Goal: Task Accomplishment & Management: Use online tool/utility

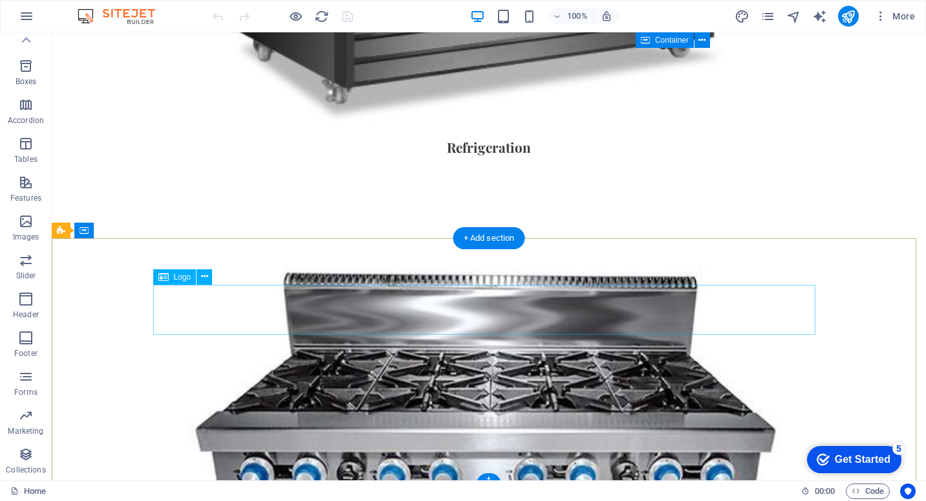
scroll to position [1286, 0]
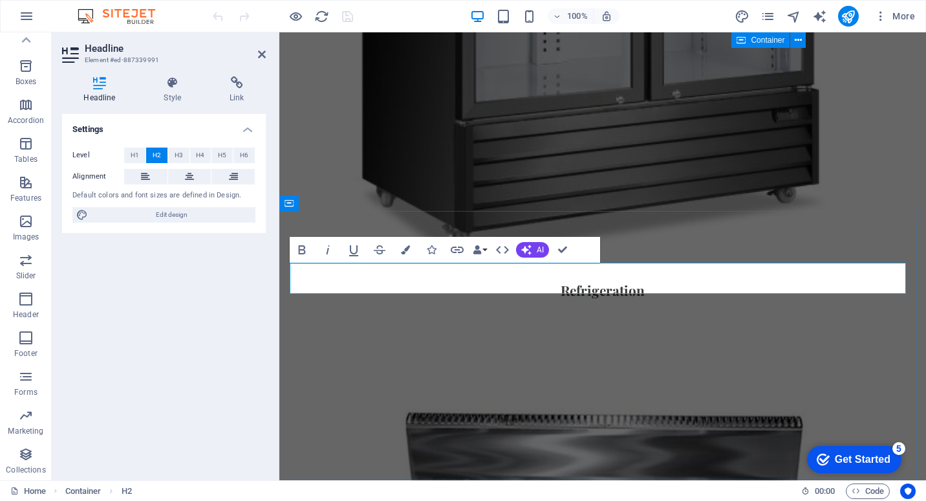
drag, startPoint x: 656, startPoint y: 280, endPoint x: 298, endPoint y: 283, distance: 358.3
click at [407, 252] on icon "button" at bounding box center [405, 249] width 9 height 9
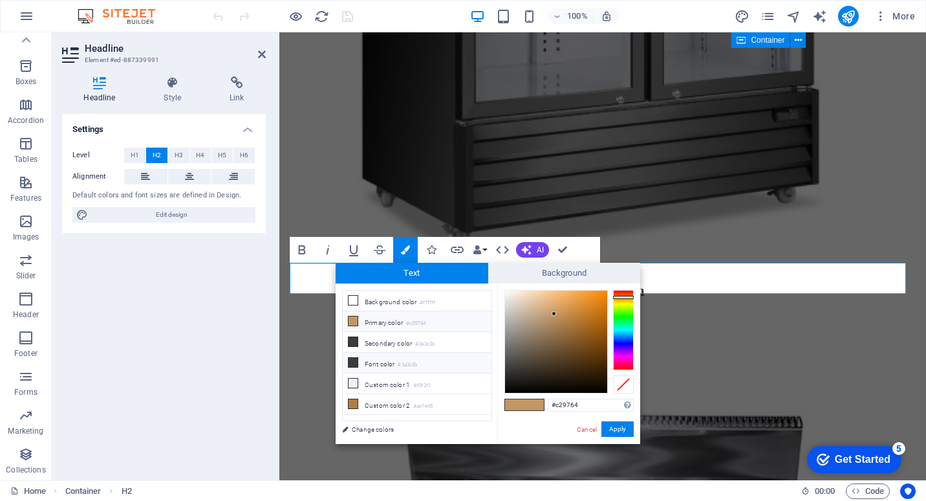
click at [354, 362] on icon at bounding box center [353, 362] width 9 height 9
type input "#3a3c3b"
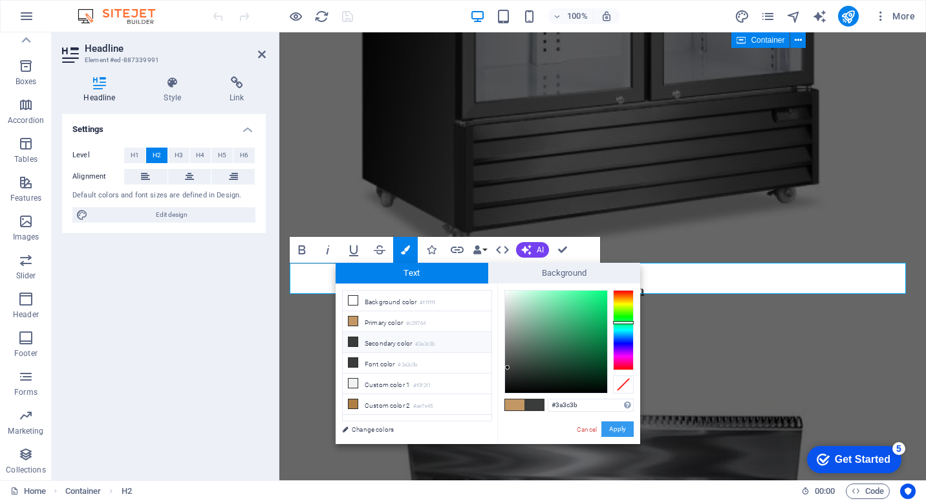
click at [624, 427] on button "Apply" at bounding box center [618, 429] width 32 height 16
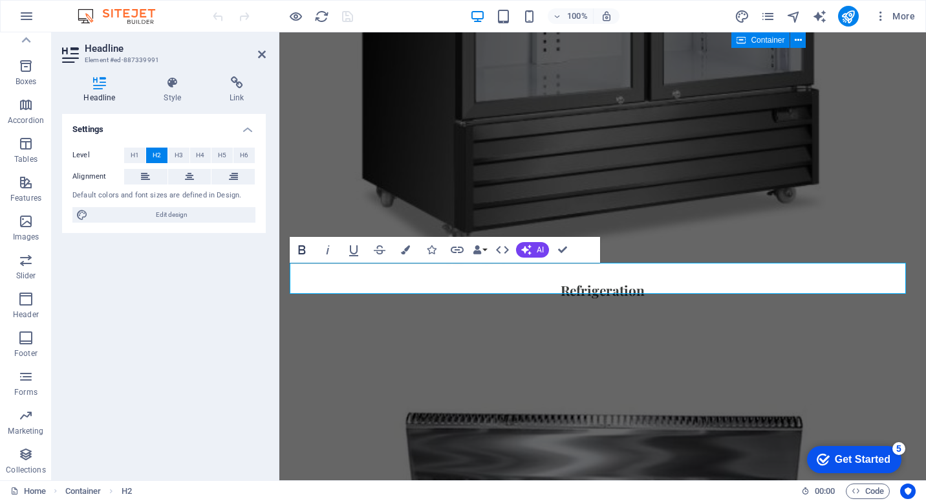
click at [305, 249] on icon "button" at bounding box center [302, 250] width 16 height 16
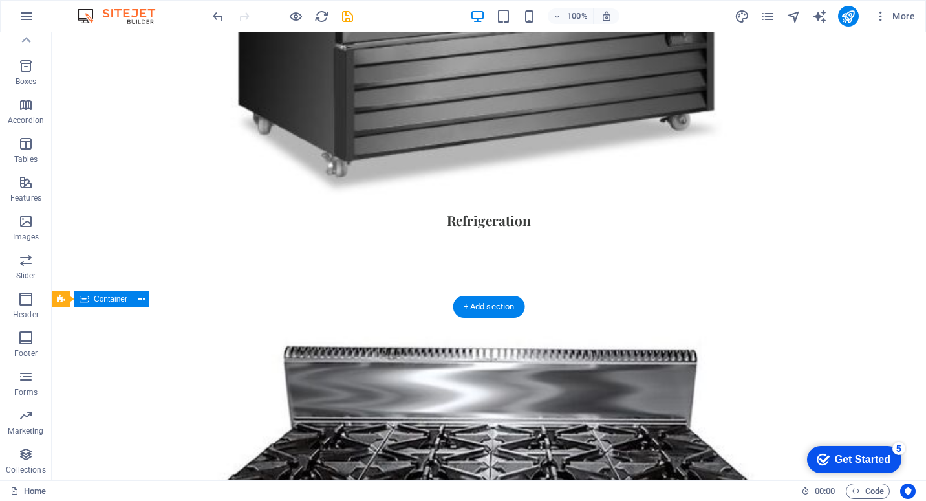
scroll to position [1480, 0]
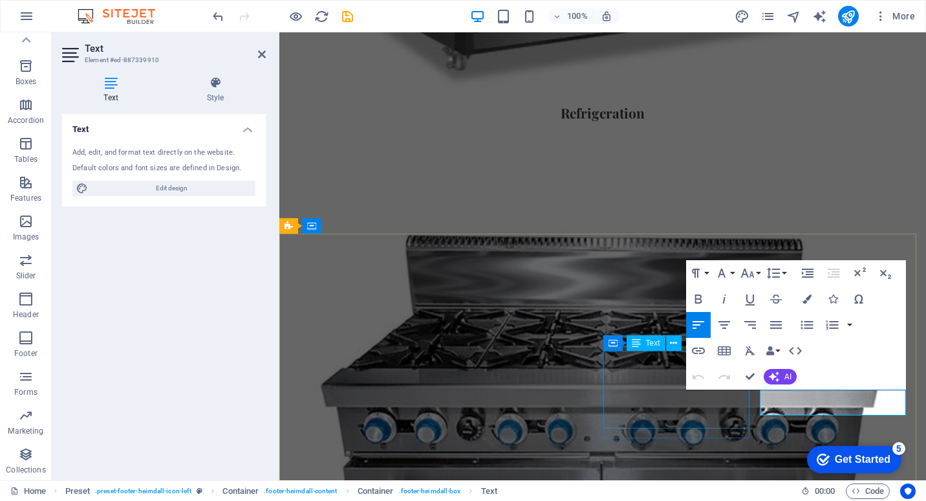
scroll to position [1548, 0]
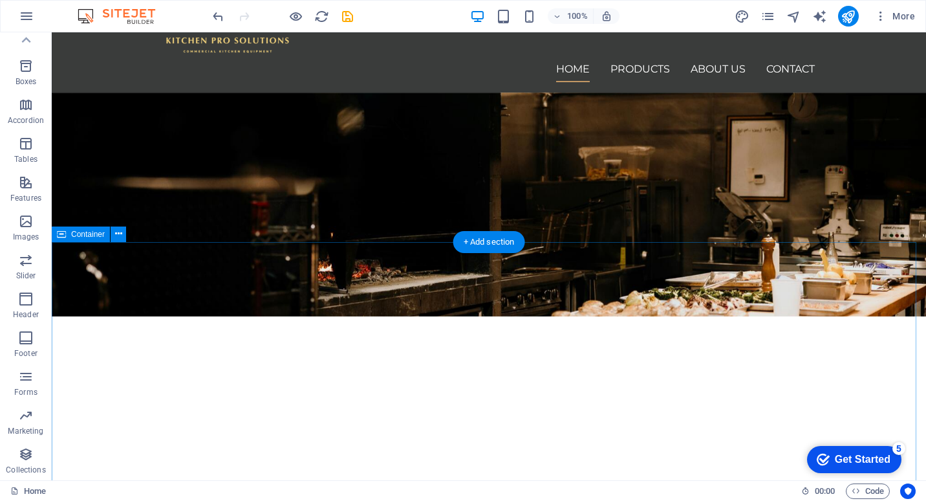
scroll to position [0, 0]
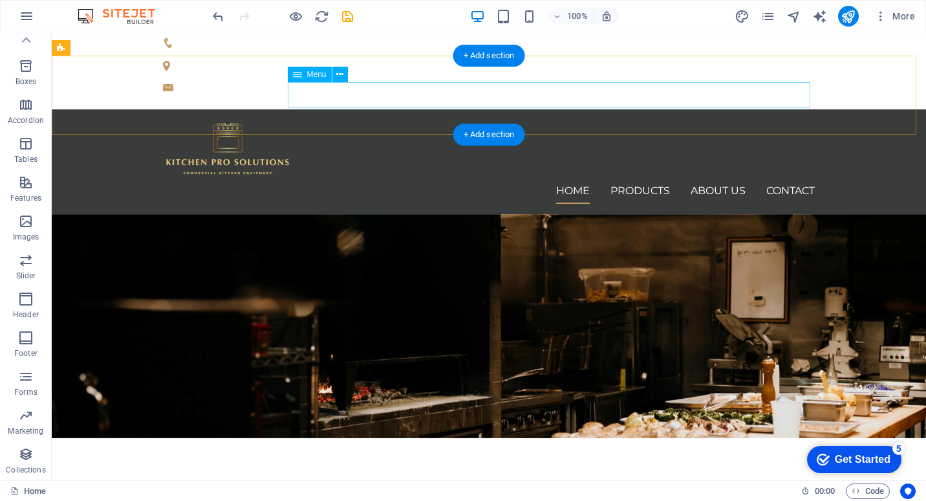
click at [722, 178] on nav "Home Products About us Contact" at bounding box center [489, 191] width 652 height 26
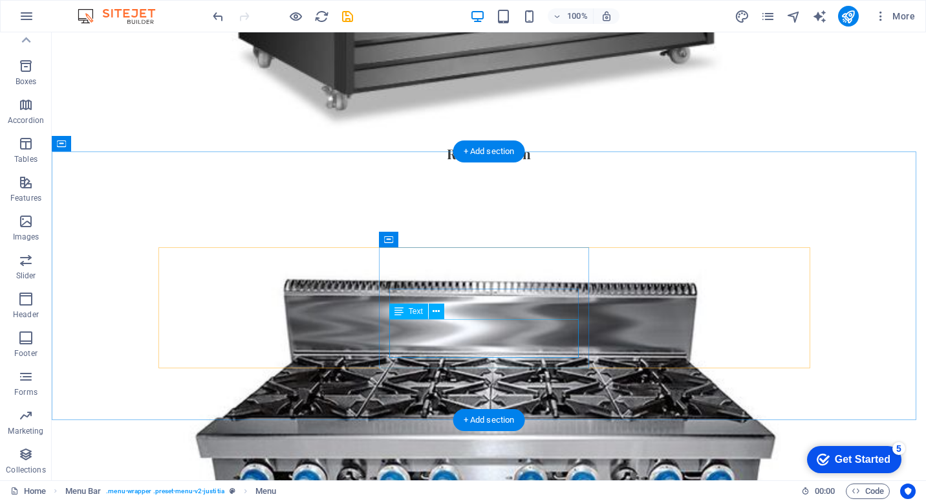
scroll to position [1480, 0]
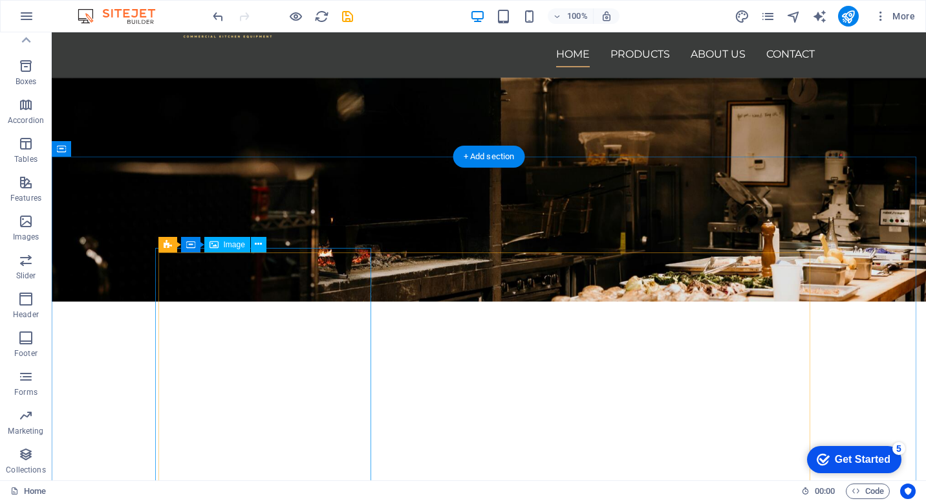
scroll to position [57, 0]
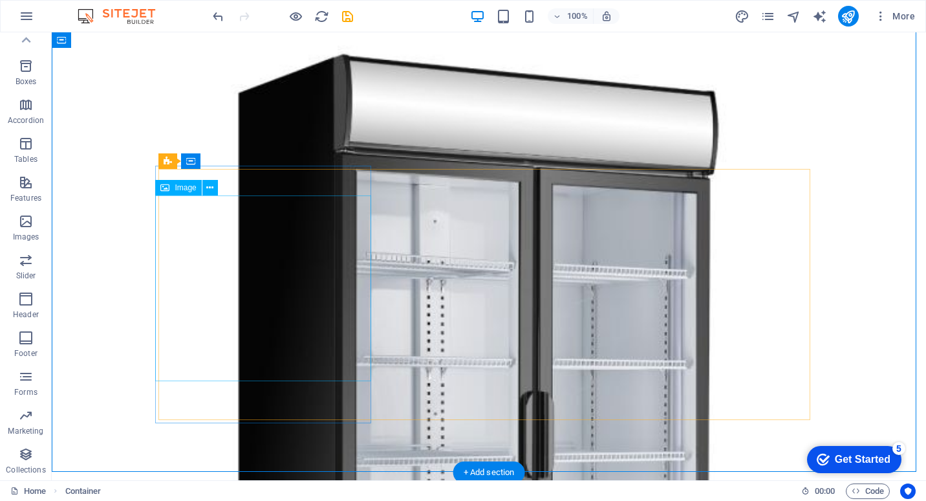
scroll to position [833, 0]
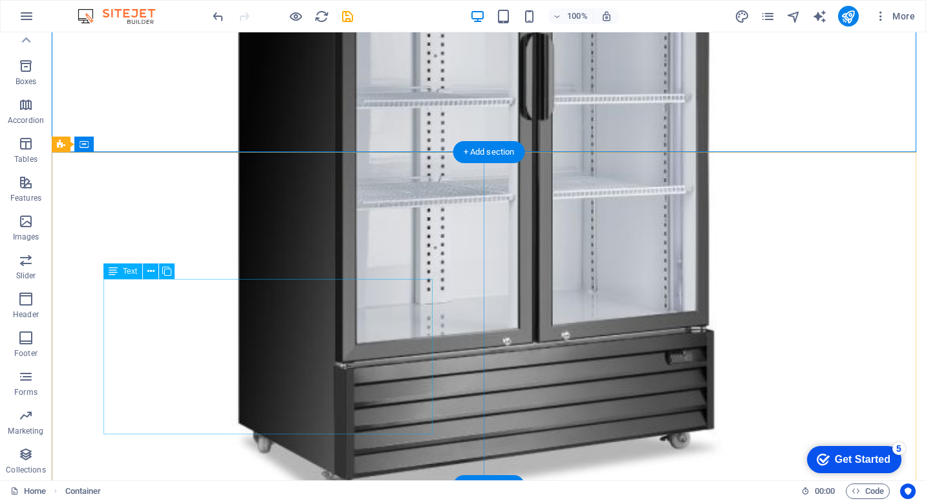
scroll to position [1092, 0]
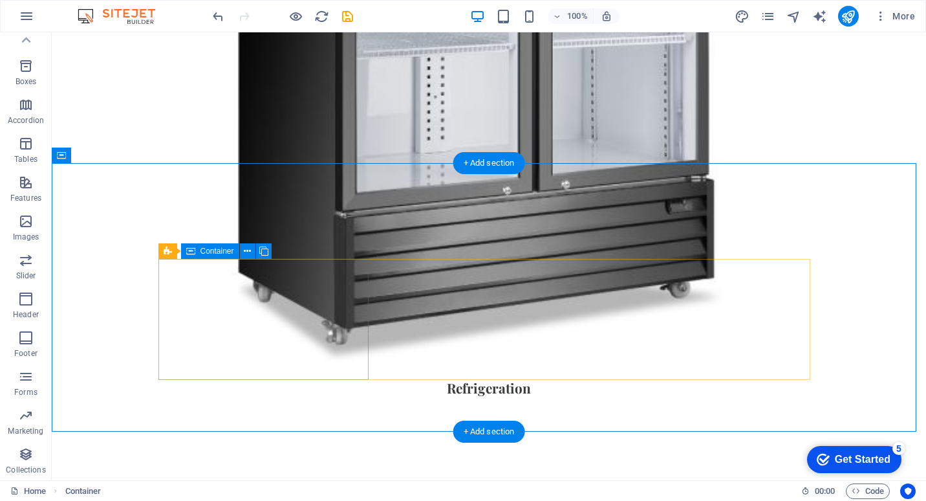
scroll to position [1351, 0]
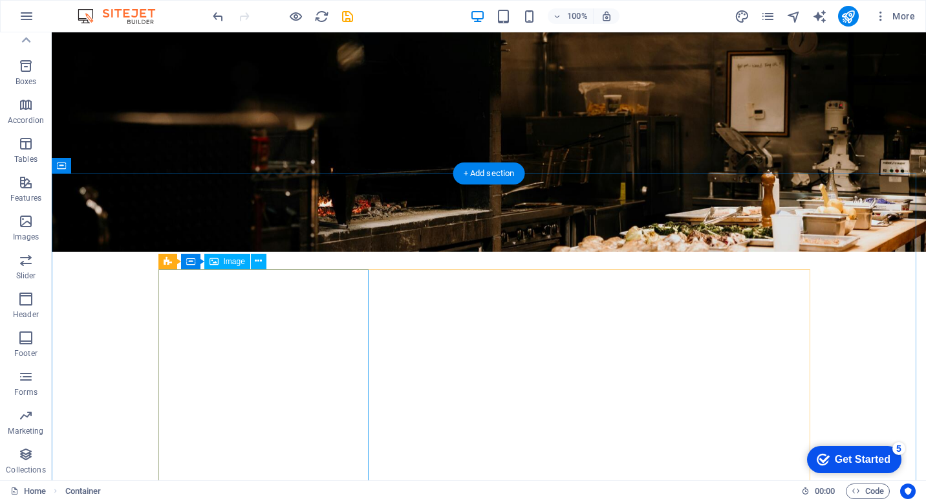
scroll to position [0, 0]
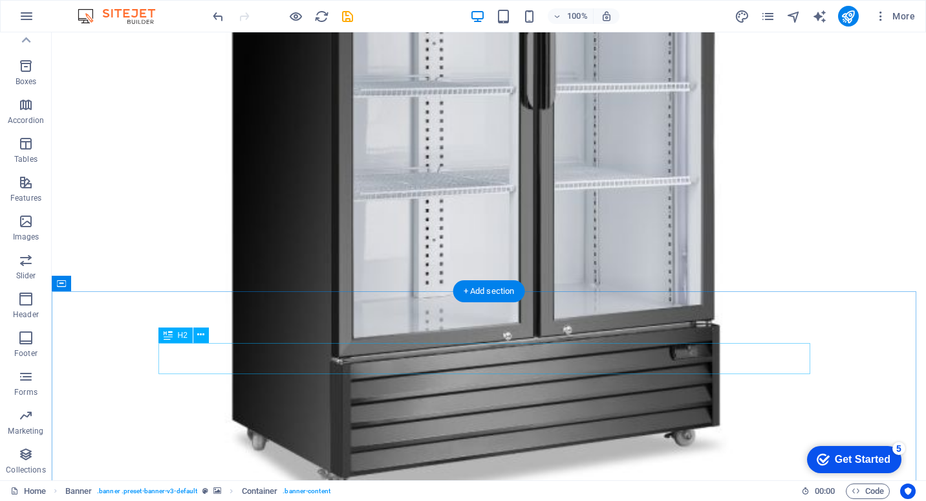
scroll to position [1480, 0]
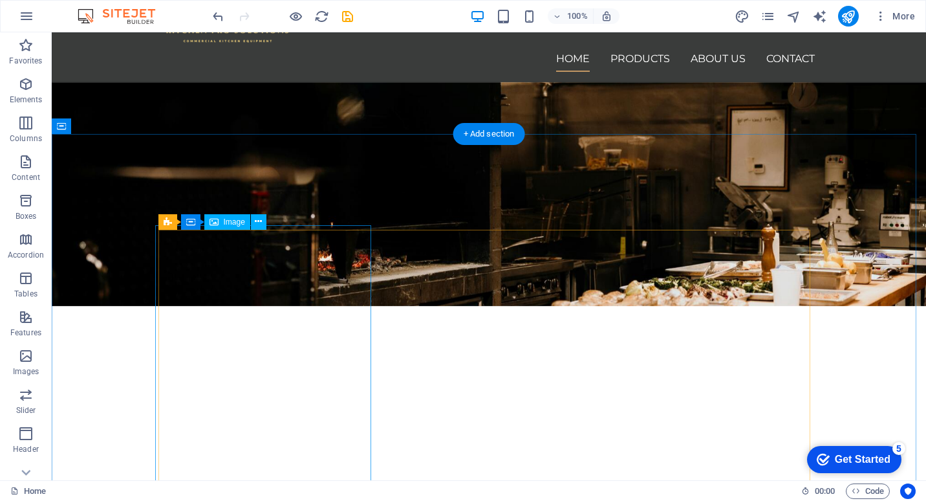
scroll to position [57, 0]
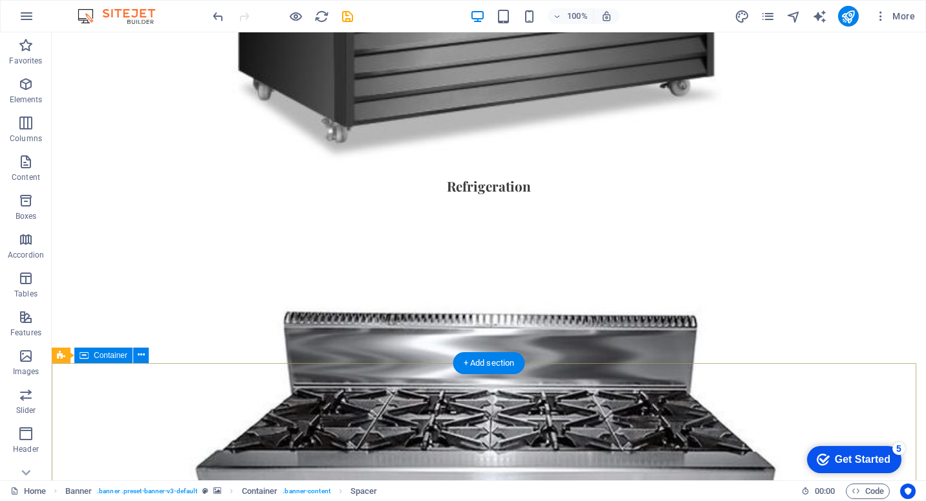
scroll to position [1480, 0]
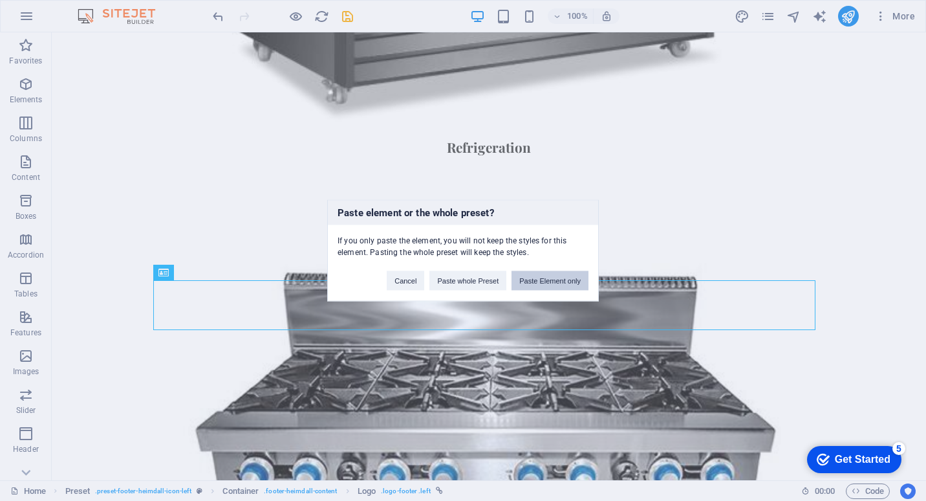
click at [556, 279] on button "Paste Element only" at bounding box center [550, 280] width 77 height 19
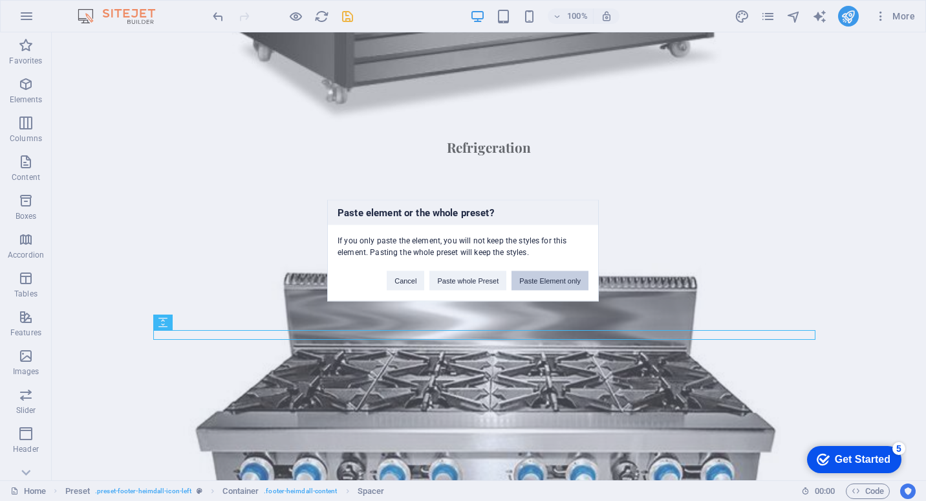
click at [548, 281] on button "Paste Element only" at bounding box center [550, 280] width 77 height 19
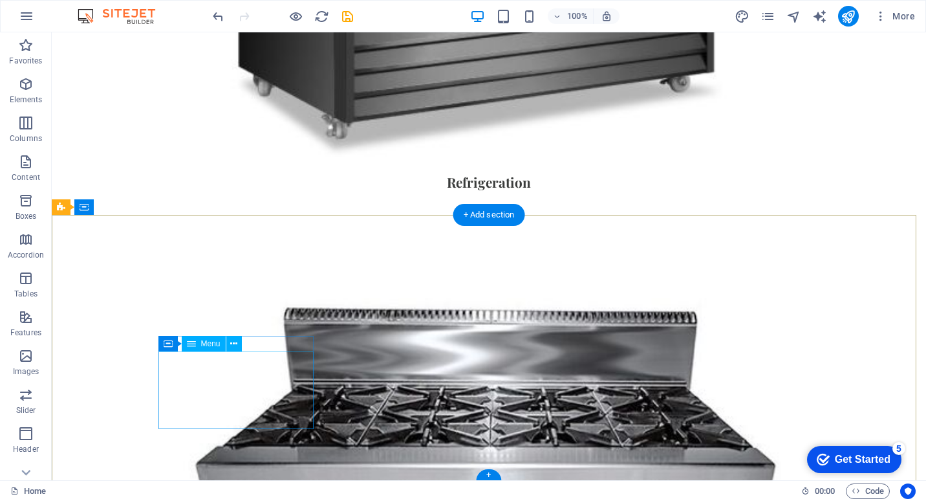
scroll to position [1499, 0]
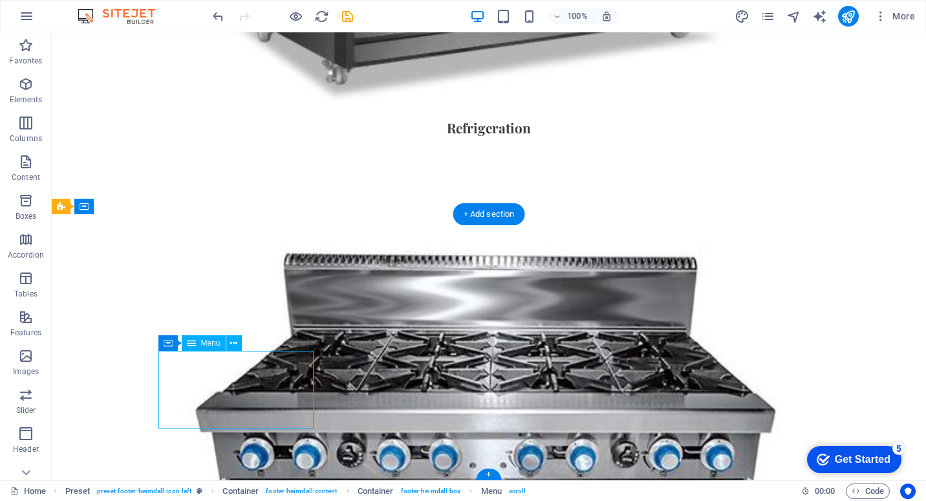
select select
select select "1"
select select
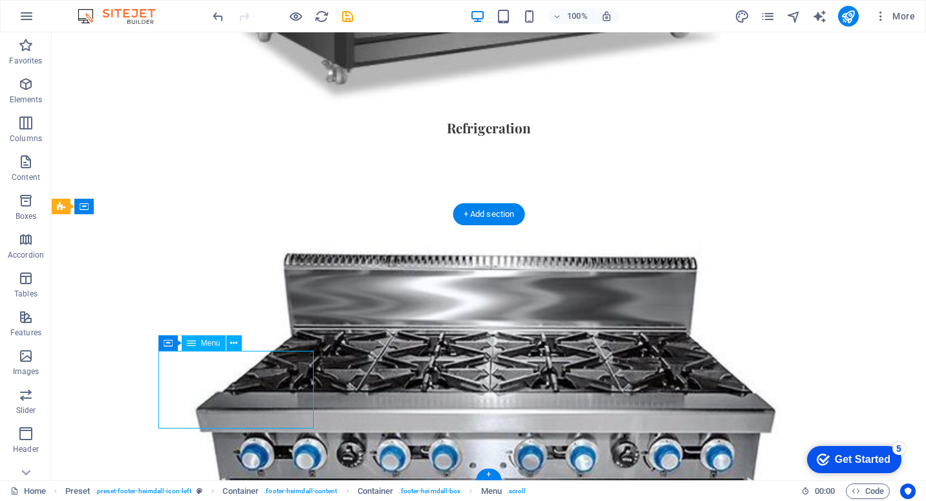
select select "2"
select select
select select "3"
select select
select select "4"
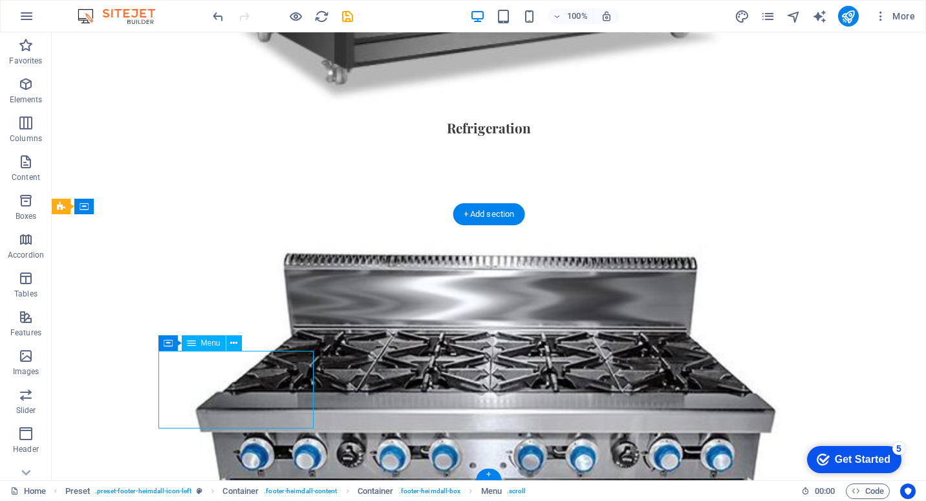
select select
select select "5"
select select
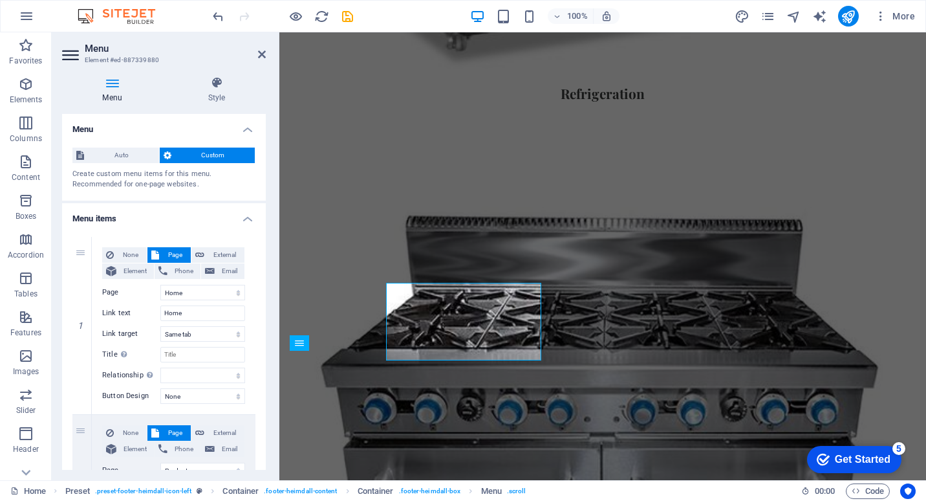
scroll to position [1568, 0]
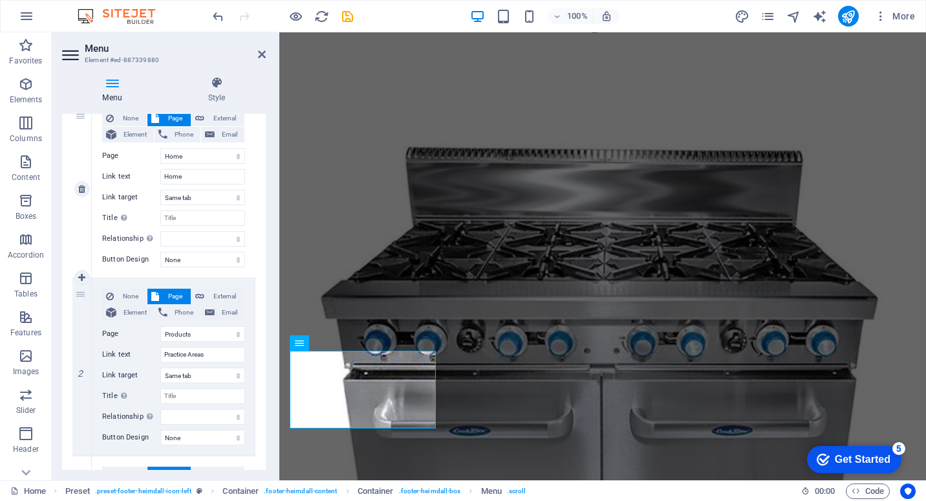
scroll to position [194, 0]
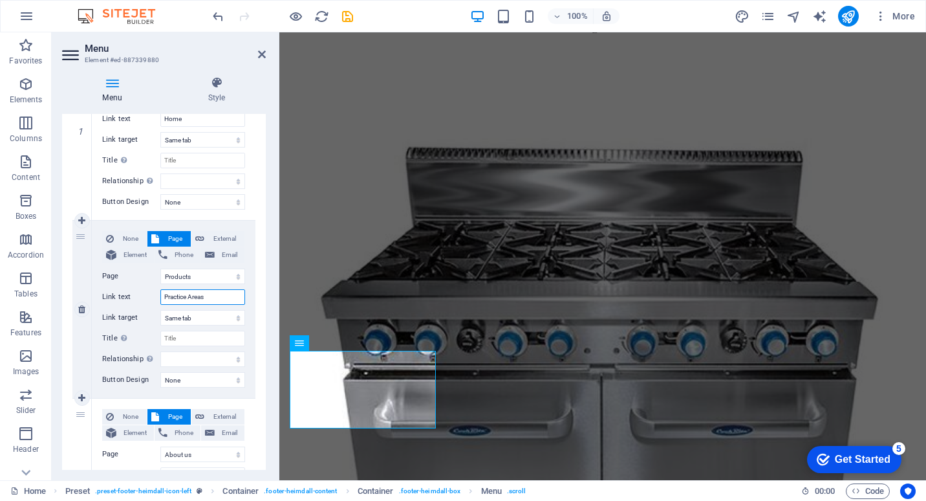
click at [210, 298] on input "Practice Areas" at bounding box center [202, 297] width 85 height 16
drag, startPoint x: 210, startPoint y: 299, endPoint x: 1, endPoint y: 305, distance: 209.0
click at [1, 305] on section "Favorites Elements Columns Content Boxes Accordion Tables Features Images Slide…" at bounding box center [463, 256] width 926 height 448
type input "p"
select select
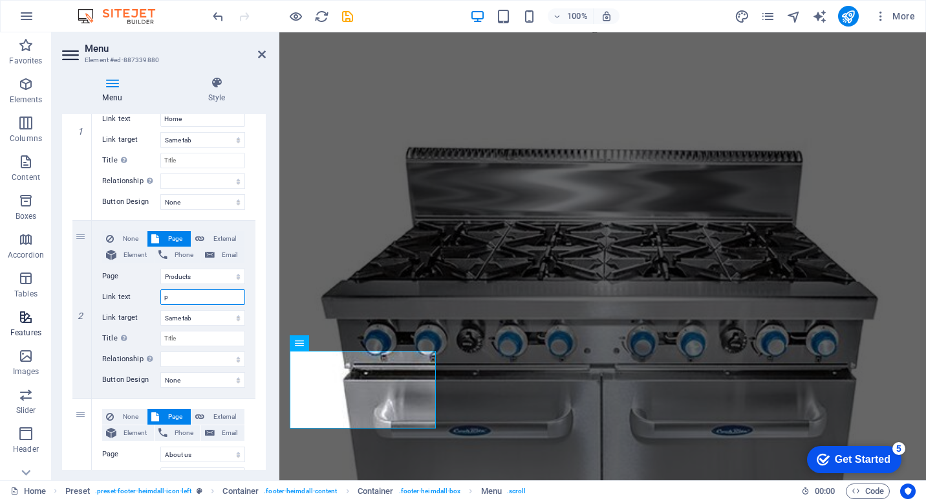
select select
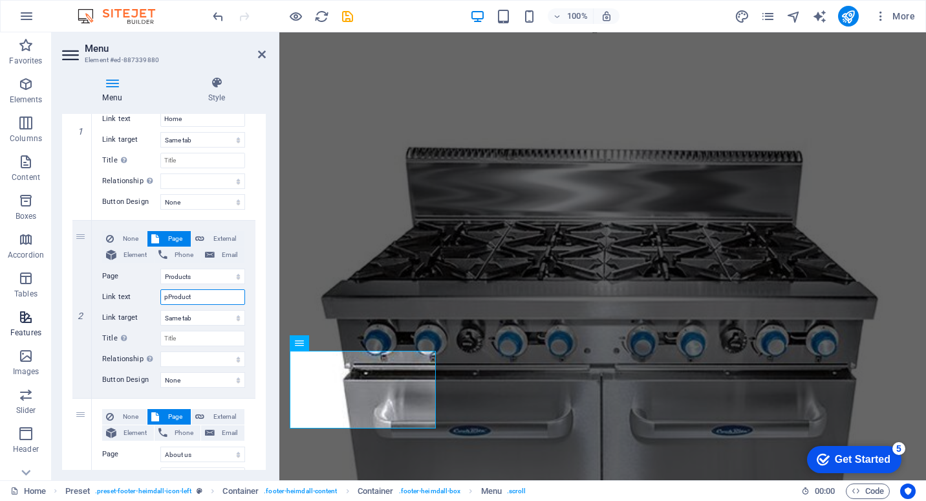
type input "pProducts"
select select
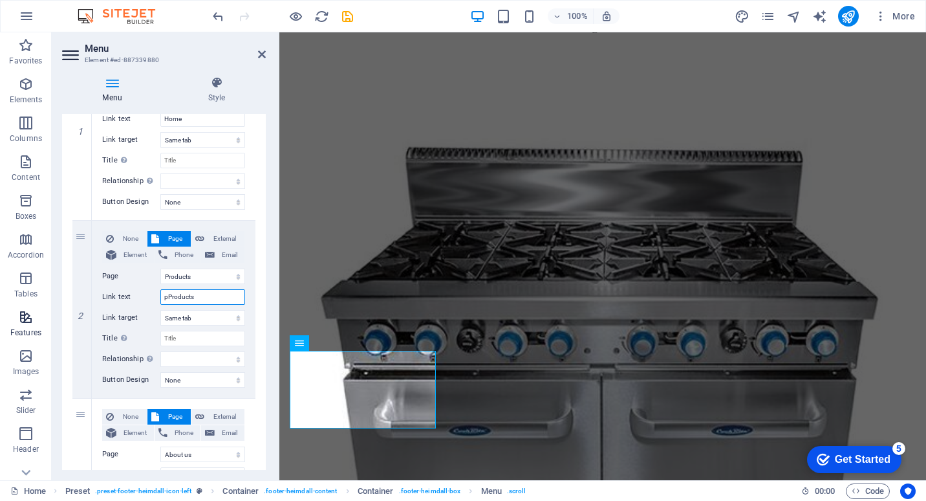
select select
type input "p"
select select
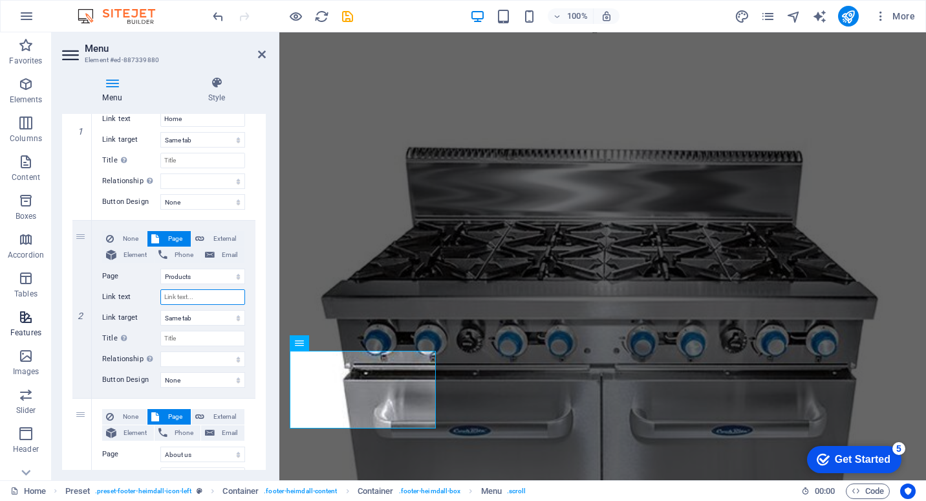
select select
type input "P"
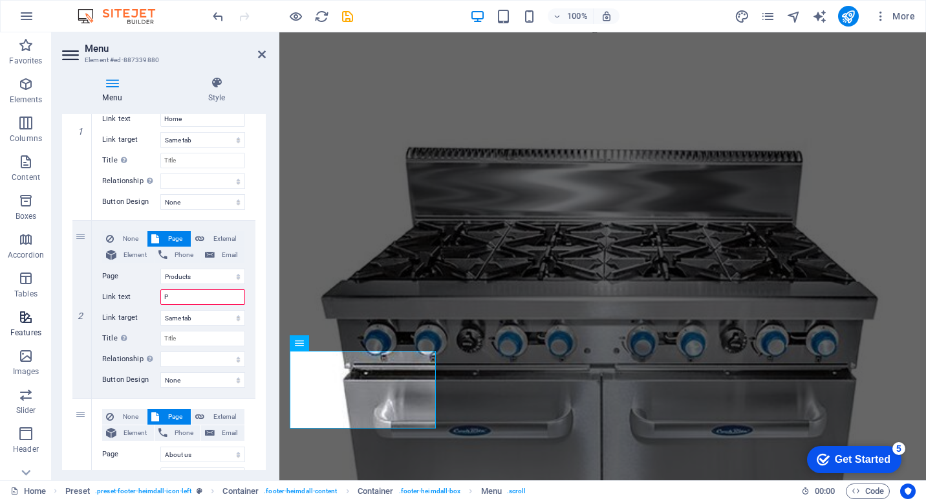
select select
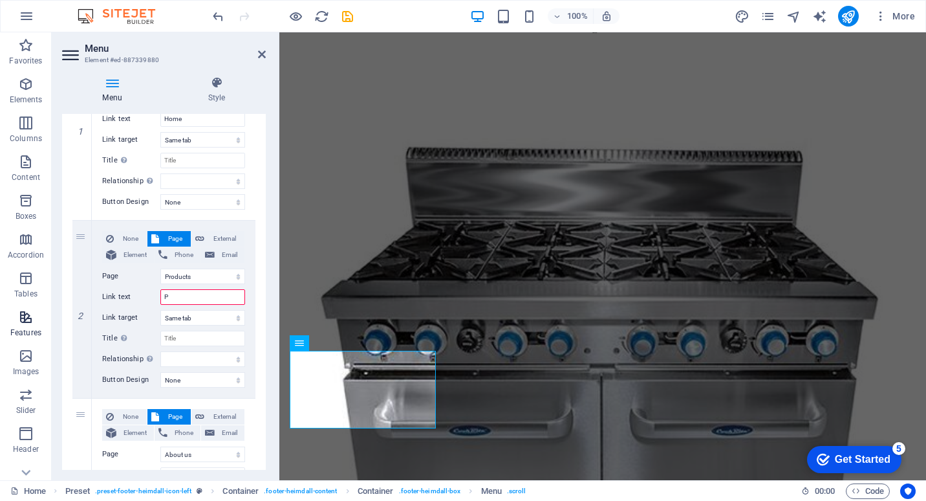
select select
type input "Products"
select select
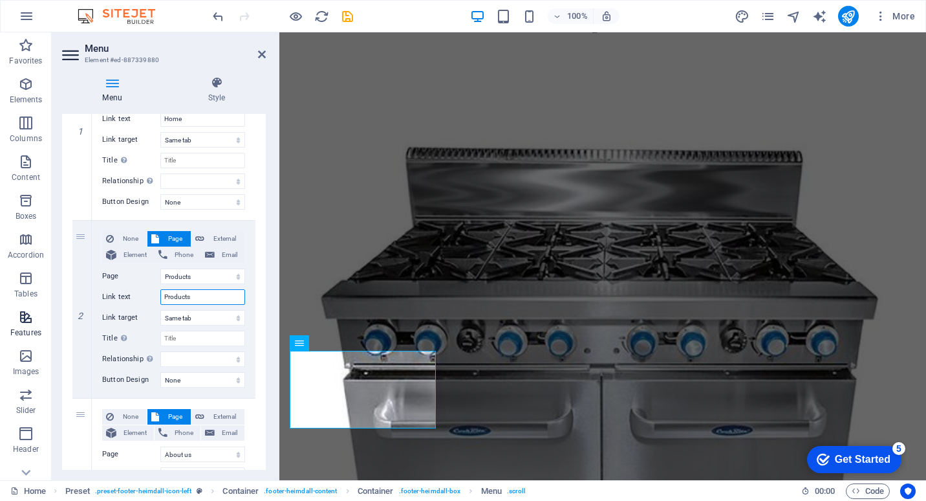
select select
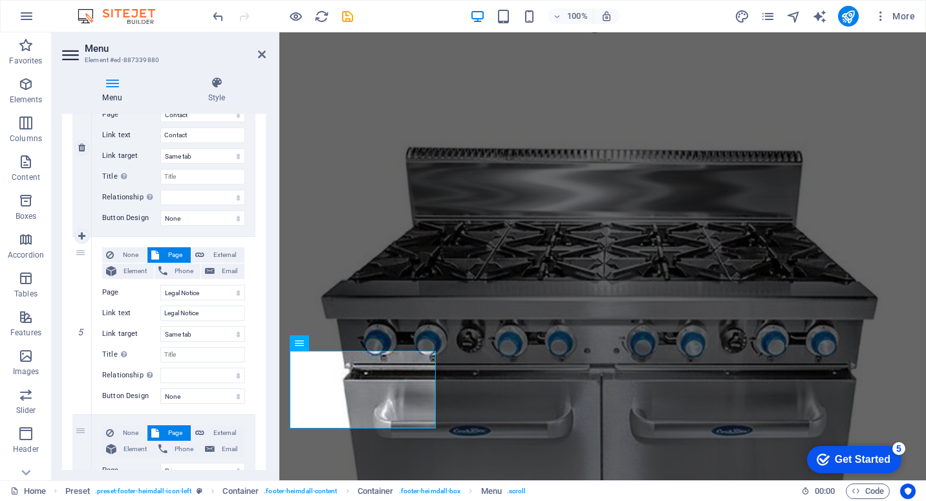
scroll to position [776, 0]
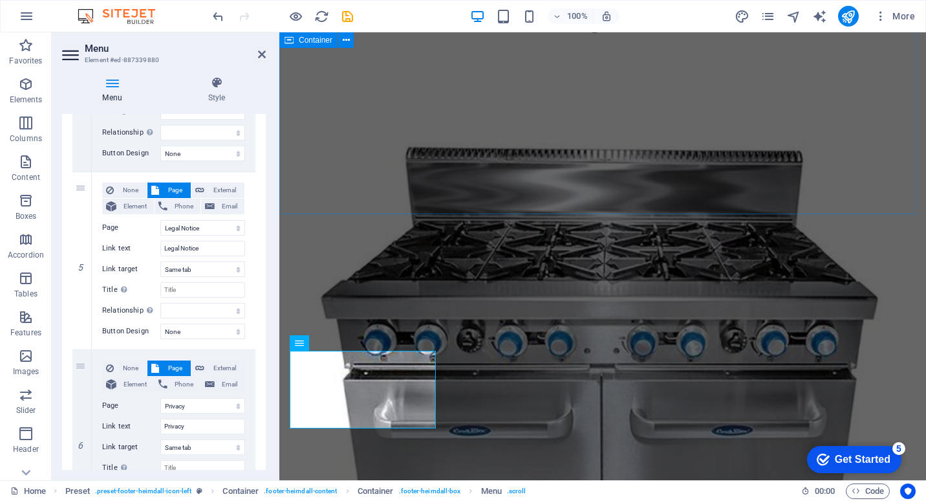
type input "Products"
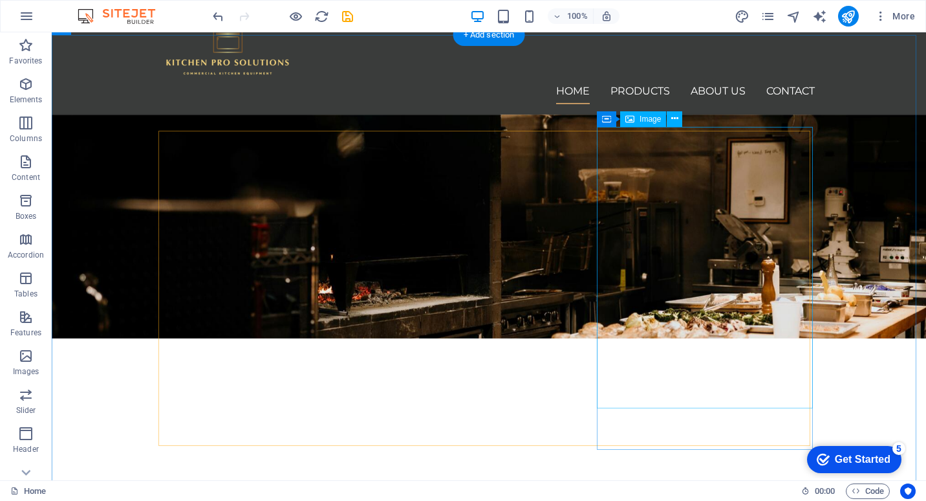
scroll to position [0, 0]
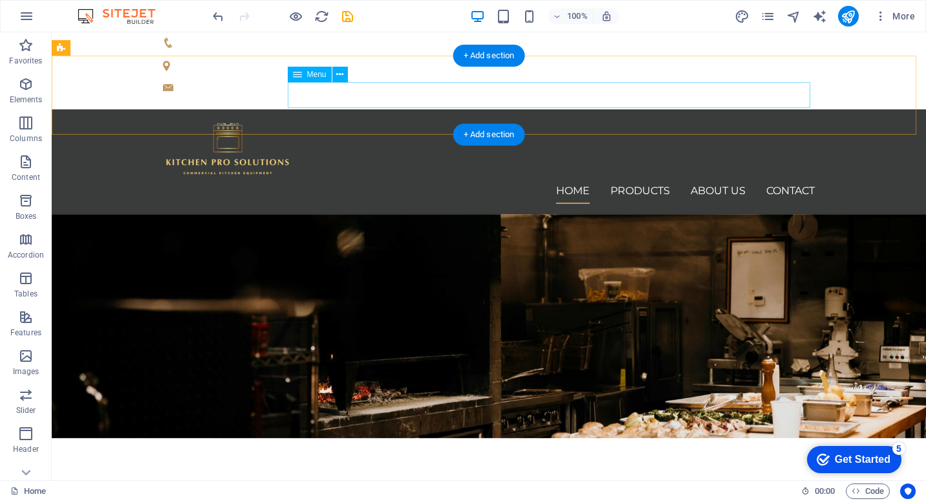
click at [633, 178] on nav "Home Products About us Contact" at bounding box center [489, 191] width 652 height 26
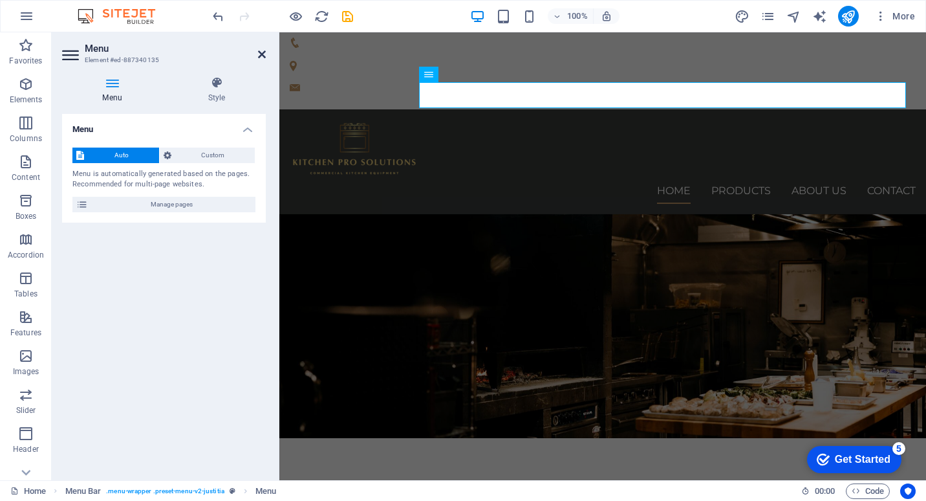
click at [263, 54] on icon at bounding box center [262, 54] width 8 height 10
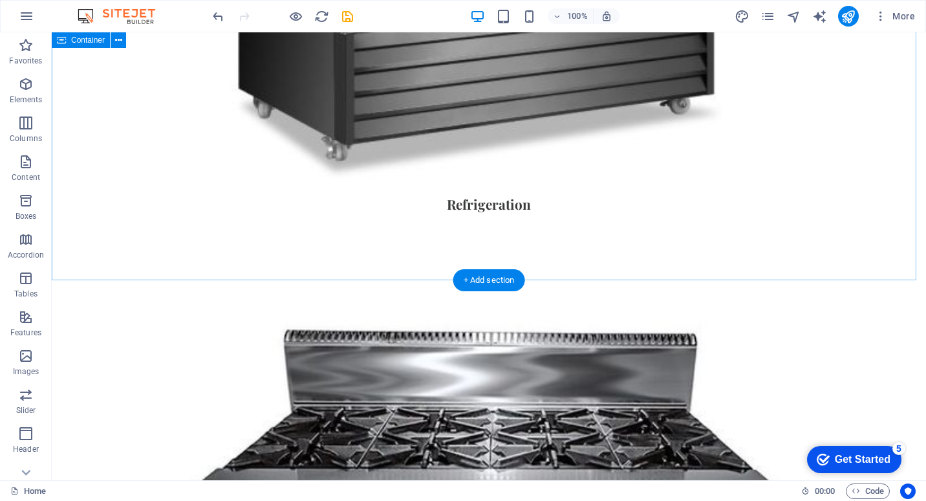
scroll to position [1499, 0]
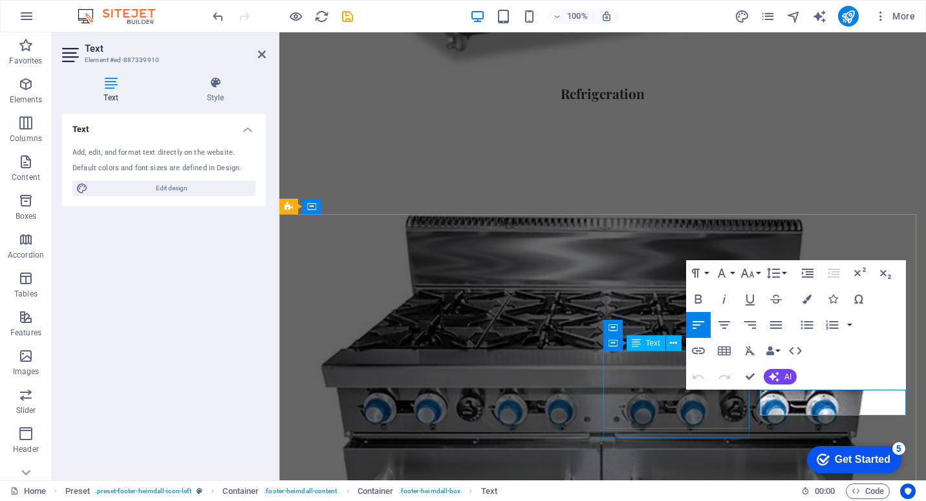
scroll to position [1568, 0]
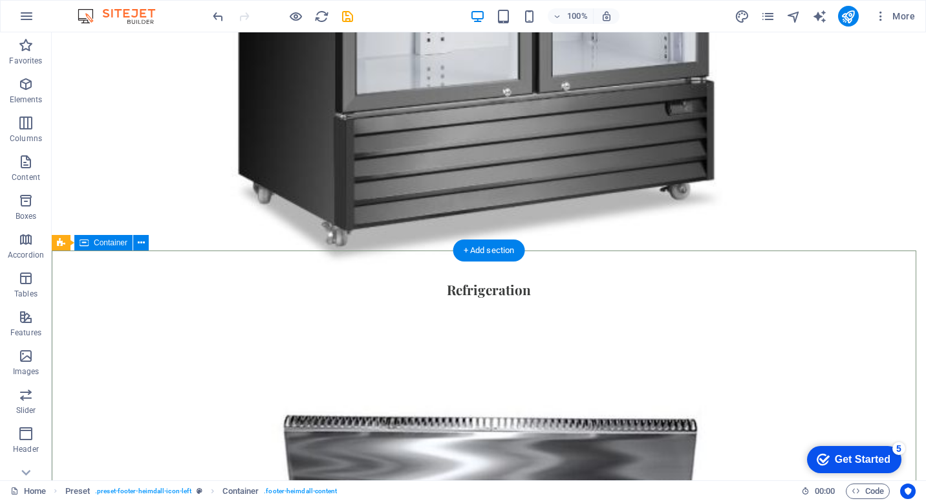
scroll to position [1305, 0]
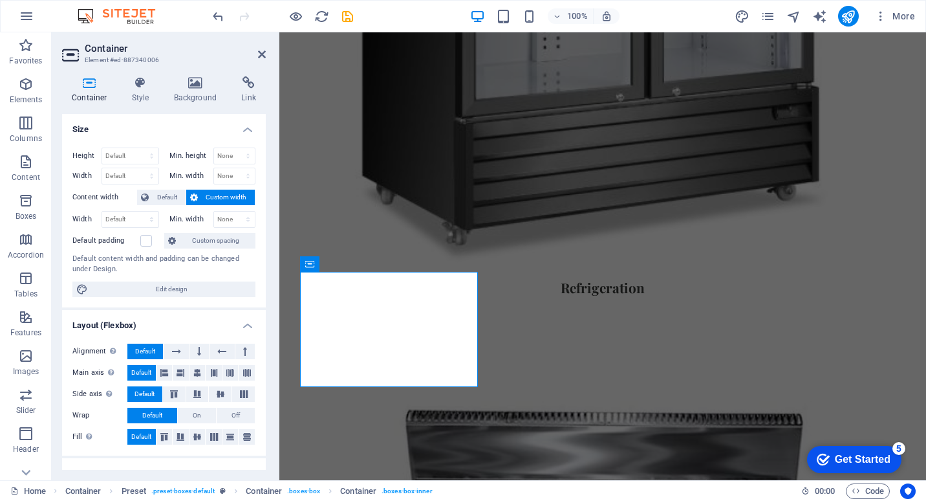
scroll to position [1347, 0]
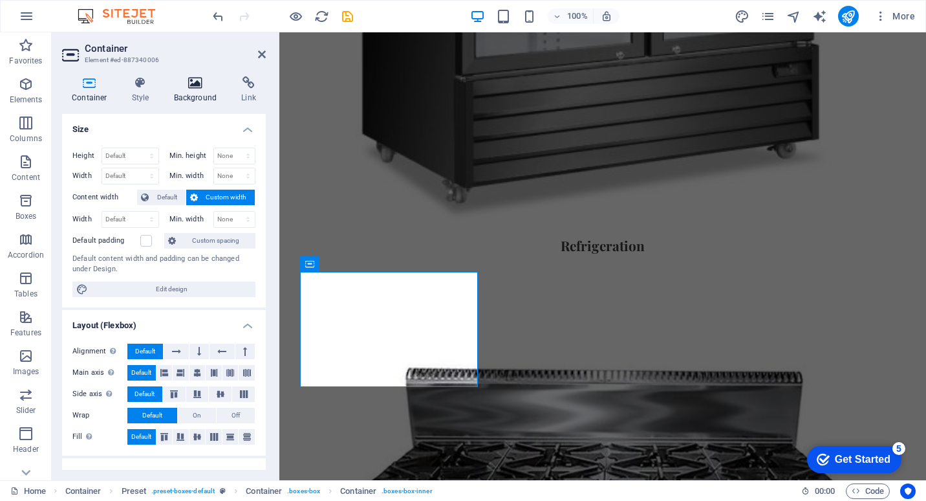
click at [195, 92] on h4 "Background" at bounding box center [198, 89] width 68 height 27
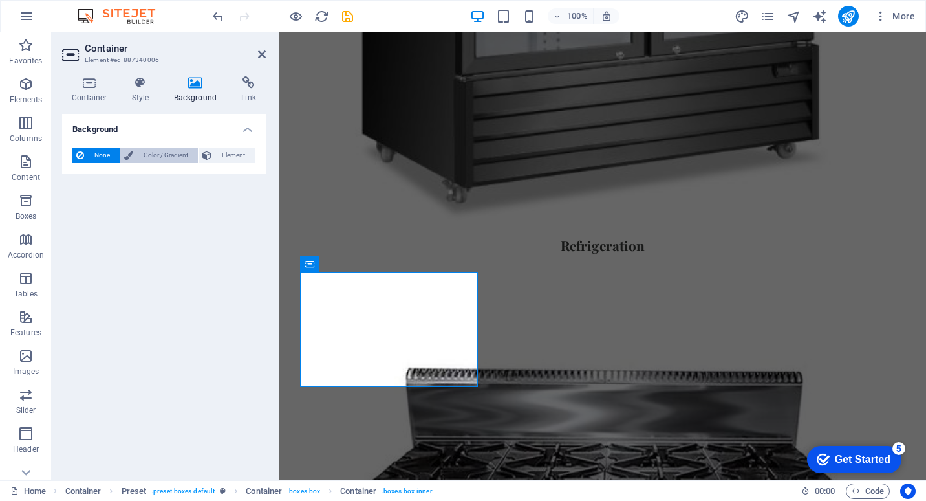
click at [144, 151] on span "Color / Gradient" at bounding box center [165, 155] width 57 height 16
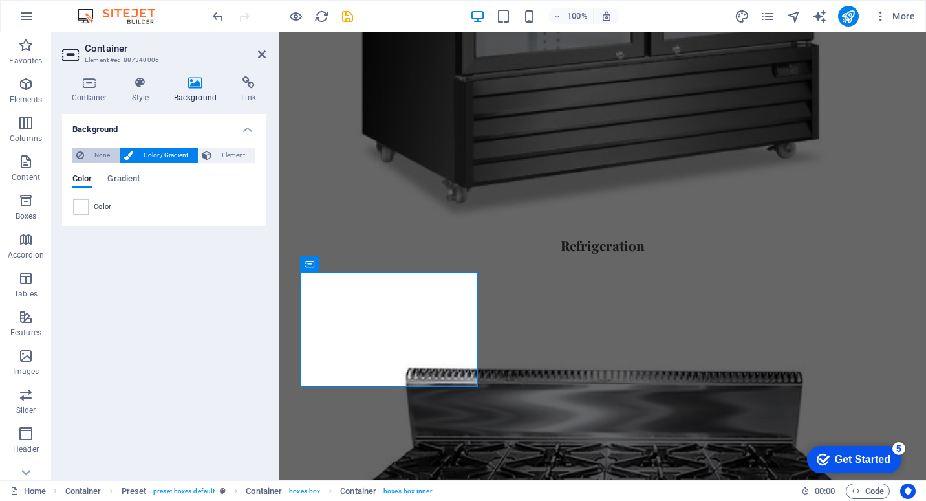
click at [96, 157] on span "None" at bounding box center [102, 155] width 28 height 16
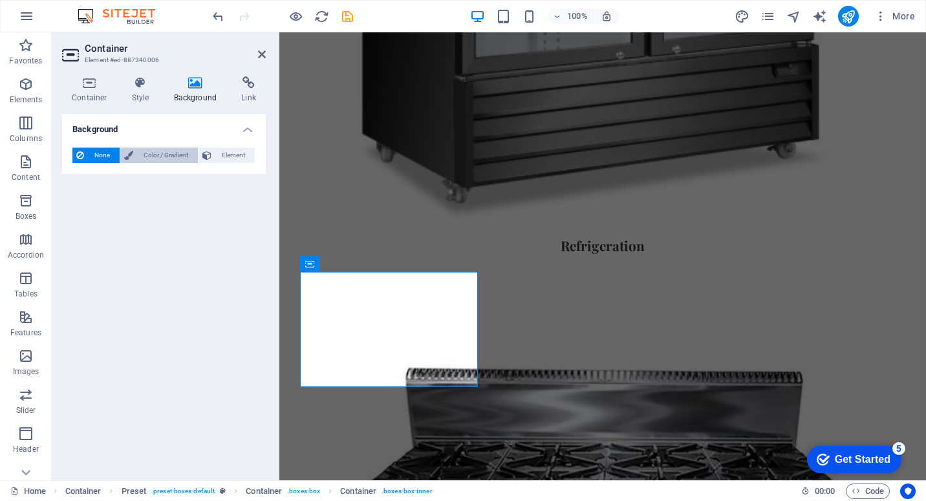
click at [187, 156] on span "Color / Gradient" at bounding box center [165, 155] width 57 height 16
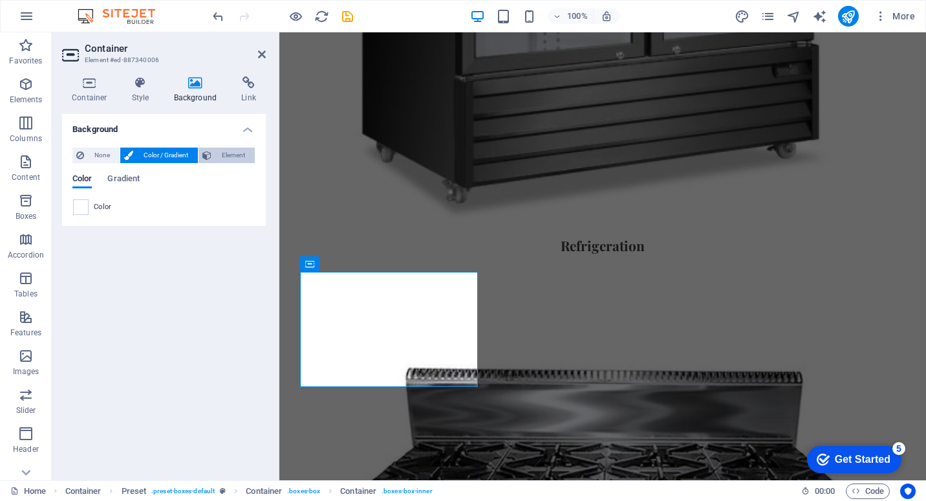
click at [243, 155] on span "Element" at bounding box center [233, 155] width 36 height 16
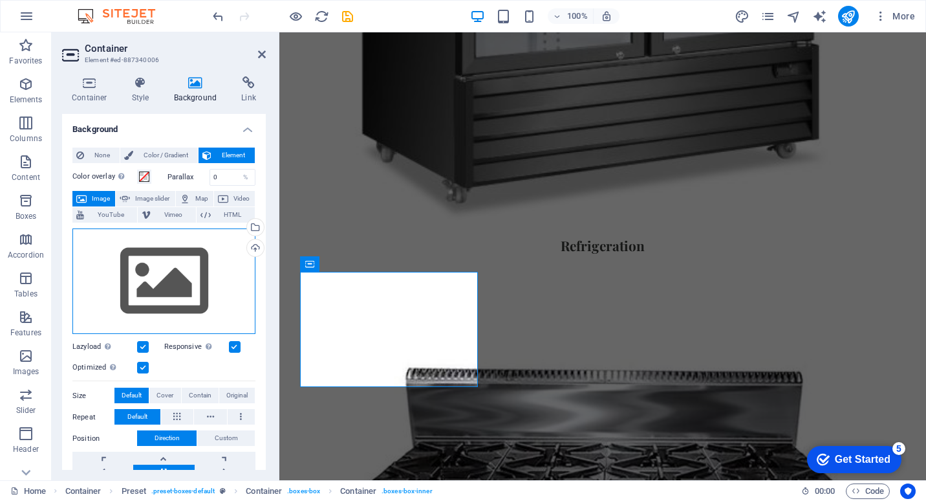
click at [179, 274] on div "Drag files here, click to choose files or select files from Files or our free s…" at bounding box center [163, 281] width 183 height 106
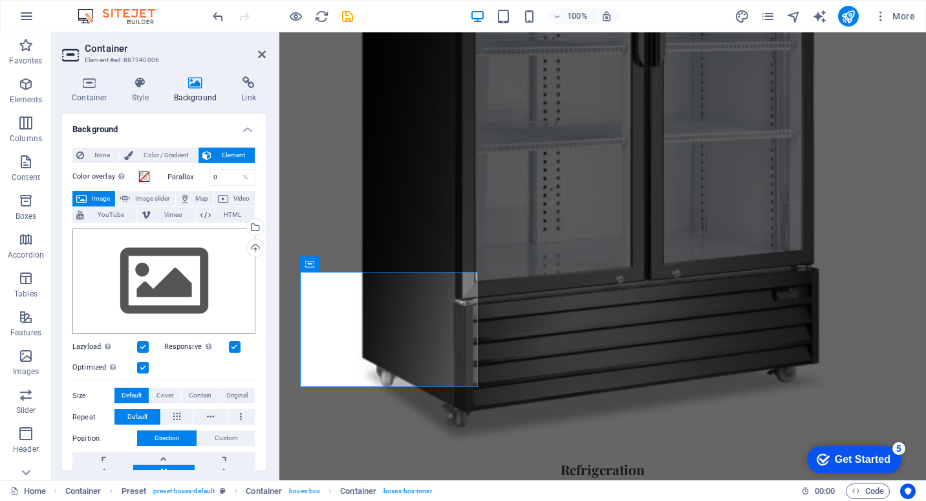
scroll to position [1369, 0]
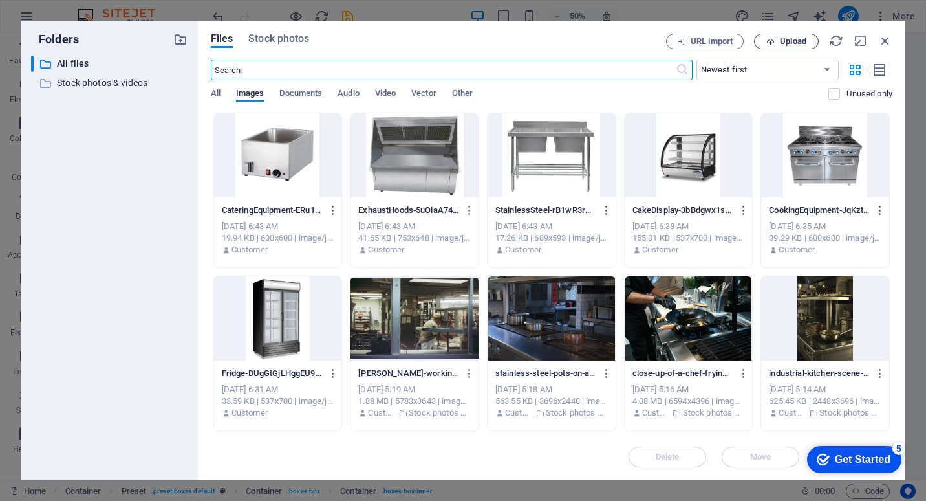
click at [798, 39] on span "Upload" at bounding box center [793, 42] width 27 height 8
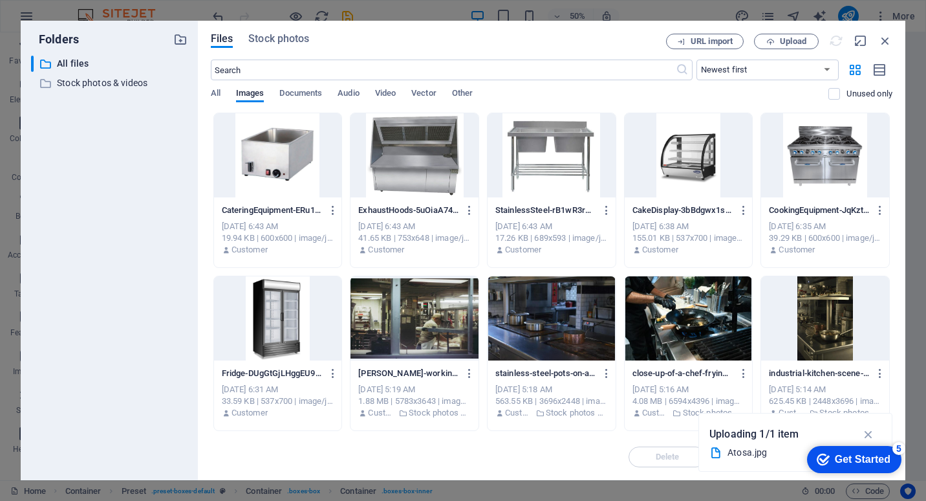
scroll to position [1347, 0]
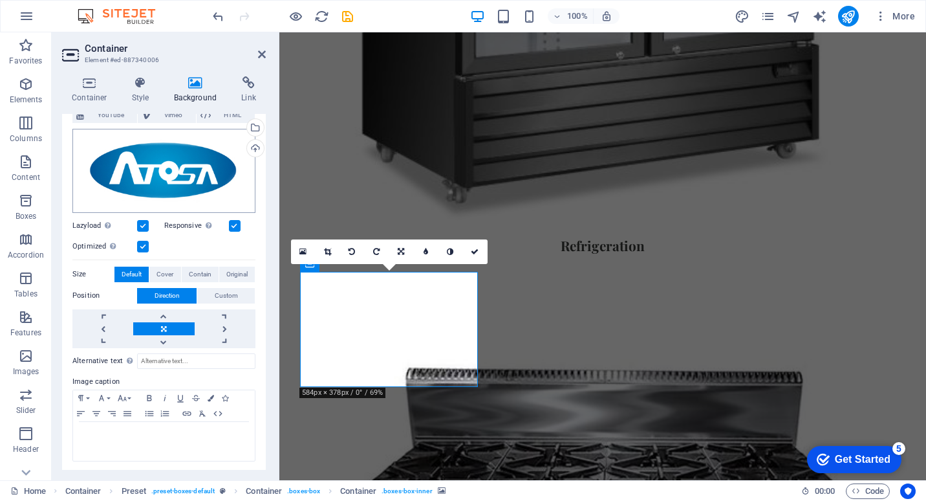
scroll to position [101, 0]
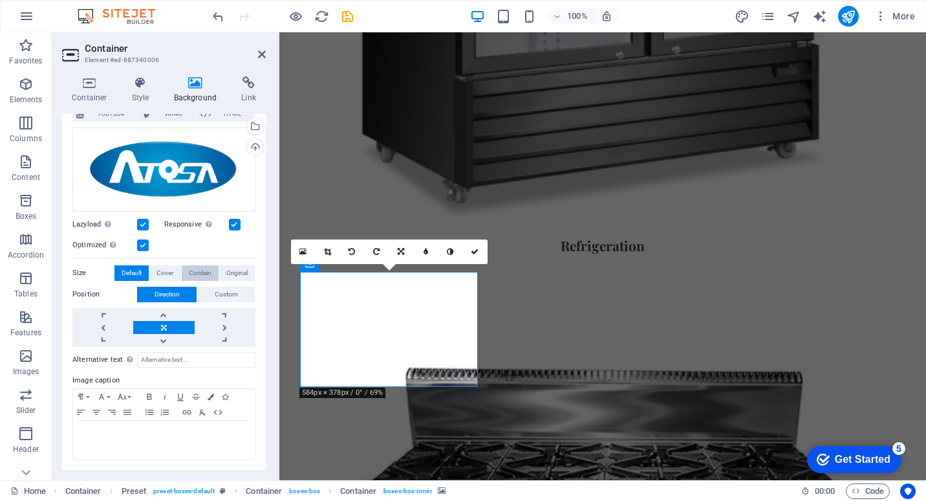
click at [193, 268] on span "Contain" at bounding box center [200, 273] width 23 height 16
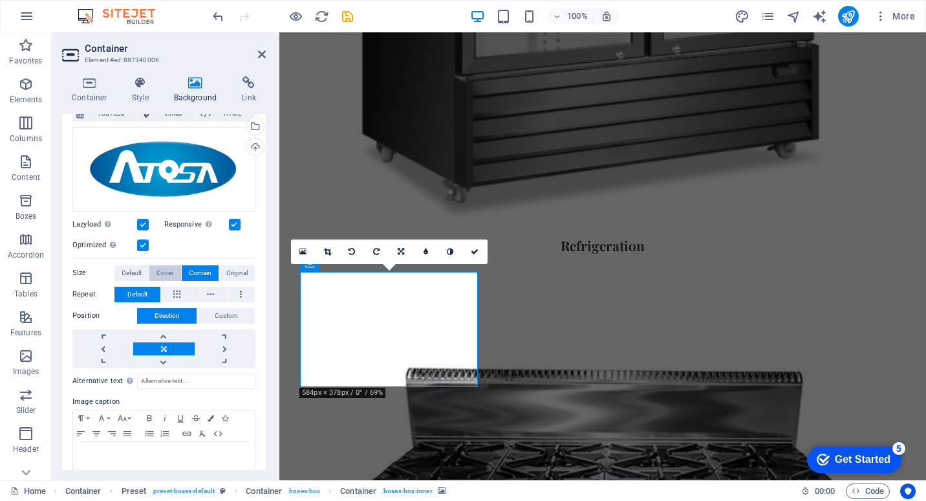
click at [175, 268] on button "Cover" at bounding box center [164, 273] width 31 height 16
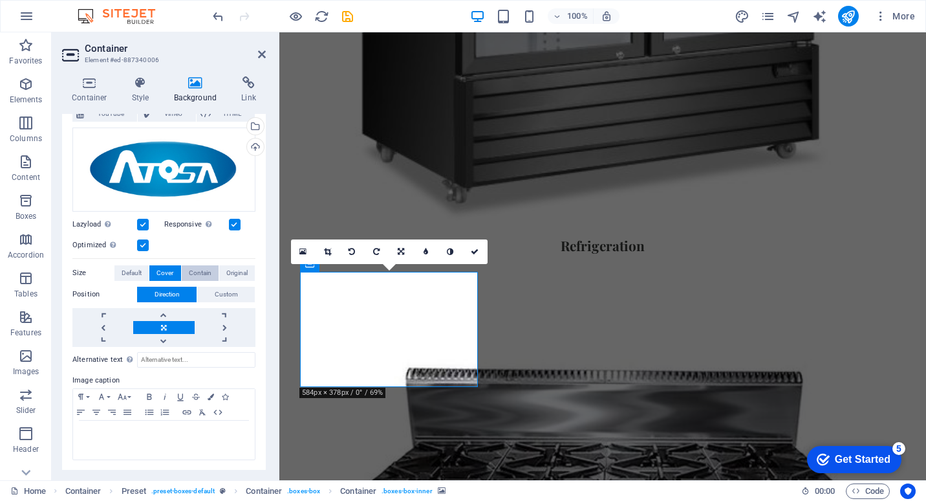
click at [204, 267] on span "Contain" at bounding box center [200, 273] width 23 height 16
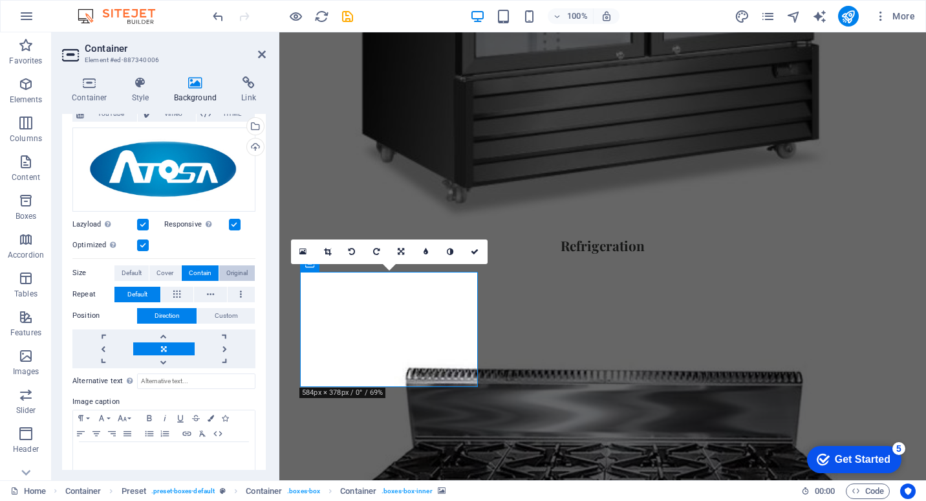
click at [237, 272] on span "Original" at bounding box center [236, 273] width 21 height 16
click at [200, 274] on span "Contain" at bounding box center [200, 273] width 23 height 16
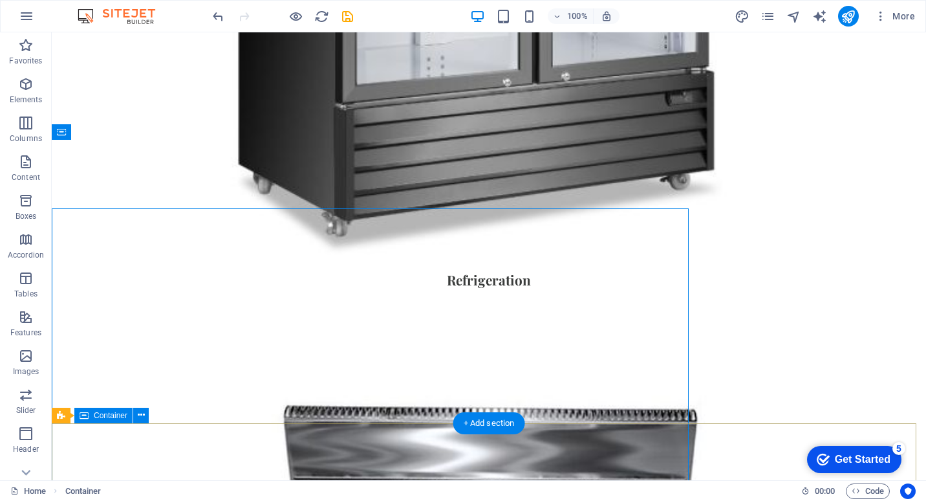
scroll to position [1305, 0]
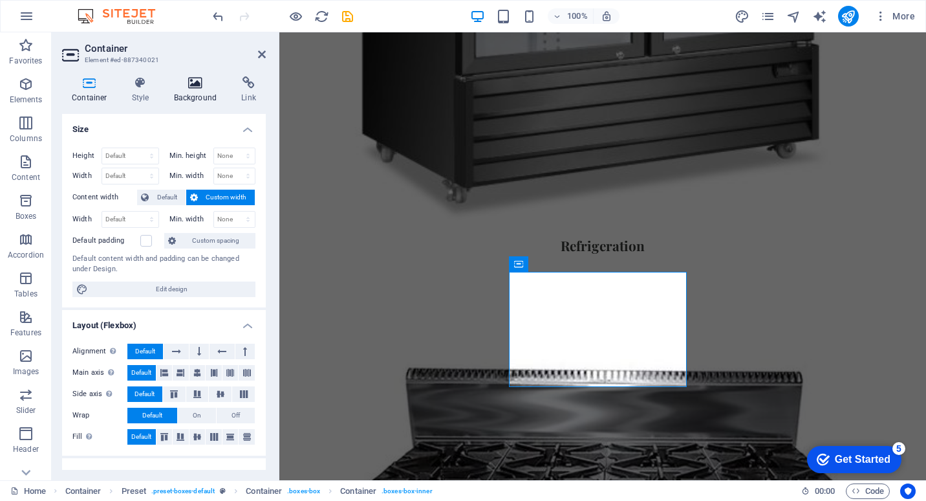
click at [191, 86] on icon at bounding box center [195, 82] width 63 height 13
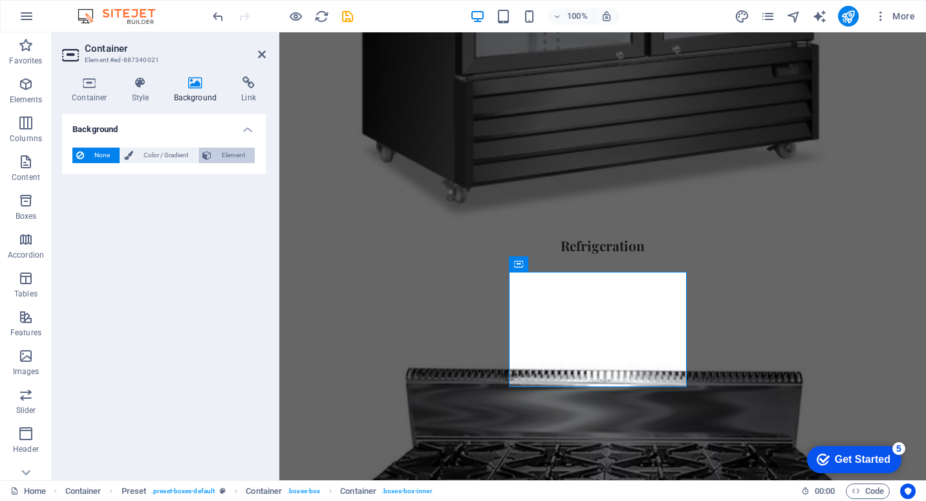
click at [225, 151] on span "Element" at bounding box center [233, 155] width 36 height 16
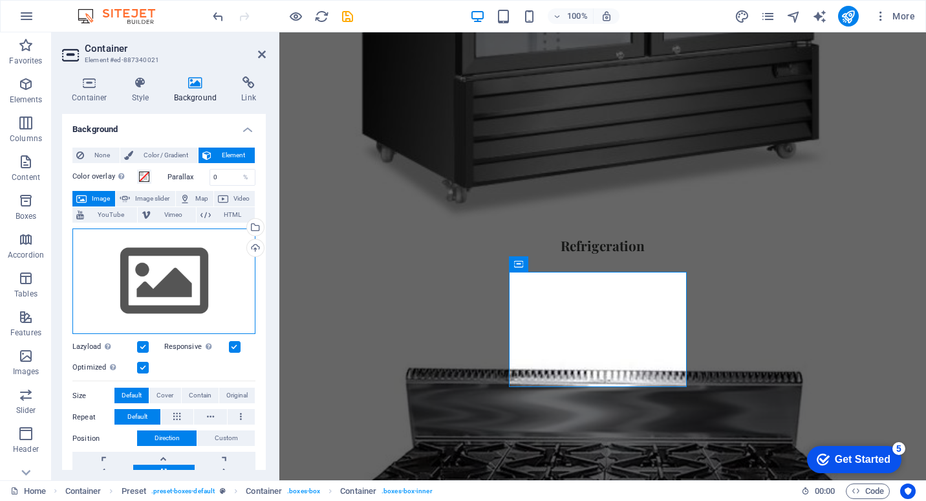
click at [189, 281] on div "Drag files here, click to choose files or select files from Files or our free s…" at bounding box center [163, 281] width 183 height 106
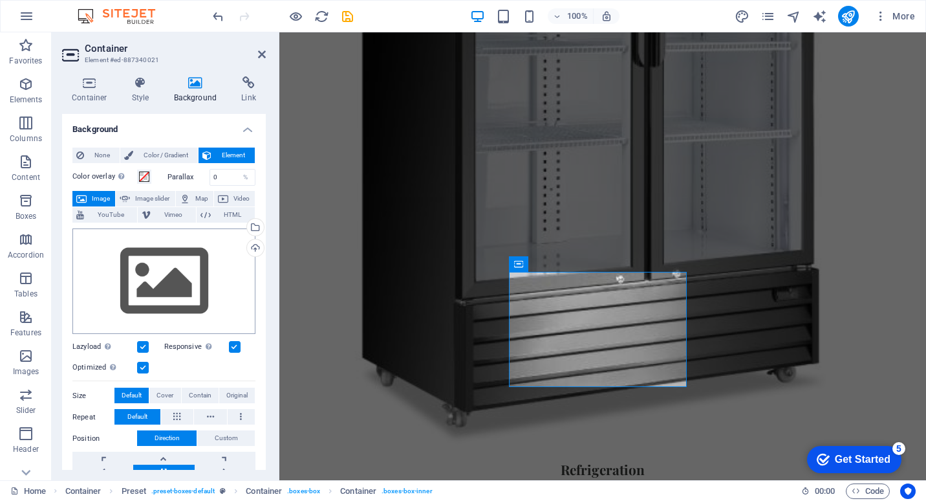
scroll to position [1369, 0]
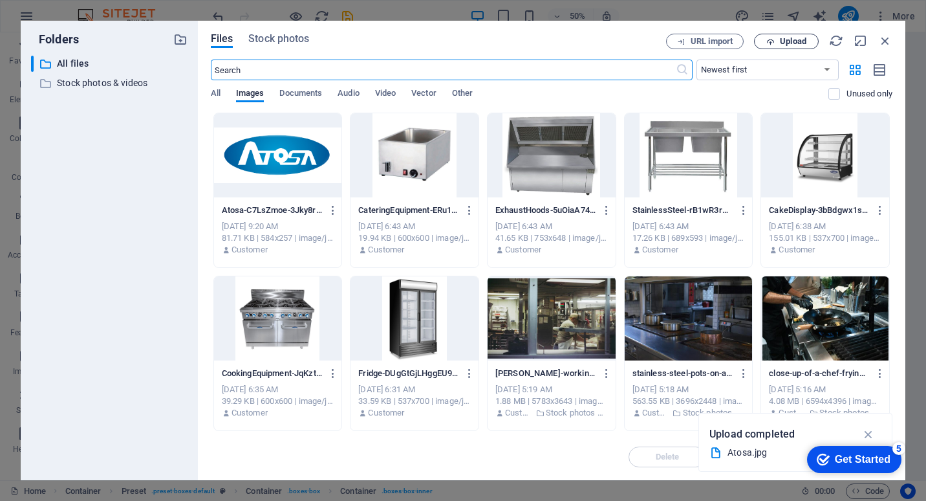
click at [793, 38] on span "Upload" at bounding box center [793, 42] width 27 height 8
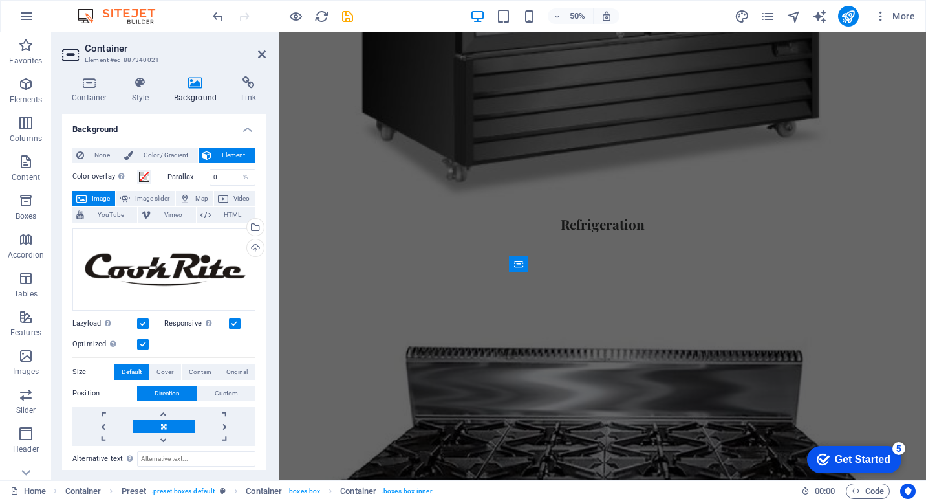
scroll to position [1347, 0]
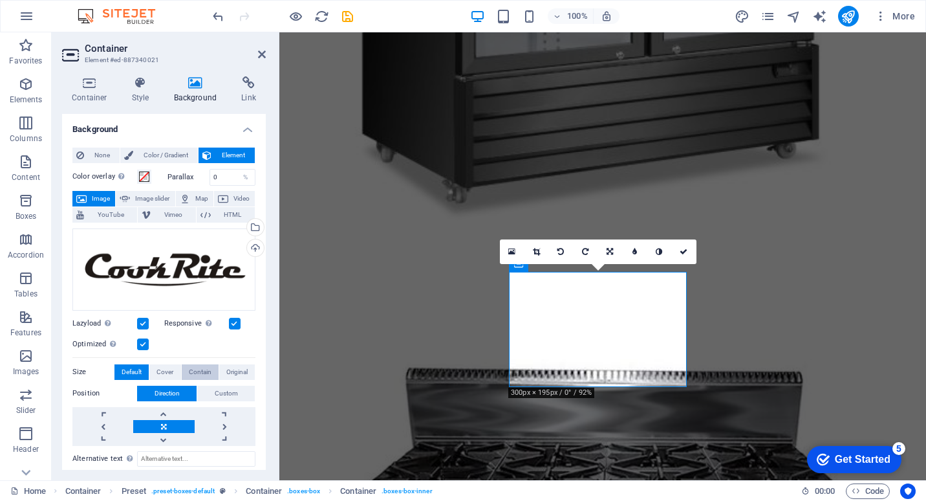
click at [203, 365] on span "Contain" at bounding box center [200, 372] width 23 height 16
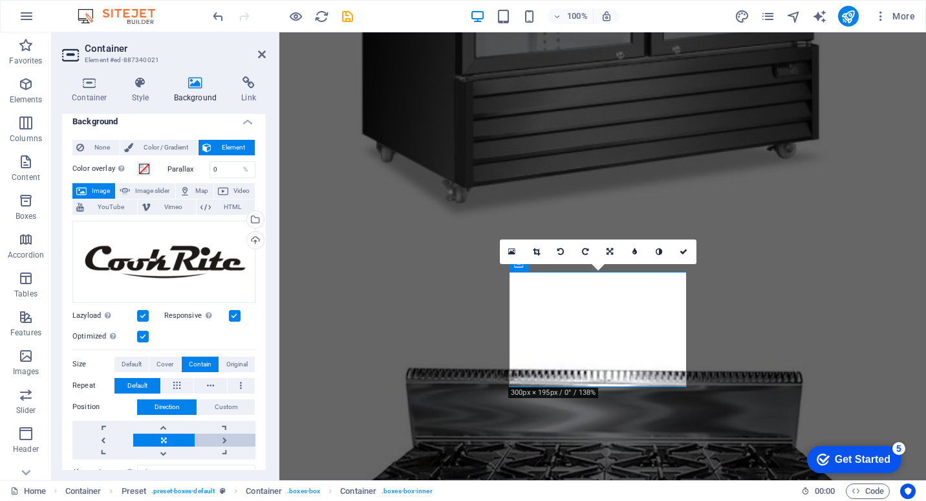
scroll to position [0, 0]
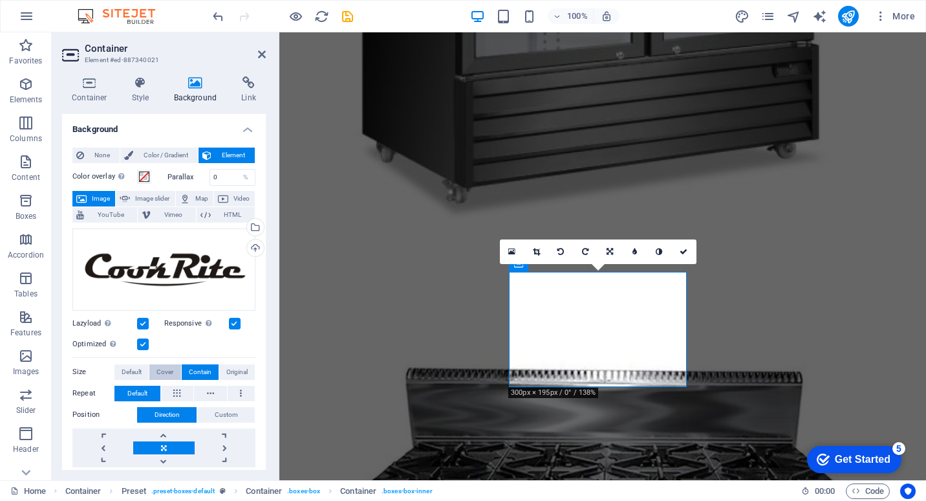
click at [169, 364] on span "Cover" at bounding box center [165, 372] width 17 height 16
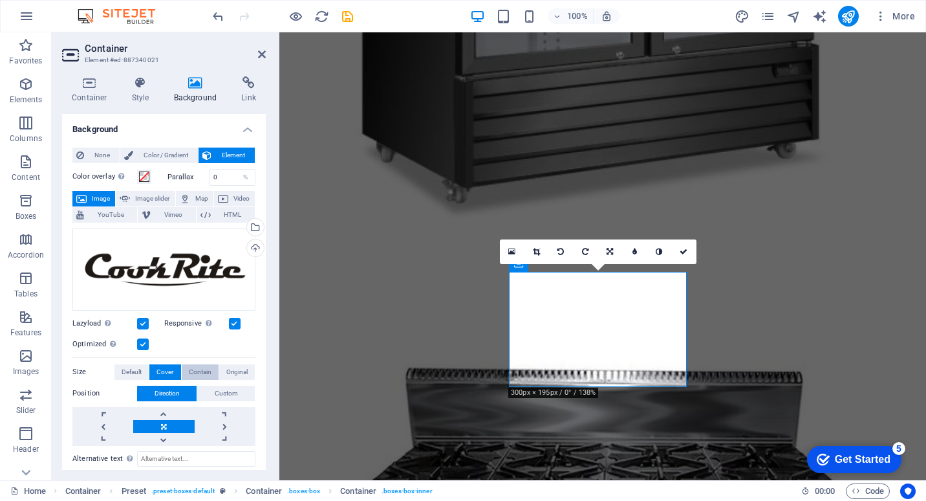
click at [194, 370] on span "Contain" at bounding box center [200, 372] width 23 height 16
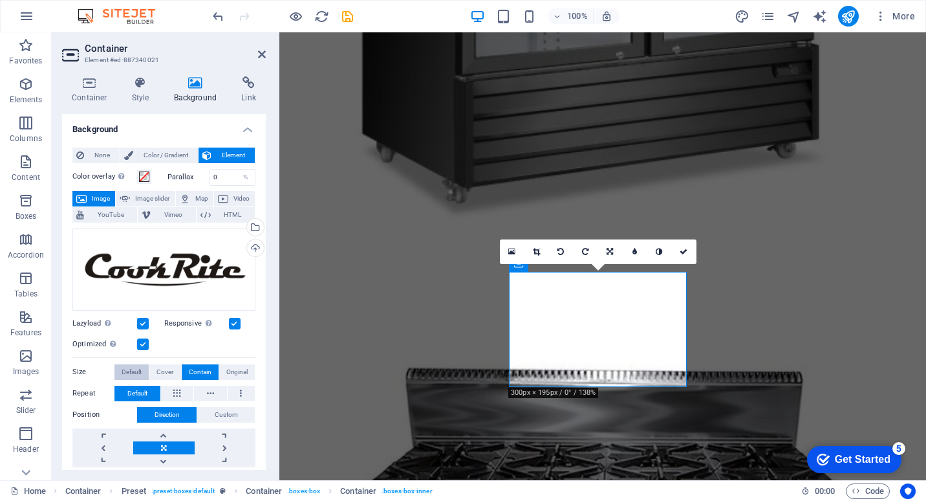
click at [140, 370] on span "Default" at bounding box center [132, 372] width 20 height 16
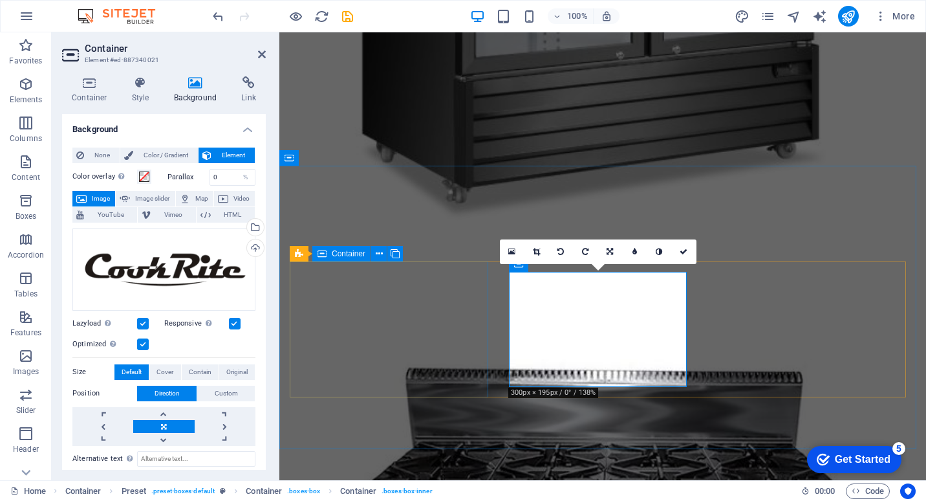
scroll to position [1541, 0]
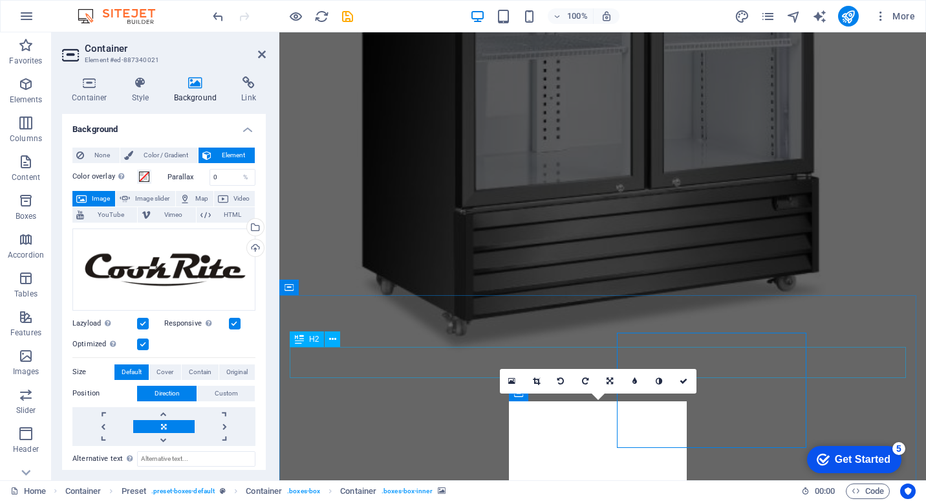
scroll to position [1218, 0]
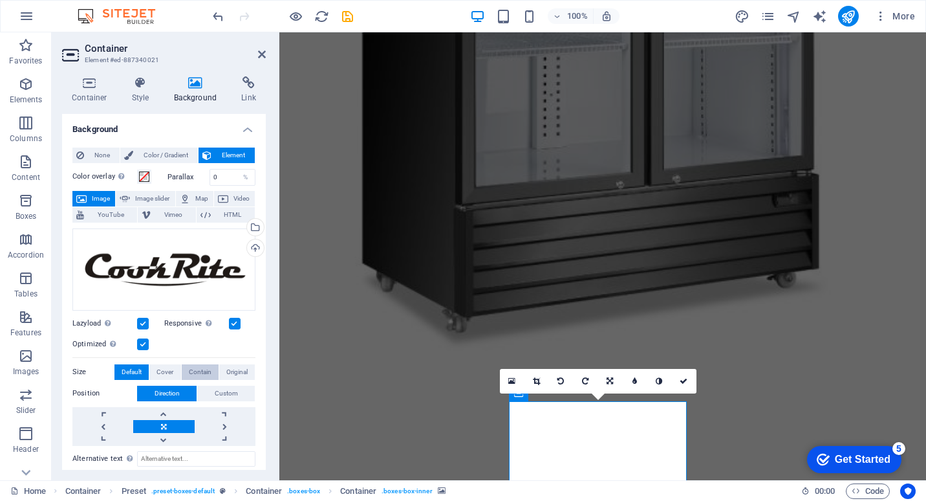
click at [193, 370] on span "Contain" at bounding box center [200, 372] width 23 height 16
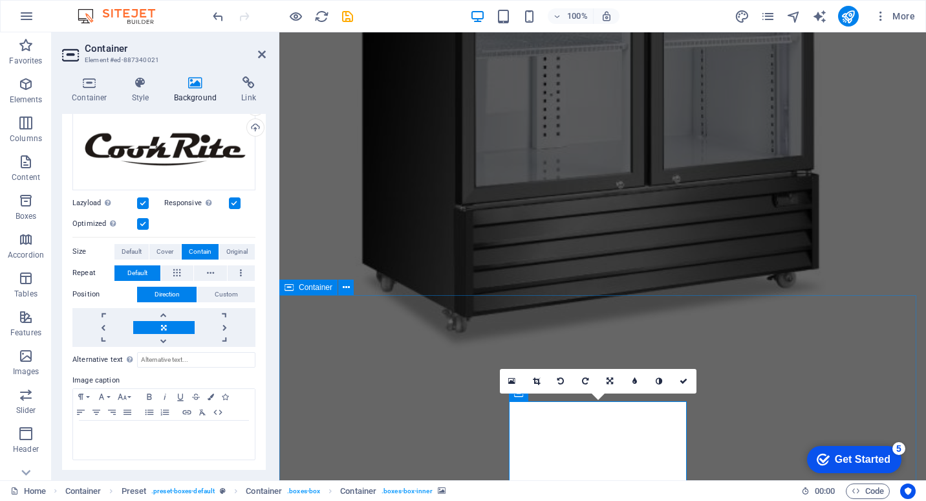
scroll to position [1412, 0]
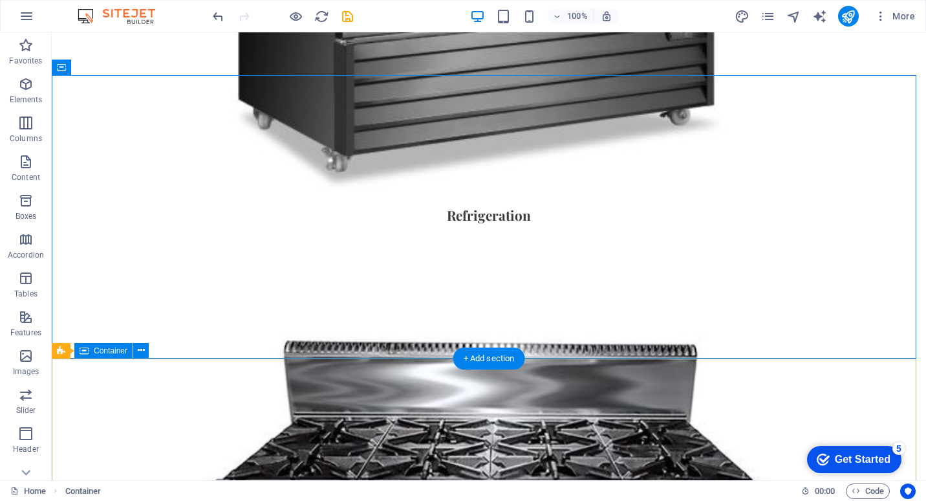
scroll to position [1370, 0]
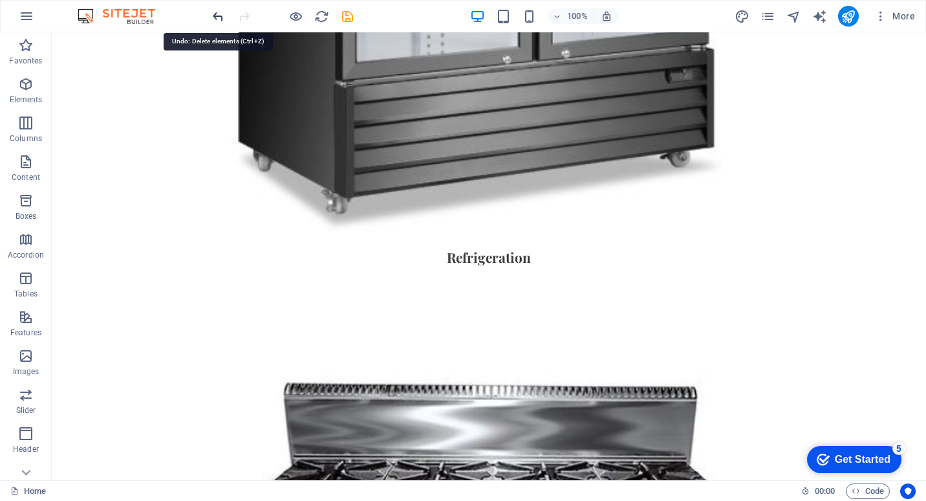
click at [217, 15] on icon "undo" at bounding box center [218, 16] width 15 height 15
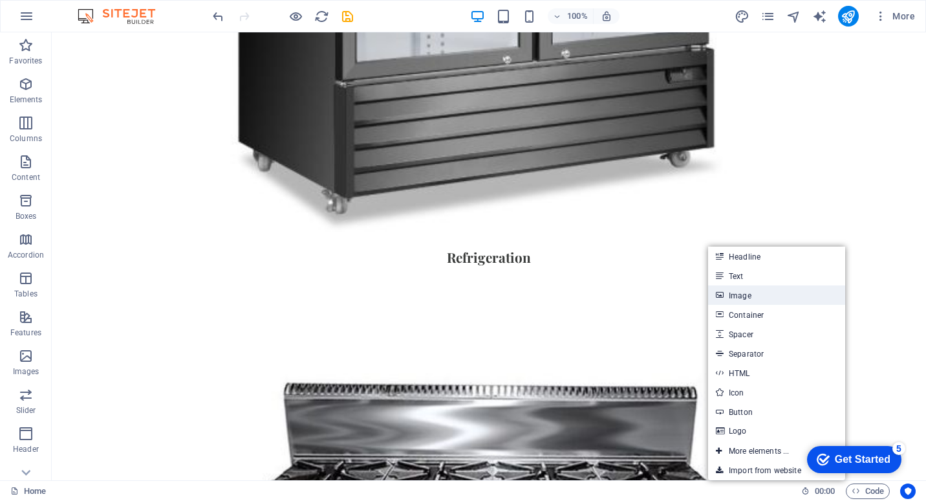
click at [774, 296] on link "Image" at bounding box center [776, 294] width 137 height 19
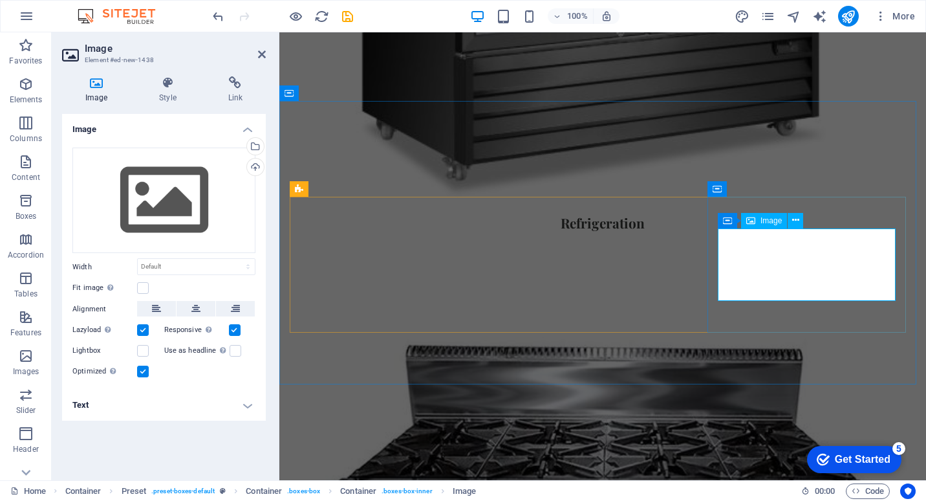
scroll to position [1412, 0]
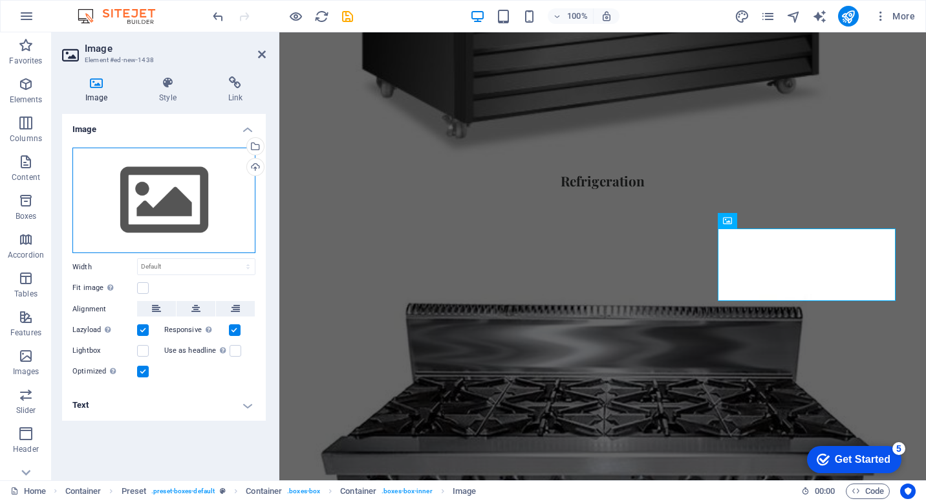
click at [205, 193] on div "Drag files here, click to choose files or select files from Files or our free s…" at bounding box center [163, 200] width 183 height 106
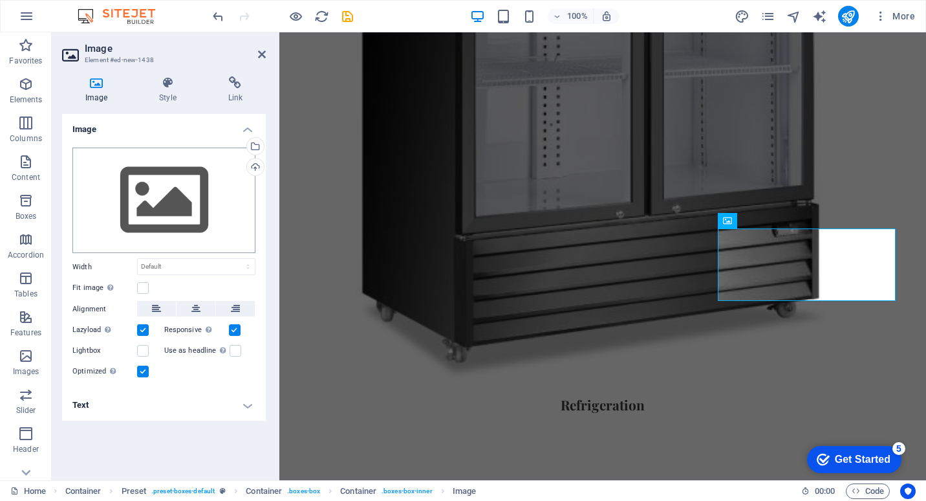
scroll to position [1369, 0]
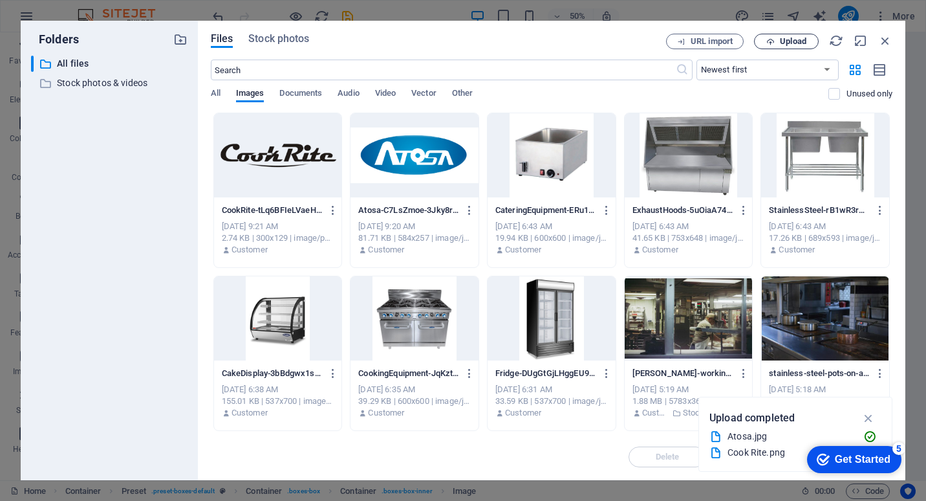
click at [802, 41] on span "Upload" at bounding box center [793, 42] width 27 height 8
click at [785, 38] on span "Upload" at bounding box center [793, 42] width 27 height 8
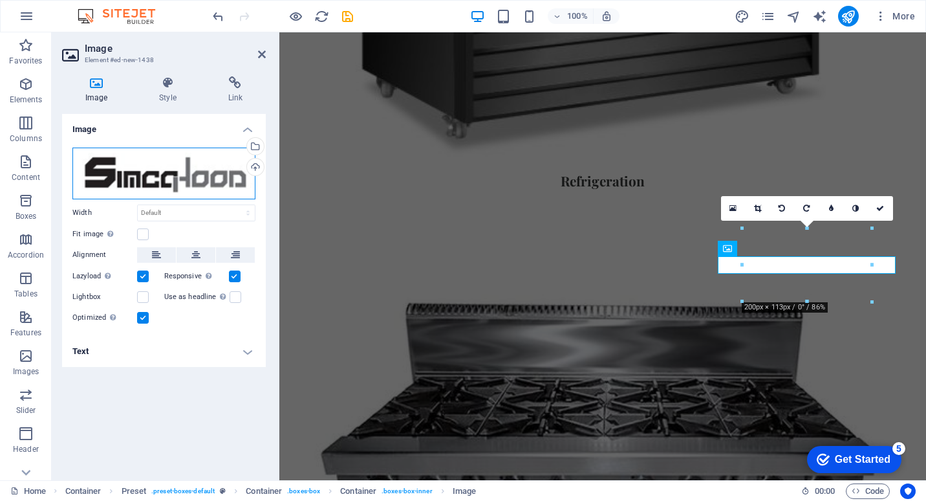
click at [194, 171] on div "Drag files here, click to choose files or select files from Files or our free s…" at bounding box center [163, 173] width 183 height 52
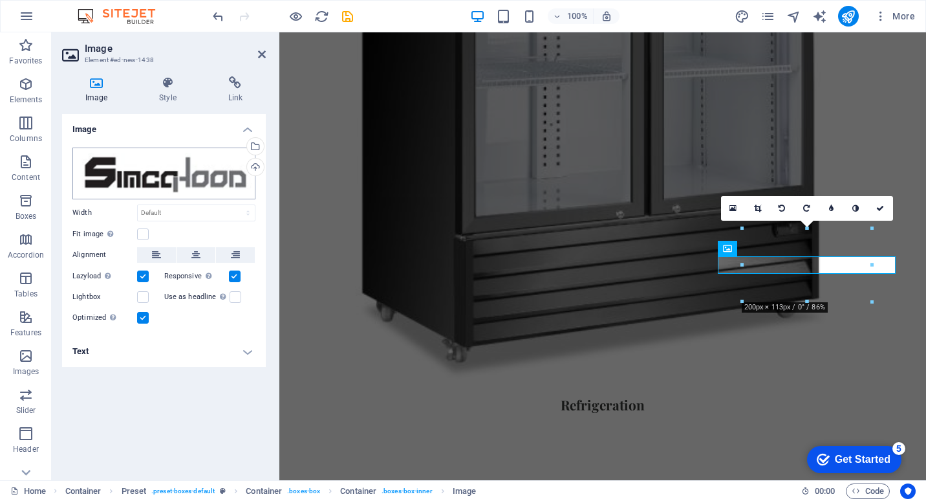
scroll to position [1369, 0]
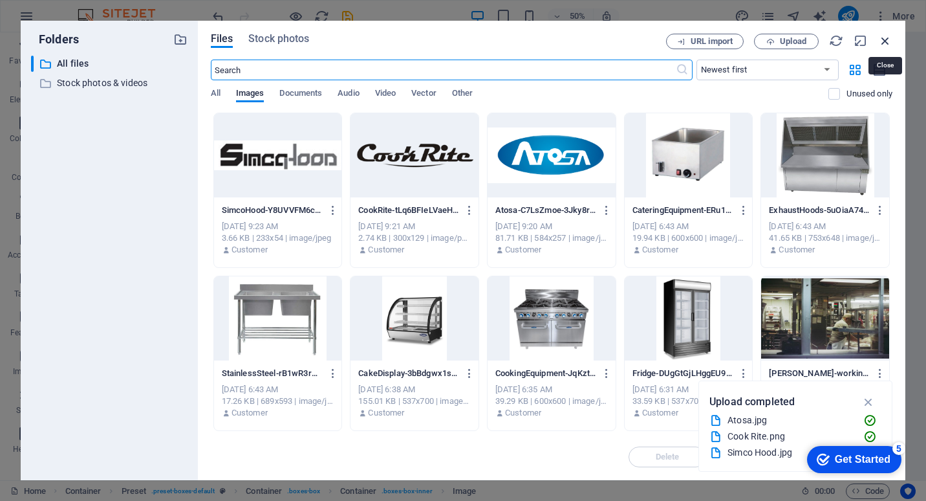
click at [887, 36] on icon "button" at bounding box center [885, 41] width 14 height 14
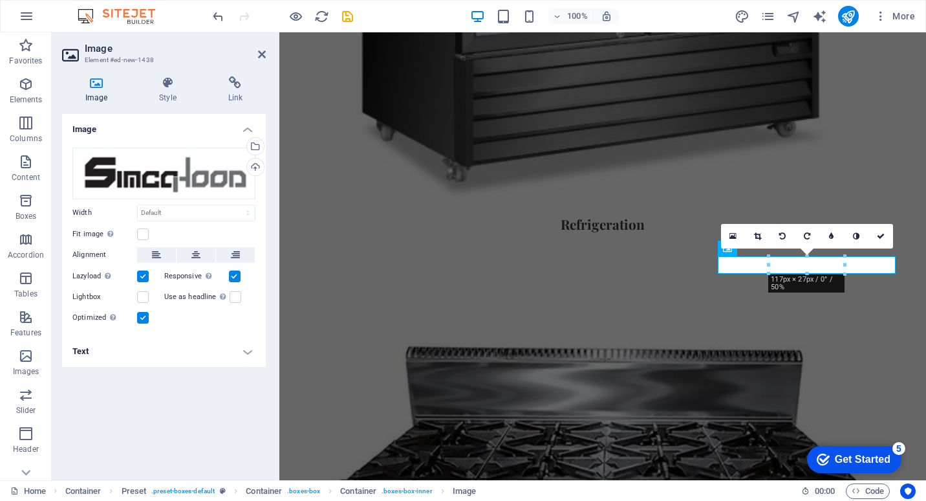
scroll to position [1412, 0]
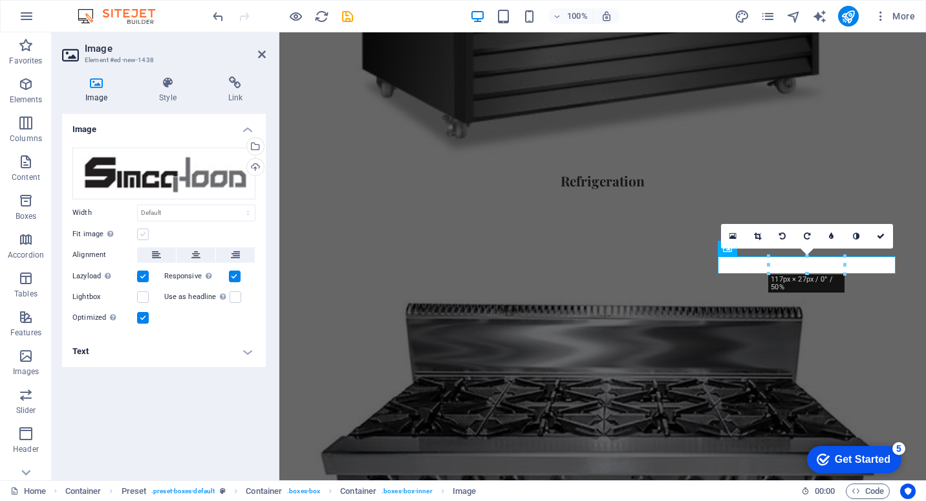
click at [145, 233] on label at bounding box center [143, 234] width 12 height 12
click at [0, 0] on input "Fit image Automatically fit image to a fixed width and height" at bounding box center [0, 0] width 0 height 0
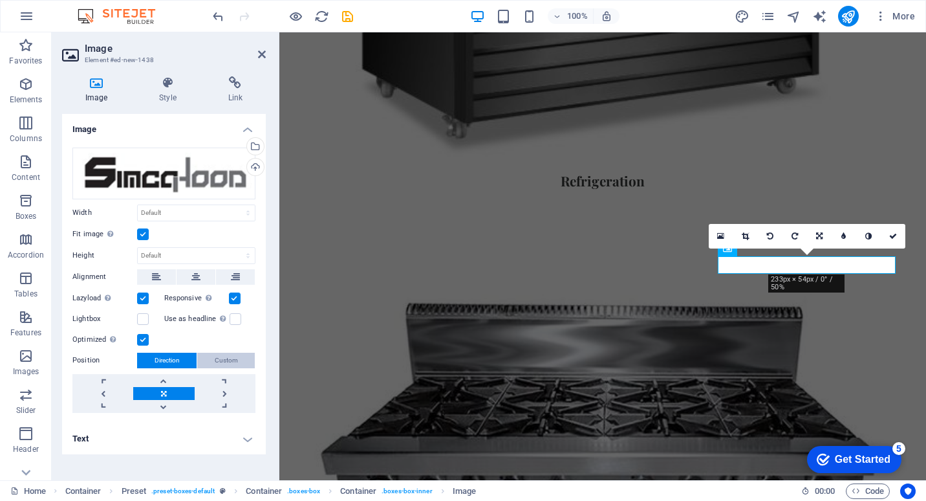
click at [215, 358] on span "Custom" at bounding box center [226, 361] width 23 height 16
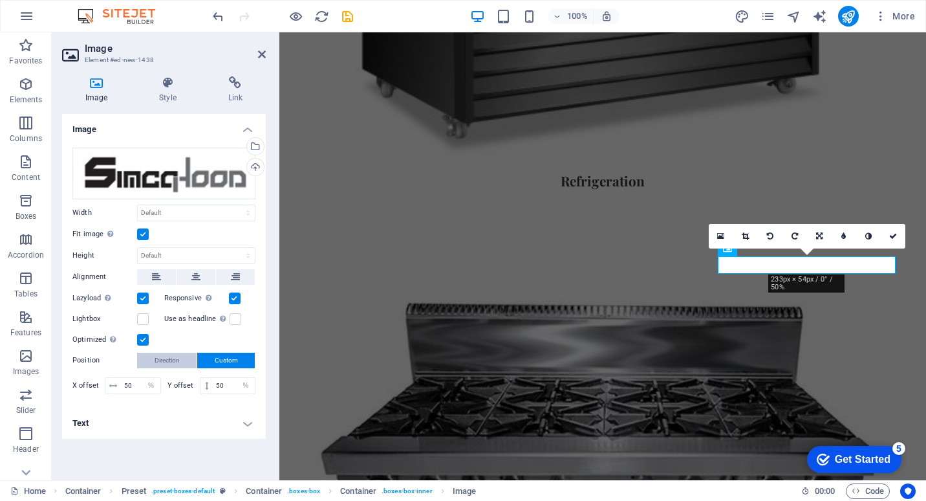
click at [180, 360] on button "Direction" at bounding box center [167, 361] width 60 height 16
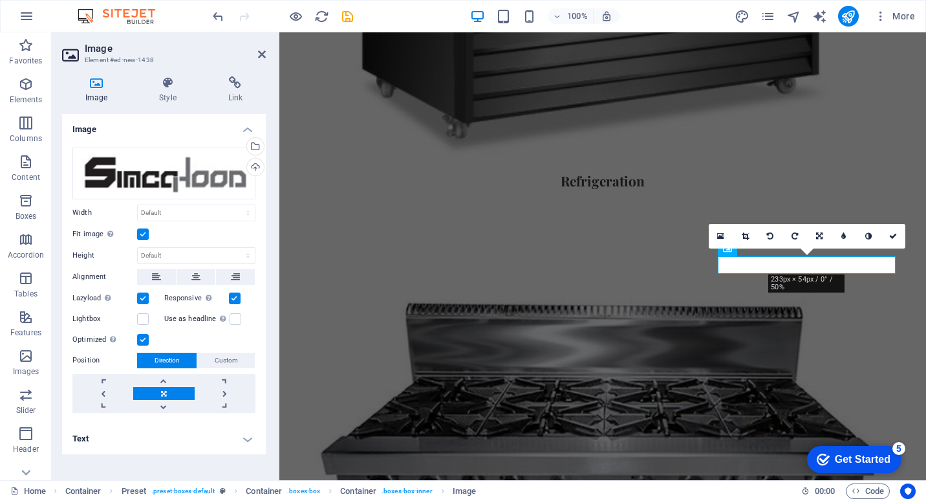
click at [144, 299] on label at bounding box center [143, 298] width 12 height 12
click at [0, 0] on input "Lazyload Loading images after the page loads improves page speed." at bounding box center [0, 0] width 0 height 0
click at [144, 299] on label at bounding box center [143, 298] width 12 height 12
click at [0, 0] on input "Lazyload Loading images after the page loads improves page speed." at bounding box center [0, 0] width 0 height 0
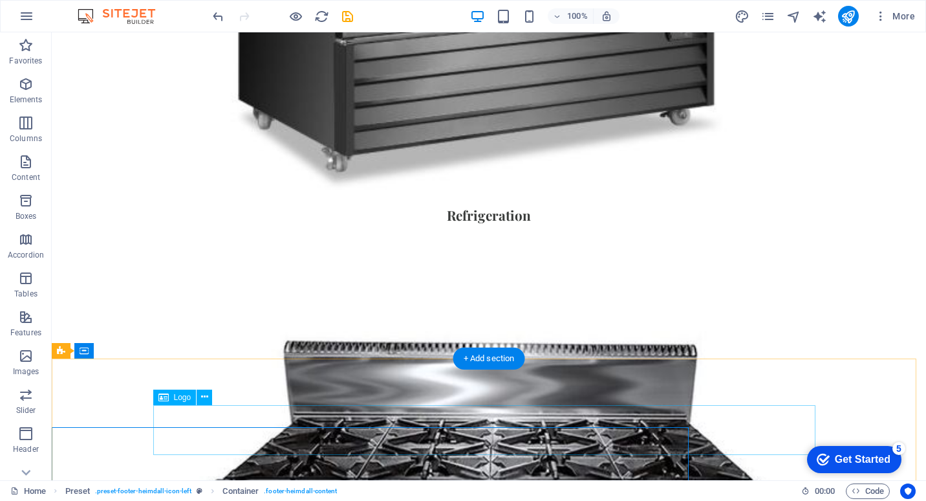
scroll to position [1370, 0]
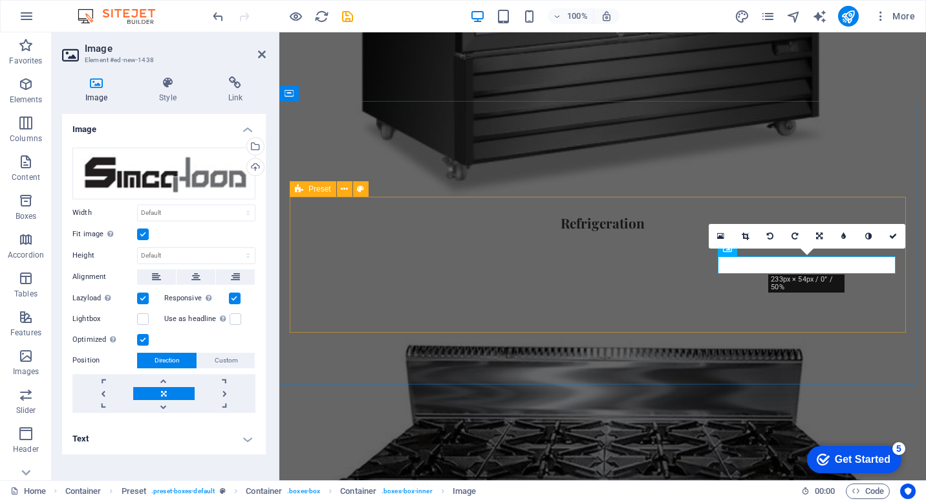
scroll to position [1412, 0]
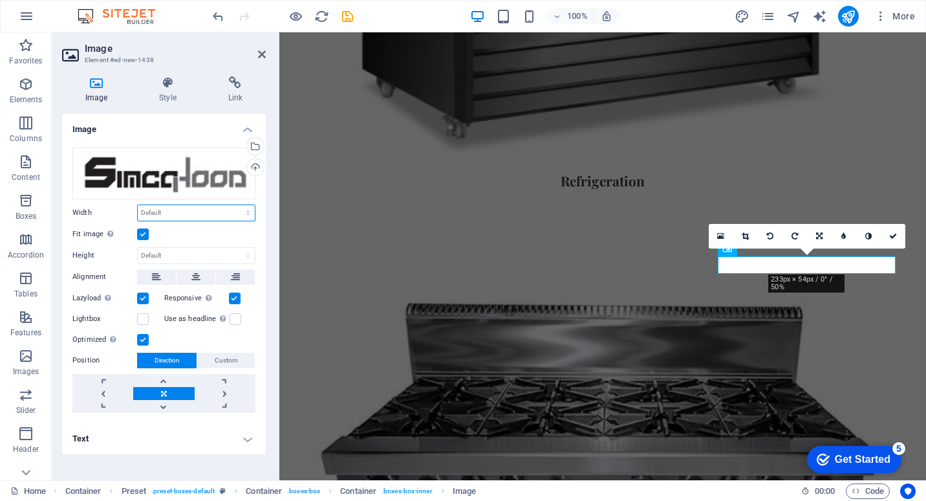
click at [195, 212] on select "Default auto px rem % em vh vw" at bounding box center [196, 213] width 117 height 16
click at [138, 205] on select "Default auto px rem % em vh vw" at bounding box center [196, 213] width 117 height 16
click at [201, 213] on select "Default auto px rem % em vh vw" at bounding box center [196, 213] width 117 height 16
click at [138, 205] on select "Default auto px rem % em vh vw" at bounding box center [196, 213] width 117 height 16
select select "DISABLED_OPTION_VALUE"
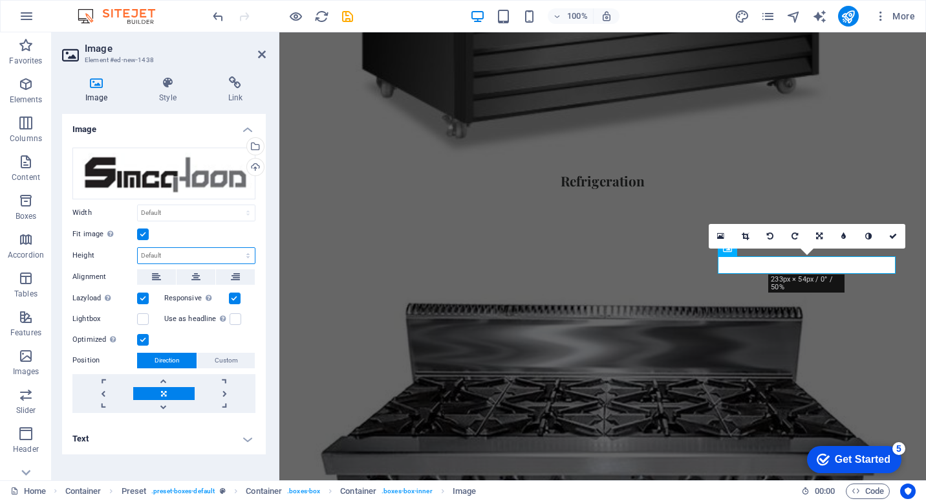
click at [247, 253] on select "Default auto px" at bounding box center [196, 256] width 117 height 16
click at [138, 248] on select "Default auto px" at bounding box center [196, 256] width 117 height 16
select select "DISABLED_OPTION_VALUE"
click at [202, 207] on select "Default auto px rem % em vh vw" at bounding box center [196, 213] width 117 height 16
click at [138, 205] on select "Default auto px rem % em vh vw" at bounding box center [196, 213] width 117 height 16
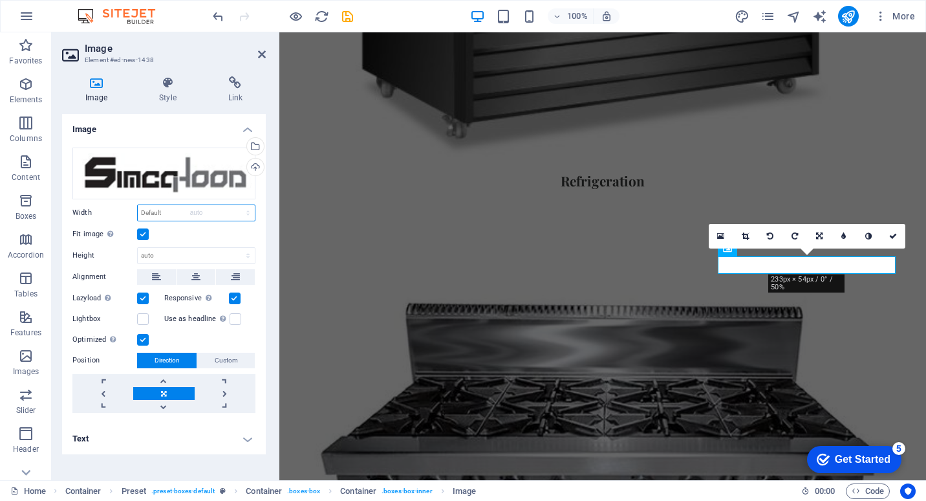
select select "DISABLED_OPTION_VALUE"
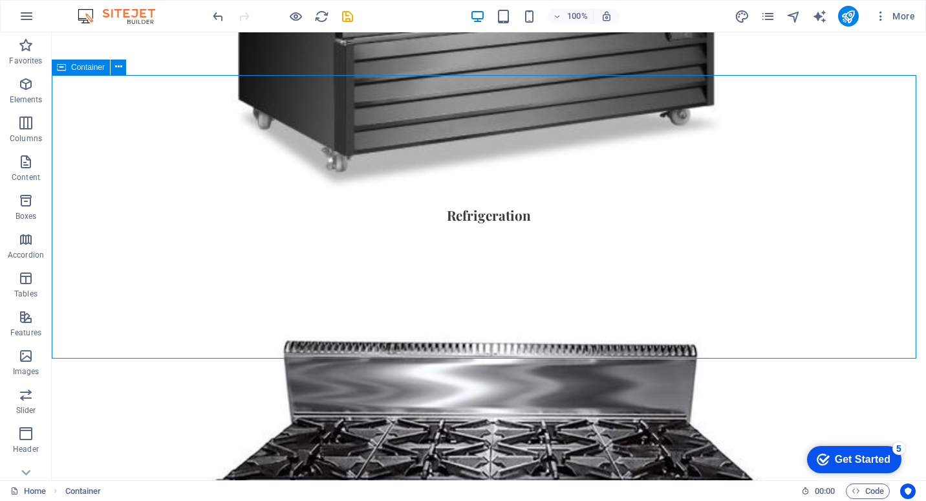
scroll to position [1370, 0]
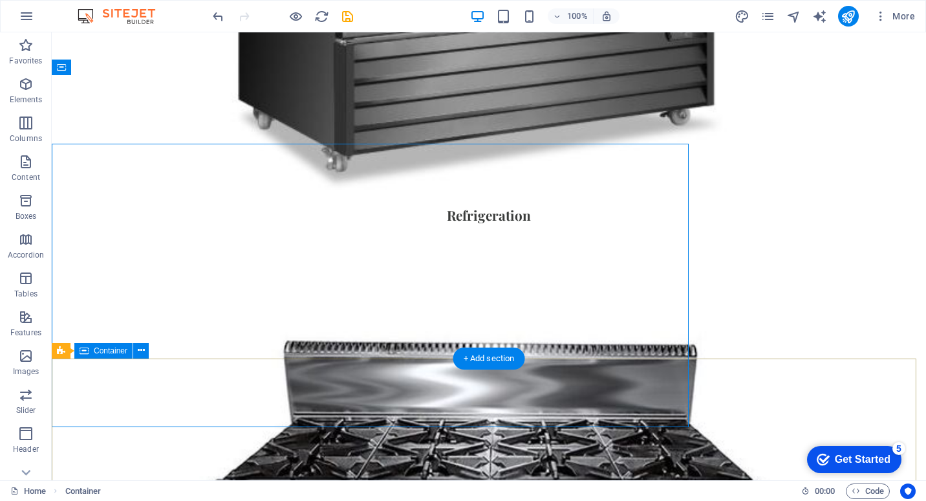
scroll to position [1370, 0]
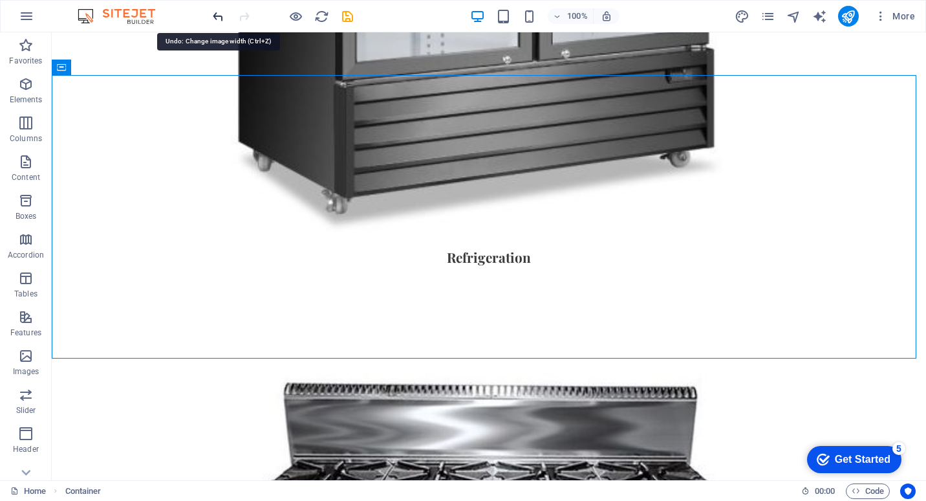
click at [215, 13] on icon "undo" at bounding box center [218, 16] width 15 height 15
click at [219, 15] on icon "undo" at bounding box center [218, 16] width 15 height 15
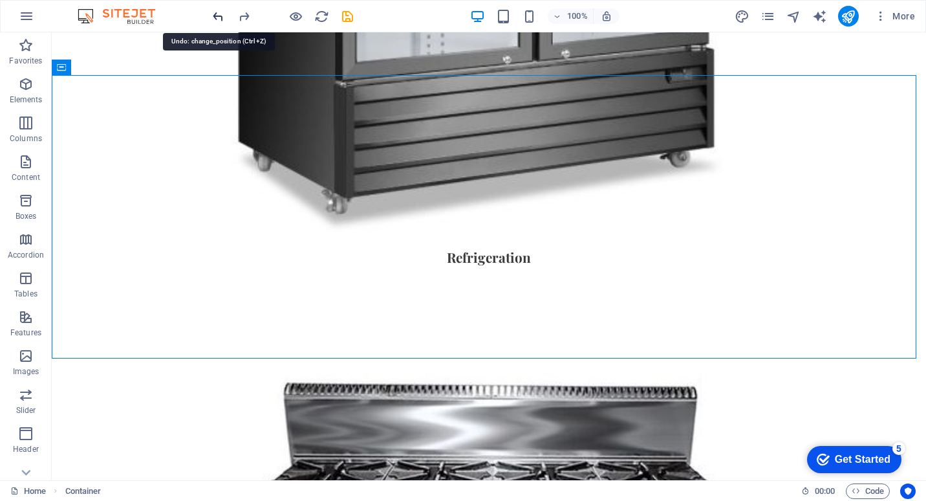
click at [219, 15] on icon "undo" at bounding box center [218, 16] width 15 height 15
click at [219, 13] on icon "undo" at bounding box center [218, 16] width 15 height 15
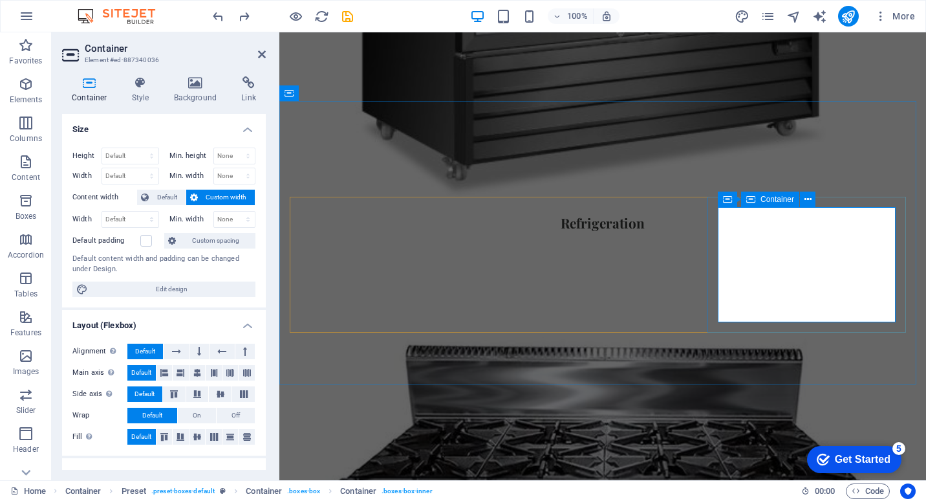
scroll to position [1412, 0]
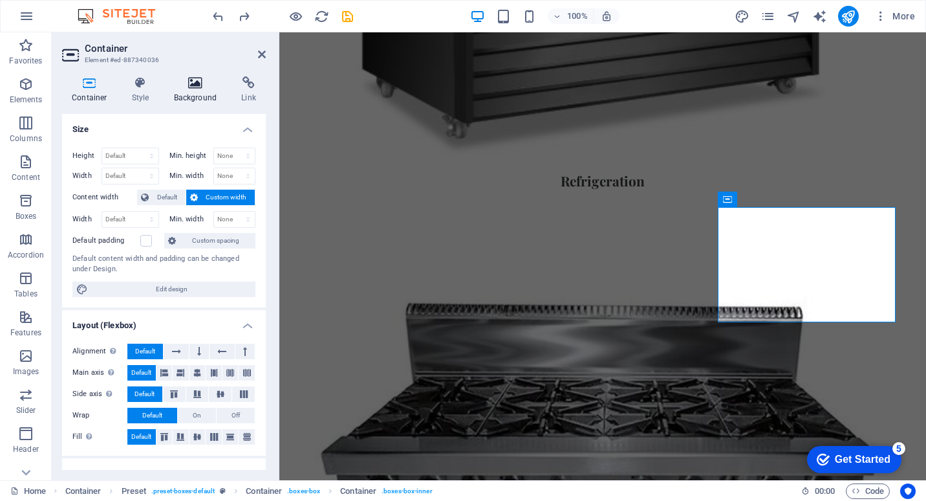
click at [193, 90] on h4 "Background" at bounding box center [198, 89] width 68 height 27
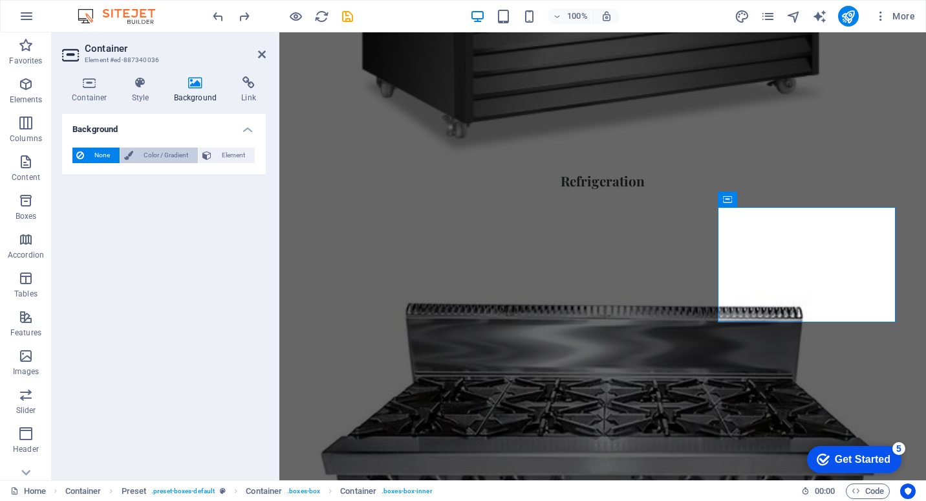
click at [175, 157] on span "Color / Gradient" at bounding box center [165, 155] width 57 height 16
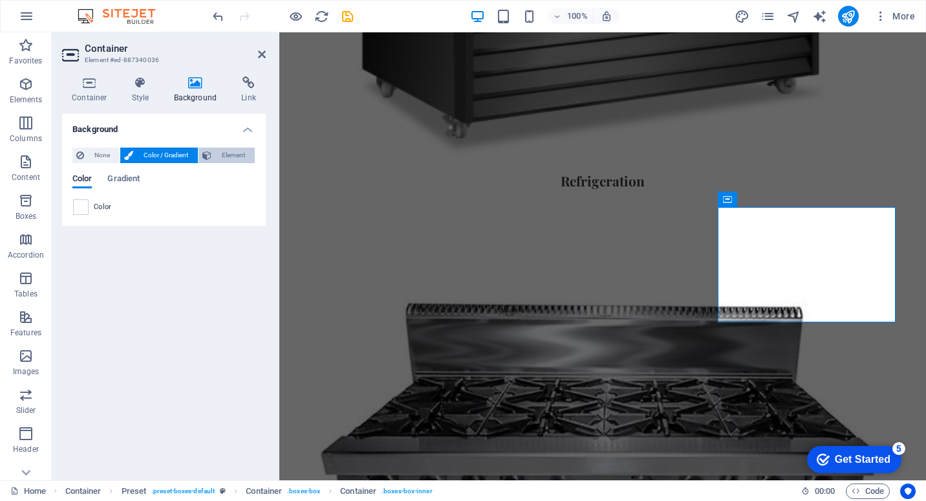
click at [229, 151] on span "Element" at bounding box center [233, 155] width 36 height 16
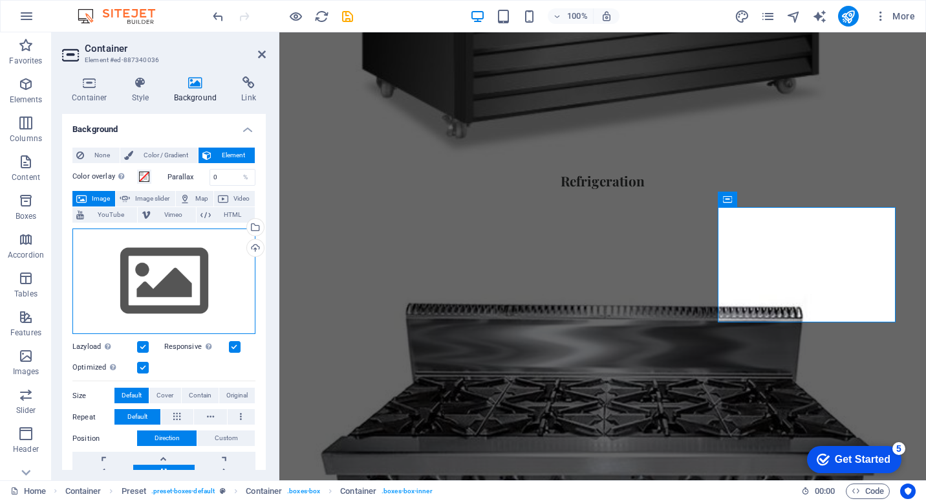
click at [226, 264] on div "Drag files here, click to choose files or select files from Files or our free s…" at bounding box center [163, 281] width 183 height 106
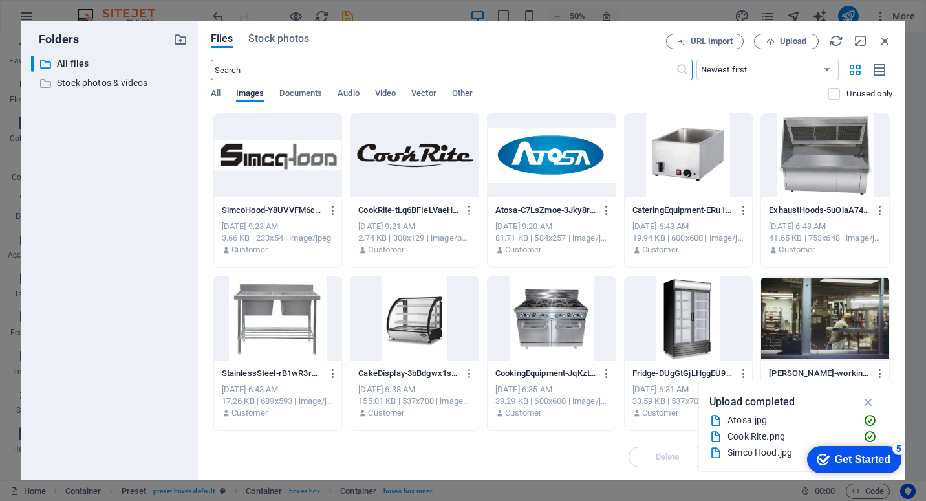
click at [295, 150] on div at bounding box center [278, 155] width 128 height 84
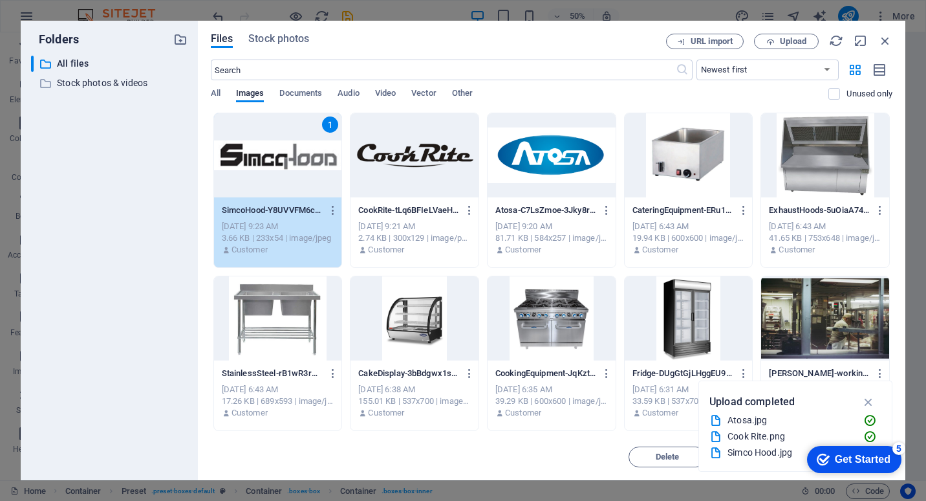
click at [295, 150] on div "1" at bounding box center [278, 155] width 128 height 84
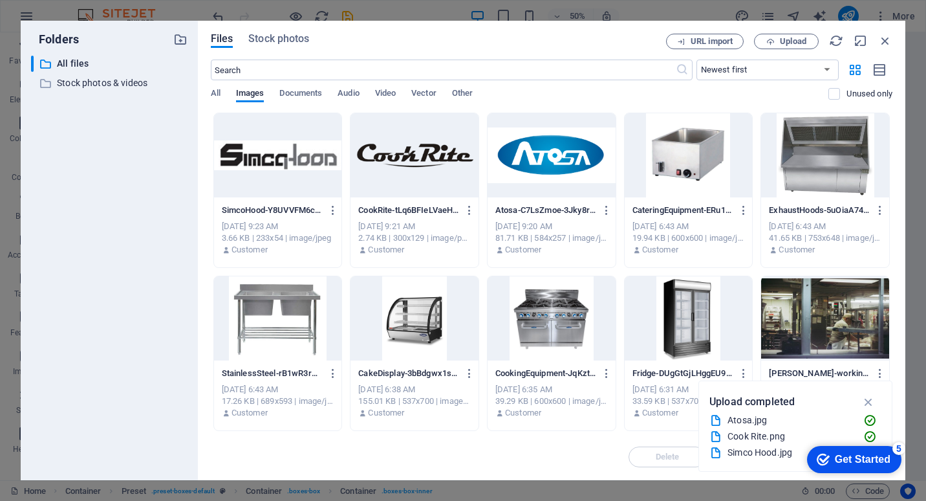
click at [295, 150] on div at bounding box center [278, 155] width 128 height 84
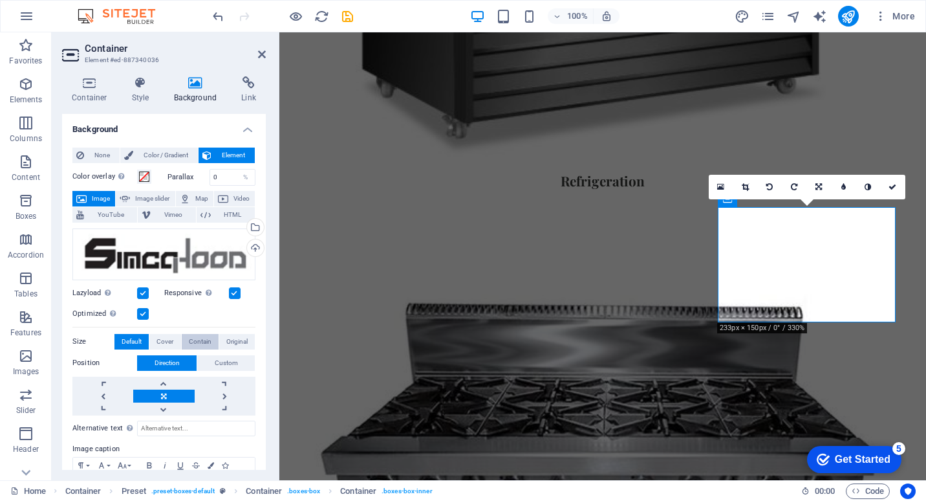
click at [204, 343] on span "Contain" at bounding box center [200, 342] width 23 height 16
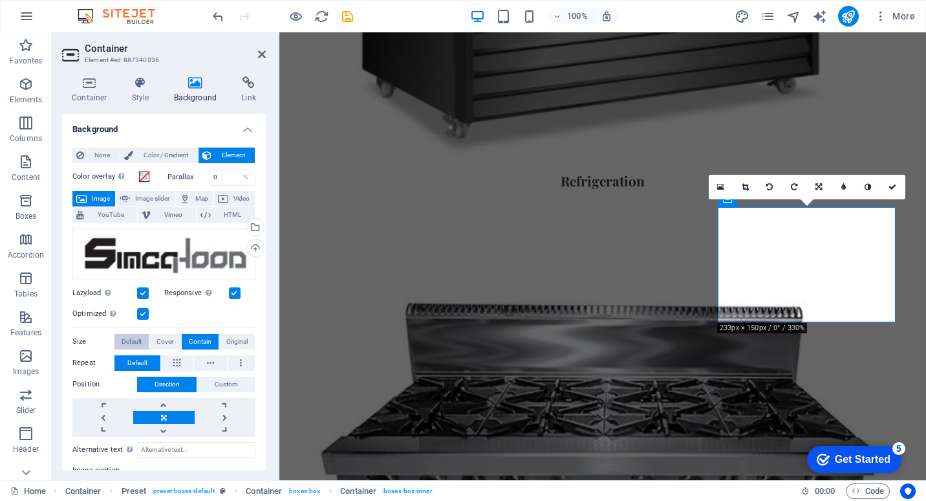
click at [122, 342] on span "Default" at bounding box center [132, 342] width 20 height 16
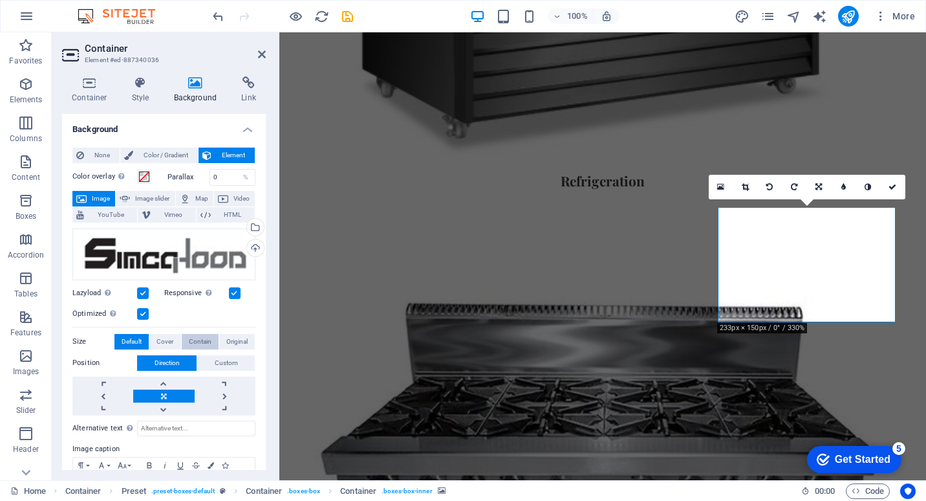
click at [200, 343] on span "Contain" at bounding box center [200, 342] width 23 height 16
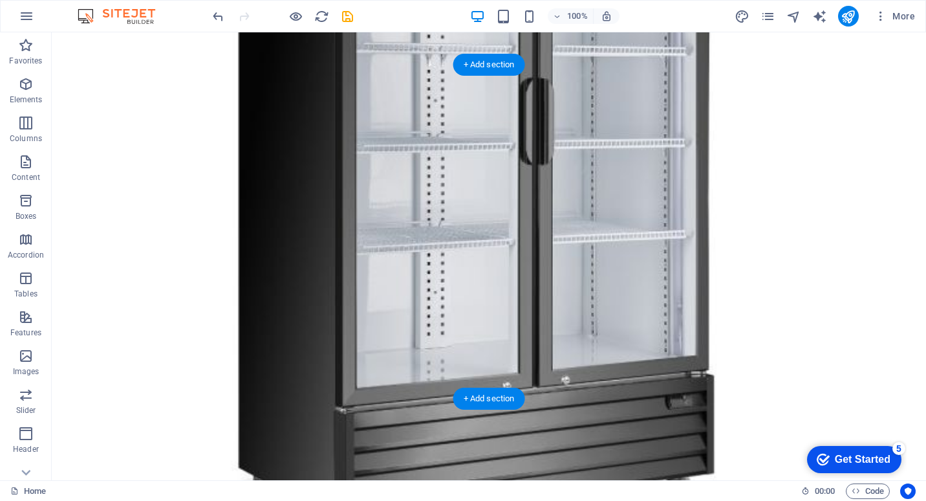
scroll to position [1047, 0]
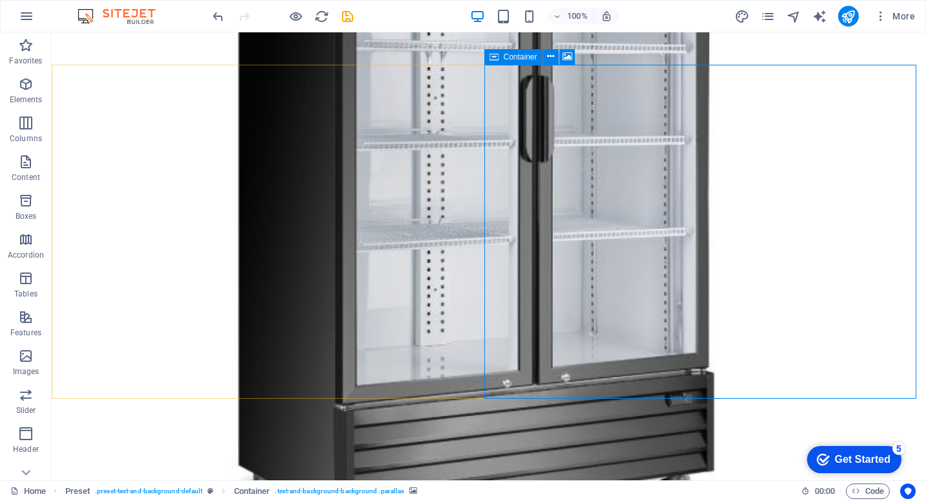
click at [509, 60] on span "Container" at bounding box center [521, 57] width 34 height 8
click at [511, 58] on span "Container" at bounding box center [521, 57] width 34 height 8
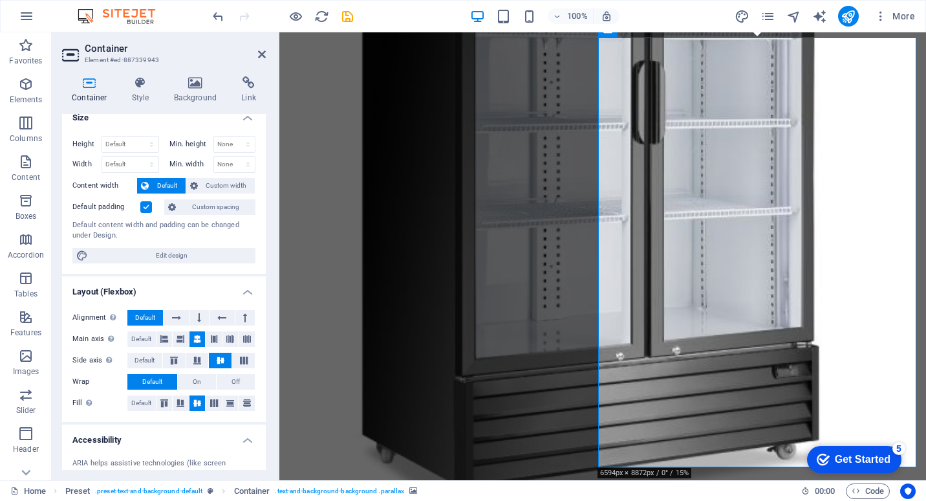
scroll to position [0, 0]
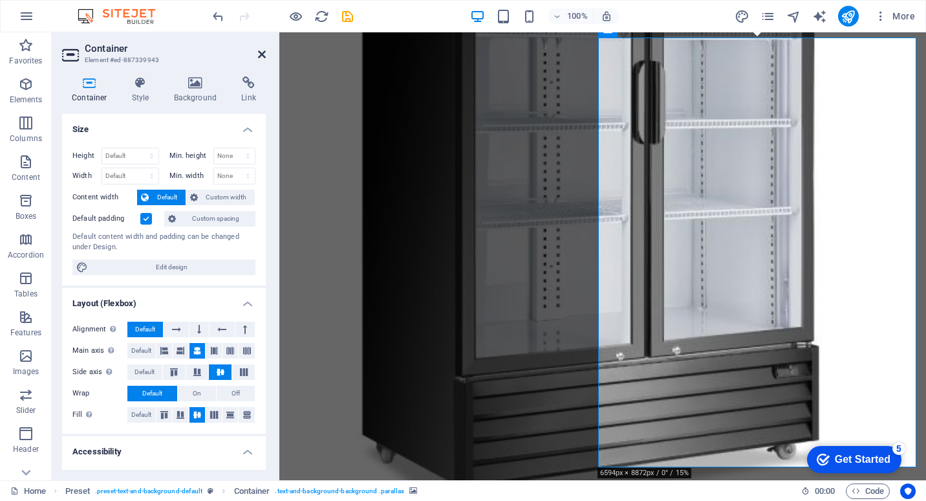
click at [261, 58] on icon at bounding box center [262, 54] width 8 height 10
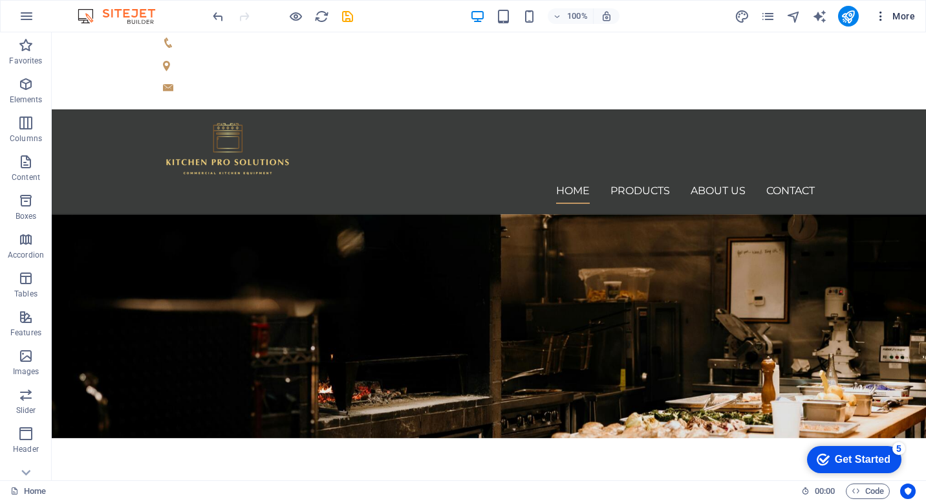
click at [876, 14] on icon "button" at bounding box center [880, 16] width 13 height 13
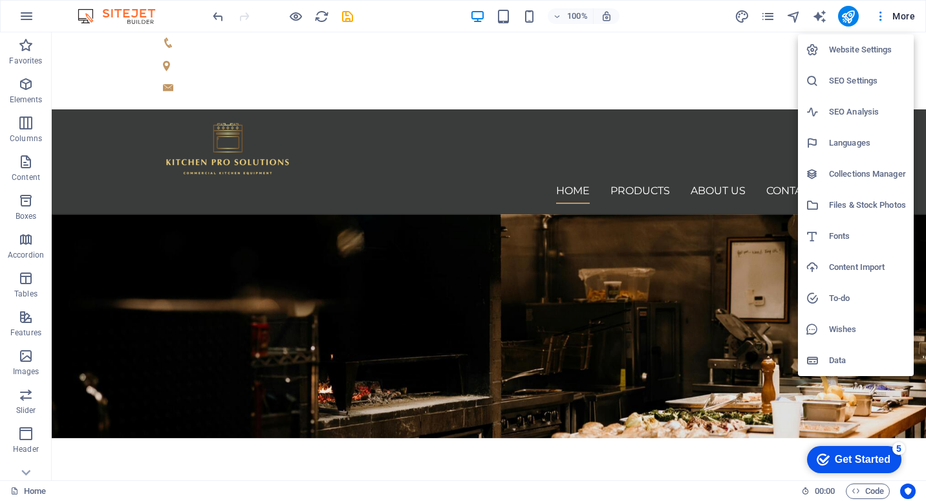
click at [880, 14] on div at bounding box center [463, 250] width 926 height 501
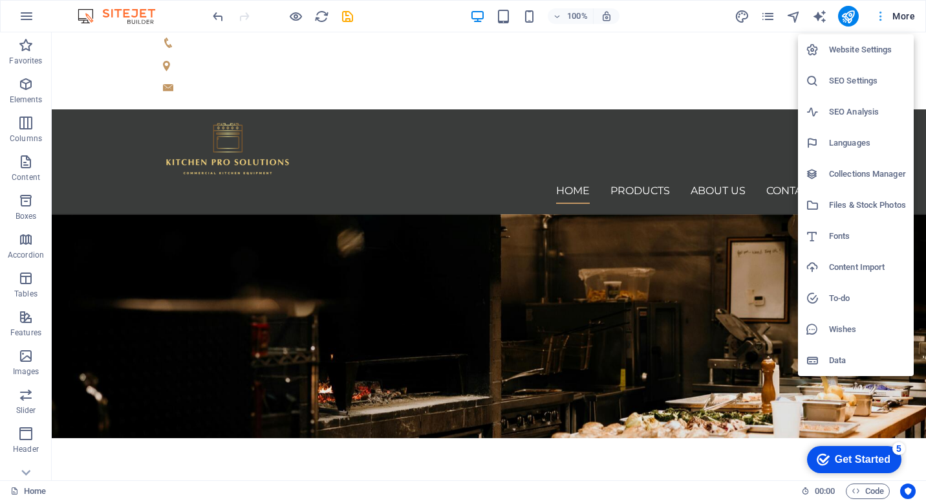
click at [906, 13] on div at bounding box center [463, 250] width 926 height 501
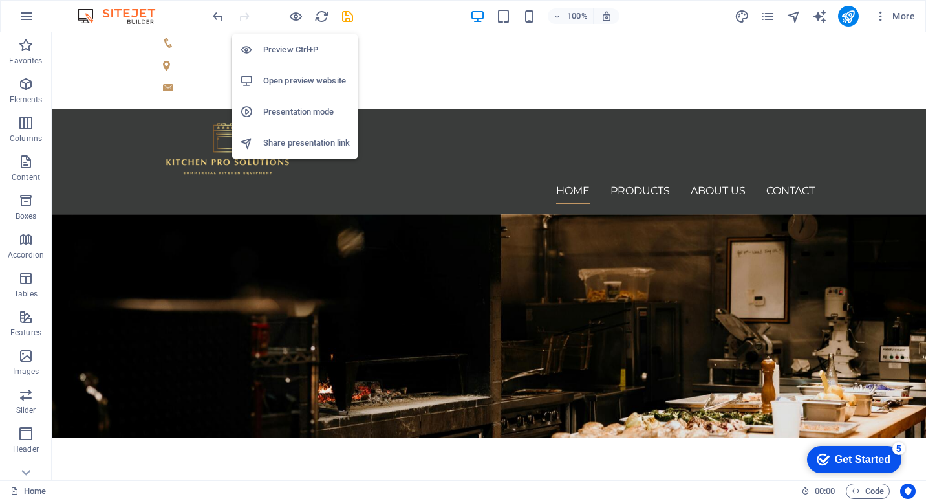
click at [298, 49] on h6 "Preview Ctrl+P" at bounding box center [306, 50] width 87 height 16
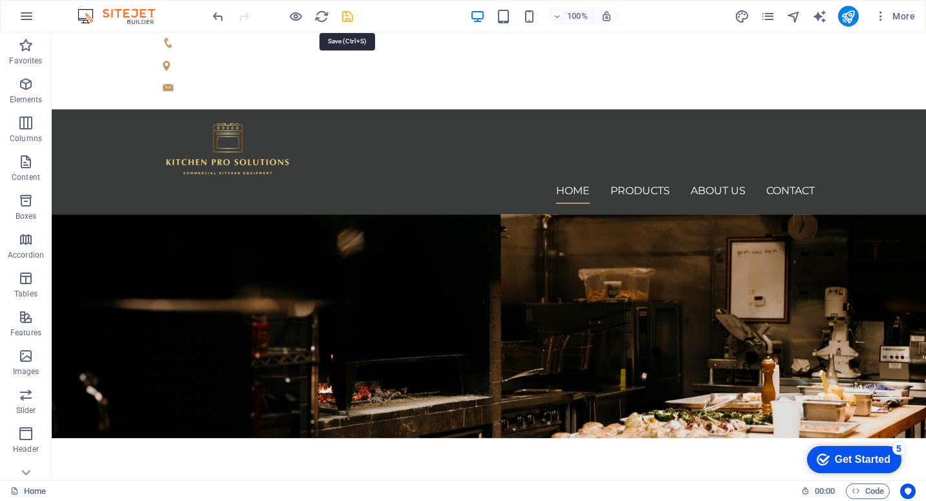
click at [347, 15] on icon "save" at bounding box center [347, 16] width 15 height 15
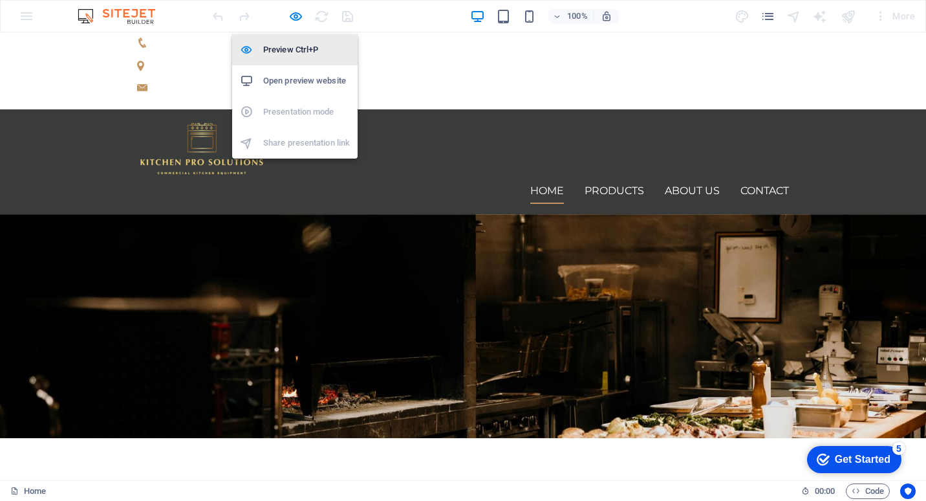
click at [297, 48] on h6 "Preview Ctrl+P" at bounding box center [306, 50] width 87 height 16
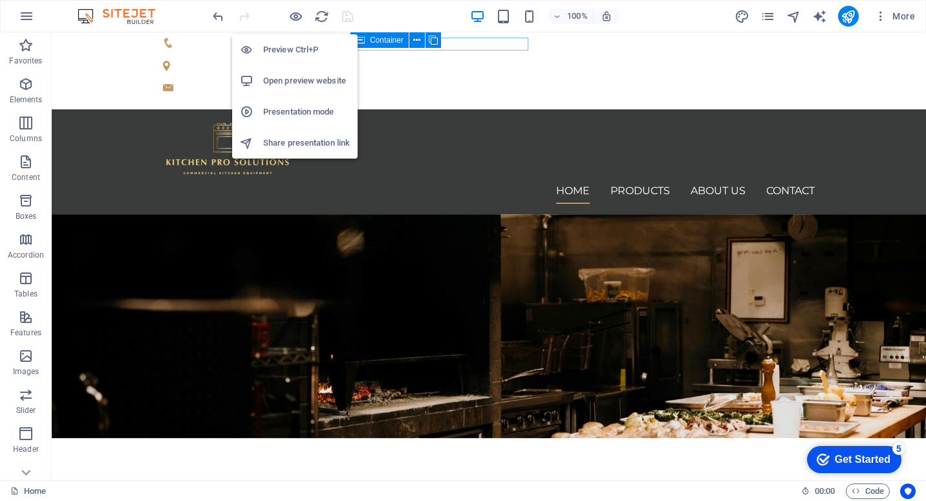
click at [293, 51] on h6 "Preview Ctrl+P" at bounding box center [306, 50] width 87 height 16
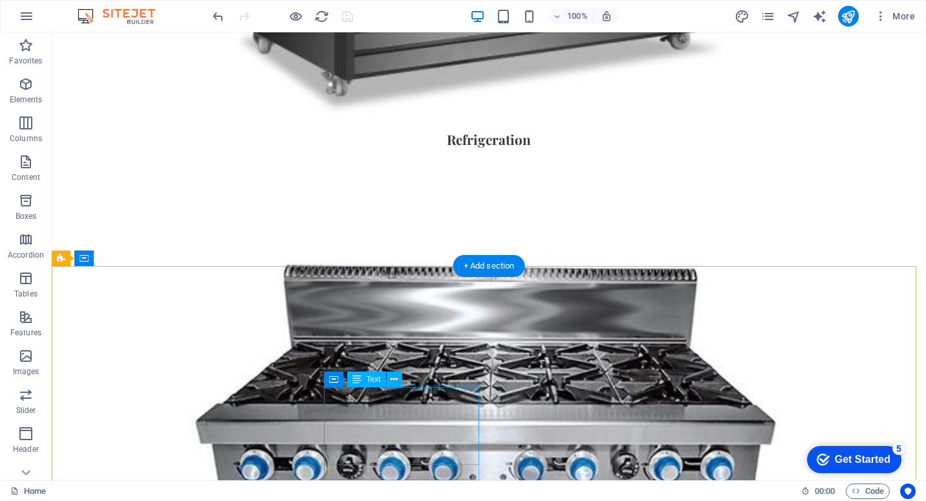
scroll to position [1358, 0]
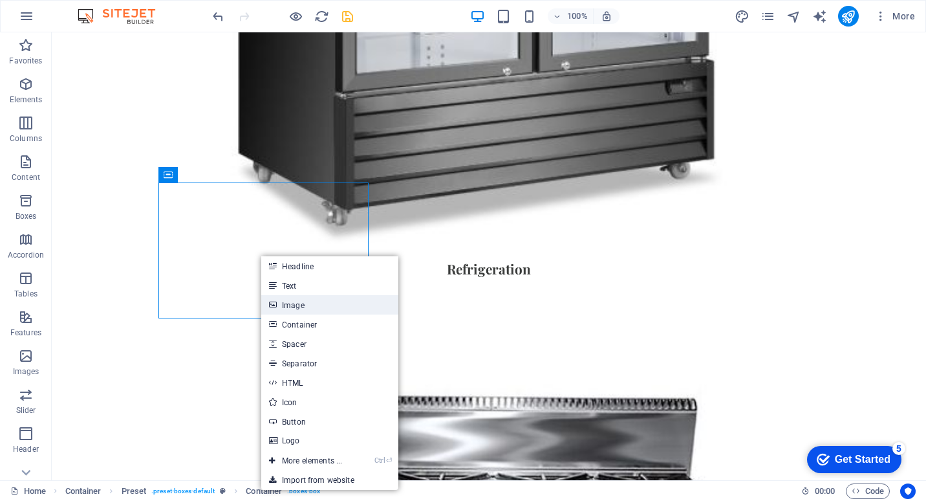
click at [293, 301] on link "Image" at bounding box center [329, 304] width 137 height 19
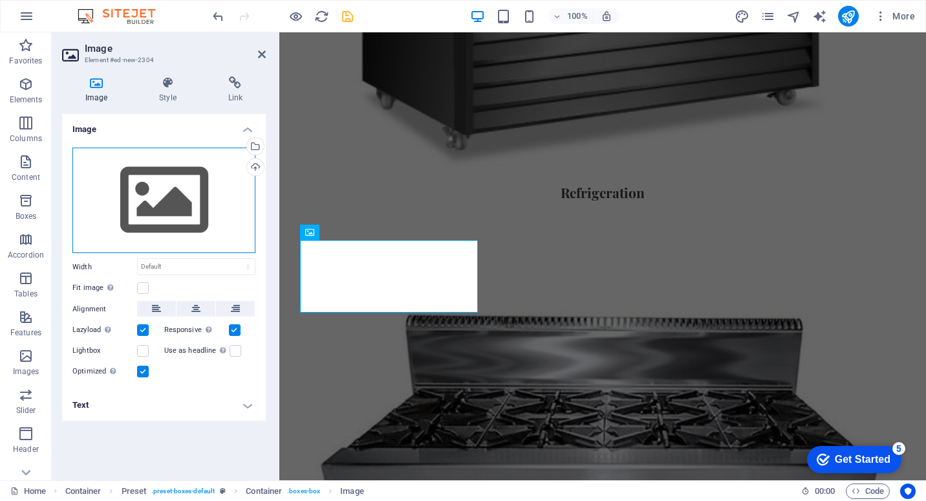
click at [205, 178] on div "Drag files here, click to choose files or select files from Files or our free s…" at bounding box center [163, 200] width 183 height 106
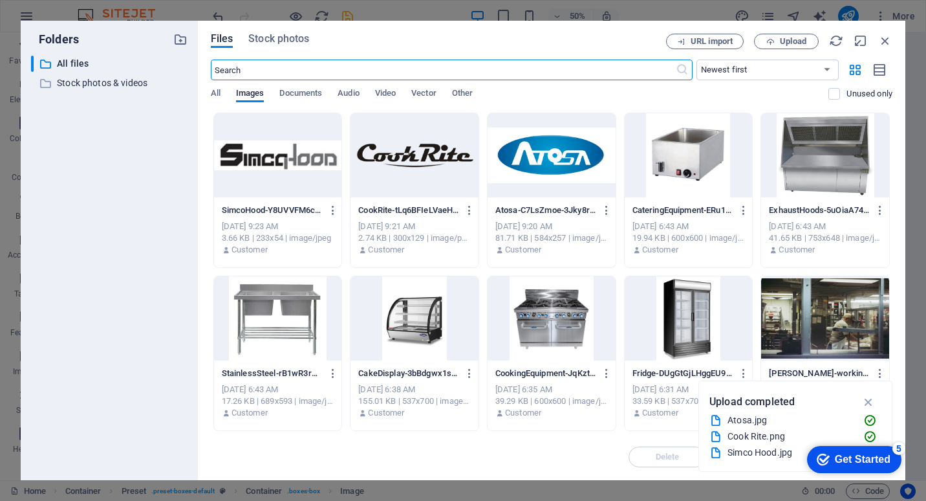
scroll to position [1369, 0]
click at [546, 157] on div at bounding box center [552, 155] width 128 height 84
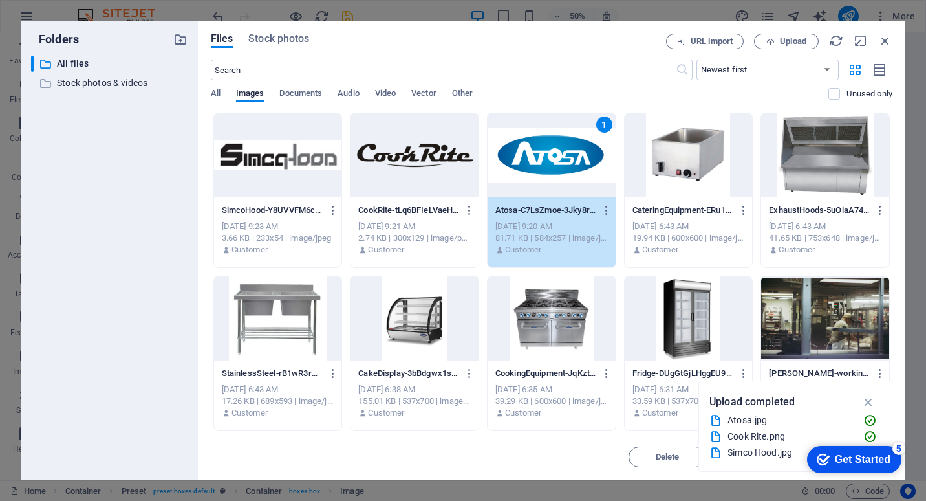
click at [546, 157] on div "1" at bounding box center [552, 155] width 128 height 84
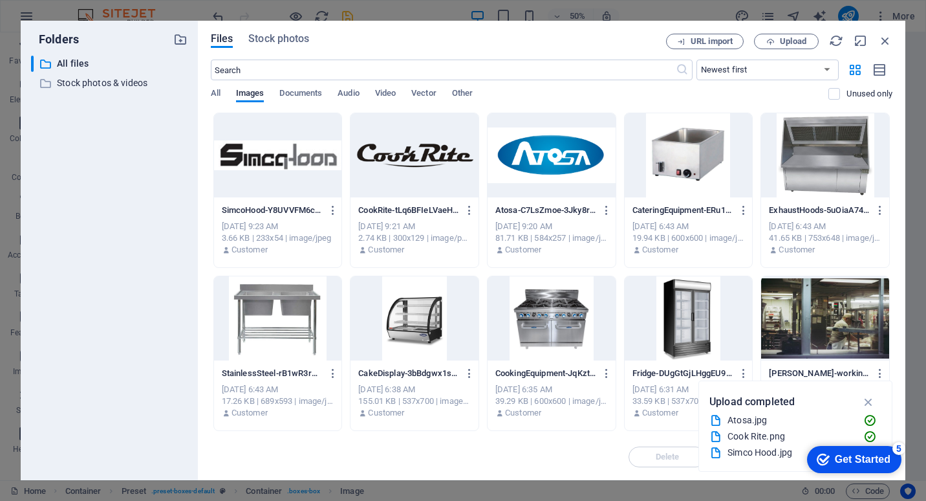
click at [546, 157] on div at bounding box center [552, 155] width 128 height 84
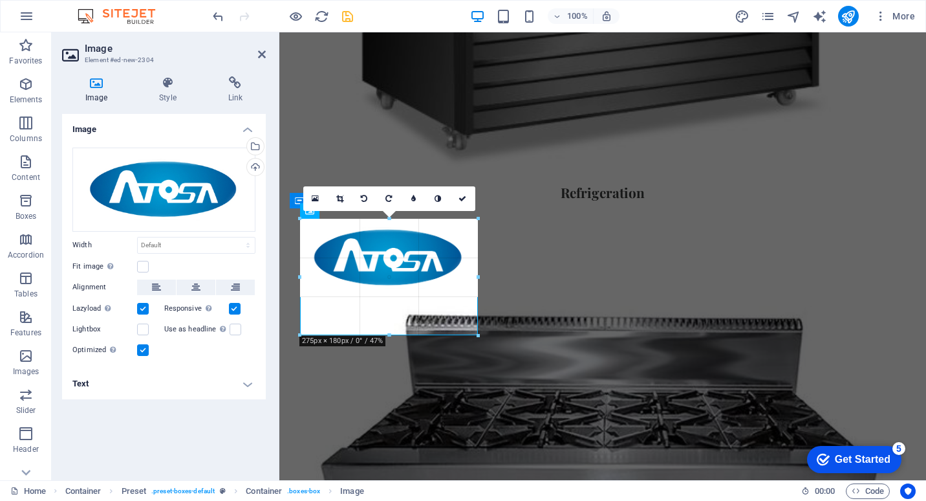
drag, startPoint x: 475, startPoint y: 317, endPoint x: 484, endPoint y: 319, distance: 9.9
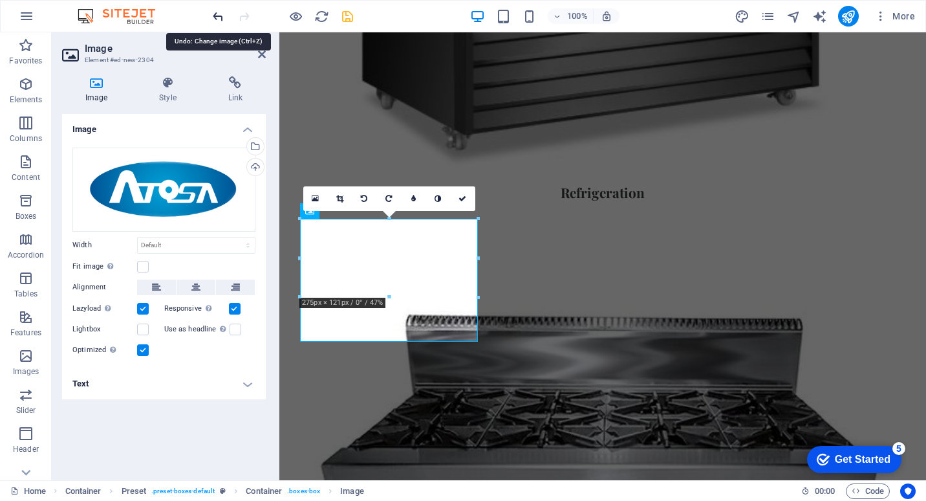
click at [214, 17] on icon "undo" at bounding box center [218, 16] width 15 height 15
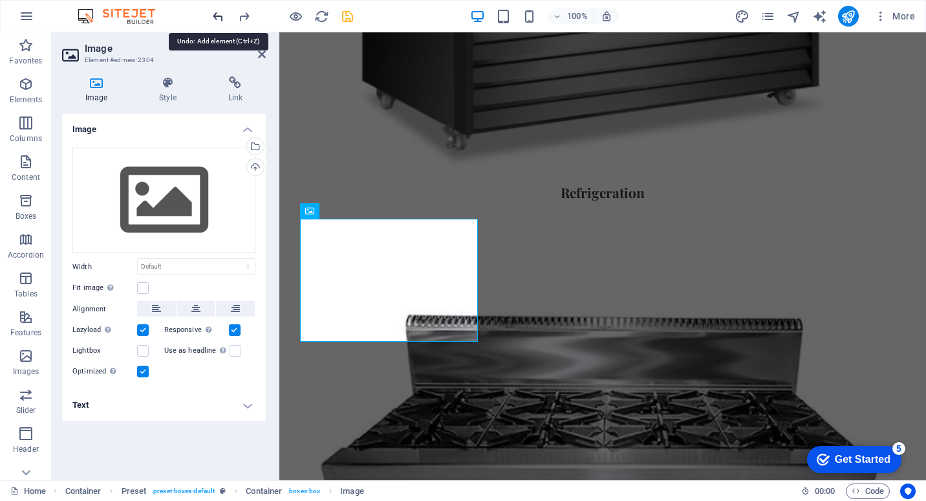
click at [216, 18] on icon "undo" at bounding box center [218, 16] width 15 height 15
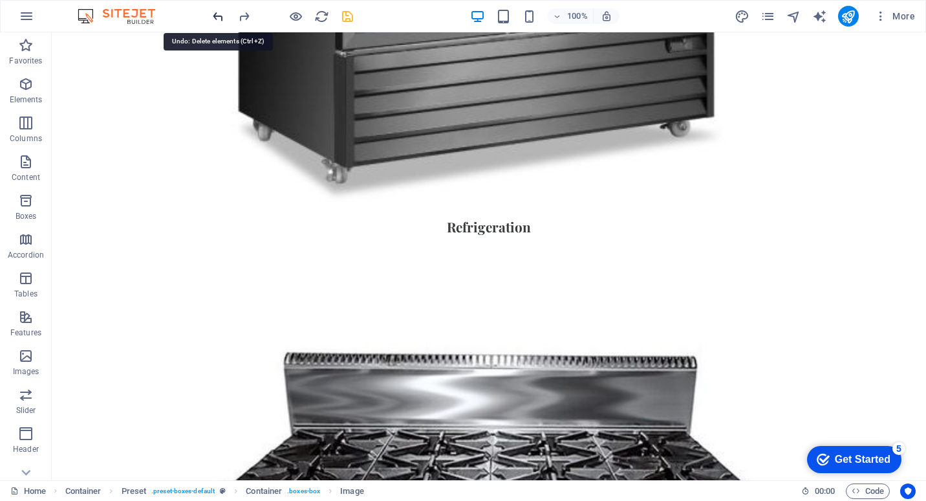
scroll to position [1358, 0]
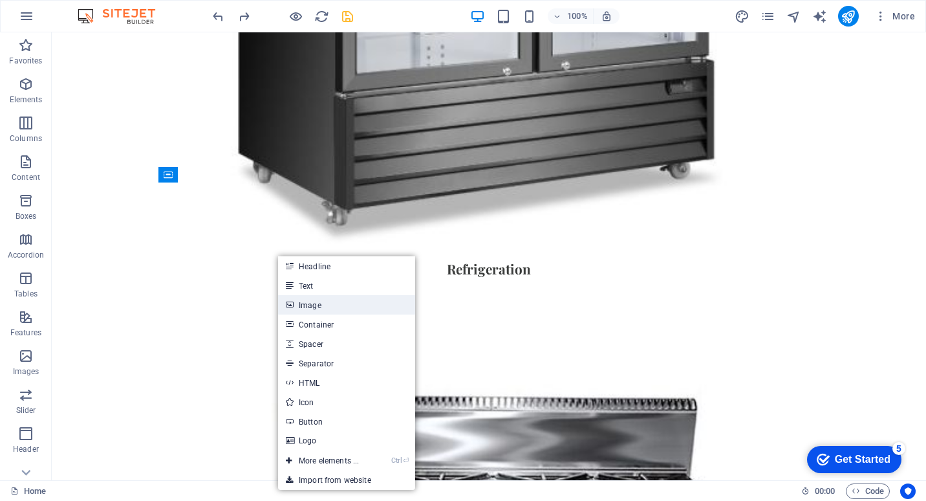
click at [316, 305] on link "Image" at bounding box center [346, 304] width 137 height 19
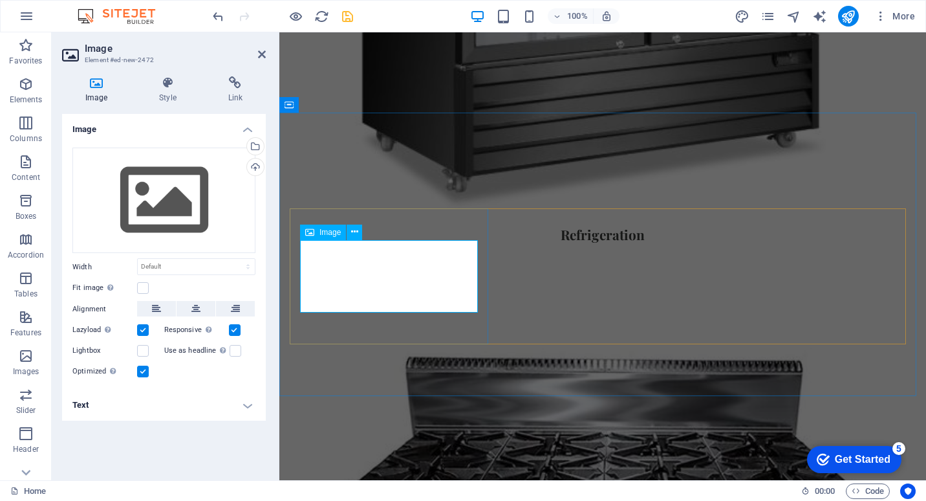
scroll to position [1400, 0]
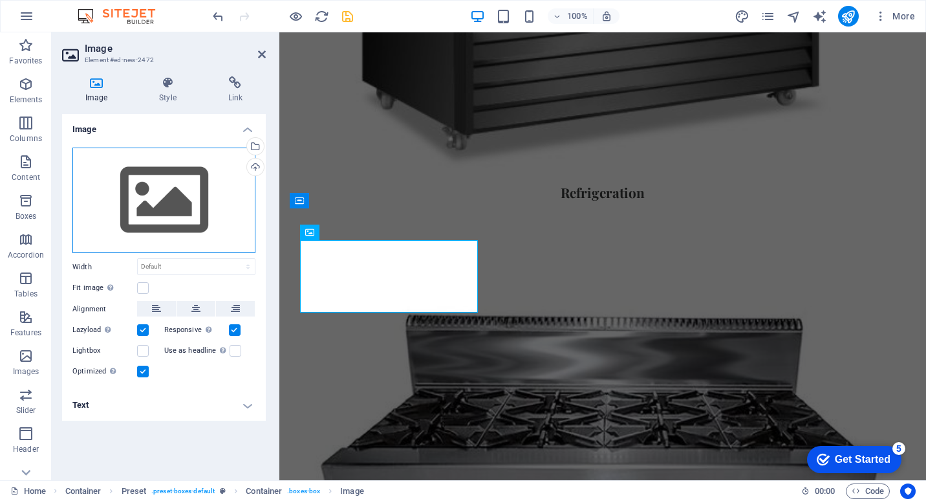
click at [226, 181] on div "Drag files here, click to choose files or select files from Files or our free s…" at bounding box center [163, 200] width 183 height 106
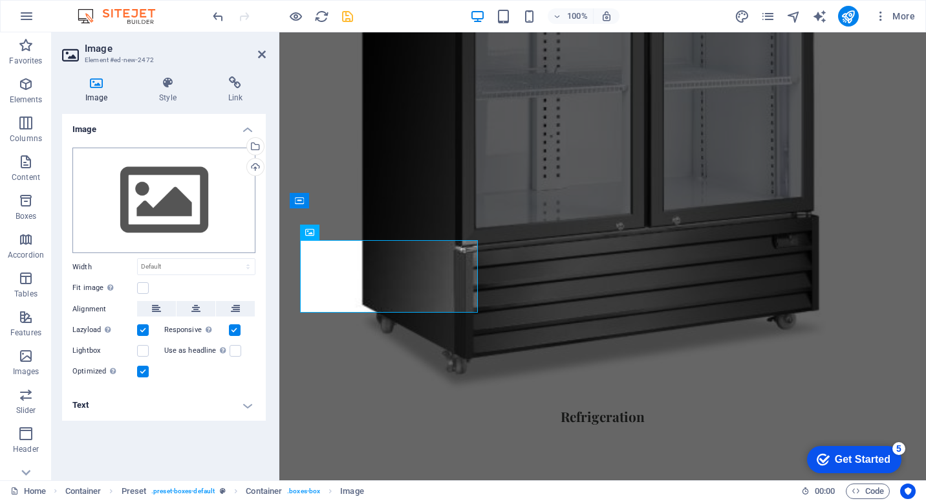
scroll to position [1369, 0]
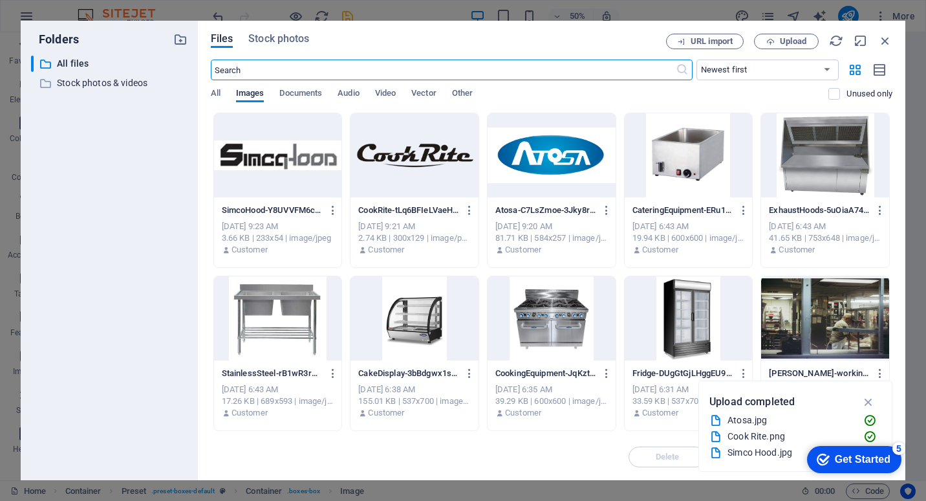
click at [542, 161] on div at bounding box center [552, 155] width 128 height 84
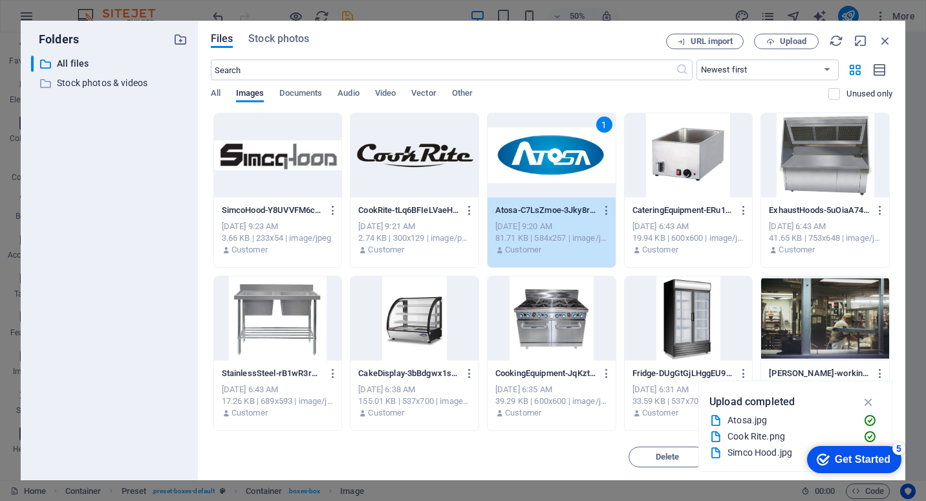
click at [542, 161] on div "1" at bounding box center [552, 155] width 128 height 84
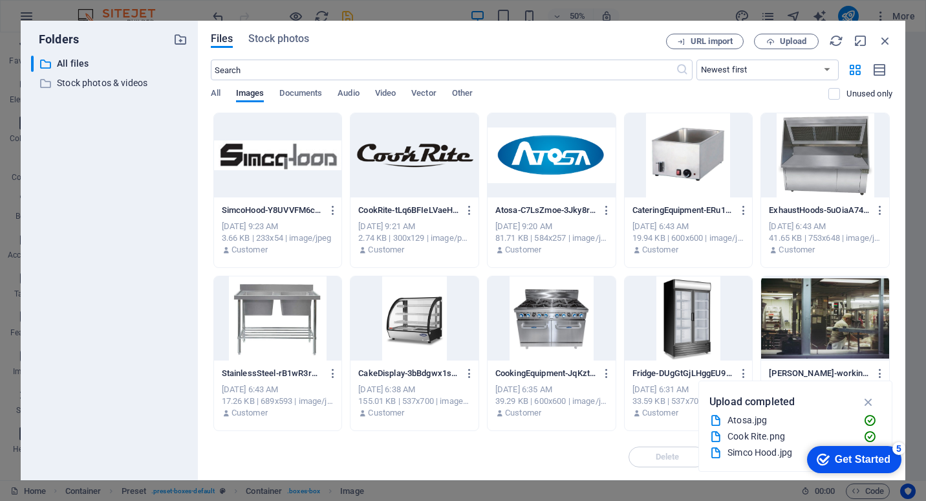
click at [542, 161] on div at bounding box center [552, 155] width 128 height 84
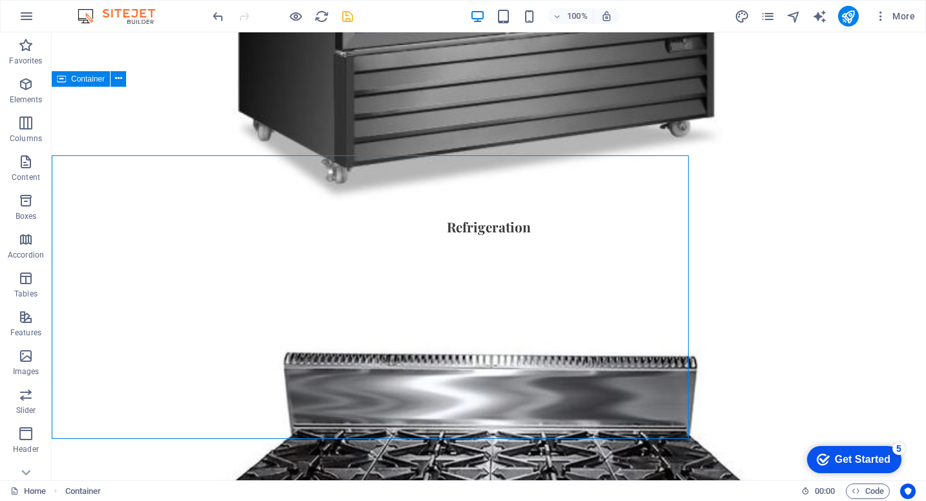
scroll to position [1358, 0]
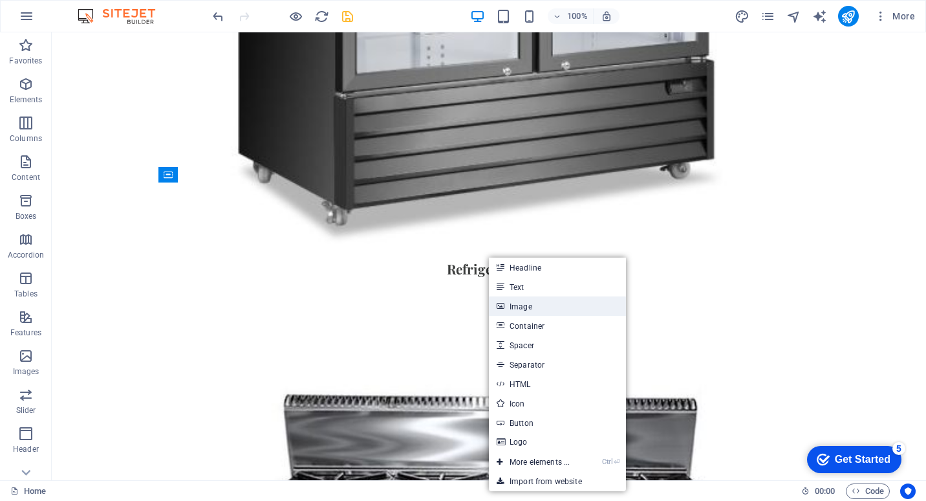
click at [538, 309] on link "Image" at bounding box center [557, 305] width 137 height 19
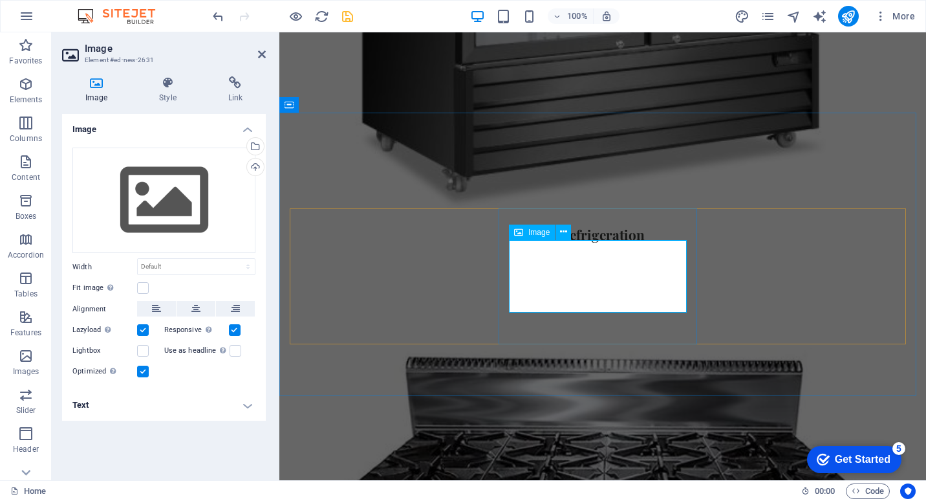
scroll to position [1400, 0]
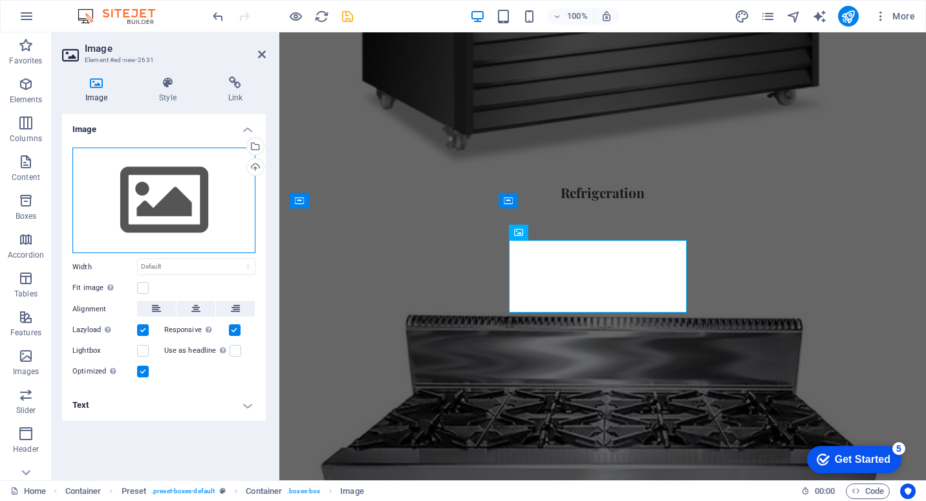
click at [224, 188] on div "Drag files here, click to choose files or select files from Files or our free s…" at bounding box center [163, 200] width 183 height 106
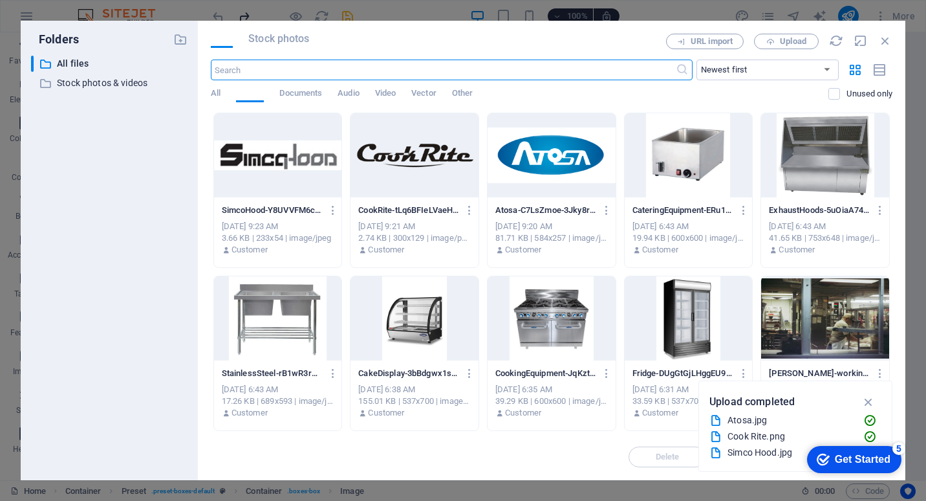
scroll to position [1369, 0]
click at [422, 159] on div at bounding box center [415, 155] width 128 height 84
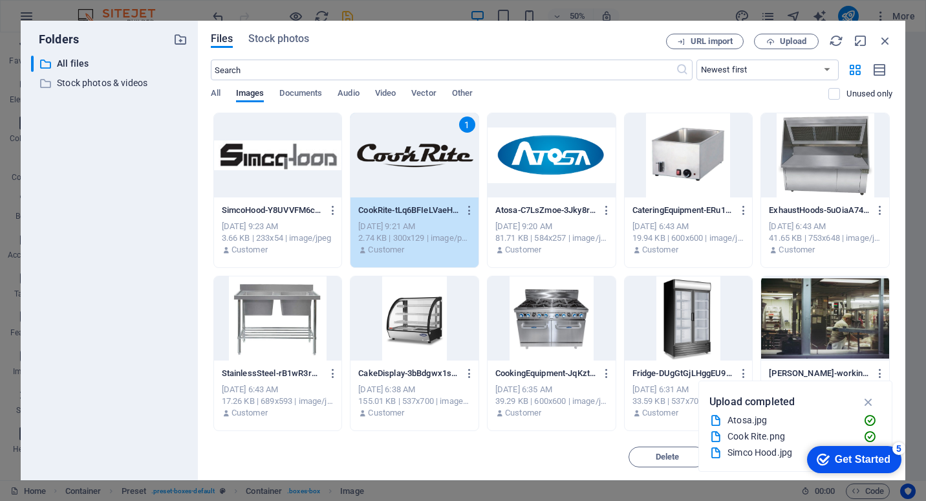
click at [422, 159] on div "1" at bounding box center [415, 155] width 128 height 84
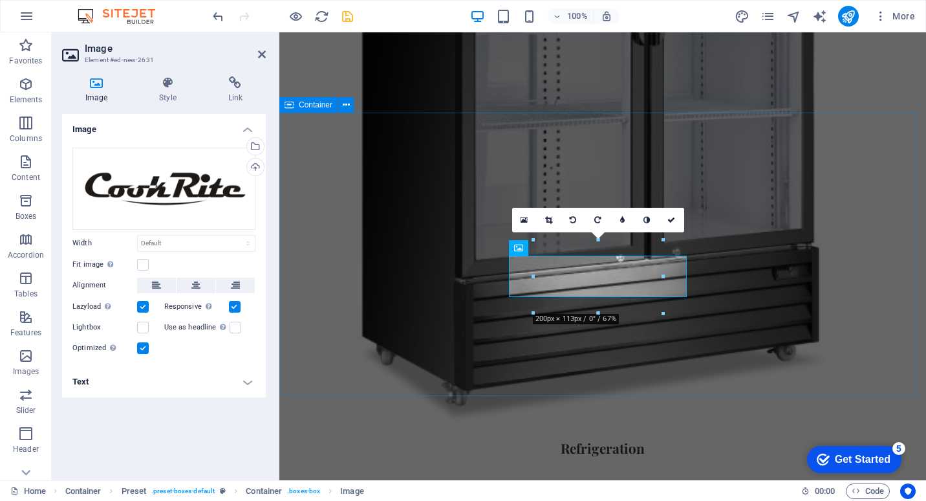
scroll to position [1400, 0]
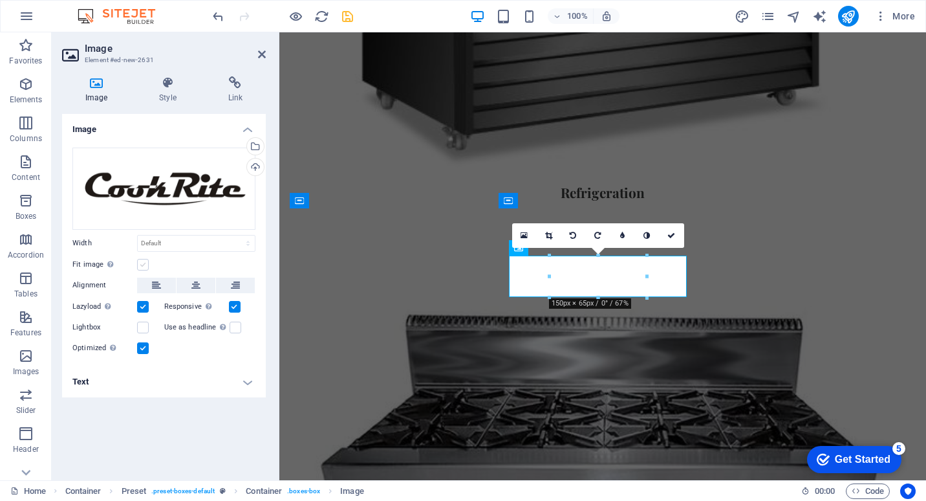
click at [143, 261] on label at bounding box center [143, 265] width 12 height 12
click at [0, 0] on input "Fit image Automatically fit image to a fixed width and height" at bounding box center [0, 0] width 0 height 0
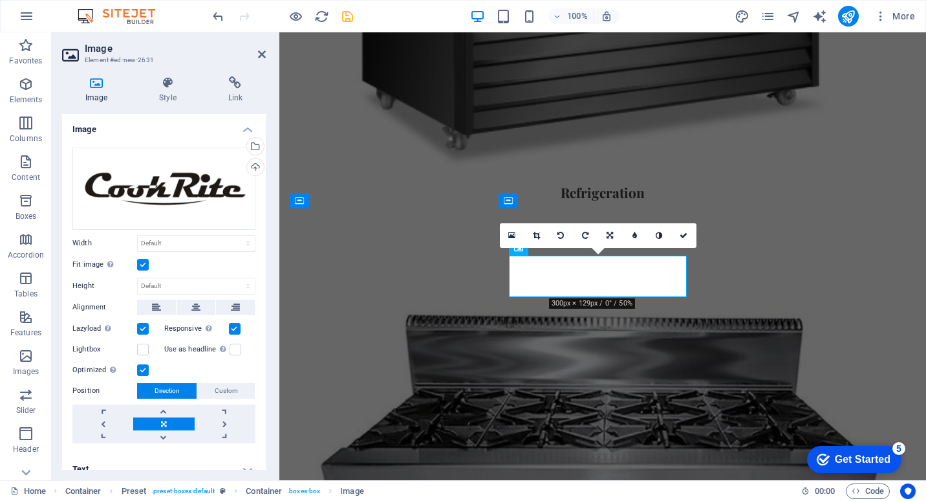
scroll to position [14, 0]
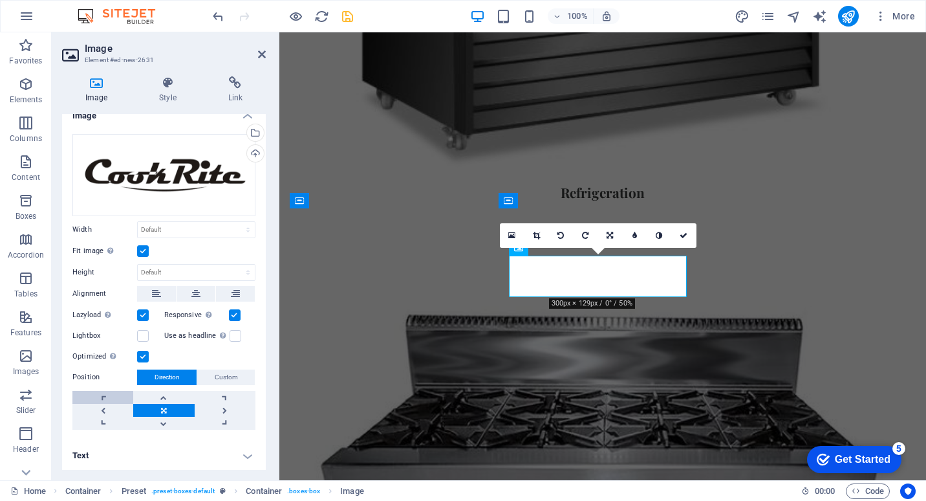
click at [108, 396] on link at bounding box center [102, 397] width 61 height 13
click at [155, 406] on link at bounding box center [163, 410] width 61 height 13
click at [142, 357] on label at bounding box center [143, 357] width 12 height 12
click at [0, 0] on input "Optimized Images are compressed to improve page speed." at bounding box center [0, 0] width 0 height 0
click at [146, 356] on label at bounding box center [143, 357] width 12 height 12
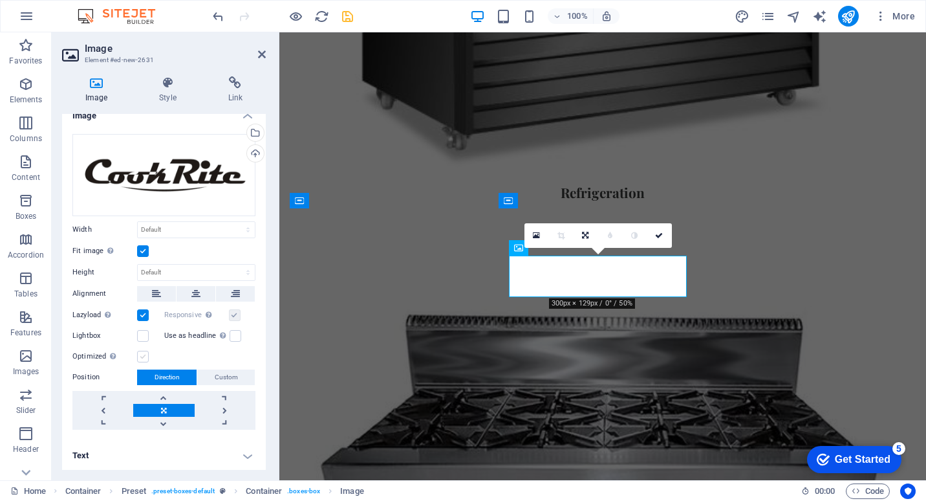
click at [0, 0] on input "Optimized Images are compressed to improve page speed." at bounding box center [0, 0] width 0 height 0
click at [195, 292] on icon at bounding box center [195, 294] width 9 height 16
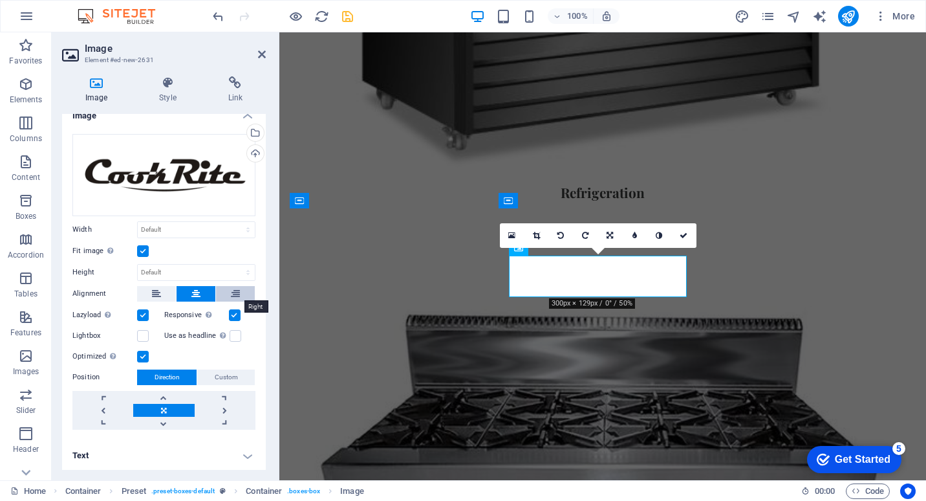
click at [241, 296] on button at bounding box center [235, 294] width 39 height 16
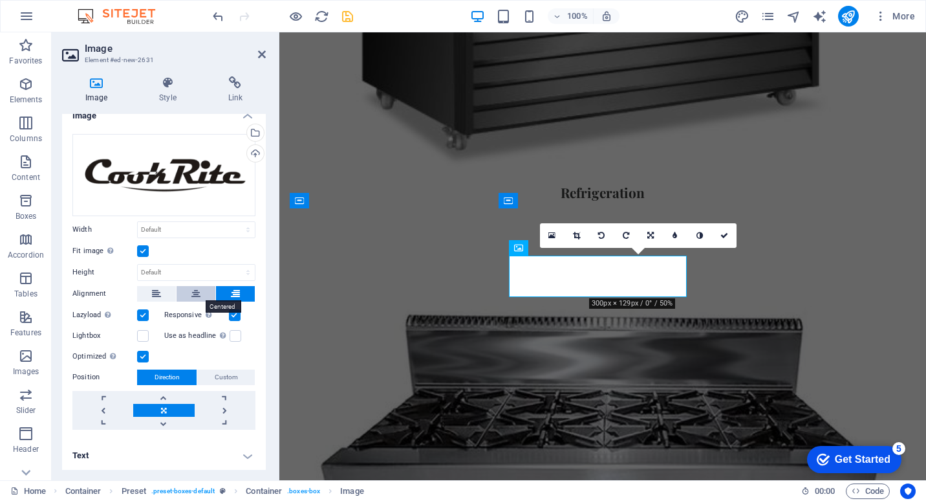
click at [201, 290] on button at bounding box center [196, 294] width 39 height 16
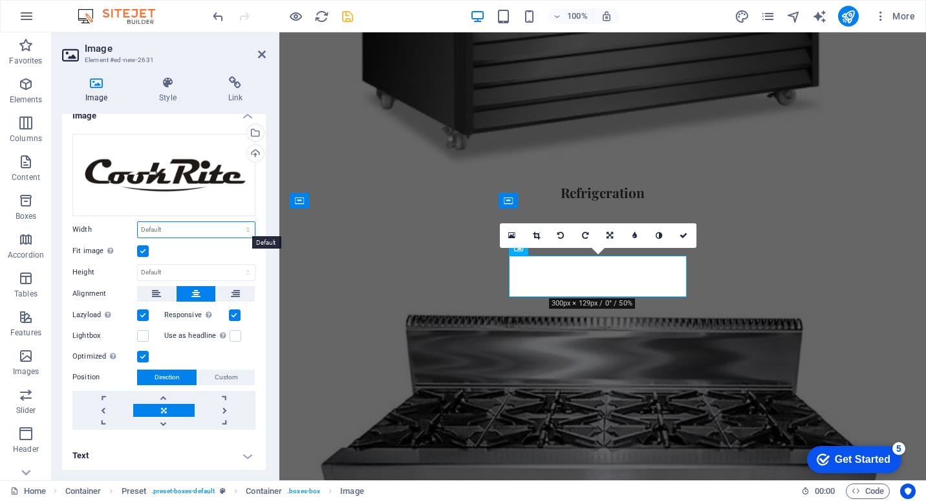
click at [180, 232] on select "Default auto px rem % em vh vw" at bounding box center [196, 230] width 117 height 16
select select "px"
click at [234, 222] on select "Default auto px rem % em vh vw" at bounding box center [196, 230] width 117 height 16
type input "150"
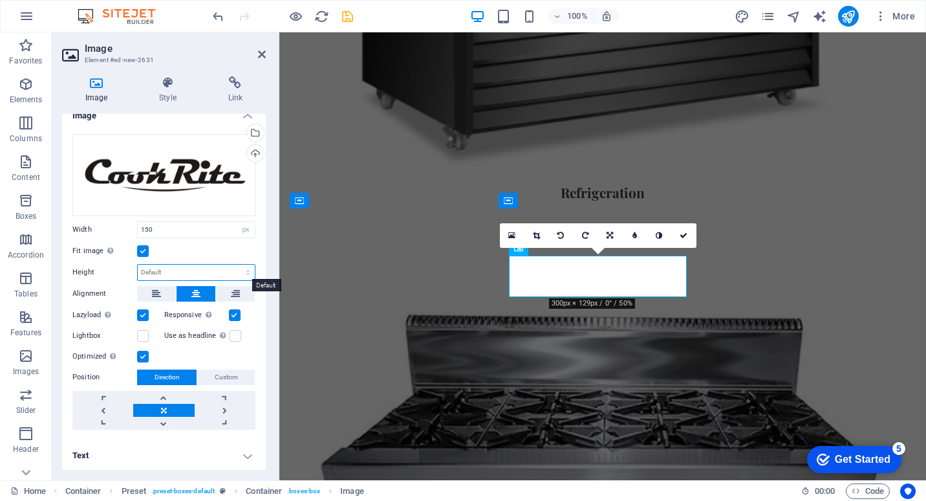
click at [198, 270] on select "Default auto px" at bounding box center [196, 273] width 117 height 16
select select "px"
click at [234, 265] on select "Default auto px" at bounding box center [196, 273] width 117 height 16
type input "65"
click at [194, 271] on input "65" at bounding box center [196, 273] width 117 height 16
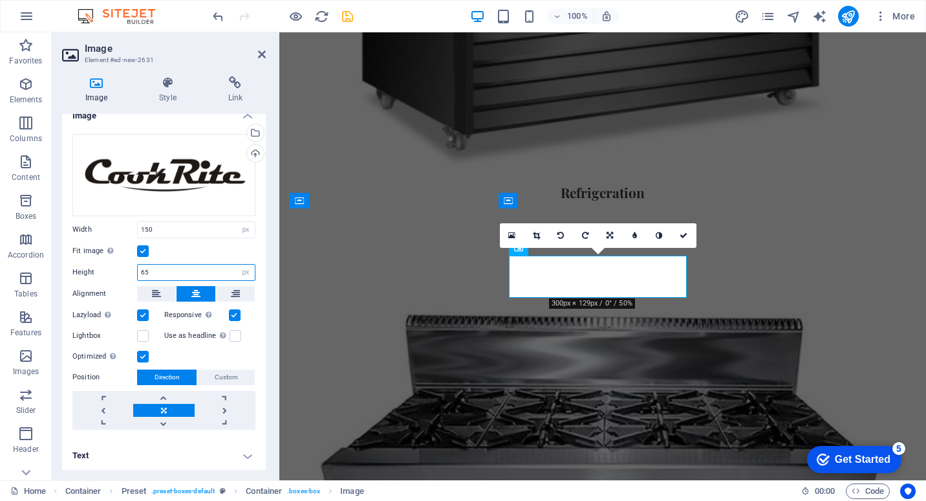
click at [224, 269] on input "65" at bounding box center [196, 273] width 117 height 16
drag, startPoint x: 221, startPoint y: 270, endPoint x: 101, endPoint y: 264, distance: 119.8
click at [101, 264] on div "Height 65 Default auto px" at bounding box center [163, 272] width 183 height 17
drag, startPoint x: 187, startPoint y: 230, endPoint x: 65, endPoint y: 239, distance: 122.6
click at [65, 239] on div "Drag files here, click to choose files or select files from Files or our free s…" at bounding box center [164, 282] width 204 height 316
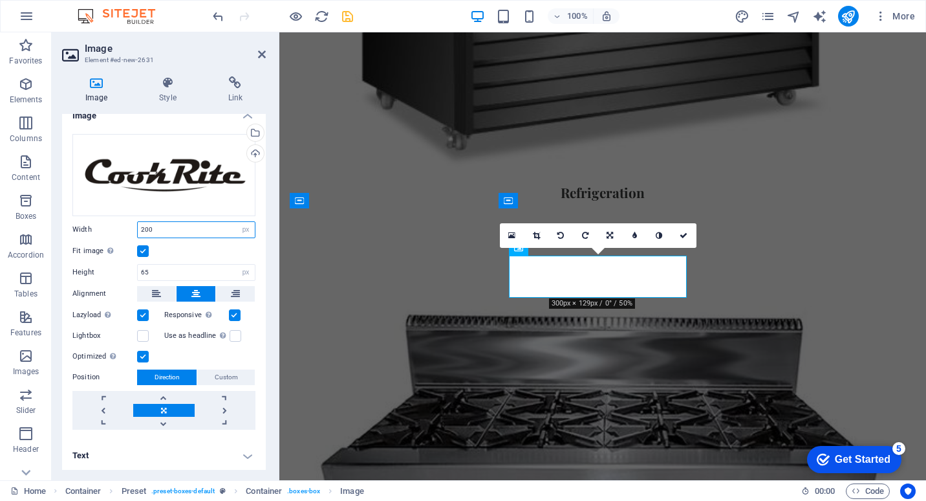
type input "200"
click at [197, 253] on div "Fit image Automatically fit image to a fixed width and height" at bounding box center [163, 251] width 183 height 16
click at [188, 226] on input "200" at bounding box center [196, 230] width 117 height 16
click at [245, 228] on select "Default auto px rem % em vh vw" at bounding box center [246, 230] width 18 height 16
click at [237, 222] on select "Default auto px rem % em vh vw" at bounding box center [246, 230] width 18 height 16
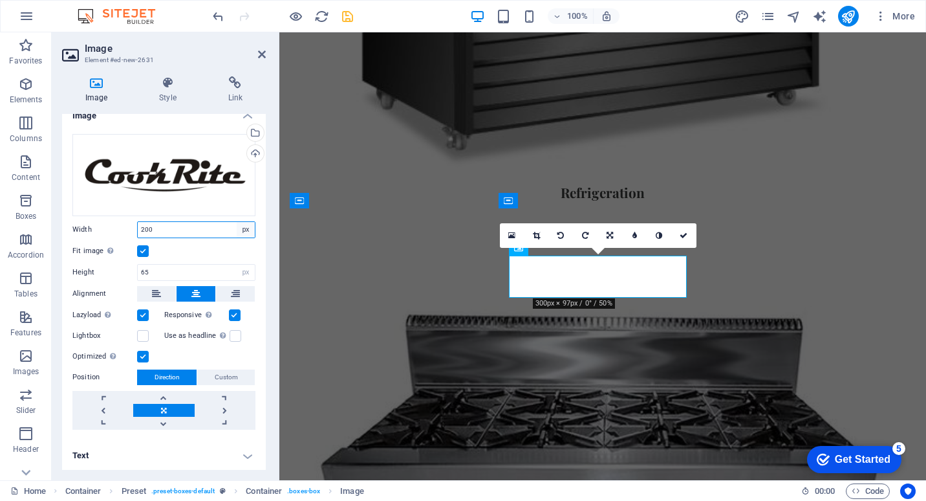
click at [245, 231] on select "Default auto px rem % em vh vw" at bounding box center [246, 230] width 18 height 16
select select "%"
click at [237, 222] on select "Default auto px rem % em vh vw" at bounding box center [246, 230] width 18 height 16
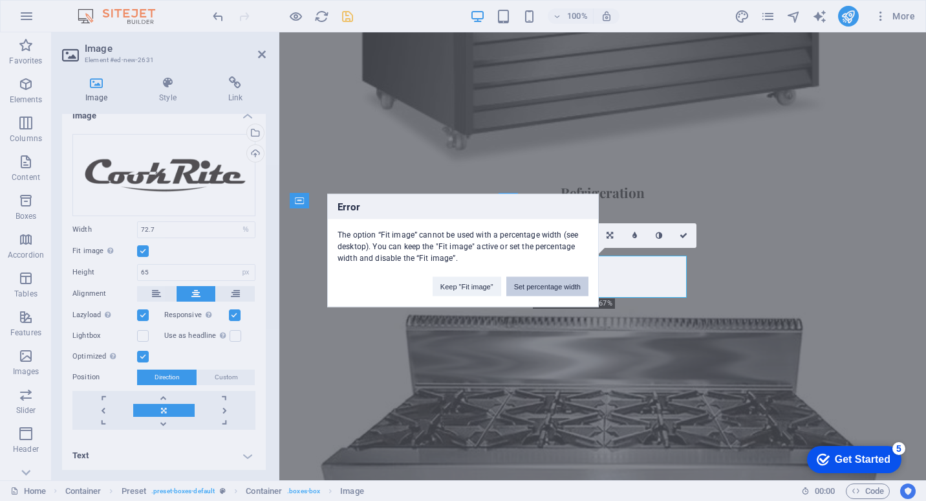
click at [554, 288] on button "Set percentage width" at bounding box center [547, 286] width 82 height 19
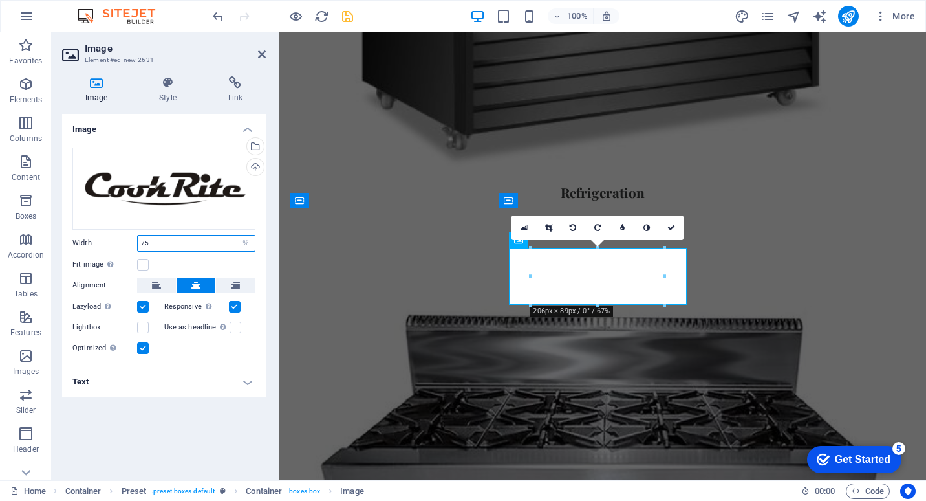
type input "75"
click at [206, 371] on h4 "Text" at bounding box center [164, 381] width 204 height 31
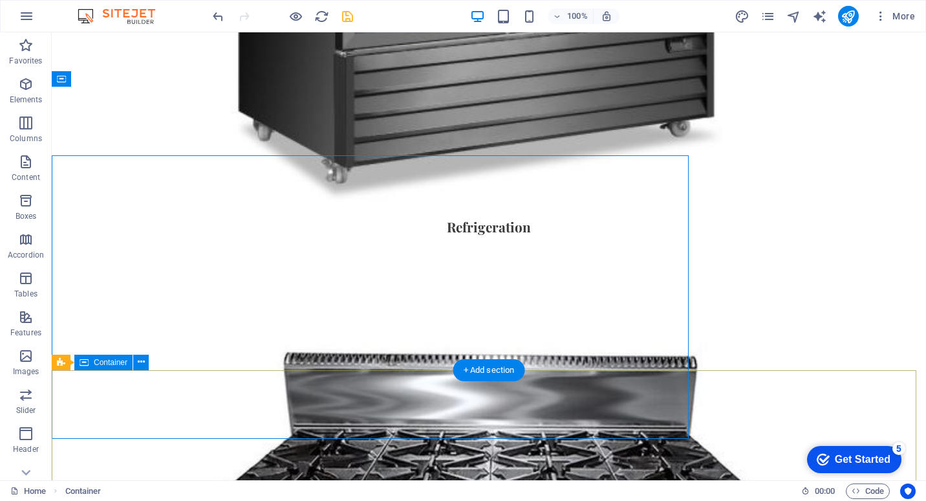
scroll to position [1358, 0]
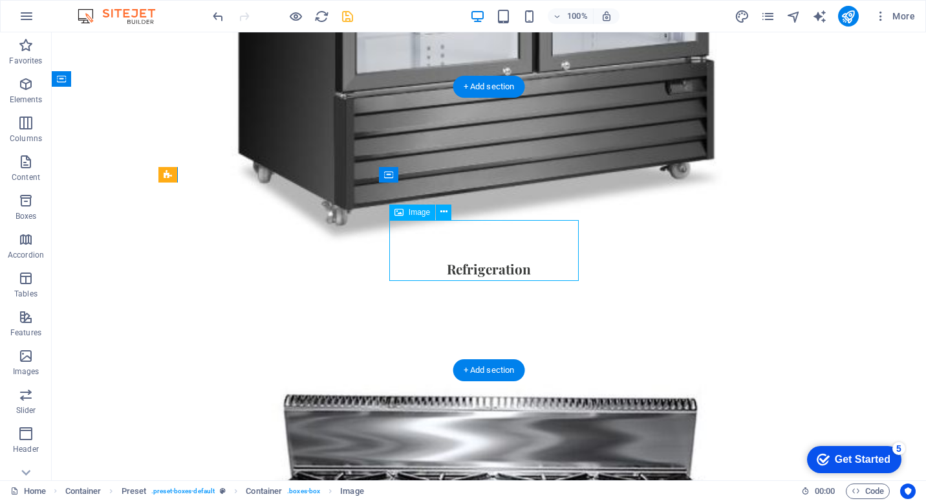
select select "%"
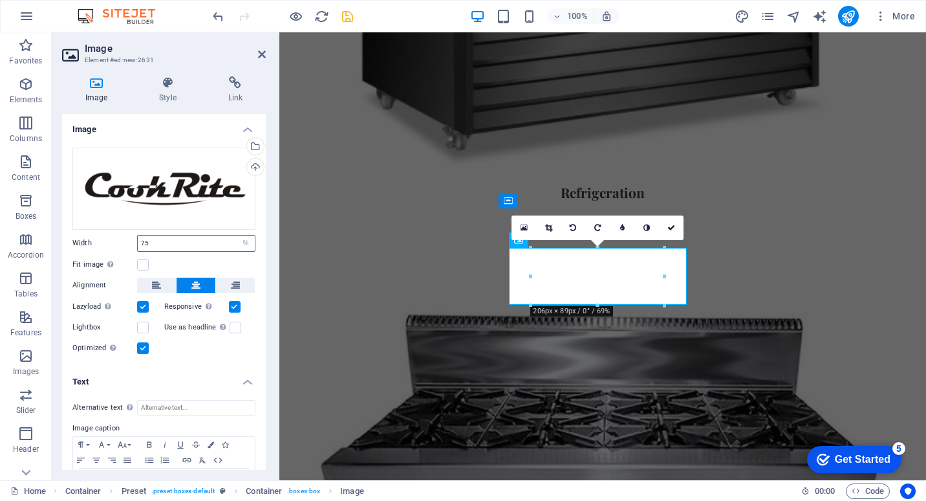
click at [165, 247] on input "75" at bounding box center [196, 243] width 117 height 16
drag, startPoint x: 175, startPoint y: 238, endPoint x: 114, endPoint y: 244, distance: 61.1
click at [114, 244] on div "Width 75 Default auto px rem % em vh vw" at bounding box center [163, 243] width 183 height 17
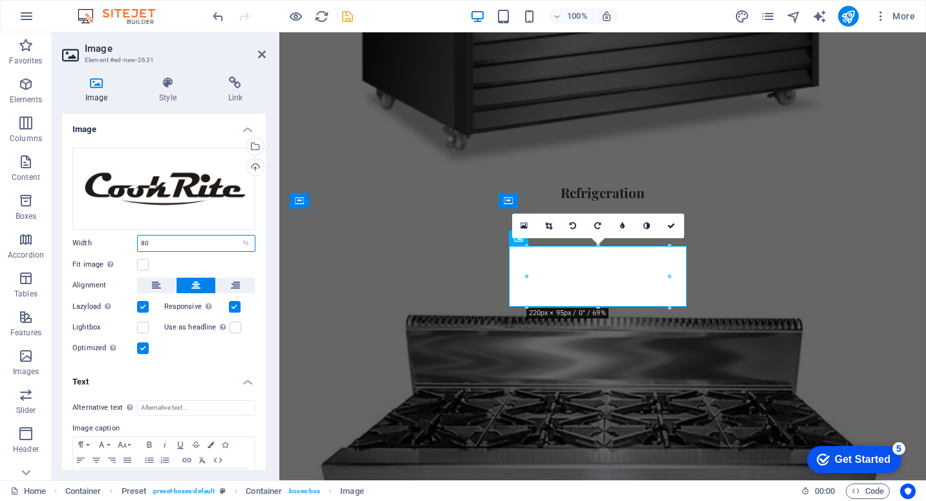
drag, startPoint x: 173, startPoint y: 237, endPoint x: 103, endPoint y: 236, distance: 69.9
click at [103, 236] on div "Width 80 Default auto px rem % em vh vw" at bounding box center [163, 243] width 183 height 17
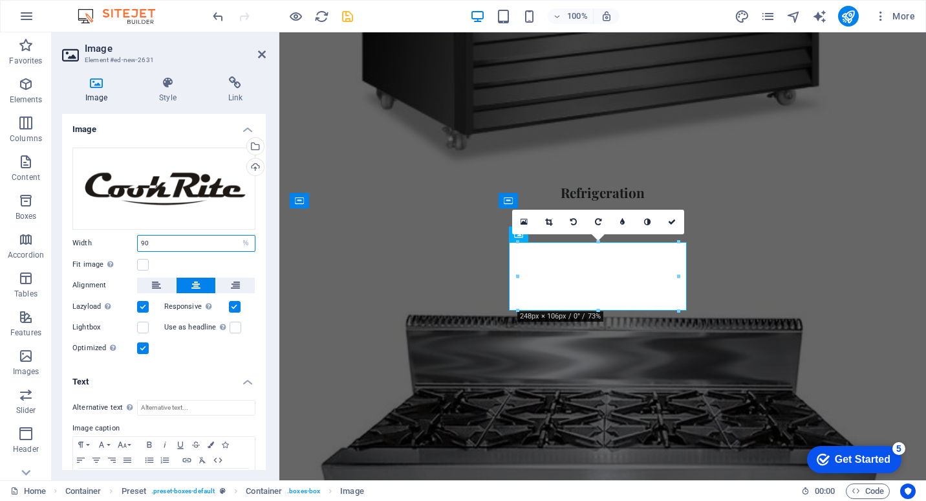
drag, startPoint x: 188, startPoint y: 241, endPoint x: 76, endPoint y: 252, distance: 111.8
click at [76, 252] on div "Drag files here, click to choose files or select files from Files or our free s…" at bounding box center [164, 251] width 204 height 229
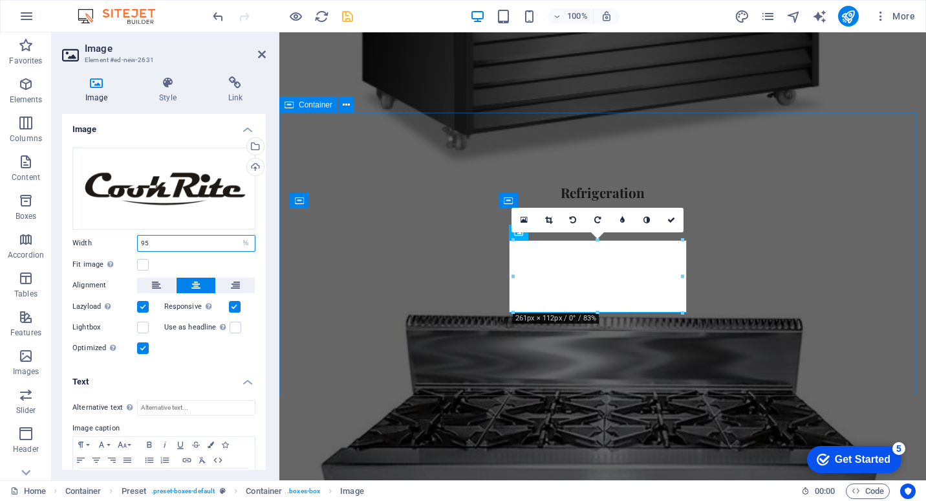
type input "95"
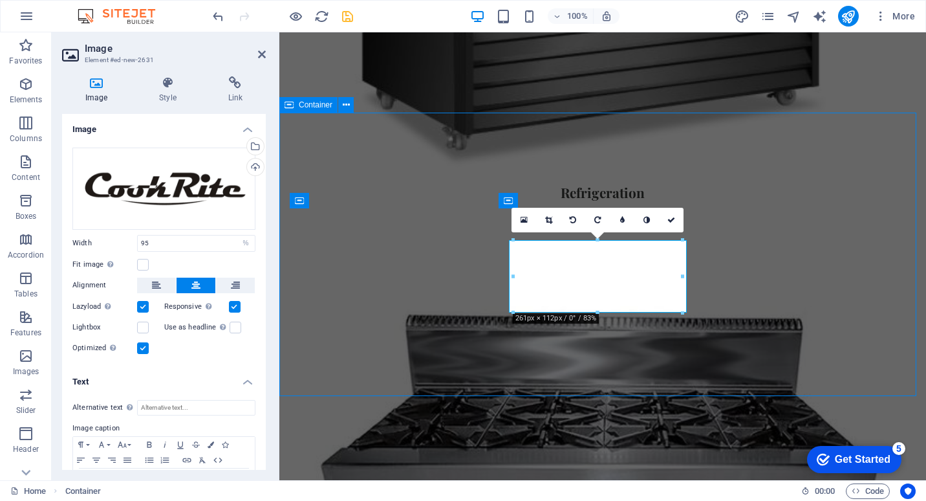
scroll to position [1358, 0]
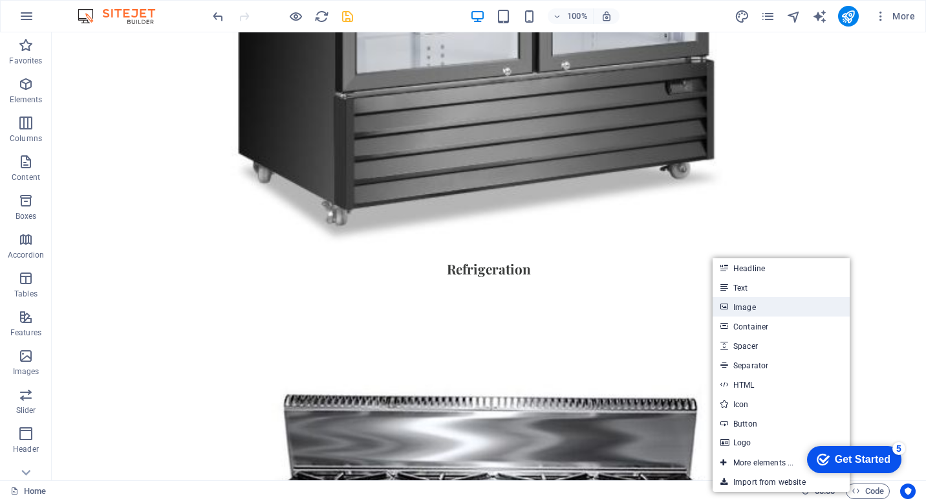
click at [761, 307] on link "Image" at bounding box center [781, 306] width 137 height 19
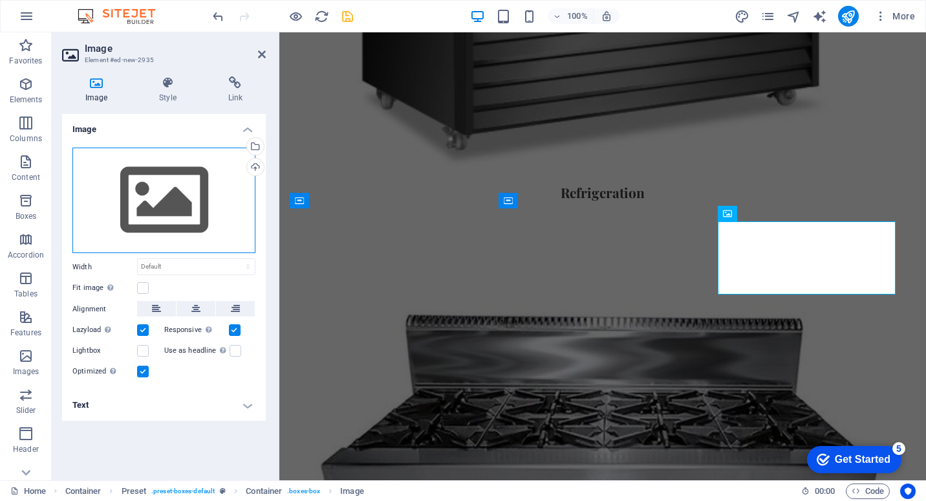
click at [220, 177] on div "Drag files here, click to choose files or select files from Files or our free s…" at bounding box center [163, 200] width 183 height 106
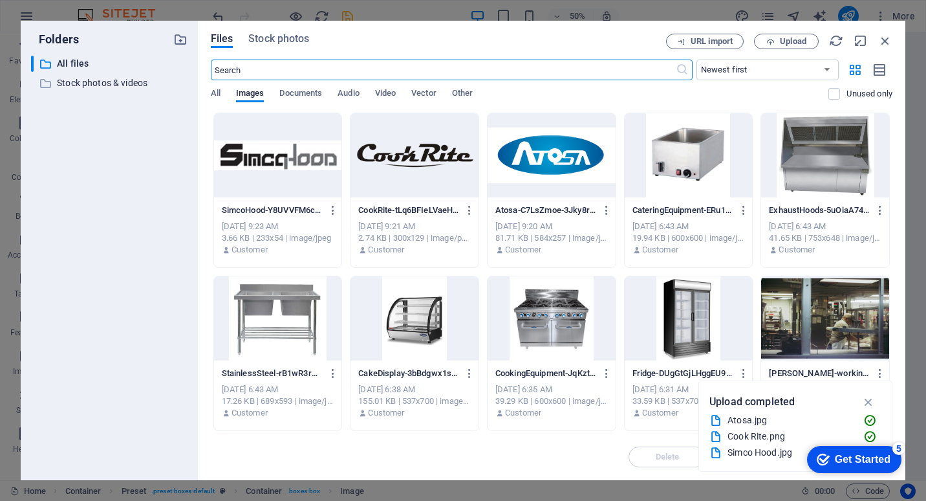
scroll to position [1334, 0]
click at [299, 158] on div at bounding box center [278, 155] width 128 height 84
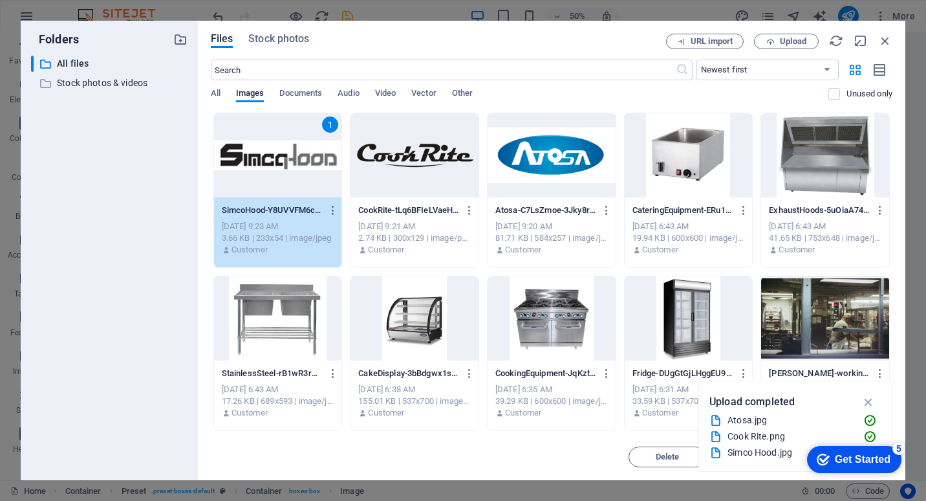
click at [299, 158] on div "1" at bounding box center [278, 155] width 128 height 84
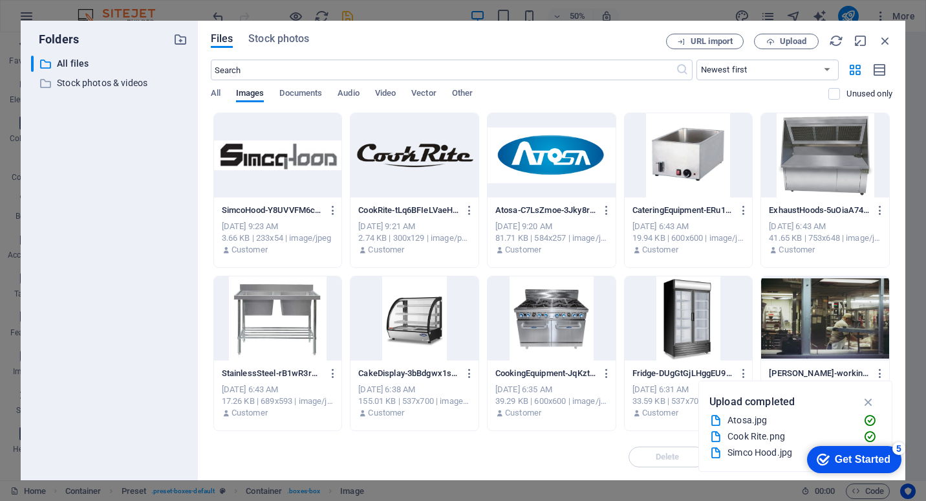
click at [299, 158] on div at bounding box center [278, 155] width 128 height 84
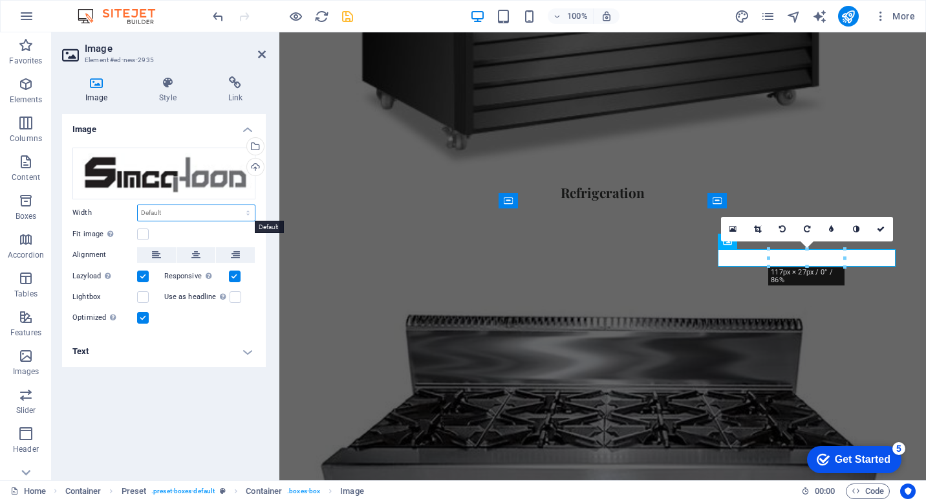
click at [190, 215] on select "Default auto px rem % em vh vw" at bounding box center [196, 213] width 117 height 16
select select "%"
click at [237, 205] on select "Default auto px rem % em vh vw" at bounding box center [196, 213] width 117 height 16
click at [174, 213] on input "42.5" at bounding box center [196, 213] width 117 height 16
drag, startPoint x: 174, startPoint y: 213, endPoint x: 91, endPoint y: 207, distance: 83.6
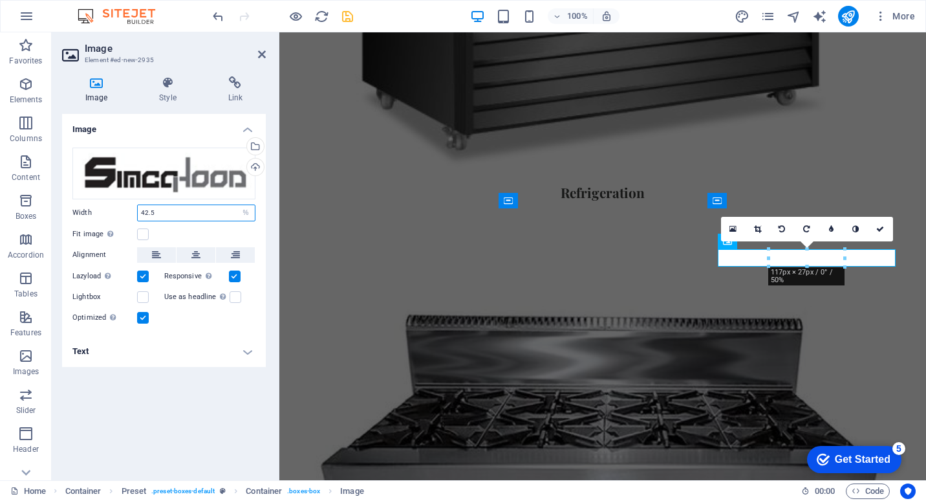
click at [91, 207] on div "Width 42.5 Default auto px rem % em vh vw" at bounding box center [163, 212] width 183 height 17
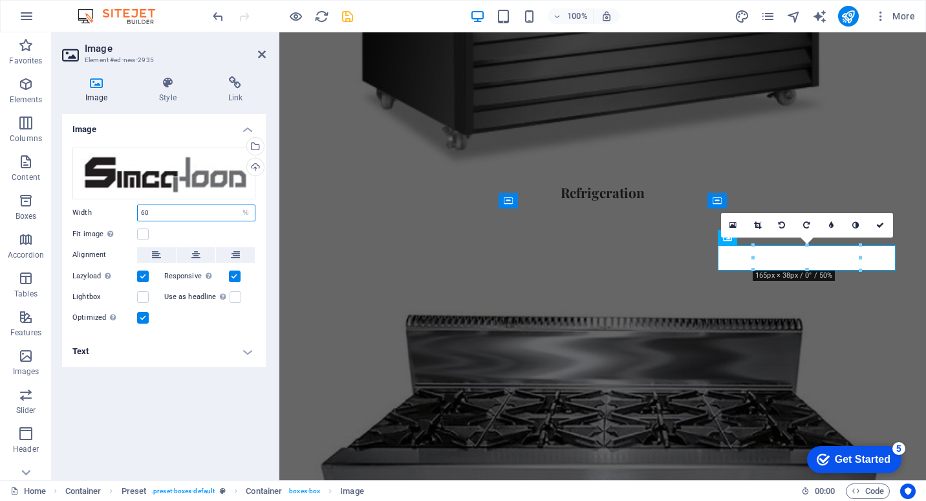
drag, startPoint x: 167, startPoint y: 211, endPoint x: 74, endPoint y: 208, distance: 92.5
click at [74, 208] on div "Width 60 Default auto px rem % em vh vw" at bounding box center [163, 212] width 183 height 17
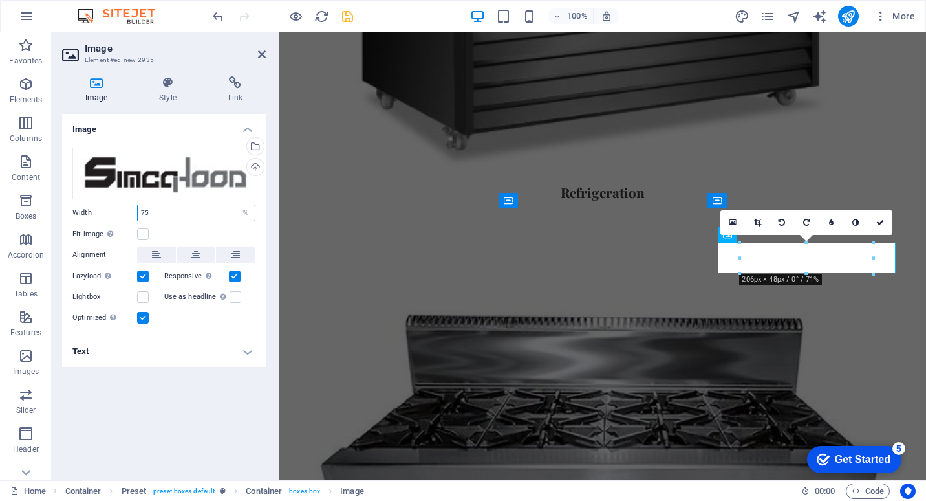
drag, startPoint x: 174, startPoint y: 215, endPoint x: 58, endPoint y: 201, distance: 116.6
click at [54, 203] on div "Image Style Link Image Drag files here, click to choose files or select files f…" at bounding box center [164, 273] width 224 height 414
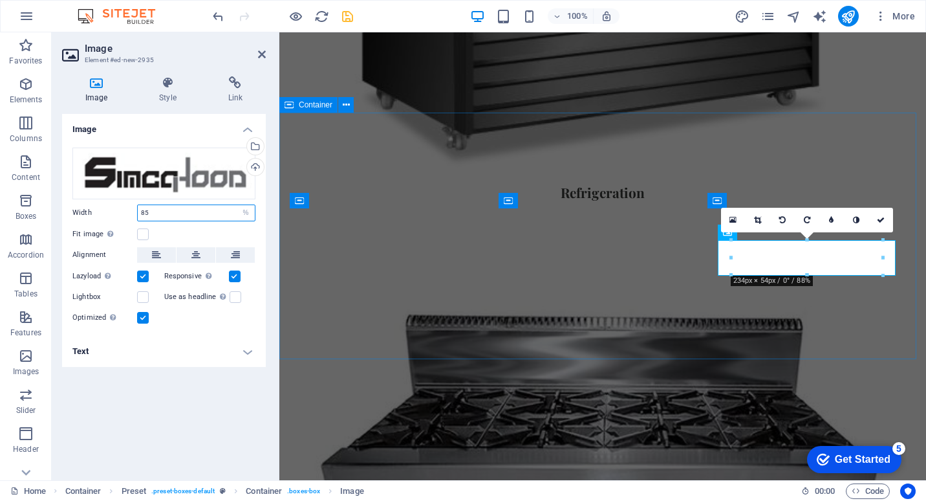
type input "85"
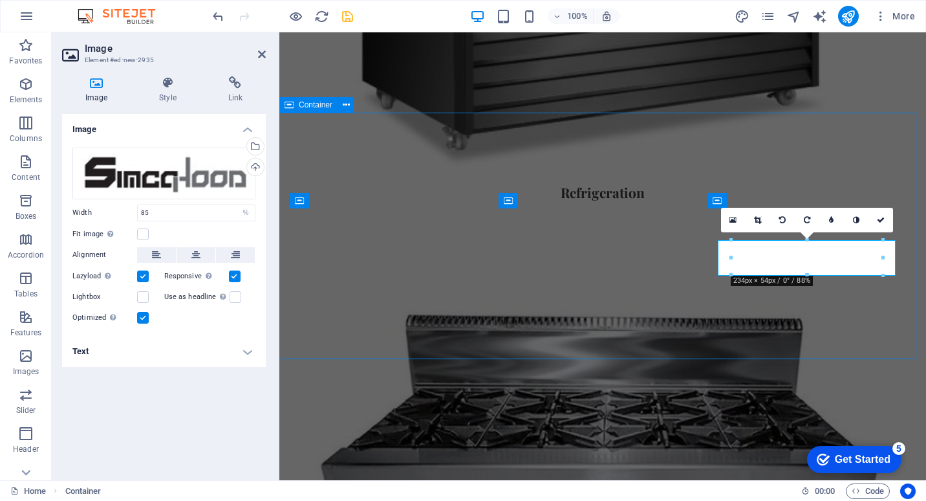
scroll to position [1358, 0]
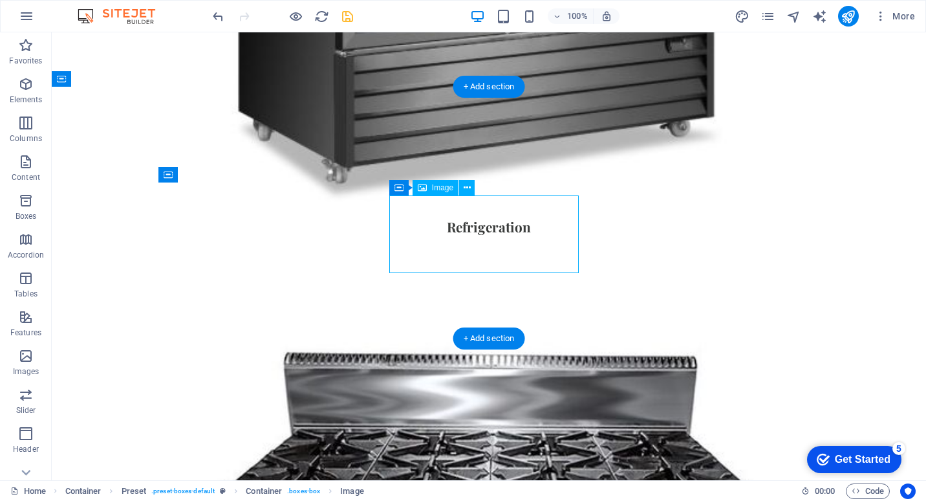
select select "%"
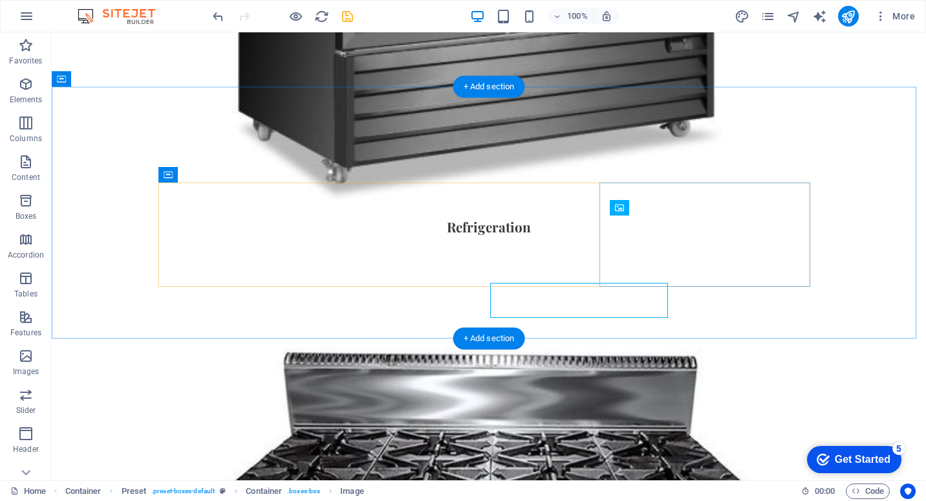
scroll to position [1358, 0]
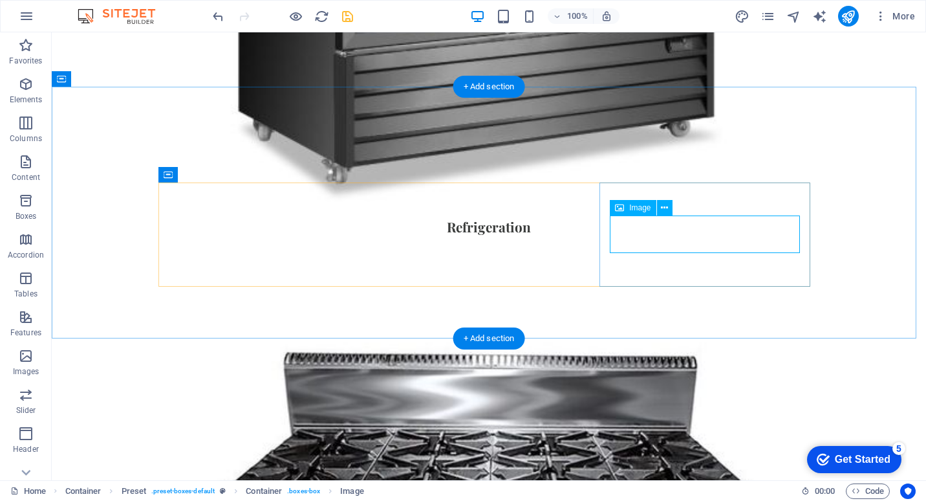
select select "%"
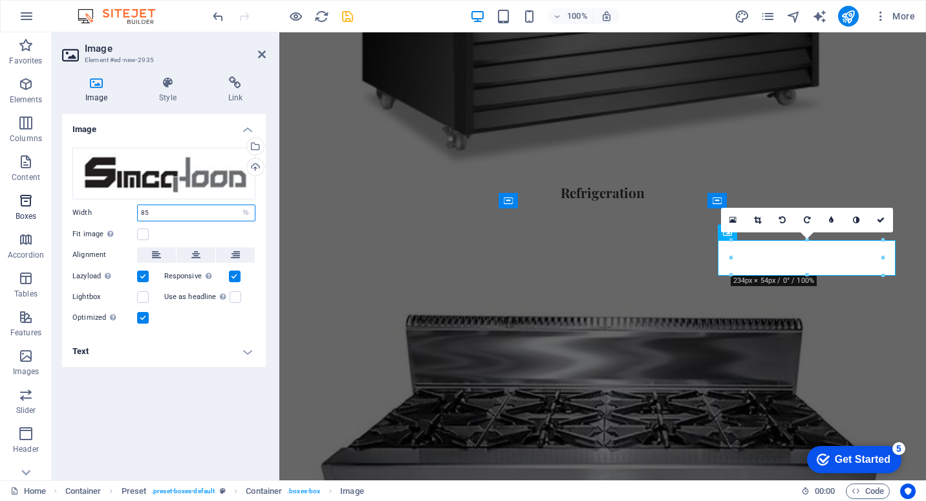
drag, startPoint x: 177, startPoint y: 213, endPoint x: 6, endPoint y: 210, distance: 170.8
click at [2, 210] on section "Favorites Elements Columns Content Boxes Accordion Tables Features Images Slide…" at bounding box center [463, 256] width 926 height 448
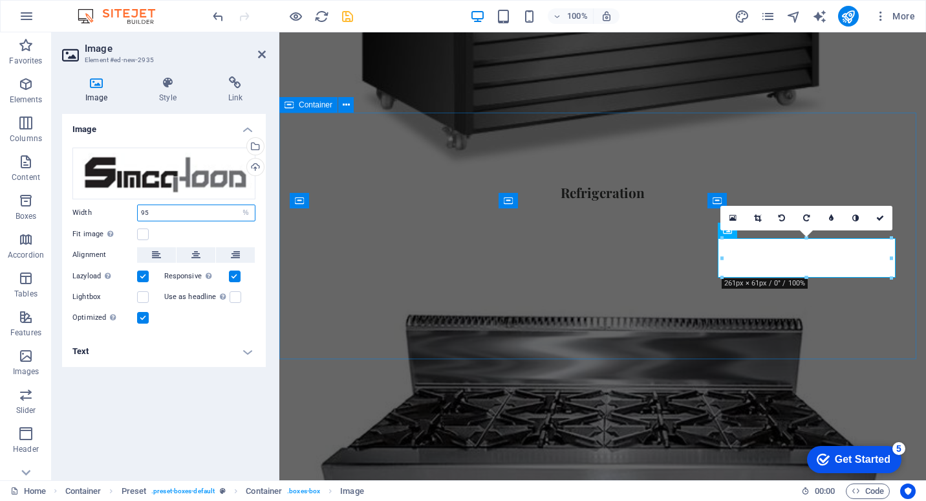
type input "95"
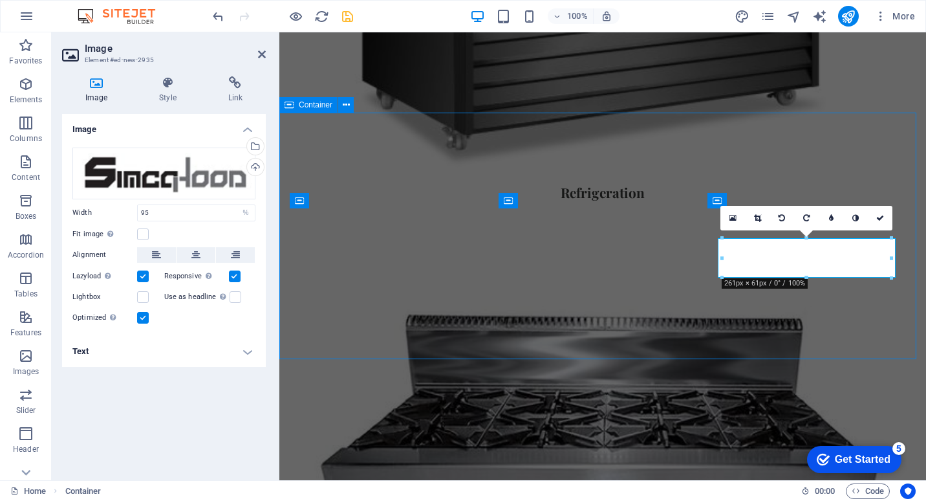
scroll to position [1358, 0]
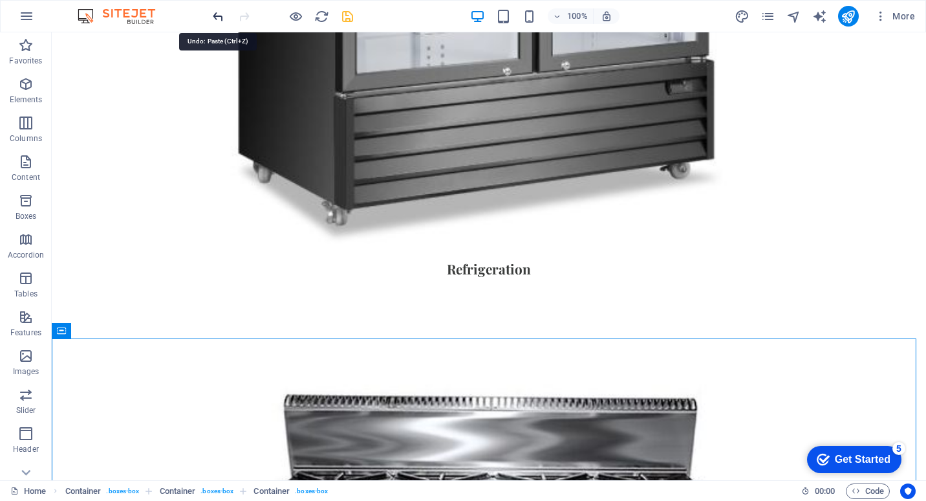
click at [217, 19] on icon "undo" at bounding box center [218, 16] width 15 height 15
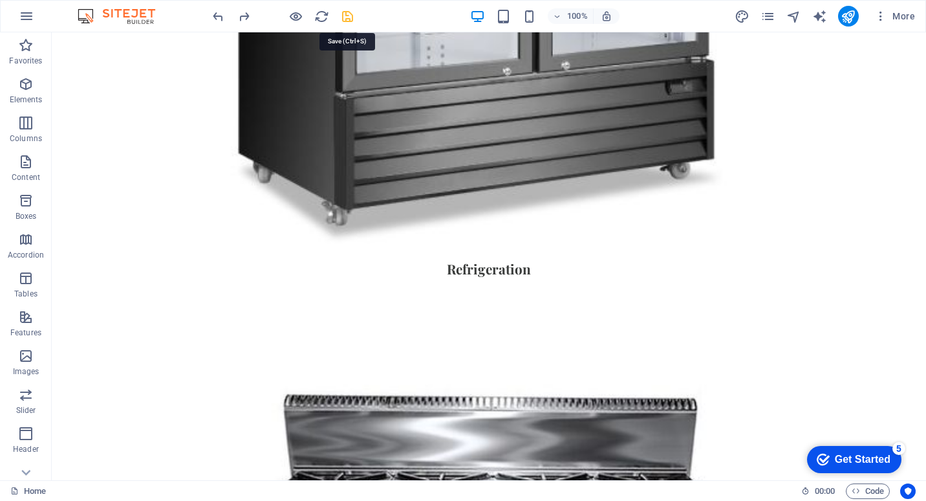
click at [348, 18] on icon "save" at bounding box center [347, 16] width 15 height 15
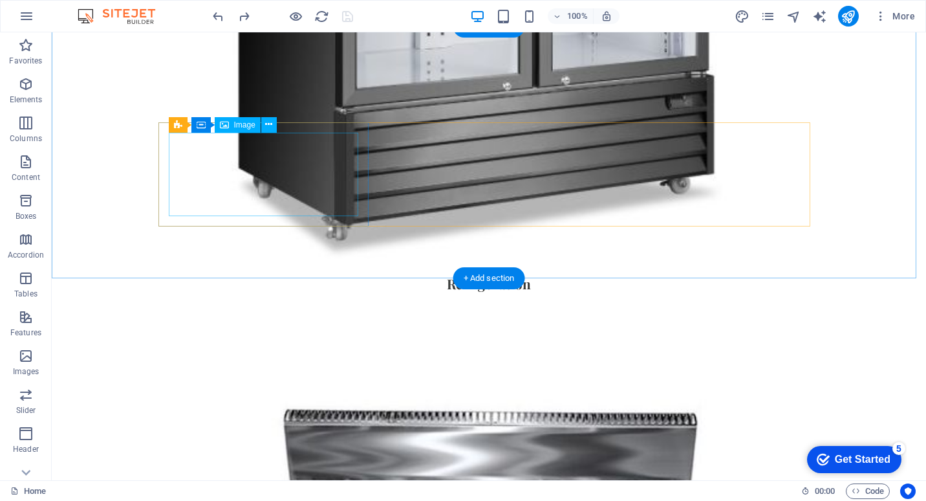
scroll to position [1423, 0]
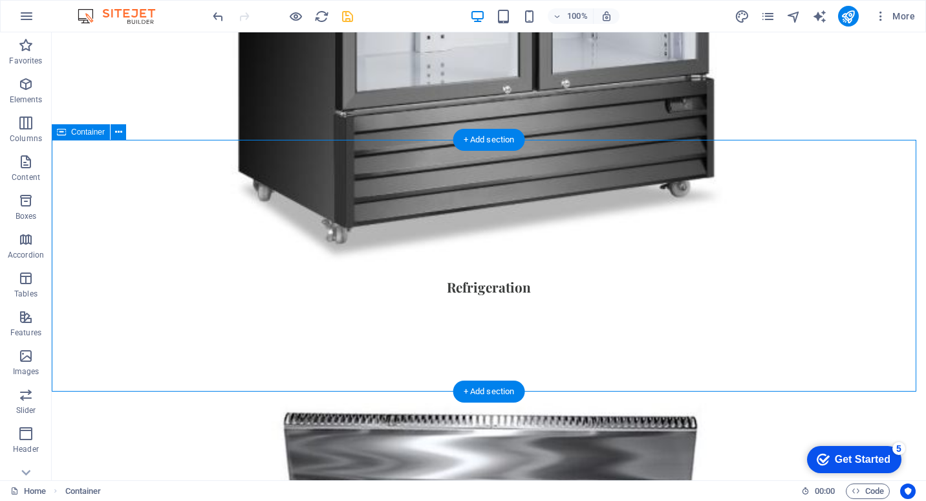
scroll to position [1294, 0]
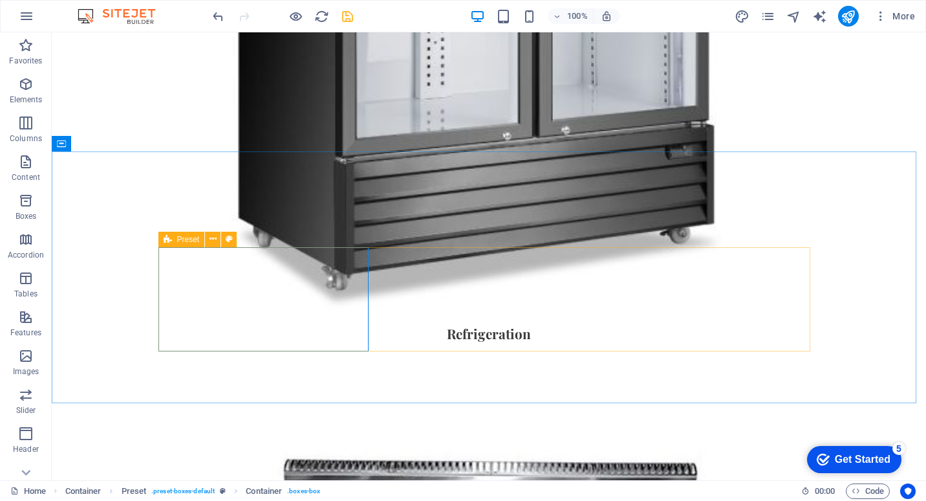
click at [164, 244] on icon at bounding box center [168, 240] width 8 height 16
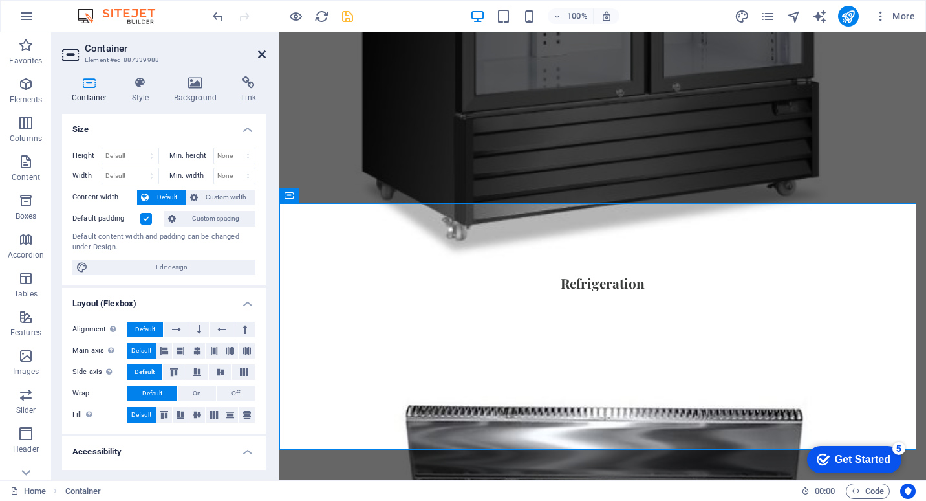
click at [261, 54] on icon at bounding box center [262, 54] width 8 height 10
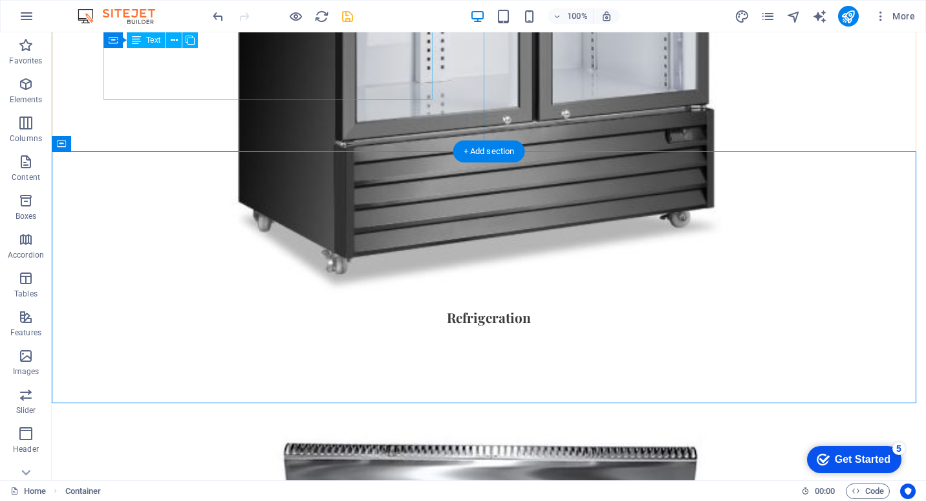
scroll to position [1294, 0]
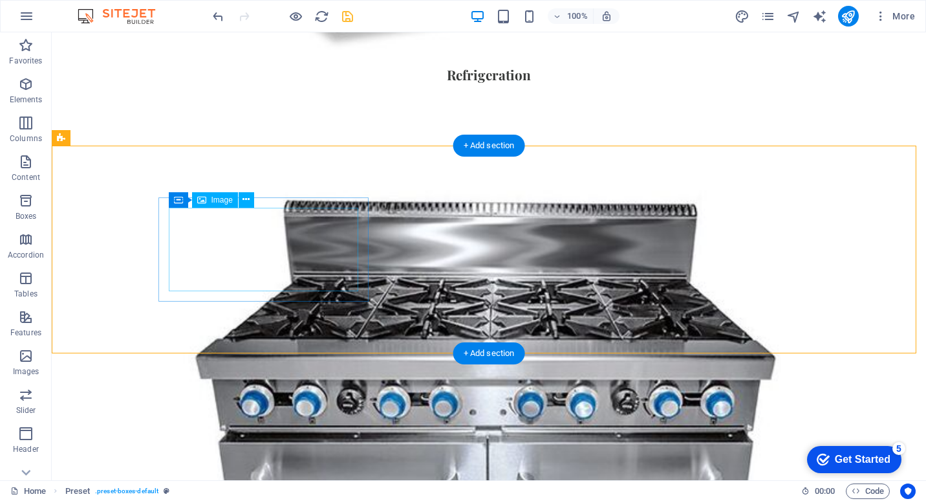
scroll to position [1423, 0]
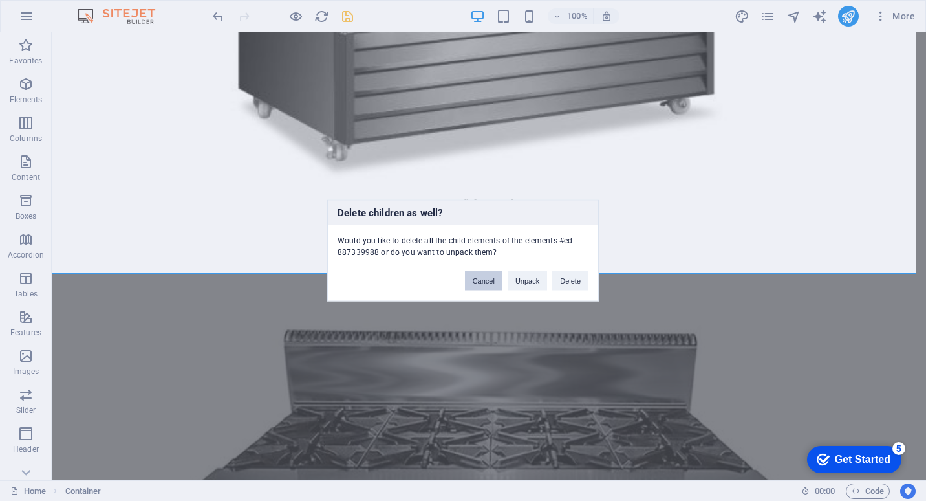
click at [495, 284] on button "Cancel" at bounding box center [484, 280] width 38 height 19
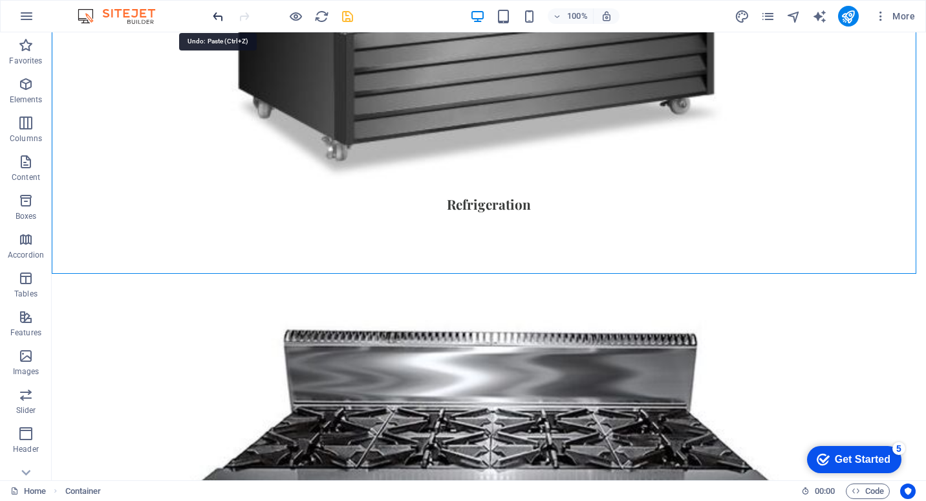
click at [212, 16] on icon "undo" at bounding box center [218, 16] width 15 height 15
click at [219, 16] on icon "undo" at bounding box center [218, 16] width 15 height 15
click at [165, 110] on icon at bounding box center [168, 110] width 8 height 16
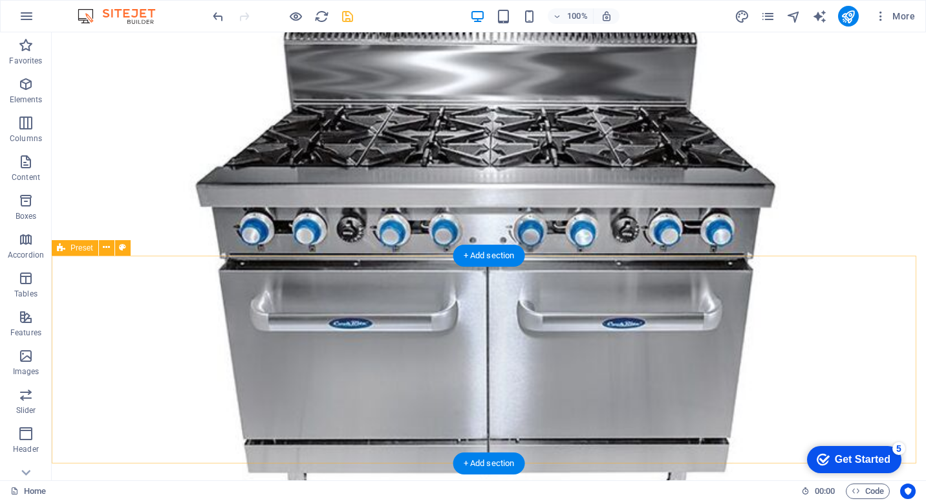
scroll to position [1639, 0]
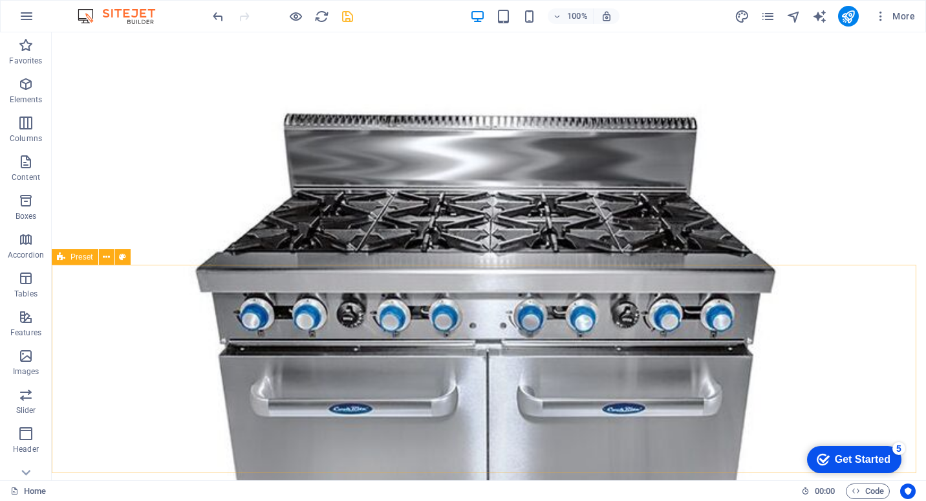
click at [84, 260] on span "Preset" at bounding box center [82, 257] width 23 height 8
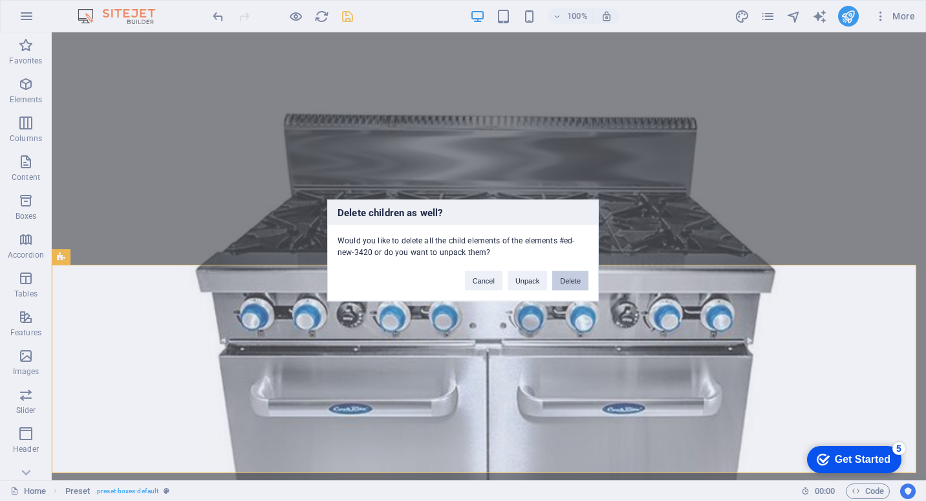
click at [571, 277] on button "Delete" at bounding box center [570, 280] width 36 height 19
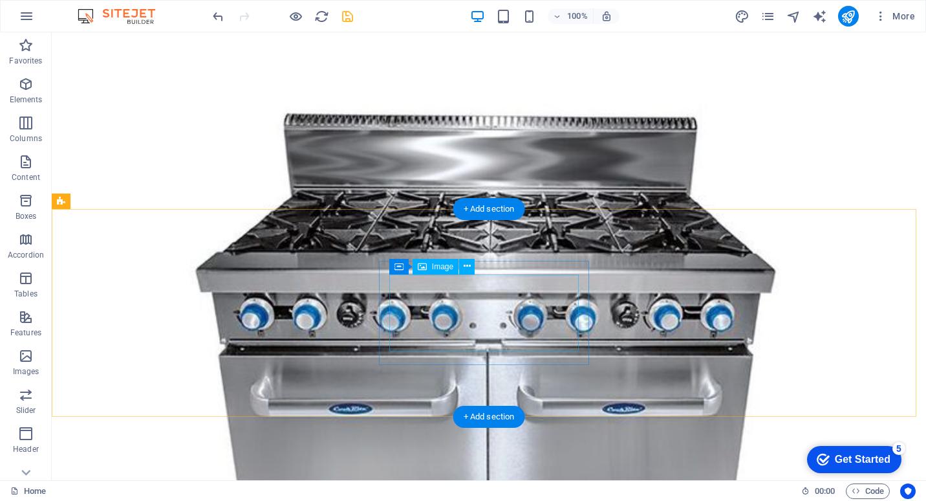
scroll to position [1445, 0]
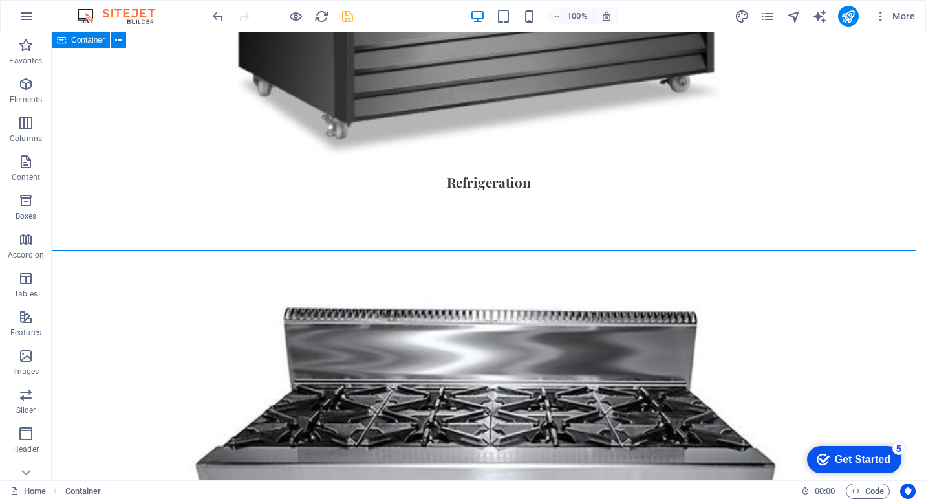
click at [79, 45] on div "Container" at bounding box center [81, 40] width 58 height 16
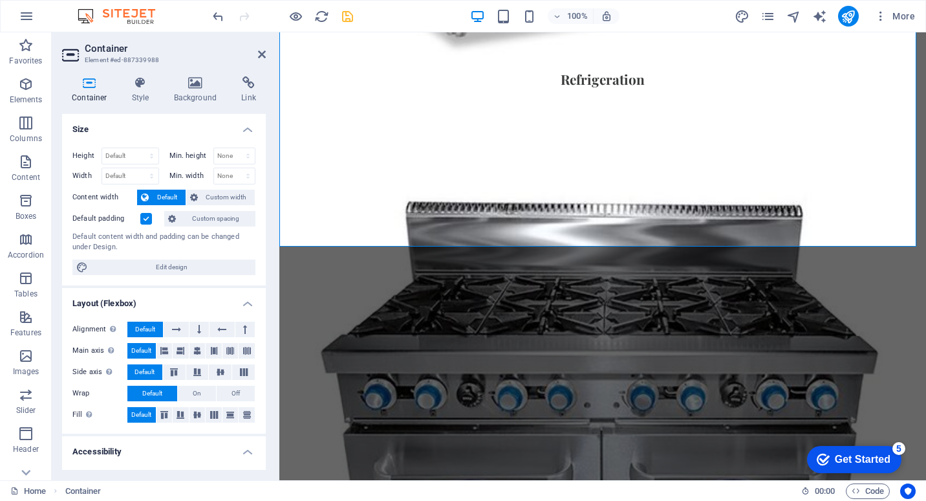
click at [145, 220] on label at bounding box center [146, 219] width 12 height 12
click at [0, 0] on input "Default padding" at bounding box center [0, 0] width 0 height 0
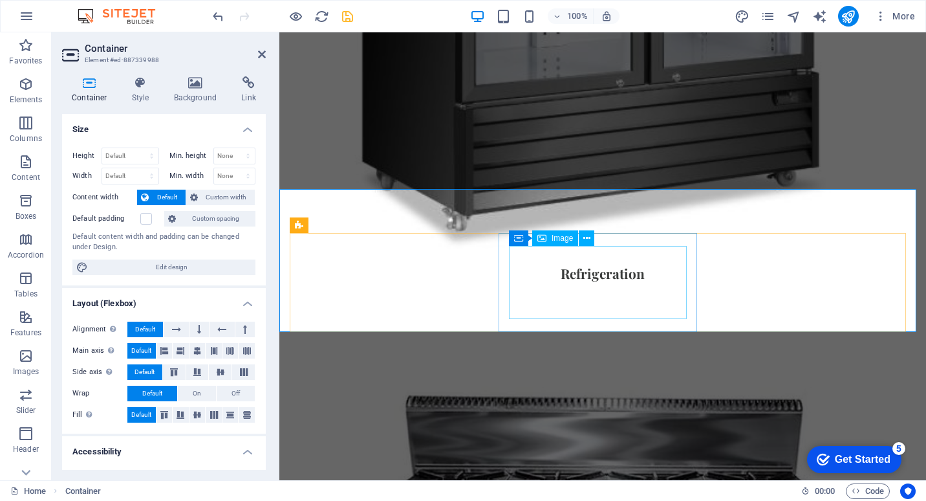
scroll to position [1384, 0]
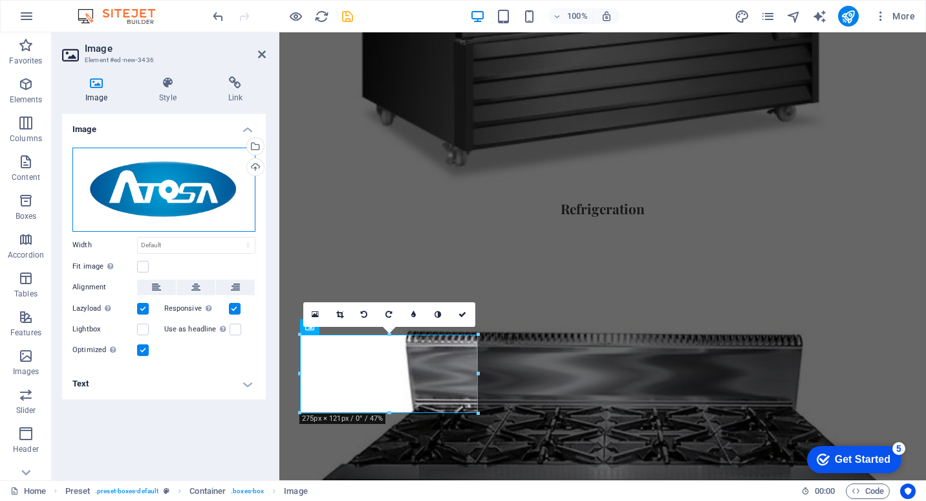
click at [206, 179] on div "Drag files here, click to choose files or select files from Files or our free s…" at bounding box center [163, 189] width 183 height 84
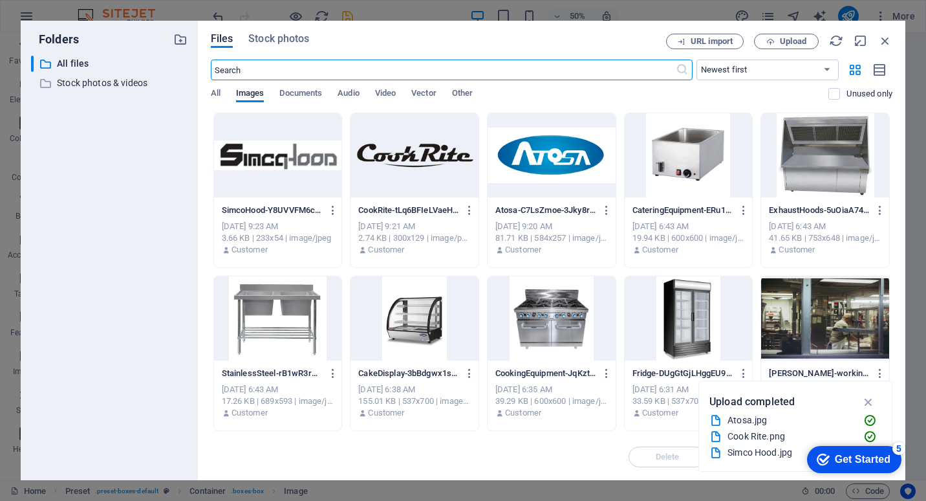
scroll to position [1435, 0]
click at [798, 43] on span "Upload" at bounding box center [793, 42] width 27 height 8
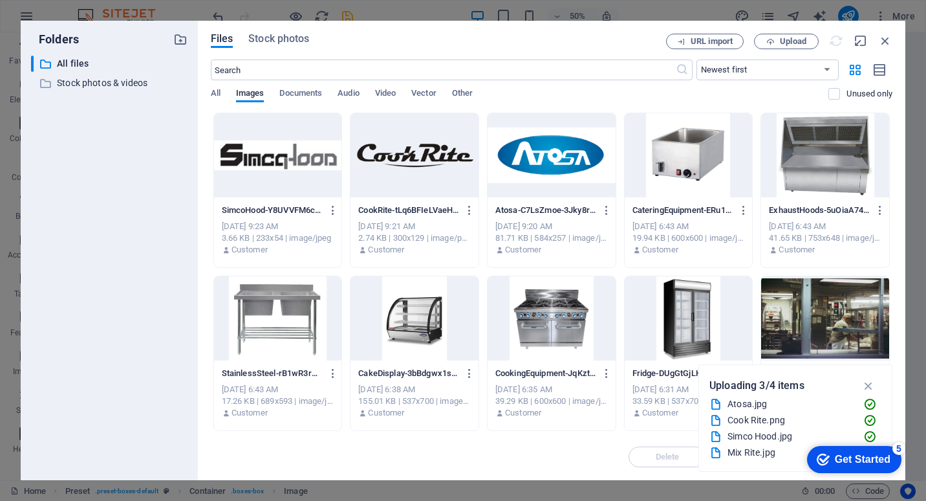
scroll to position [1384, 0]
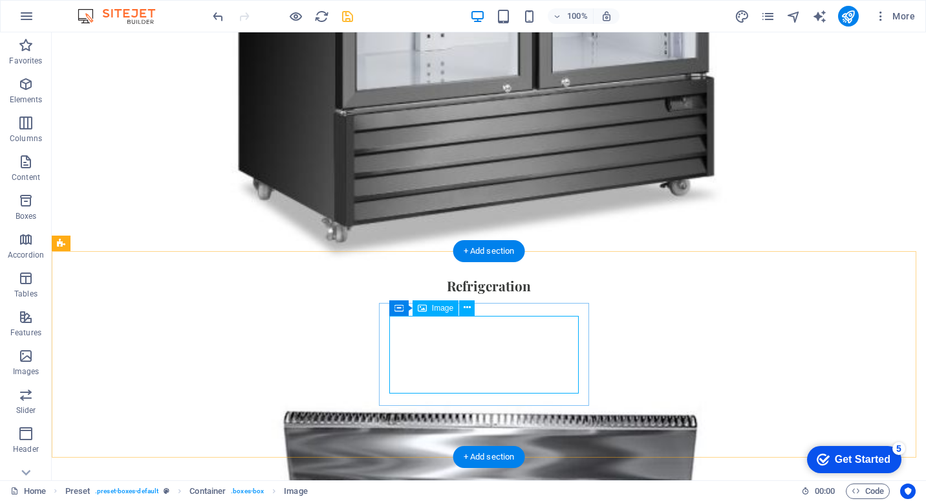
select select "%"
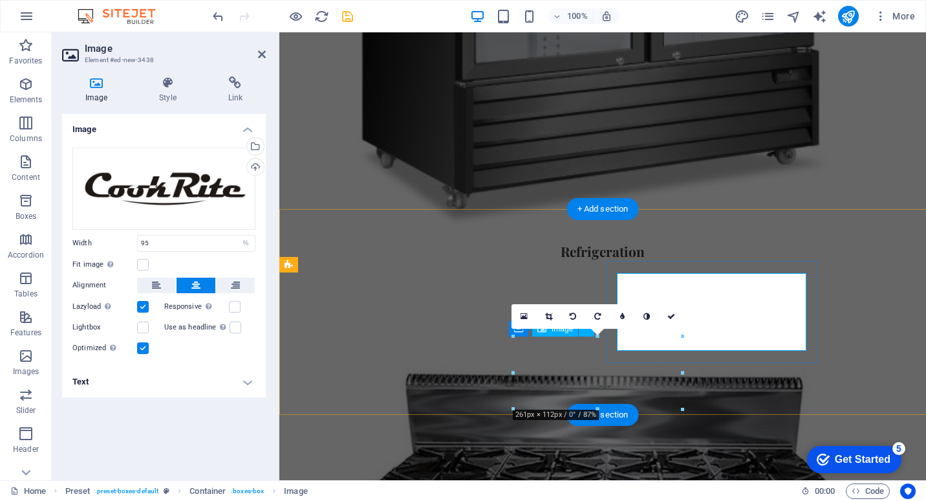
scroll to position [1384, 0]
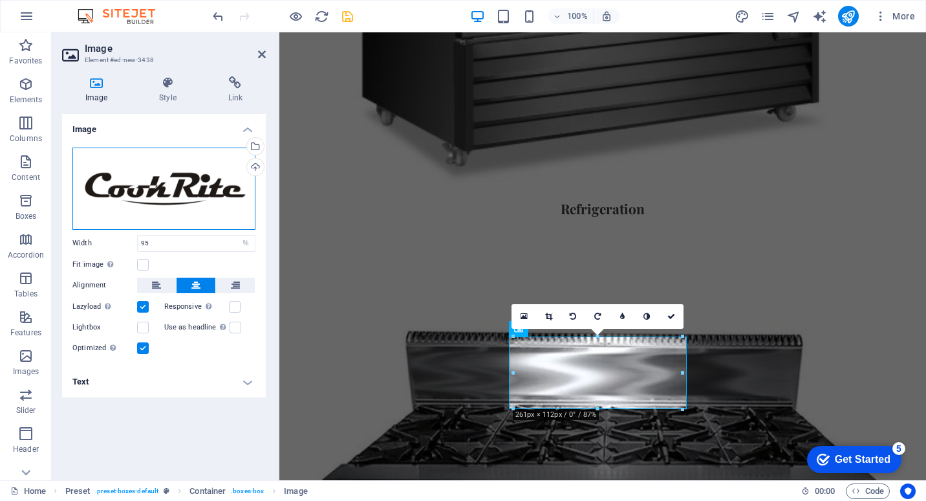
click at [182, 186] on div "Drag files here, click to choose files or select files from Files or our free s…" at bounding box center [163, 188] width 183 height 82
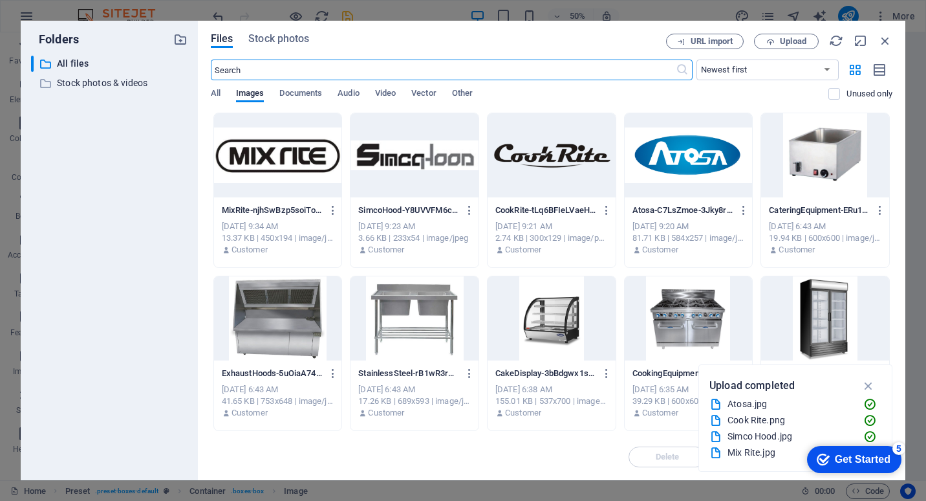
scroll to position [1433, 0]
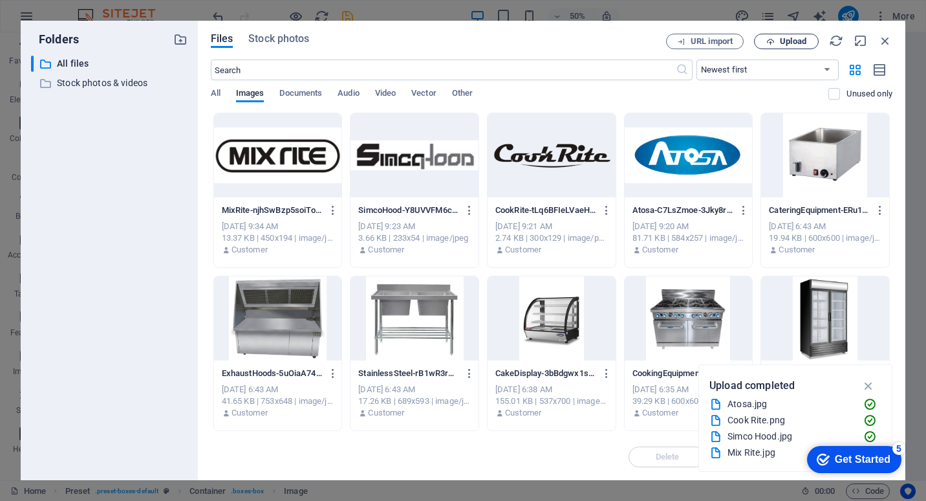
click at [787, 36] on button "Upload" at bounding box center [786, 42] width 65 height 16
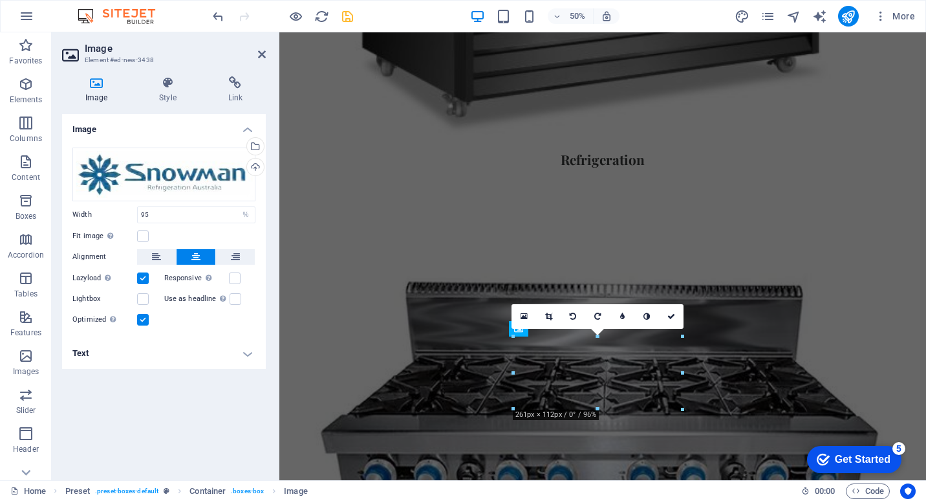
scroll to position [1384, 0]
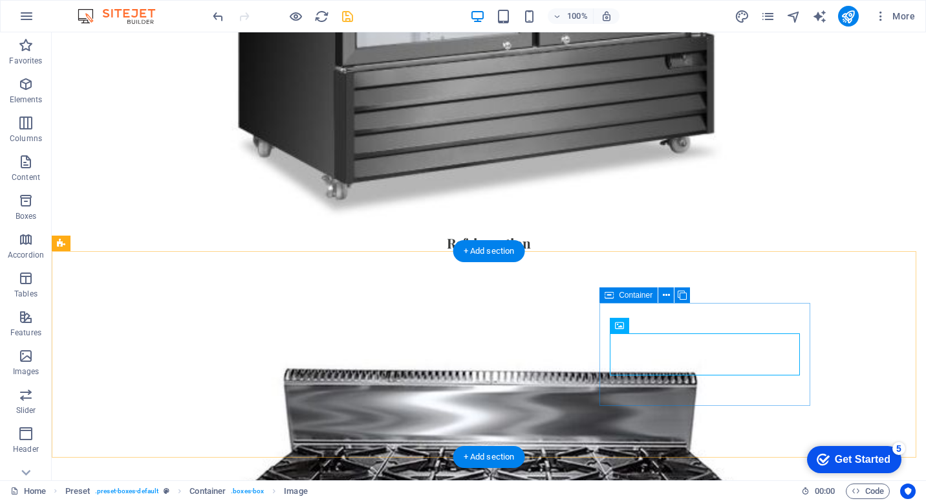
scroll to position [1341, 0]
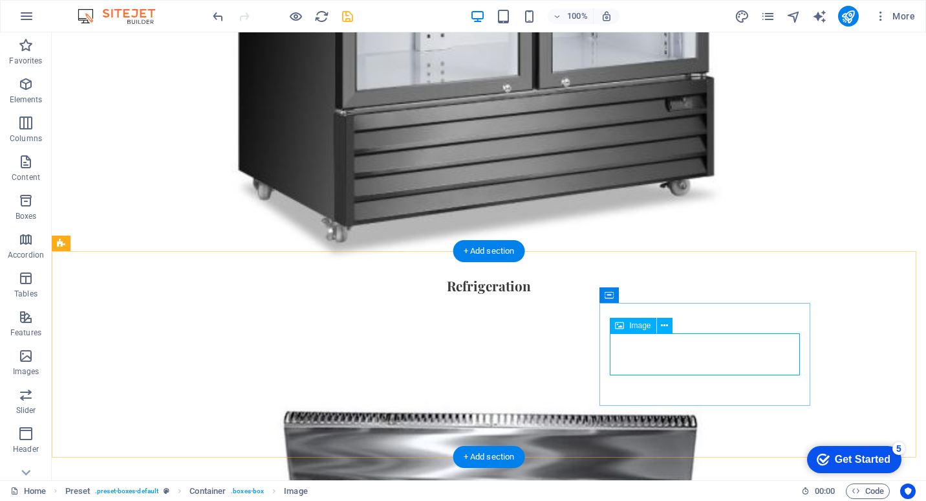
select select "%"
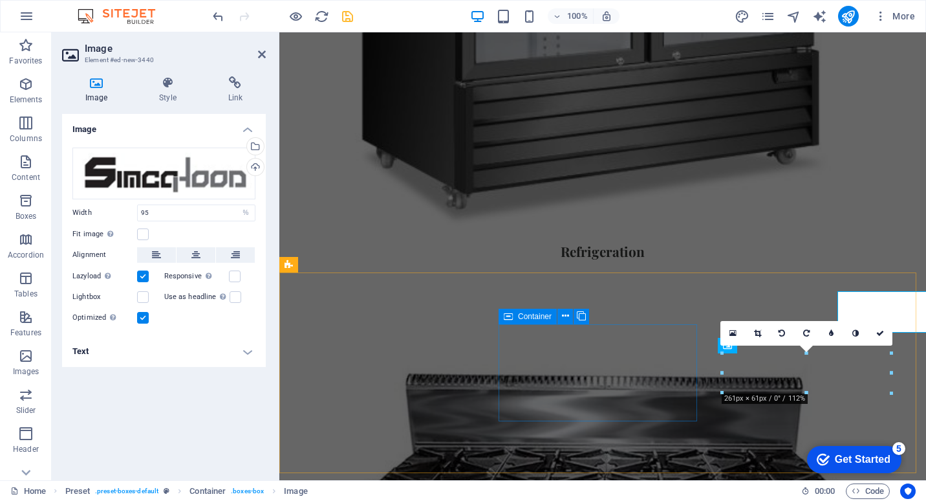
scroll to position [1384, 0]
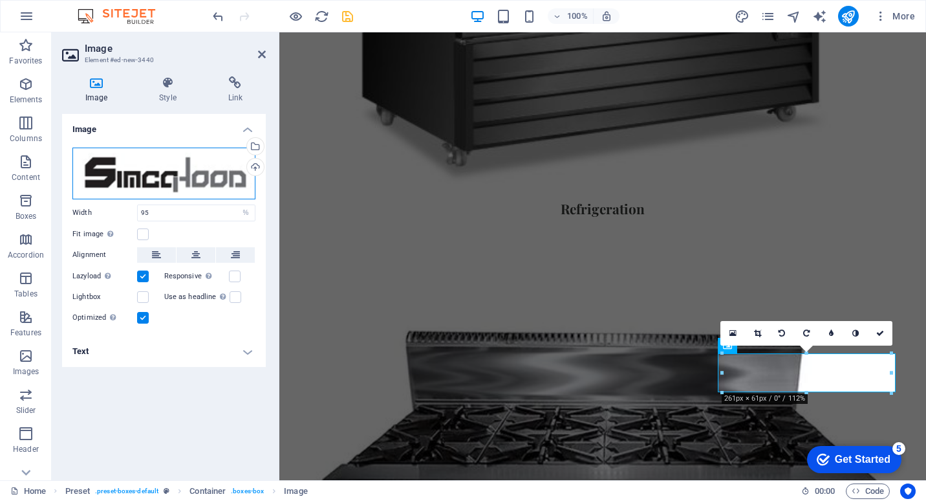
click at [166, 166] on div "Drag files here, click to choose files or select files from Files or our free s…" at bounding box center [163, 173] width 183 height 52
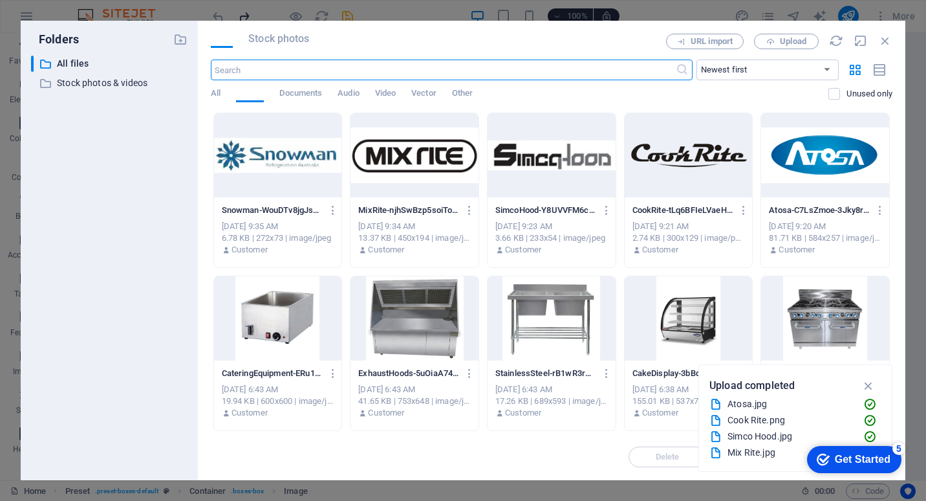
scroll to position [1433, 0]
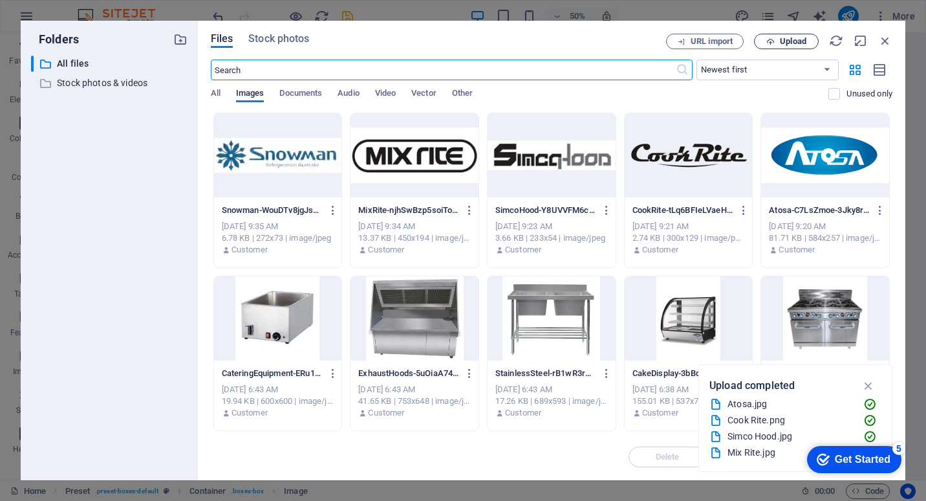
click at [791, 39] on span "Upload" at bounding box center [793, 42] width 27 height 8
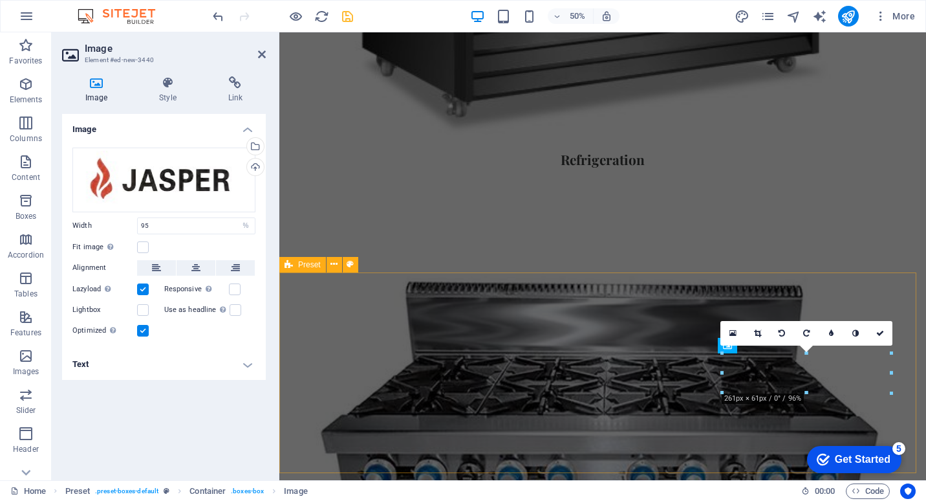
scroll to position [1384, 0]
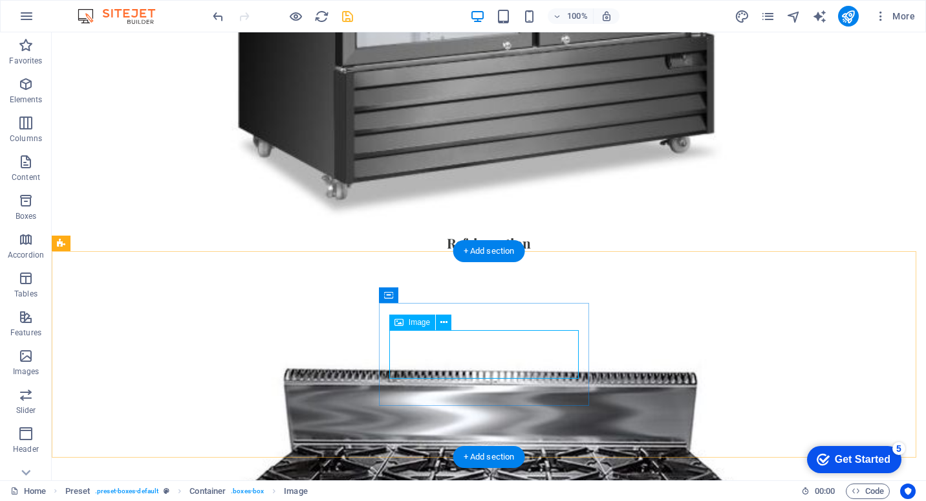
select select "%"
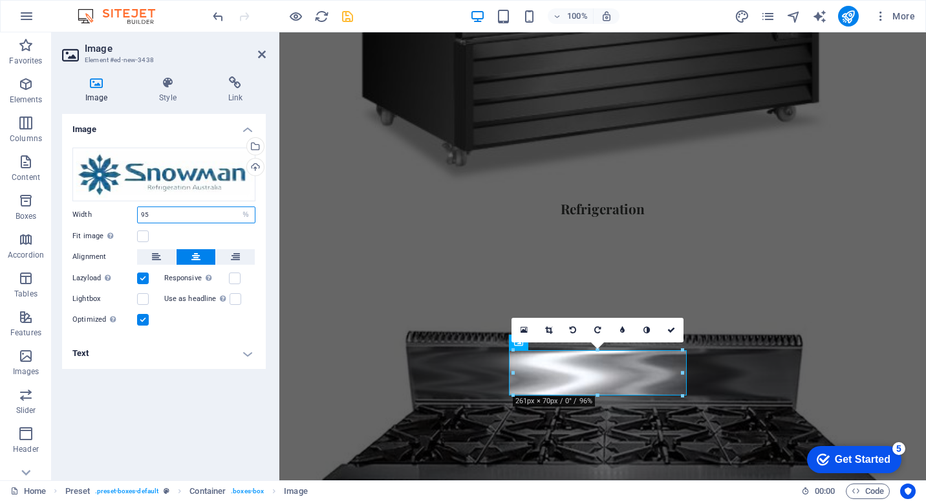
click at [184, 212] on input "95" at bounding box center [196, 215] width 117 height 16
drag, startPoint x: 184, startPoint y: 212, endPoint x: 87, endPoint y: 219, distance: 98.0
click at [87, 219] on div "Width 95 Default auto px rem % em vh vw" at bounding box center [163, 214] width 183 height 17
drag, startPoint x: 164, startPoint y: 215, endPoint x: 102, endPoint y: 213, distance: 62.1
click at [99, 214] on div "Width 100 Default auto px rem % em vh vw" at bounding box center [163, 214] width 183 height 17
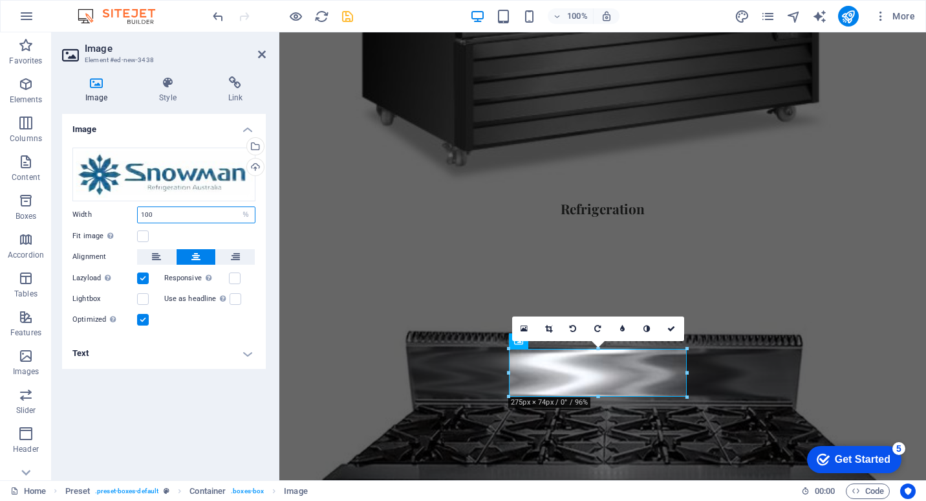
drag, startPoint x: 166, startPoint y: 217, endPoint x: 146, endPoint y: 216, distance: 20.1
click at [146, 216] on input "100" at bounding box center [196, 215] width 117 height 16
type input "100"
click at [151, 413] on div "Image Drag files here, click to choose files or select files from Files or our …" at bounding box center [164, 292] width 204 height 356
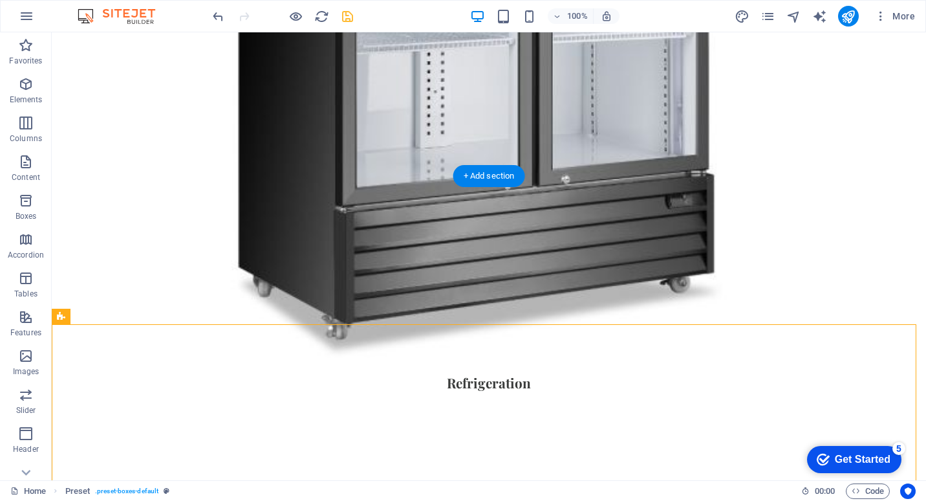
scroll to position [1212, 0]
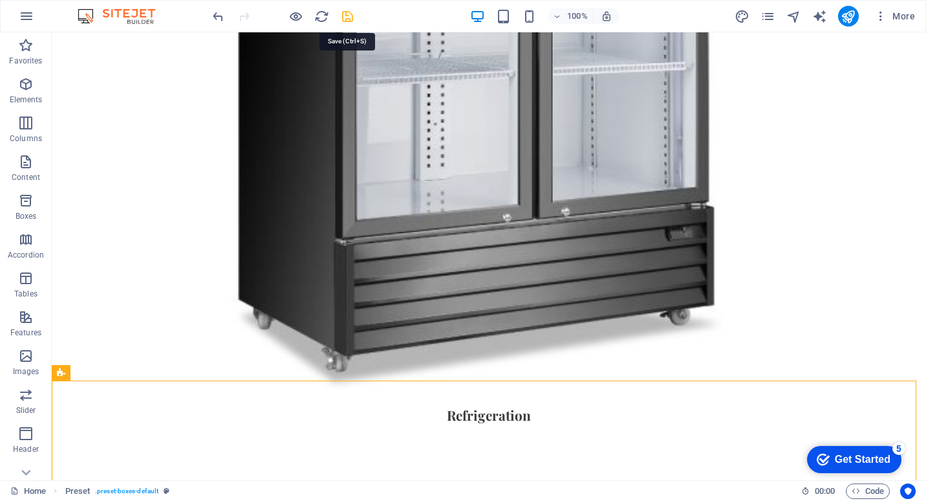
click at [346, 19] on icon "save" at bounding box center [347, 16] width 15 height 15
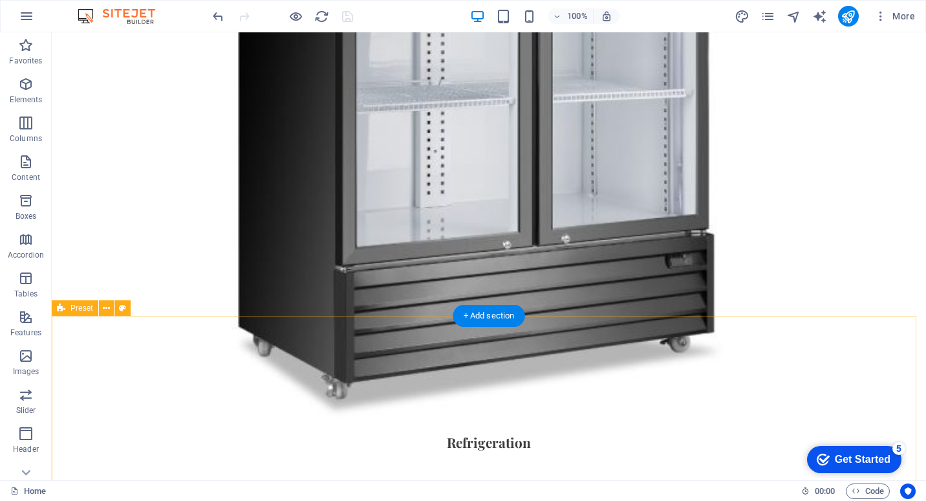
scroll to position [1277, 0]
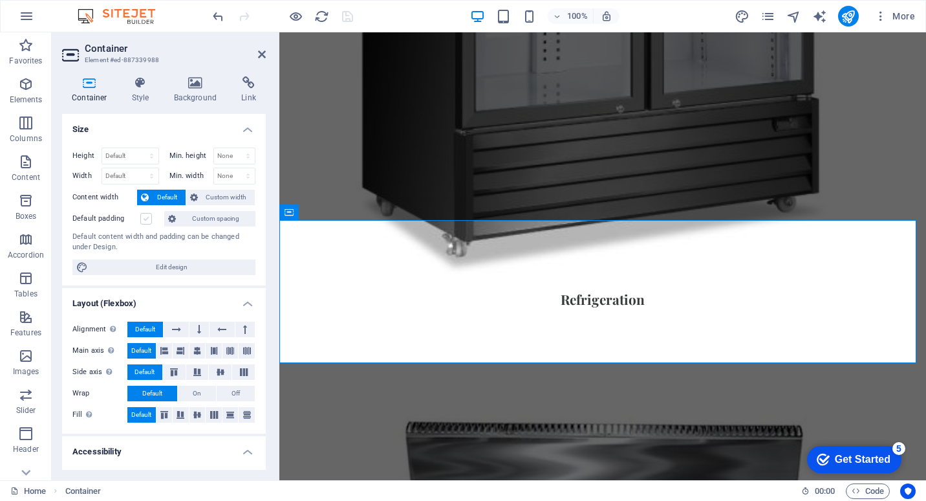
click at [144, 219] on label at bounding box center [146, 219] width 12 height 12
click at [0, 0] on input "Default padding" at bounding box center [0, 0] width 0 height 0
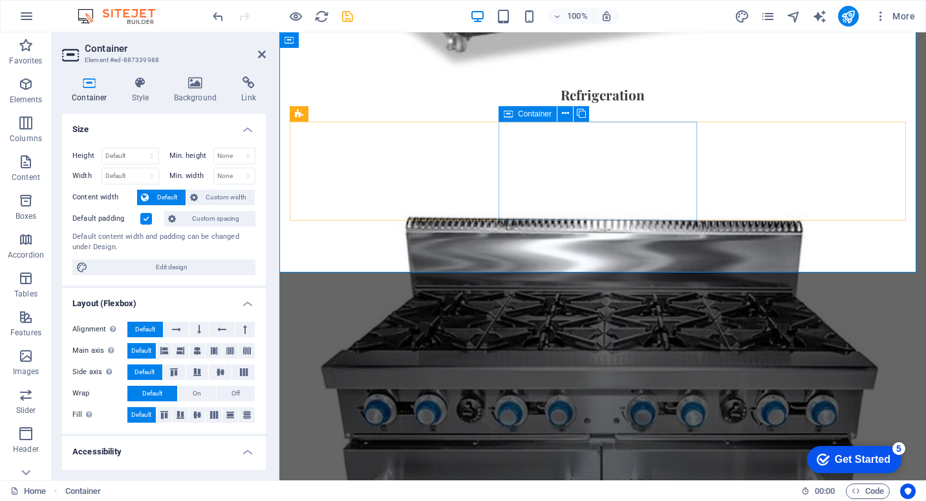
scroll to position [1488, 0]
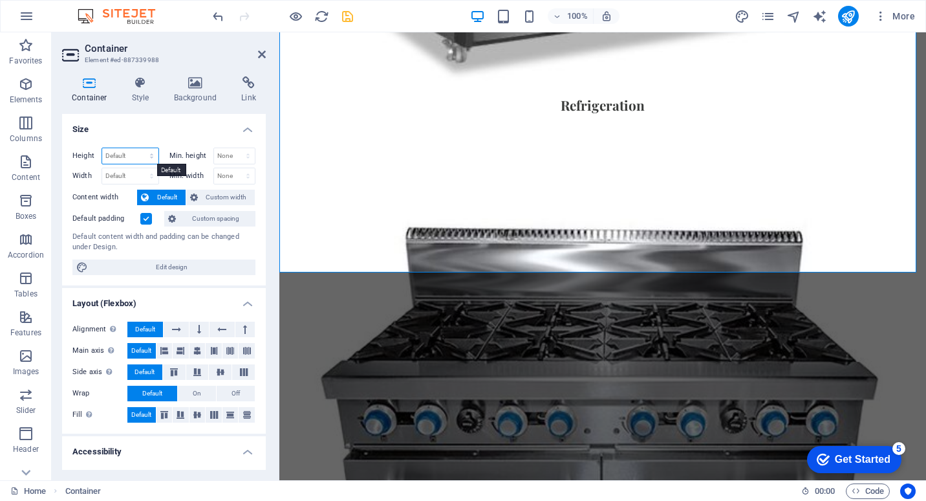
click at [148, 153] on select "Default px rem % vh vw" at bounding box center [130, 156] width 56 height 16
click at [102, 148] on select "Default px rem % vh vw" at bounding box center [130, 156] width 56 height 16
select select "DISABLED_OPTION_VALUE"
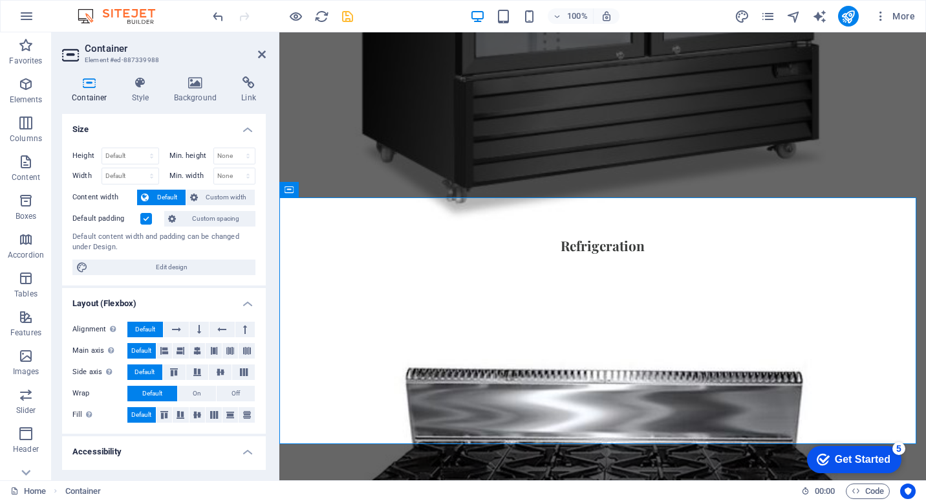
scroll to position [1358, 0]
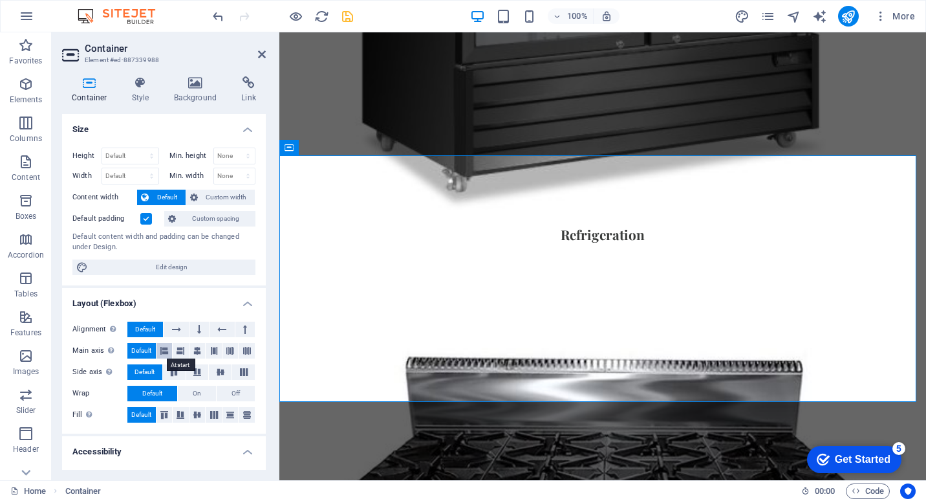
click at [164, 346] on icon at bounding box center [164, 351] width 8 height 16
click at [147, 347] on span "Default" at bounding box center [141, 351] width 20 height 16
click at [196, 347] on icon at bounding box center [197, 351] width 8 height 16
click at [137, 351] on span "Default" at bounding box center [141, 351] width 20 height 16
click at [193, 391] on span "On" at bounding box center [197, 393] width 8 height 16
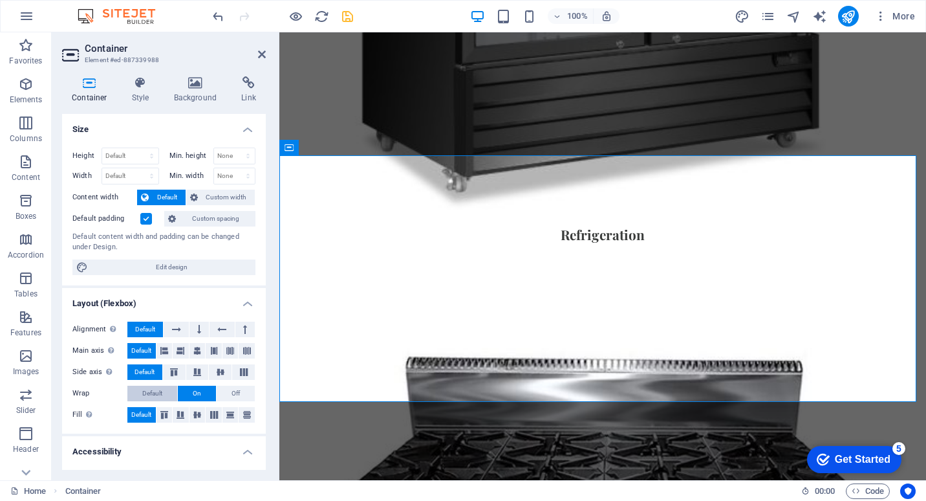
click at [146, 393] on span "Default" at bounding box center [152, 393] width 20 height 16
click at [166, 418] on button at bounding box center [165, 415] width 16 height 16
click at [214, 415] on icon at bounding box center [214, 415] width 16 height 8
click at [143, 411] on span "Default" at bounding box center [141, 415] width 20 height 16
click at [241, 149] on select "None px rem % vh vw" at bounding box center [234, 156] width 41 height 16
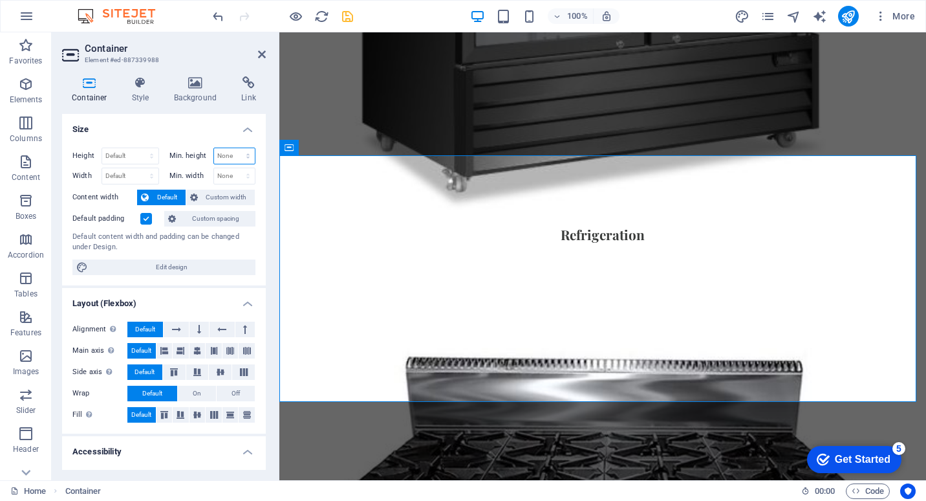
click at [241, 149] on select "None px rem % vh vw" at bounding box center [234, 156] width 41 height 16
click at [208, 221] on span "Custom spacing" at bounding box center [216, 219] width 72 height 16
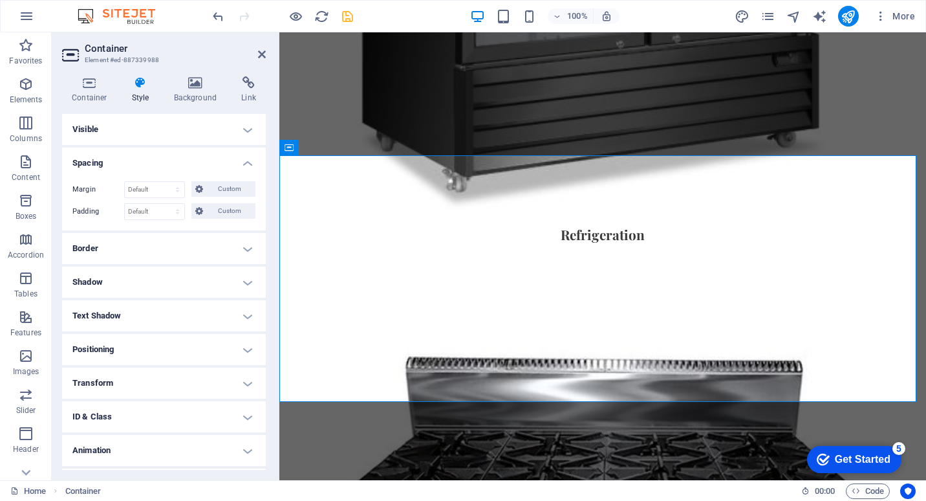
scroll to position [29, 0]
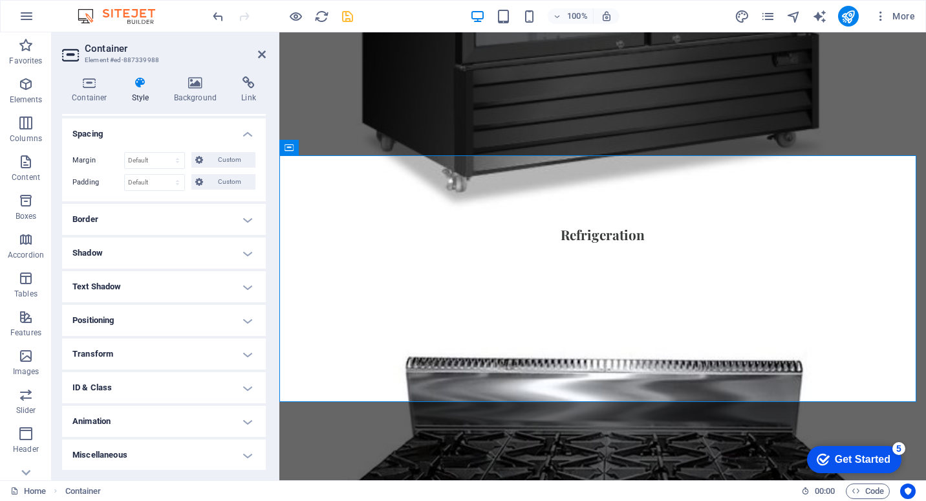
click at [249, 317] on h4 "Positioning" at bounding box center [164, 320] width 204 height 31
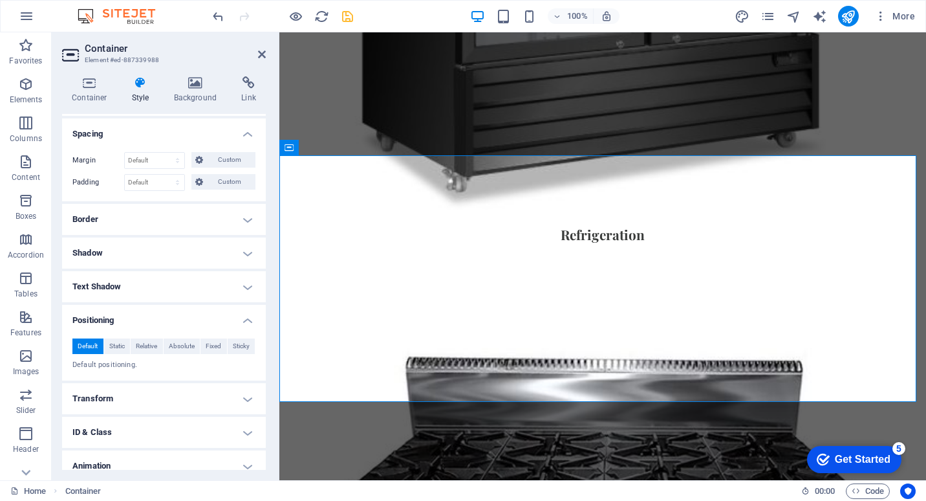
click at [249, 317] on h4 "Positioning" at bounding box center [164, 316] width 204 height 23
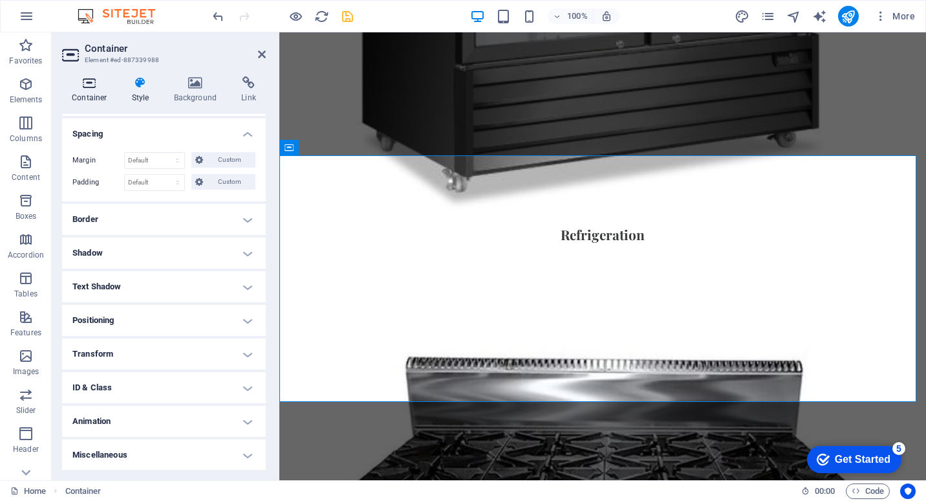
click at [92, 87] on icon at bounding box center [89, 82] width 55 height 13
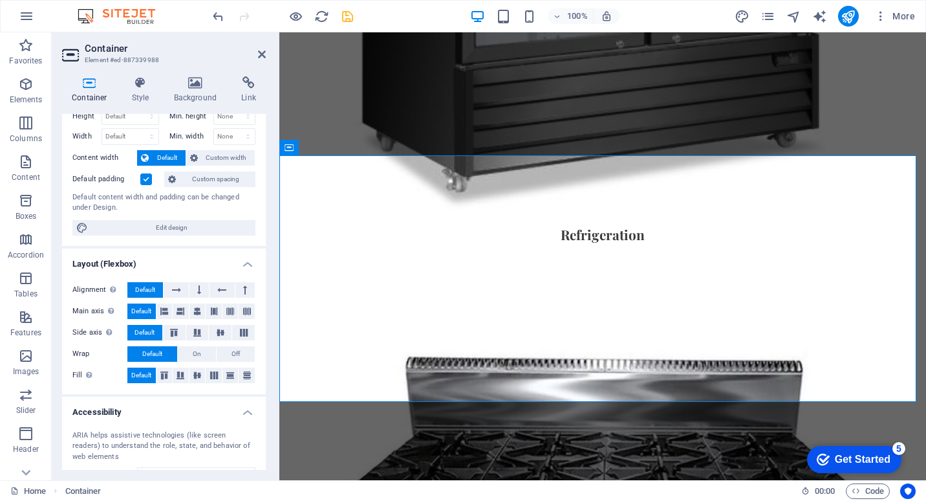
scroll to position [16, 0]
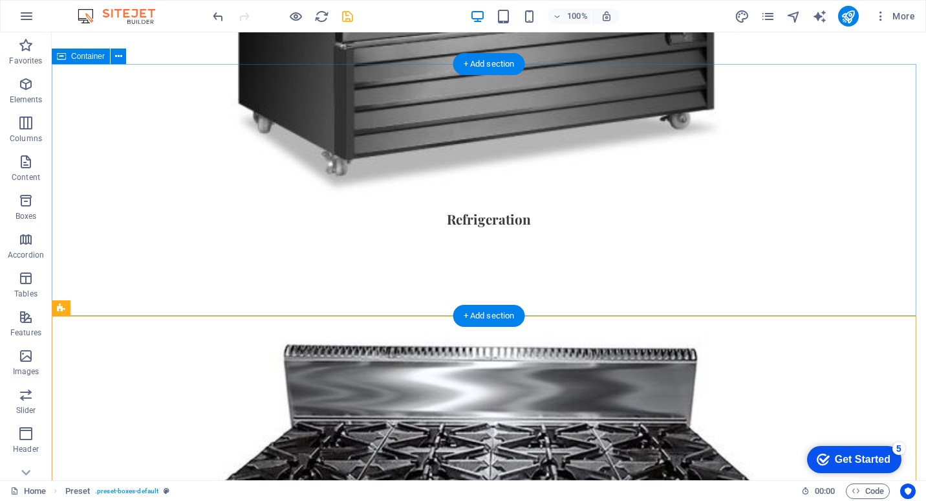
scroll to position [1380, 0]
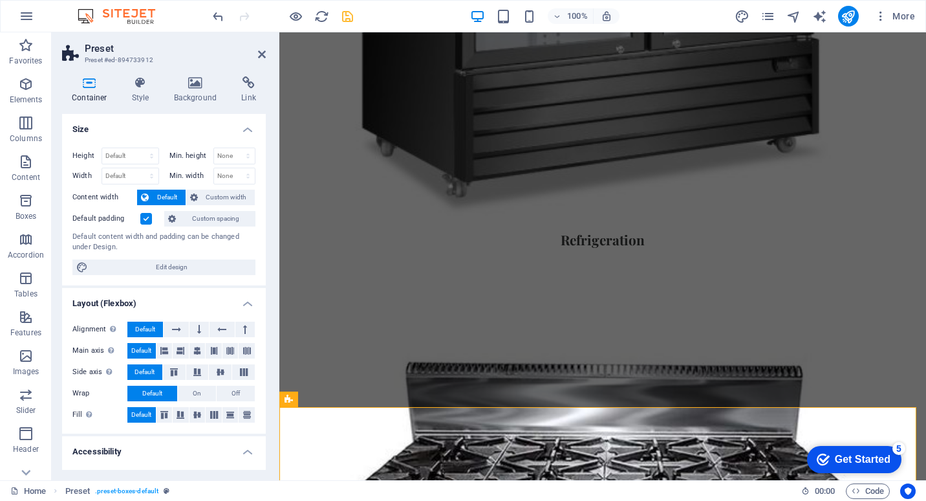
click at [146, 217] on label at bounding box center [146, 219] width 12 height 12
click at [0, 0] on input "Default padding" at bounding box center [0, 0] width 0 height 0
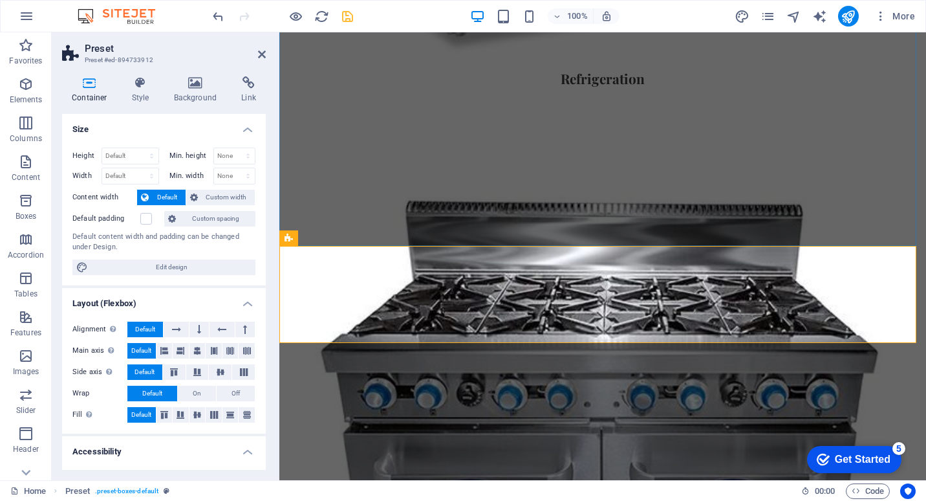
scroll to position [1547, 0]
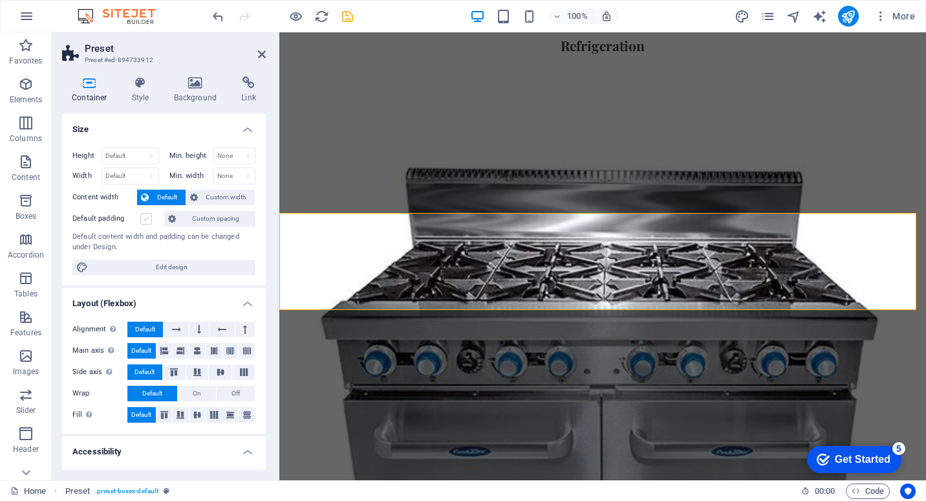
click at [144, 221] on label at bounding box center [146, 219] width 12 height 12
click at [0, 0] on input "Default padding" at bounding box center [0, 0] width 0 height 0
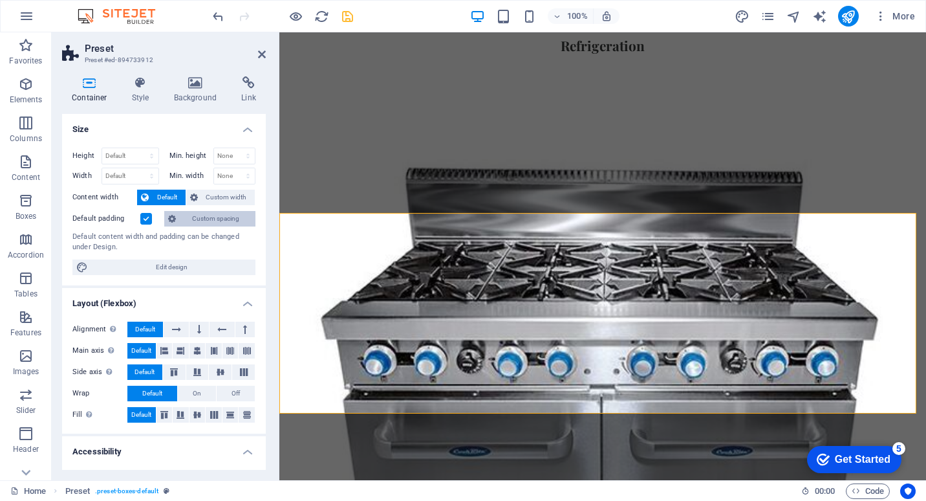
click at [224, 213] on span "Custom spacing" at bounding box center [216, 219] width 72 height 16
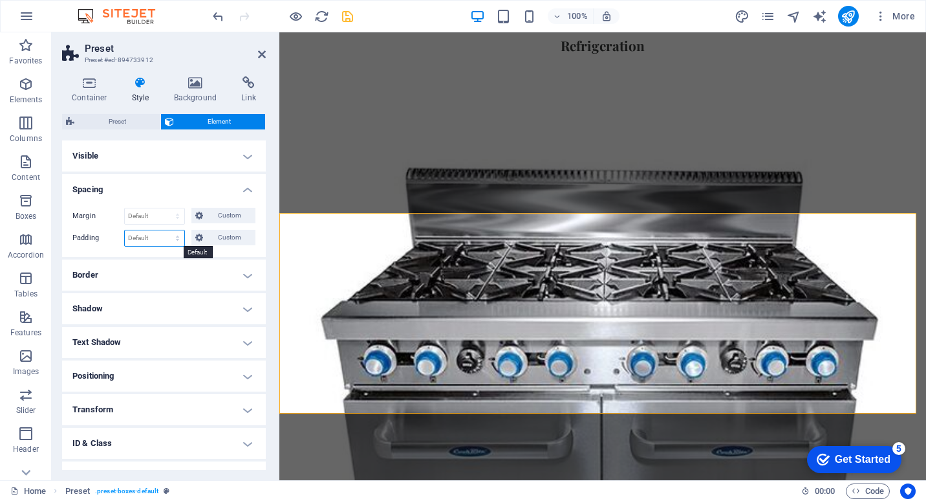
click at [175, 237] on select "Default px rem % vh vw Custom" at bounding box center [155, 238] width 60 height 16
select select "%"
click at [165, 230] on select "Default px rem % vh vw Custom" at bounding box center [155, 238] width 60 height 16
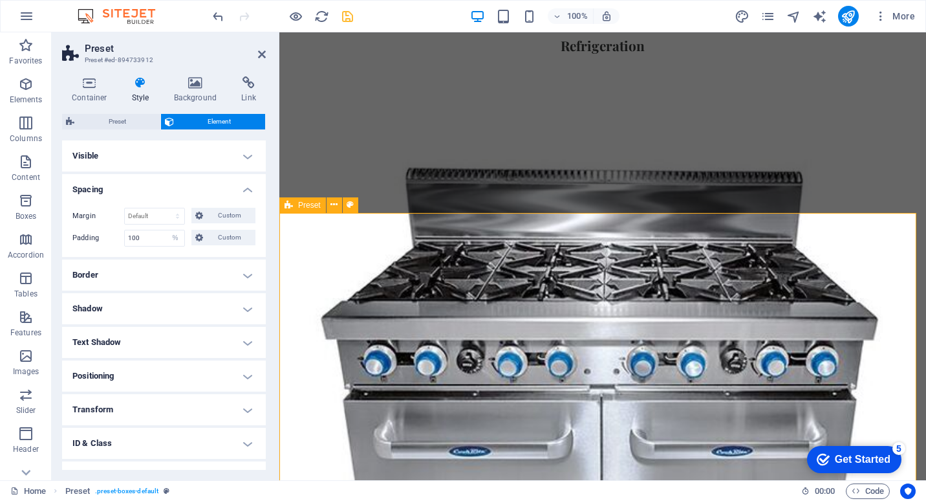
scroll to position [1806, 0]
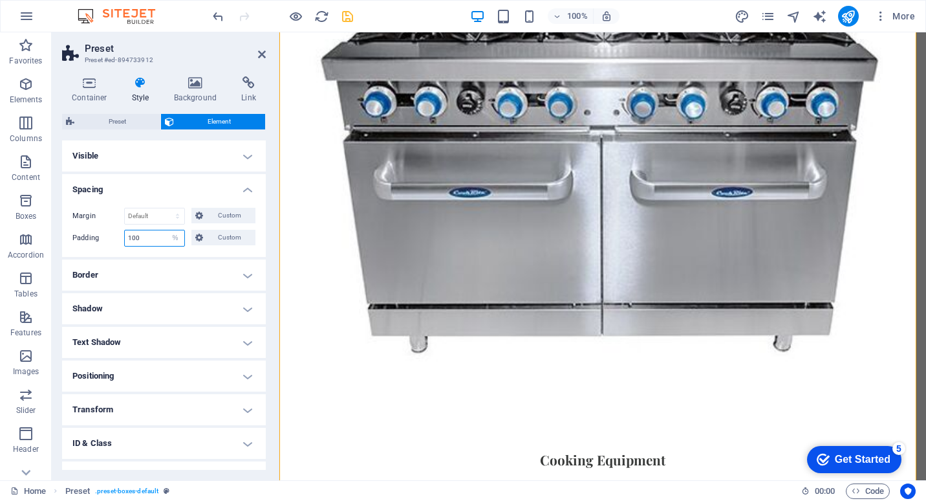
click at [145, 239] on input "100" at bounding box center [155, 238] width 60 height 16
drag, startPoint x: 147, startPoint y: 238, endPoint x: 105, endPoint y: 233, distance: 41.7
click at [105, 233] on div "Padding 100 Default px rem % vh vw Custom Custom" at bounding box center [163, 238] width 183 height 17
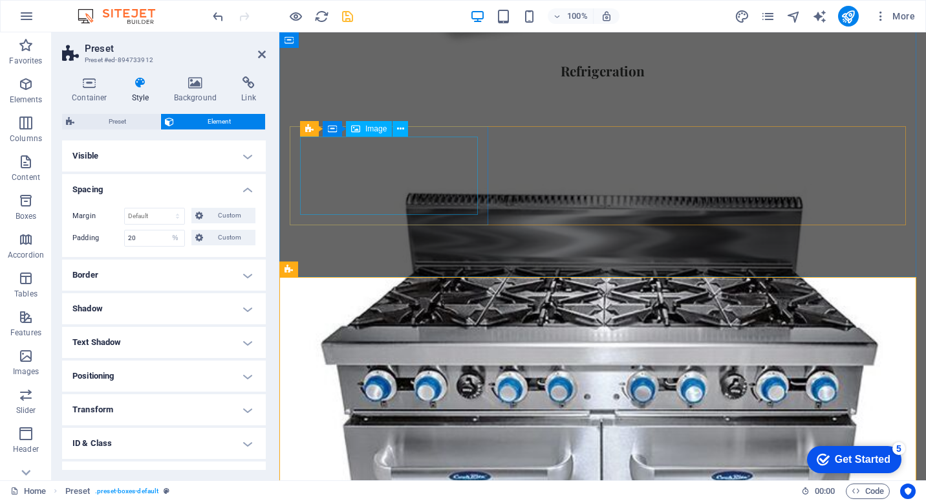
scroll to position [1482, 0]
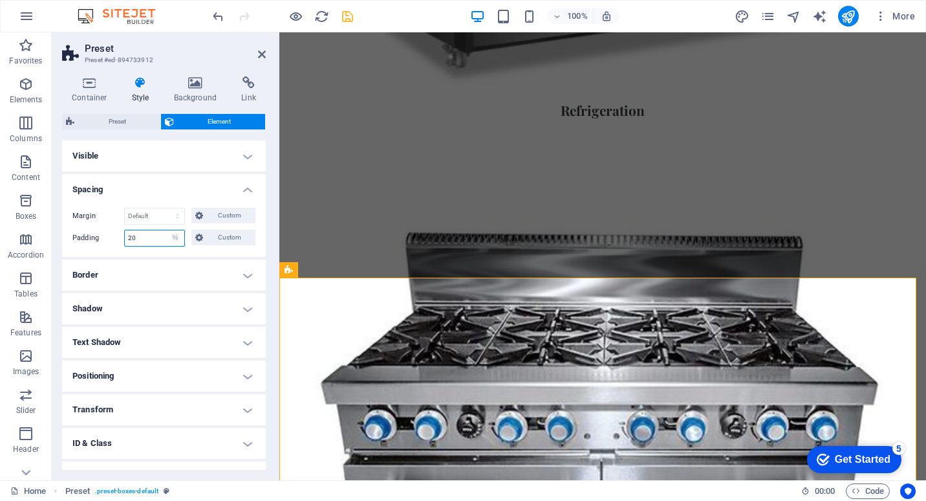
drag, startPoint x: 155, startPoint y: 237, endPoint x: 115, endPoint y: 239, distance: 39.5
click at [115, 239] on div "Padding 20 Default px rem % vh vw Custom Custom" at bounding box center [163, 238] width 183 height 17
click at [214, 19] on icon "undo" at bounding box center [218, 16] width 15 height 15
type input "100"
click at [214, 19] on icon "undo" at bounding box center [218, 16] width 15 height 15
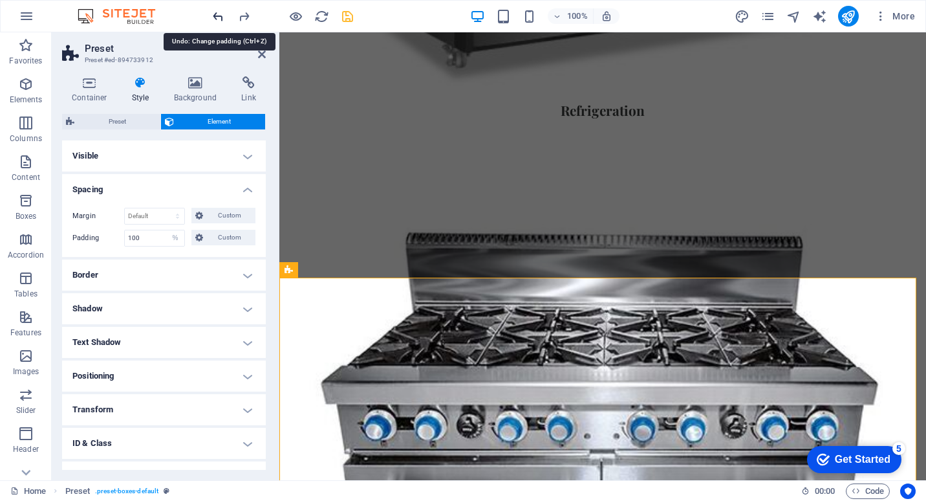
select select "DISABLED_OPTION_VALUE"
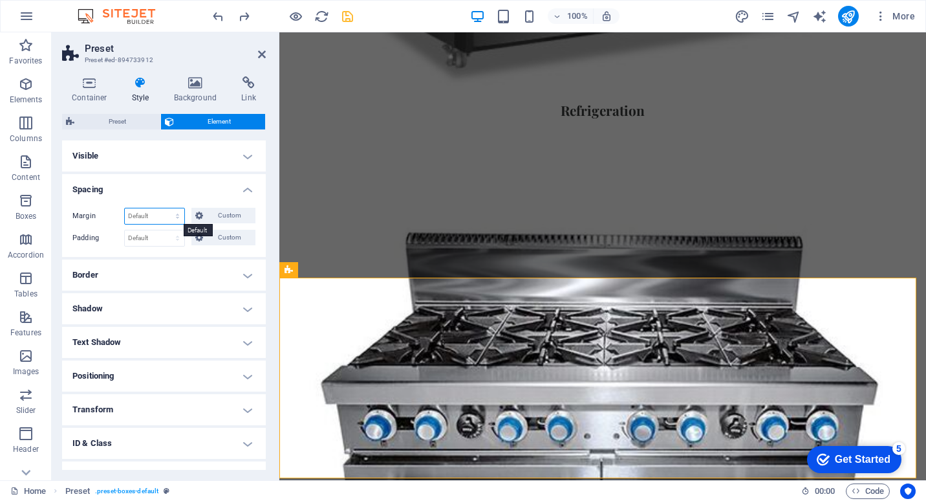
click at [164, 211] on select "Default auto px % rem vw vh Custom" at bounding box center [155, 216] width 60 height 16
click at [207, 213] on span "Custom" at bounding box center [229, 216] width 45 height 16
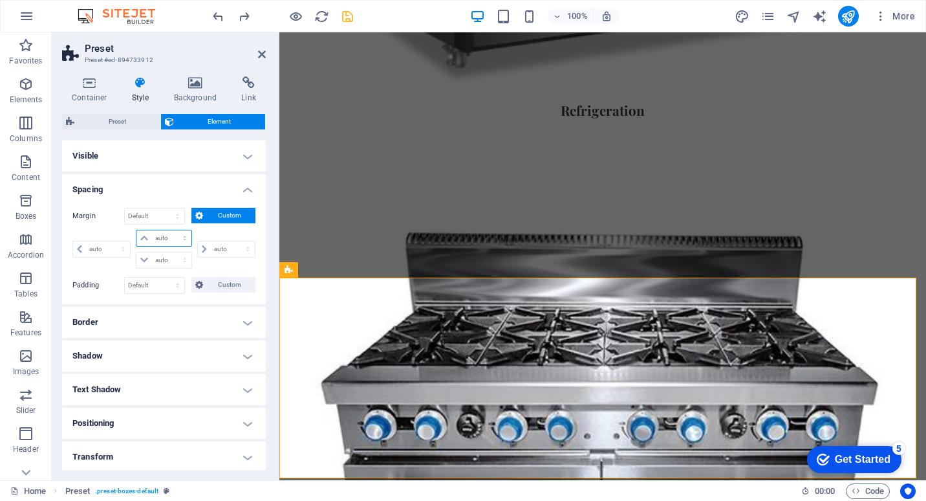
click at [170, 241] on select "auto px % rem vw vh" at bounding box center [163, 238] width 54 height 16
select select "%"
click at [171, 230] on select "auto px % rem vw vh" at bounding box center [163, 238] width 54 height 16
type input "0"
select select "px"
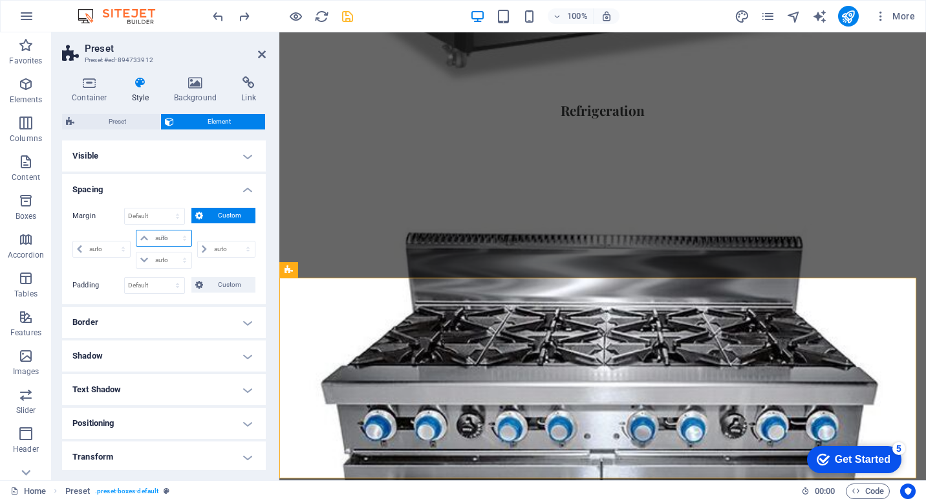
type input "100"
type input "0"
select select "px"
type input "0"
select select "px"
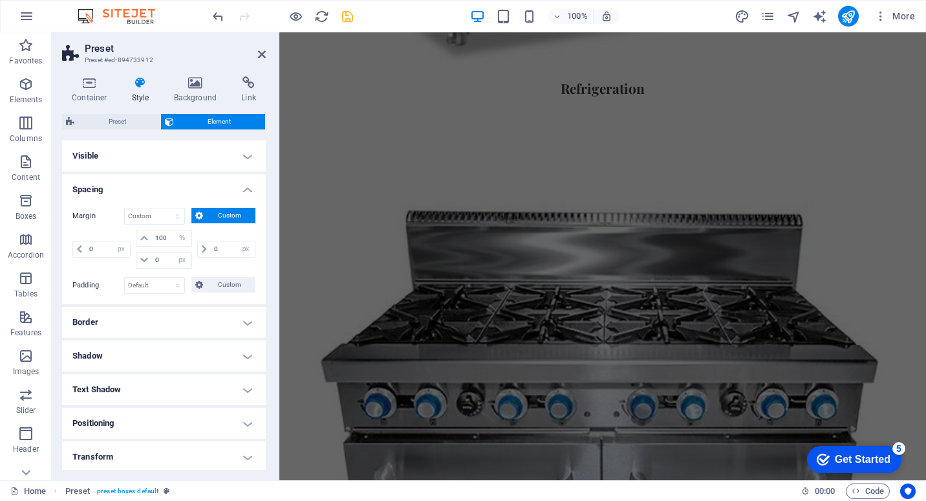
scroll to position [1400, 0]
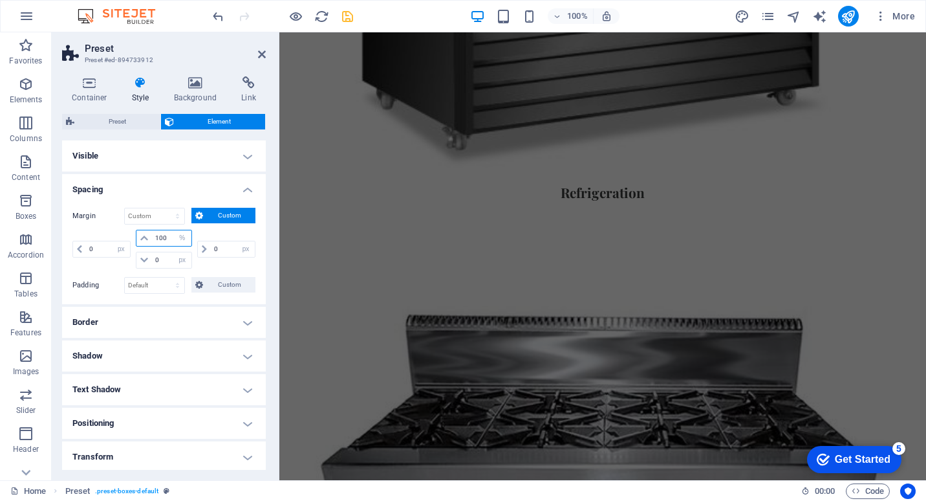
click at [167, 237] on input "100" at bounding box center [171, 238] width 39 height 16
click at [215, 14] on icon "undo" at bounding box center [218, 16] width 15 height 15
select select "DISABLED_OPTION_VALUE"
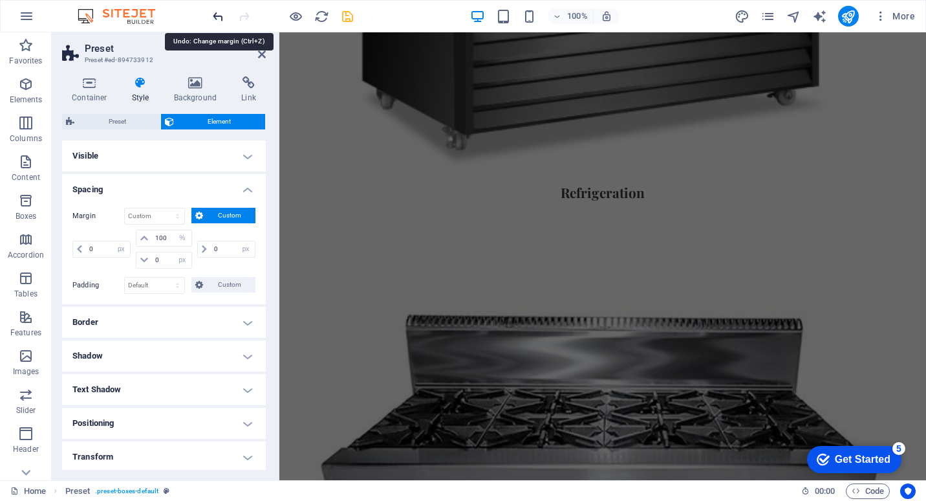
select select "DISABLED_OPTION_VALUE"
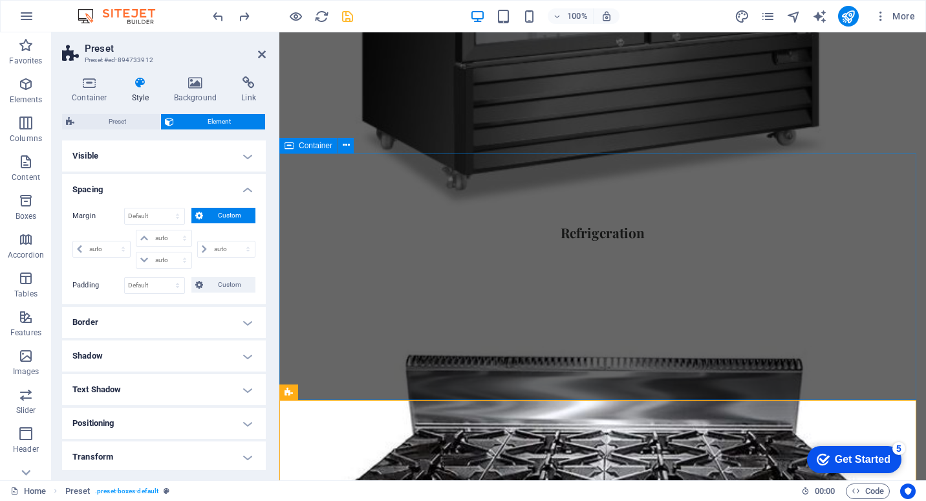
scroll to position [1336, 0]
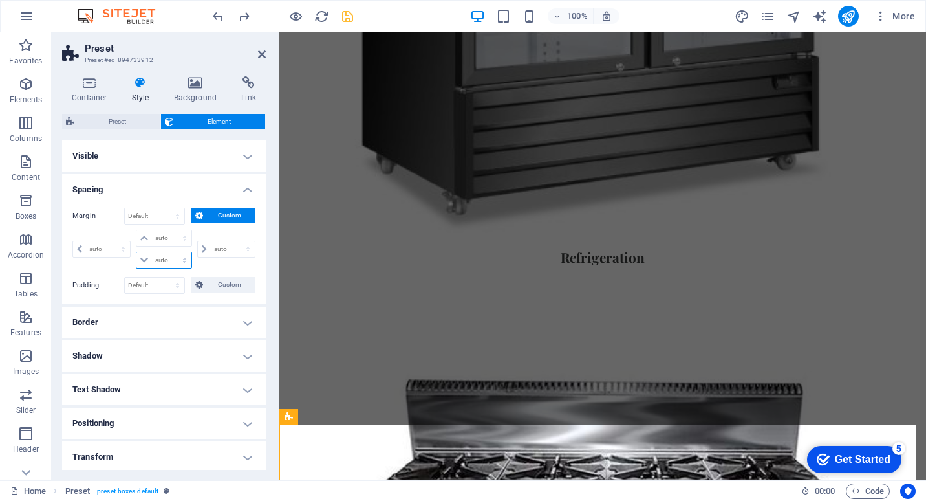
click at [176, 260] on select "auto px % rem vw vh" at bounding box center [163, 260] width 54 height 16
select select "%"
click at [171, 252] on select "auto px % rem vw vh" at bounding box center [163, 260] width 54 height 16
type input "0"
select select "px"
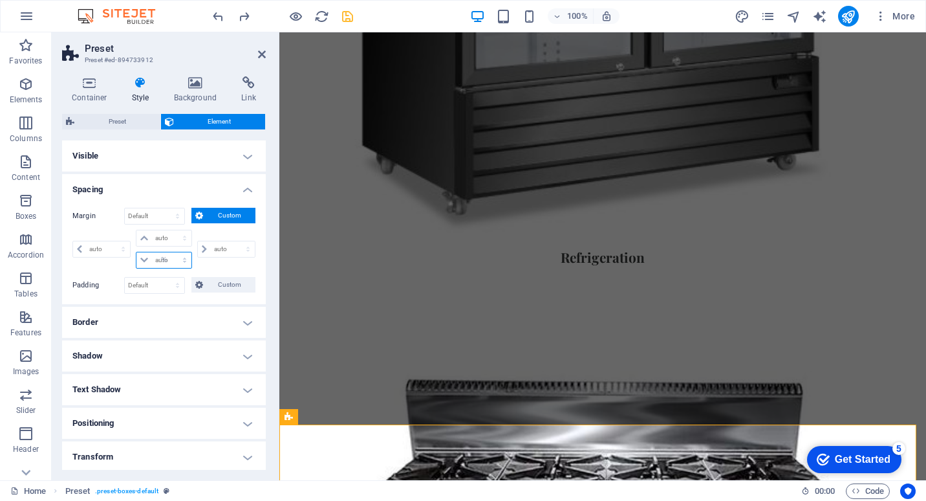
type input "0"
select select "px"
type input "100"
type input "0"
select select "px"
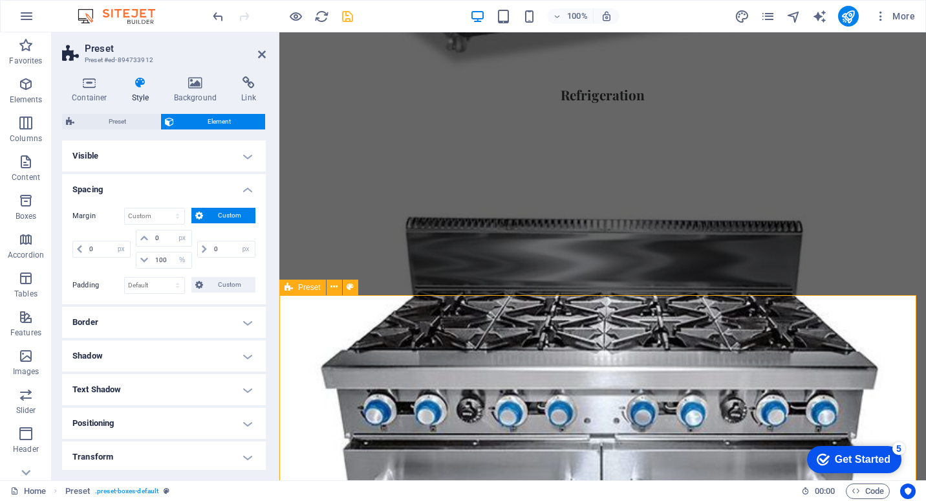
scroll to position [1465, 0]
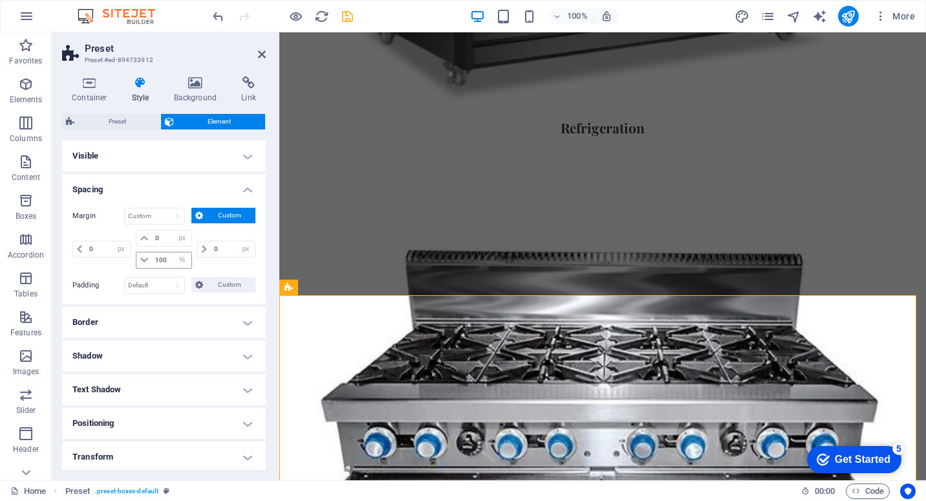
click at [144, 260] on icon at bounding box center [144, 260] width 8 height 8
click at [143, 258] on icon at bounding box center [144, 260] width 8 height 8
click at [180, 261] on select "auto px % rem vw vh" at bounding box center [182, 260] width 18 height 16
select select "auto"
click at [173, 252] on select "auto px % rem vw vh" at bounding box center [182, 260] width 18 height 16
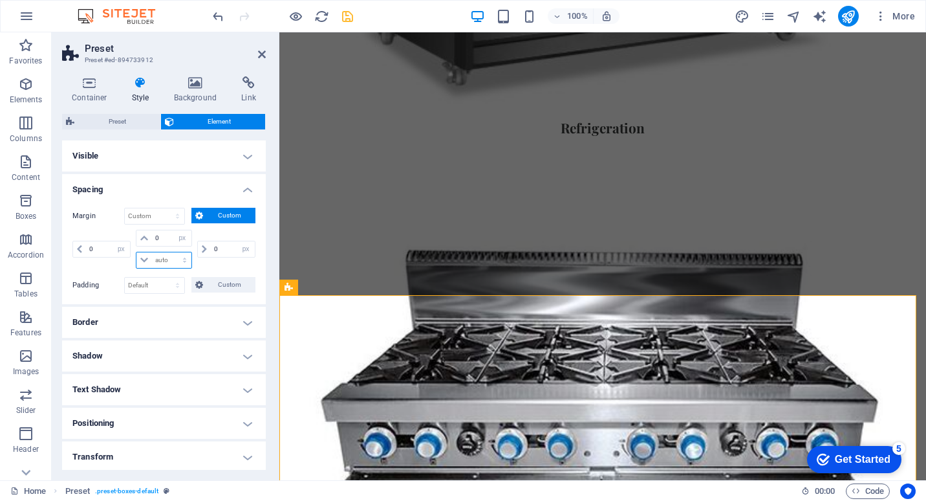
click at [185, 261] on select "auto px % rem vw vh" at bounding box center [163, 260] width 54 height 16
click at [182, 260] on select "auto px % rem vw vh" at bounding box center [163, 260] width 54 height 16
select select "px"
click at [171, 252] on select "auto px % rem vw vh" at bounding box center [163, 260] width 54 height 16
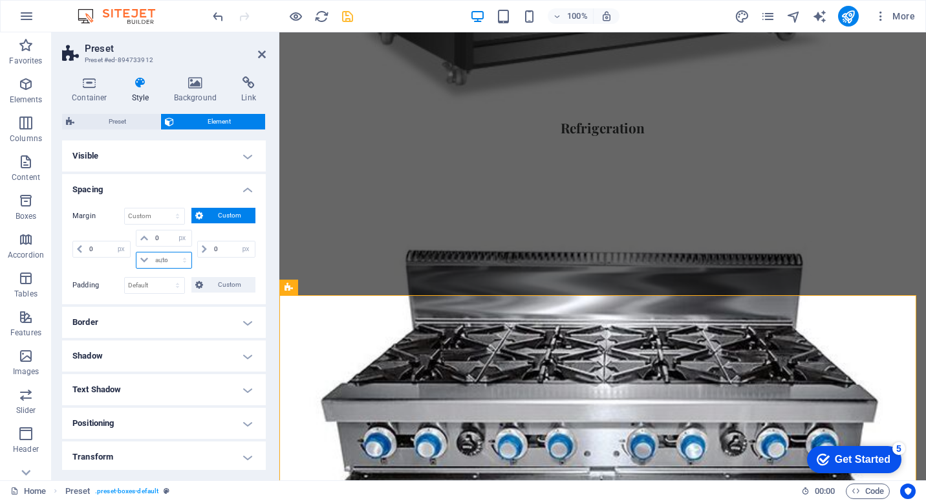
type input "0"
select select "px"
type input "0"
click at [131, 120] on span "Preset" at bounding box center [117, 122] width 78 height 16
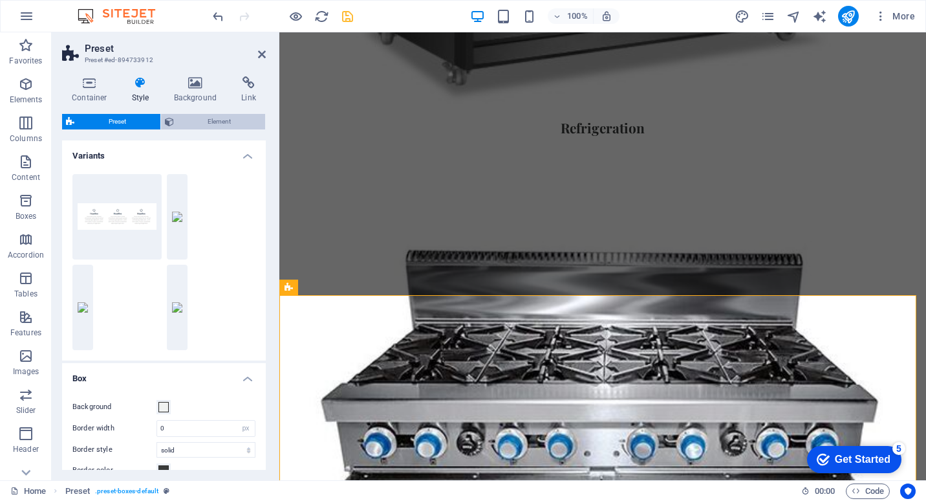
click at [190, 122] on span "Element" at bounding box center [220, 122] width 84 height 16
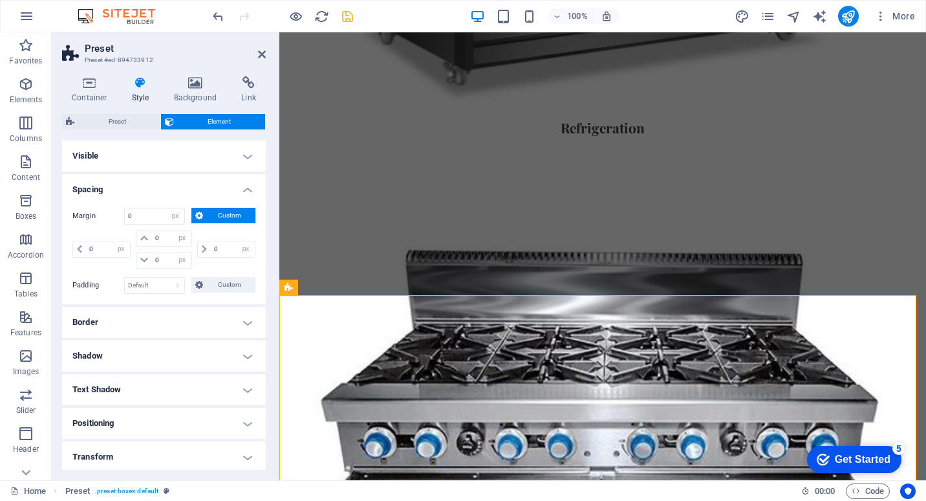
click at [215, 216] on span "Custom" at bounding box center [229, 216] width 45 height 16
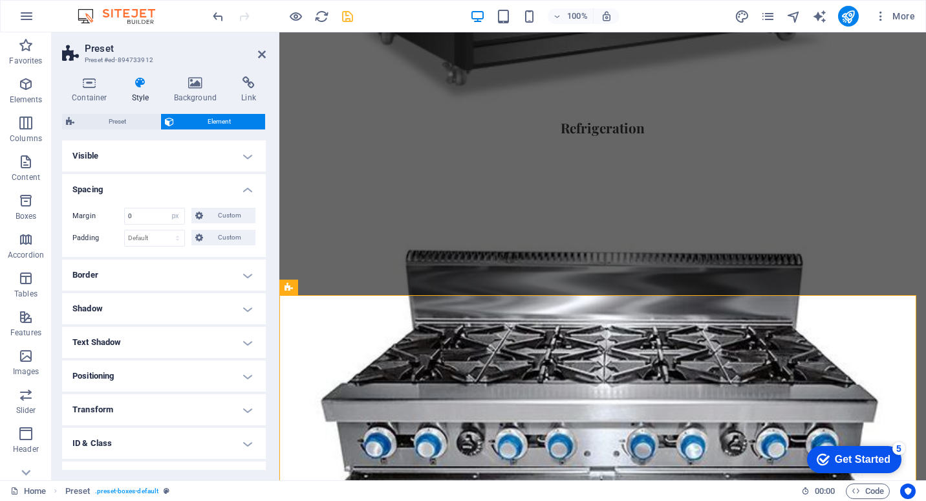
click at [248, 190] on h4 "Spacing" at bounding box center [164, 185] width 204 height 23
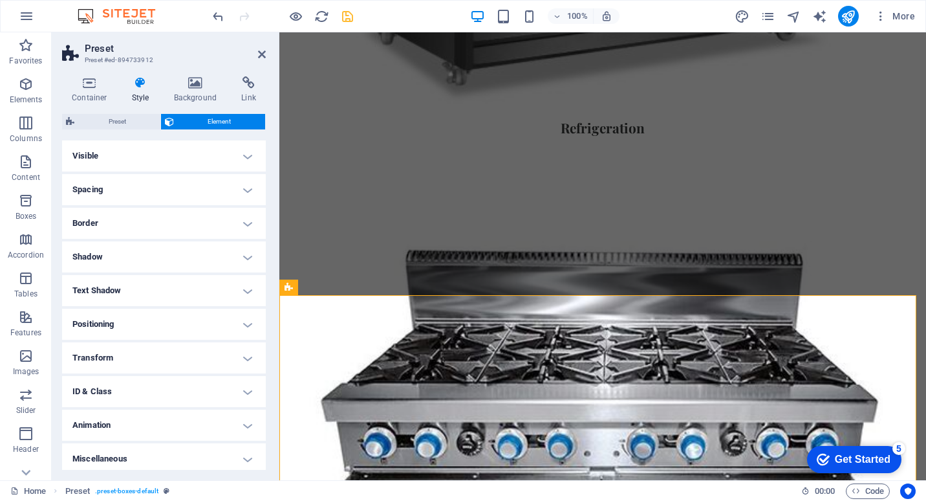
click at [248, 190] on h4 "Spacing" at bounding box center [164, 189] width 204 height 31
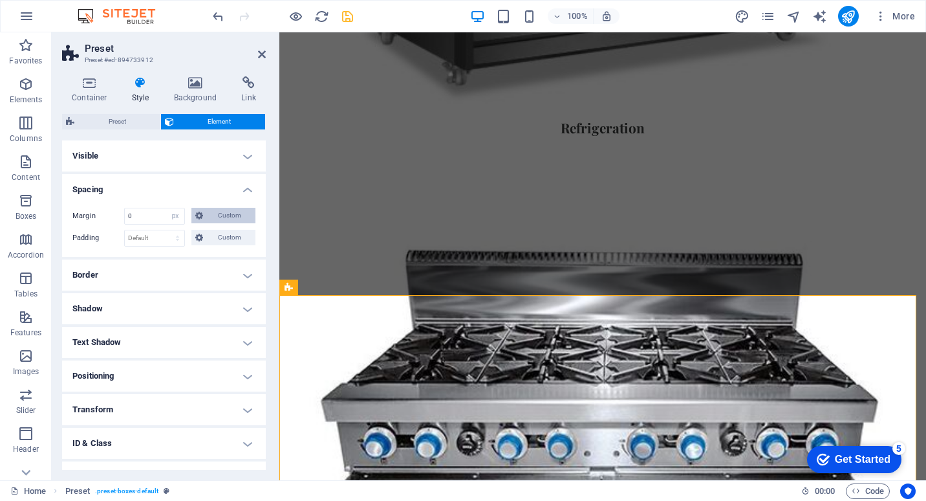
click at [230, 217] on span "Custom" at bounding box center [229, 216] width 45 height 16
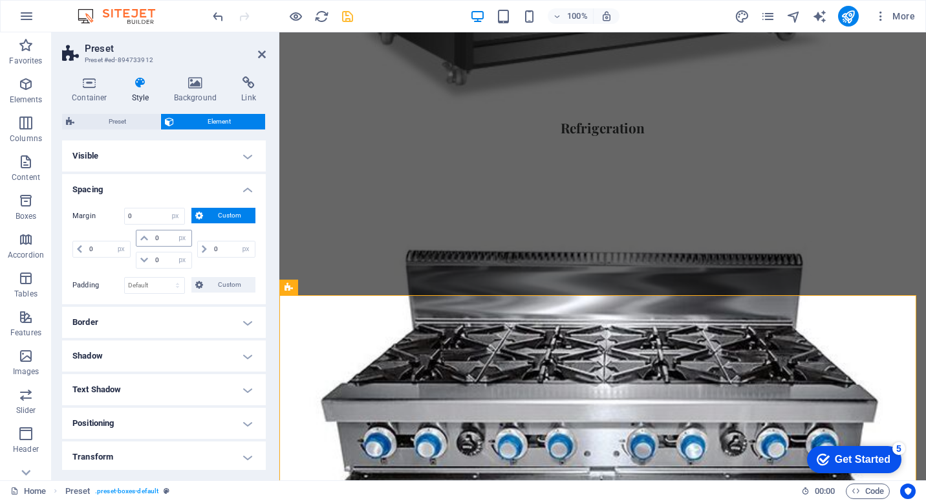
click at [144, 239] on icon at bounding box center [144, 238] width 8 height 8
click at [179, 239] on select "auto px % rem vw vh" at bounding box center [182, 238] width 18 height 16
select select "%"
click at [173, 230] on select "auto px % rem vw vh" at bounding box center [182, 238] width 18 height 16
select select "DISABLED_OPTION_VALUE"
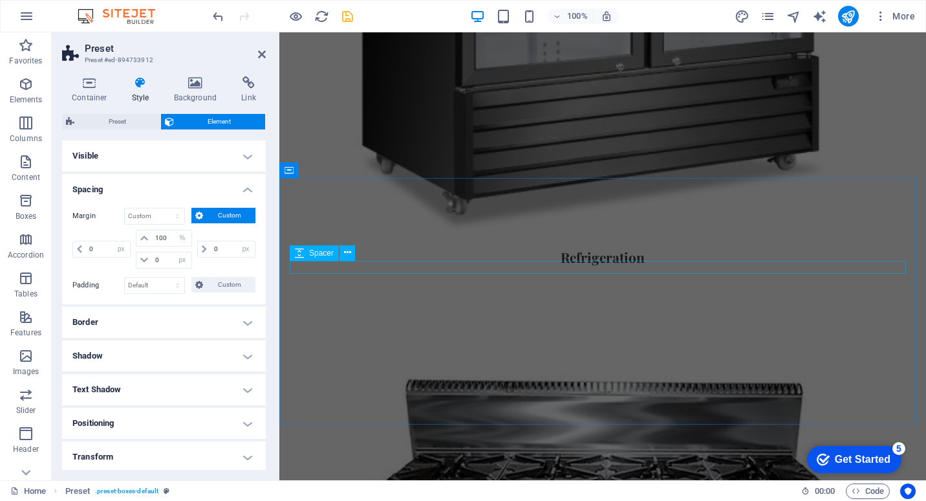
scroll to position [1530, 0]
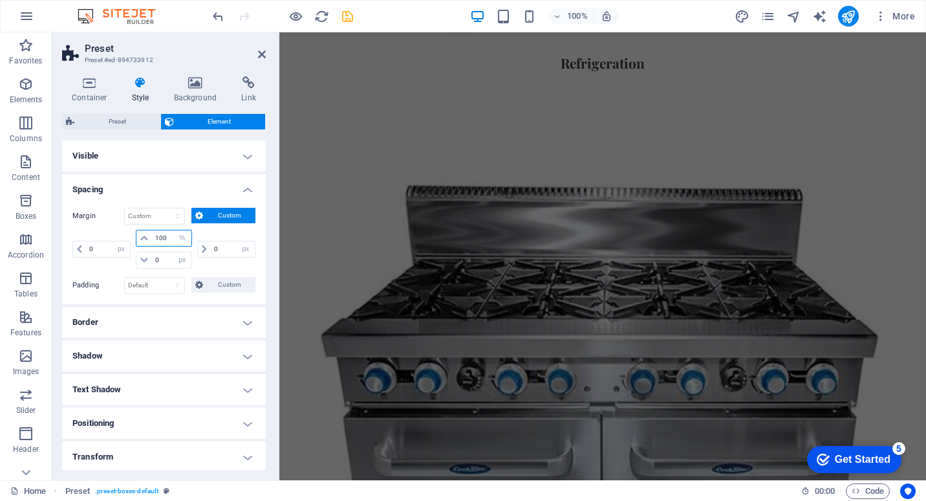
click at [165, 237] on input "100" at bounding box center [171, 238] width 39 height 16
drag, startPoint x: 166, startPoint y: 237, endPoint x: 138, endPoint y: 239, distance: 27.8
click at [138, 239] on div "100 auto px % rem vw vh" at bounding box center [164, 238] width 56 height 17
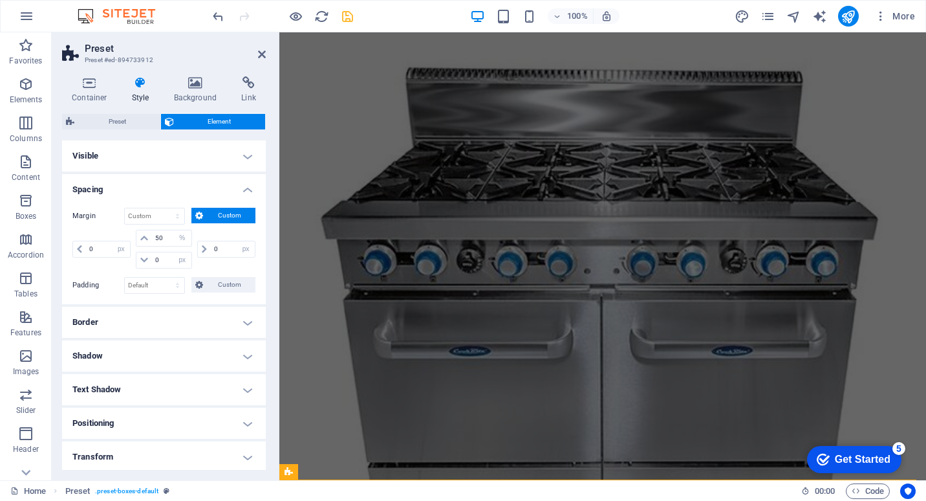
scroll to position [1599, 0]
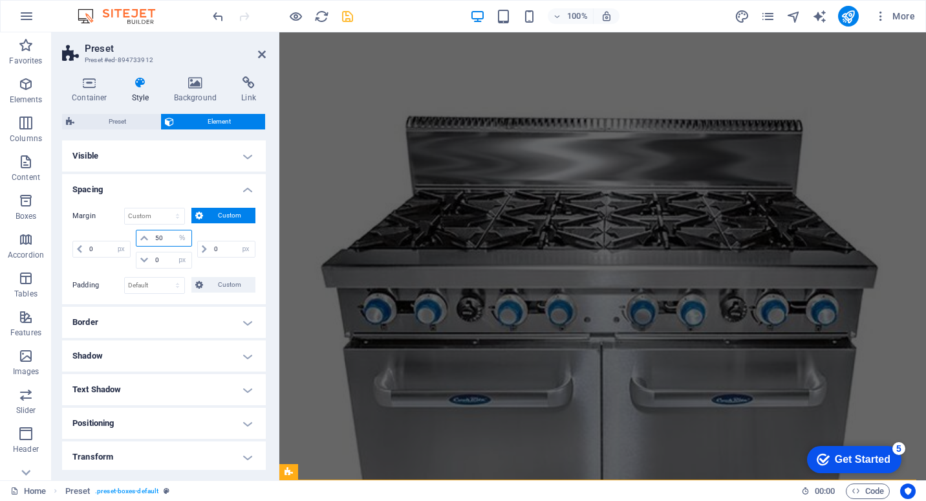
drag, startPoint x: 168, startPoint y: 237, endPoint x: 115, endPoint y: 237, distance: 53.0
click at [115, 237] on div "0 auto px % rem vw vh 50 auto px % rem vw vh 0 auto px % rem vw vh 0 auto px % …" at bounding box center [163, 249] width 183 height 39
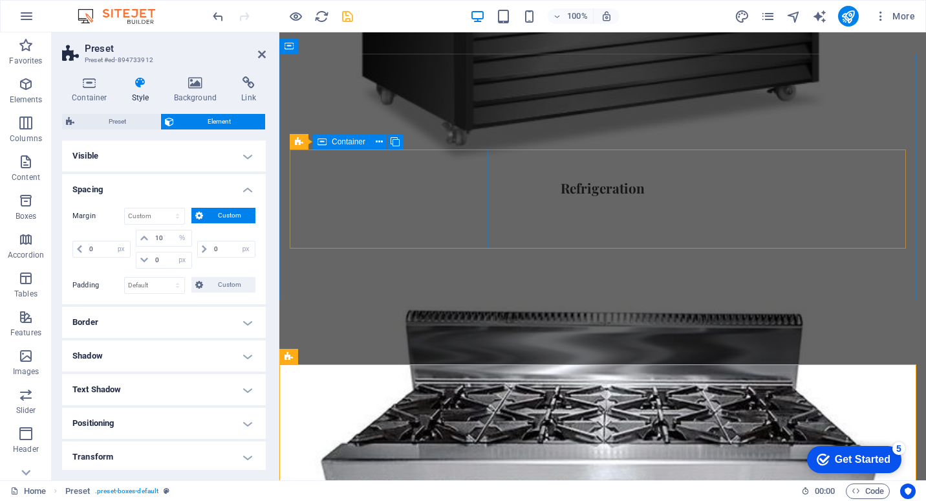
scroll to position [1534, 0]
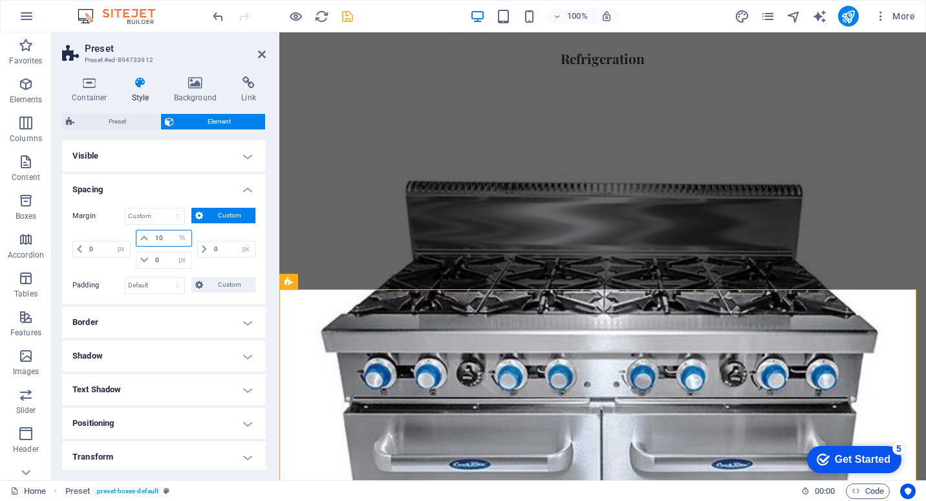
drag, startPoint x: 168, startPoint y: 239, endPoint x: 140, endPoint y: 238, distance: 27.8
click at [140, 238] on div "10 auto px % rem vw vh" at bounding box center [164, 238] width 56 height 17
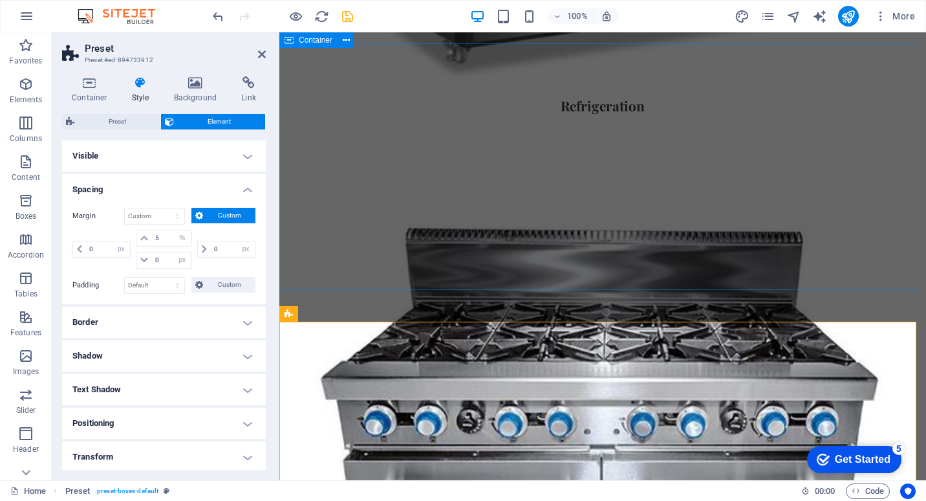
scroll to position [1470, 0]
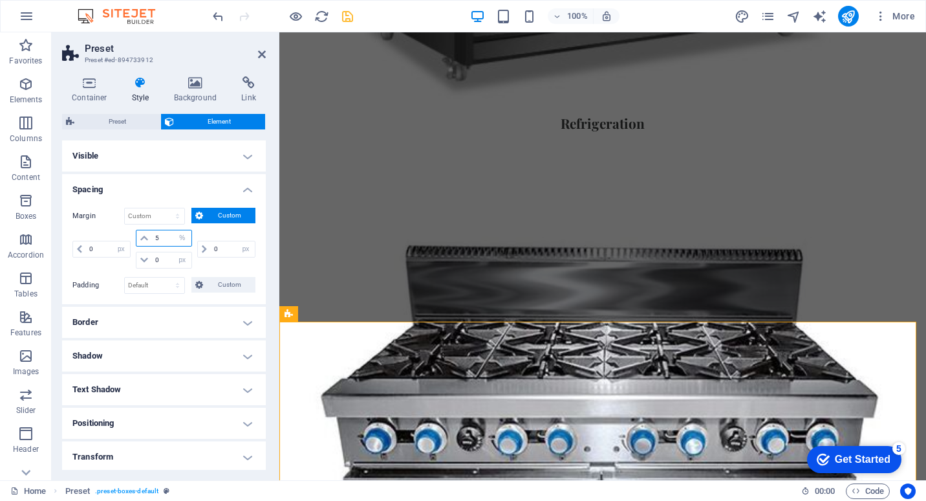
drag, startPoint x: 170, startPoint y: 240, endPoint x: 120, endPoint y: 239, distance: 49.8
click at [120, 239] on div "0 auto px % rem vw vh 5 auto px % rem vw vh 0 auto px % rem vw vh 0 auto px % r…" at bounding box center [163, 249] width 183 height 39
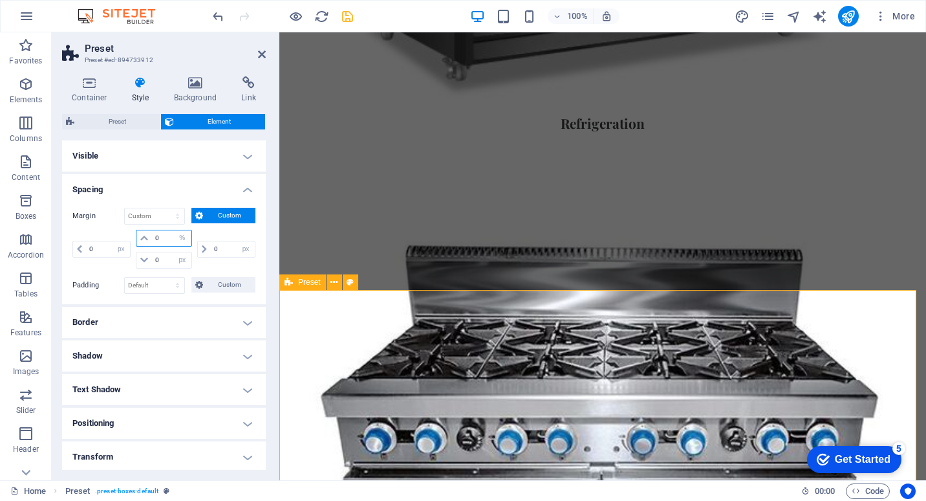
type input "0"
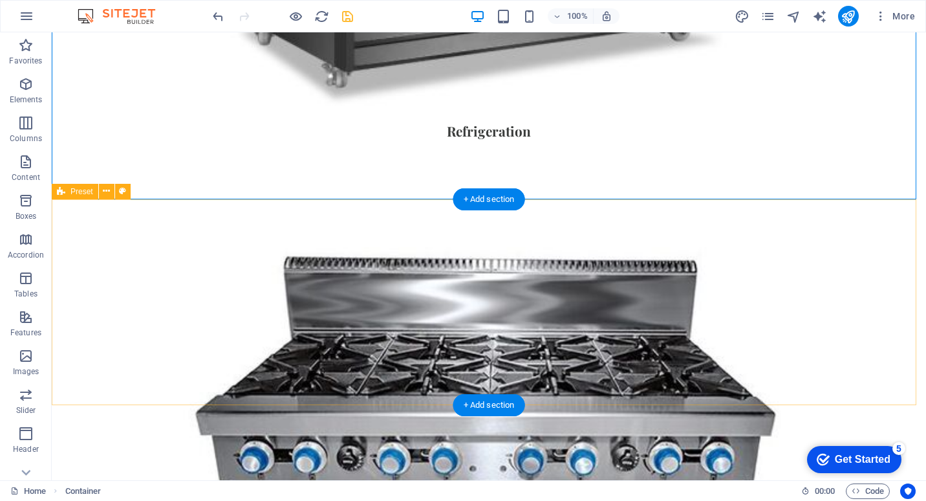
scroll to position [1497, 0]
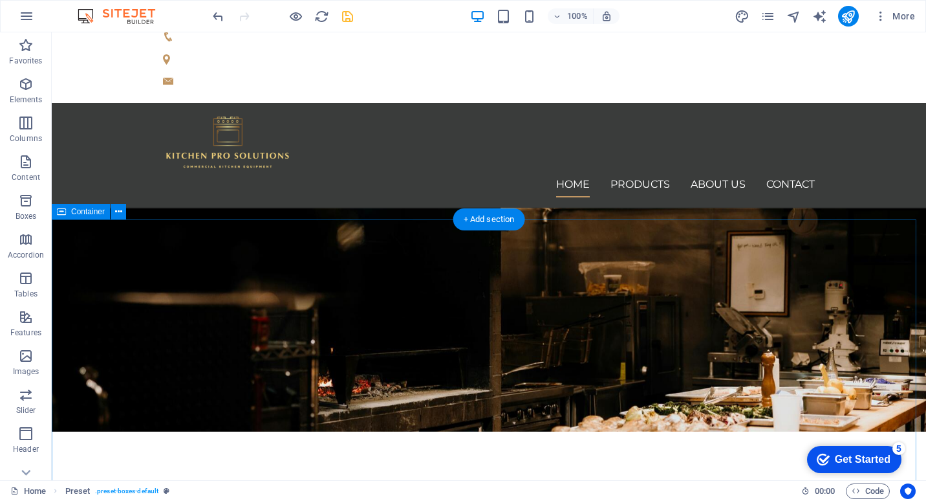
scroll to position [0, 0]
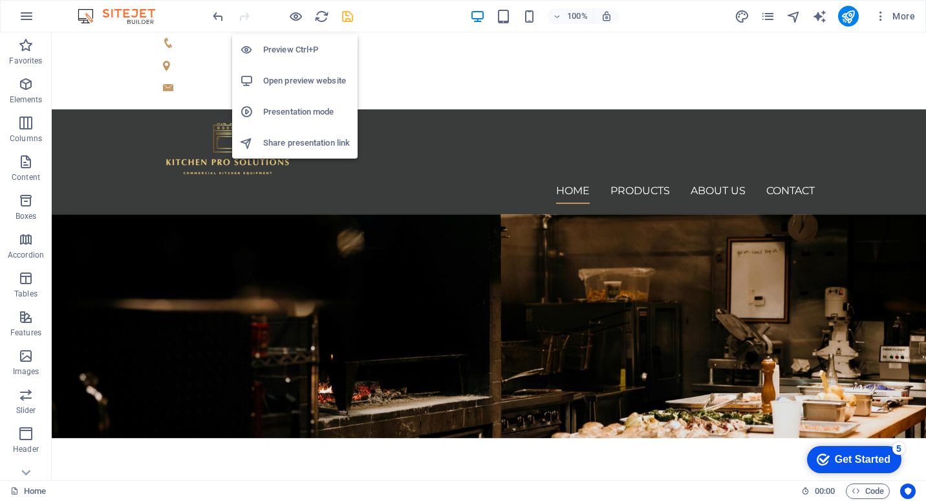
click at [299, 48] on h6 "Preview Ctrl+P" at bounding box center [306, 50] width 87 height 16
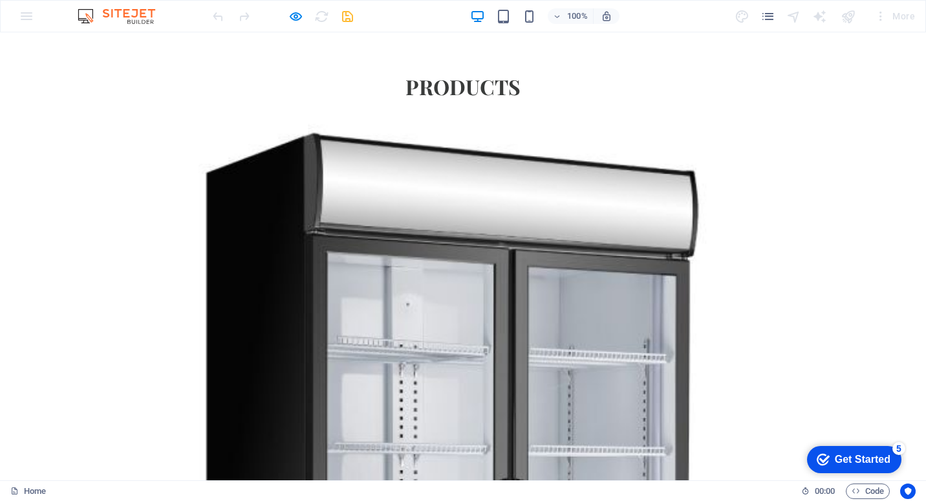
scroll to position [582, 0]
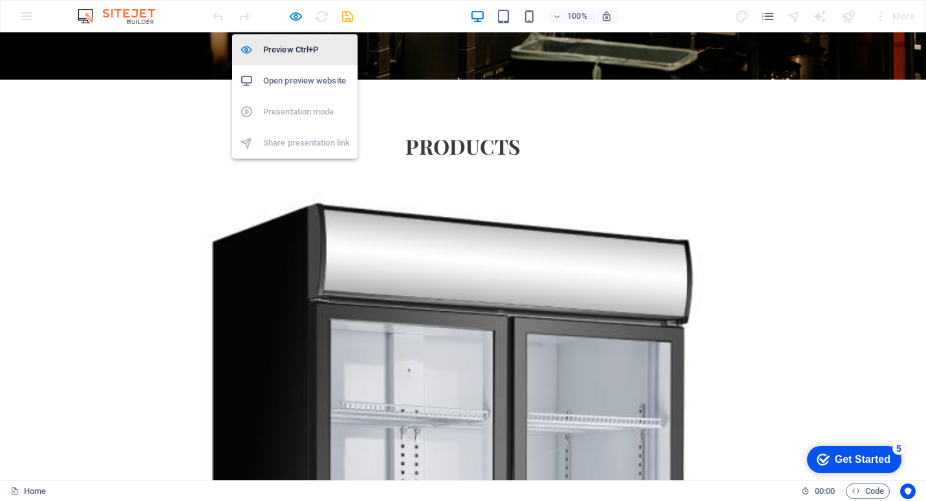
click at [294, 52] on h6 "Preview Ctrl+P" at bounding box center [306, 50] width 87 height 16
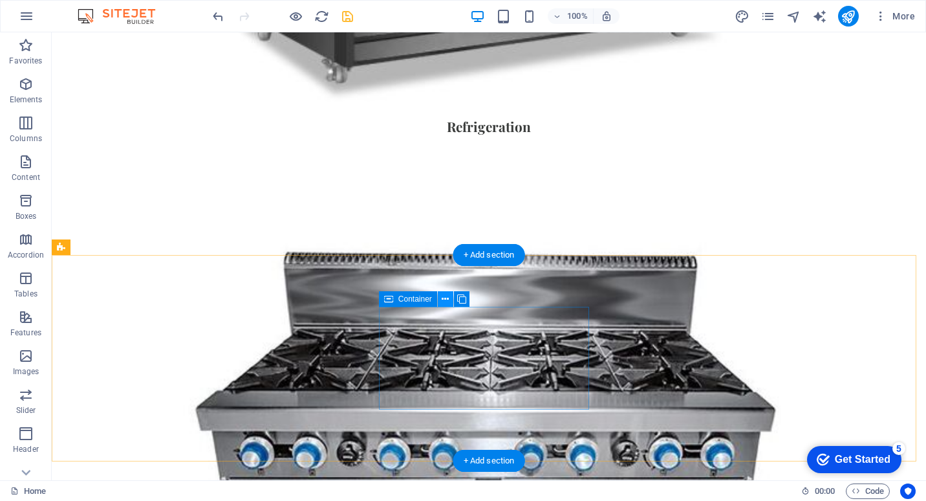
scroll to position [1430, 0]
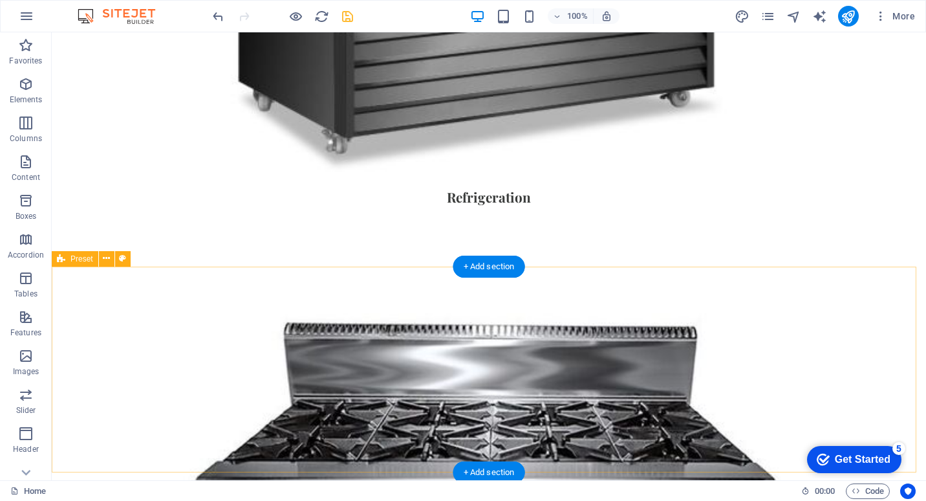
select select "px"
select select "%"
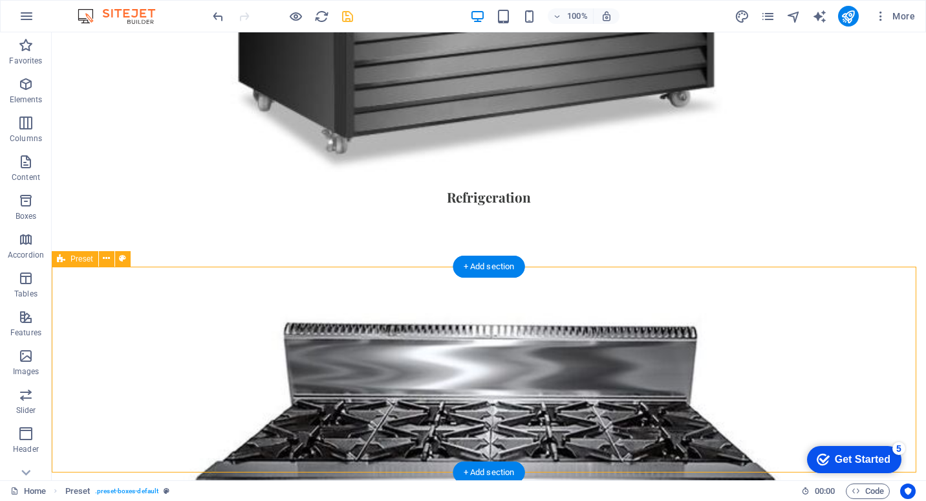
select select "px"
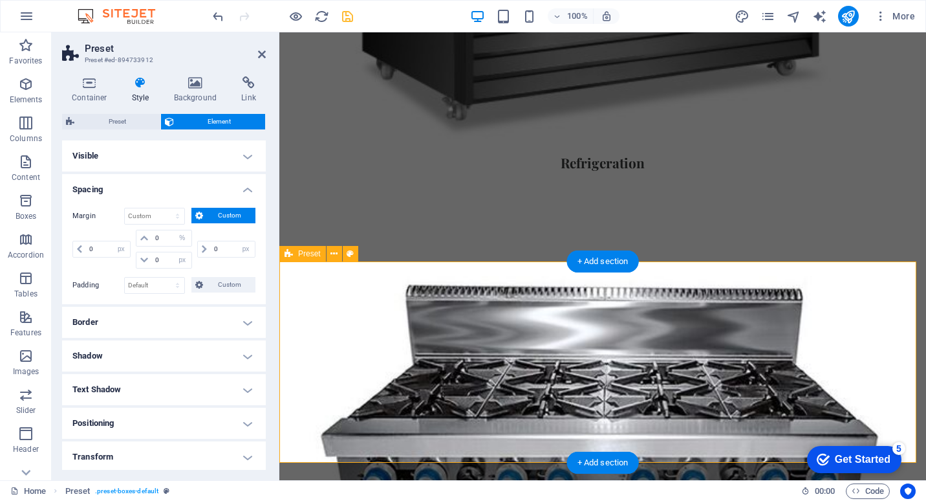
scroll to position [1498, 0]
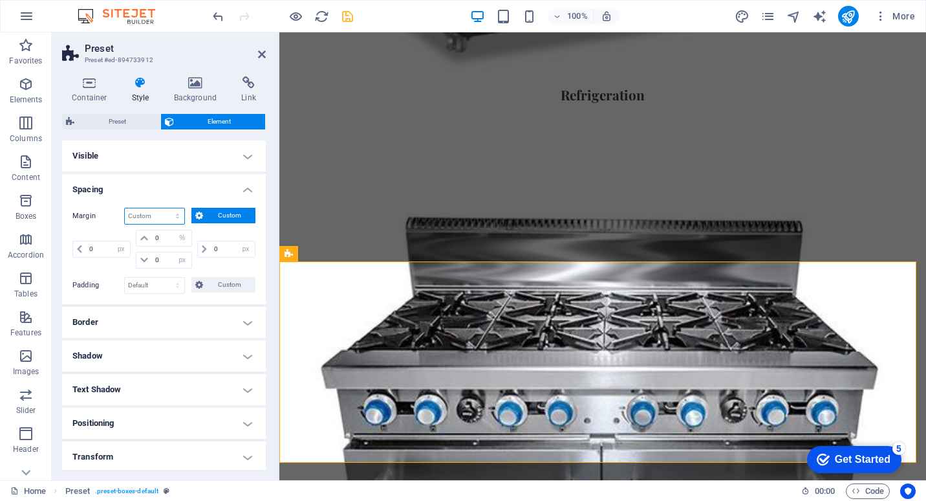
click at [164, 212] on select "Default auto px % rem vw vh Custom" at bounding box center [155, 216] width 60 height 16
click at [125, 208] on select "Default auto px % rem vw vh Custom" at bounding box center [155, 216] width 60 height 16
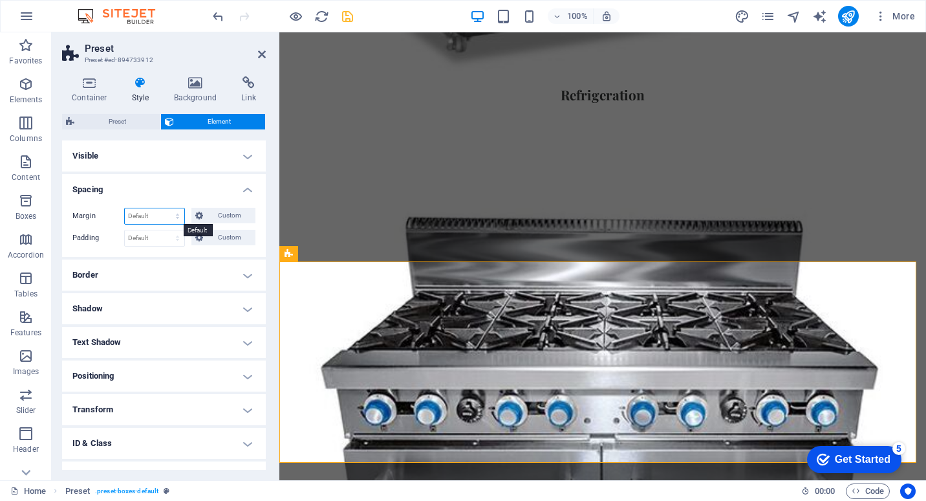
click at [170, 218] on select "Default auto px % rem vw vh Custom" at bounding box center [155, 216] width 60 height 16
select select "%"
click at [165, 208] on select "Default auto px % rem vw vh Custom" at bounding box center [155, 216] width 60 height 16
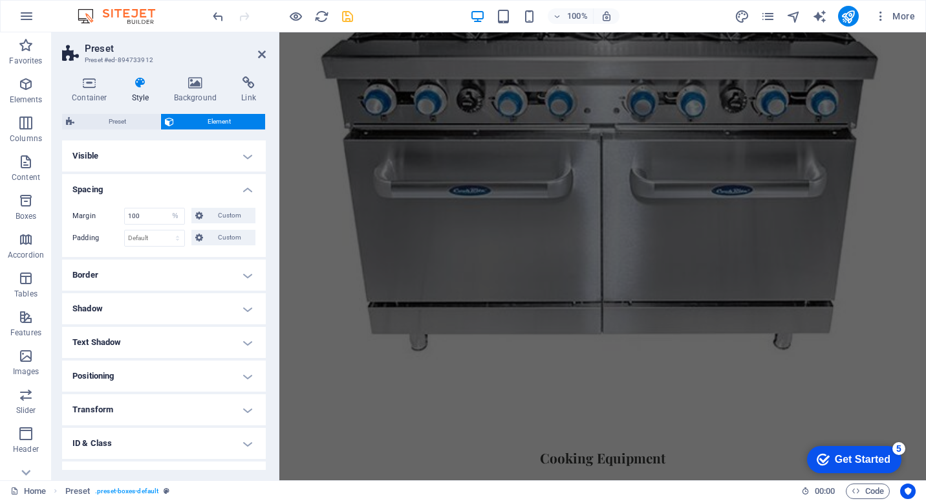
scroll to position [1687, 0]
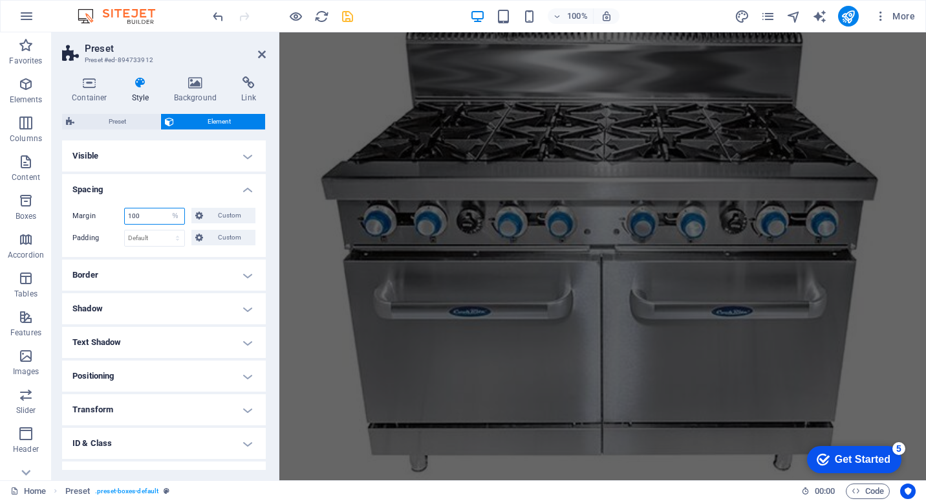
click at [144, 221] on input "100" at bounding box center [155, 216] width 60 height 16
drag, startPoint x: 146, startPoint y: 218, endPoint x: 56, endPoint y: 212, distance: 90.1
click at [56, 212] on div "Container Style Background Link Size Height Default px rem % vh vw Min. height …" at bounding box center [164, 273] width 224 height 414
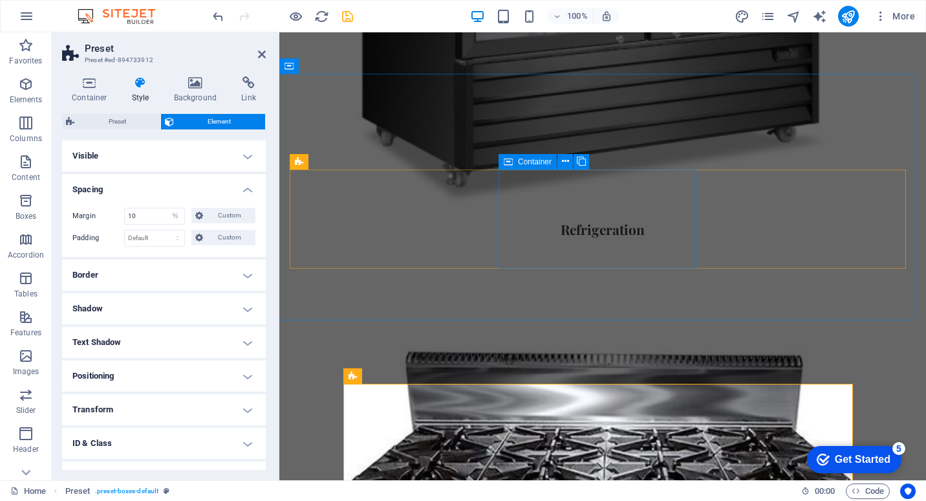
scroll to position [1558, 0]
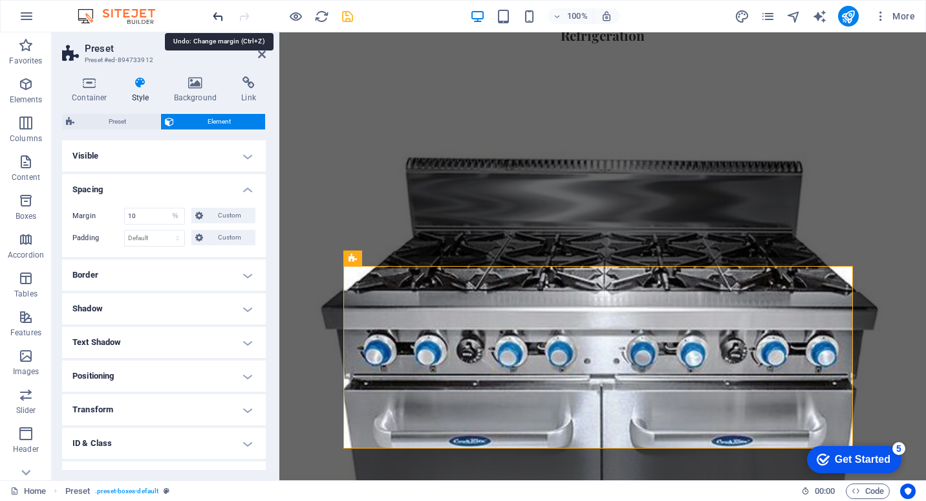
click at [219, 20] on icon "undo" at bounding box center [218, 16] width 15 height 15
type input "100"
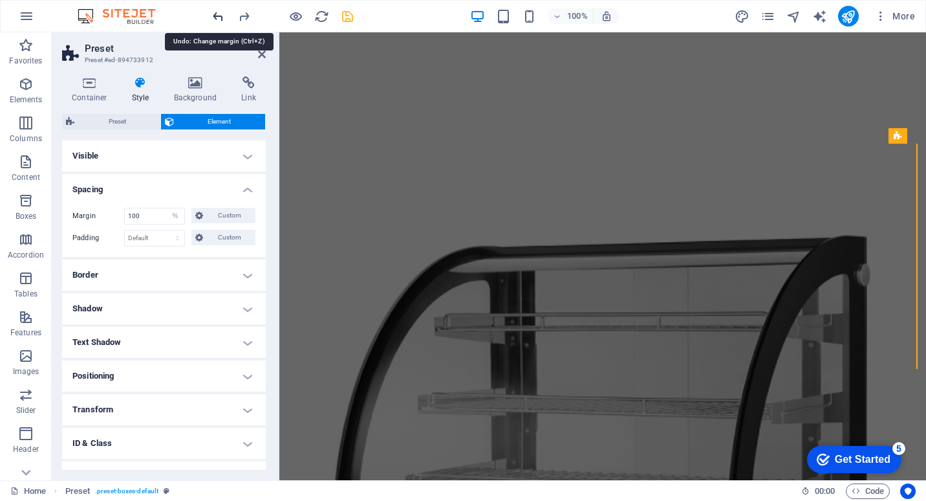
click at [219, 20] on icon "undo" at bounding box center [218, 16] width 15 height 15
select select "DISABLED_OPTION_VALUE"
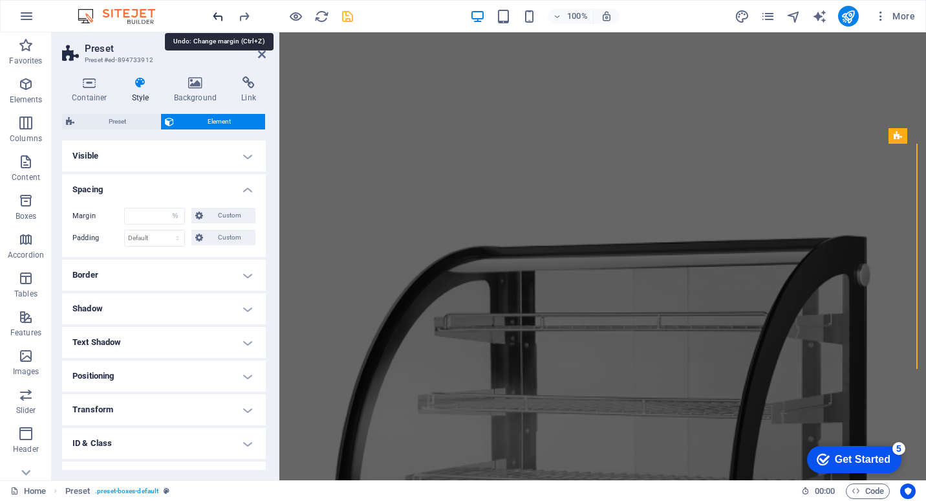
select select "DISABLED_OPTION_VALUE"
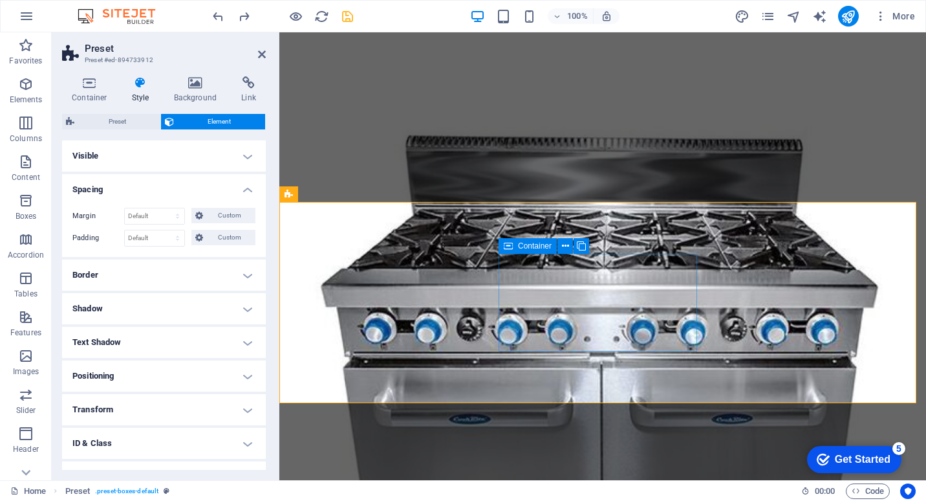
scroll to position [1552, 0]
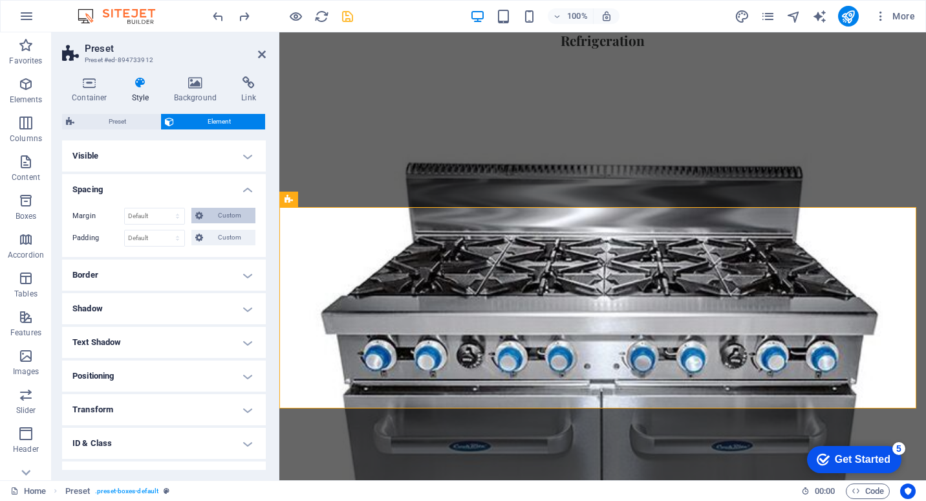
click at [232, 215] on span "Custom" at bounding box center [229, 216] width 45 height 16
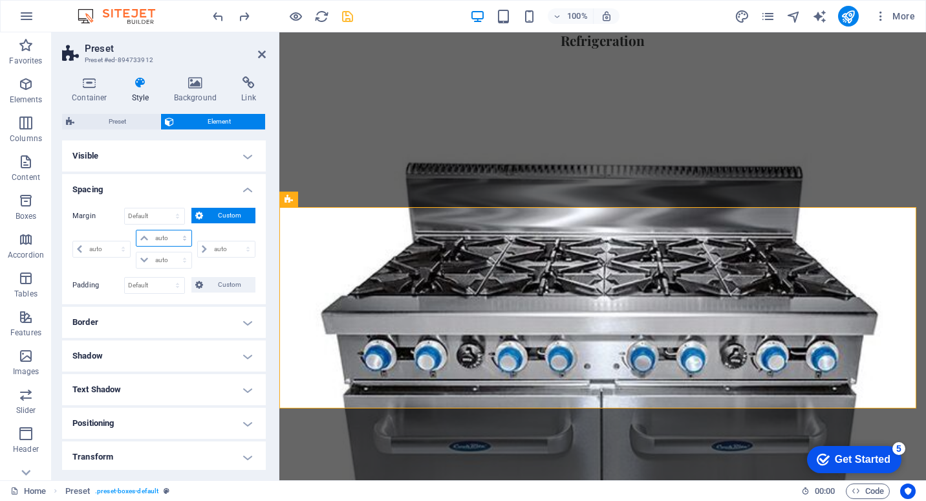
click at [167, 240] on select "auto px % rem vw vh" at bounding box center [163, 238] width 54 height 16
select select "px"
click at [171, 230] on select "auto px % rem vw vh" at bounding box center [163, 238] width 54 height 16
type input "0"
select select "px"
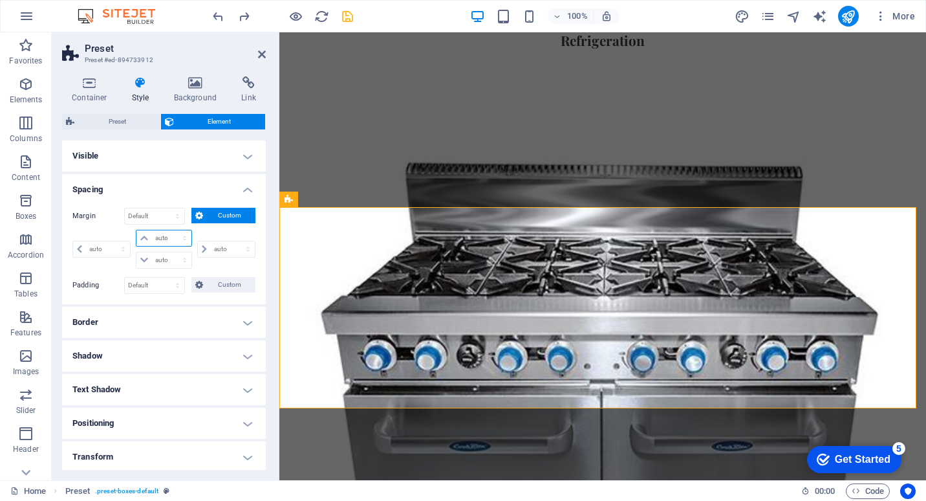
type input "0"
select select "px"
type input "0"
select select "px"
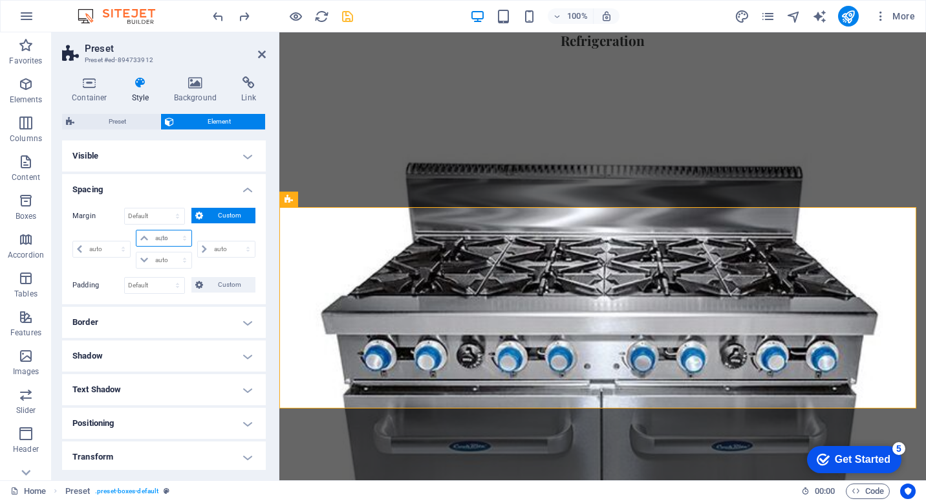
type input "0"
select select "px"
click at [144, 237] on icon at bounding box center [144, 238] width 8 height 8
click at [144, 236] on icon at bounding box center [144, 238] width 8 height 8
click at [158, 241] on input "0" at bounding box center [171, 238] width 39 height 16
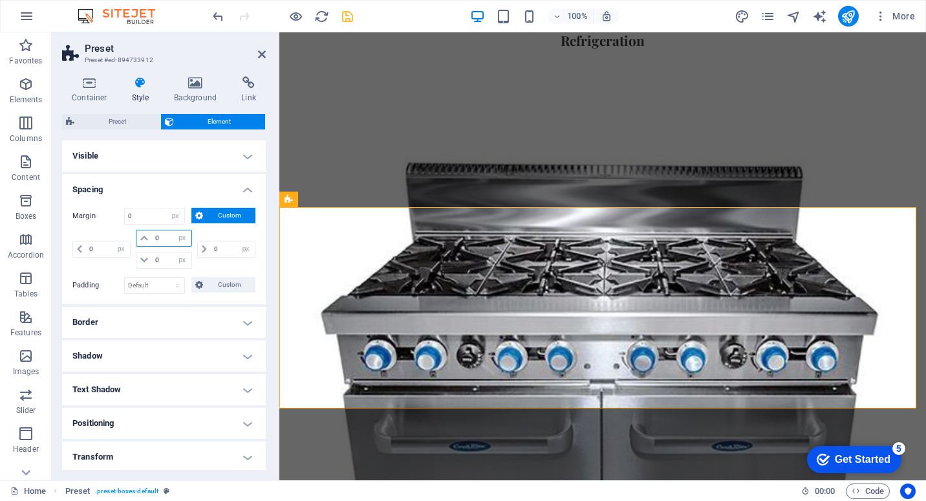
click at [155, 239] on input "0" at bounding box center [171, 238] width 39 height 16
type input "5"
select select "DISABLED_OPTION_VALUE"
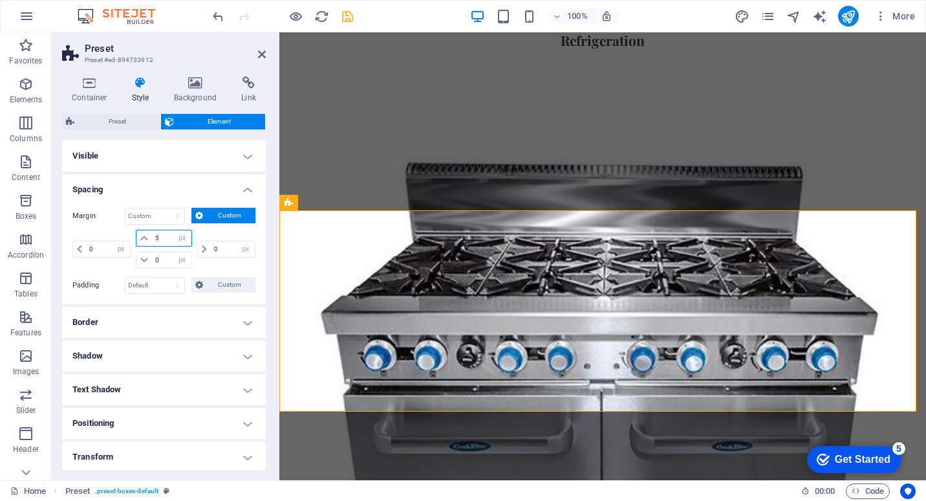
drag, startPoint x: 168, startPoint y: 239, endPoint x: 149, endPoint y: 236, distance: 18.9
click at [149, 236] on div "5 auto px % rem vw vh" at bounding box center [164, 238] width 56 height 17
type input "0"
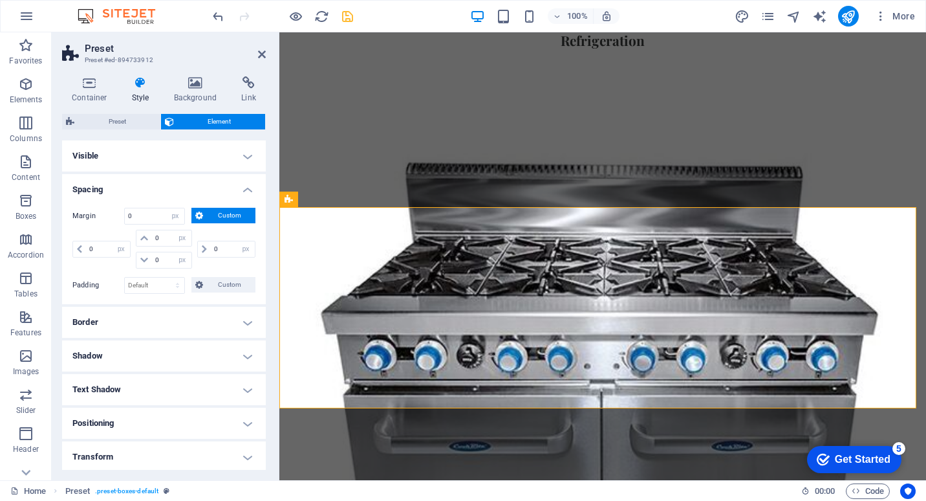
click at [215, 213] on span "Custom" at bounding box center [229, 216] width 45 height 16
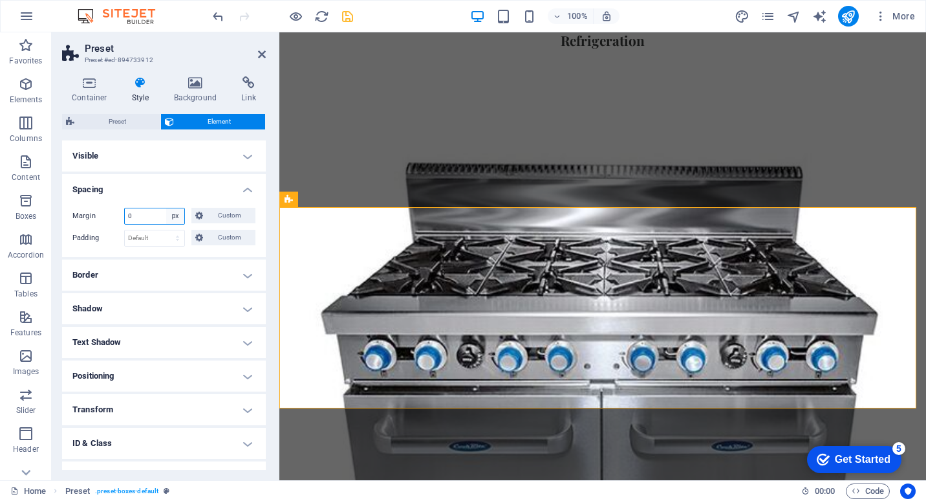
click at [169, 219] on select "Default auto px % rem vw vh Custom" at bounding box center [175, 216] width 18 height 16
select select "default"
click at [166, 208] on select "Default auto px % rem vw vh Custom" at bounding box center [175, 216] width 18 height 16
select select "DISABLED_OPTION_VALUE"
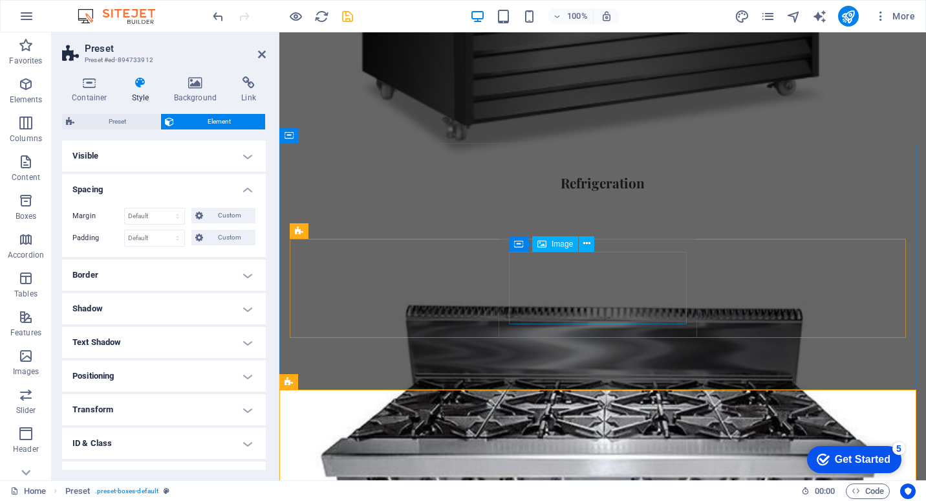
scroll to position [1423, 0]
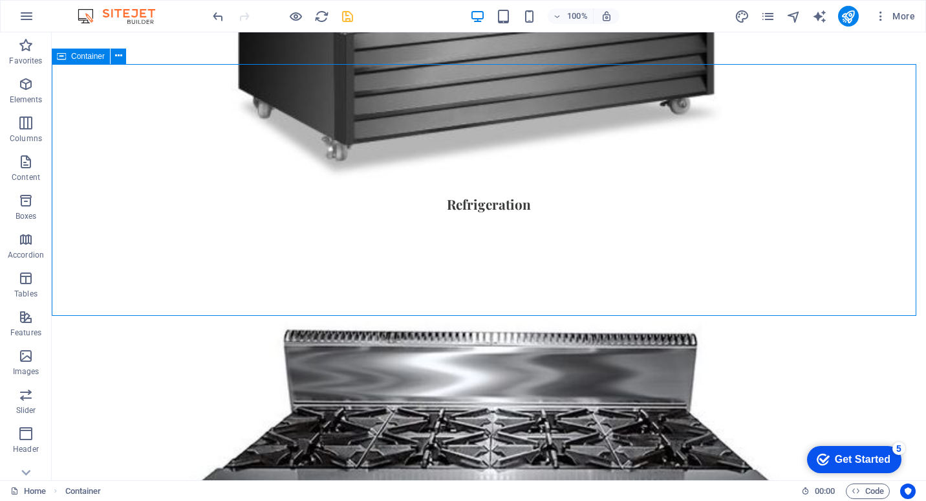
scroll to position [1381, 0]
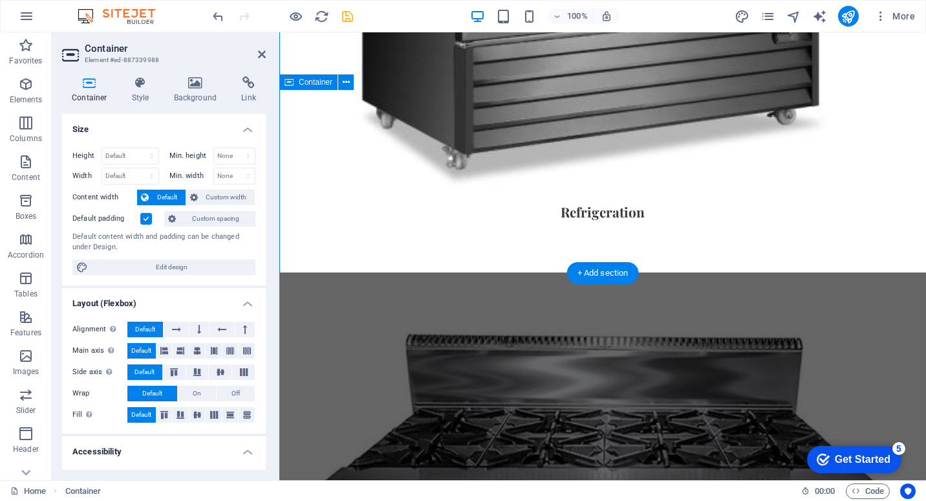
scroll to position [1423, 0]
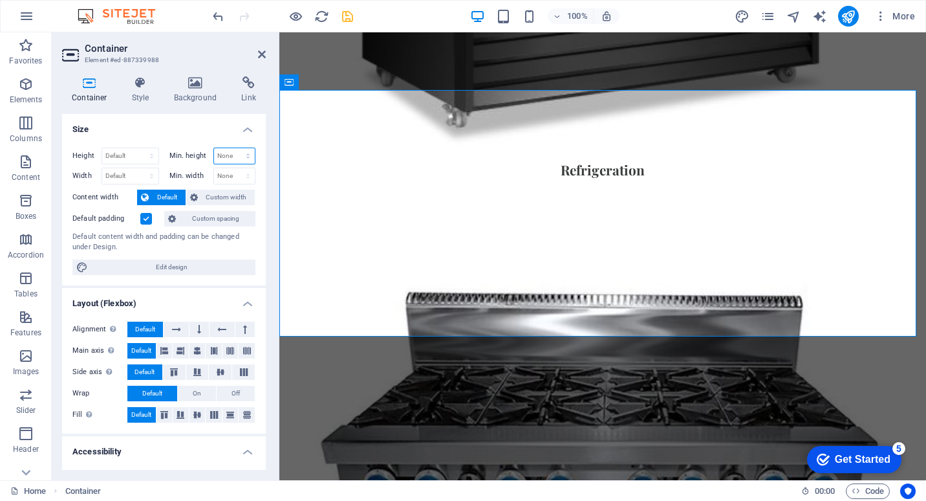
click at [233, 156] on select "None px rem % vh vw" at bounding box center [234, 156] width 41 height 16
click at [236, 155] on select "None px rem % vh vw" at bounding box center [234, 156] width 41 height 16
click at [137, 153] on select "Default px rem % vh vw" at bounding box center [130, 156] width 56 height 16
select select "%"
click at [138, 148] on select "Default px rem % vh vw" at bounding box center [130, 156] width 56 height 16
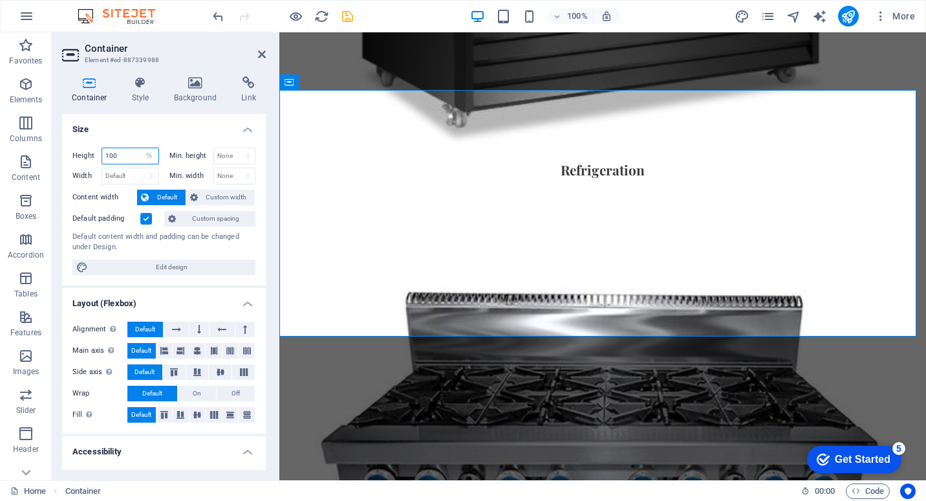
click at [125, 157] on input "100" at bounding box center [130, 156] width 56 height 16
drag, startPoint x: 129, startPoint y: 155, endPoint x: 91, endPoint y: 155, distance: 38.8
click at [91, 155] on div "Height 100 Default px rem % vh vw" at bounding box center [115, 155] width 87 height 17
drag, startPoint x: 124, startPoint y: 153, endPoint x: 69, endPoint y: 154, distance: 54.3
click at [69, 154] on div "Height 90 Default px rem % vh vw Min. height None px rem % vh vw Width Default …" at bounding box center [164, 211] width 204 height 148
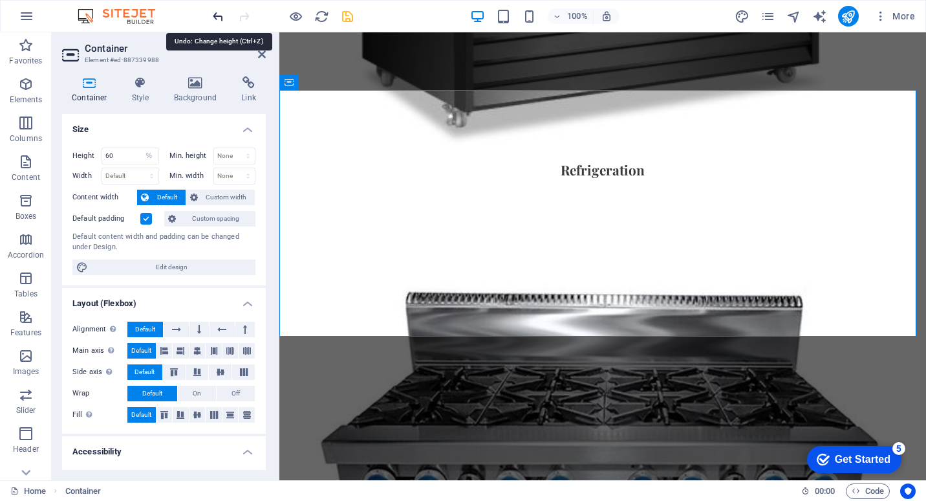
click at [215, 12] on icon "undo" at bounding box center [218, 16] width 15 height 15
type input "100"
click at [215, 12] on icon "undo" at bounding box center [218, 16] width 15 height 15
select select "DISABLED_OPTION_VALUE"
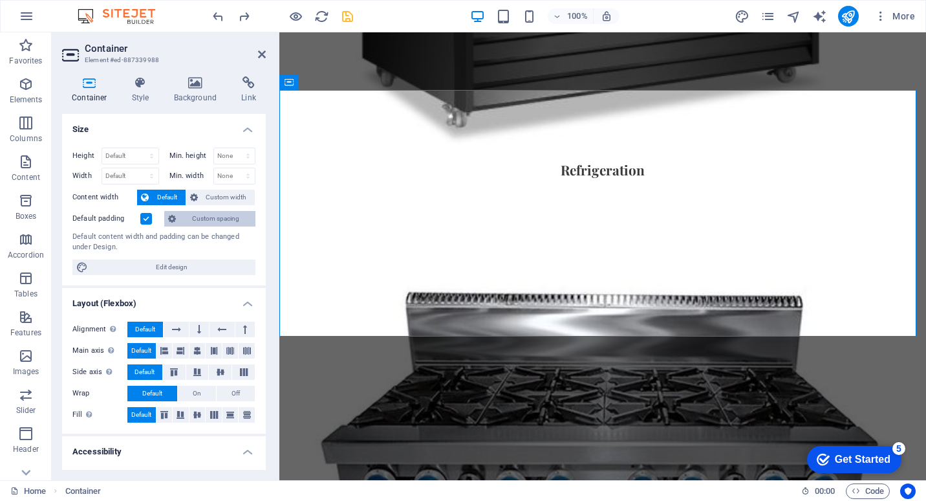
click at [211, 220] on span "Custom spacing" at bounding box center [216, 219] width 72 height 16
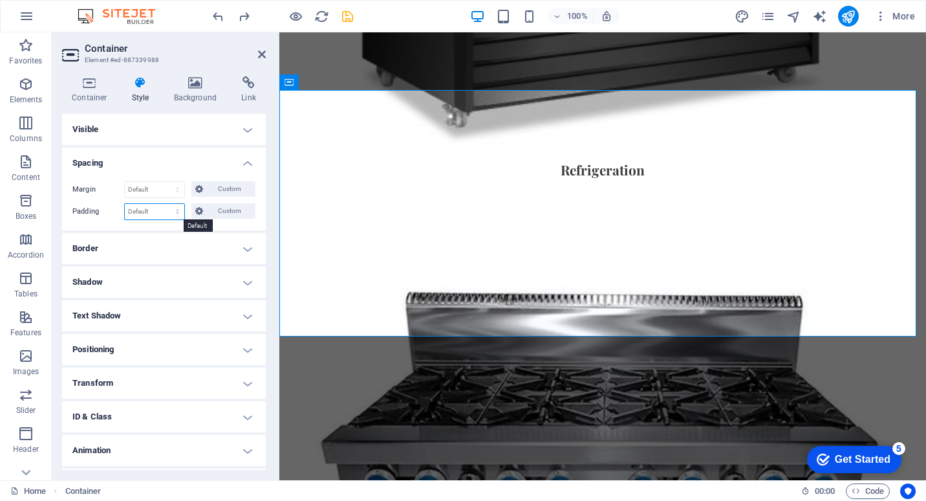
click at [172, 212] on select "Default px rem % vh vw Custom" at bounding box center [155, 212] width 60 height 16
select select "%"
click at [165, 204] on select "Default px rem % vh vw Custom" at bounding box center [155, 212] width 60 height 16
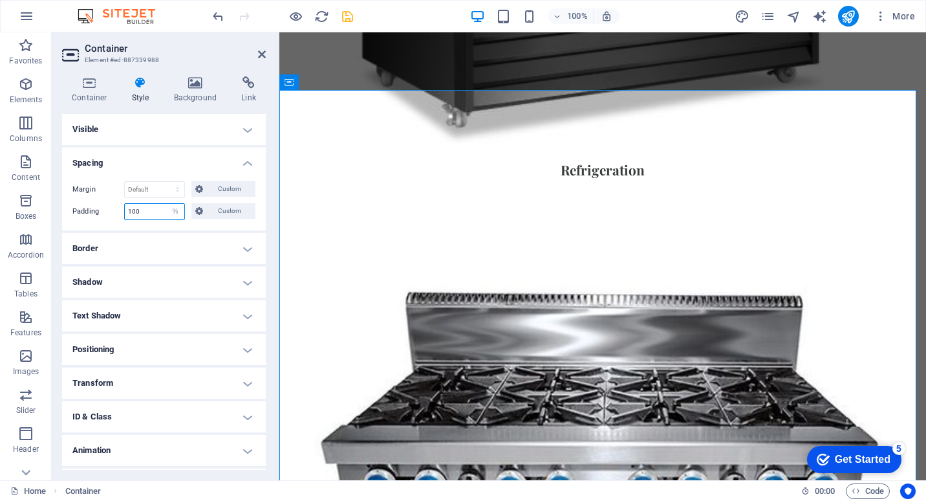
click at [153, 213] on input "100" at bounding box center [155, 212] width 60 height 16
drag, startPoint x: 157, startPoint y: 209, endPoint x: -3, endPoint y: 219, distance: 160.1
click at [0, 219] on html "Kitchen Pro Solutions Home Favorites Elements Columns Content Boxes Accordion T…" at bounding box center [463, 250] width 926 height 501
click at [221, 20] on icon "undo" at bounding box center [218, 16] width 15 height 15
type input "100"
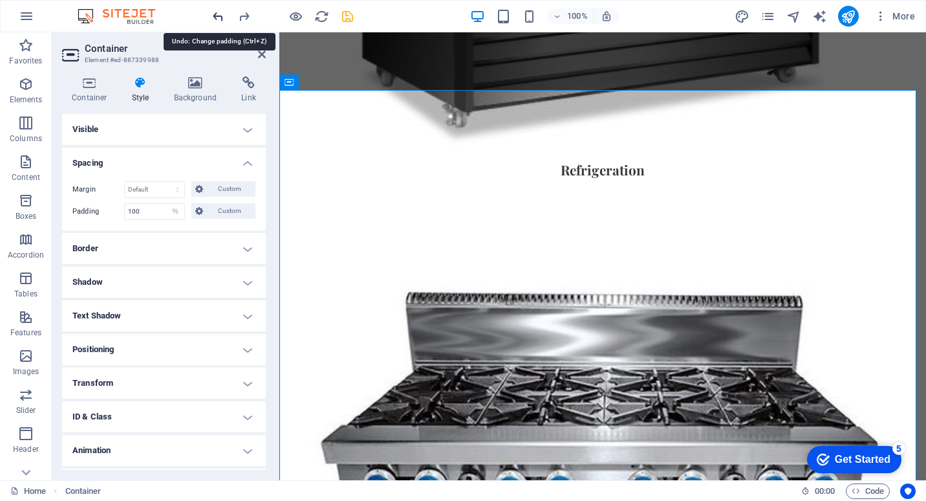
click at [221, 20] on icon "undo" at bounding box center [218, 16] width 15 height 15
select select "DISABLED_OPTION_VALUE"
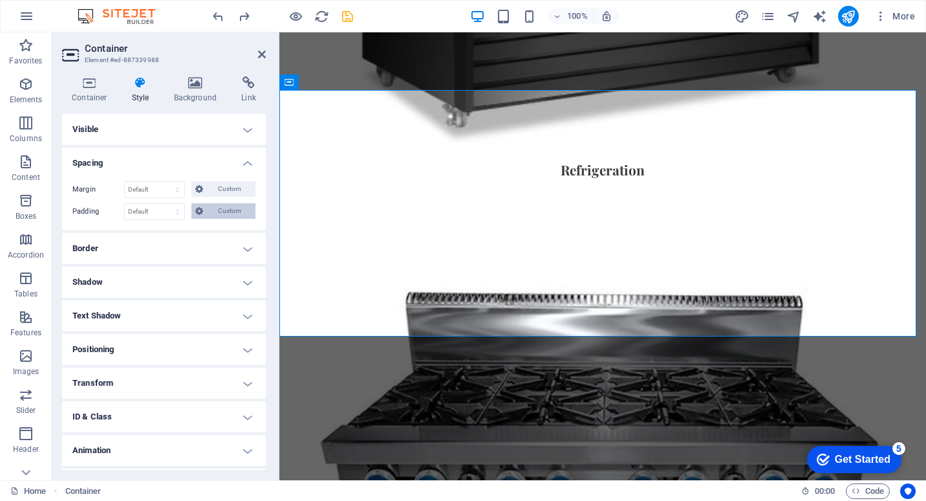
click at [230, 210] on span "Custom" at bounding box center [229, 211] width 45 height 16
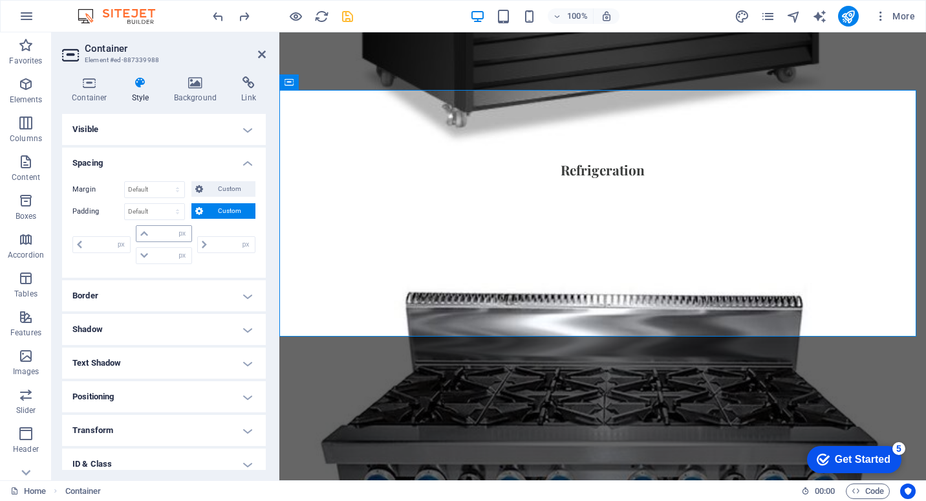
click at [145, 233] on icon at bounding box center [144, 234] width 8 height 8
click at [146, 234] on icon at bounding box center [144, 234] width 8 height 8
click at [181, 254] on select "px rem % vh vw" at bounding box center [182, 256] width 18 height 16
select select "%"
click at [173, 248] on select "px rem % vh vw" at bounding box center [182, 256] width 18 height 16
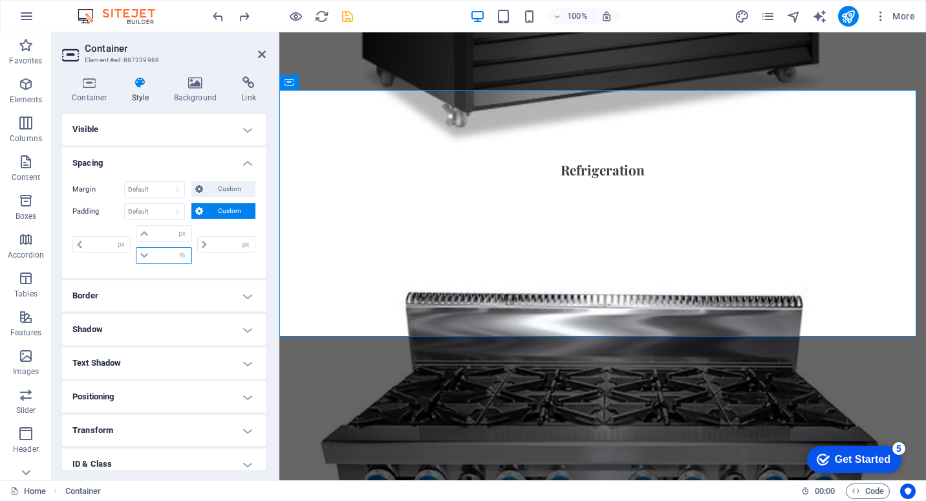
type input "0"
type input "100"
type input "0"
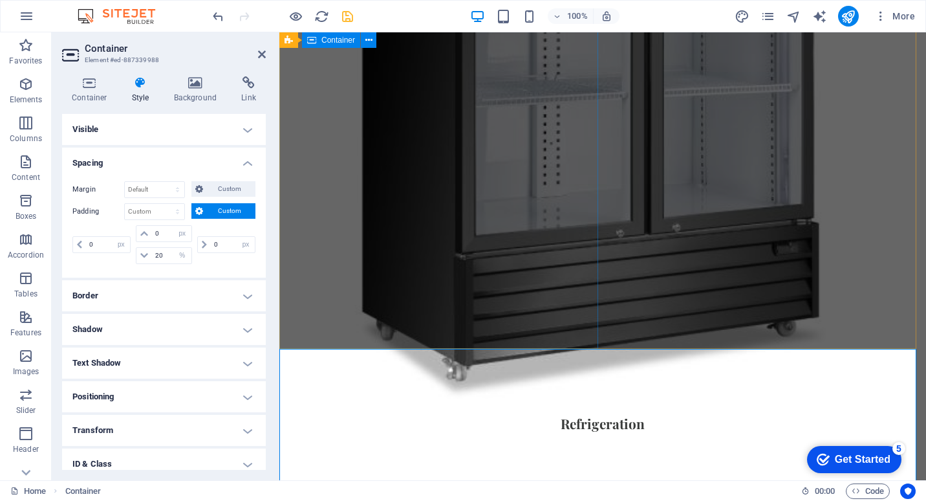
scroll to position [1358, 0]
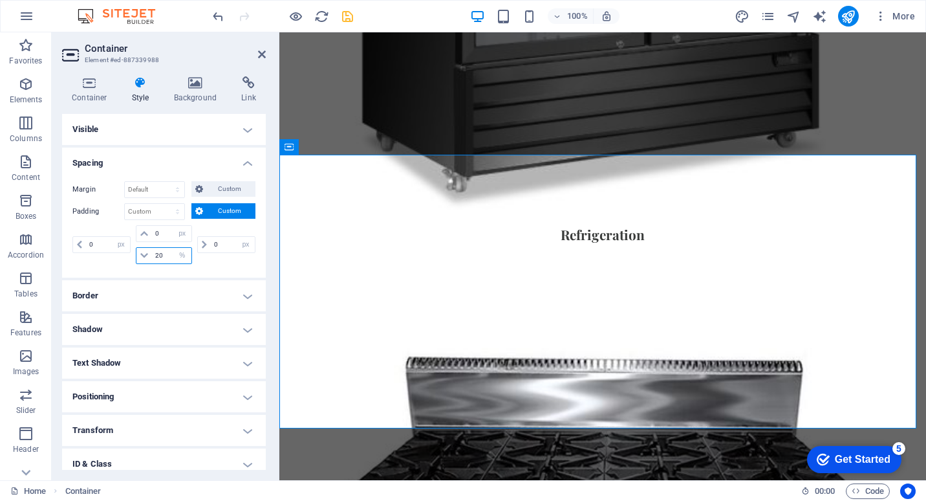
drag, startPoint x: 164, startPoint y: 255, endPoint x: 142, endPoint y: 256, distance: 22.7
click at [142, 256] on div "20 px rem % vh vw" at bounding box center [164, 255] width 56 height 17
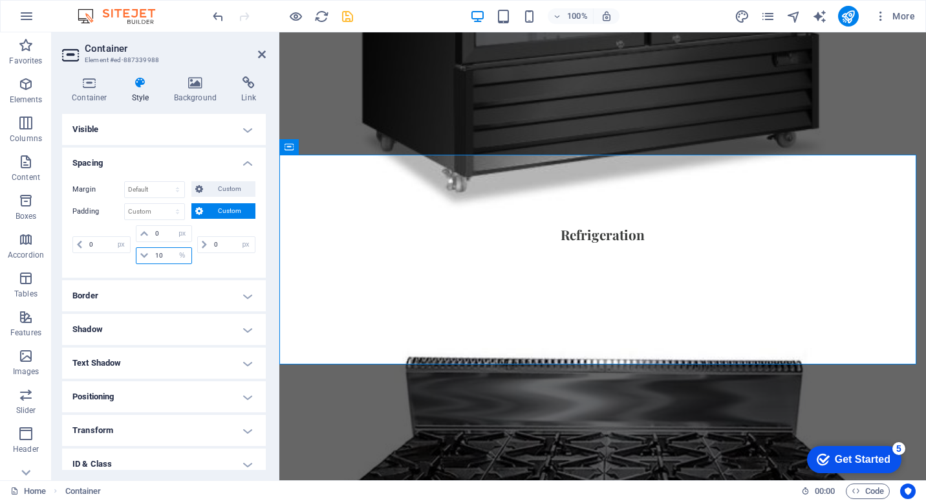
type input "10"
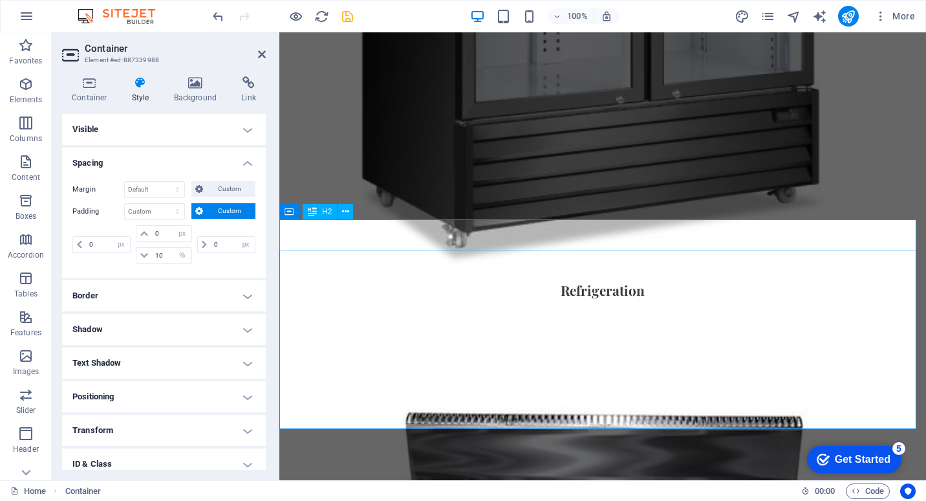
scroll to position [1294, 0]
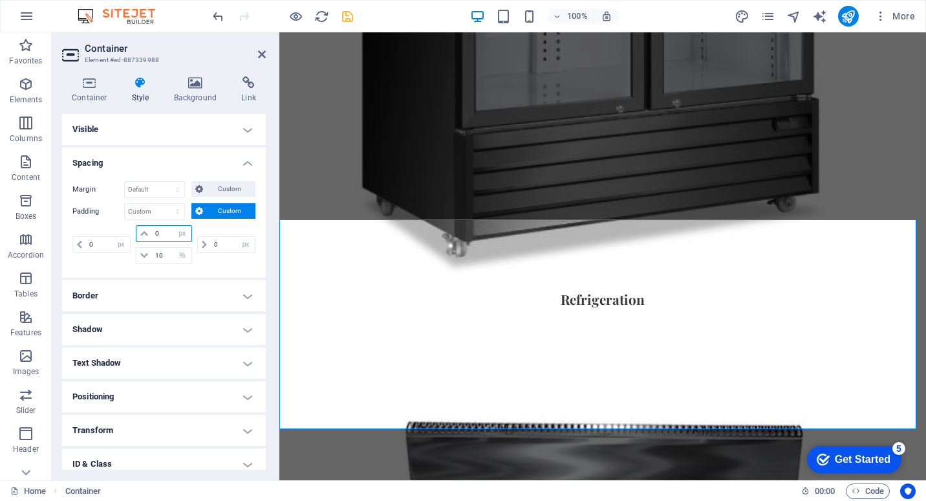
click at [155, 229] on input "0" at bounding box center [171, 234] width 39 height 16
drag, startPoint x: 165, startPoint y: 234, endPoint x: 142, endPoint y: 233, distance: 22.6
click at [142, 233] on div "0 px rem % vh vw" at bounding box center [164, 233] width 56 height 17
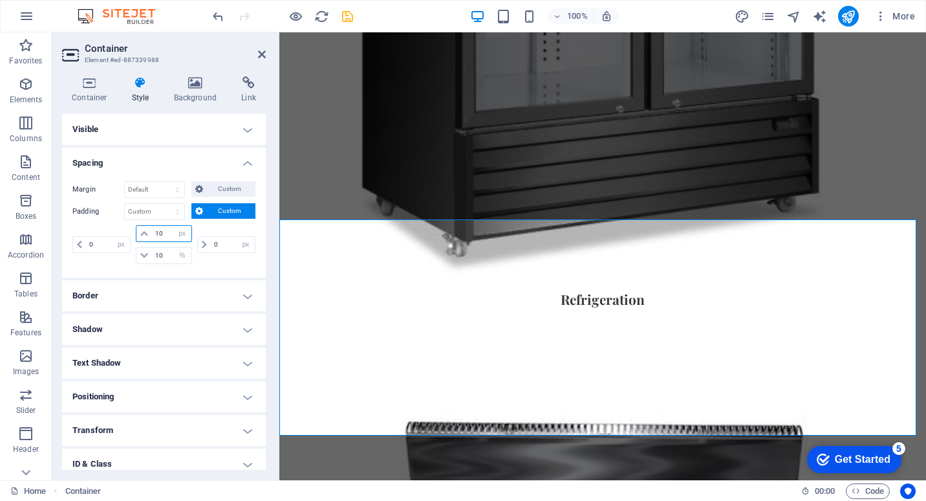
drag, startPoint x: 163, startPoint y: 233, endPoint x: 140, endPoint y: 228, distance: 23.7
click at [140, 228] on div "10 px rem % vh vw" at bounding box center [164, 233] width 56 height 17
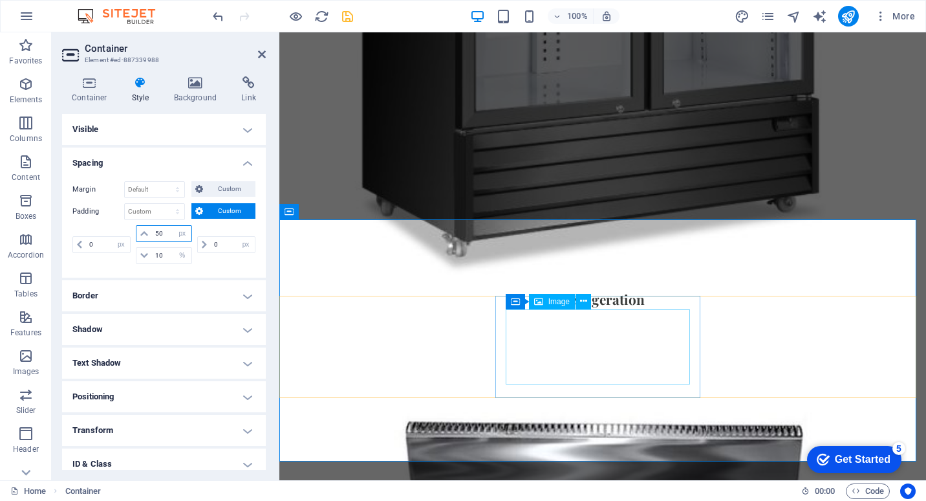
type input "50"
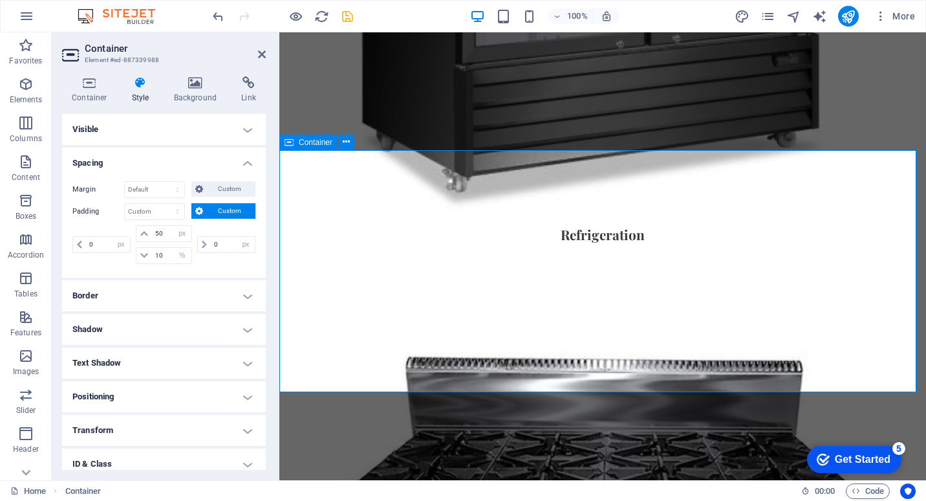
scroll to position [1488, 0]
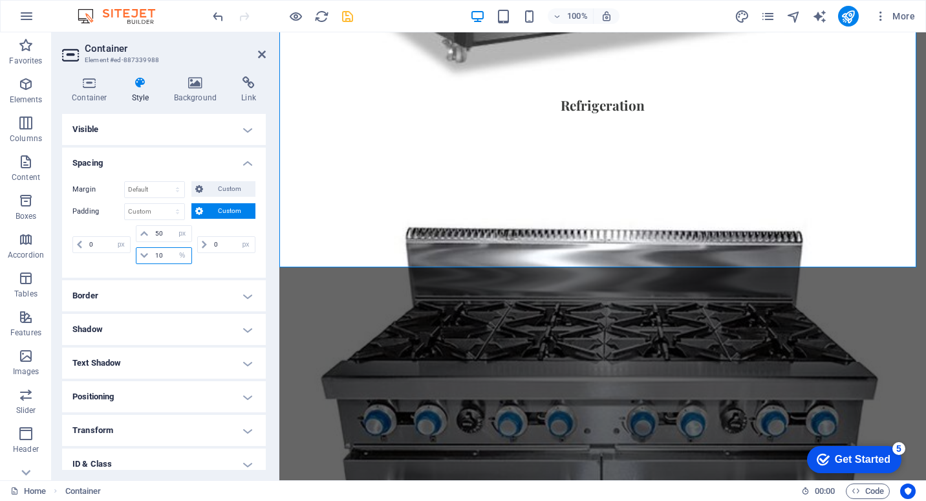
click at [171, 254] on div "10 px rem % vh vw" at bounding box center [164, 255] width 56 height 17
click at [168, 254] on input "10" at bounding box center [171, 256] width 39 height 16
click at [138, 254] on div "10 px rem % vh vw" at bounding box center [164, 255] width 56 height 17
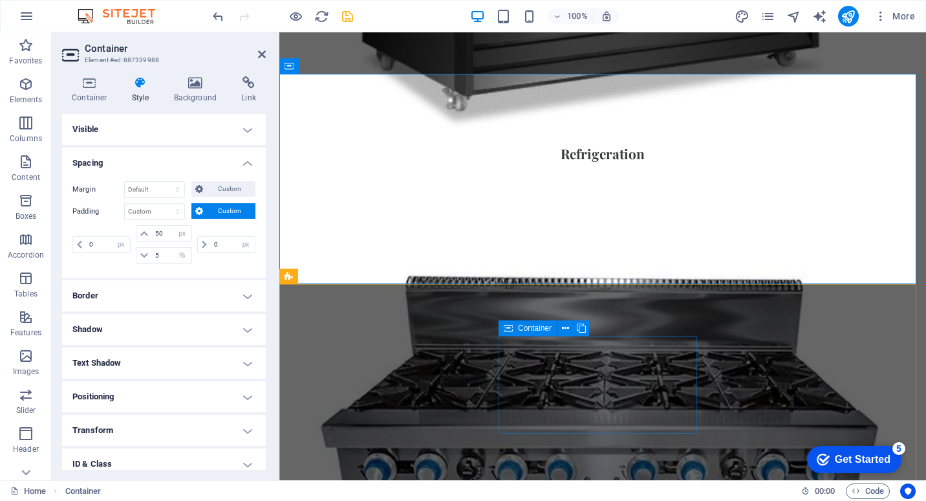
scroll to position [1423, 0]
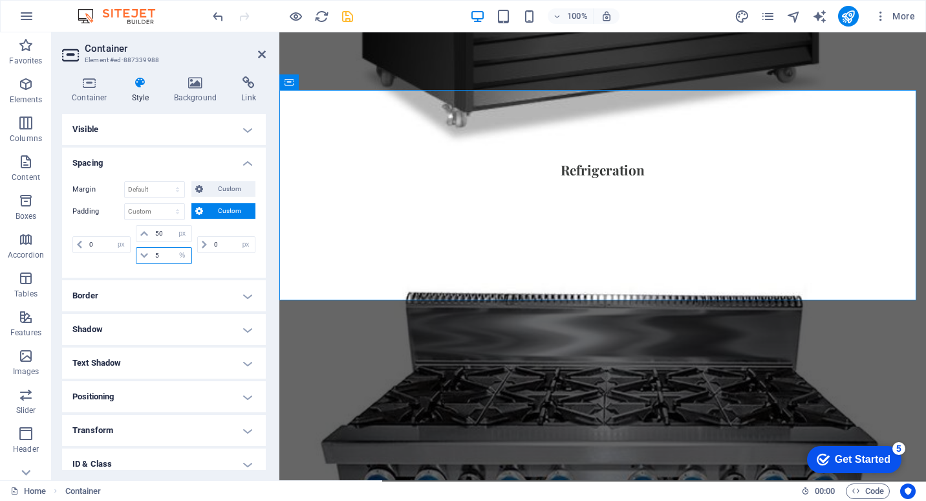
click at [162, 257] on input "5" at bounding box center [171, 256] width 39 height 16
drag, startPoint x: 130, startPoint y: 258, endPoint x: 116, endPoint y: 258, distance: 14.2
click at [116, 258] on div "0 px rem % vh vw 50 px rem % vh vw 5 px rem % vh vw 0 px rem % vh vw" at bounding box center [163, 244] width 183 height 39
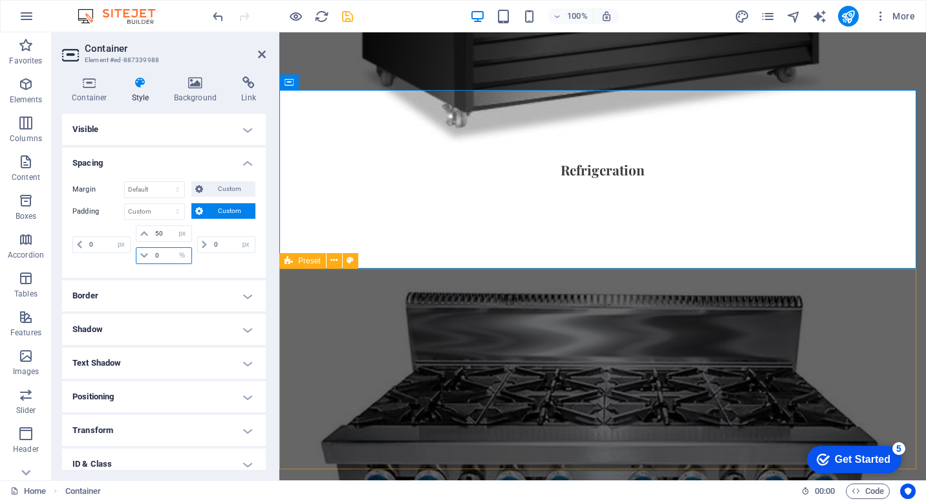
type input "0"
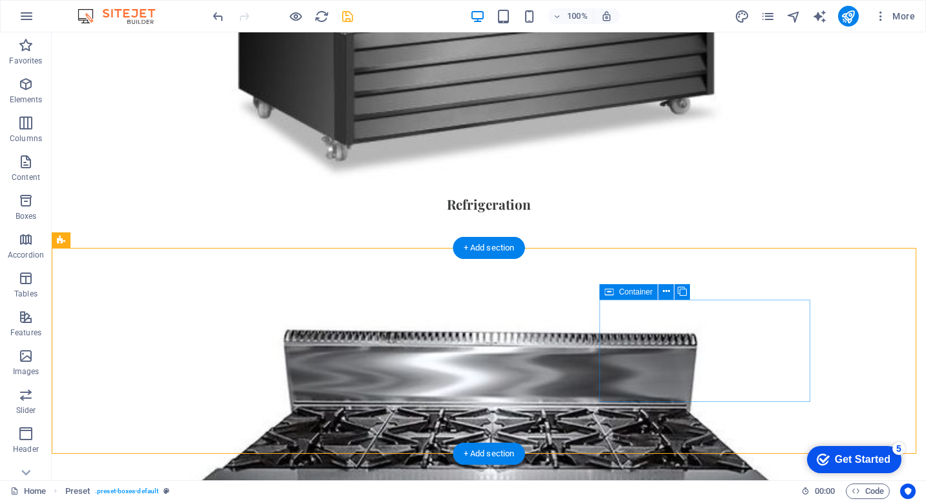
scroll to position [1381, 0]
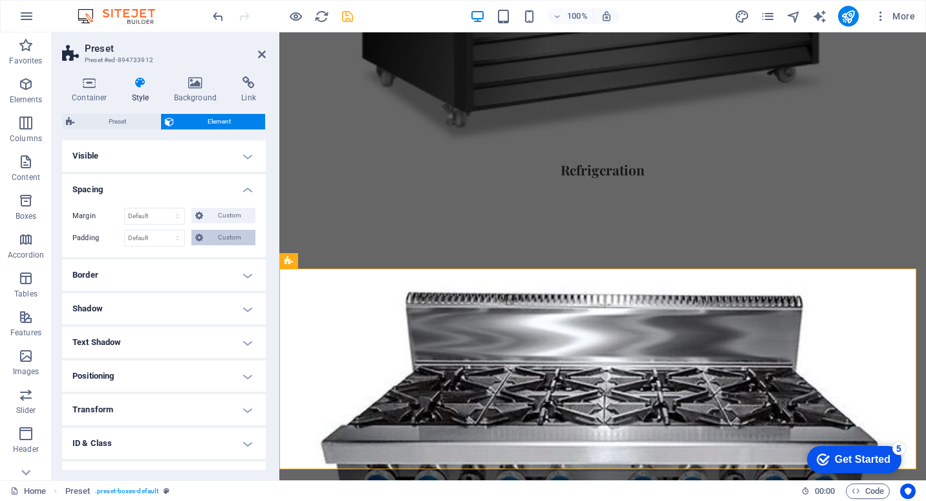
click at [232, 241] on span "Custom" at bounding box center [229, 238] width 45 height 16
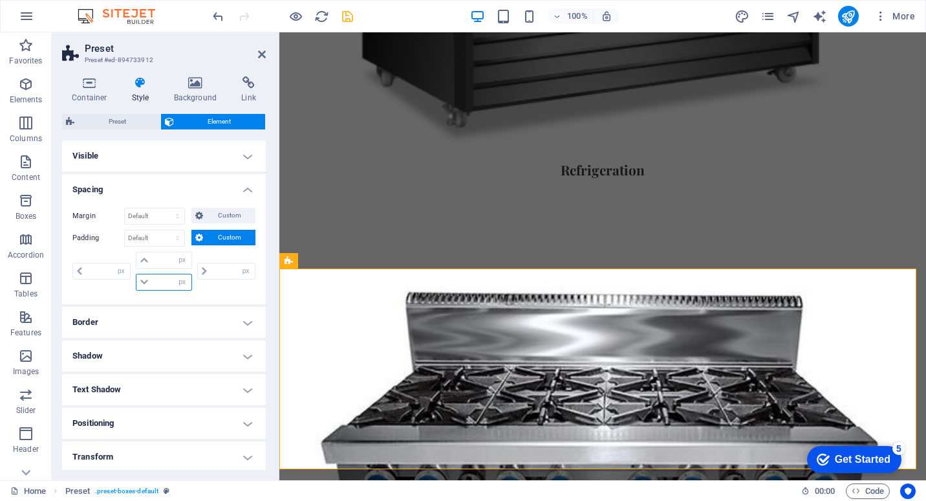
click at [156, 283] on input "number" at bounding box center [171, 282] width 39 height 16
click at [176, 283] on select "px rem % vh vw" at bounding box center [182, 282] width 18 height 16
select select "%"
click at [173, 274] on select "px rem % vh vw" at bounding box center [182, 282] width 18 height 16
type input "0"
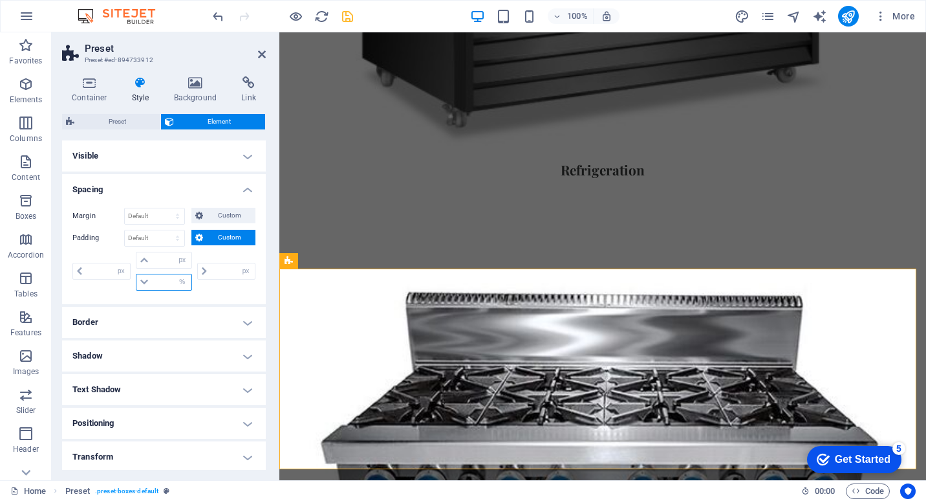
type input "0"
type input "100"
type input "0"
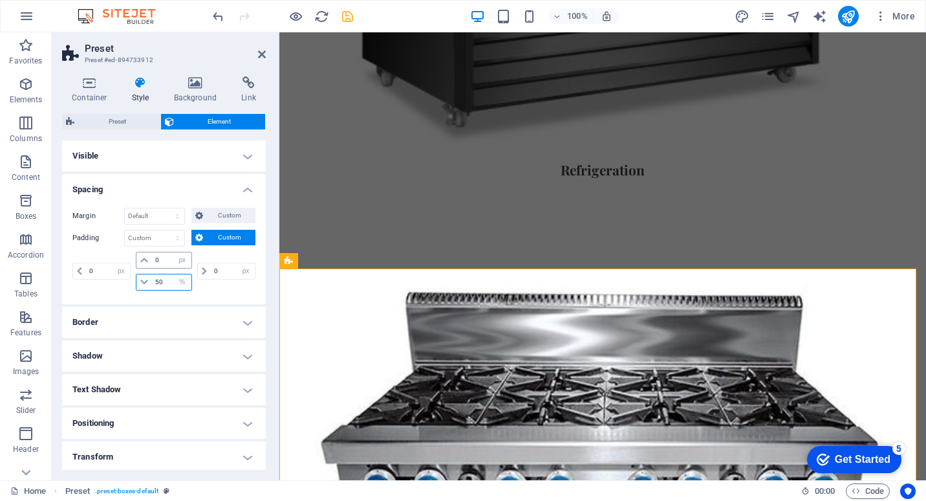
type input "50"
click at [165, 262] on input "0" at bounding box center [171, 260] width 39 height 16
drag, startPoint x: 166, startPoint y: 260, endPoint x: 144, endPoint y: 261, distance: 22.0
click at [144, 261] on div "0 px rem % vh vw" at bounding box center [164, 260] width 56 height 17
type input "20"
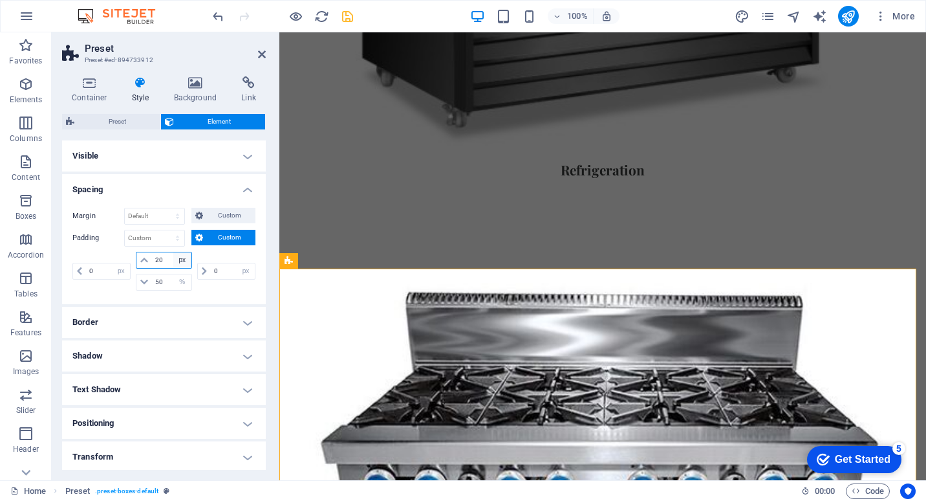
click at [178, 261] on select "px rem % vh vw" at bounding box center [182, 260] width 18 height 16
select select "%"
click at [173, 252] on select "px rem % vh vw" at bounding box center [182, 260] width 18 height 16
drag, startPoint x: 167, startPoint y: 261, endPoint x: 144, endPoint y: 261, distance: 23.3
click at [144, 261] on div "20 px rem % vh vw" at bounding box center [164, 260] width 56 height 17
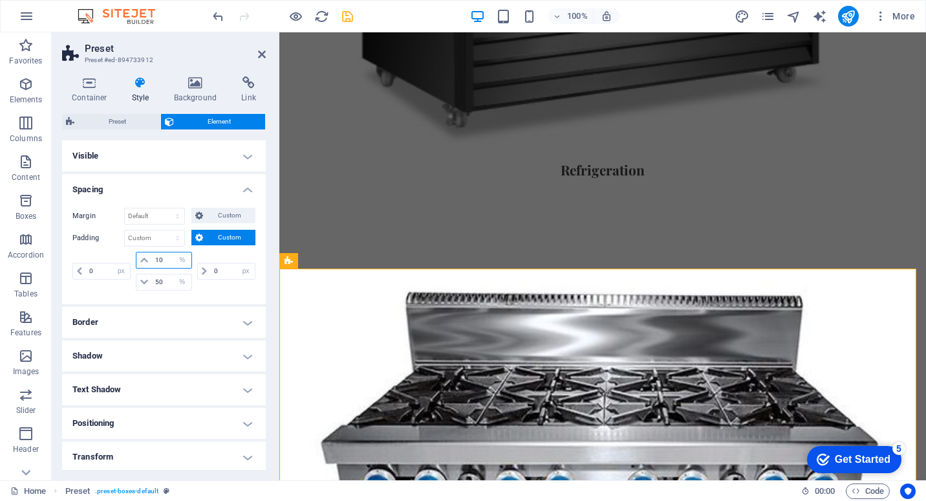
drag, startPoint x: 169, startPoint y: 260, endPoint x: 141, endPoint y: 263, distance: 28.6
click at [141, 263] on div "10 px rem % vh vw" at bounding box center [164, 260] width 56 height 17
type input "5"
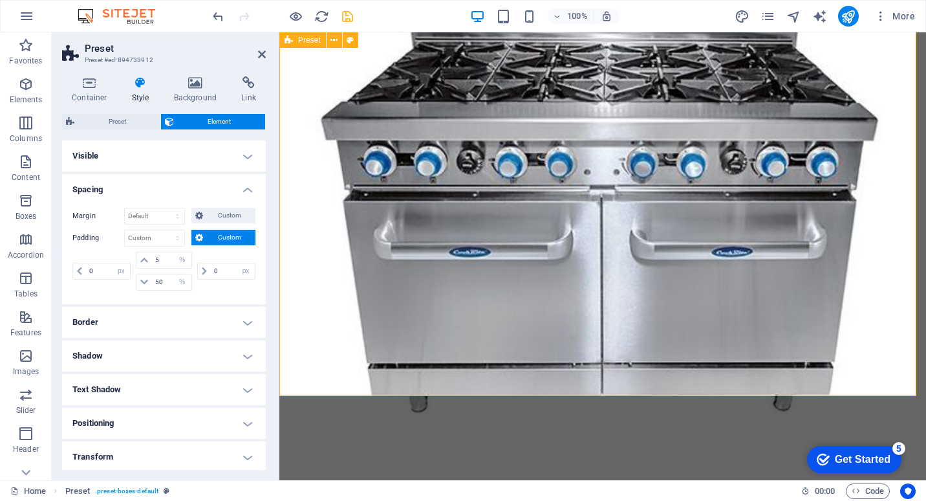
scroll to position [1617, 0]
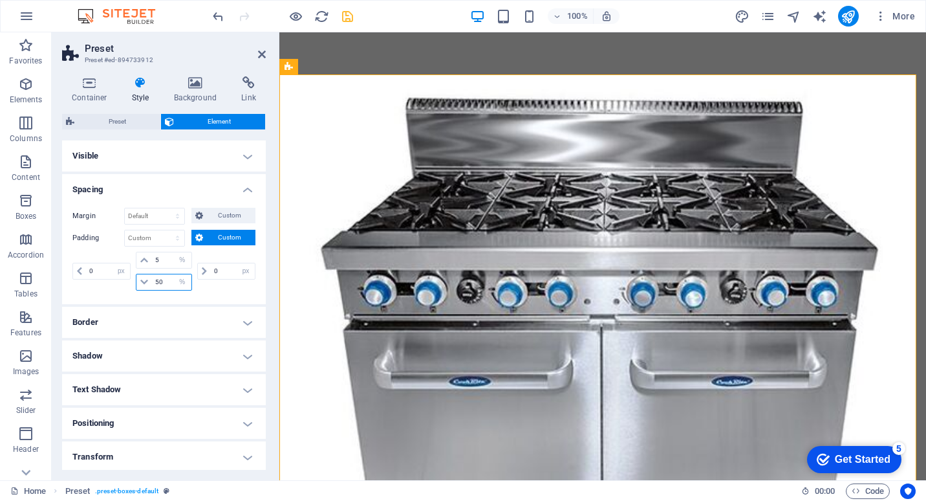
click at [166, 280] on input "50" at bounding box center [171, 282] width 39 height 16
drag, startPoint x: 166, startPoint y: 279, endPoint x: 127, endPoint y: 279, distance: 38.8
click at [127, 279] on div "0 px rem % vh vw 5 px rem % vh vw 50 px rem % vh vw 0 px rem % vh vw" at bounding box center [163, 271] width 183 height 39
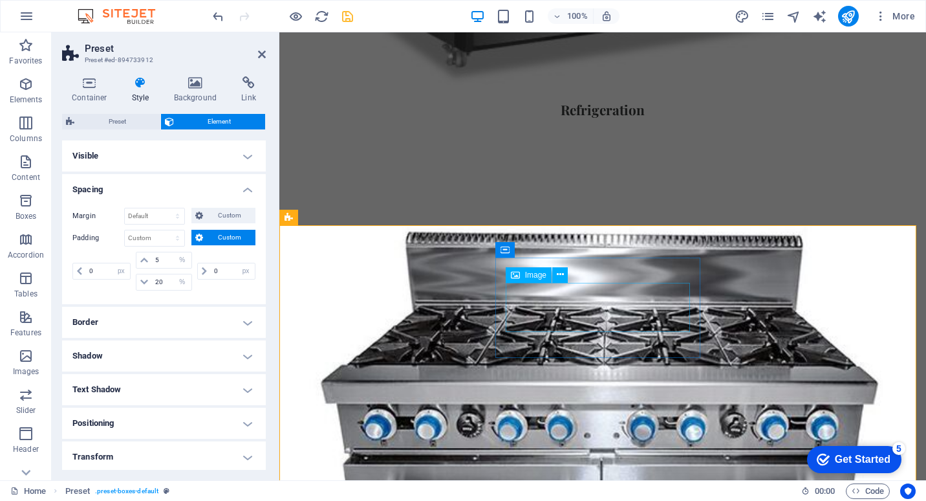
scroll to position [1552, 0]
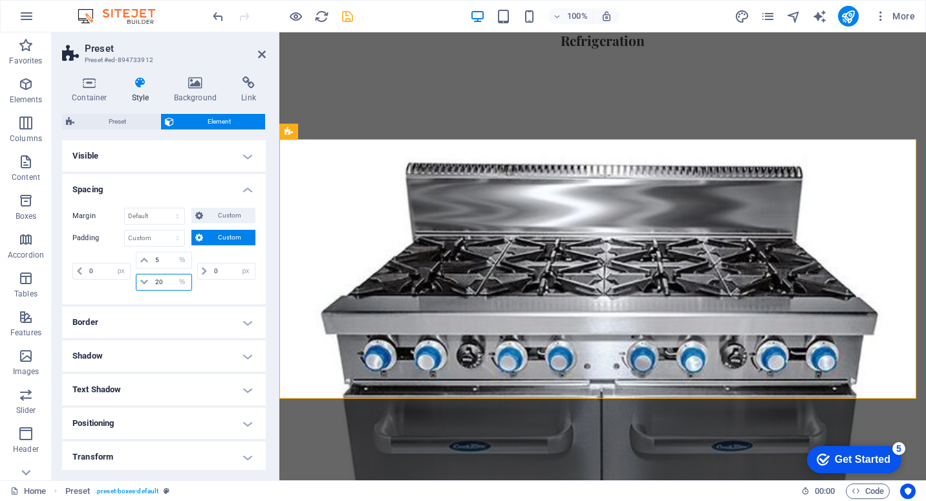
drag, startPoint x: 166, startPoint y: 282, endPoint x: 144, endPoint y: 280, distance: 22.7
click at [144, 280] on div "20 px rem % vh vw" at bounding box center [164, 282] width 56 height 17
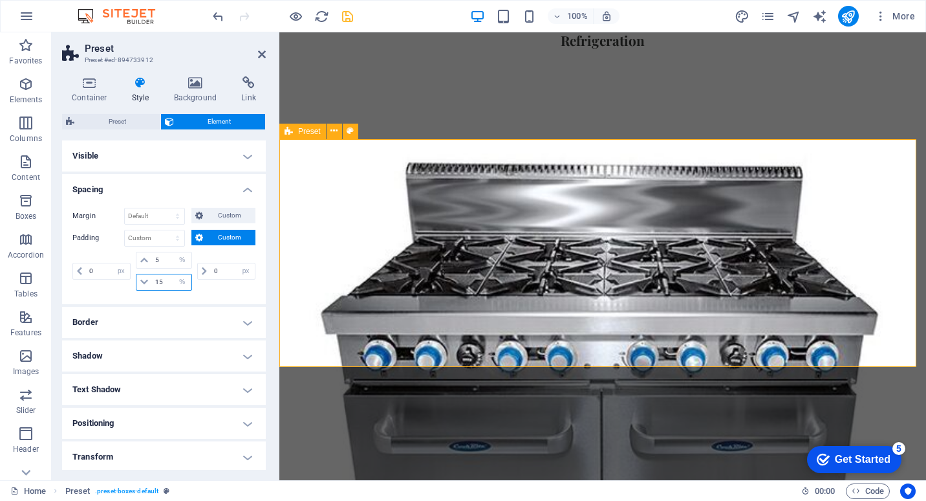
type input "15"
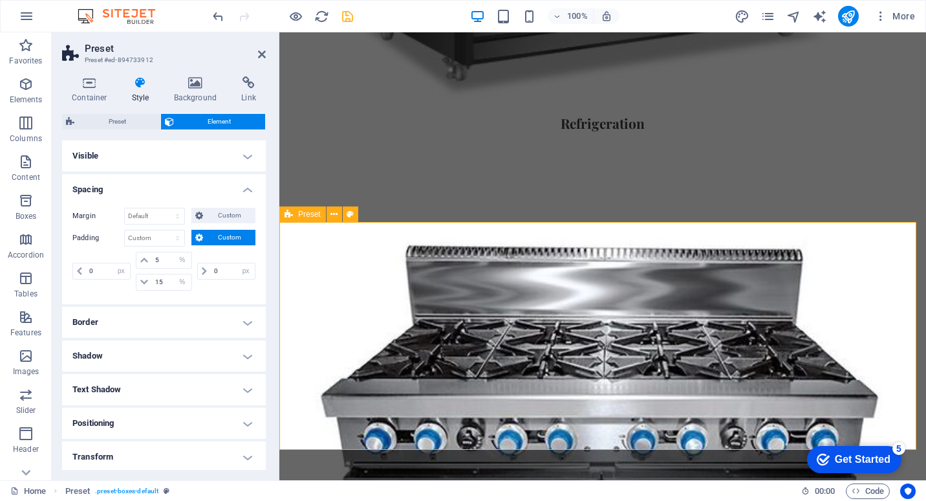
scroll to position [1488, 0]
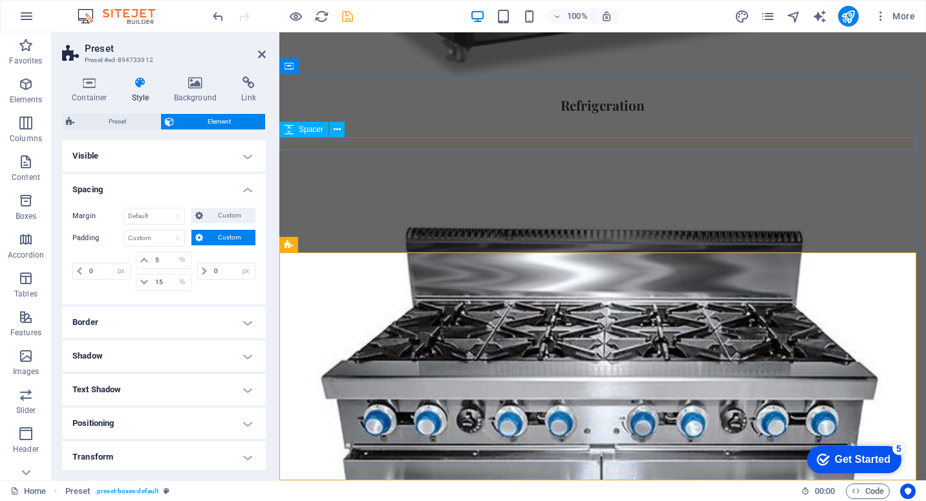
scroll to position [1294, 0]
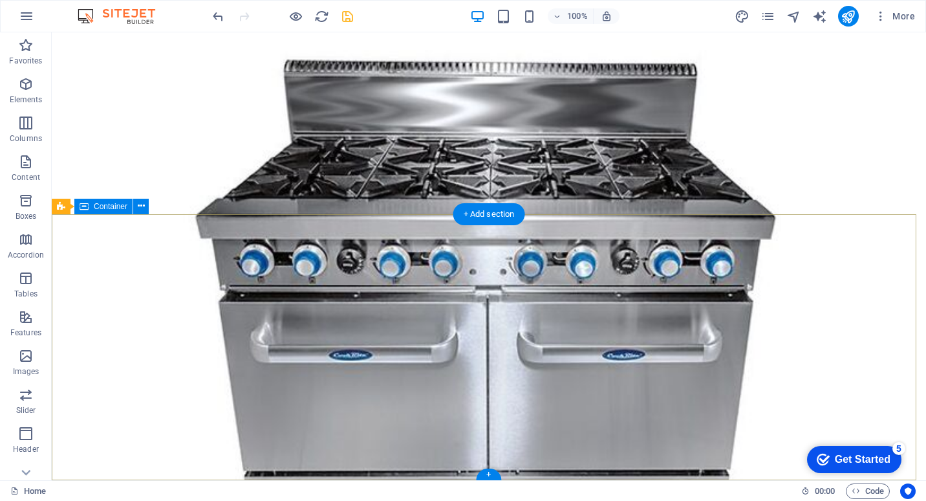
scroll to position [1499, 0]
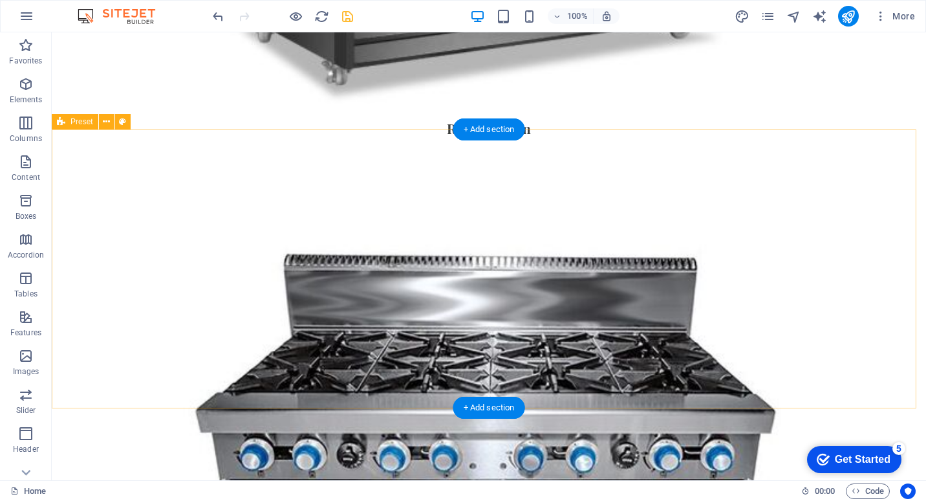
select select "px"
select select "%"
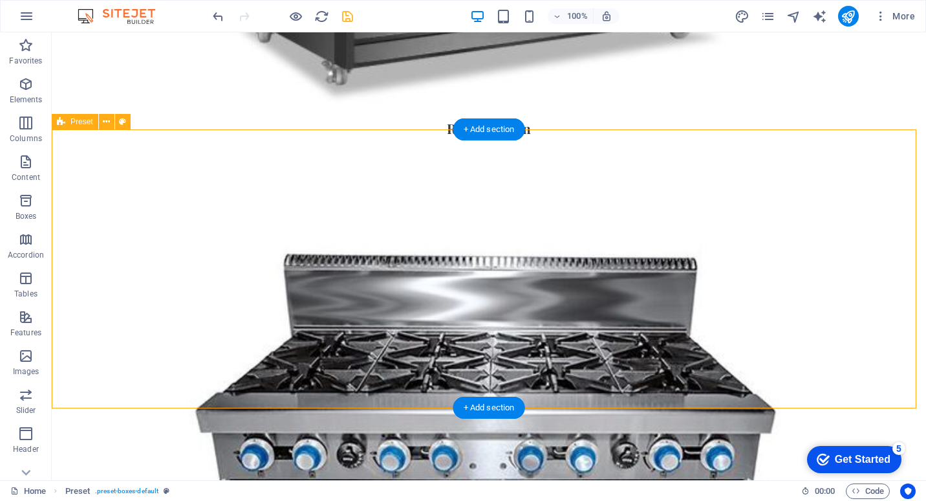
select select "px"
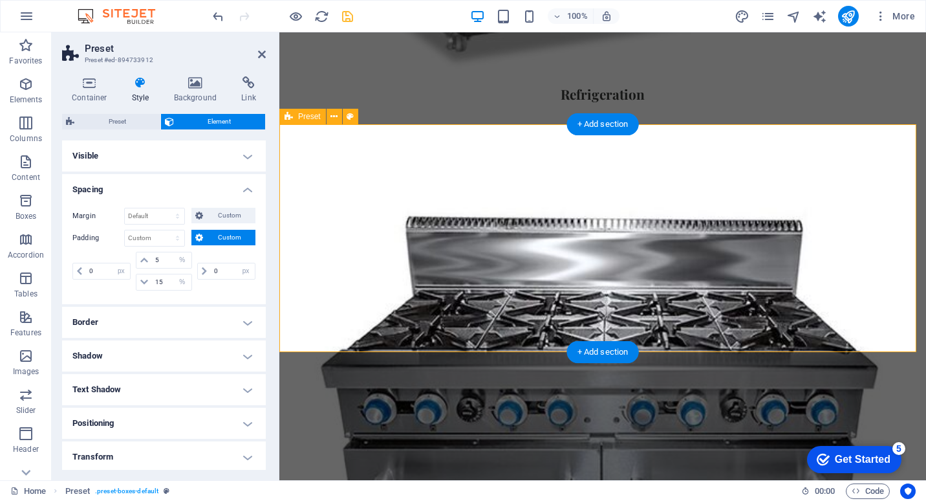
scroll to position [1567, 0]
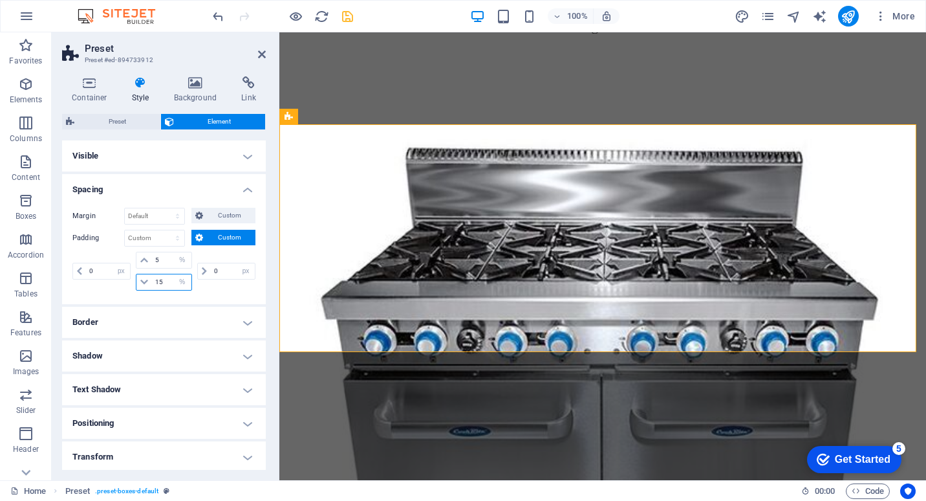
click at [163, 285] on input "15" at bounding box center [171, 282] width 39 height 16
click at [129, 287] on div "0 px rem % vh vw 5 px rem % vh vw 15 px rem % vh vw 0 px rem % vh vw" at bounding box center [163, 271] width 183 height 39
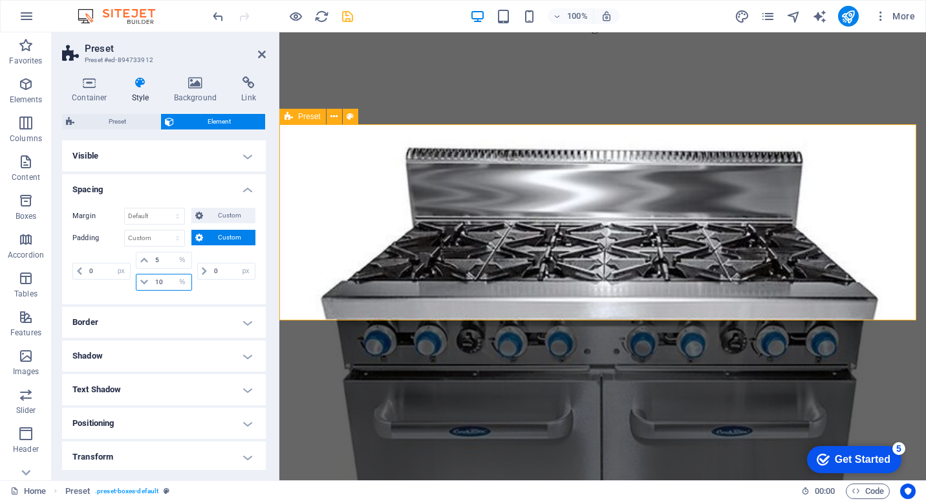
type input "10"
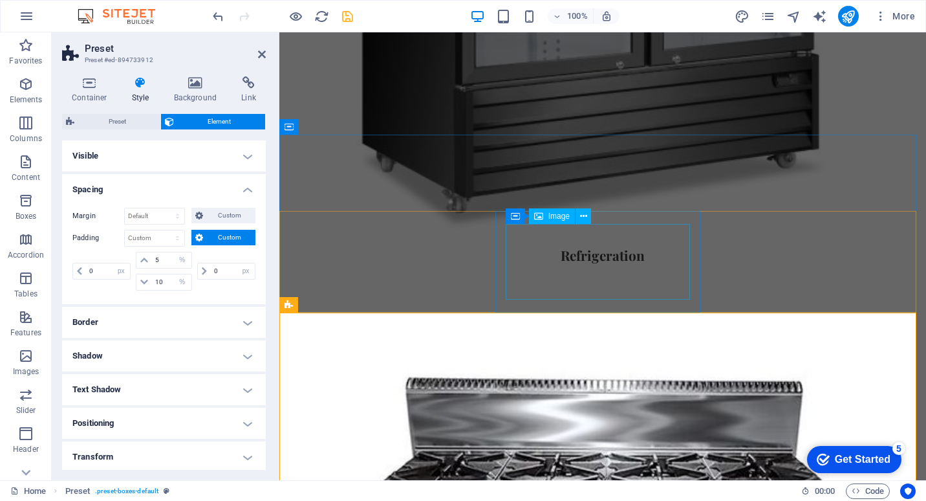
scroll to position [1308, 0]
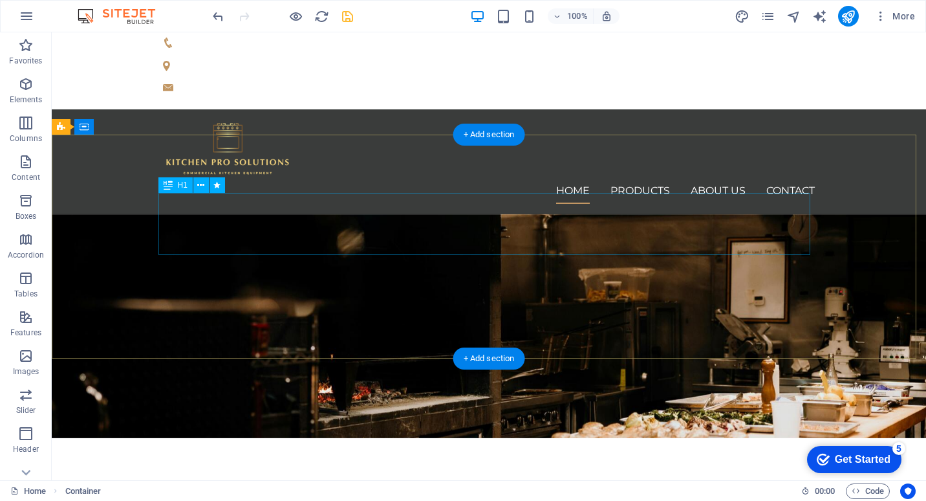
scroll to position [0, 0]
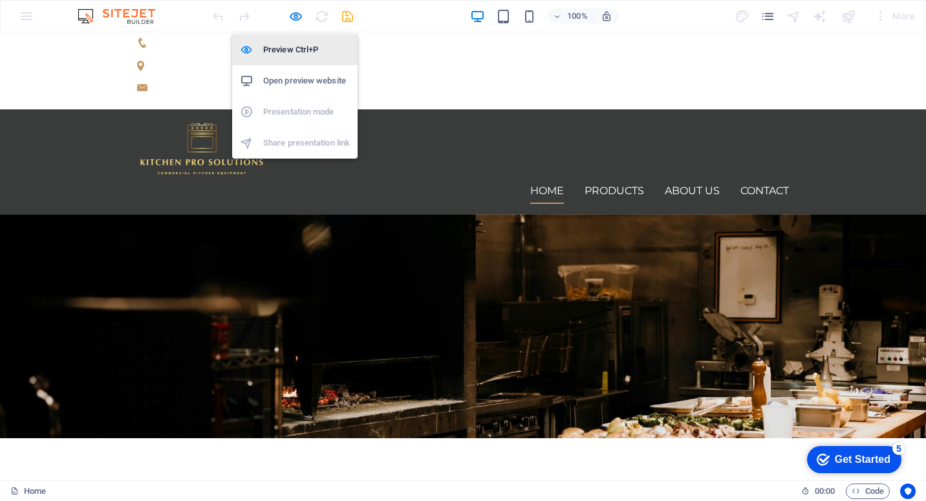
click at [291, 47] on h6 "Preview Ctrl+P" at bounding box center [306, 50] width 87 height 16
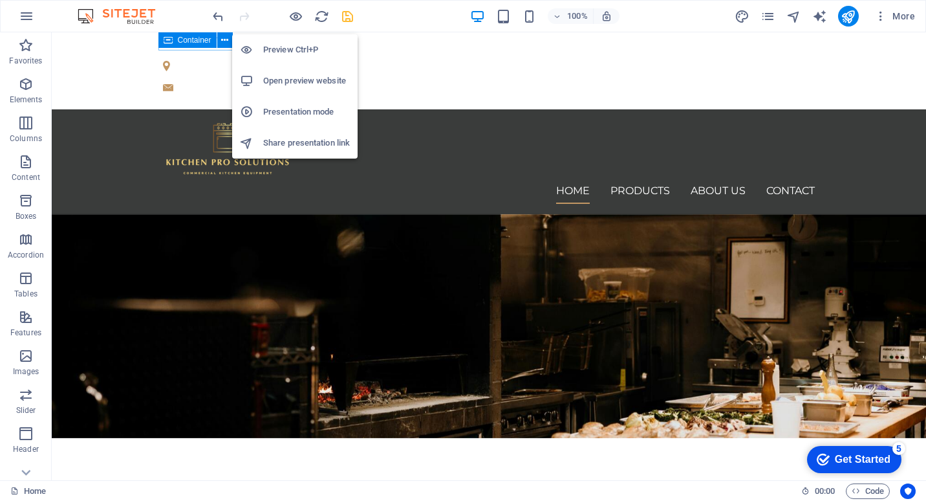
click at [295, 50] on h6 "Preview Ctrl+P" at bounding box center [306, 50] width 87 height 16
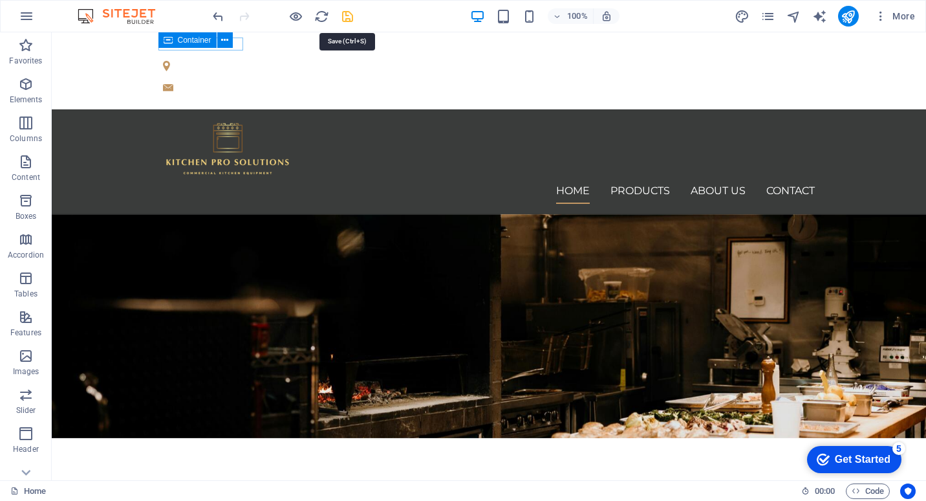
click at [348, 22] on icon "save" at bounding box center [347, 16] width 15 height 15
click at [769, 16] on icon "pages" at bounding box center [768, 16] width 15 height 15
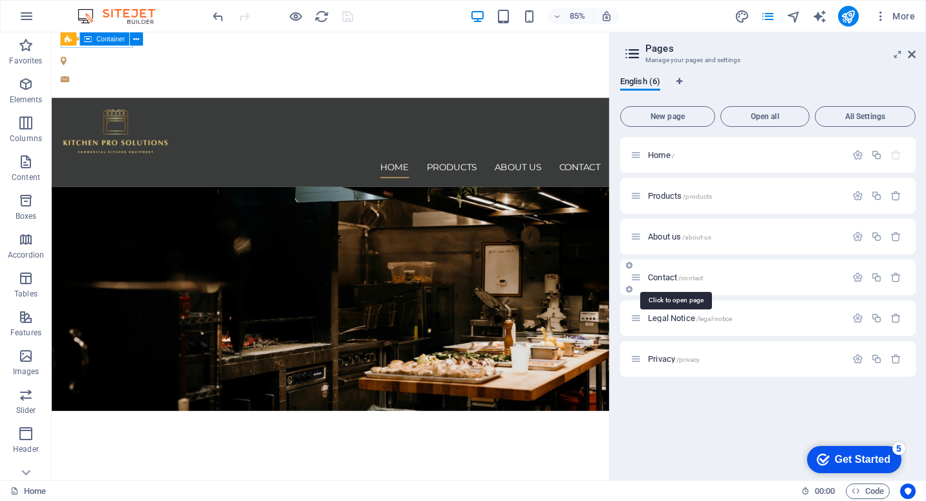
click at [698, 279] on span "/contact" at bounding box center [690, 277] width 25 height 7
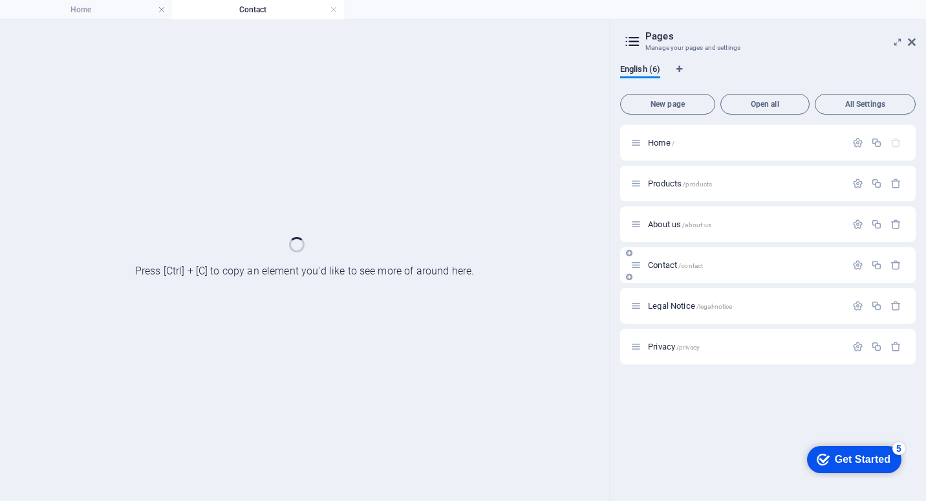
click at [698, 279] on div "Contact /contact" at bounding box center [768, 265] width 296 height 36
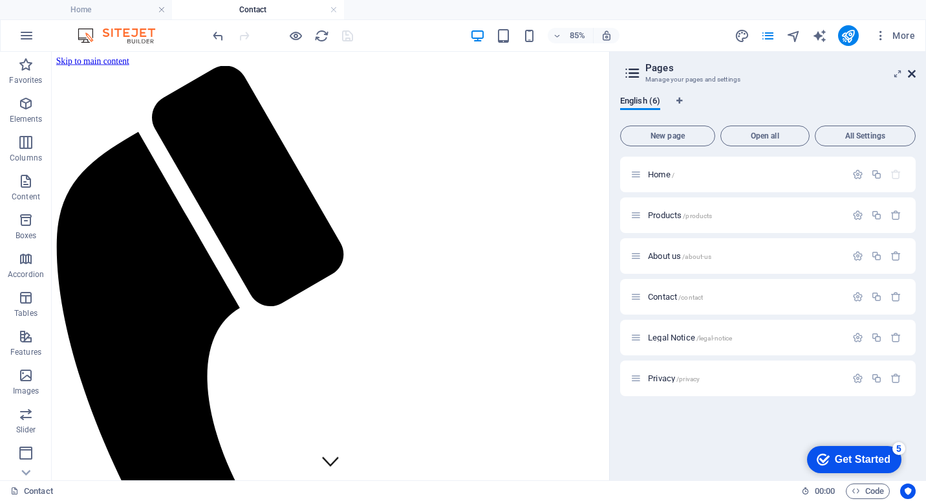
click at [911, 72] on icon at bounding box center [912, 74] width 8 height 10
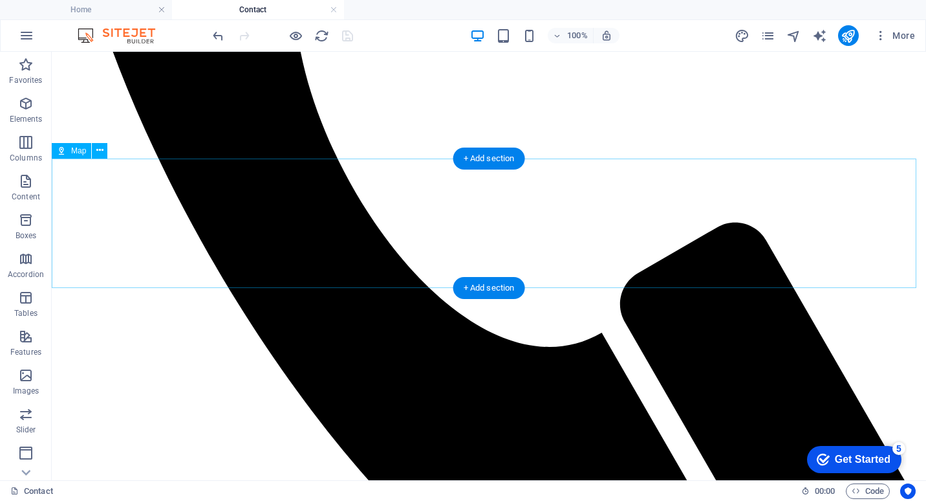
scroll to position [517, 0]
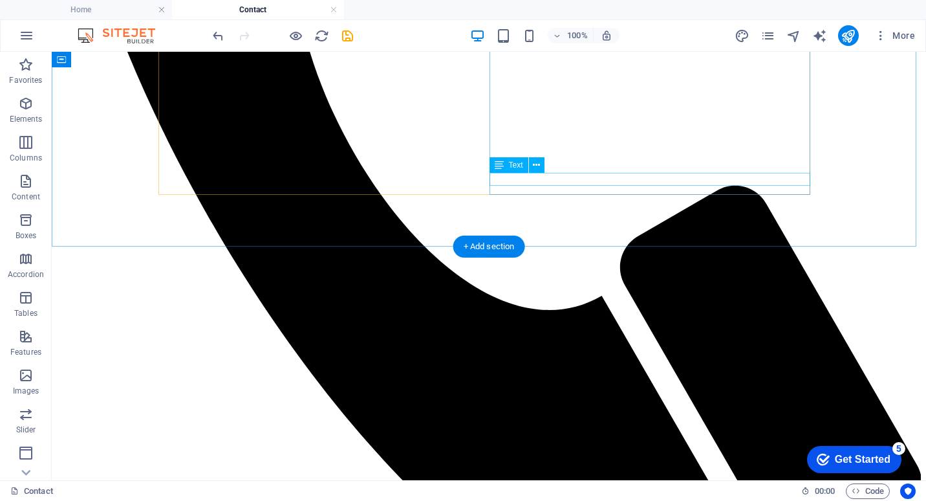
scroll to position [647, 0]
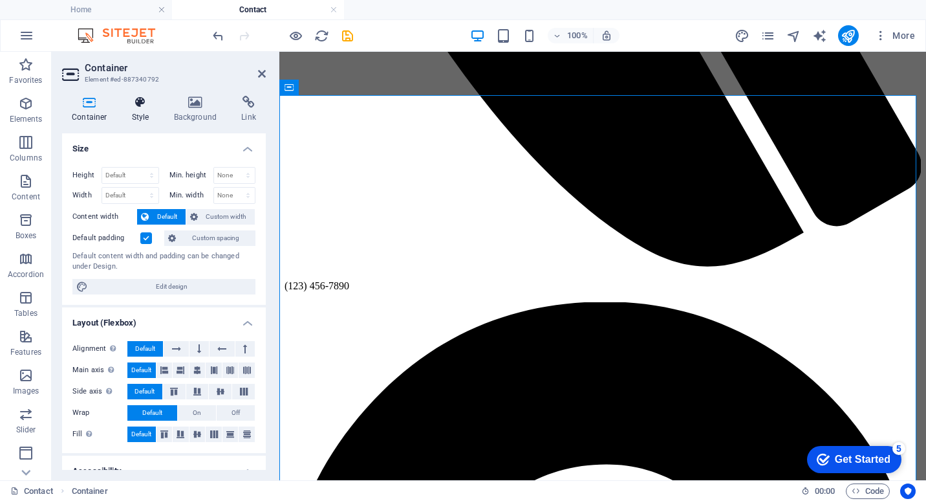
click at [143, 112] on h4 "Style" at bounding box center [143, 109] width 42 height 27
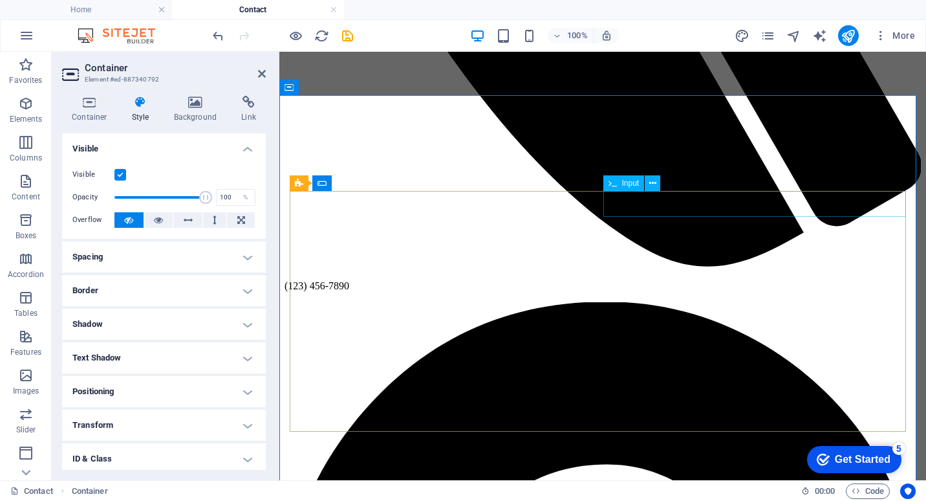
scroll to position [453, 0]
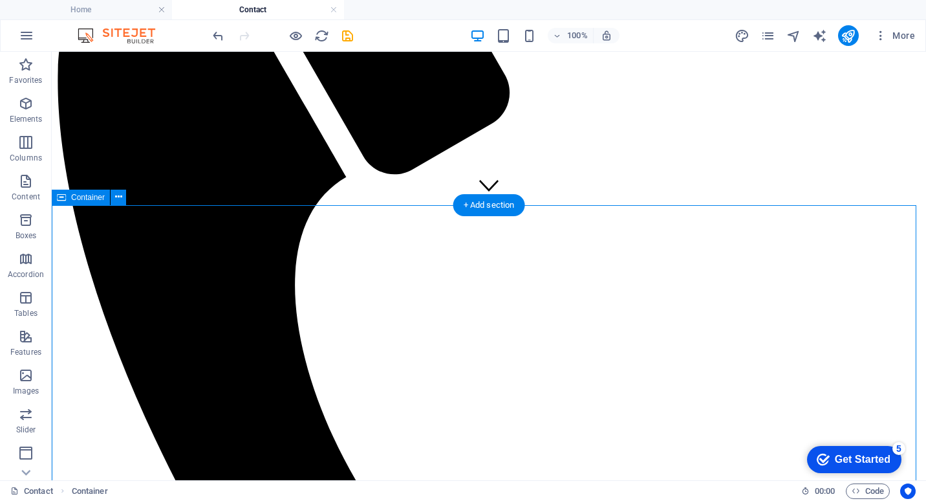
scroll to position [388, 0]
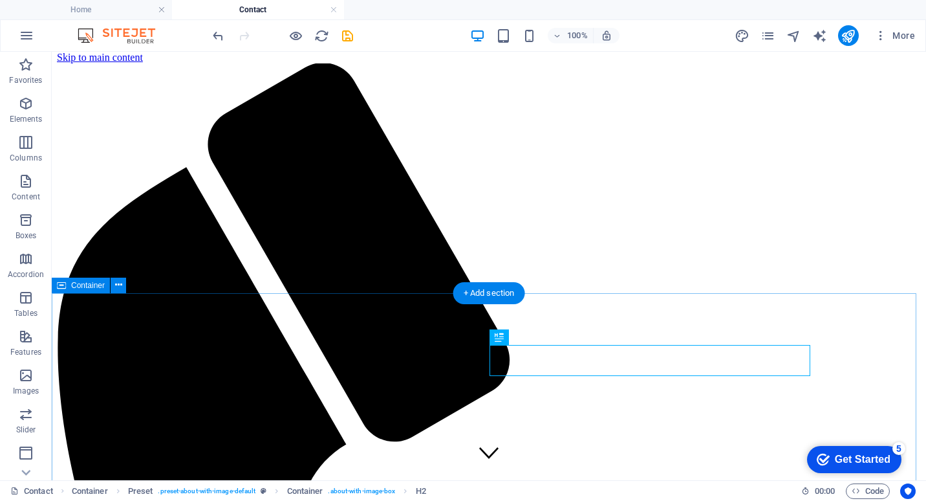
scroll to position [0, 0]
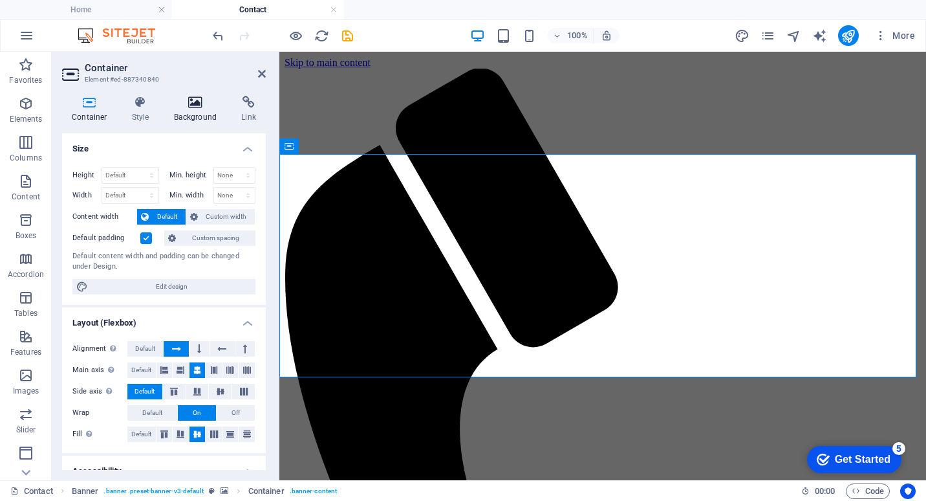
click at [201, 114] on h4 "Background" at bounding box center [198, 109] width 68 height 27
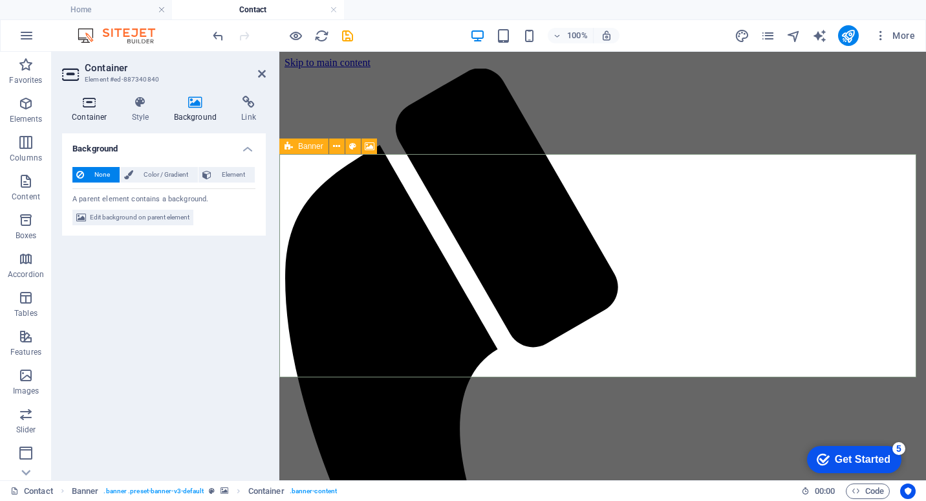
click at [91, 111] on h4 "Container" at bounding box center [92, 109] width 60 height 27
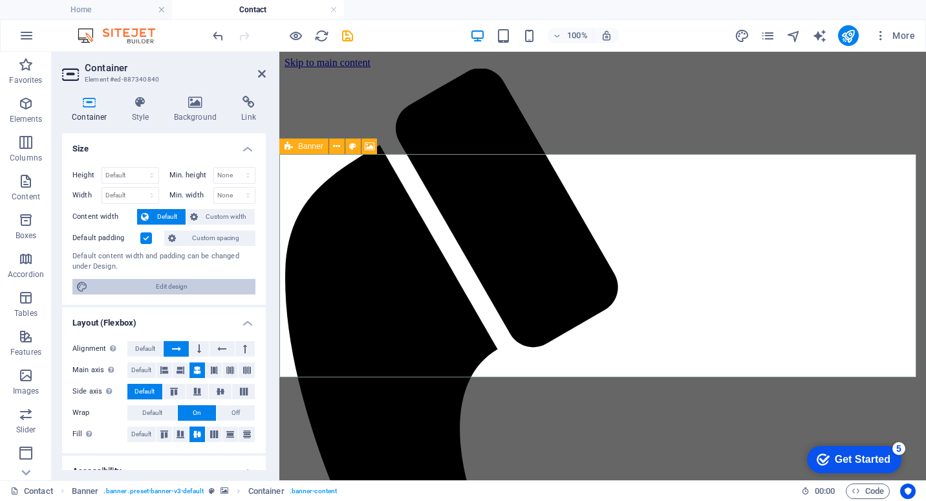
click at [204, 282] on span "Edit design" at bounding box center [172, 287] width 160 height 16
select select "rem"
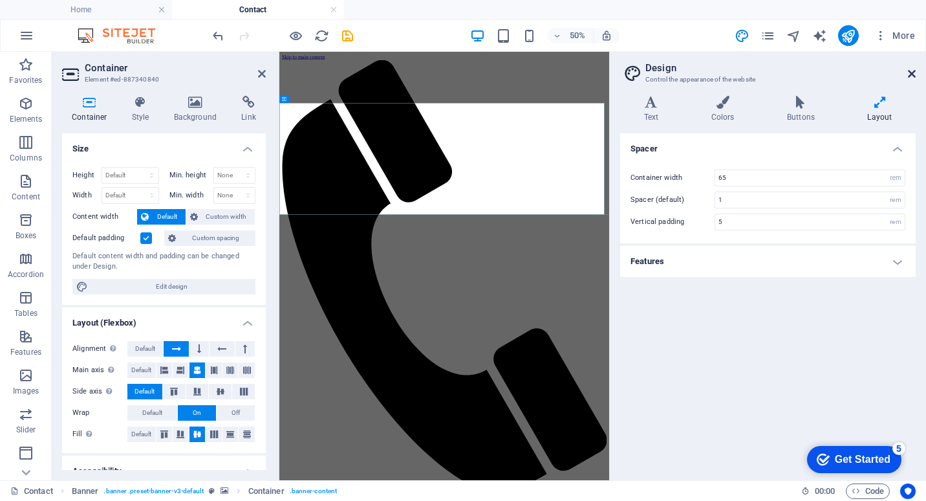
click at [912, 75] on icon at bounding box center [912, 74] width 8 height 10
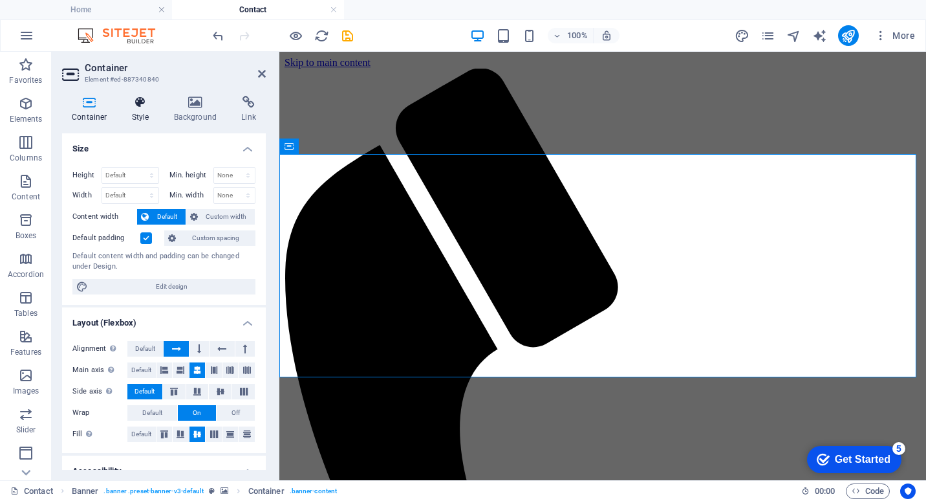
click at [141, 112] on h4 "Style" at bounding box center [143, 109] width 42 height 27
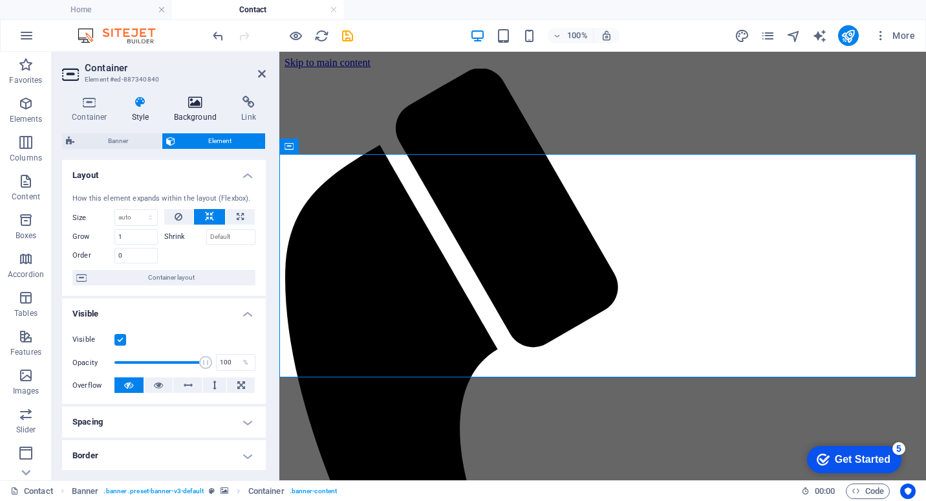
click at [193, 108] on icon at bounding box center [195, 102] width 63 height 13
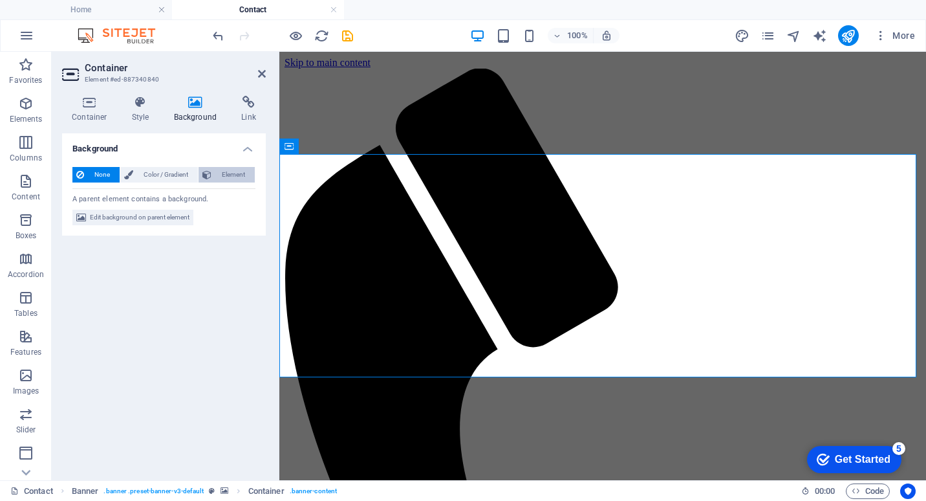
click at [212, 171] on button "Element" at bounding box center [227, 175] width 56 height 16
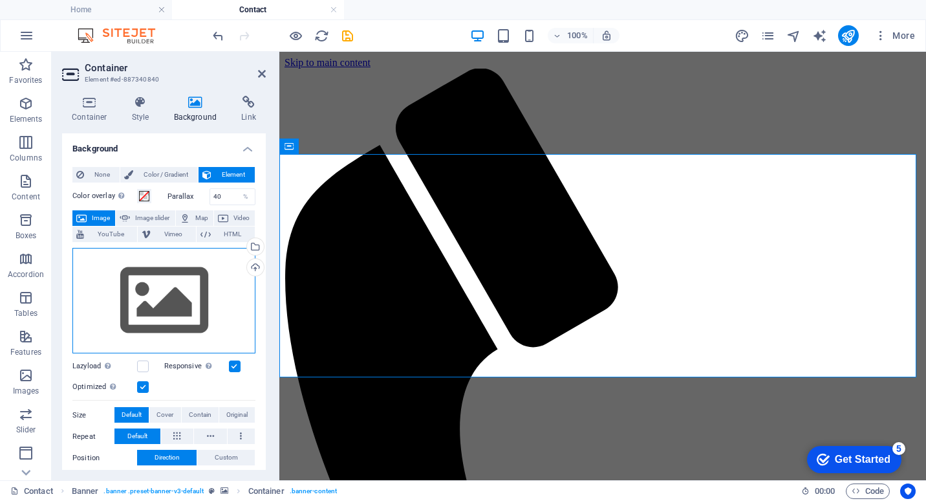
click at [193, 309] on div "Drag files here, click to choose files or select files from Files or our free s…" at bounding box center [163, 301] width 183 height 106
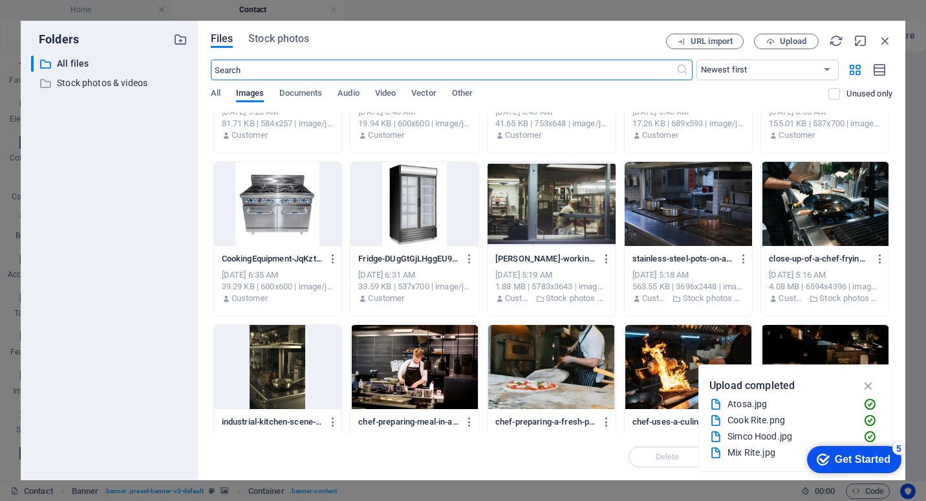
scroll to position [194, 0]
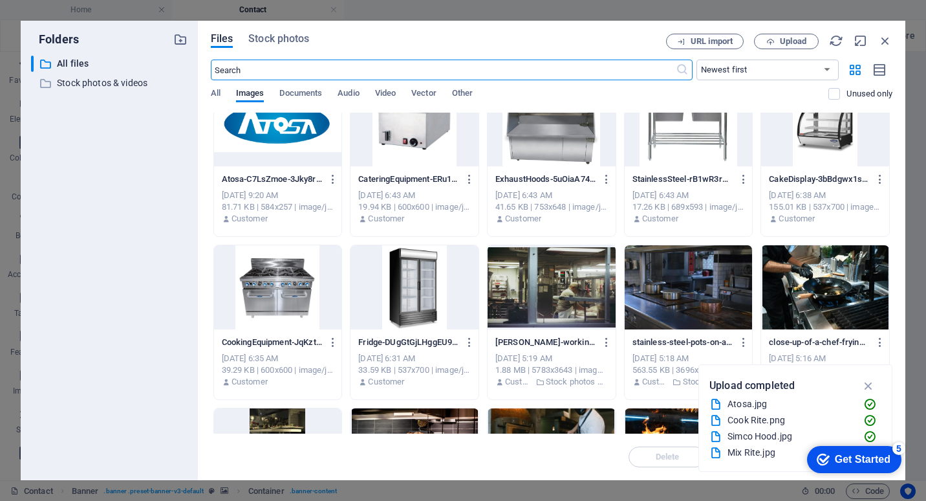
click at [677, 283] on div at bounding box center [689, 287] width 128 height 84
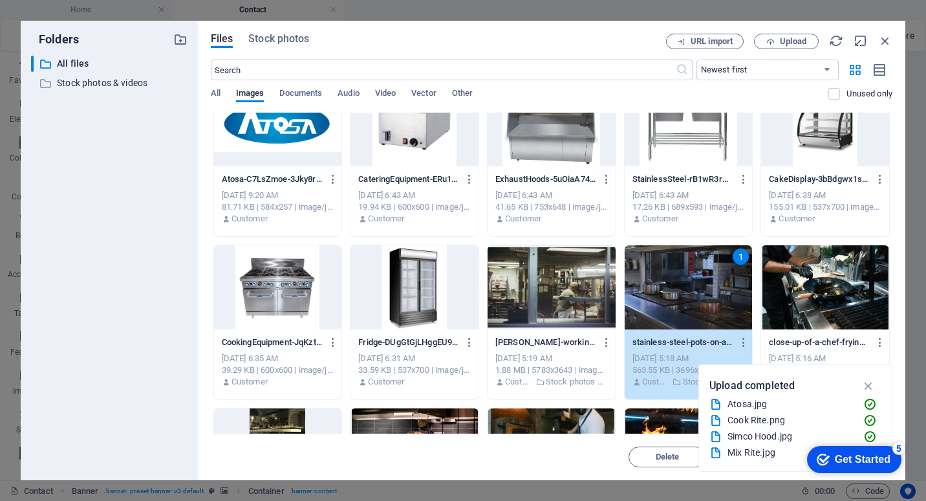
click at [677, 283] on div "1" at bounding box center [689, 287] width 128 height 84
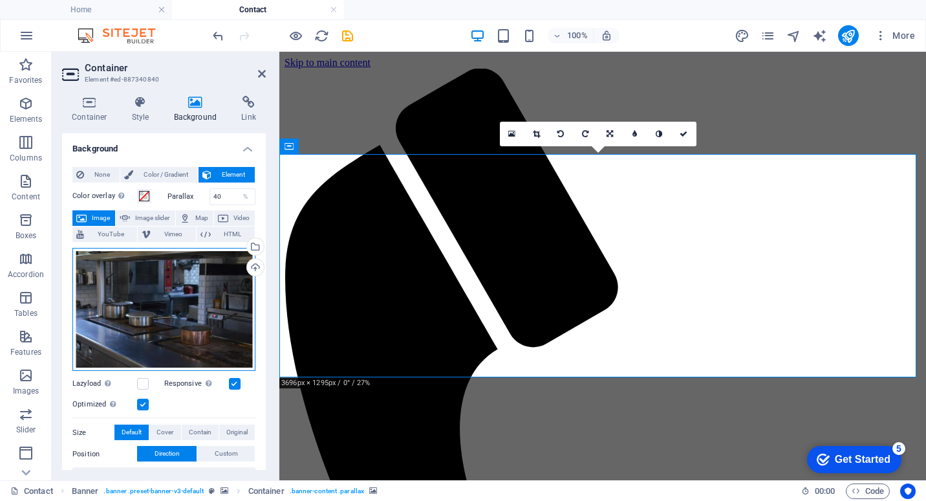
click at [188, 306] on div "Drag files here, click to choose files or select files from Files or our free s…" at bounding box center [163, 310] width 183 height 124
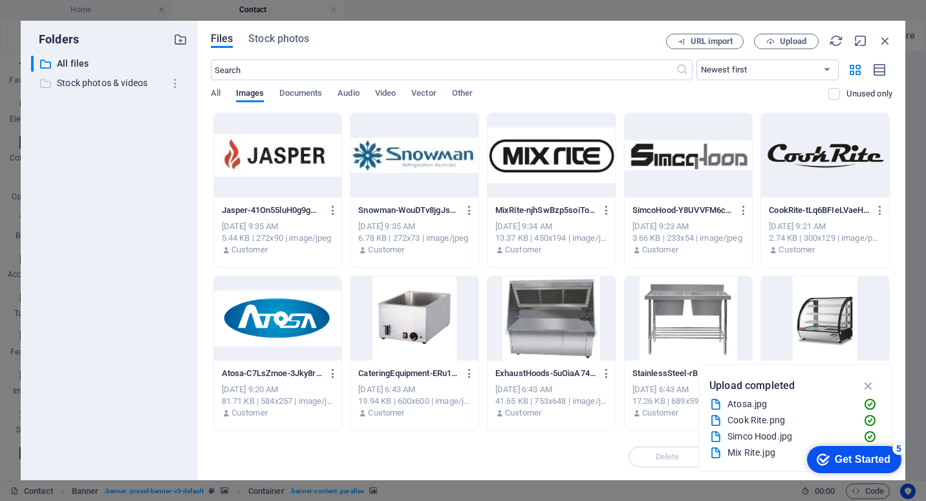
click at [96, 85] on p "Stock photos & videos" at bounding box center [110, 83] width 107 height 15
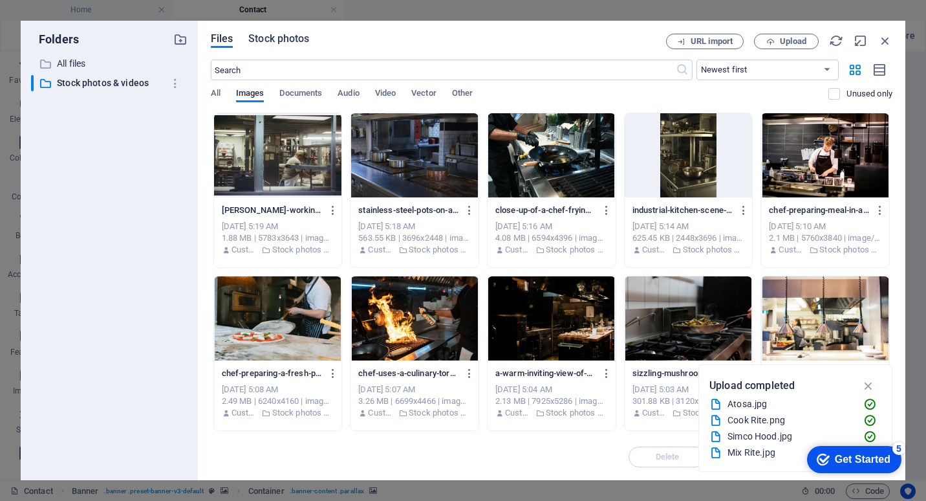
click at [295, 36] on span "Stock photos" at bounding box center [278, 39] width 61 height 16
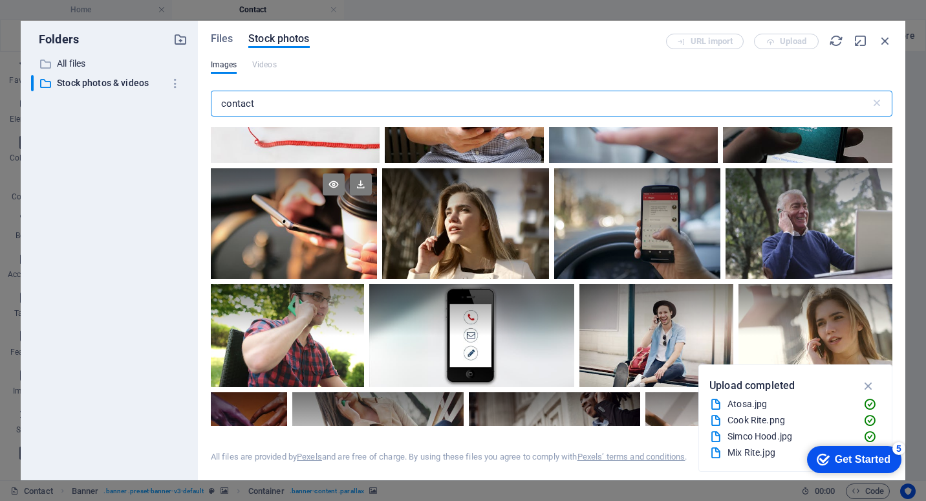
scroll to position [323, 0]
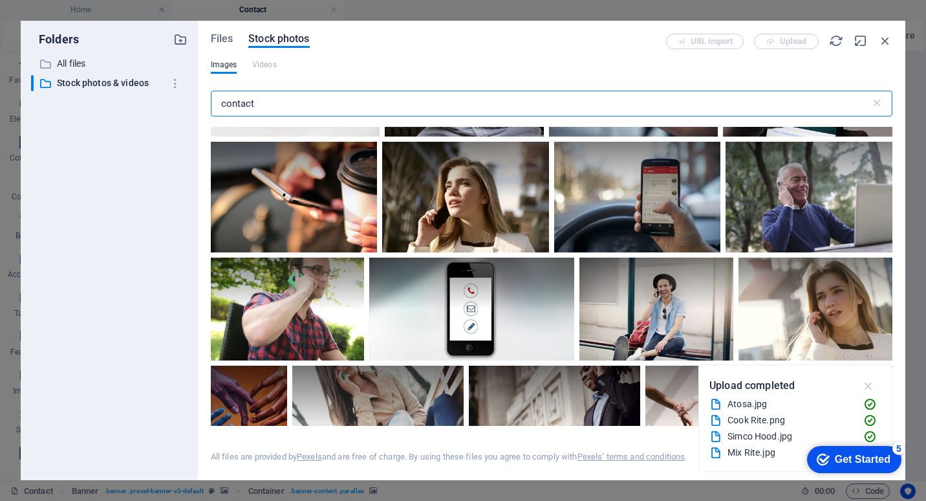
type input "contact"
click at [869, 384] on icon "button" at bounding box center [869, 385] width 15 height 14
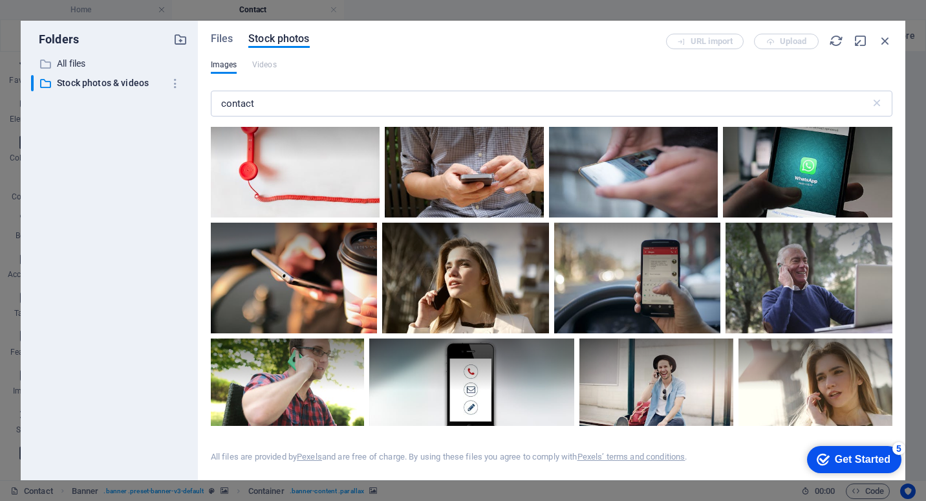
scroll to position [194, 0]
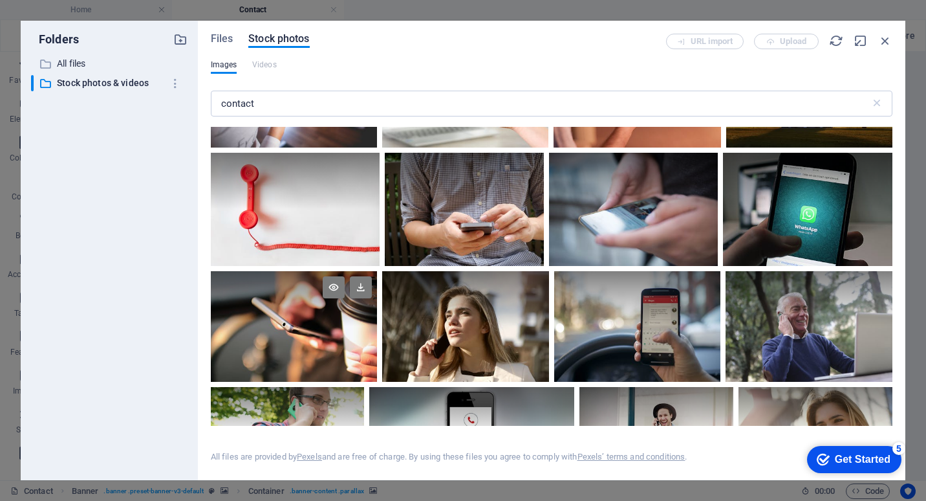
click at [307, 343] on div at bounding box center [294, 326] width 167 height 111
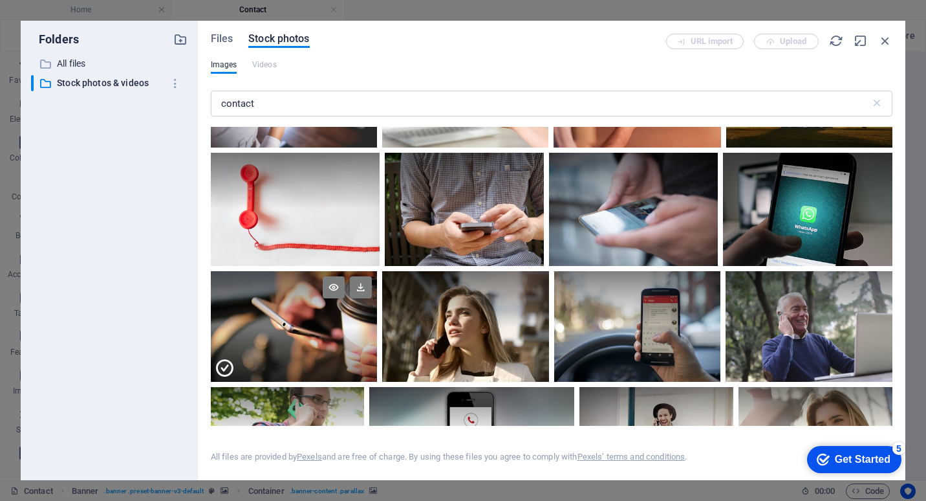
click at [309, 345] on div at bounding box center [294, 355] width 167 height 56
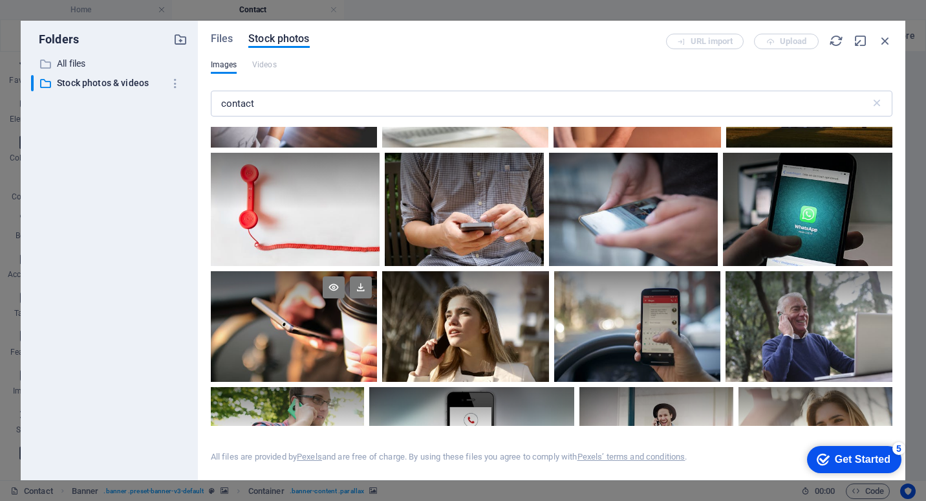
click at [306, 327] on div at bounding box center [294, 326] width 167 height 111
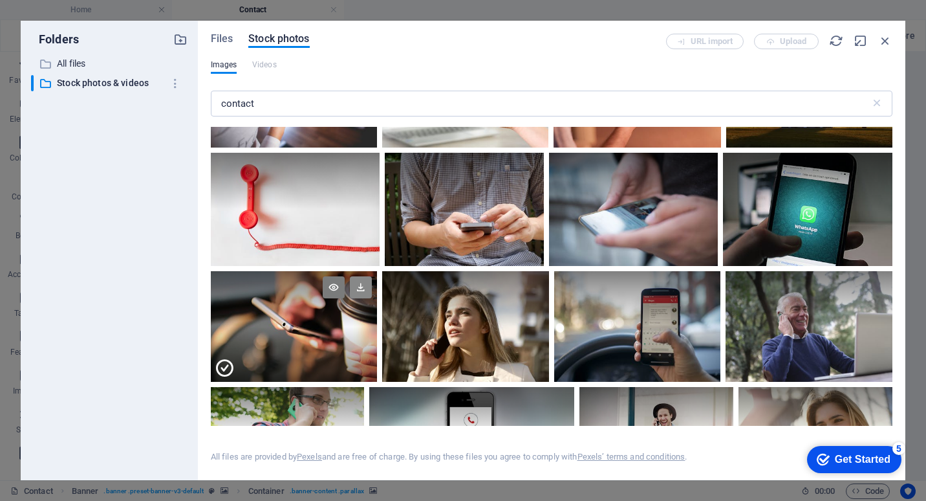
click at [360, 288] on icon at bounding box center [361, 287] width 22 height 22
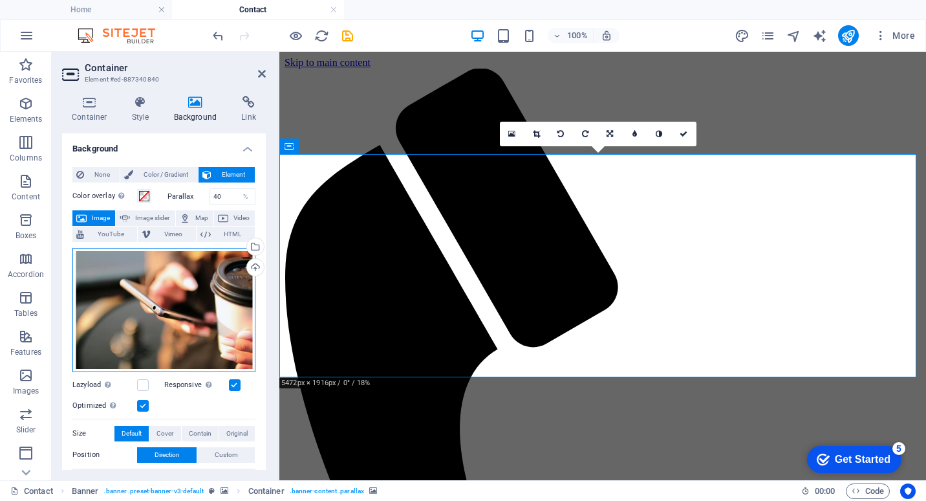
click at [201, 300] on div "Drag files here, click to choose files or select files from Files or our free s…" at bounding box center [163, 310] width 183 height 124
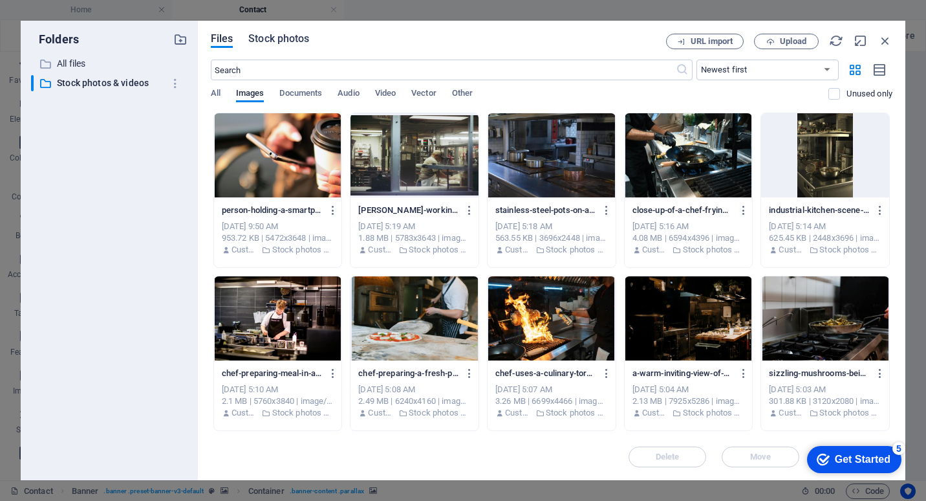
click at [275, 38] on span "Stock photos" at bounding box center [278, 39] width 61 height 16
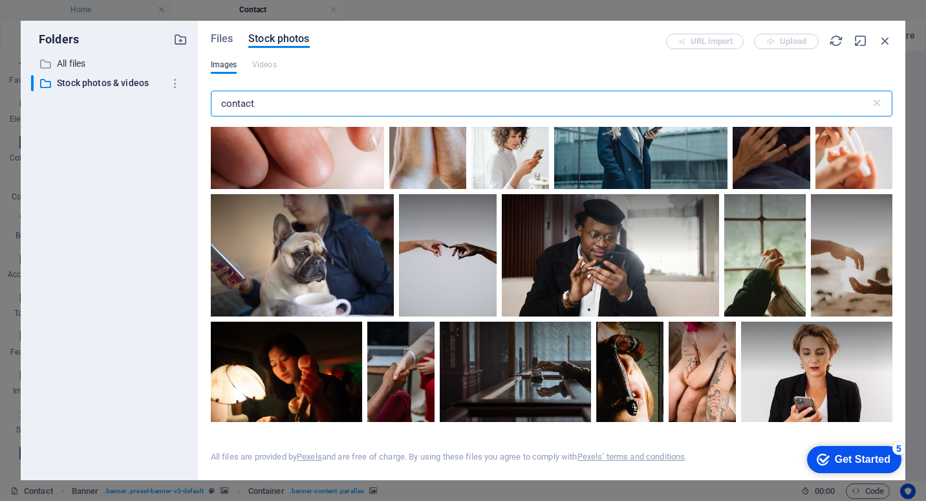
scroll to position [2329, 0]
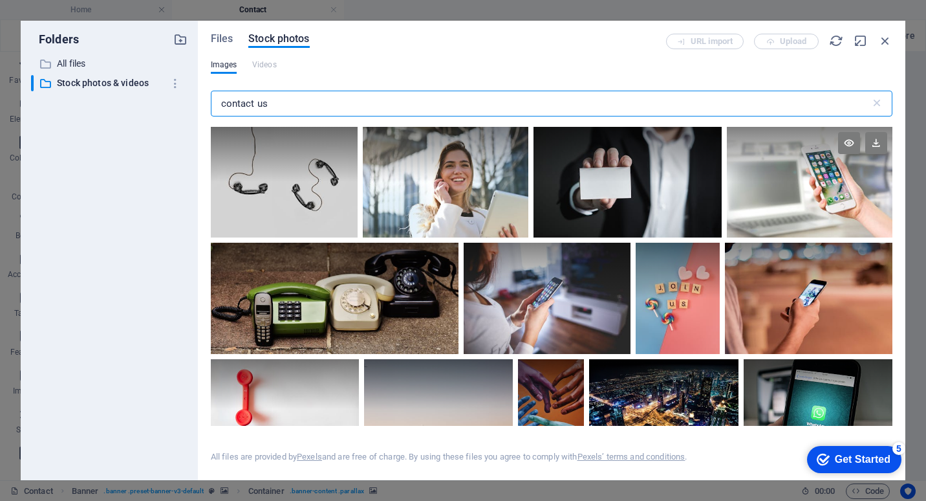
type input "contact us"
click at [828, 199] on div at bounding box center [810, 182] width 166 height 111
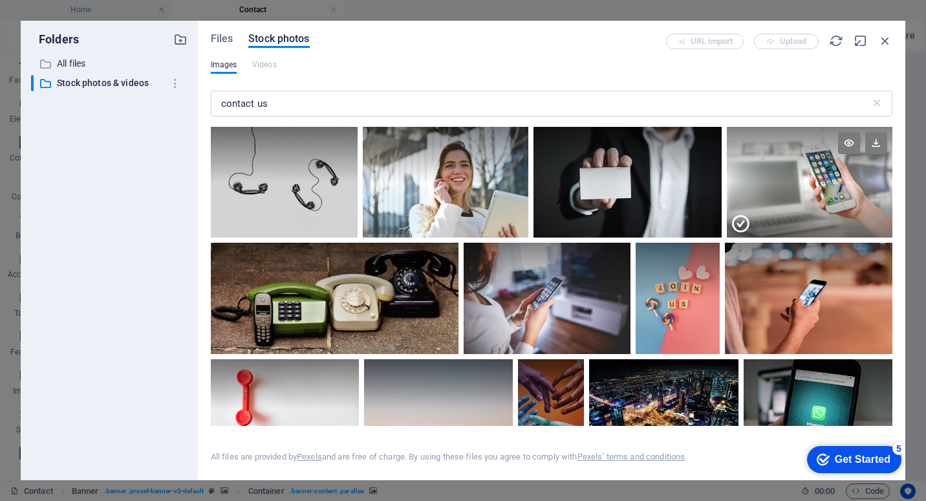
click at [828, 199] on div at bounding box center [810, 209] width 166 height 55
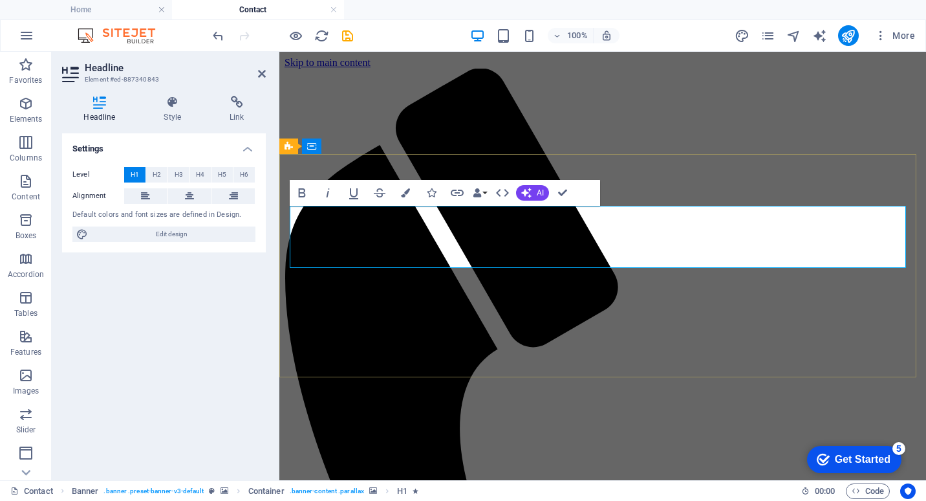
drag, startPoint x: 698, startPoint y: 234, endPoint x: 490, endPoint y: 259, distance: 209.7
click at [404, 199] on button "Colors" at bounding box center [405, 193] width 25 height 26
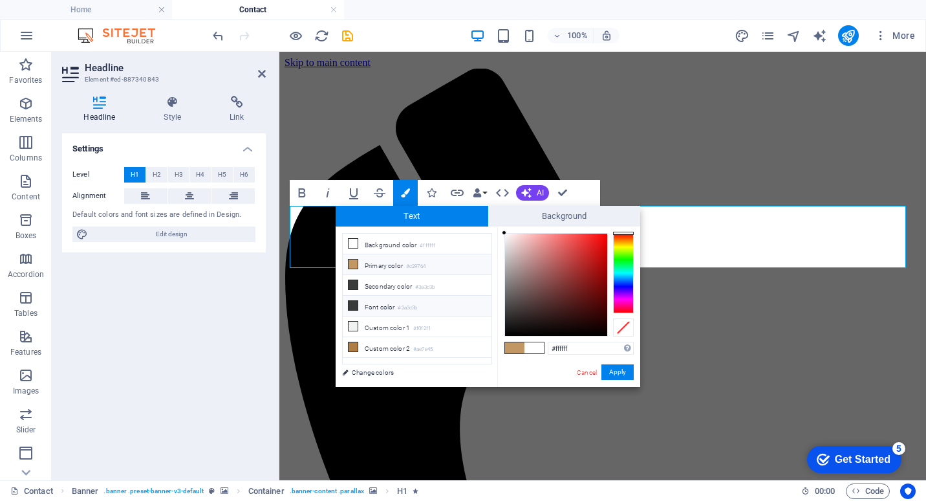
click at [358, 308] on span at bounding box center [353, 305] width 10 height 10
type input "#3a3c3b"
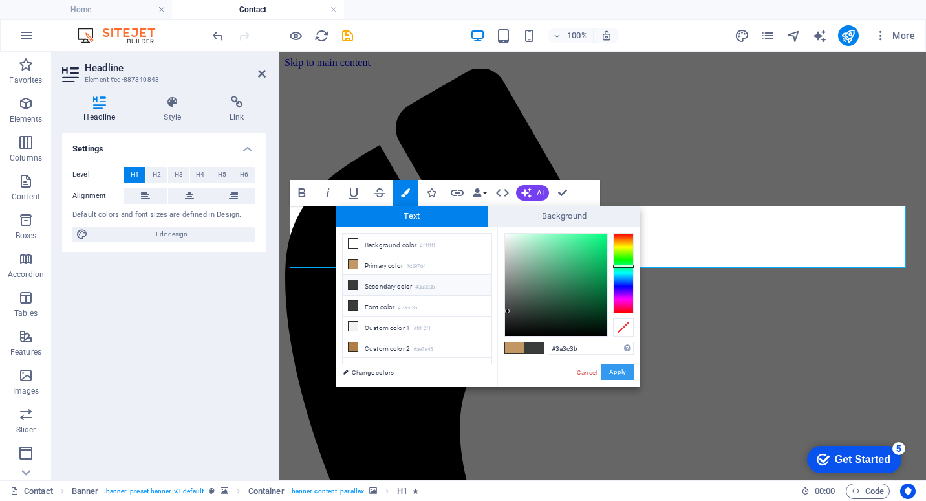
click at [613, 374] on button "Apply" at bounding box center [618, 372] width 32 height 16
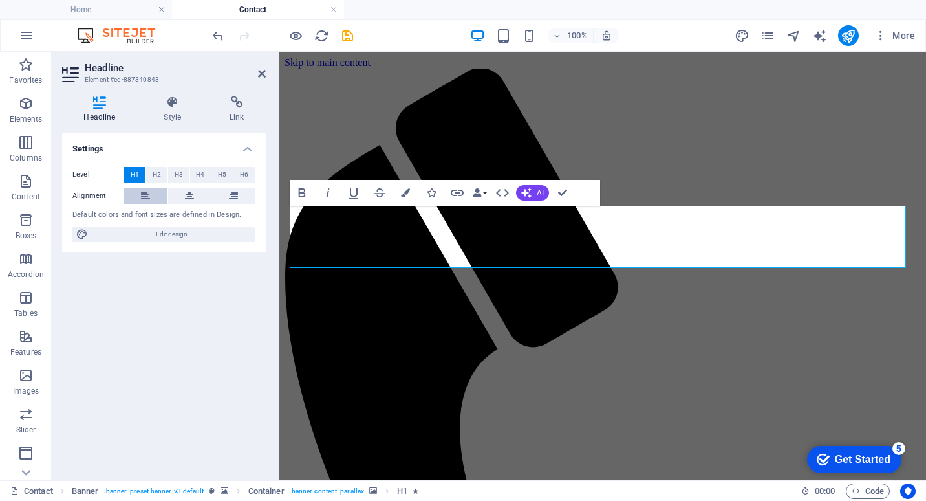
click at [146, 195] on icon at bounding box center [145, 196] width 9 height 16
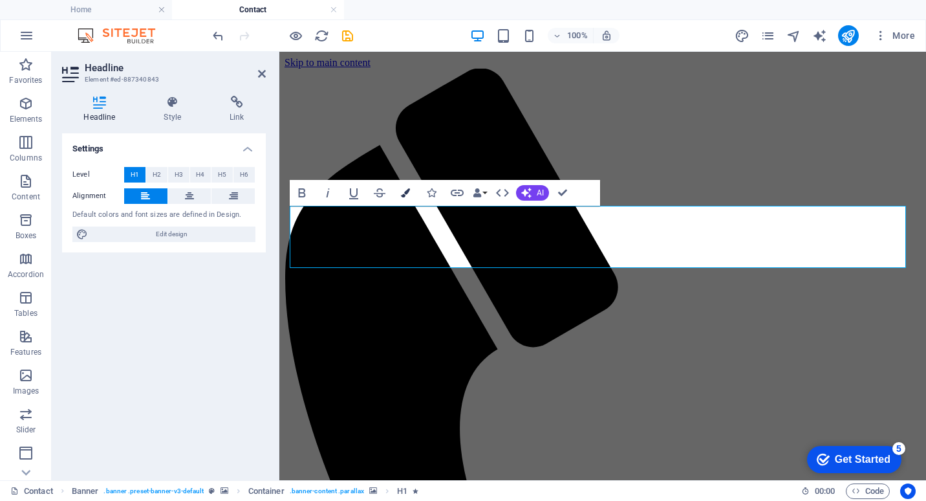
click at [410, 197] on button "Colors" at bounding box center [405, 193] width 25 height 26
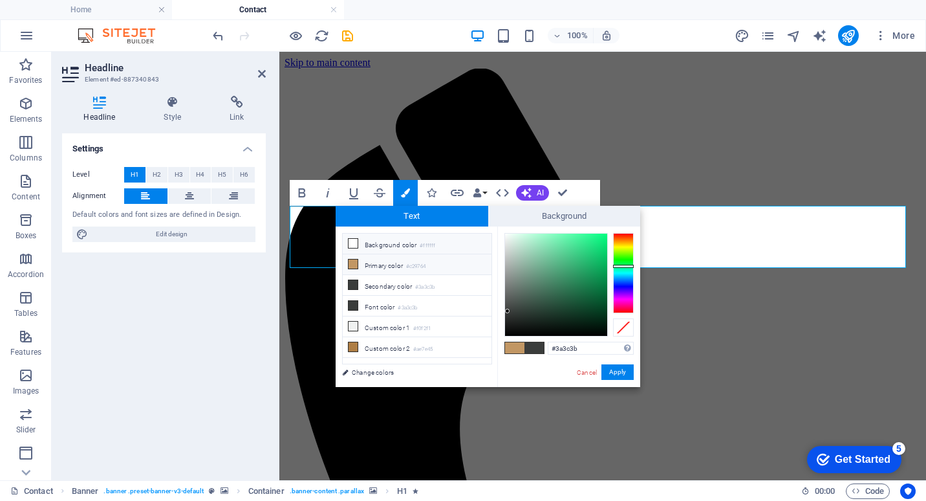
click at [358, 241] on span at bounding box center [353, 243] width 10 height 10
type input "#ffffff"
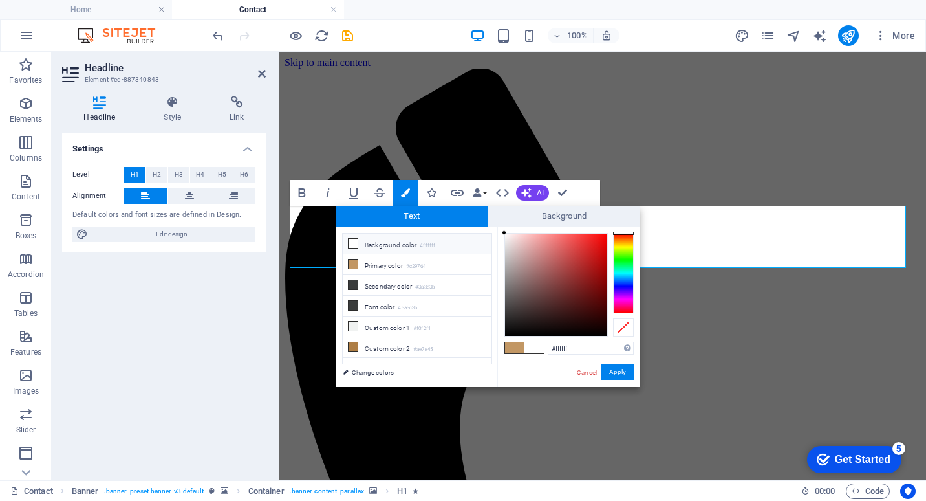
click at [354, 242] on icon at bounding box center [353, 243] width 9 height 9
click at [614, 368] on button "Apply" at bounding box center [618, 372] width 32 height 16
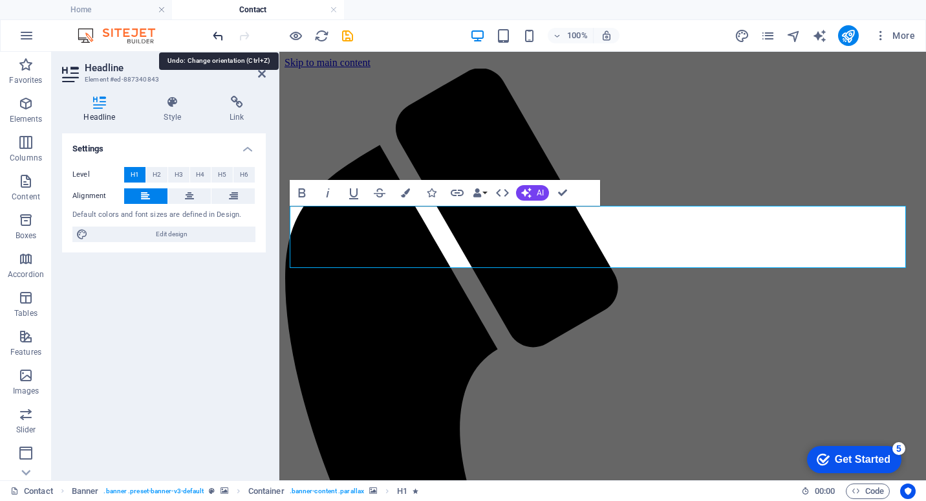
click at [214, 30] on icon "undo" at bounding box center [218, 35] width 15 height 15
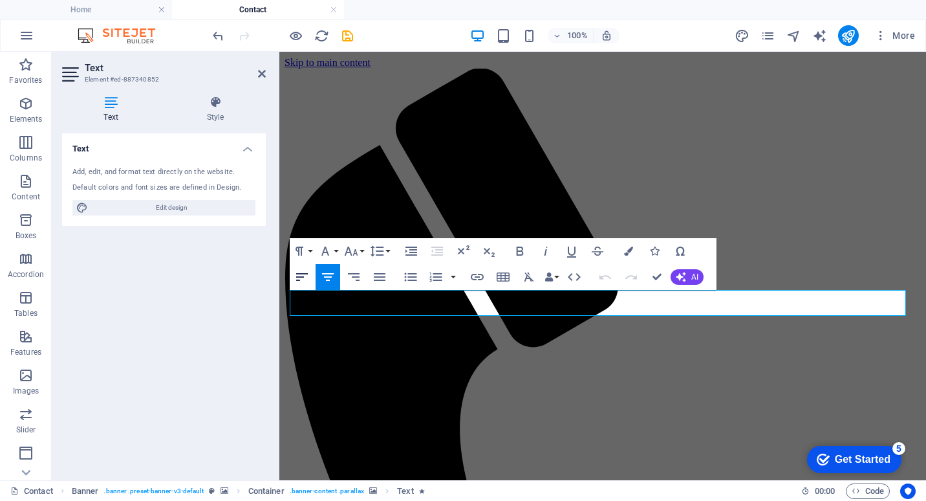
click at [304, 276] on icon "button" at bounding box center [302, 277] width 16 height 16
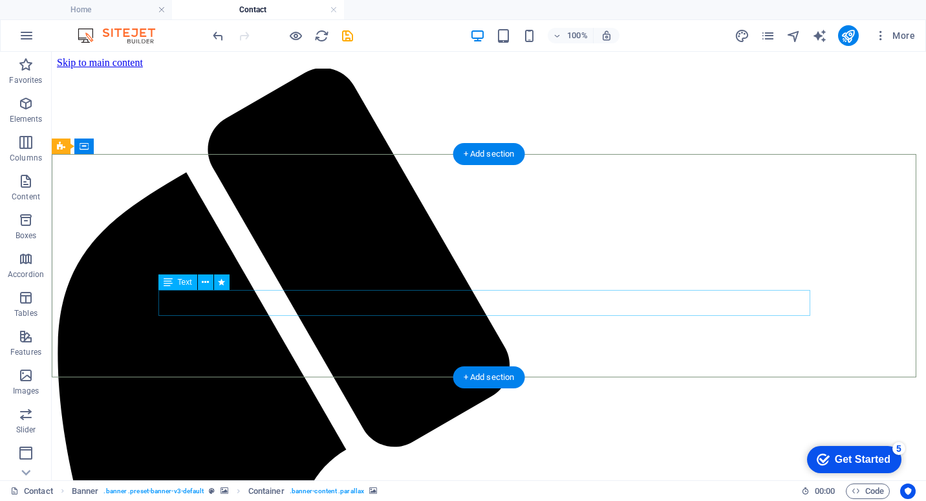
click at [166, 284] on icon at bounding box center [168, 282] width 9 height 16
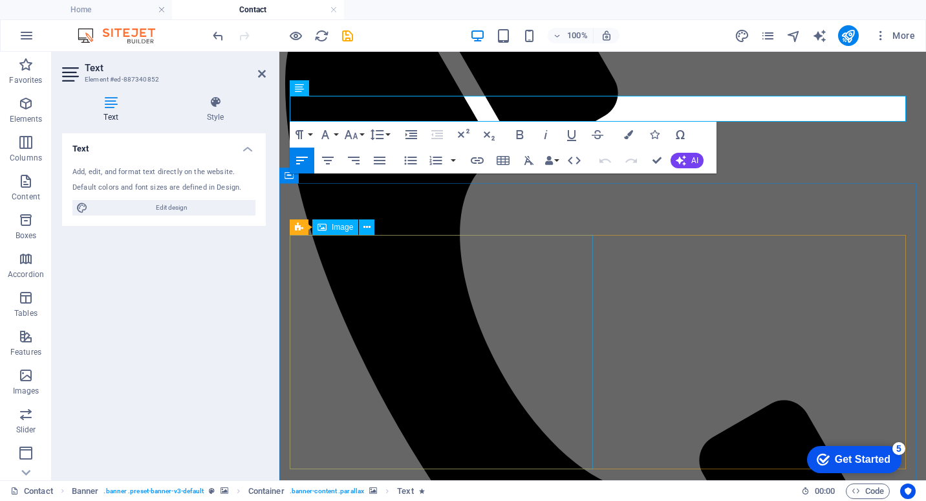
scroll to position [0, 0]
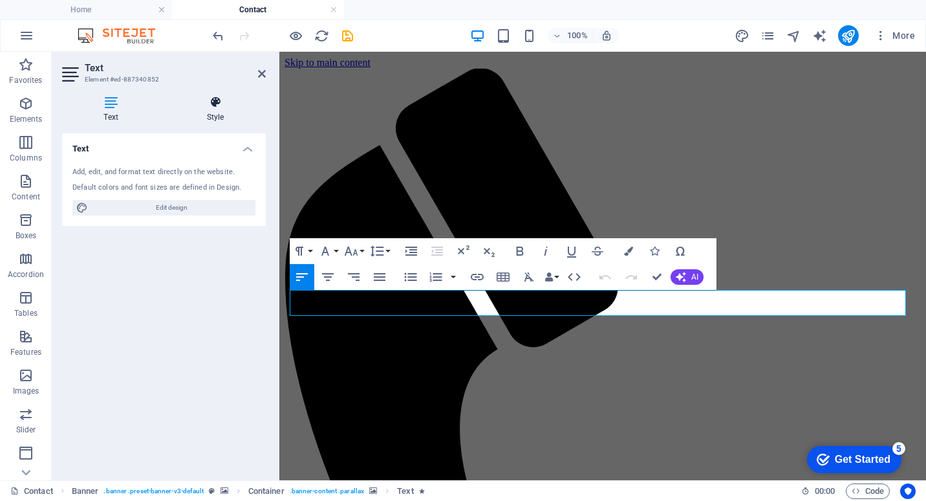
click at [211, 110] on h4 "Style" at bounding box center [215, 109] width 101 height 27
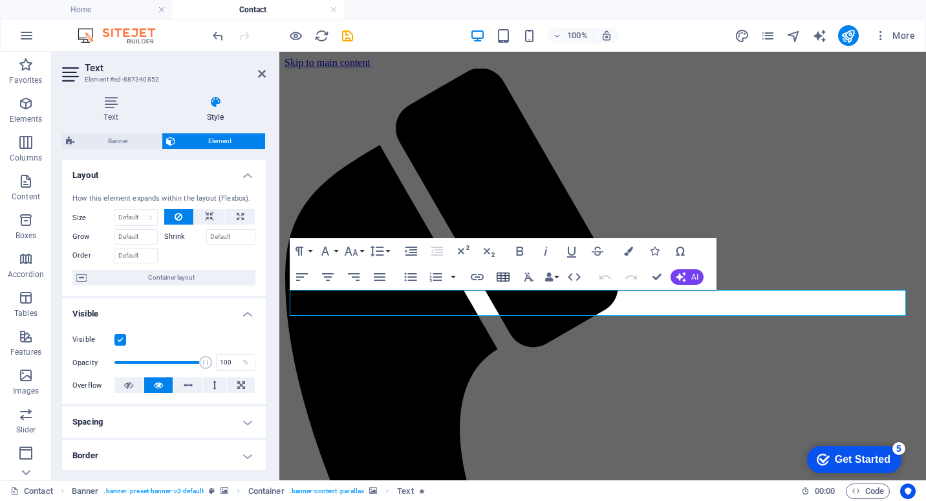
click at [506, 277] on icon "button" at bounding box center [503, 277] width 16 height 16
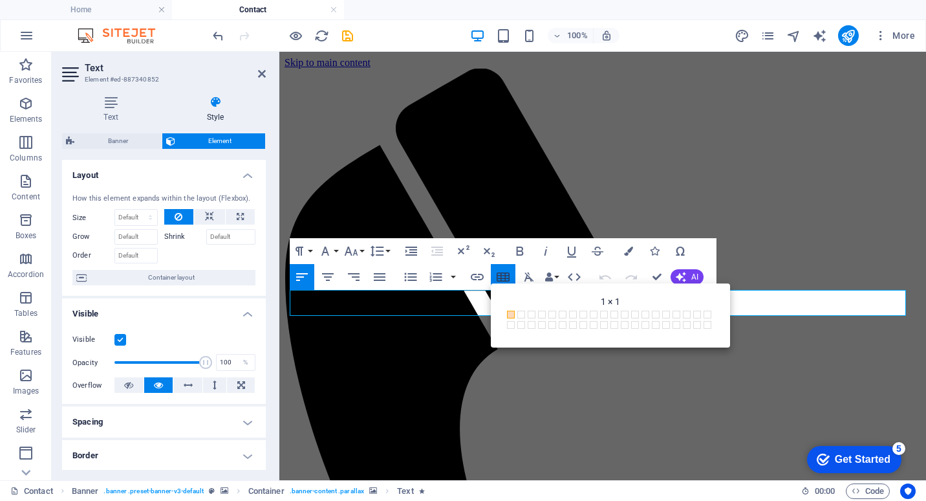
click at [506, 277] on icon "button" at bounding box center [503, 277] width 16 height 16
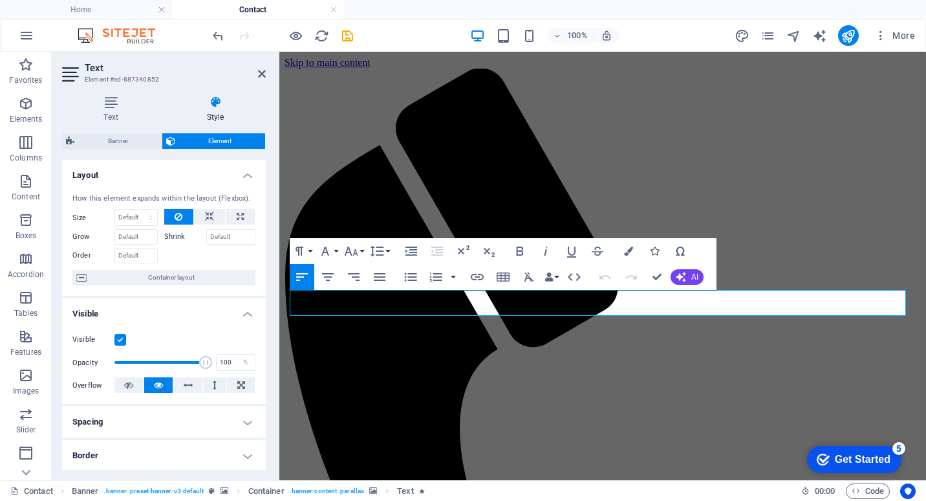
click at [185, 235] on label "Shrink" at bounding box center [185, 237] width 42 height 16
click at [206, 235] on input "Shrink" at bounding box center [231, 237] width 50 height 16
click at [188, 279] on span "Container layout" at bounding box center [171, 278] width 161 height 16
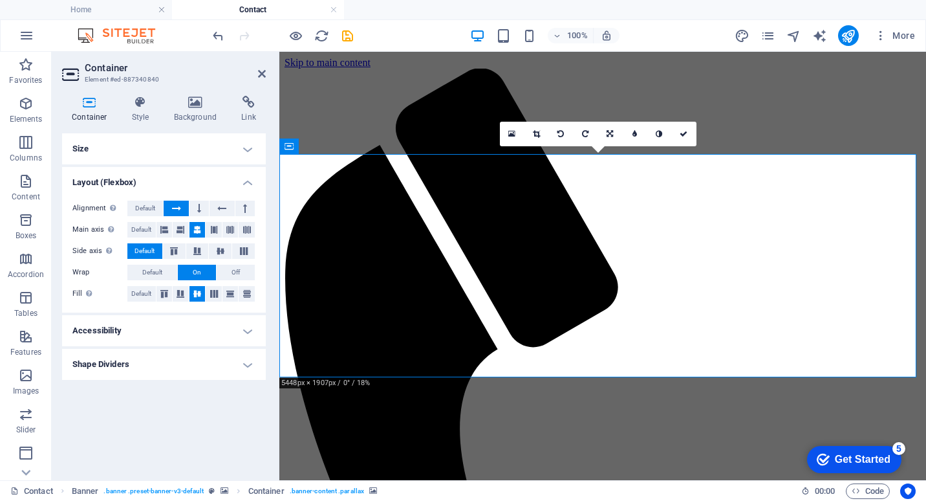
click at [248, 177] on h4 "Layout (Flexbox)" at bounding box center [164, 178] width 204 height 23
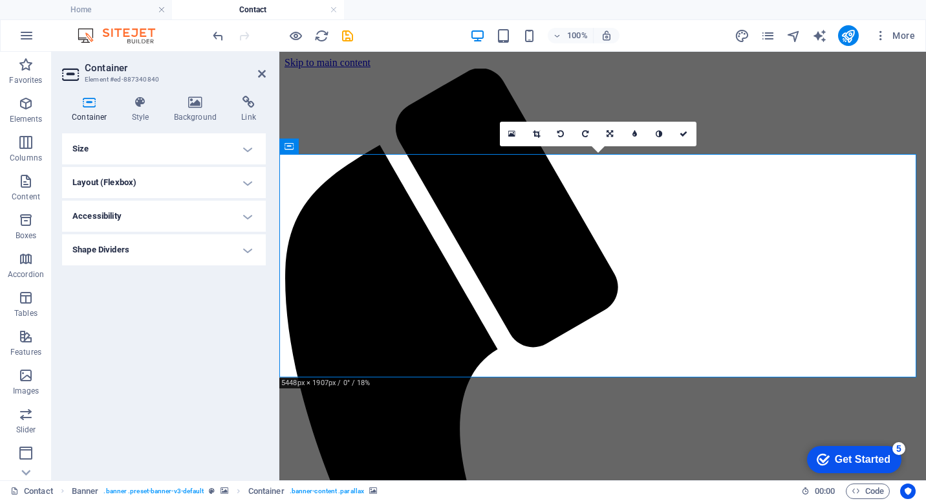
click at [249, 147] on h4 "Size" at bounding box center [164, 148] width 204 height 31
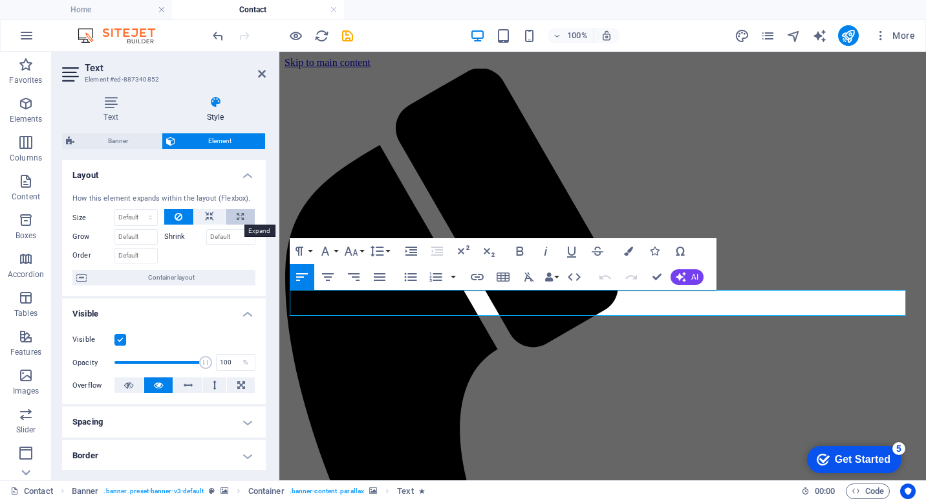
click at [237, 217] on icon at bounding box center [240, 217] width 7 height 16
type input "100"
select select "%"
click at [210, 217] on icon at bounding box center [209, 217] width 9 height 16
select select "DISABLED_OPTION_VALUE"
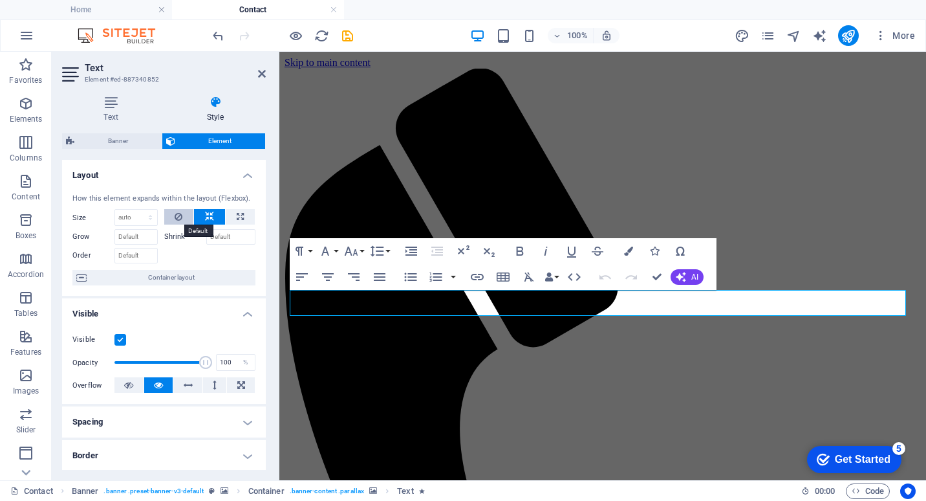
click at [180, 219] on icon at bounding box center [179, 217] width 8 height 16
click at [217, 33] on icon "undo" at bounding box center [218, 35] width 15 height 15
type input "100"
select select "%"
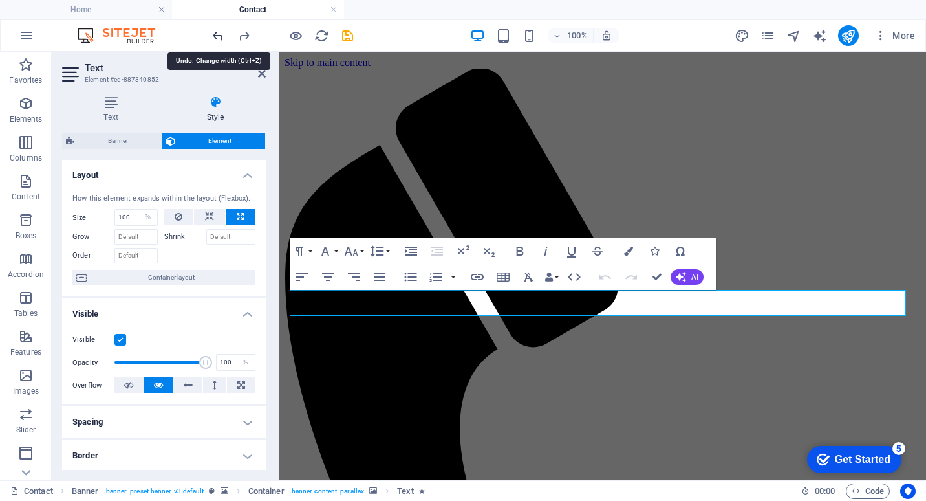
click at [217, 33] on icon "undo" at bounding box center [218, 35] width 15 height 15
select select "DISABLED_OPTION_VALUE"
click at [217, 33] on icon "undo" at bounding box center [218, 35] width 15 height 15
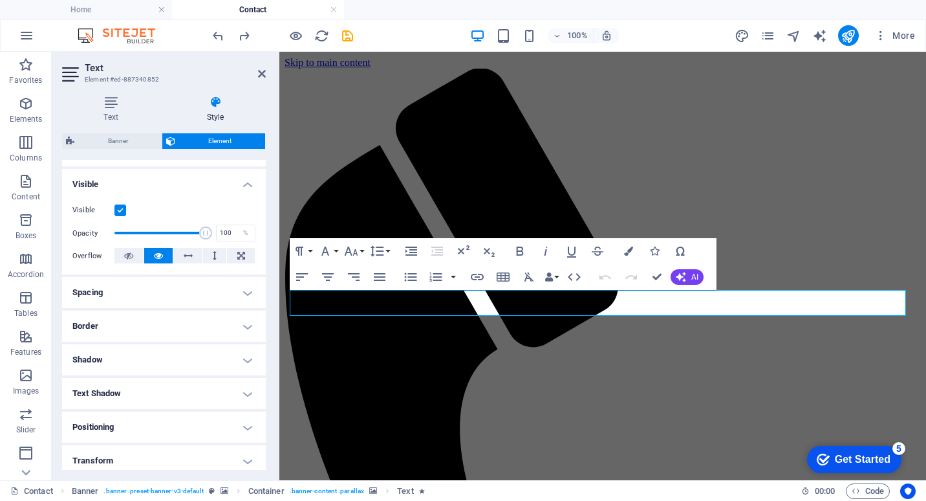
scroll to position [65, 0]
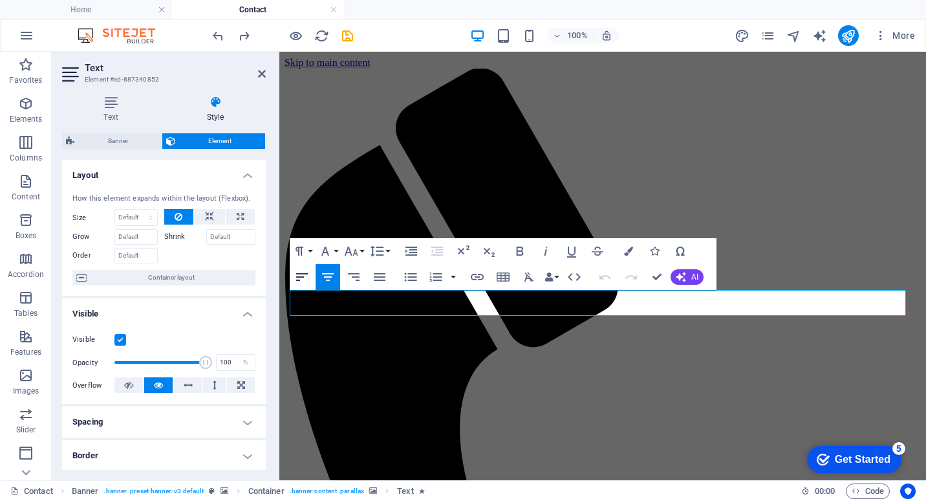
click at [304, 276] on icon "button" at bounding box center [302, 277] width 16 height 16
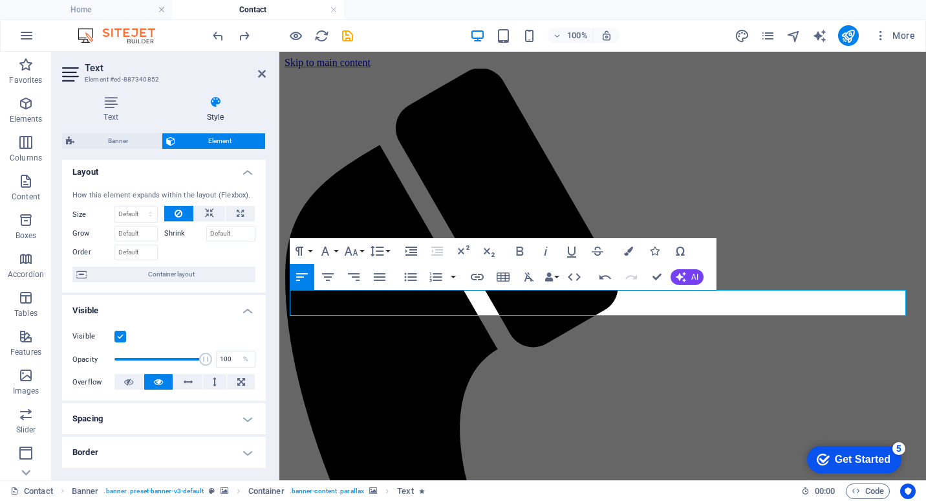
scroll to position [0, 0]
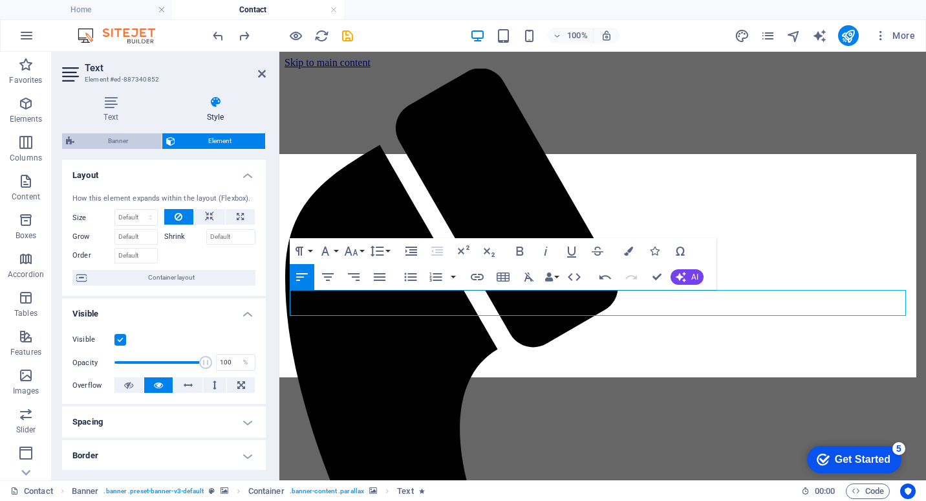
click at [127, 144] on span "Banner" at bounding box center [118, 141] width 80 height 16
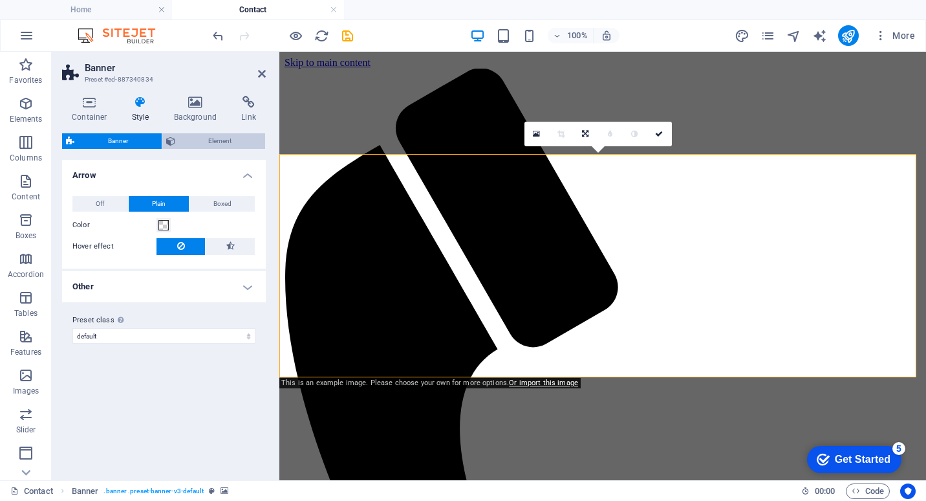
click at [204, 146] on span "Element" at bounding box center [220, 141] width 83 height 16
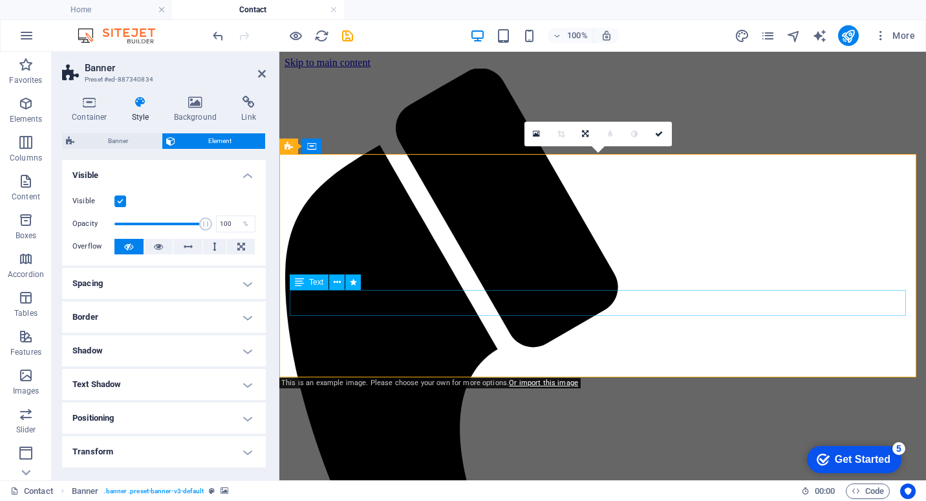
click at [338, 286] on icon at bounding box center [337, 283] width 7 height 14
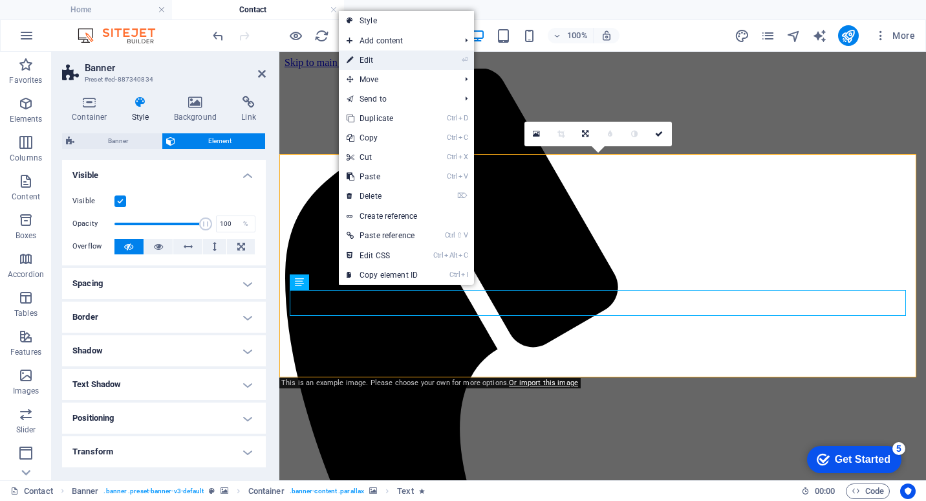
click at [435, 60] on li "⏎ Edit" at bounding box center [406, 59] width 135 height 19
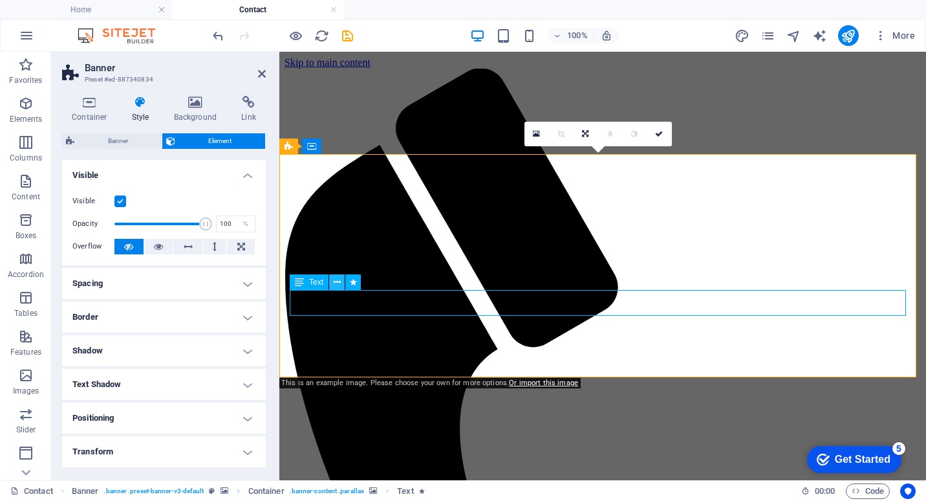
click at [340, 283] on icon at bounding box center [337, 283] width 7 height 14
click at [353, 283] on icon at bounding box center [353, 283] width 7 height 14
select select "fade"
select select "s"
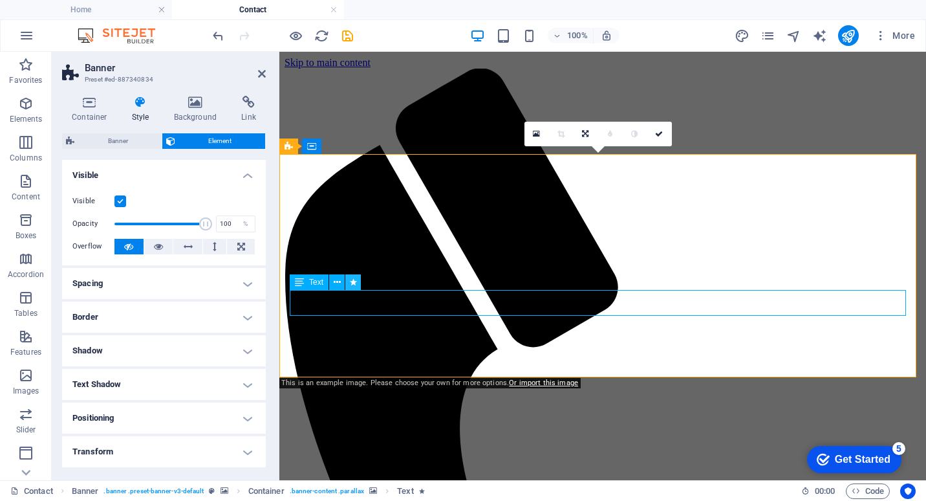
select select "onload"
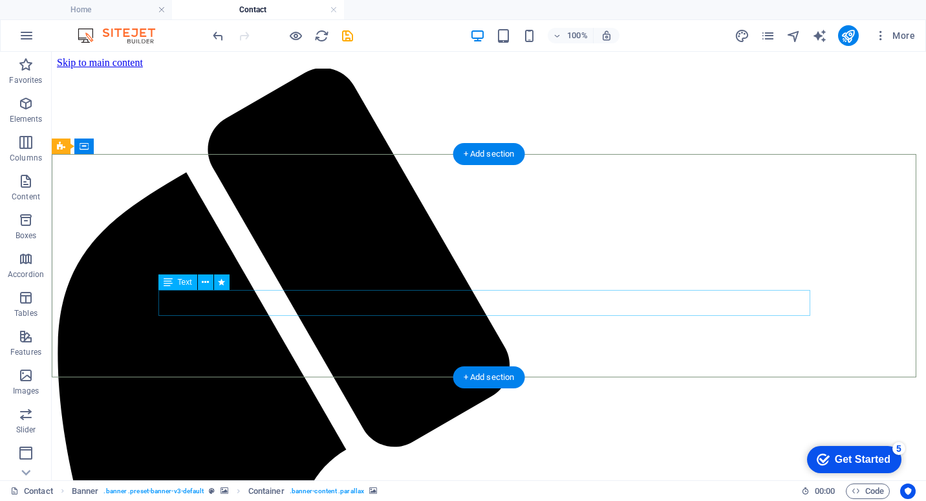
select select "fade"
select select "s"
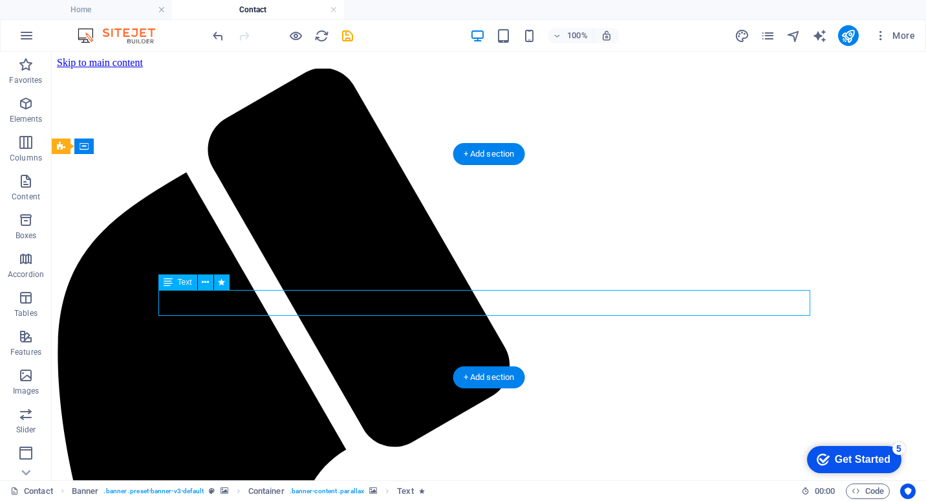
select select "s"
select select "onload"
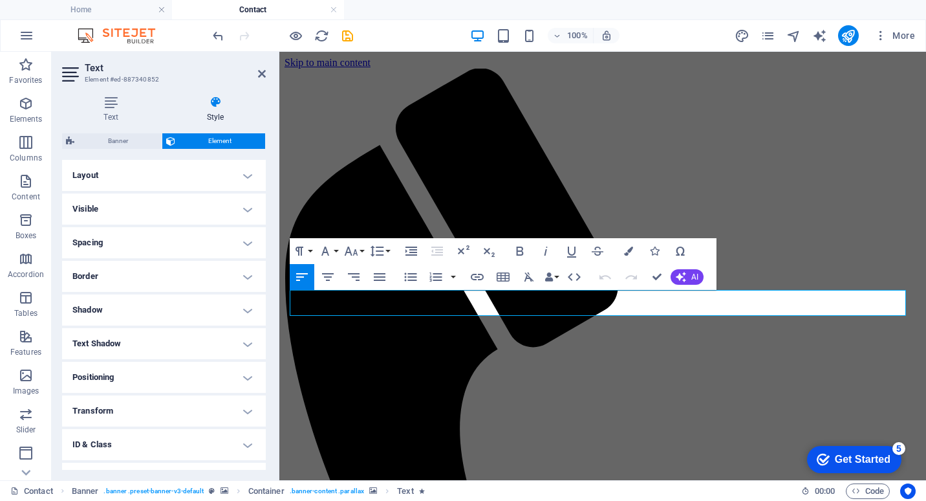
click at [242, 179] on h4 "Layout" at bounding box center [164, 175] width 204 height 31
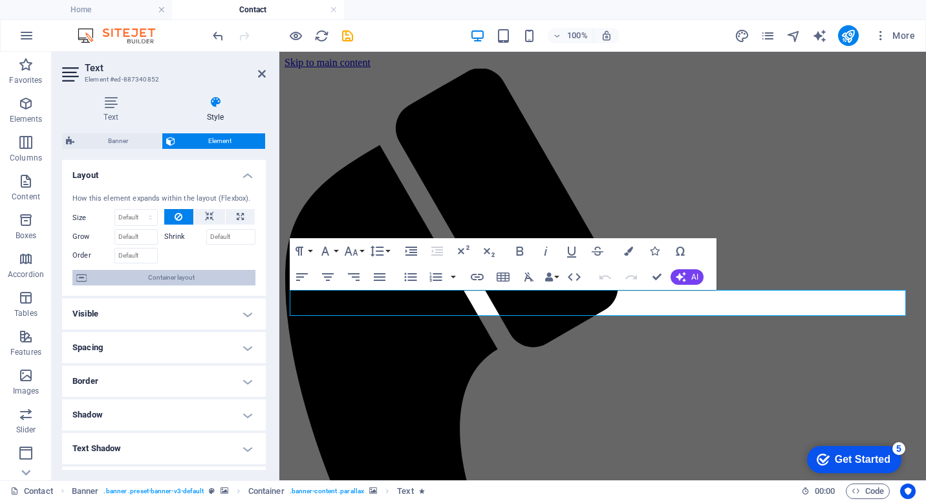
click at [171, 276] on span "Container layout" at bounding box center [171, 278] width 161 height 16
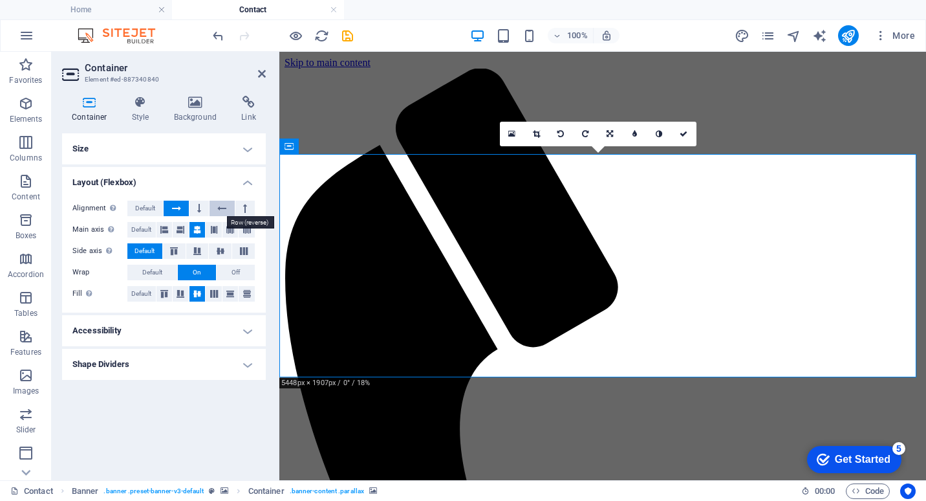
click at [223, 202] on icon at bounding box center [221, 209] width 9 height 16
click at [171, 207] on button at bounding box center [176, 209] width 25 height 16
click at [168, 226] on icon at bounding box center [164, 230] width 8 height 16
click at [246, 268] on button "Off" at bounding box center [236, 273] width 38 height 16
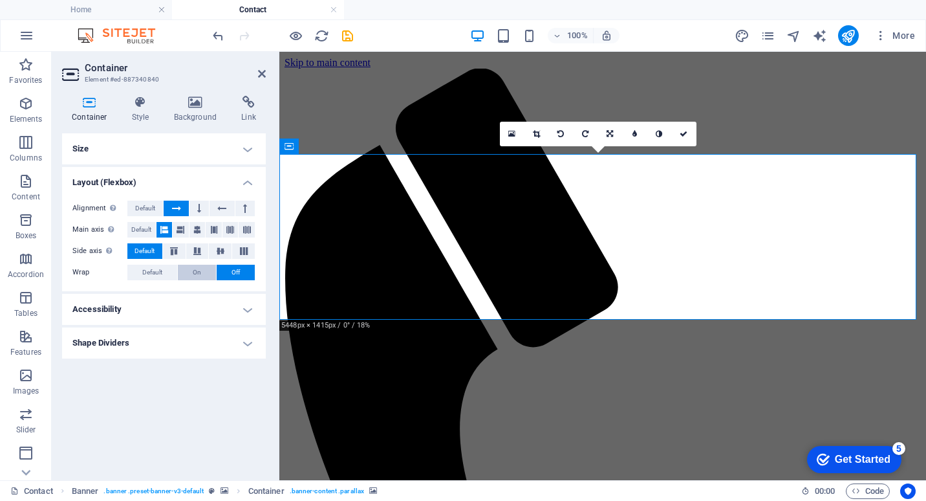
click at [197, 268] on span "On" at bounding box center [197, 273] width 8 height 16
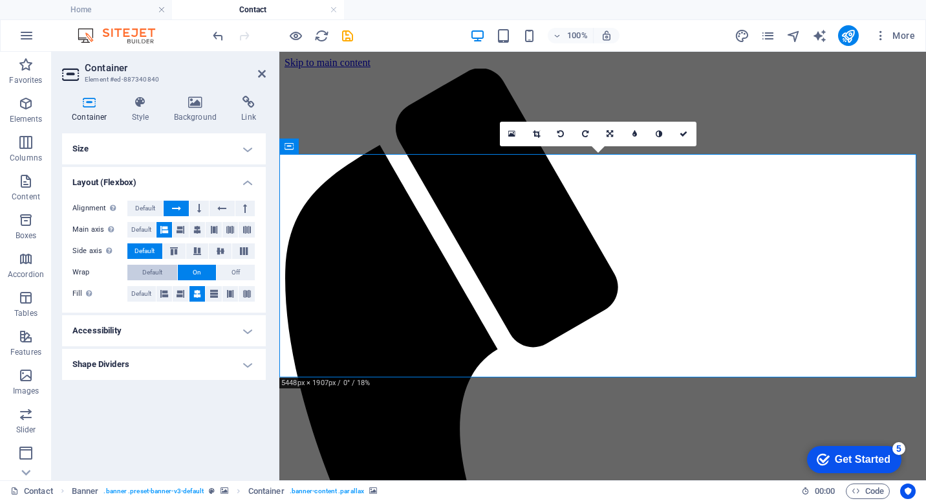
click at [160, 272] on span "Default" at bounding box center [152, 273] width 20 height 16
click at [166, 292] on icon at bounding box center [164, 294] width 8 height 16
click at [149, 296] on span "Default" at bounding box center [141, 294] width 20 height 16
click at [170, 296] on button at bounding box center [165, 294] width 16 height 16
click at [244, 362] on h4 "Shape Dividers" at bounding box center [164, 364] width 204 height 31
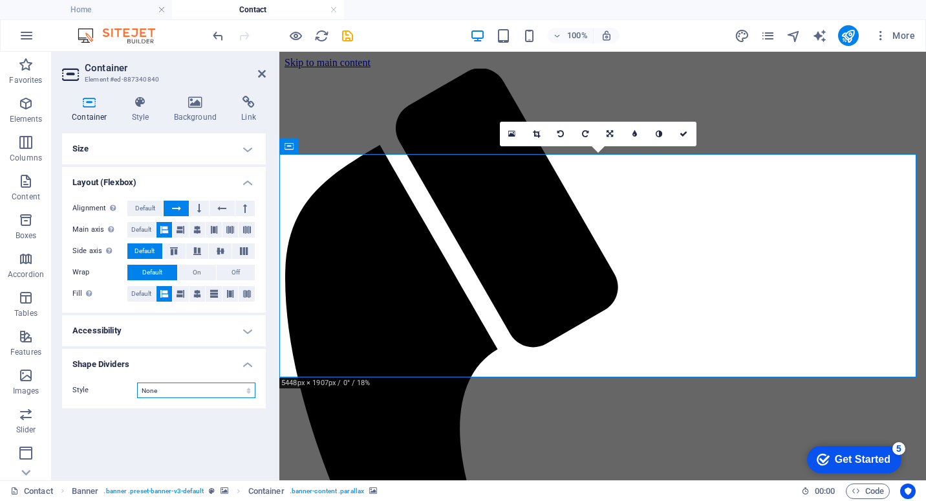
click at [245, 387] on select "None Triangle Square Diagonal Polygon 1 Polygon 2 Zigzag Multiple Zigzags Waves…" at bounding box center [196, 390] width 118 height 16
click at [250, 331] on h4 "Accessibility" at bounding box center [164, 330] width 204 height 31
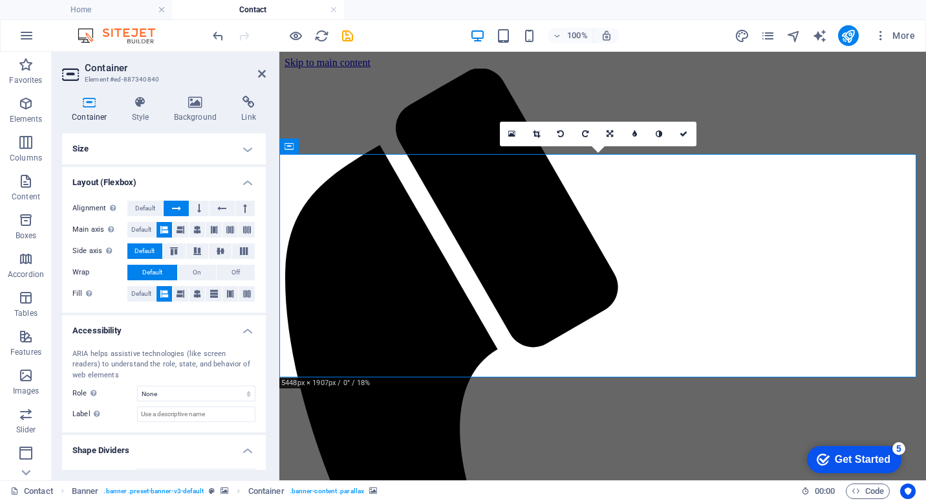
click at [250, 330] on h4 "Accessibility" at bounding box center [164, 326] width 204 height 23
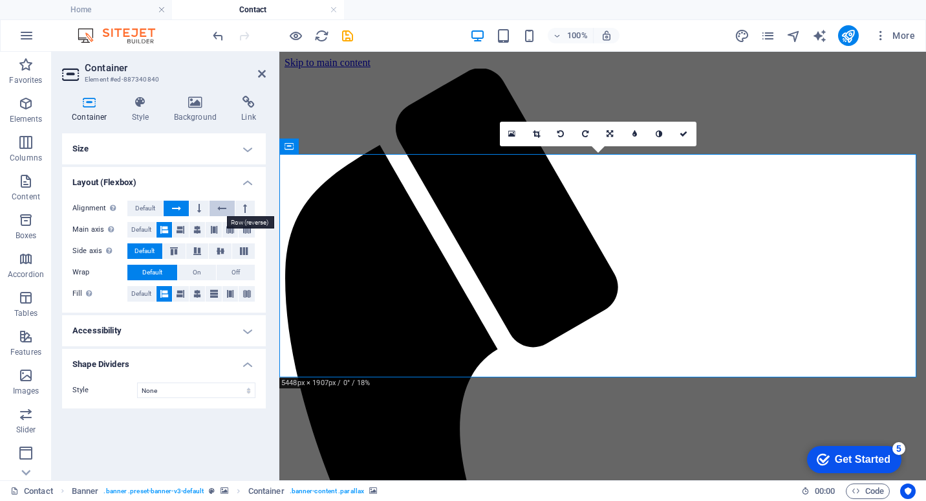
click at [223, 205] on icon at bounding box center [221, 209] width 9 height 16
click at [179, 202] on icon at bounding box center [176, 209] width 9 height 16
click at [152, 202] on span "Default" at bounding box center [145, 209] width 20 height 16
click at [145, 225] on span "Default" at bounding box center [141, 230] width 20 height 16
click at [175, 206] on icon at bounding box center [176, 209] width 9 height 16
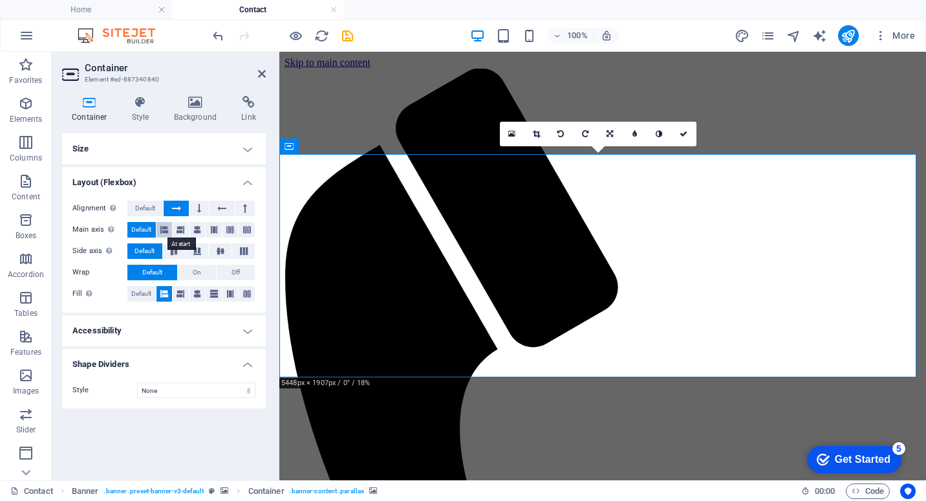
click at [163, 230] on icon at bounding box center [164, 230] width 8 height 16
click at [197, 270] on span "On" at bounding box center [197, 273] width 8 height 16
click at [229, 272] on button "Off" at bounding box center [236, 273] width 38 height 16
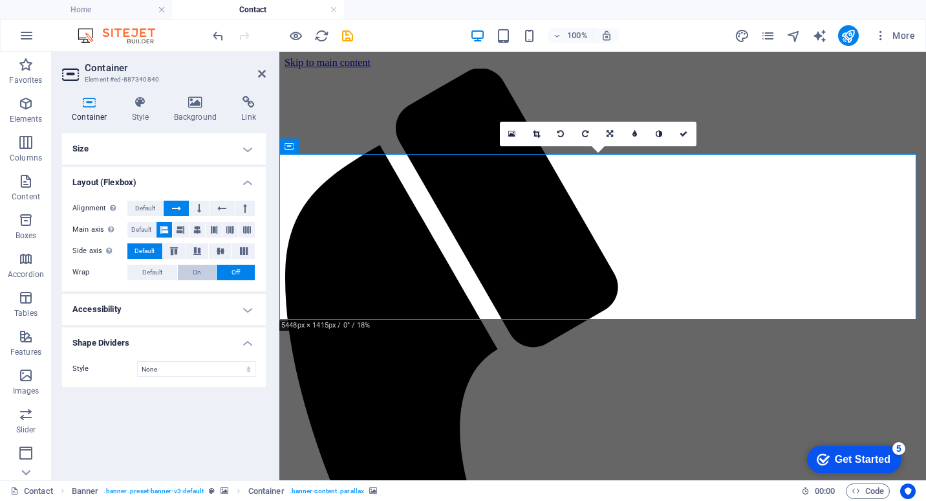
click at [201, 268] on span "On" at bounding box center [197, 273] width 8 height 16
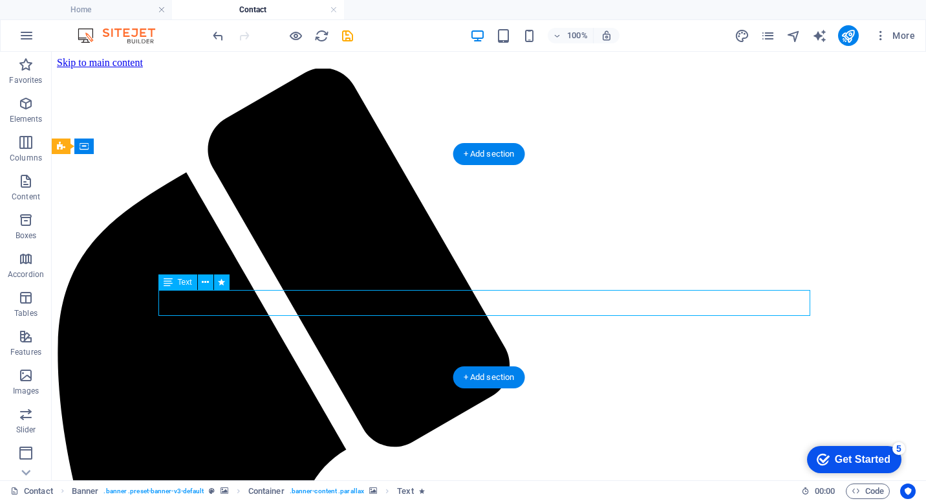
select select "fade"
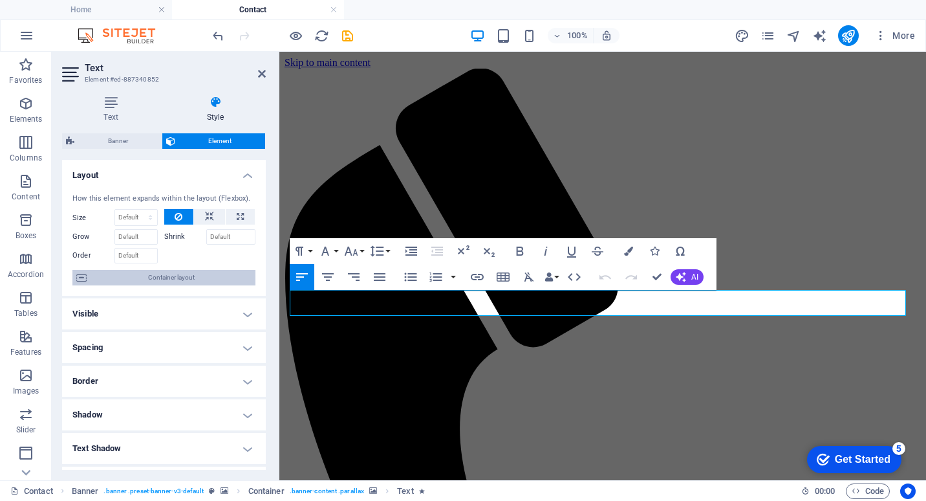
click at [122, 279] on span "Container layout" at bounding box center [171, 278] width 161 height 16
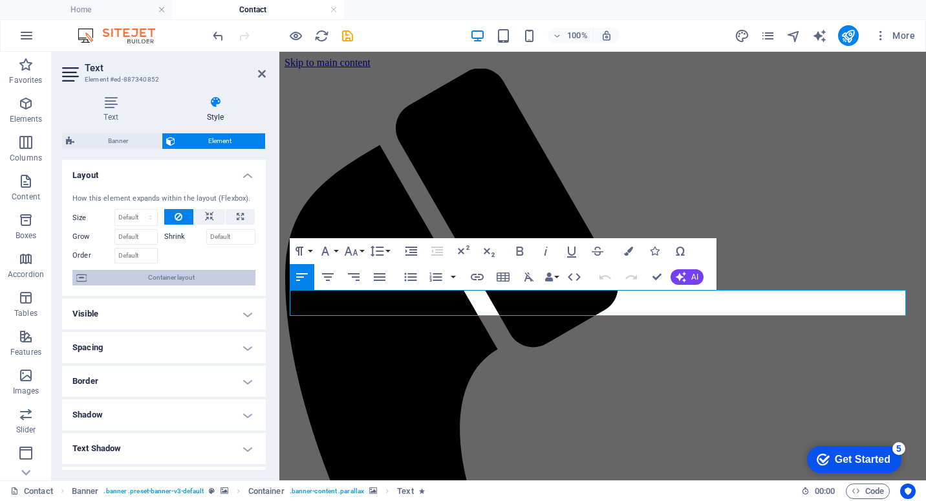
scroll to position [65, 0]
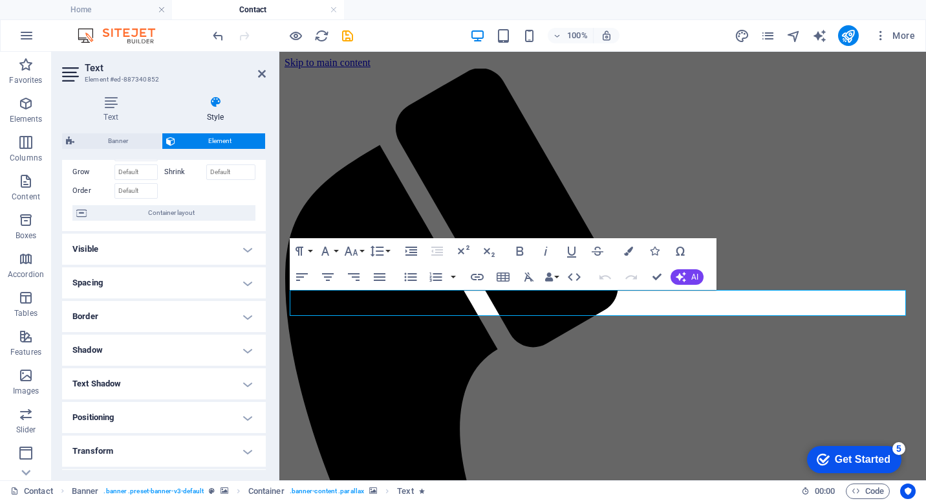
click at [247, 245] on h4 "Visible" at bounding box center [164, 248] width 204 height 31
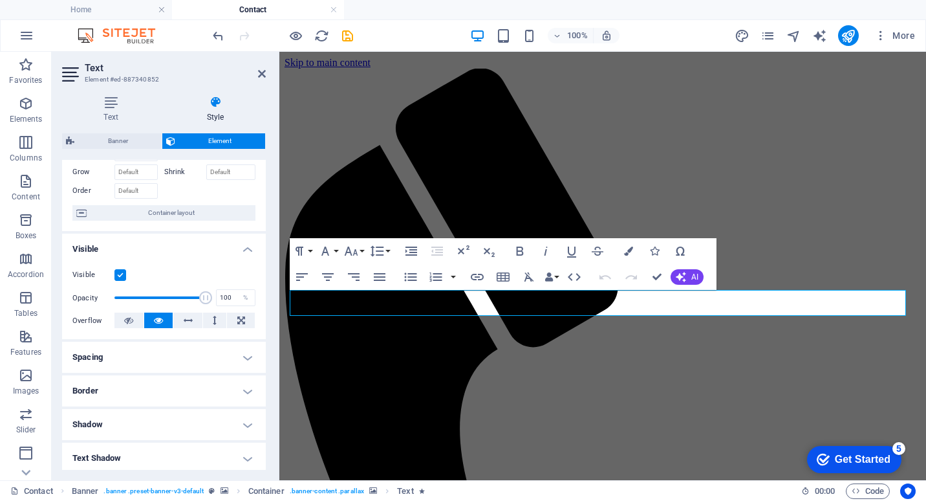
click at [247, 245] on h4 "Visible" at bounding box center [164, 244] width 204 height 23
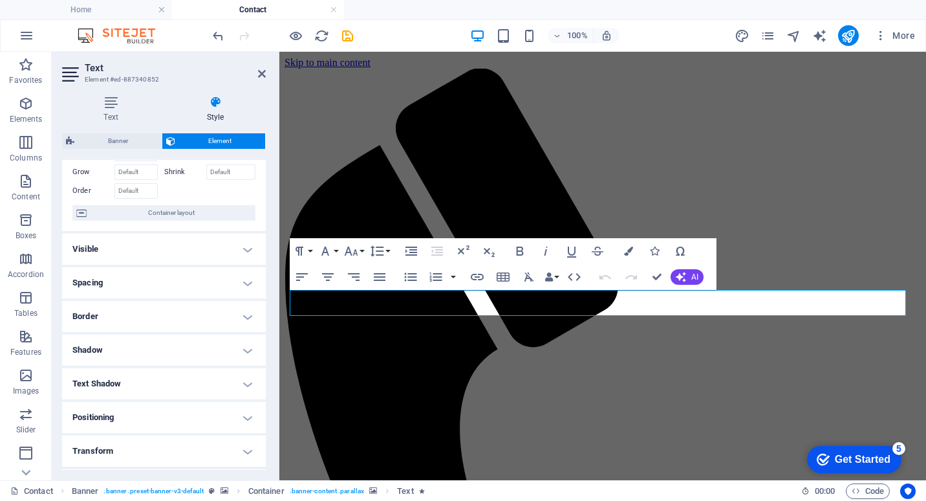
click at [247, 245] on h4 "Visible" at bounding box center [164, 248] width 204 height 31
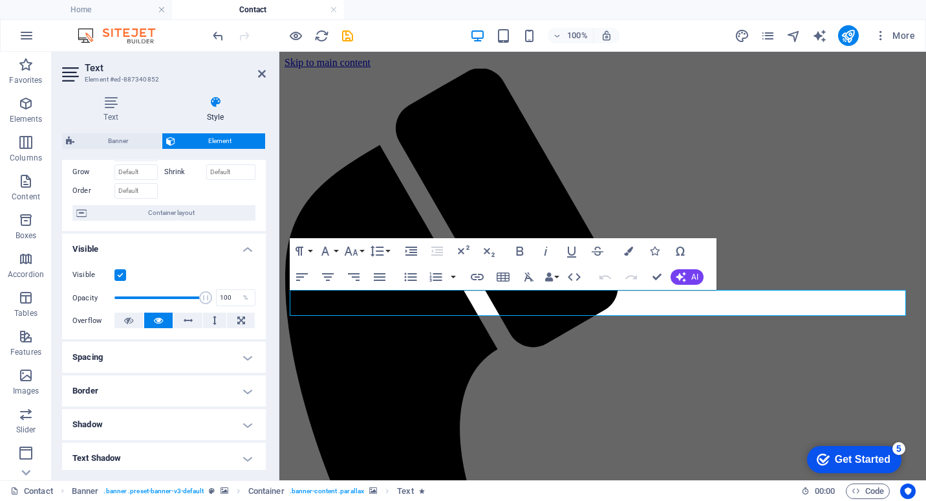
click at [247, 245] on h4 "Visible" at bounding box center [164, 244] width 204 height 23
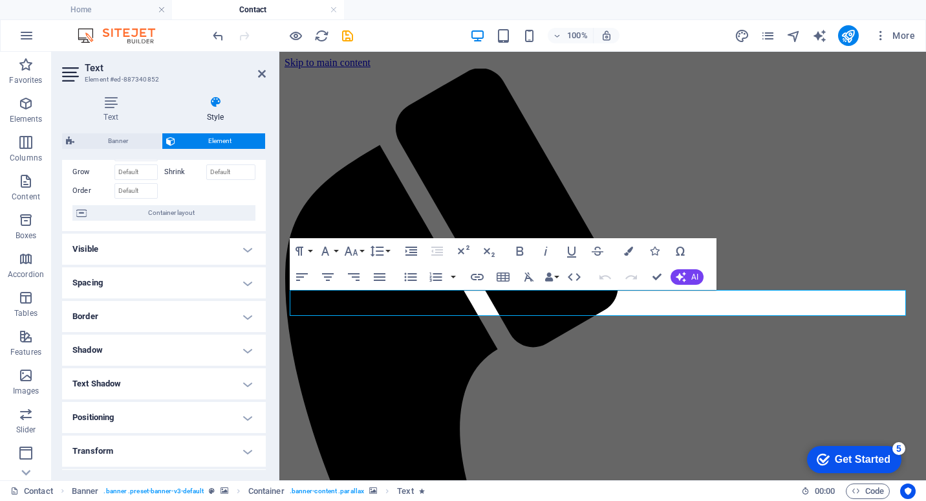
click at [246, 279] on h4 "Spacing" at bounding box center [164, 282] width 204 height 31
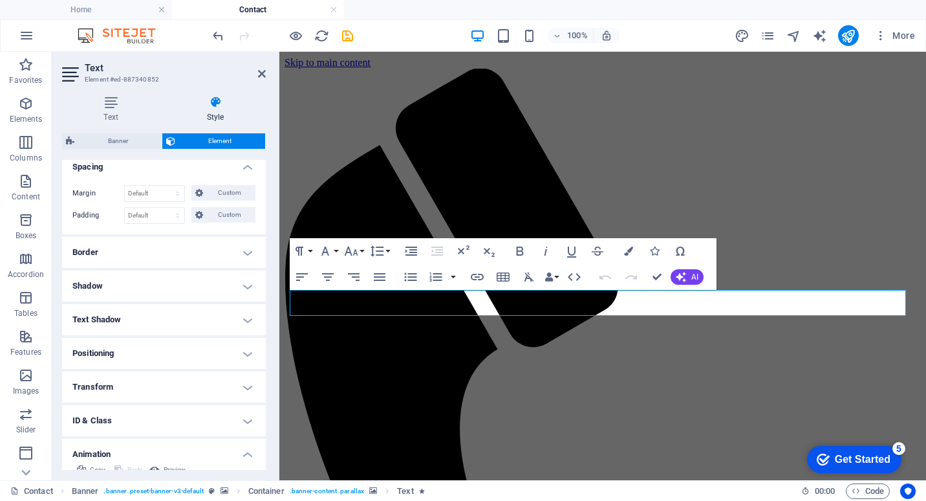
scroll to position [194, 0]
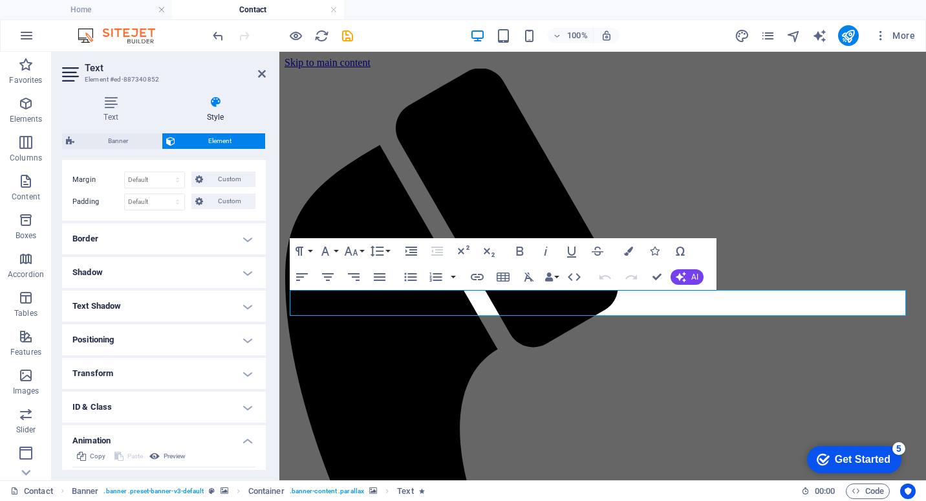
click at [243, 238] on h4 "Border" at bounding box center [164, 238] width 204 height 31
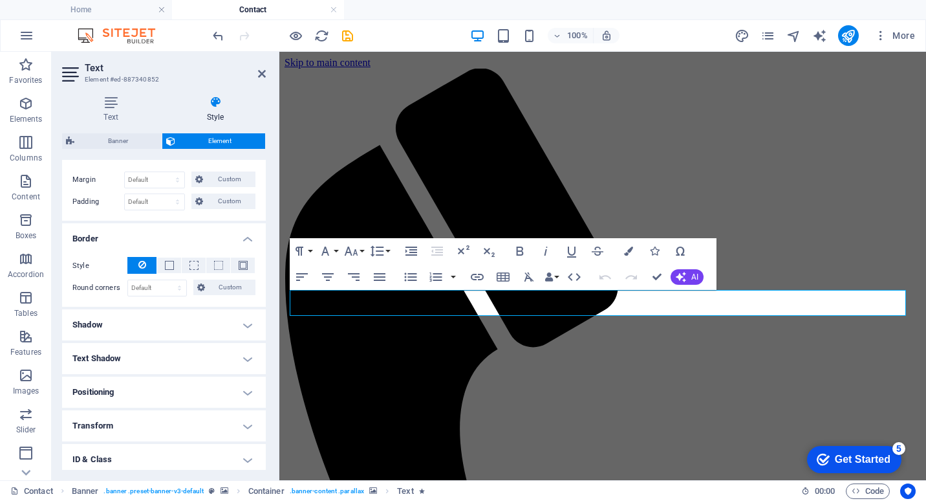
click at [243, 238] on h4 "Border" at bounding box center [164, 234] width 204 height 23
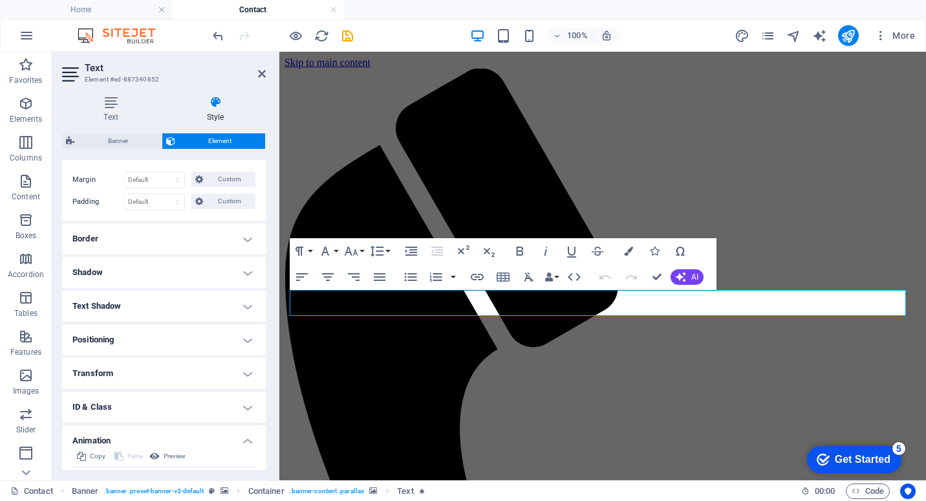
click at [241, 336] on h4 "Positioning" at bounding box center [164, 339] width 204 height 31
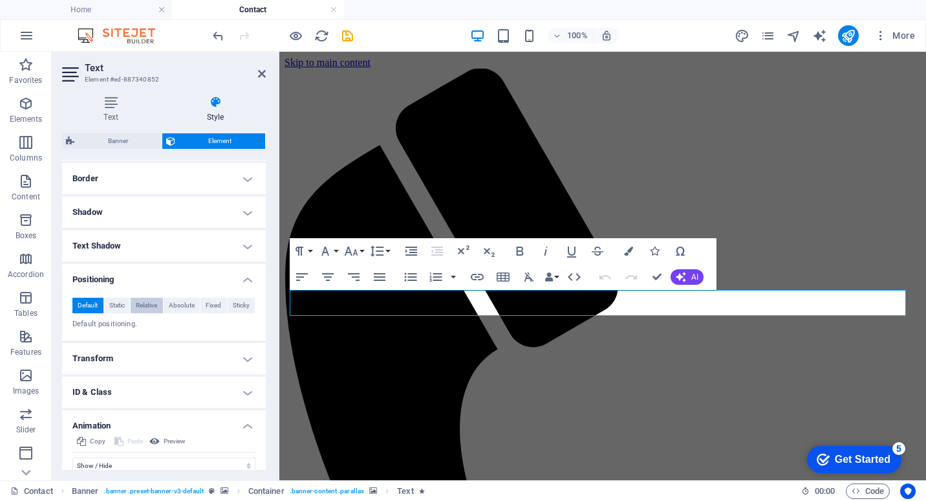
scroll to position [259, 0]
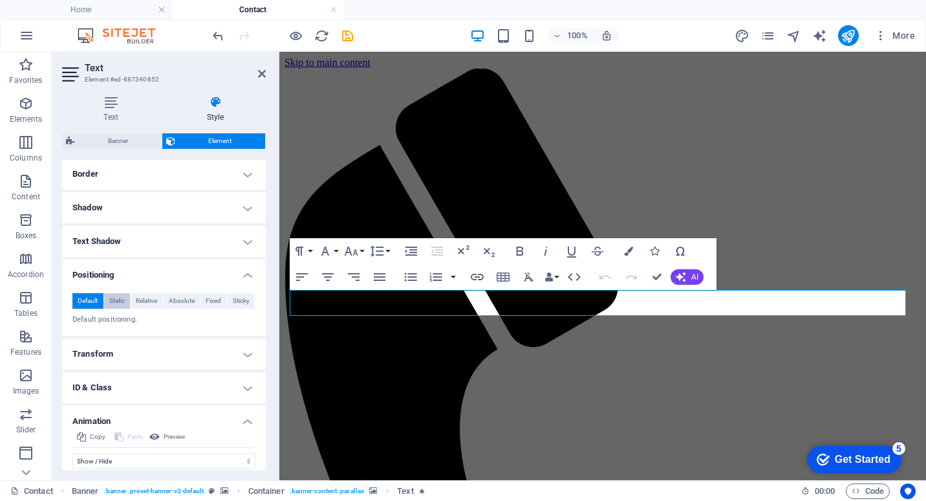
click at [120, 307] on span "Static" at bounding box center [117, 301] width 16 height 16
click at [89, 308] on span "Default" at bounding box center [88, 301] width 20 height 16
click at [119, 304] on span "Static" at bounding box center [117, 301] width 16 height 16
click at [148, 299] on span "Relative" at bounding box center [146, 301] width 21 height 16
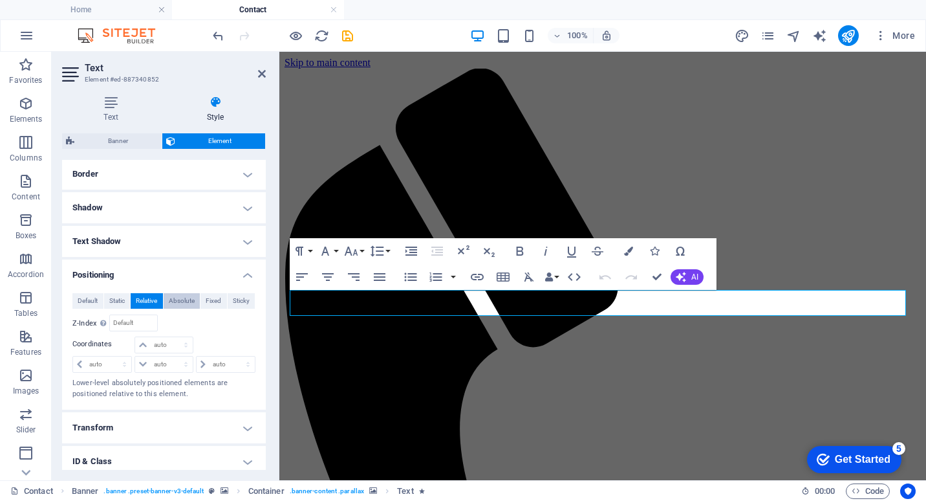
click at [177, 301] on span "Absolute" at bounding box center [182, 301] width 26 height 16
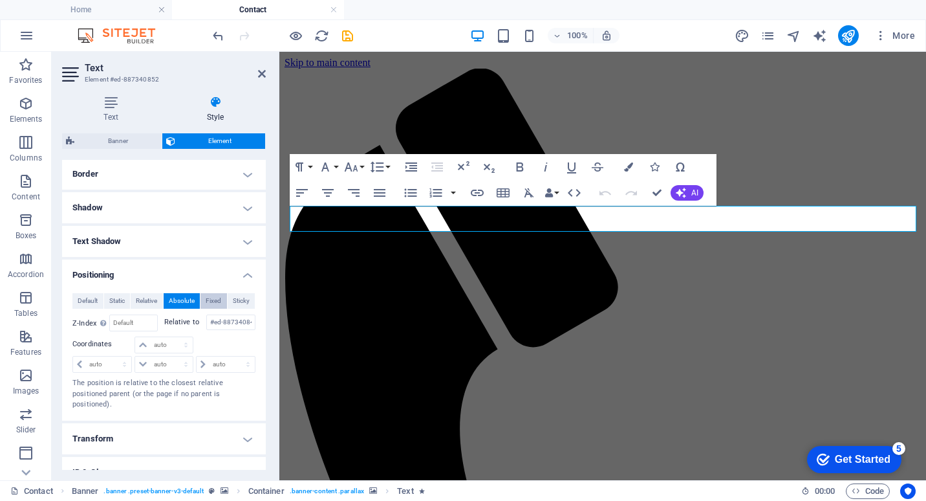
click at [210, 302] on span "Fixed" at bounding box center [214, 301] width 16 height 16
click at [233, 301] on span "Sticky" at bounding box center [241, 301] width 17 height 16
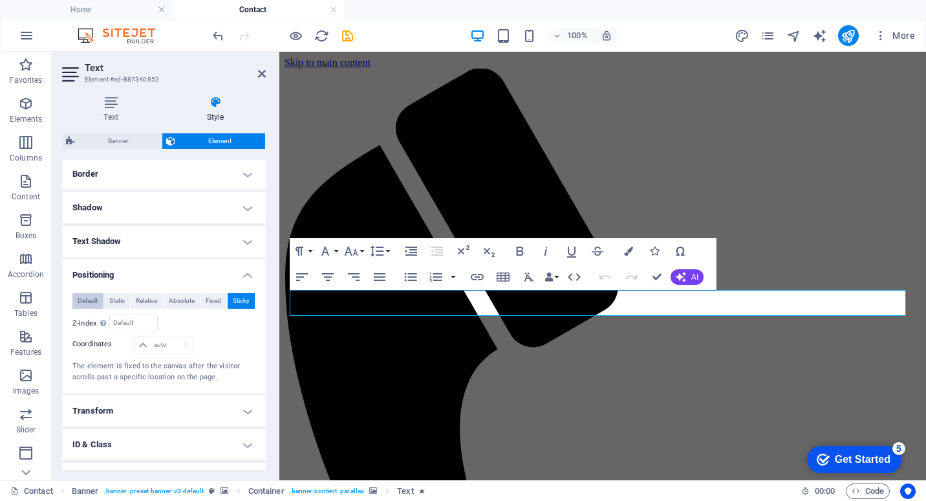
click at [94, 303] on span "Default" at bounding box center [88, 301] width 20 height 16
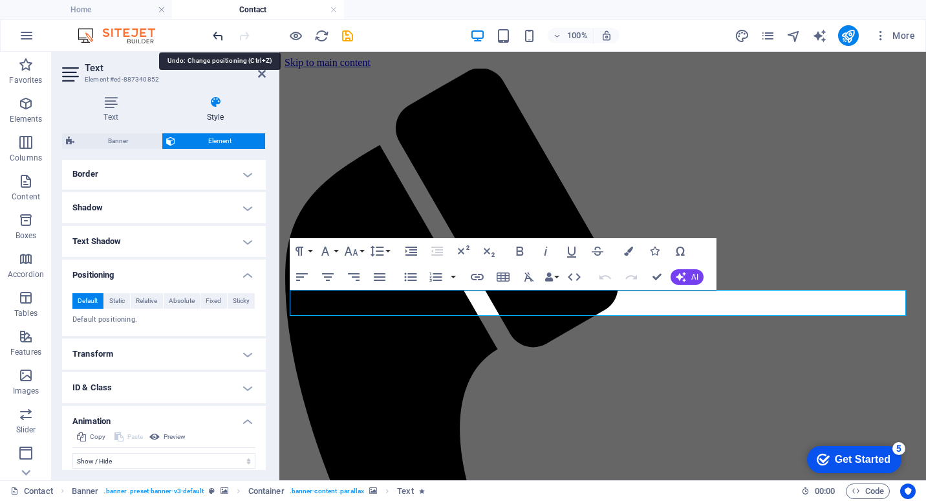
click at [217, 35] on icon "undo" at bounding box center [218, 35] width 15 height 15
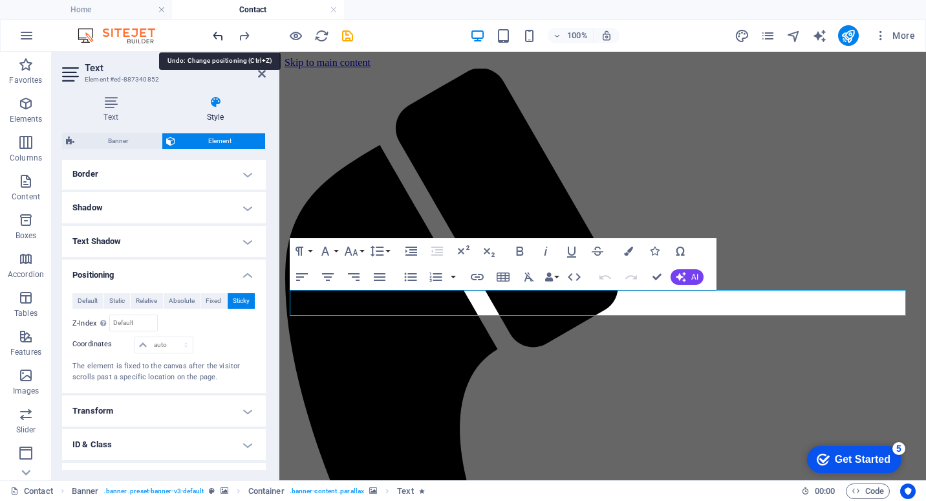
click at [217, 35] on icon "undo" at bounding box center [218, 35] width 15 height 15
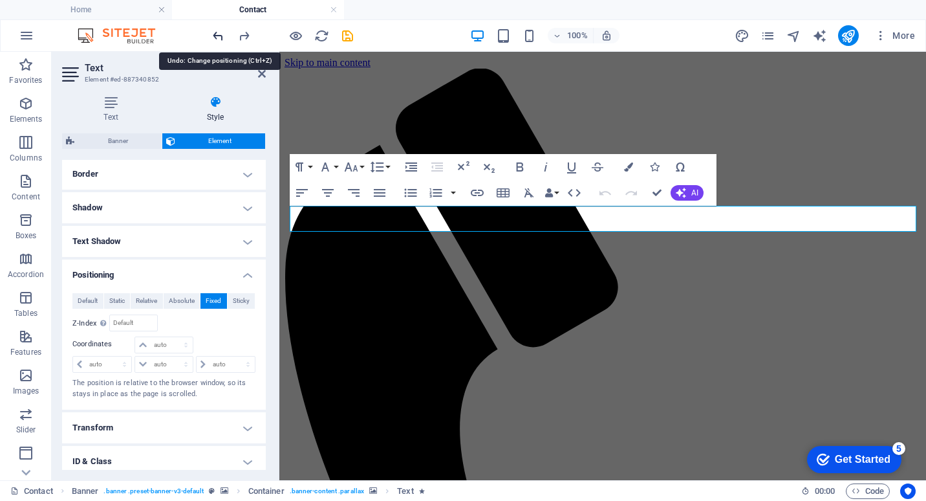
click at [217, 35] on icon "undo" at bounding box center [218, 35] width 15 height 15
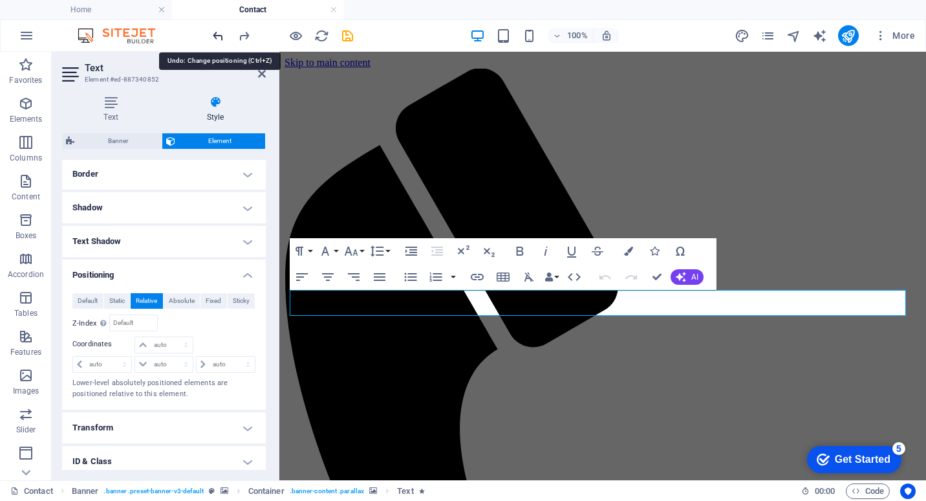
click at [217, 35] on icon "undo" at bounding box center [218, 35] width 15 height 15
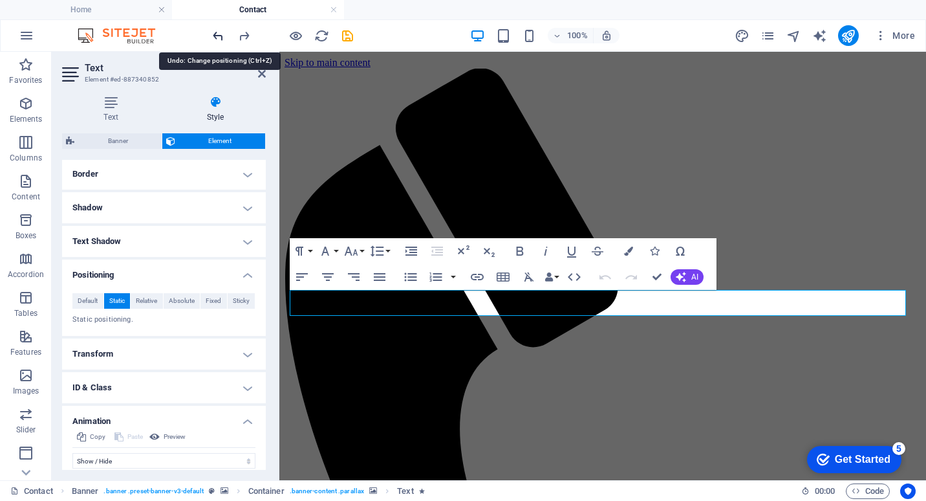
click at [222, 38] on icon "undo" at bounding box center [218, 35] width 15 height 15
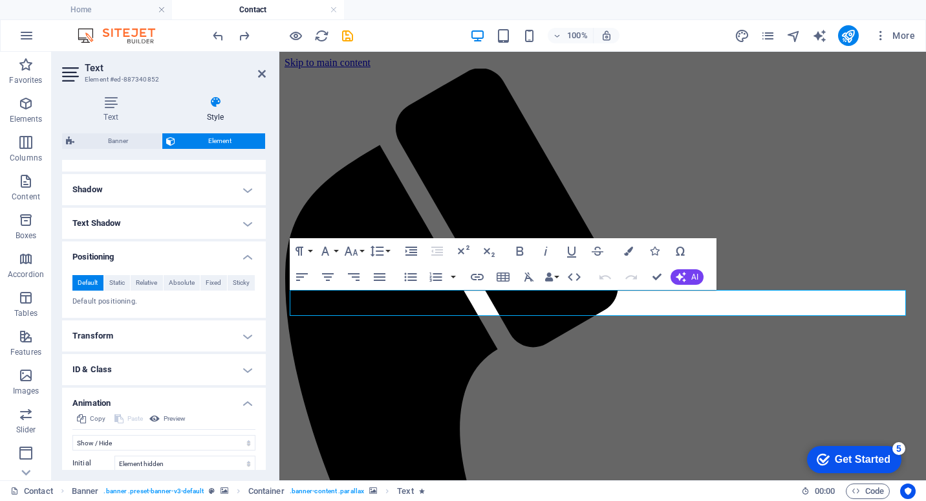
scroll to position [263, 0]
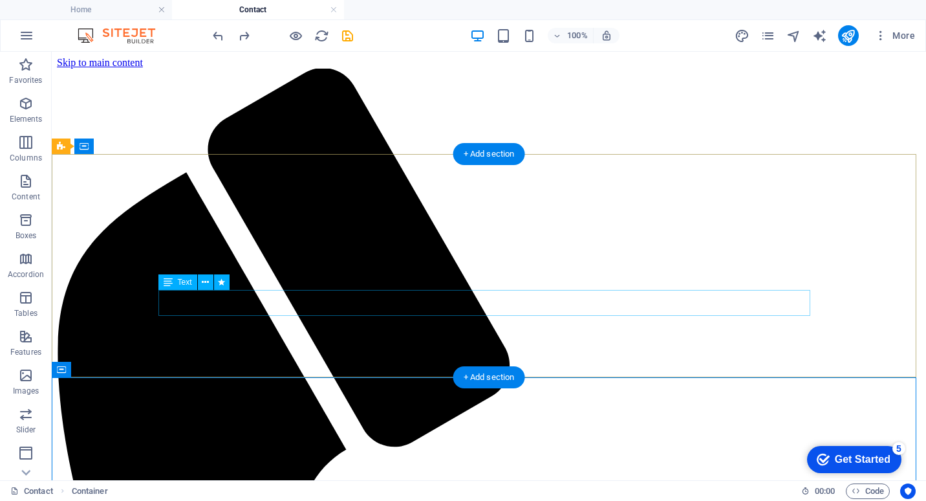
scroll to position [259, 0]
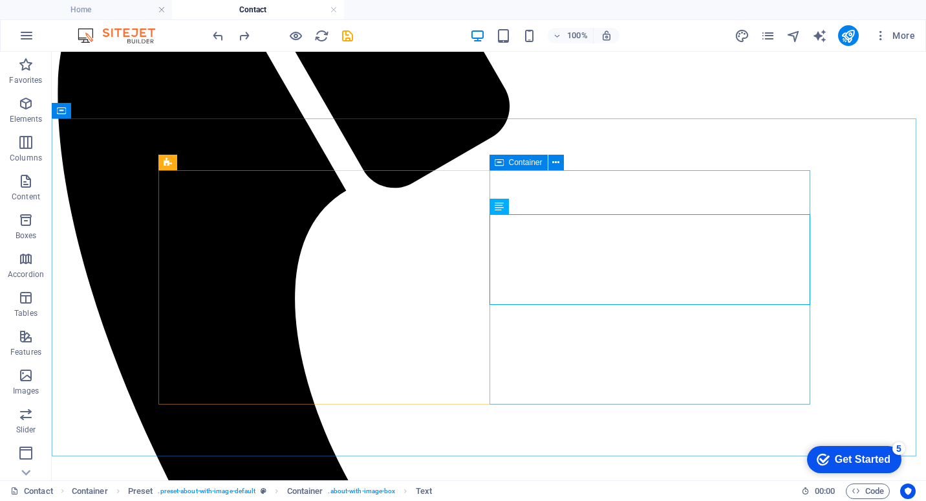
click at [502, 164] on icon at bounding box center [499, 163] width 9 height 16
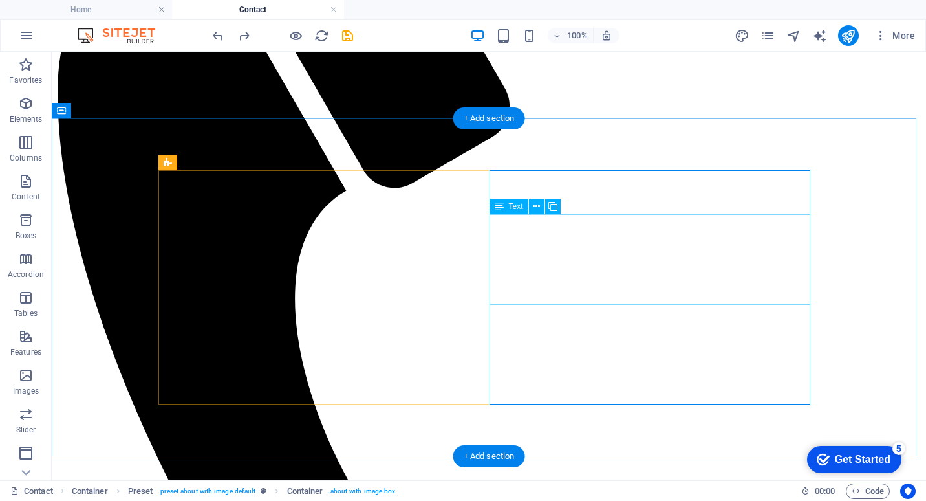
scroll to position [65, 0]
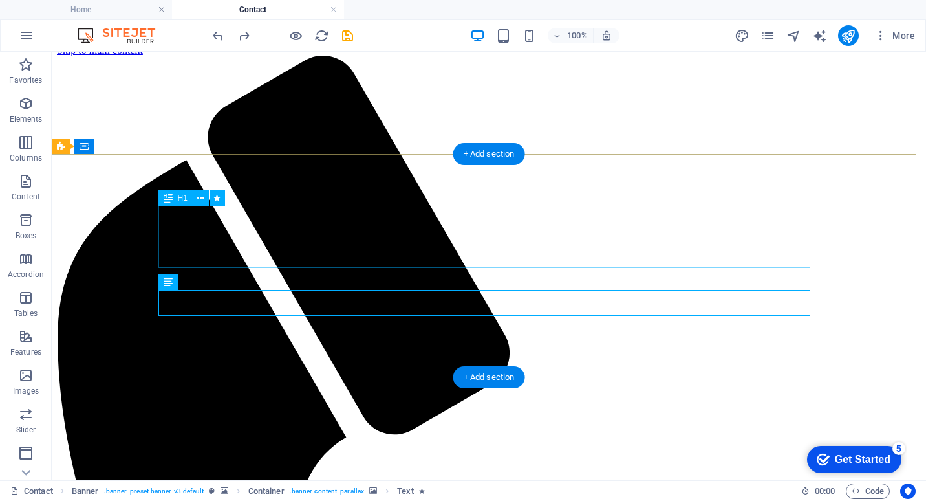
scroll to position [0, 0]
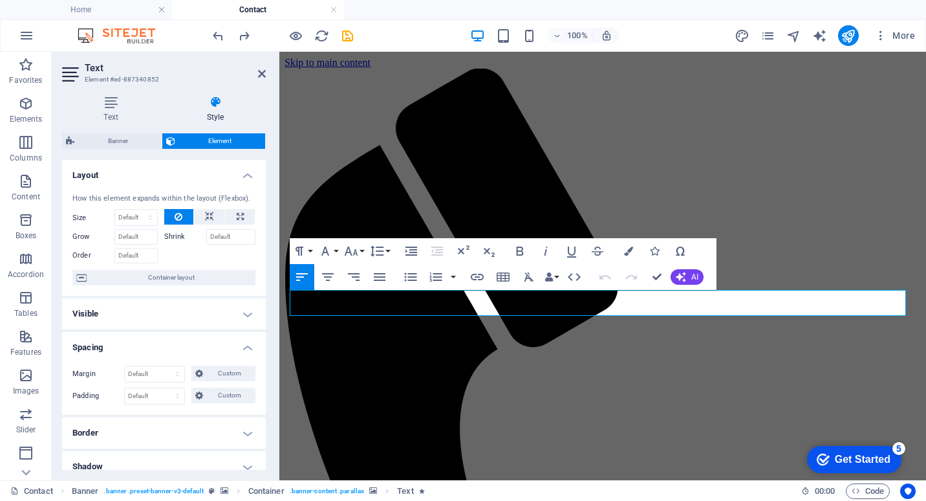
drag, startPoint x: 666, startPoint y: 309, endPoint x: 501, endPoint y: 333, distance: 167.3
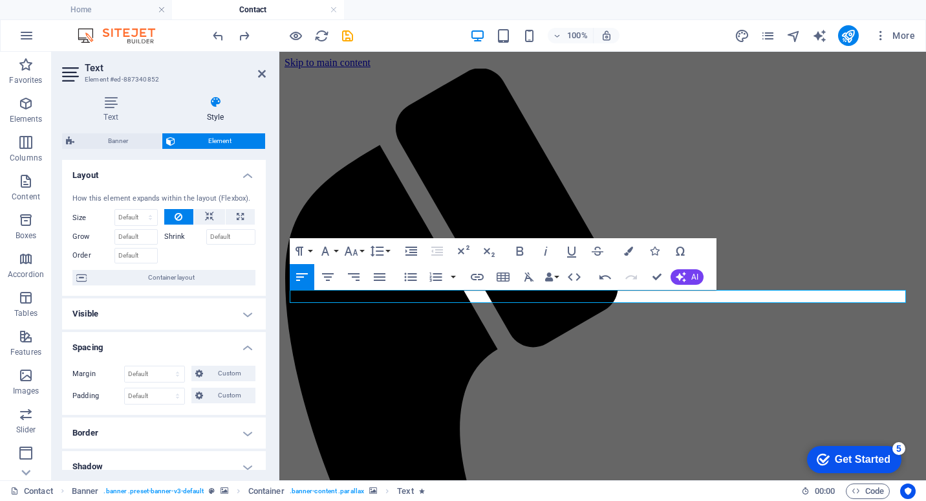
drag, startPoint x: 765, startPoint y: 295, endPoint x: 281, endPoint y: 291, distance: 483.2
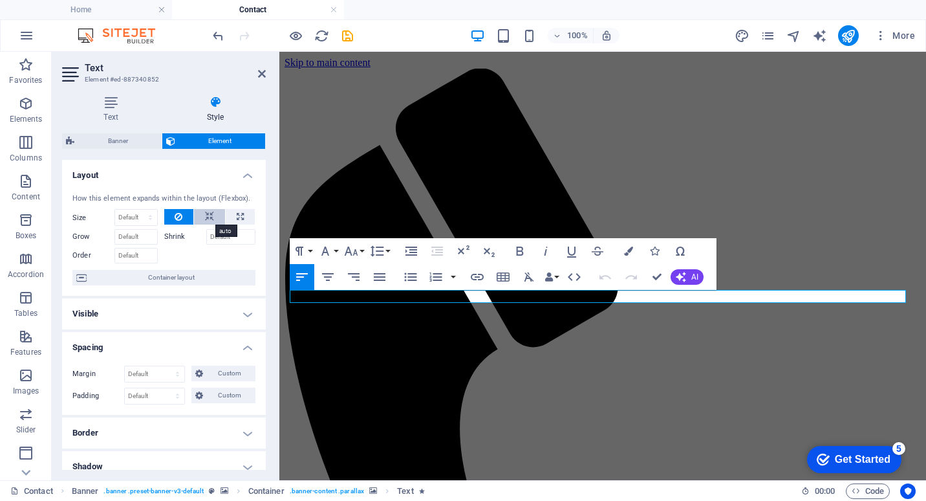
click at [206, 216] on body "Kitchen Pro Solutions Home Contact Favorites Elements Columns Content Boxes Acc…" at bounding box center [463, 250] width 926 height 501
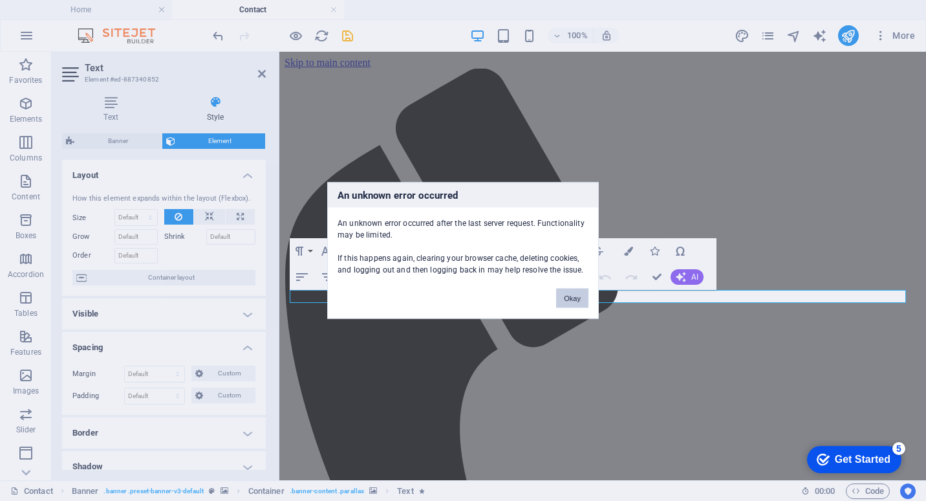
click at [574, 293] on button "Okay" at bounding box center [572, 297] width 32 height 19
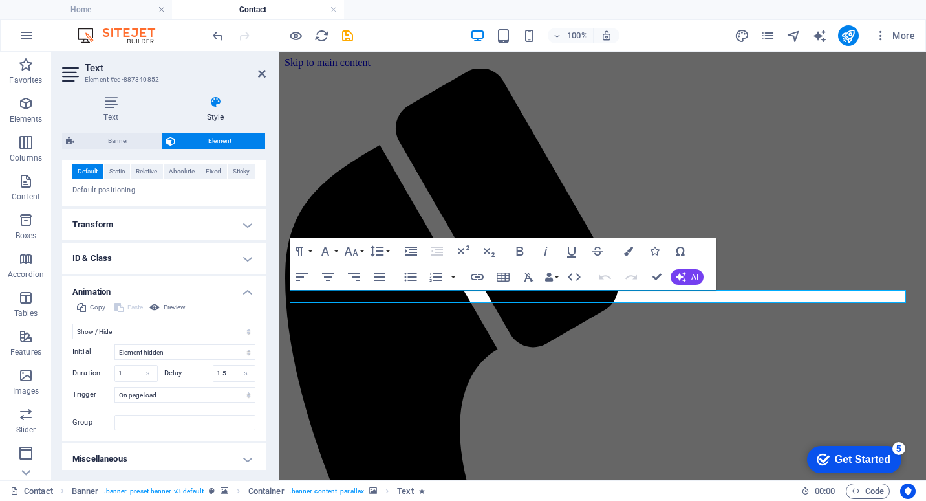
scroll to position [392, 0]
click at [241, 453] on h4 "Miscellaneous" at bounding box center [164, 454] width 204 height 31
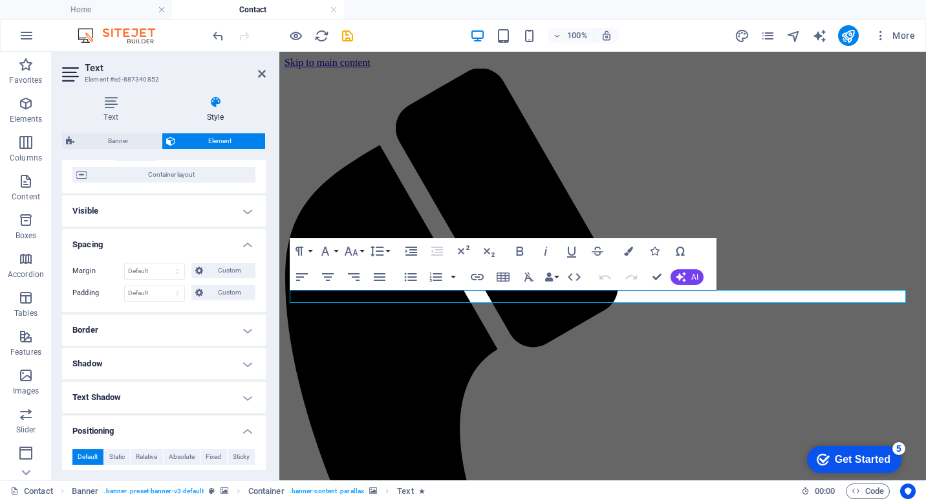
scroll to position [0, 0]
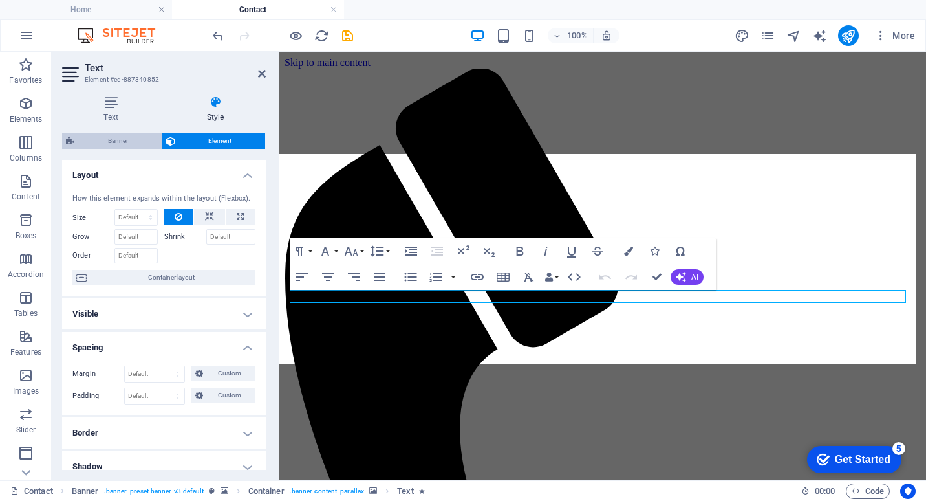
click at [133, 138] on span "Banner" at bounding box center [118, 141] width 80 height 16
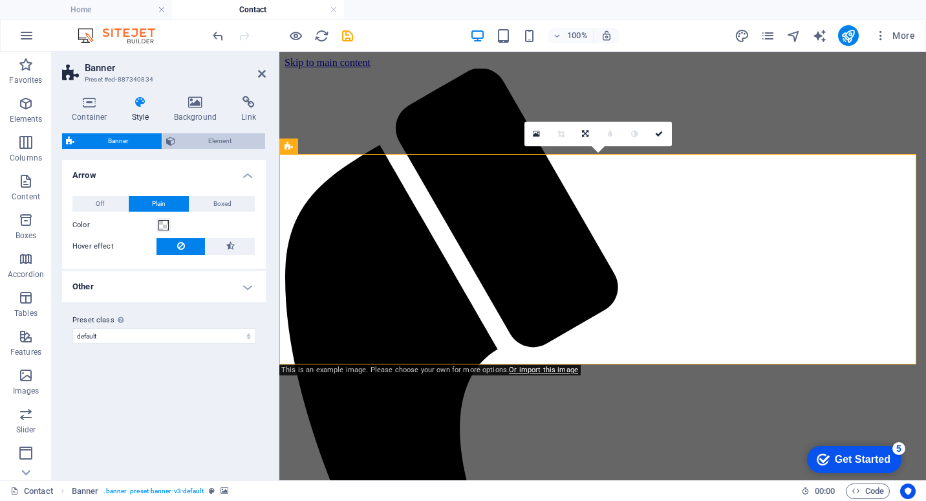
click at [210, 140] on span "Element" at bounding box center [220, 141] width 83 height 16
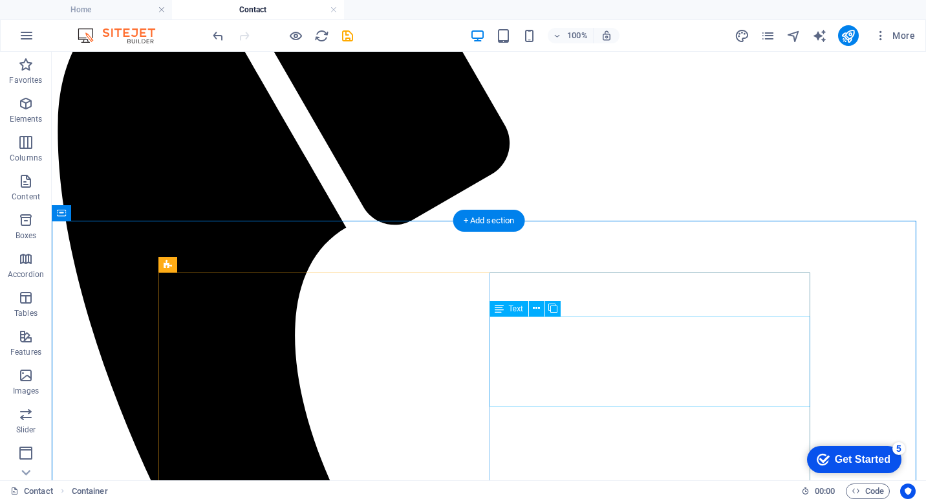
scroll to position [259, 0]
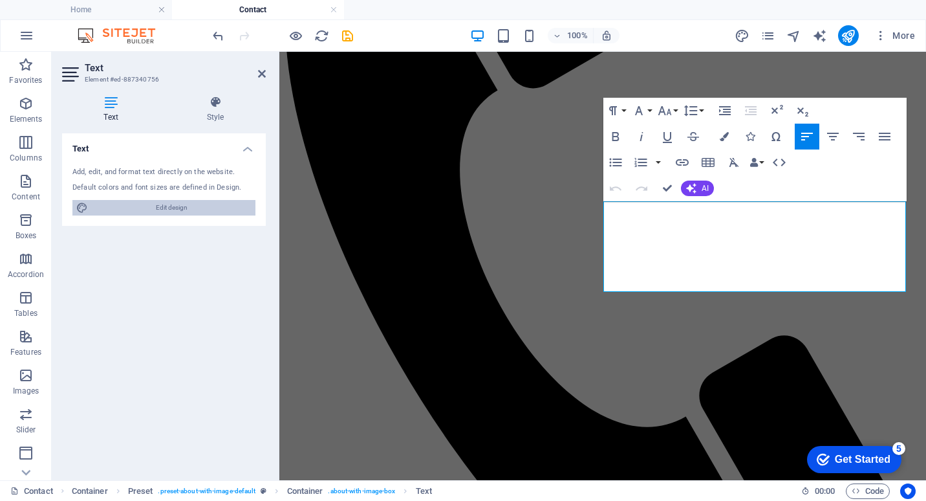
click at [185, 208] on span "Edit design" at bounding box center [172, 208] width 160 height 16
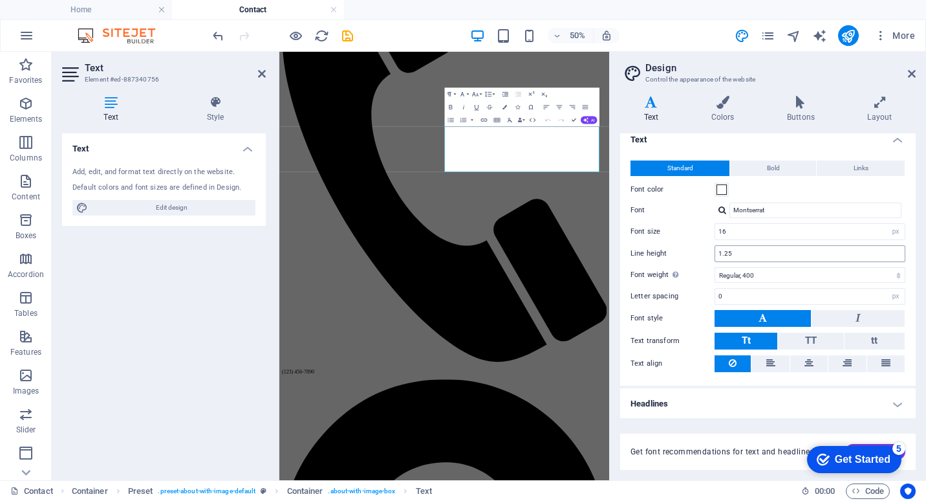
scroll to position [0, 0]
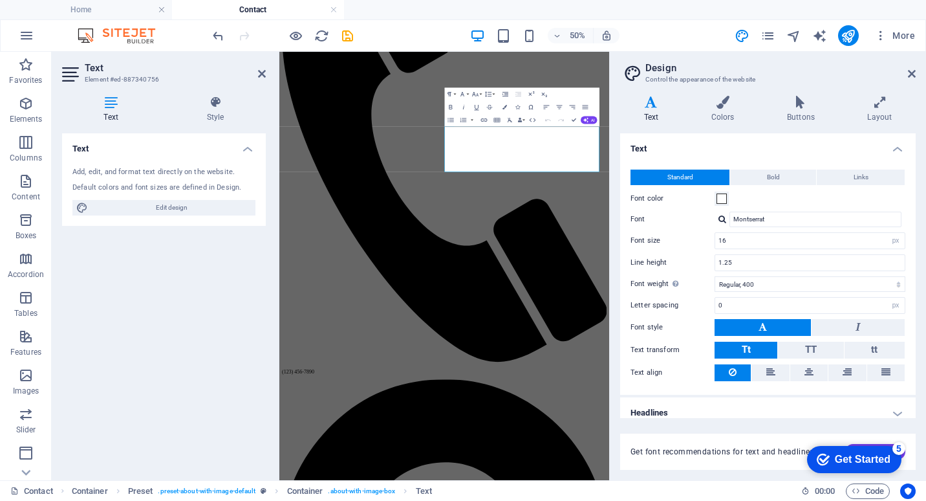
click at [917, 68] on aside "Design Control the appearance of the website Variants Text Colors Buttons Layou…" at bounding box center [767, 266] width 317 height 428
click at [914, 72] on icon at bounding box center [912, 74] width 8 height 10
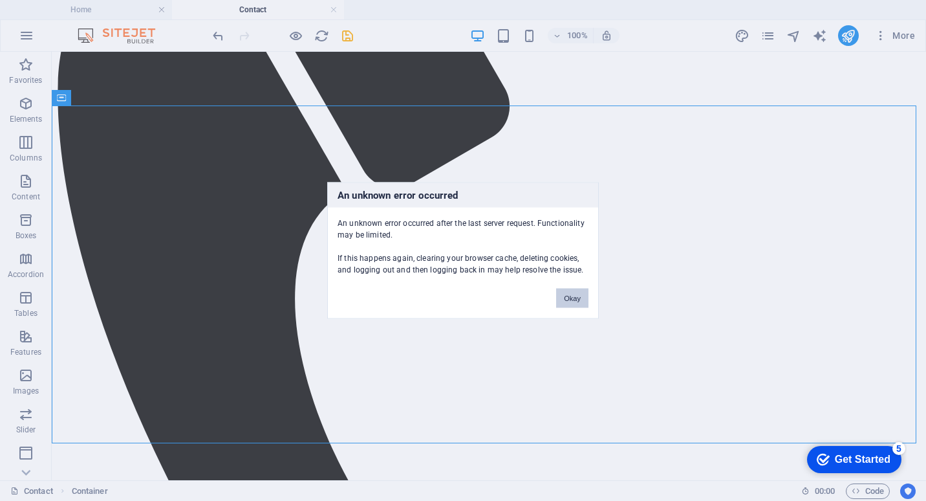
click at [578, 292] on button "Okay" at bounding box center [572, 297] width 32 height 19
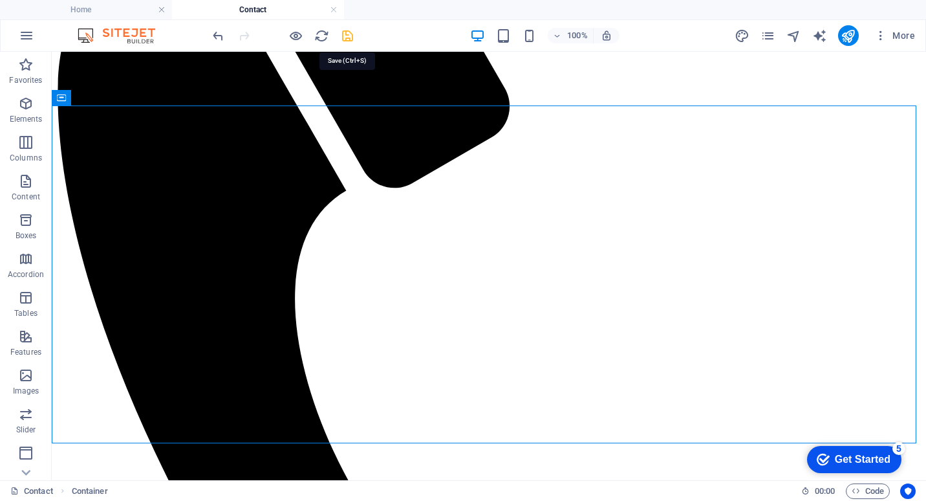
click at [350, 34] on icon "save" at bounding box center [347, 35] width 15 height 15
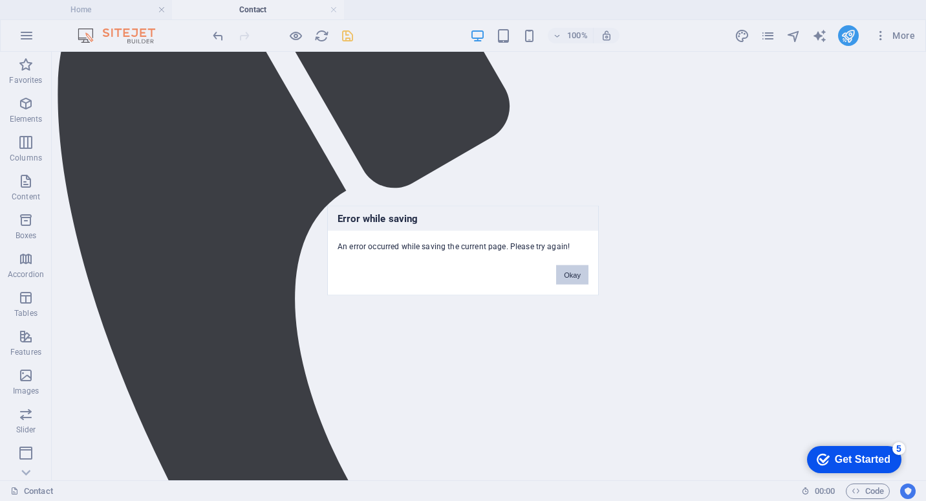
click at [575, 276] on button "Okay" at bounding box center [572, 274] width 32 height 19
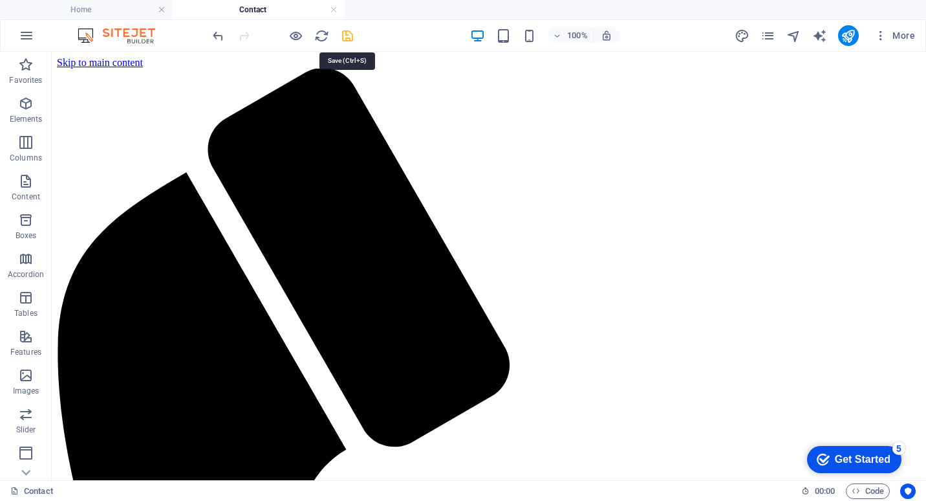
click at [348, 39] on icon "save" at bounding box center [347, 35] width 15 height 15
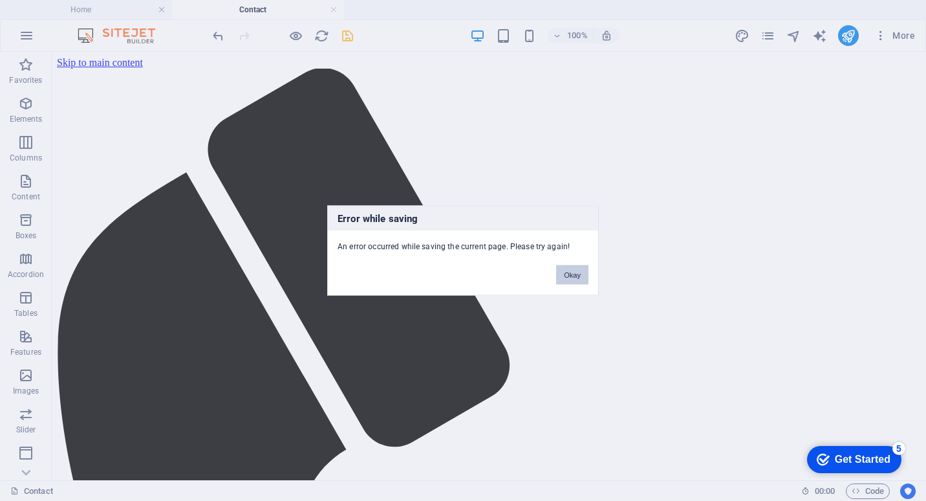
click at [578, 270] on button "Okay" at bounding box center [572, 274] width 32 height 19
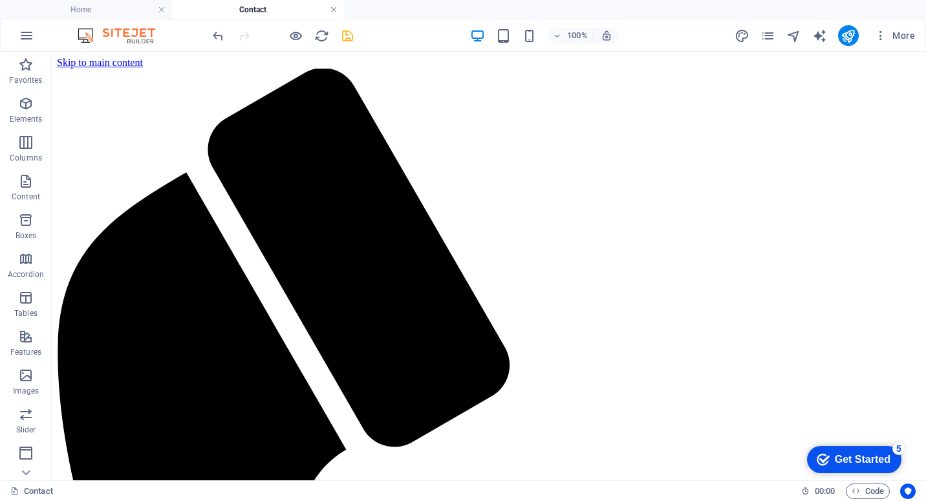
click at [334, 10] on link at bounding box center [334, 10] width 8 height 12
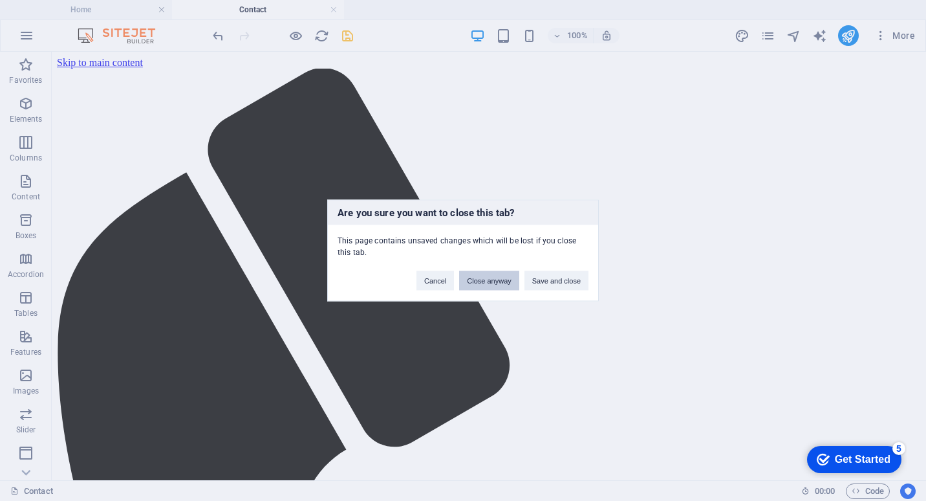
click at [487, 281] on button "Close anyway" at bounding box center [489, 280] width 60 height 19
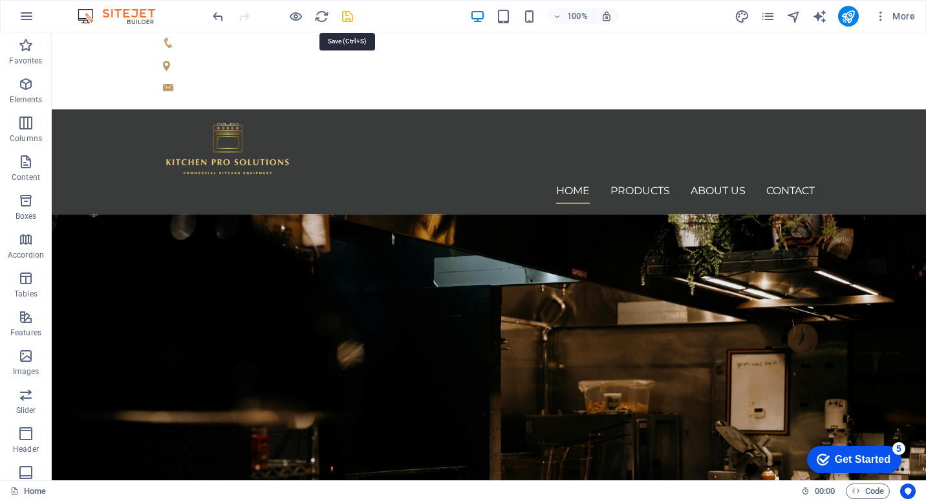
click at [349, 15] on icon "save" at bounding box center [347, 16] width 15 height 15
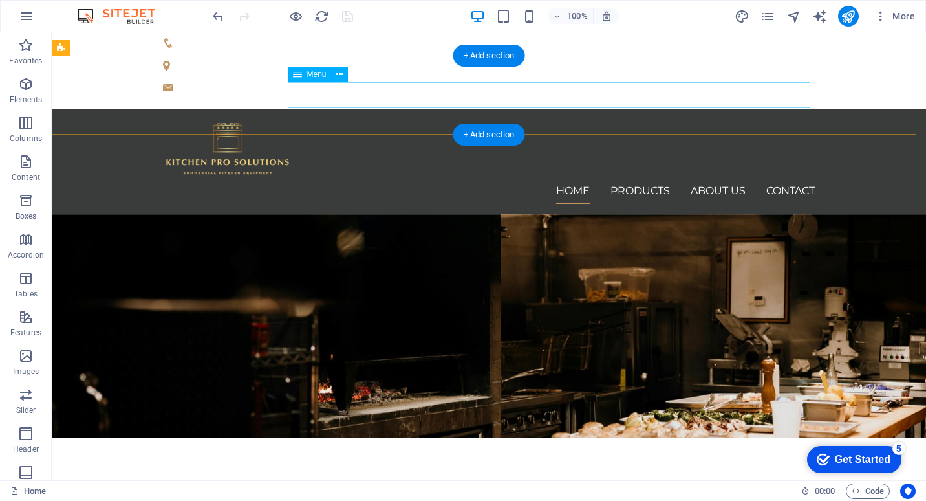
click at [648, 178] on nav "Home Products About us Contact" at bounding box center [489, 191] width 652 height 26
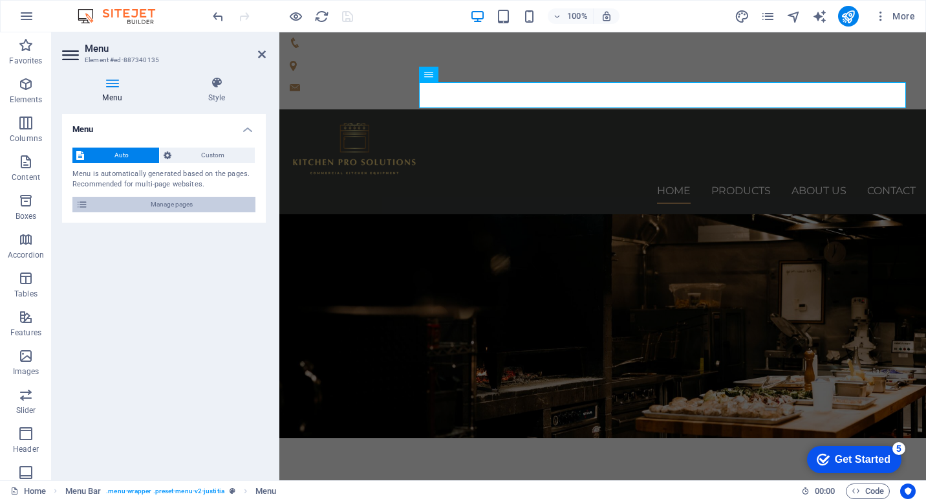
click at [179, 212] on span "Manage pages" at bounding box center [172, 205] width 160 height 16
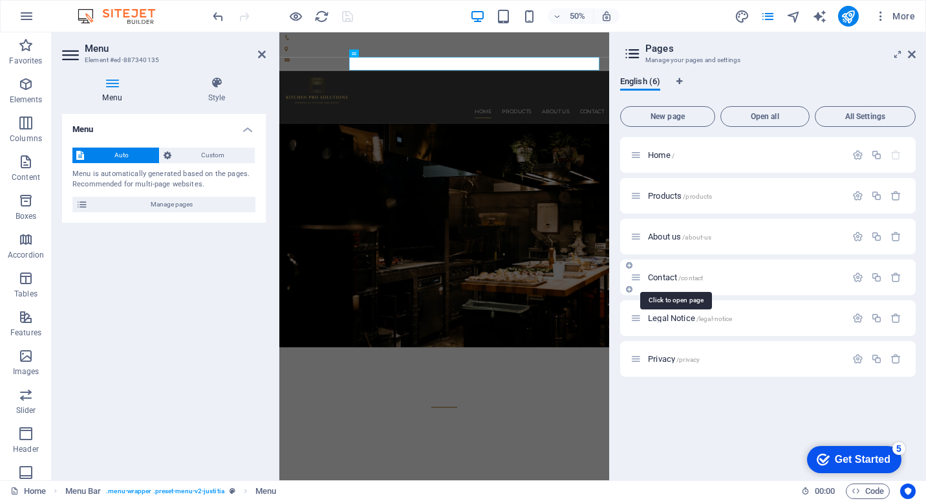
click at [668, 276] on span "Contact /contact" at bounding box center [675, 277] width 55 height 10
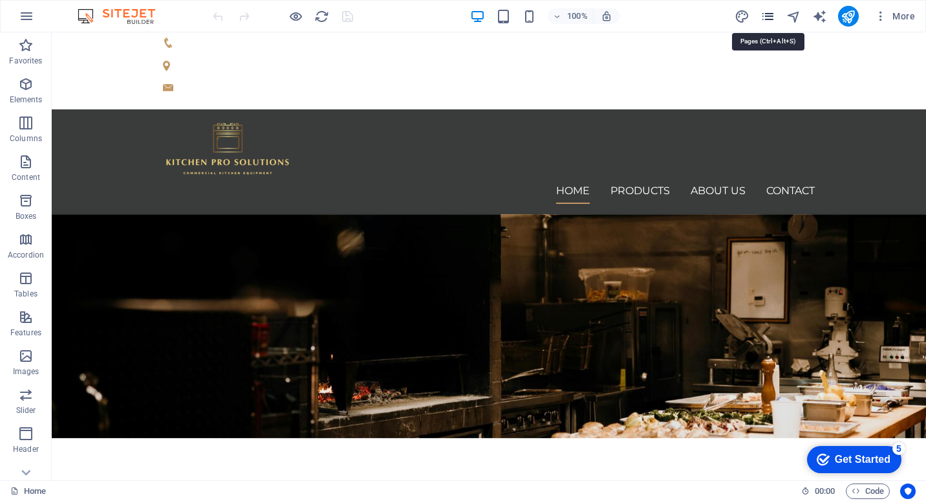
click at [774, 13] on icon "pages" at bounding box center [768, 16] width 15 height 15
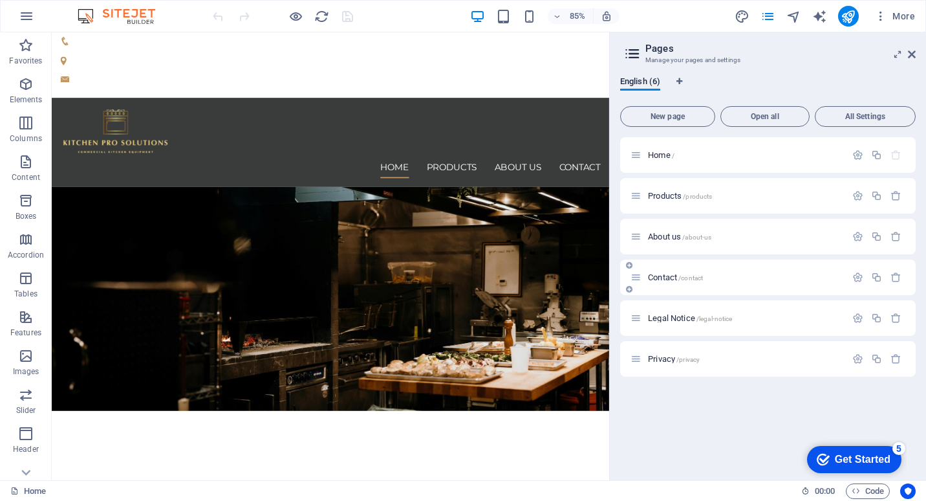
click at [719, 276] on p "Contact /contact" at bounding box center [745, 277] width 194 height 8
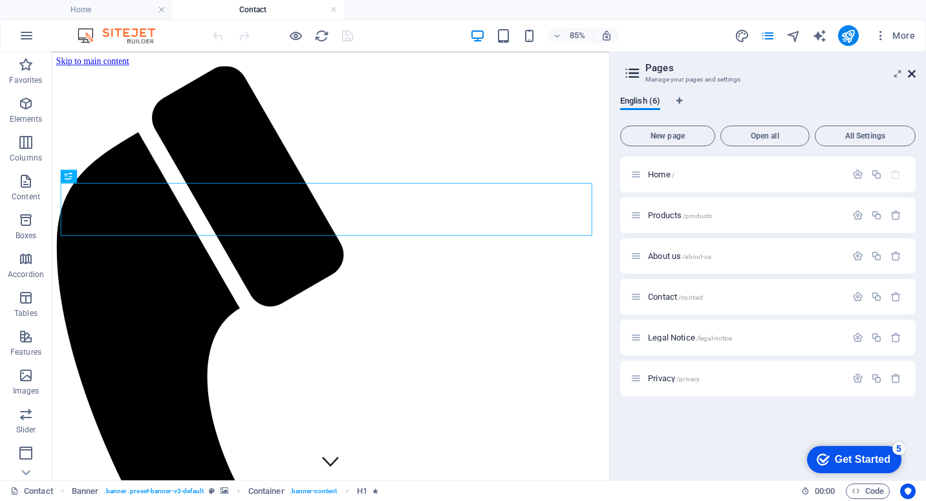
click at [912, 72] on icon at bounding box center [912, 74] width 8 height 10
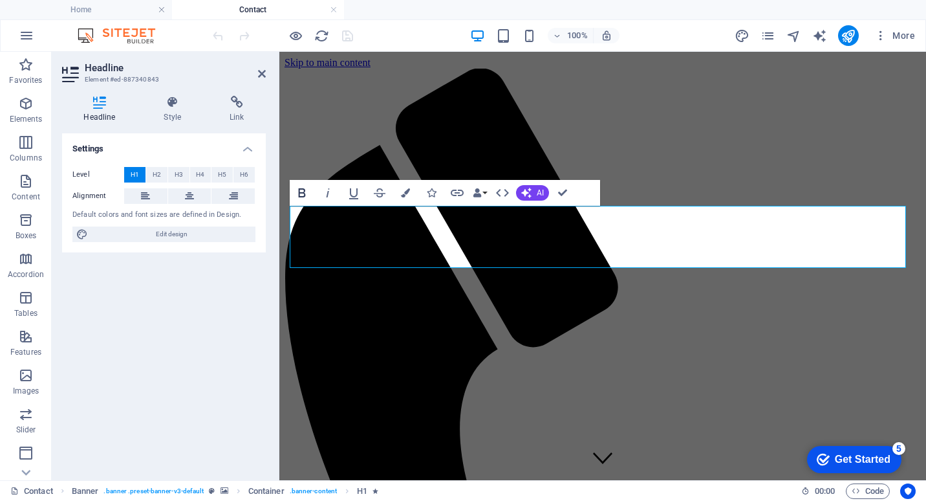
click at [299, 193] on icon "button" at bounding box center [302, 192] width 7 height 9
click at [147, 191] on icon at bounding box center [145, 196] width 9 height 16
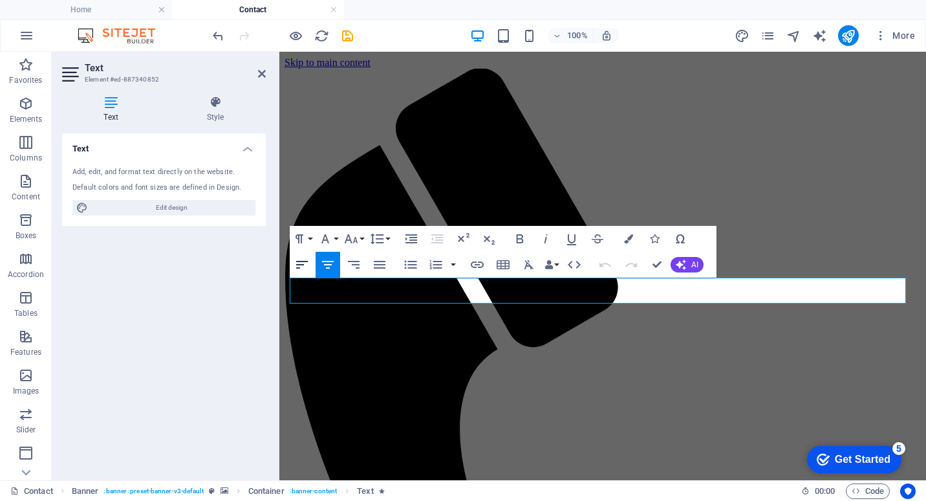
click at [303, 263] on icon "button" at bounding box center [302, 265] width 16 height 16
click at [503, 266] on icon "button" at bounding box center [503, 264] width 13 height 9
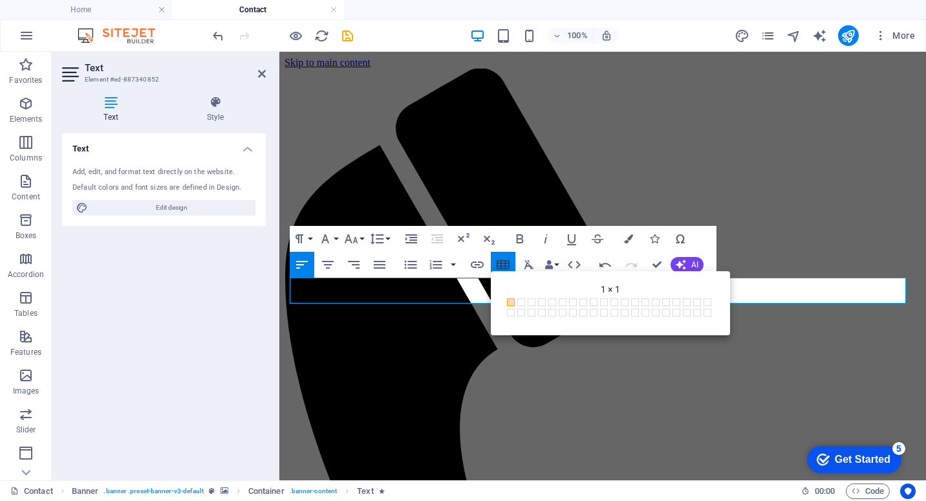
click at [504, 265] on icon "button" at bounding box center [503, 265] width 16 height 16
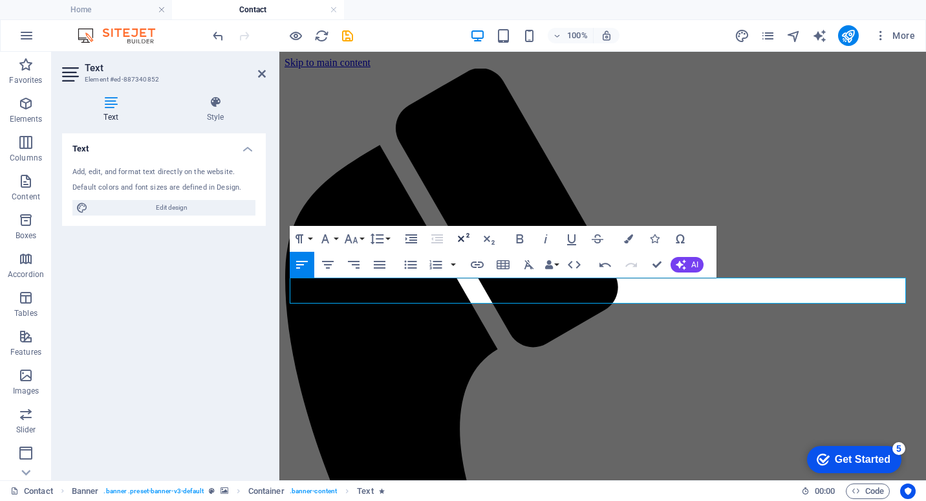
click at [464, 239] on icon "button" at bounding box center [463, 239] width 16 height 16
click at [136, 200] on span "Edit design" at bounding box center [172, 208] width 160 height 16
select select "px"
select select "400"
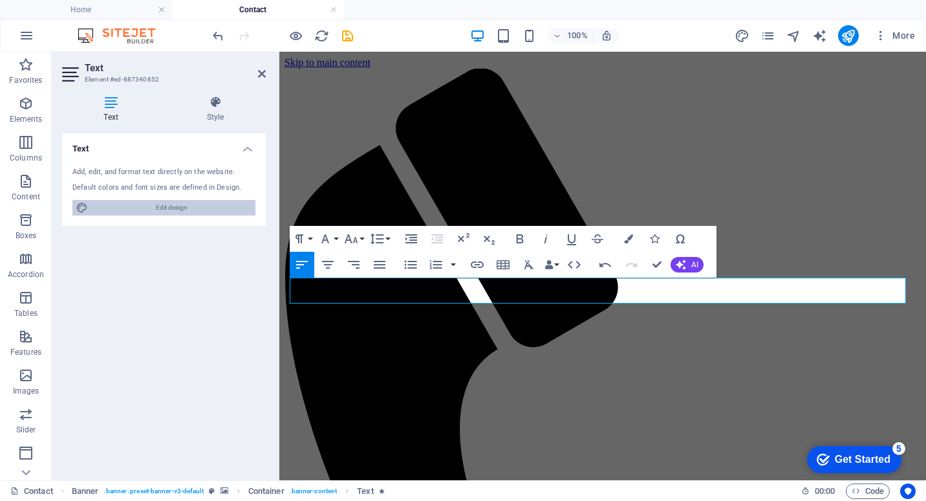
select select "px"
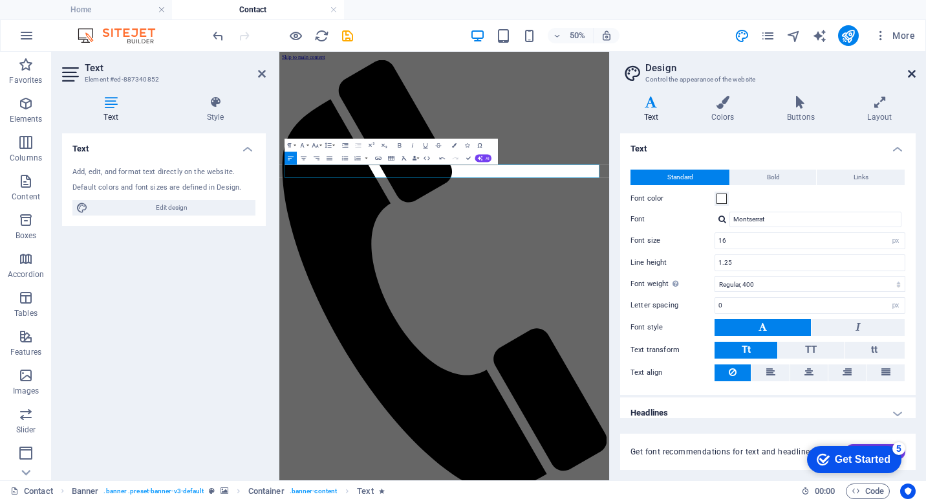
click at [913, 73] on icon at bounding box center [912, 74] width 8 height 10
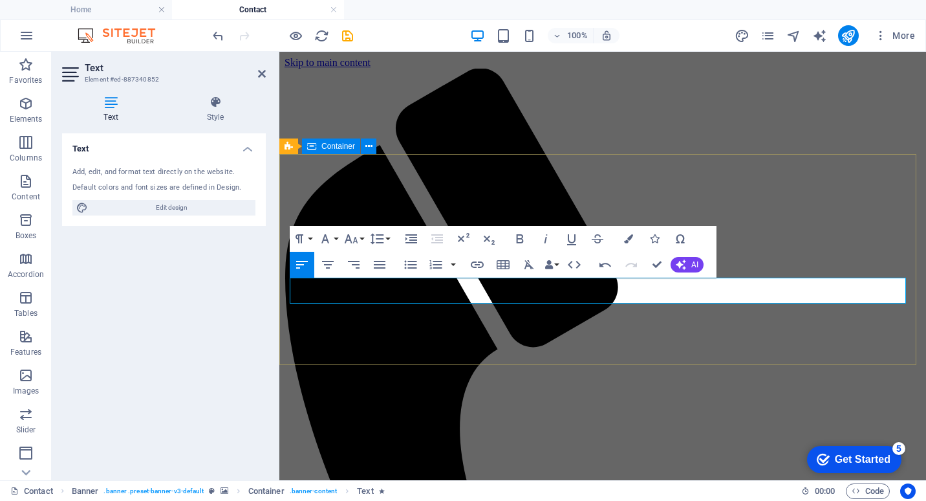
click at [341, 149] on span "Container" at bounding box center [338, 146] width 34 height 8
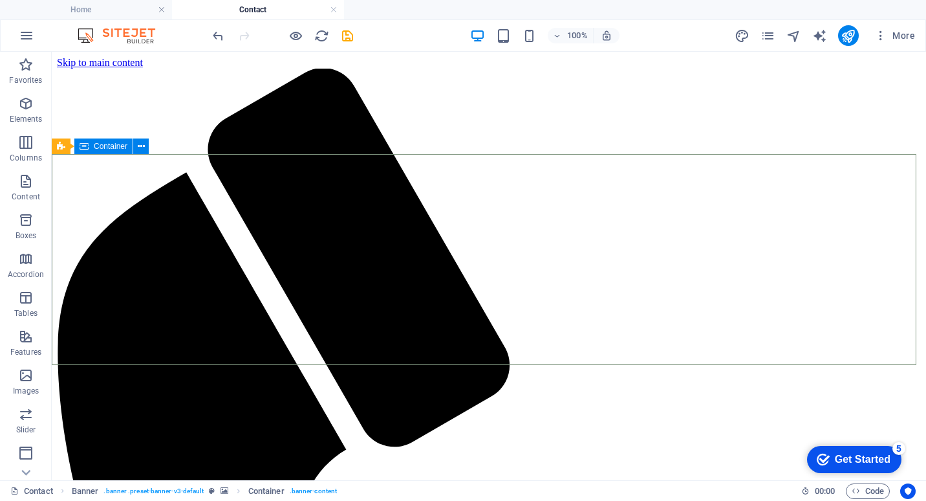
click at [113, 148] on span "Container" at bounding box center [111, 146] width 34 height 8
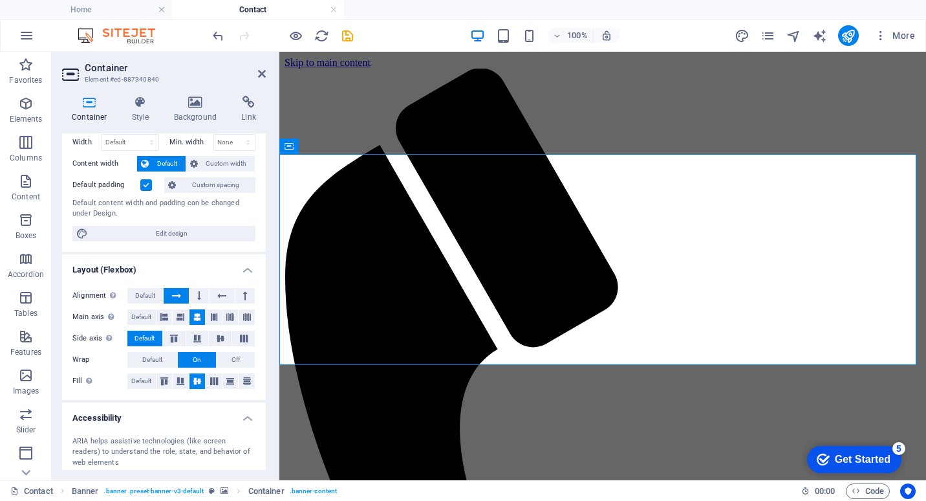
scroll to position [165, 0]
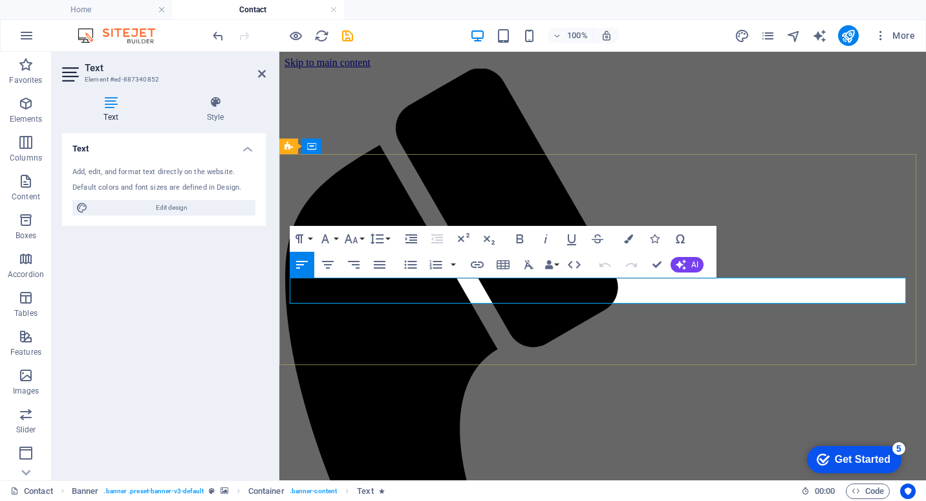
click at [367, 150] on icon at bounding box center [368, 147] width 7 height 14
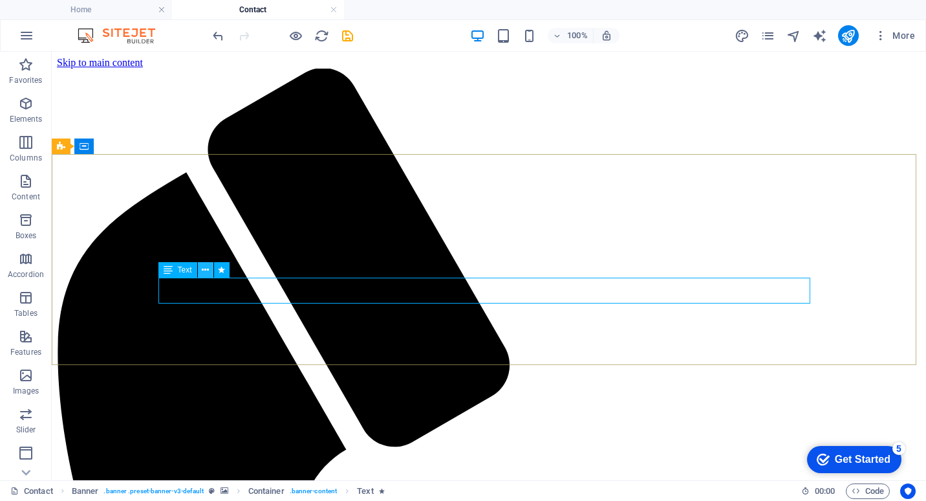
click at [205, 271] on icon at bounding box center [205, 270] width 7 height 14
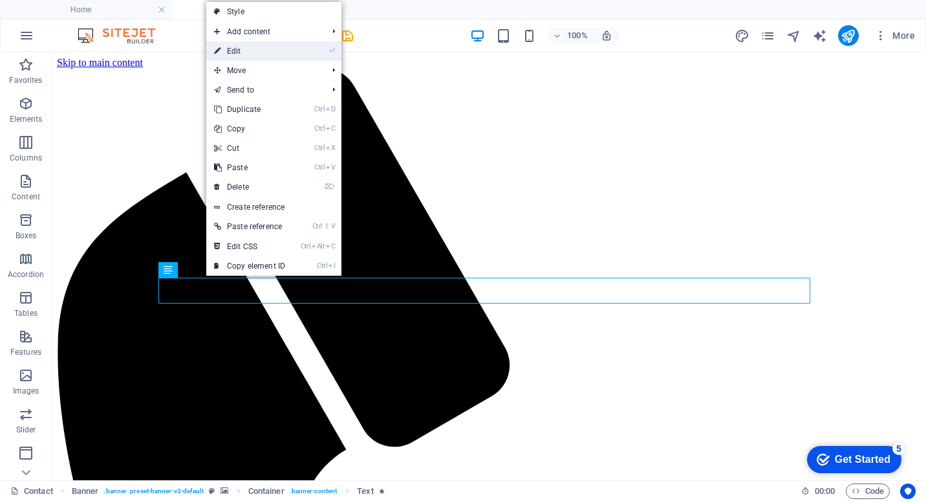
click at [287, 45] on link "⏎ Edit" at bounding box center [249, 50] width 87 height 19
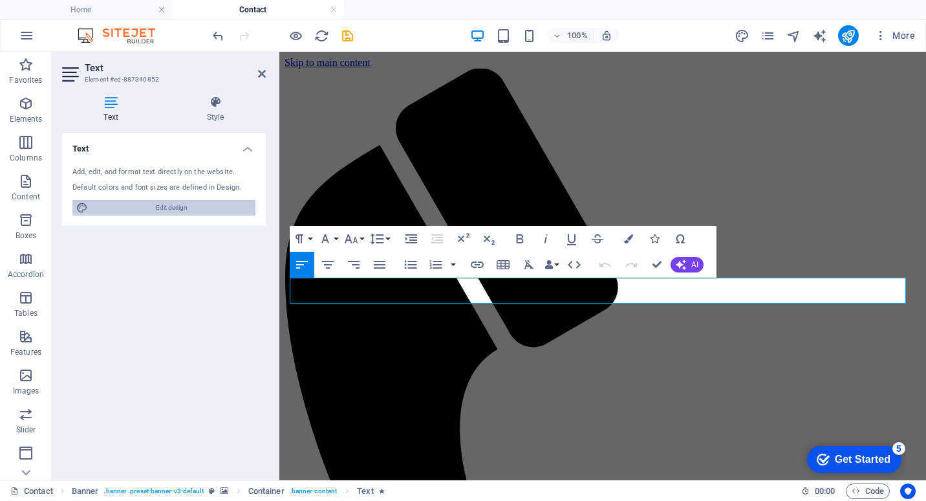
click at [184, 207] on span "Edit design" at bounding box center [172, 208] width 160 height 16
select select "px"
select select "400"
select select "px"
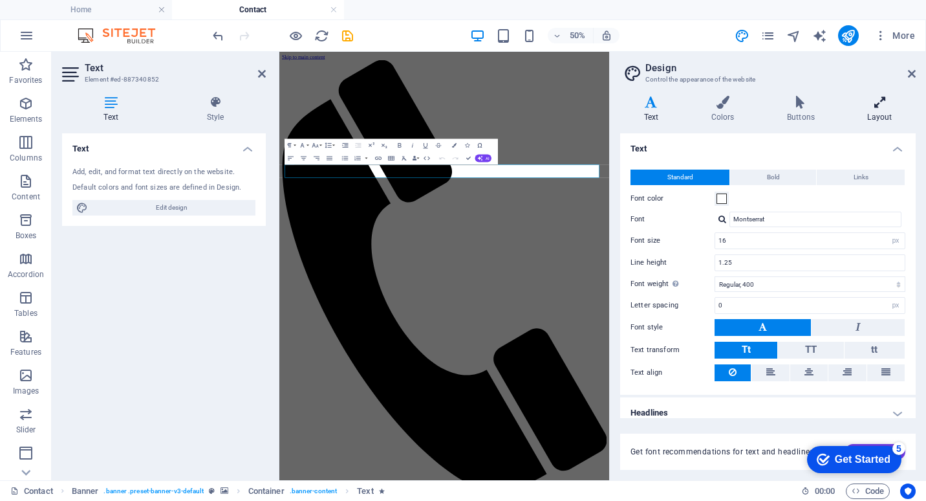
click at [884, 109] on h4 "Layout" at bounding box center [880, 109] width 72 height 27
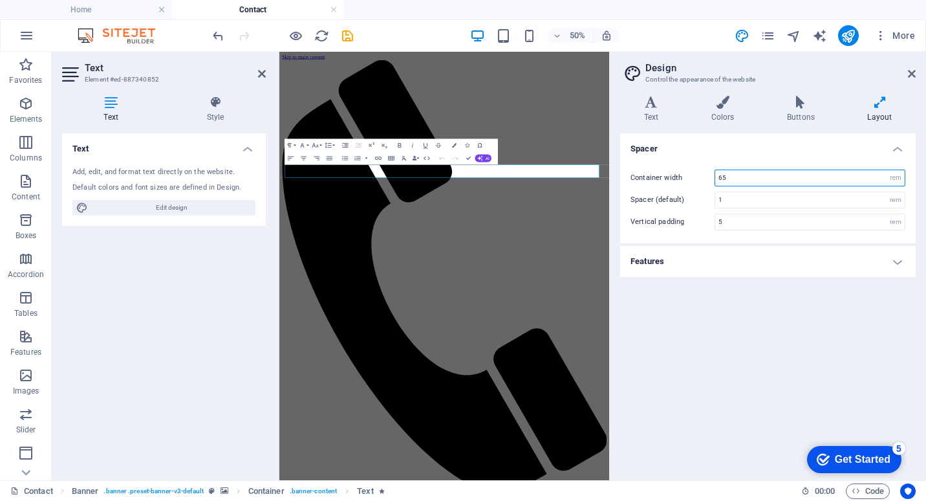
click at [740, 180] on input "65" at bounding box center [810, 178] width 190 height 16
drag, startPoint x: 752, startPoint y: 175, endPoint x: 685, endPoint y: 181, distance: 66.9
click at [680, 179] on div "Container width 65 rem px" at bounding box center [768, 177] width 275 height 17
click at [690, 318] on div "Spacer Container width 50 rem px Spacer (default) 1 rem Vertical padding 5 rem …" at bounding box center [768, 301] width 296 height 336
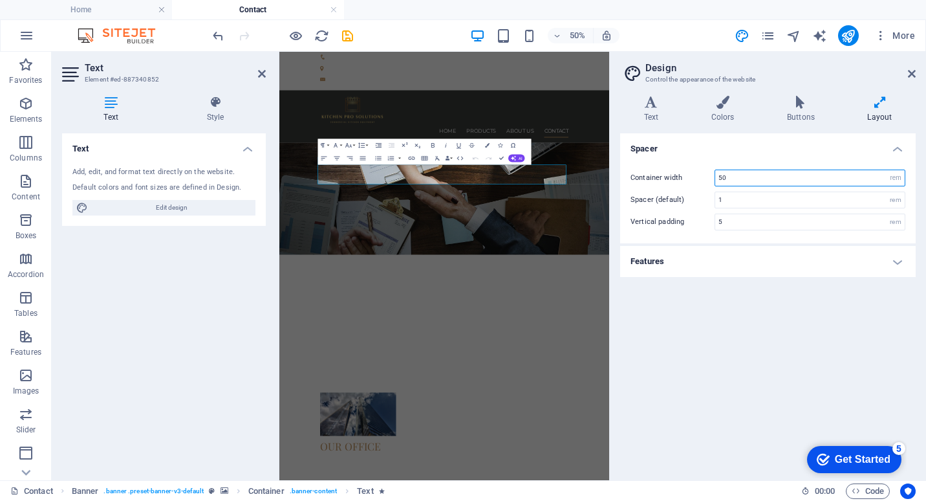
click at [737, 176] on input "50" at bounding box center [810, 178] width 190 height 16
drag, startPoint x: 755, startPoint y: 179, endPoint x: 690, endPoint y: 180, distance: 64.7
click at [672, 179] on div "Container width 50 rem px" at bounding box center [768, 177] width 275 height 17
type input "20"
click at [717, 338] on div "Spacer Container width 20 rem px Spacer (default) 1 rem Vertical padding 5 rem …" at bounding box center [768, 301] width 296 height 336
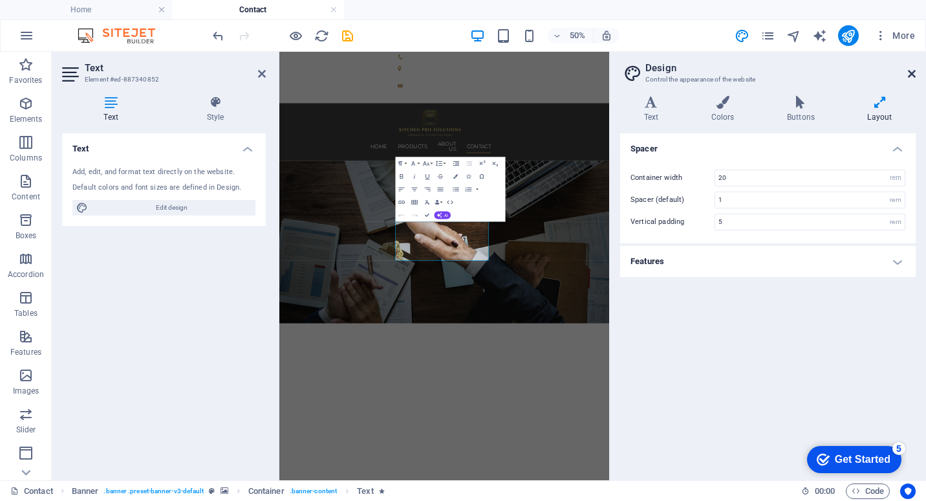
click at [914, 70] on icon at bounding box center [912, 74] width 8 height 10
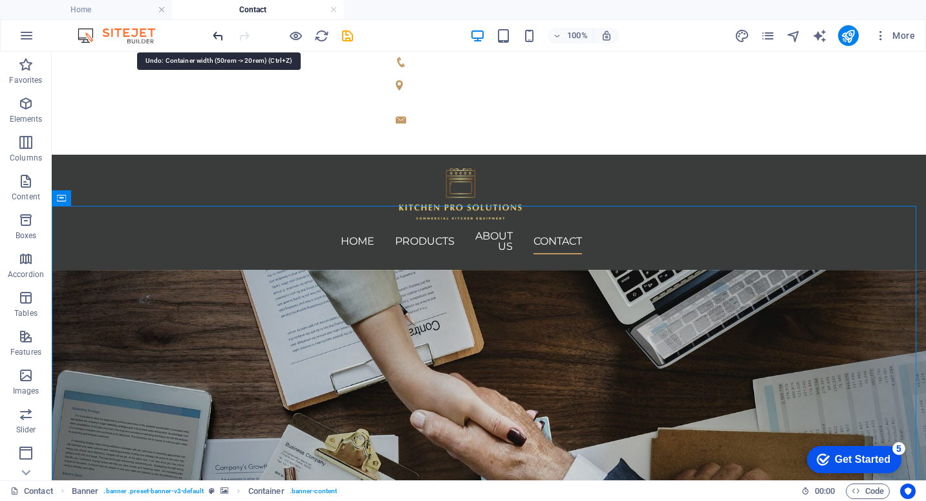
click at [218, 34] on icon "undo" at bounding box center [218, 35] width 15 height 15
click at [217, 34] on icon "undo" at bounding box center [218, 35] width 15 height 15
click at [220, 34] on icon "undo" at bounding box center [218, 35] width 15 height 15
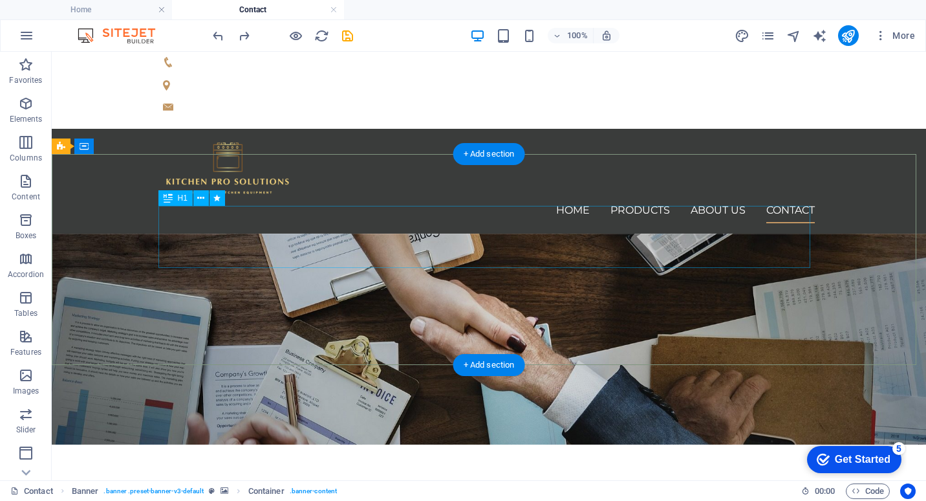
click at [180, 201] on span "H1" at bounding box center [183, 198] width 10 height 8
click at [202, 199] on icon at bounding box center [200, 198] width 7 height 14
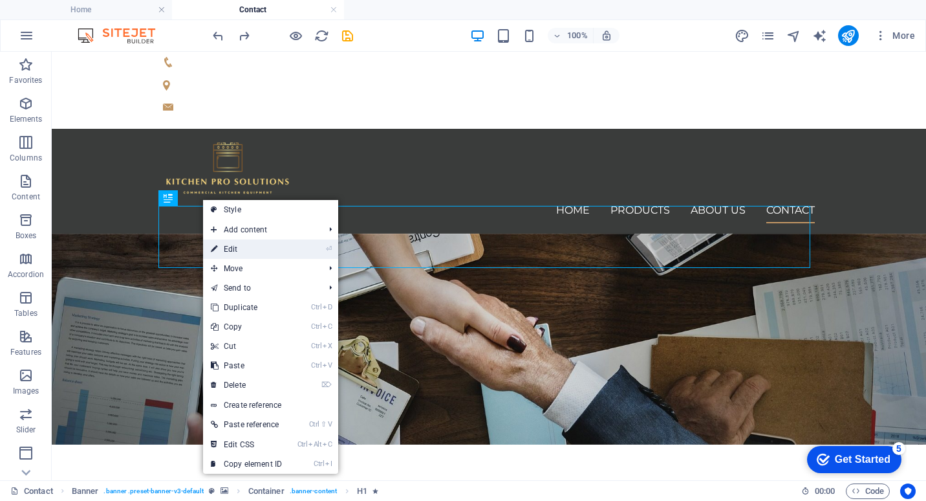
click at [232, 252] on link "⏎ Edit" at bounding box center [246, 248] width 87 height 19
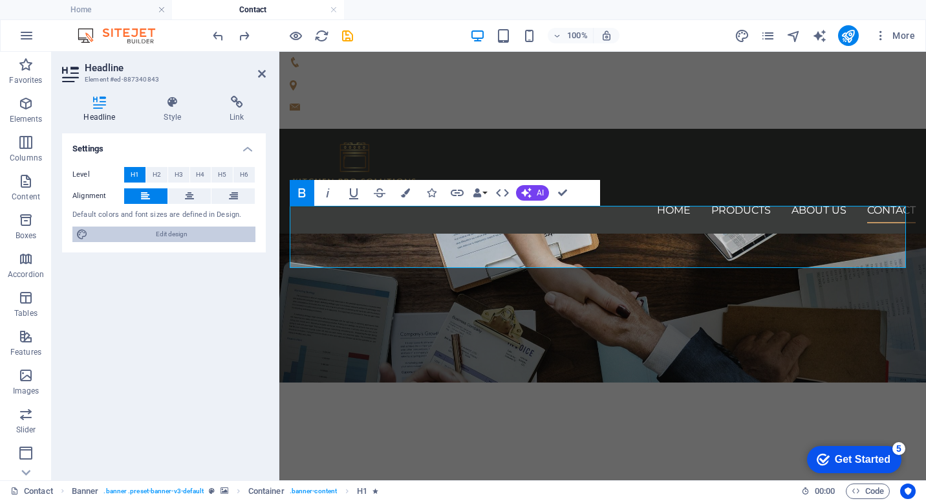
click at [159, 237] on span "Edit design" at bounding box center [172, 234] width 160 height 16
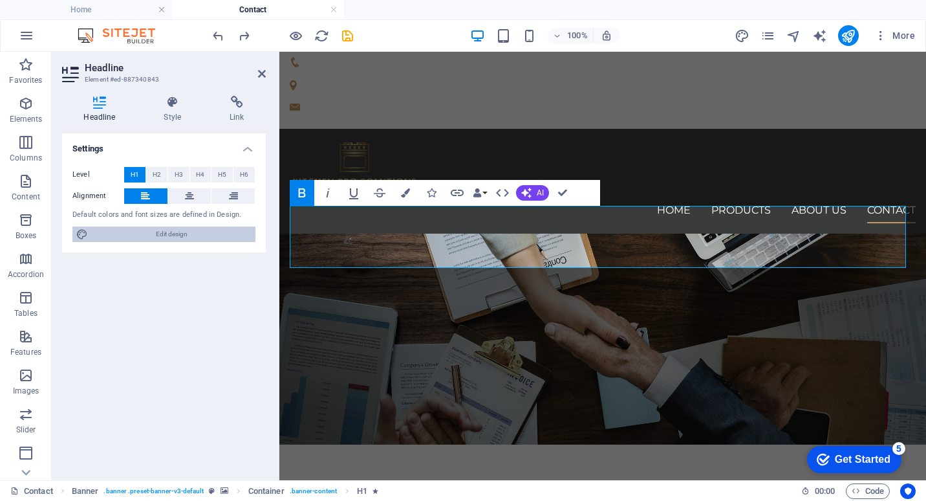
select select "px"
select select "400"
select select "px"
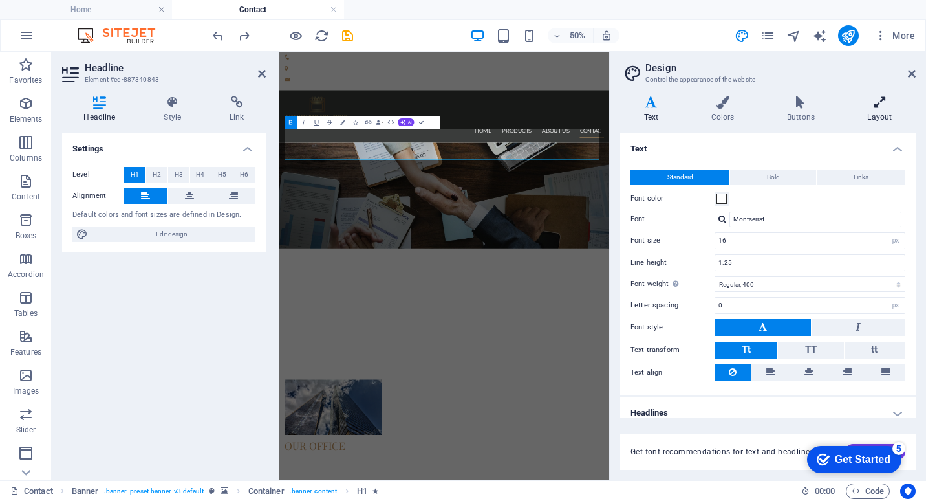
click at [882, 116] on h4 "Layout" at bounding box center [880, 109] width 72 height 27
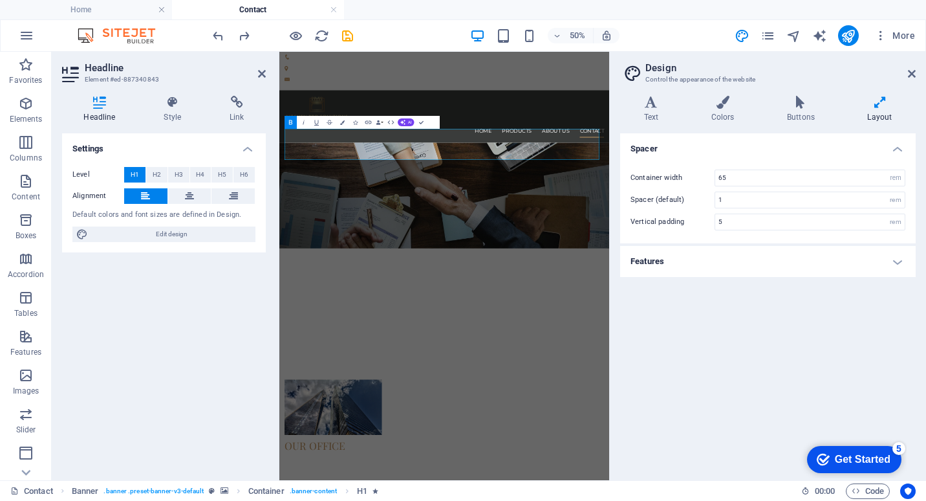
click at [894, 259] on h4 "Features" at bounding box center [768, 261] width 296 height 31
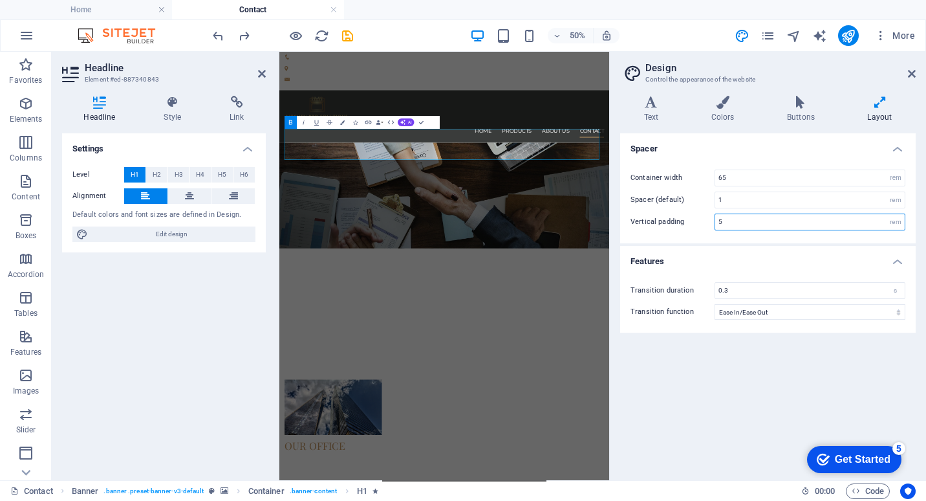
click at [735, 218] on input "5" at bounding box center [810, 222] width 190 height 16
drag, startPoint x: 738, startPoint y: 220, endPoint x: 724, endPoint y: 224, distance: 14.1
click at [708, 222] on div "Vertical padding 5 rem" at bounding box center [768, 221] width 275 height 17
click at [740, 404] on div "Spacer Container width 65 rem px Spacer (default) 1 rem Vertical padding 1 rem …" at bounding box center [768, 301] width 296 height 336
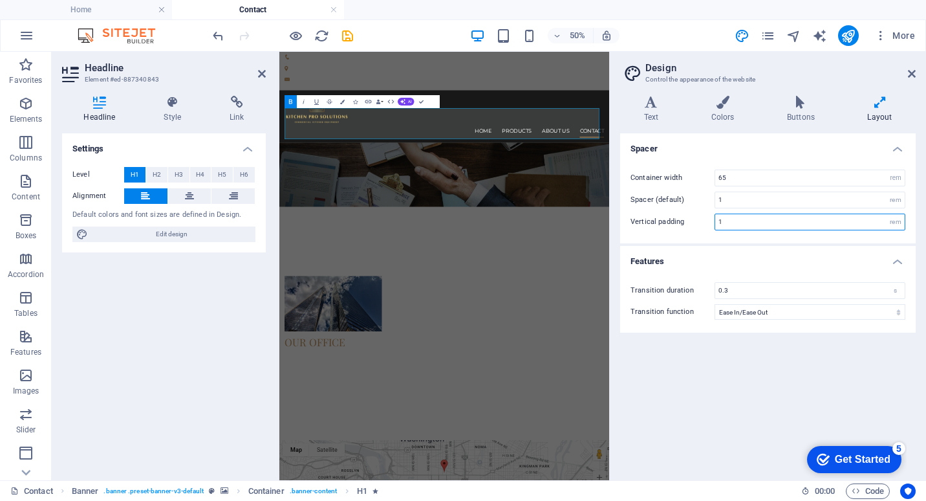
click at [745, 217] on input "1" at bounding box center [810, 222] width 190 height 16
drag, startPoint x: 748, startPoint y: 218, endPoint x: 684, endPoint y: 224, distance: 64.3
click at [684, 224] on div "Vertical padding 1 rem" at bounding box center [768, 221] width 275 height 17
type input "5"
click at [691, 415] on div "Spacer Container width 65 rem px Spacer (default) 1 rem Vertical padding 5 rem …" at bounding box center [768, 301] width 296 height 336
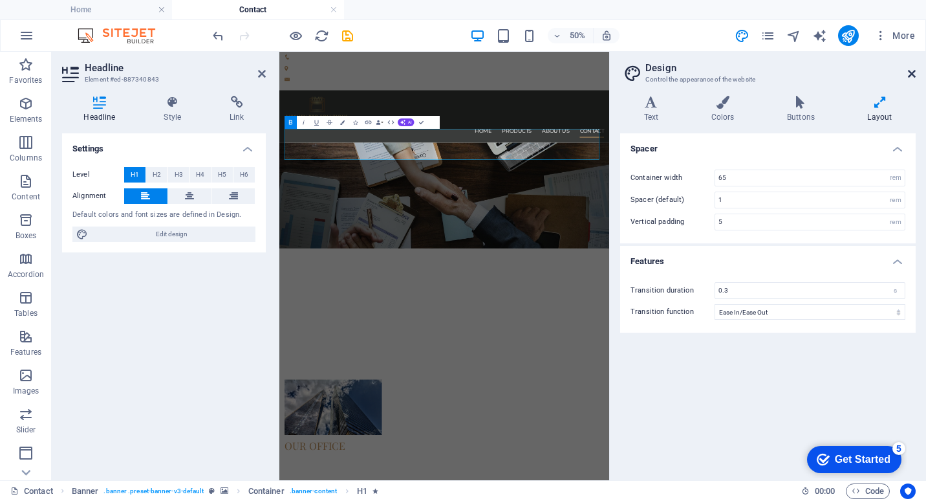
click at [911, 73] on icon at bounding box center [912, 74] width 8 height 10
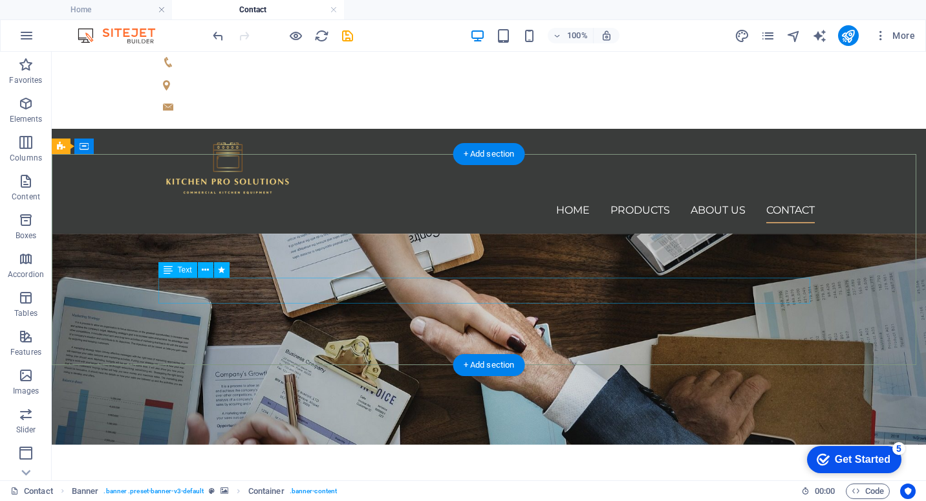
click at [206, 271] on icon at bounding box center [205, 270] width 7 height 14
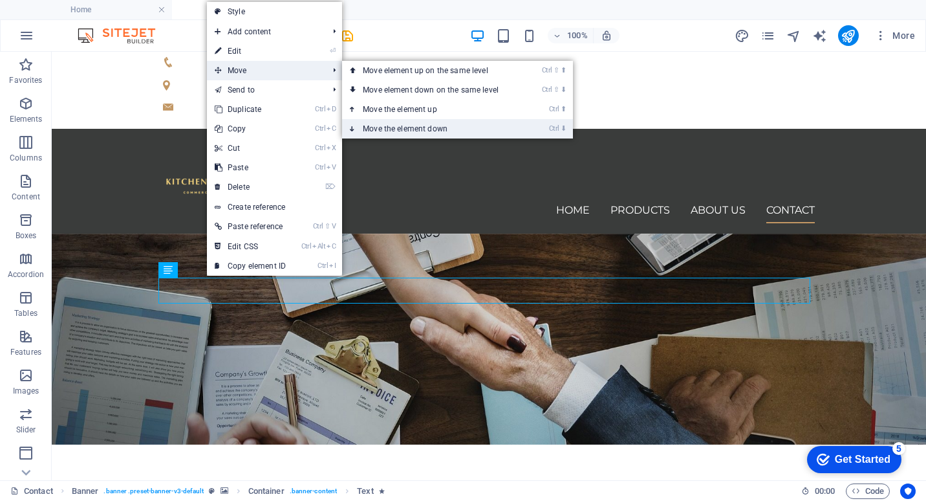
click at [440, 124] on link "Ctrl ⬇ Move the element down" at bounding box center [433, 128] width 182 height 19
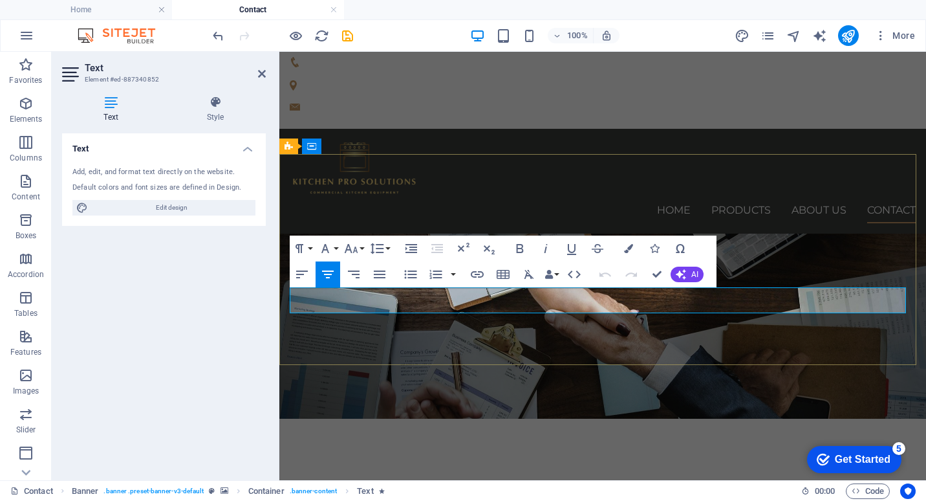
drag, startPoint x: 297, startPoint y: 295, endPoint x: 809, endPoint y: 307, distance: 511.8
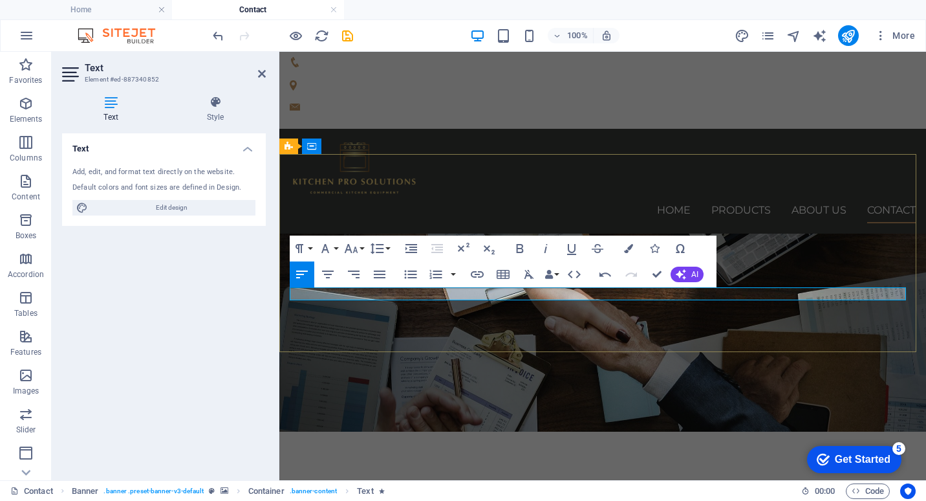
drag, startPoint x: 774, startPoint y: 299, endPoint x: 315, endPoint y: 288, distance: 458.7
click at [518, 246] on icon "button" at bounding box center [520, 249] width 16 height 16
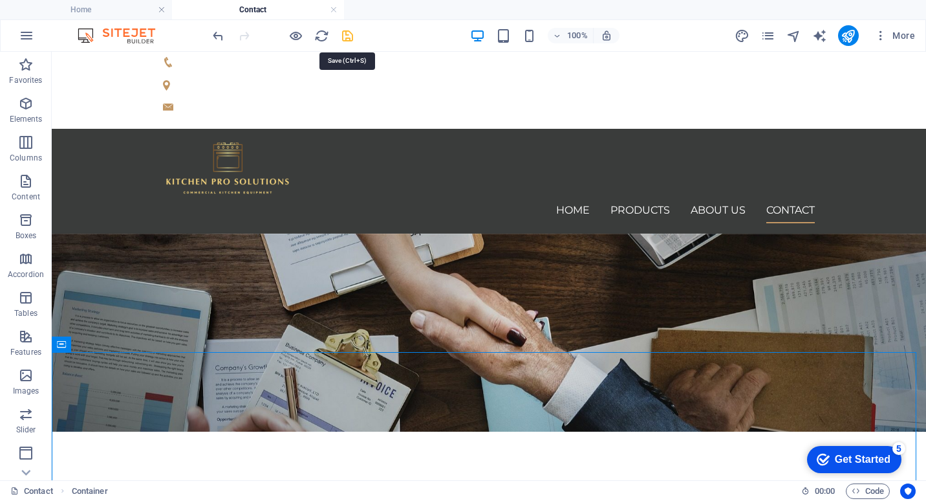
click at [351, 34] on icon "save" at bounding box center [347, 35] width 15 height 15
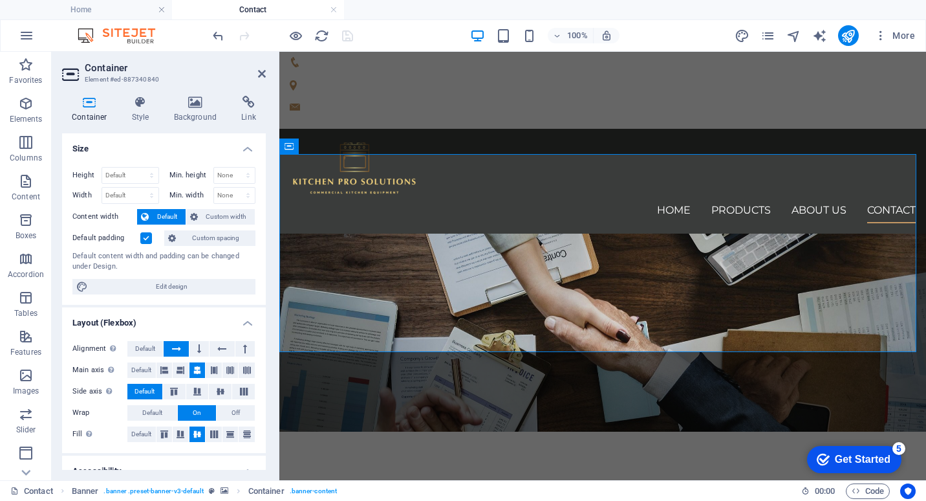
click at [190, 123] on div "Container Style Background Link Size Height Default px rem % vh vw Min. height …" at bounding box center [164, 283] width 204 height 374
click at [190, 121] on h4 "Background" at bounding box center [198, 109] width 68 height 27
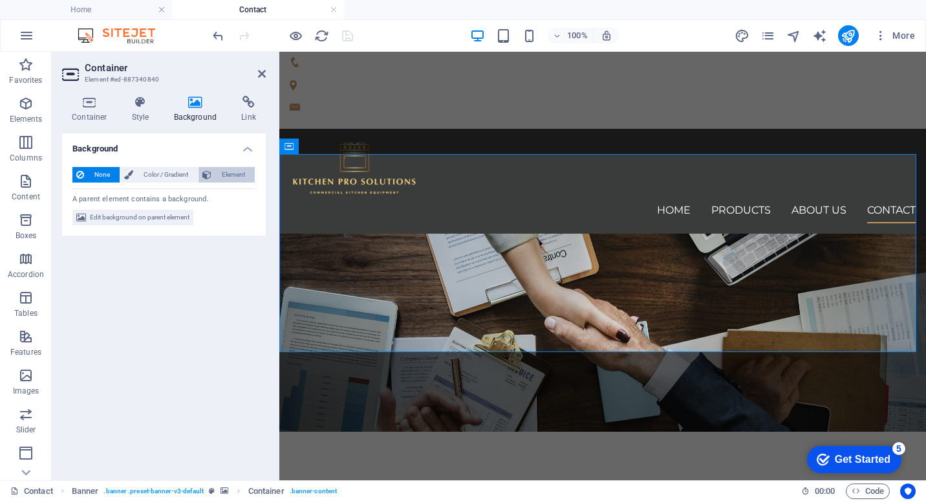
click at [207, 178] on icon at bounding box center [206, 175] width 9 height 16
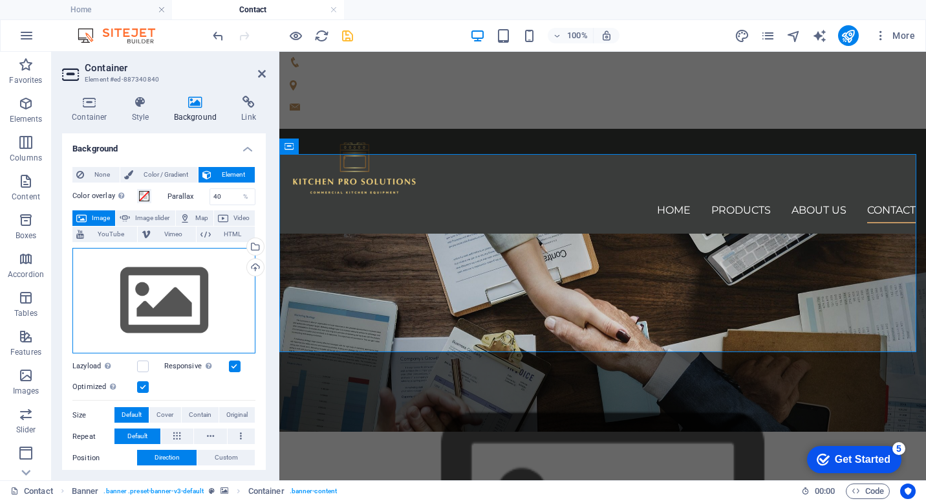
click at [205, 298] on div "Drag files here, click to choose files or select files from Files or our free s…" at bounding box center [163, 301] width 183 height 106
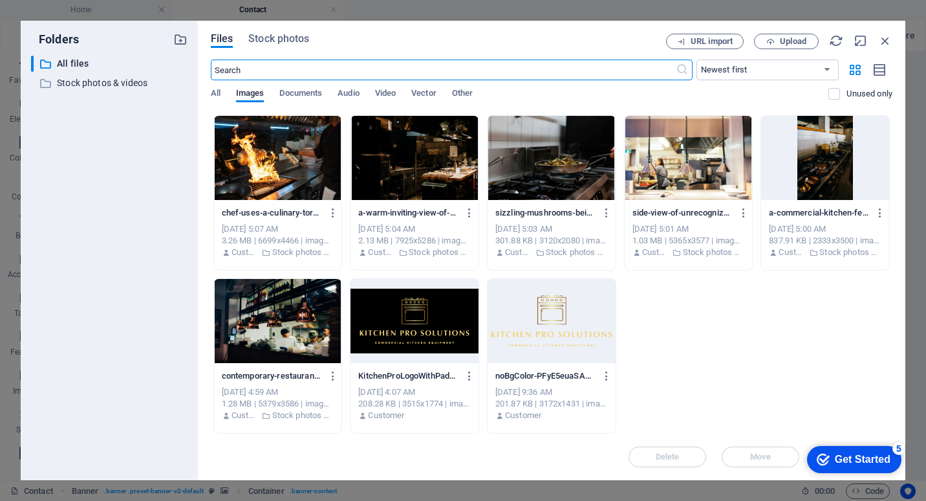
scroll to position [455, 0]
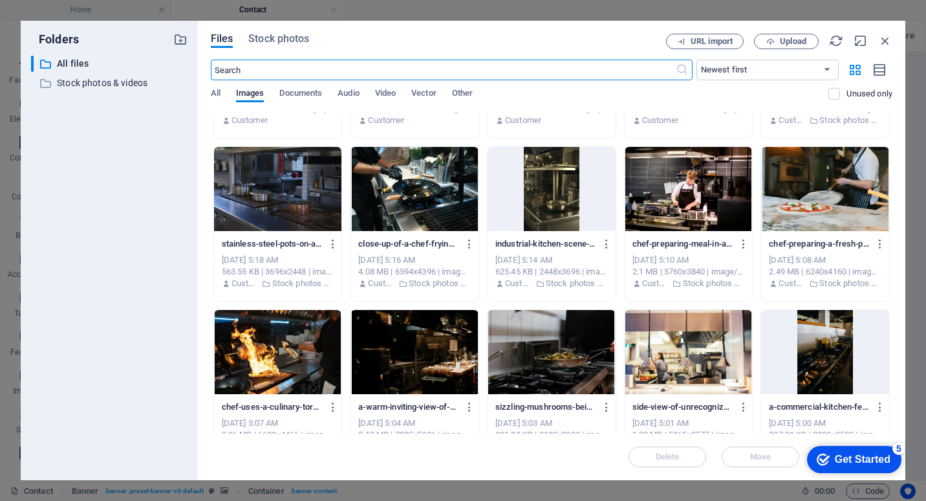
click at [432, 334] on div at bounding box center [415, 352] width 128 height 84
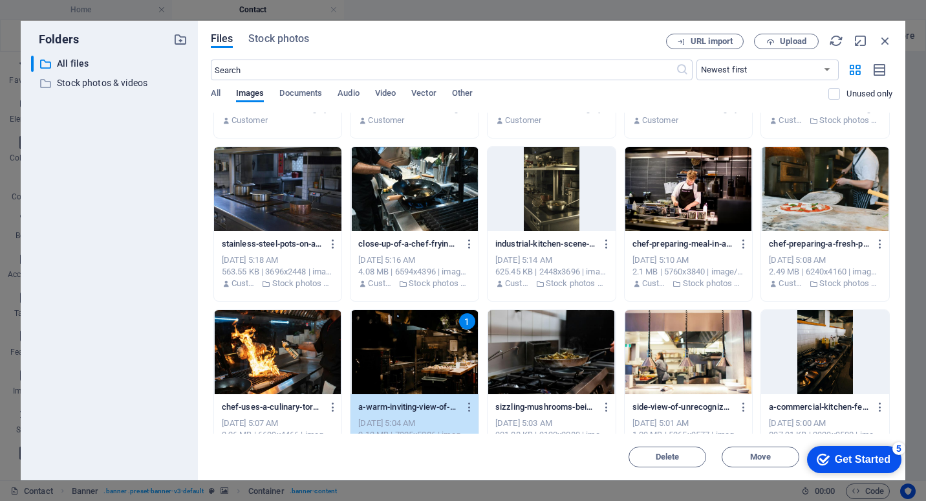
click at [432, 334] on div "1" at bounding box center [415, 352] width 128 height 84
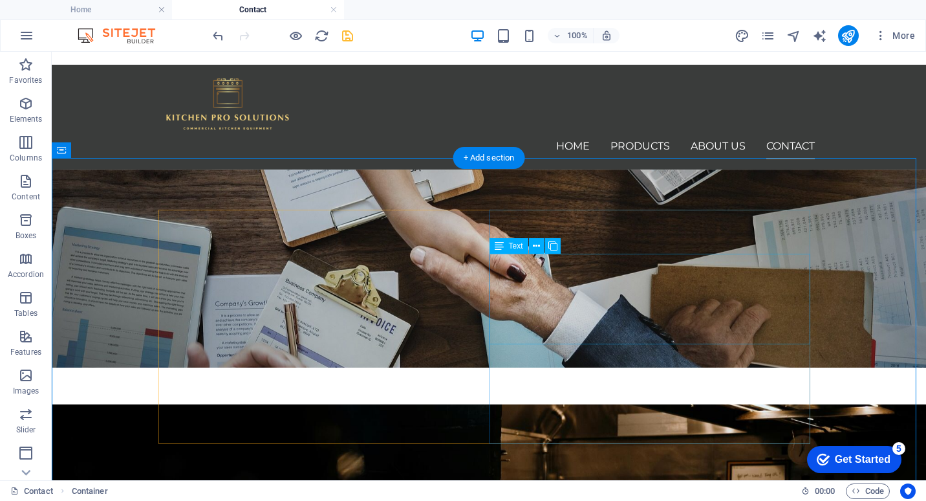
scroll to position [0, 0]
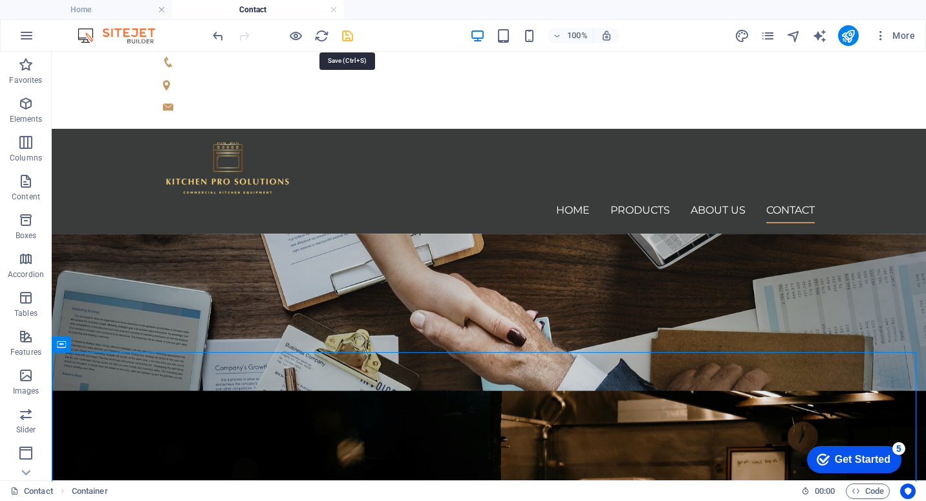
click at [349, 36] on icon "save" at bounding box center [347, 35] width 15 height 15
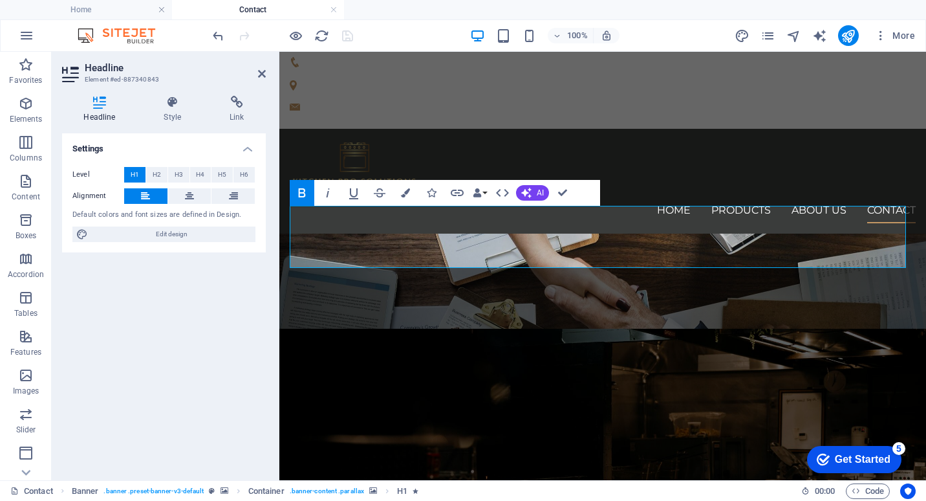
click at [302, 185] on icon "button" at bounding box center [302, 193] width 16 height 16
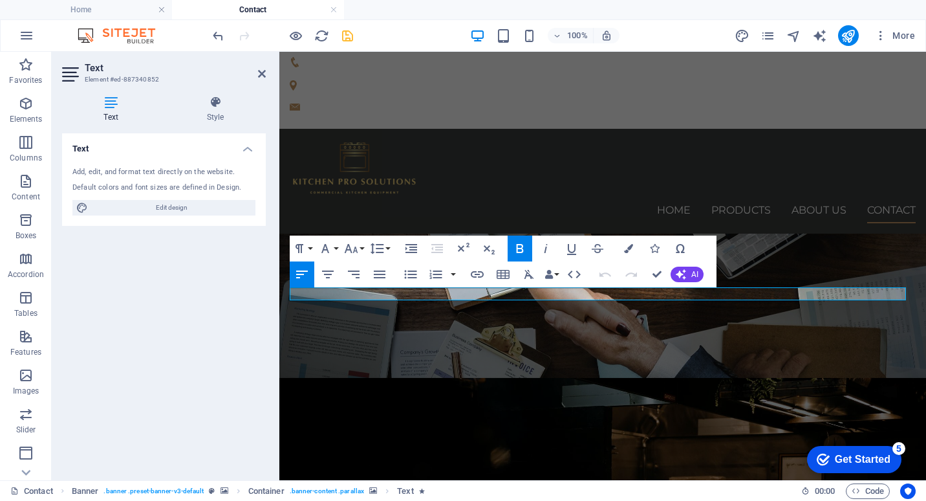
click at [516, 245] on icon "button" at bounding box center [520, 249] width 16 height 16
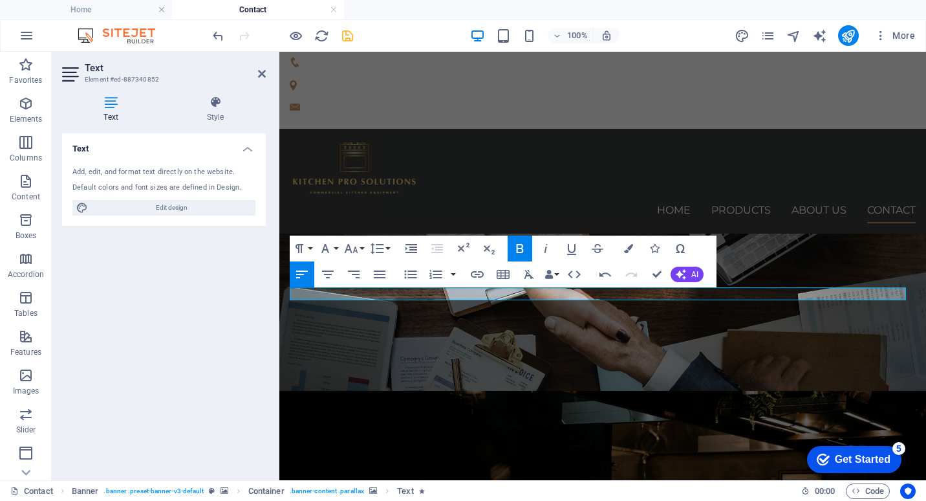
drag, startPoint x: 790, startPoint y: 297, endPoint x: 212, endPoint y: 292, distance: 577.6
click at [519, 246] on icon "button" at bounding box center [520, 249] width 16 height 16
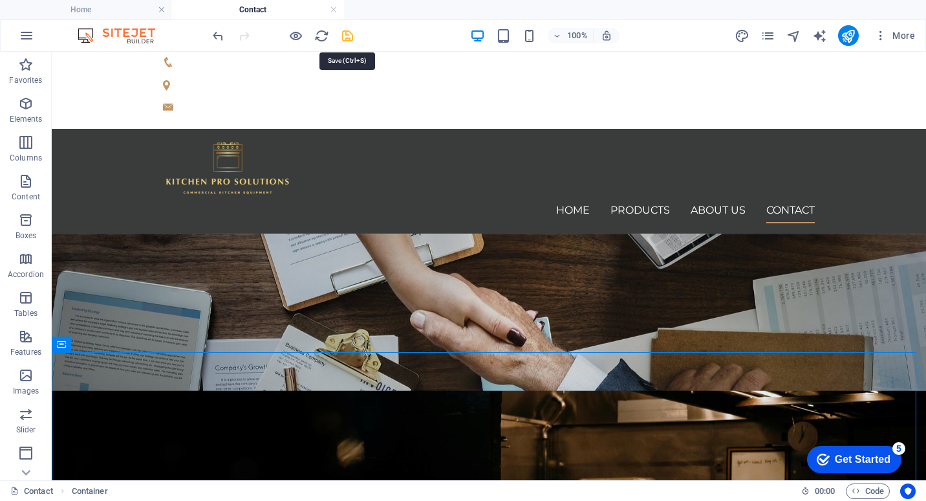
click at [349, 38] on icon "save" at bounding box center [347, 35] width 15 height 15
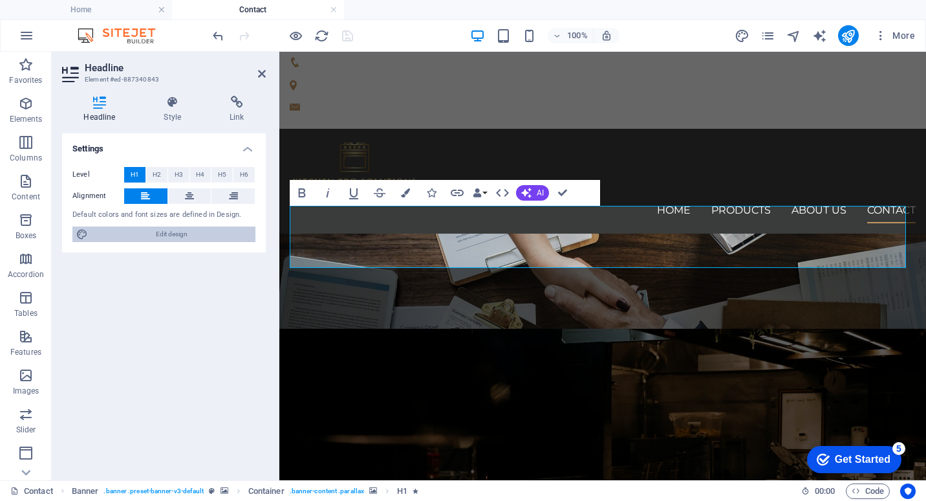
click at [184, 230] on span "Edit design" at bounding box center [172, 234] width 160 height 16
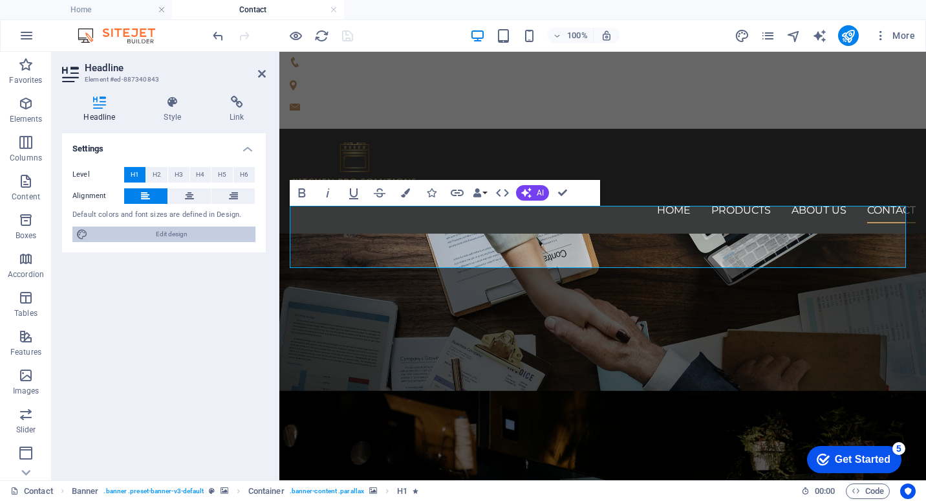
select select "px"
select select "400"
select select "px"
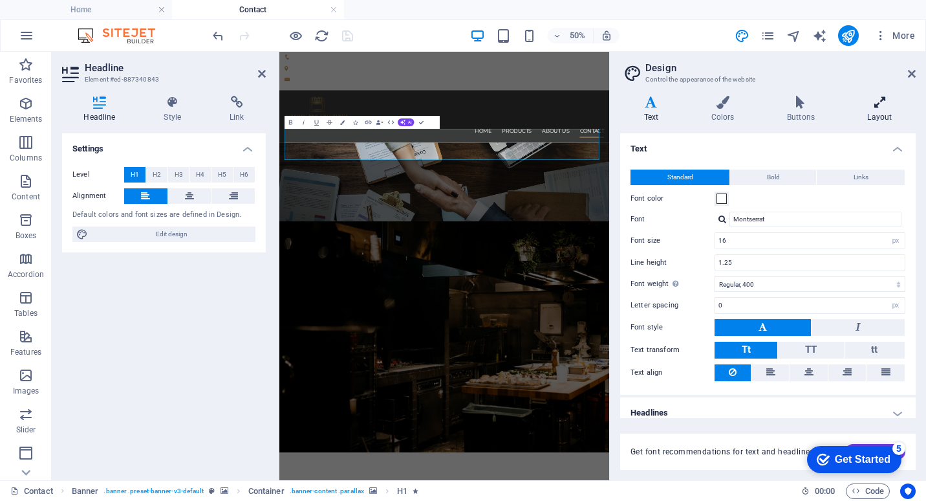
click at [875, 110] on h4 "Layout" at bounding box center [880, 109] width 72 height 27
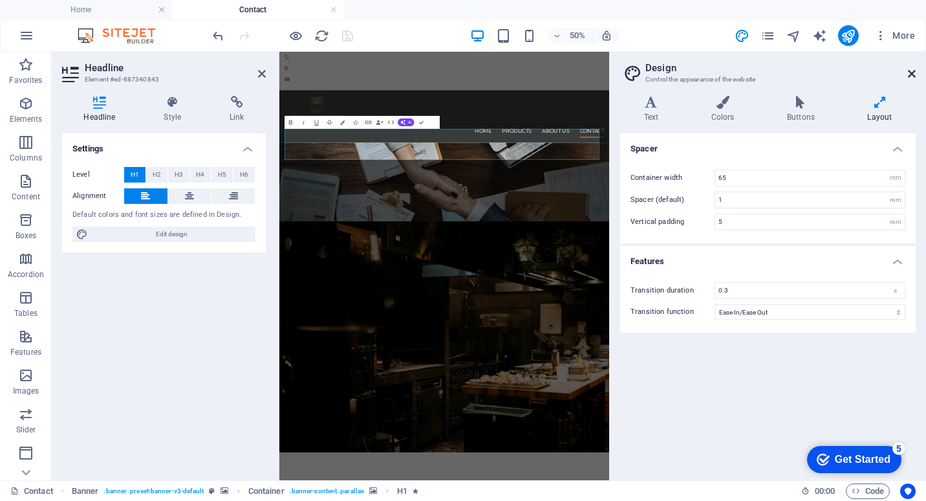
click at [914, 70] on icon at bounding box center [912, 74] width 8 height 10
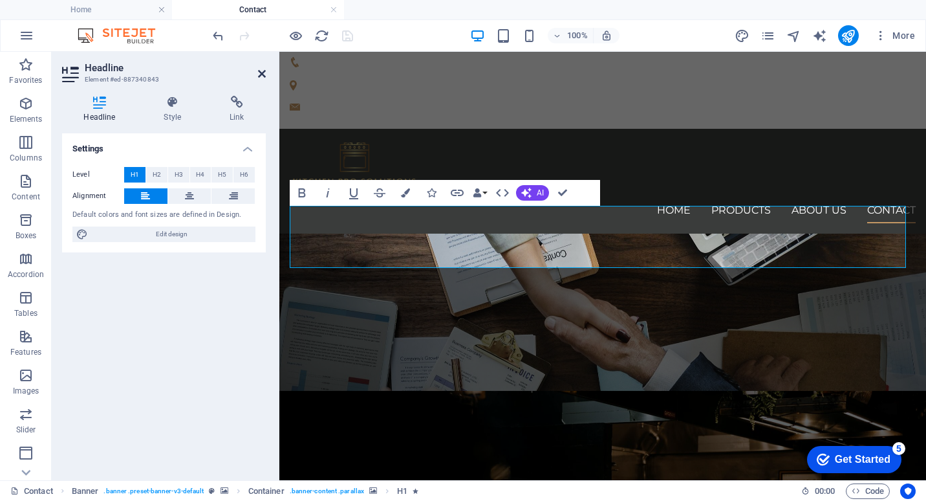
click at [258, 76] on icon at bounding box center [262, 74] width 8 height 10
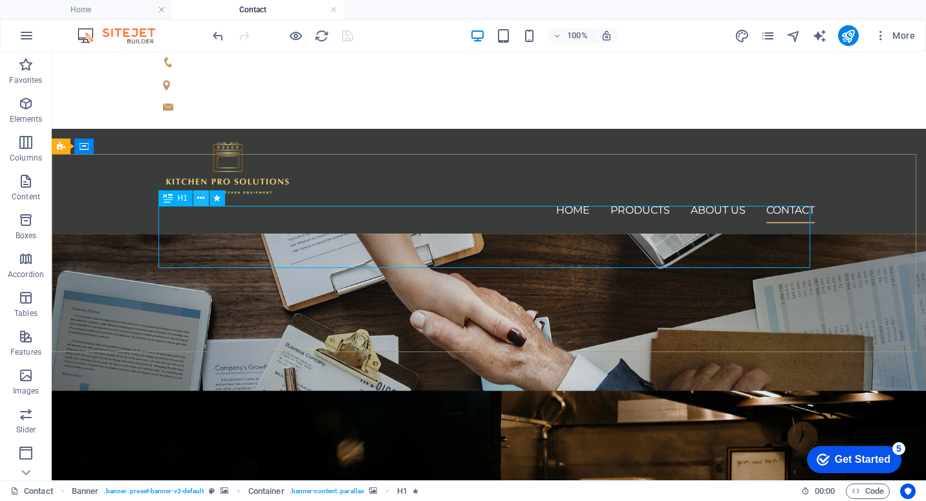
click at [201, 201] on icon at bounding box center [200, 198] width 7 height 14
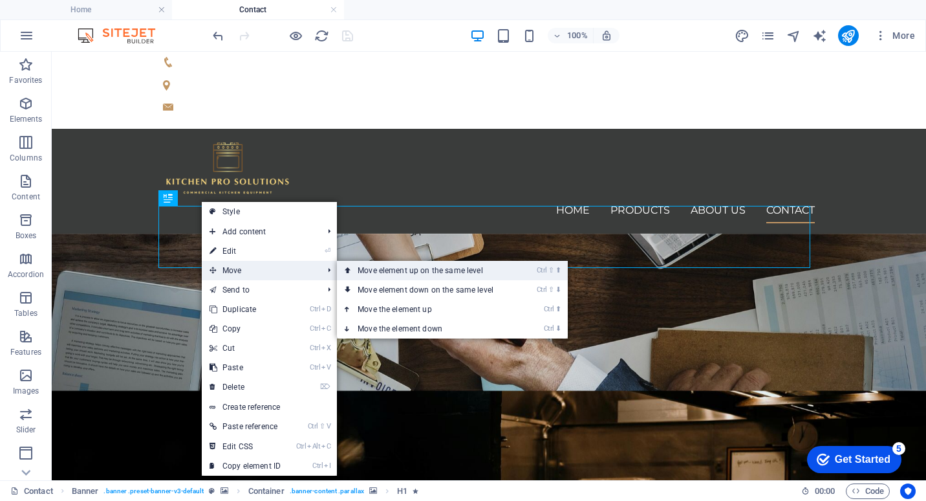
click at [390, 268] on link "Ctrl ⇧ ⬆ Move element up on the same level" at bounding box center [428, 270] width 182 height 19
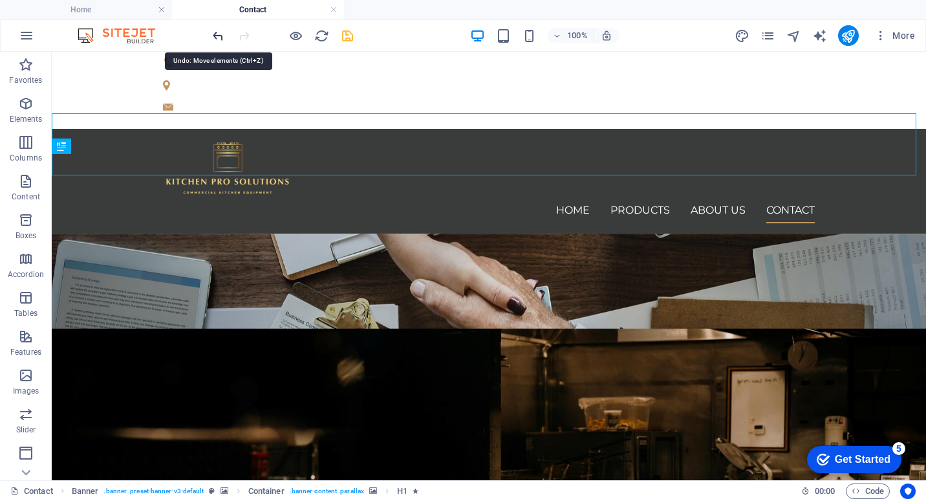
click at [221, 37] on icon "undo" at bounding box center [218, 35] width 15 height 15
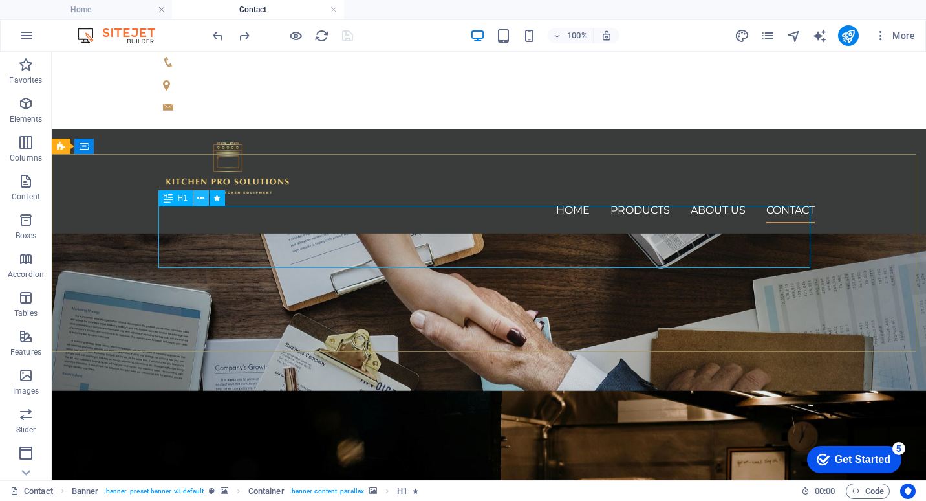
click at [198, 197] on icon at bounding box center [200, 198] width 7 height 14
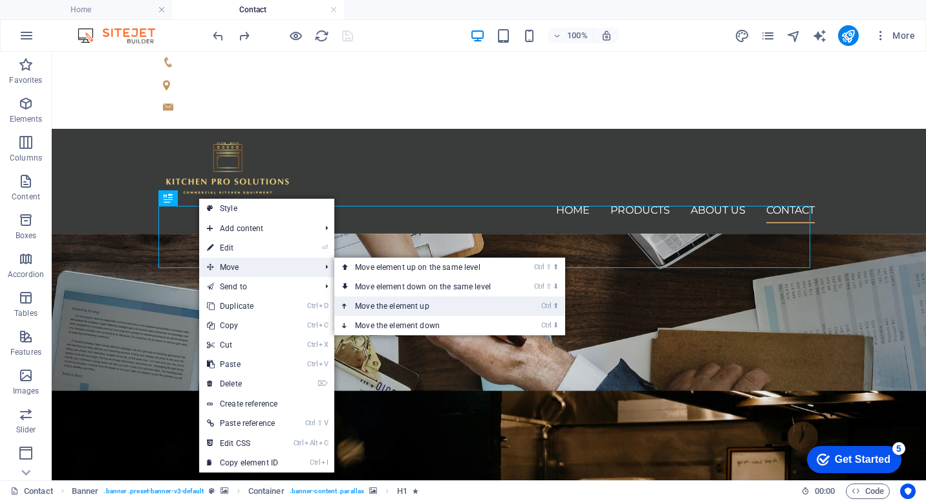
click at [385, 301] on link "Ctrl ⬆ Move the element up" at bounding box center [425, 305] width 182 height 19
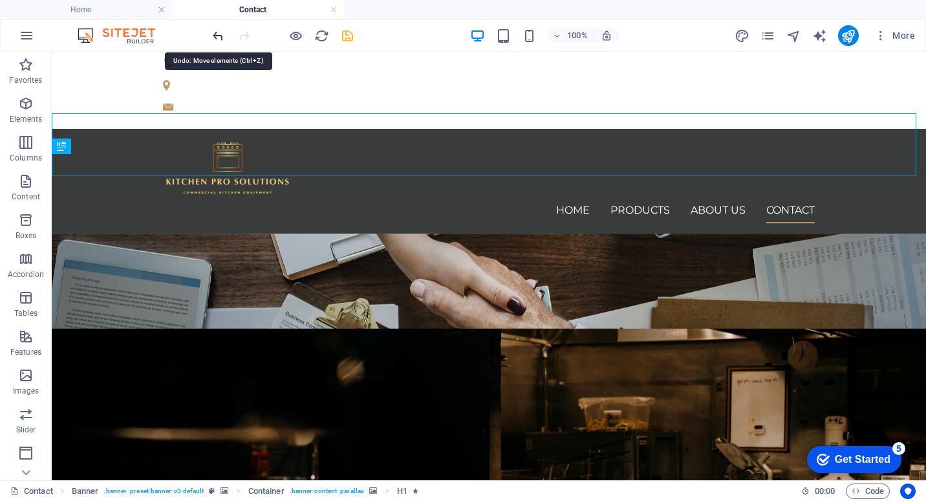
click at [218, 37] on icon "undo" at bounding box center [218, 35] width 15 height 15
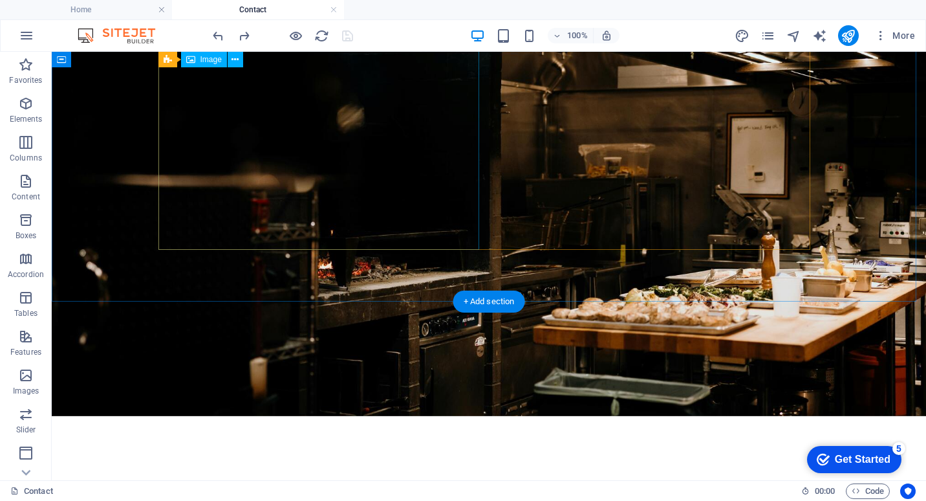
scroll to position [388, 0]
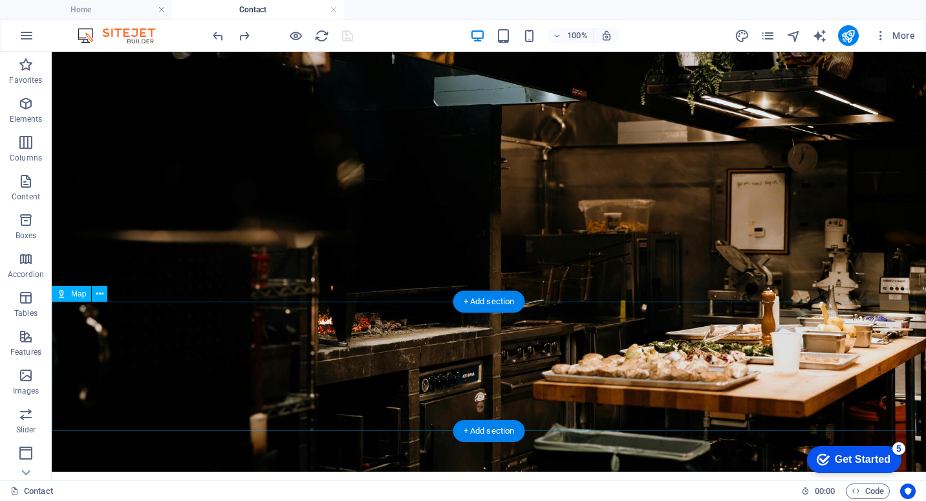
select select "1"
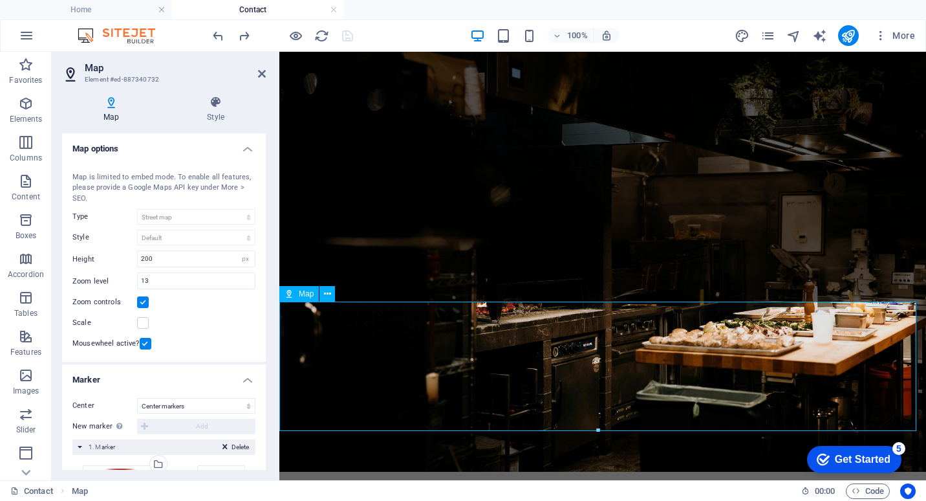
click at [303, 294] on span "Map" at bounding box center [306, 294] width 15 height 8
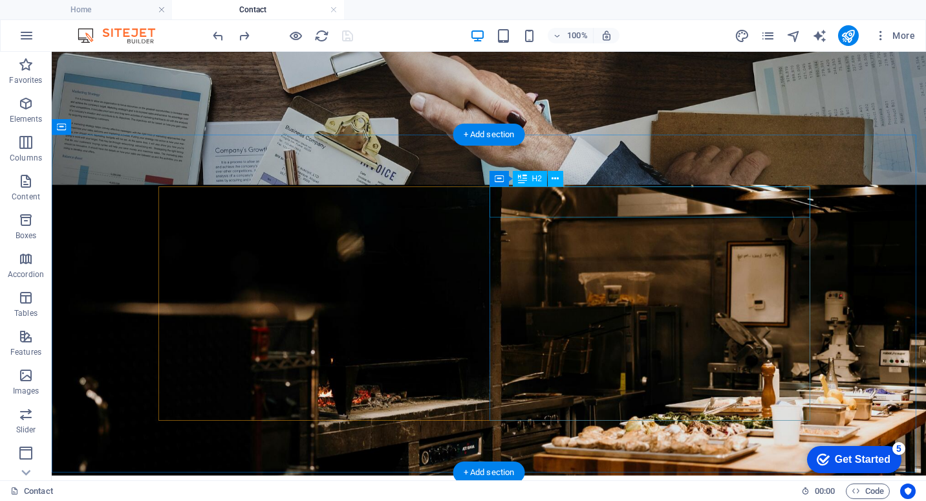
scroll to position [0, 0]
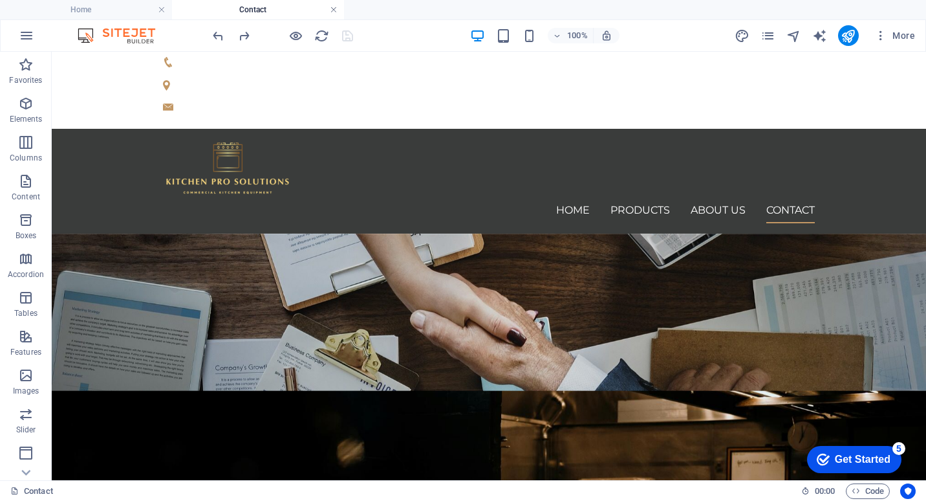
click at [334, 11] on link at bounding box center [334, 10] width 8 height 12
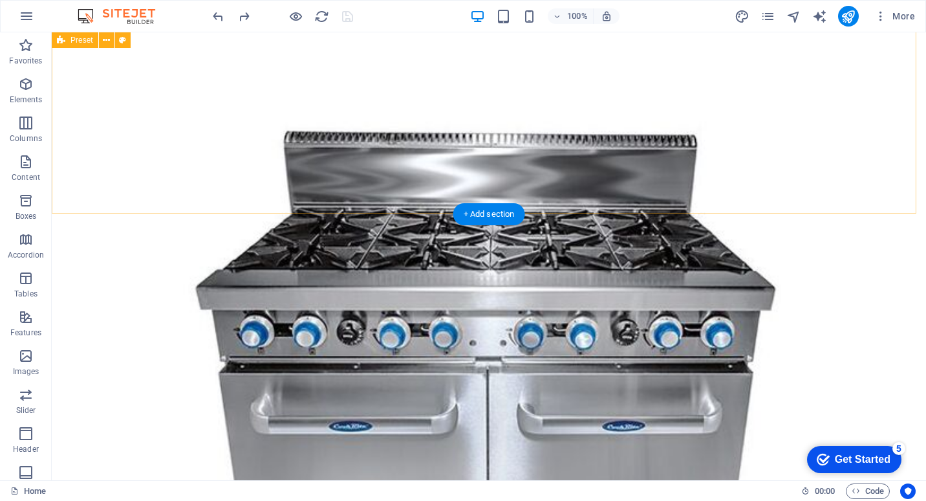
scroll to position [1650, 0]
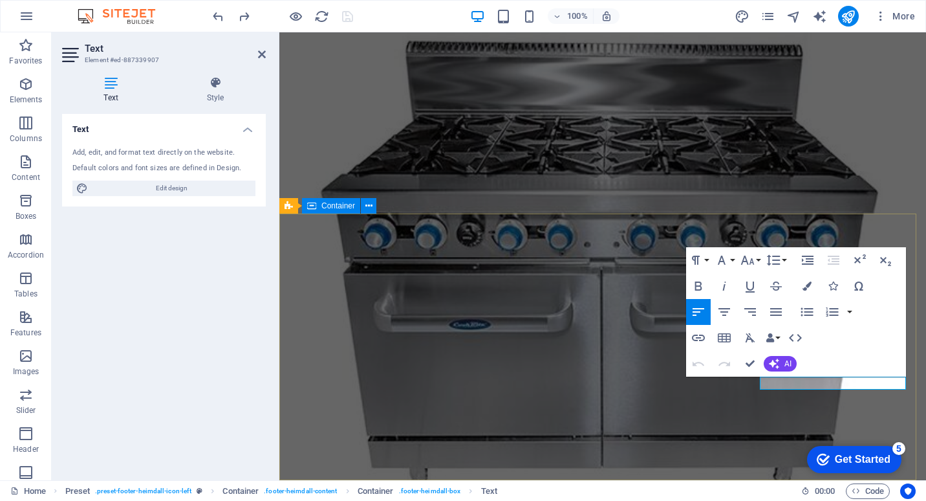
drag, startPoint x: 838, startPoint y: 385, endPoint x: 751, endPoint y: 380, distance: 87.5
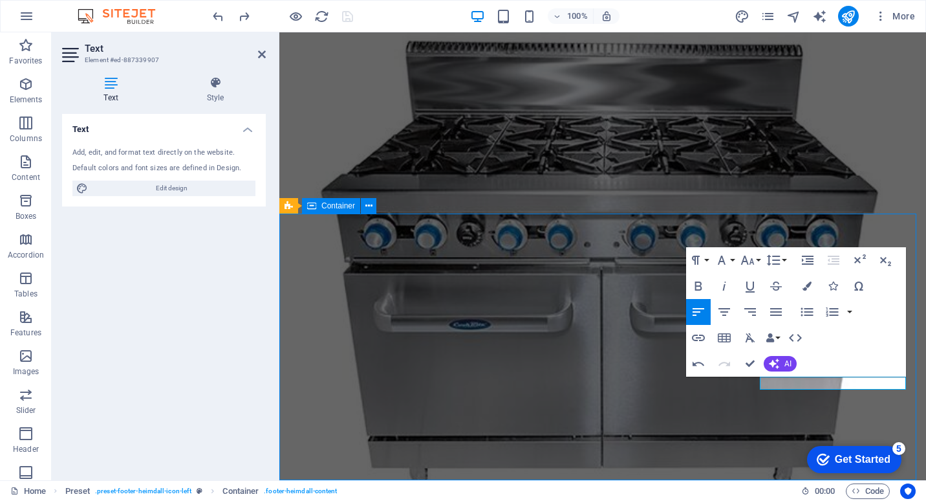
scroll to position [1650, 0]
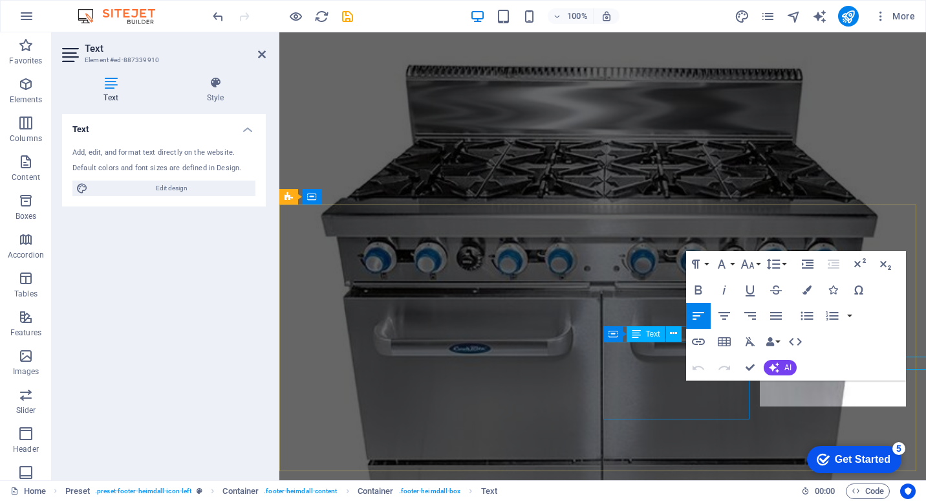
scroll to position [1683, 0]
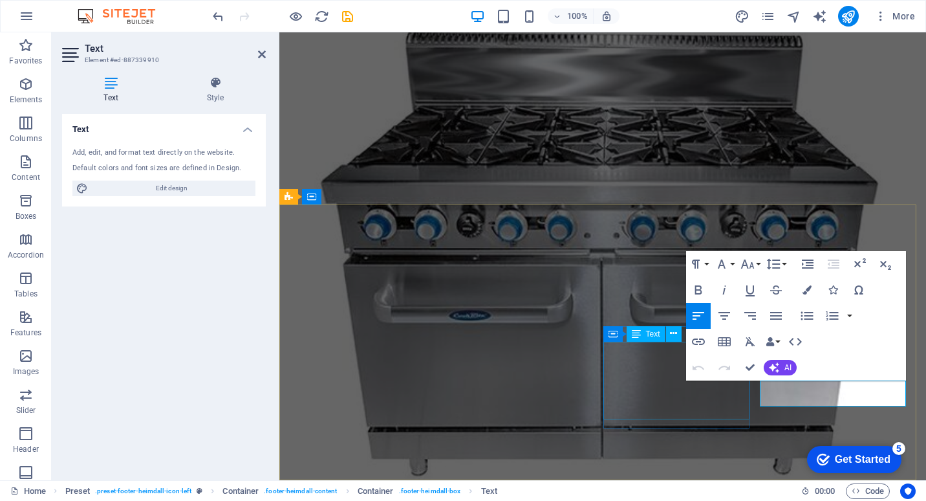
drag, startPoint x: 781, startPoint y: 385, endPoint x: 694, endPoint y: 383, distance: 86.7
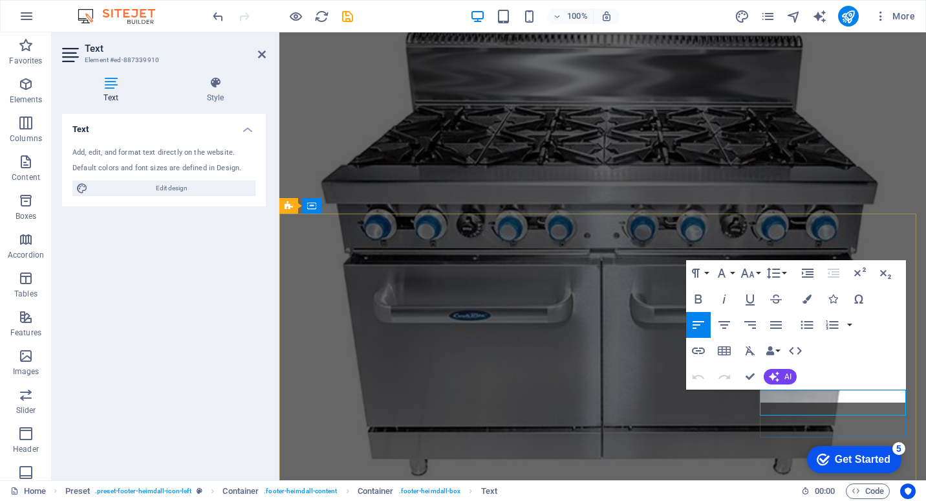
scroll to position [1674, 0]
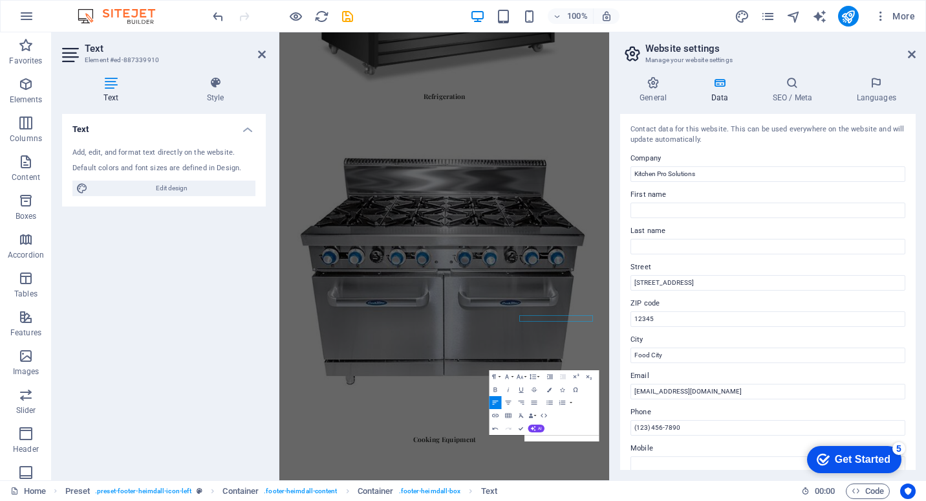
scroll to position [1466, 0]
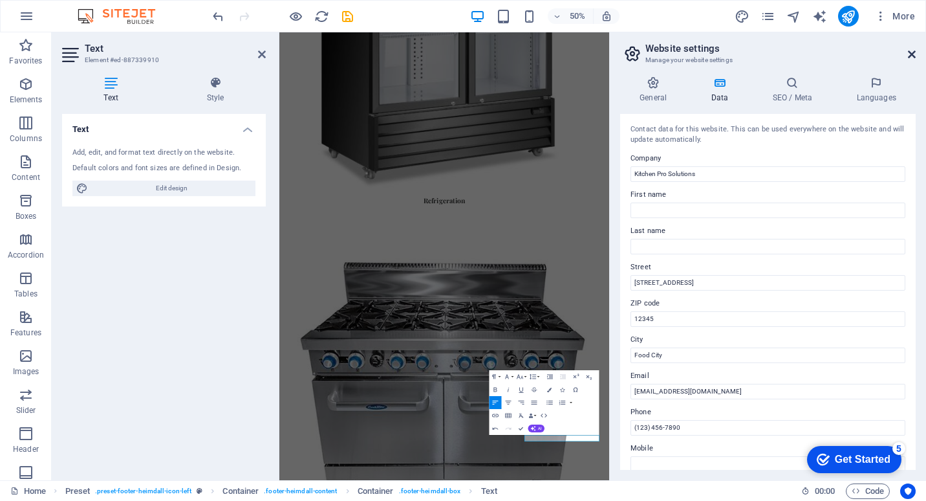
click at [915, 55] on icon at bounding box center [912, 54] width 8 height 10
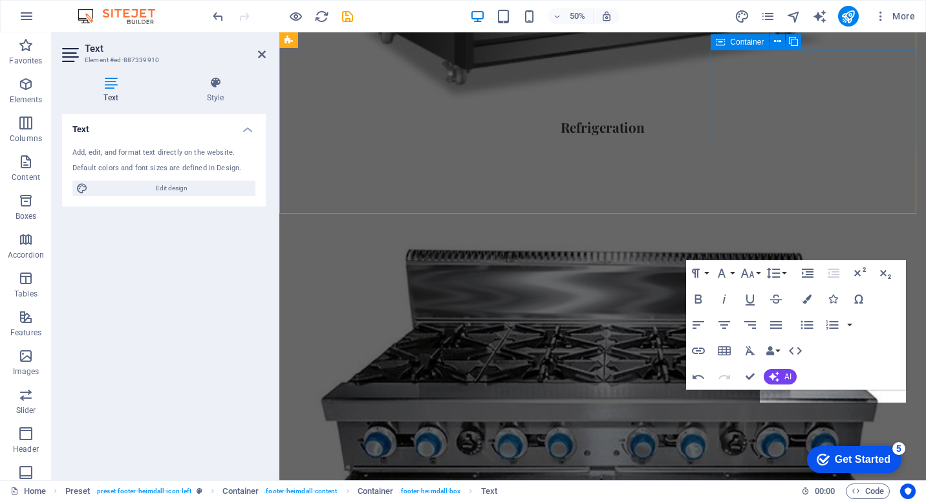
scroll to position [1674, 0]
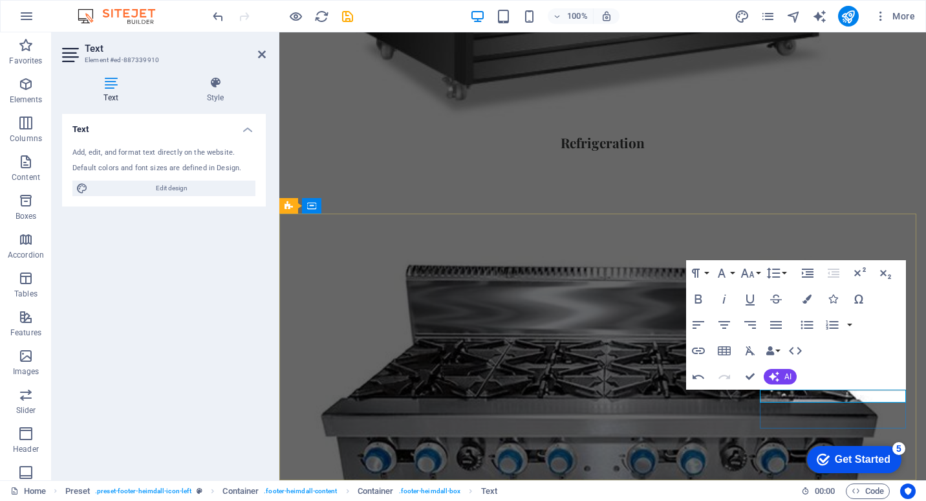
scroll to position [1466, 0]
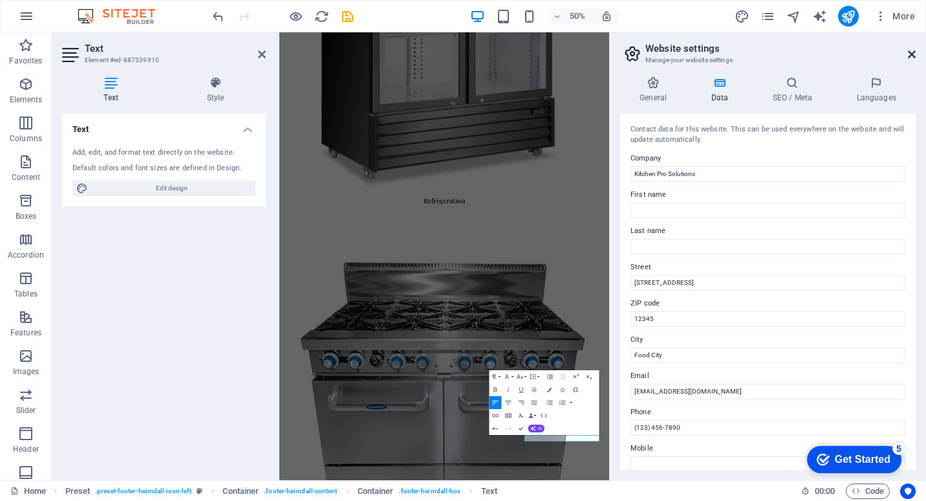
drag, startPoint x: 913, startPoint y: 55, endPoint x: 633, endPoint y: 27, distance: 281.5
click at [913, 55] on icon at bounding box center [912, 54] width 8 height 10
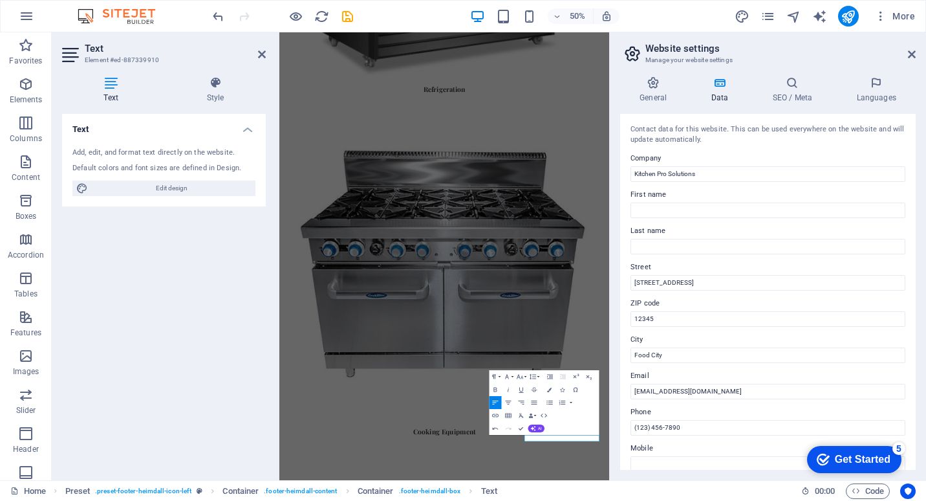
scroll to position [1674, 0]
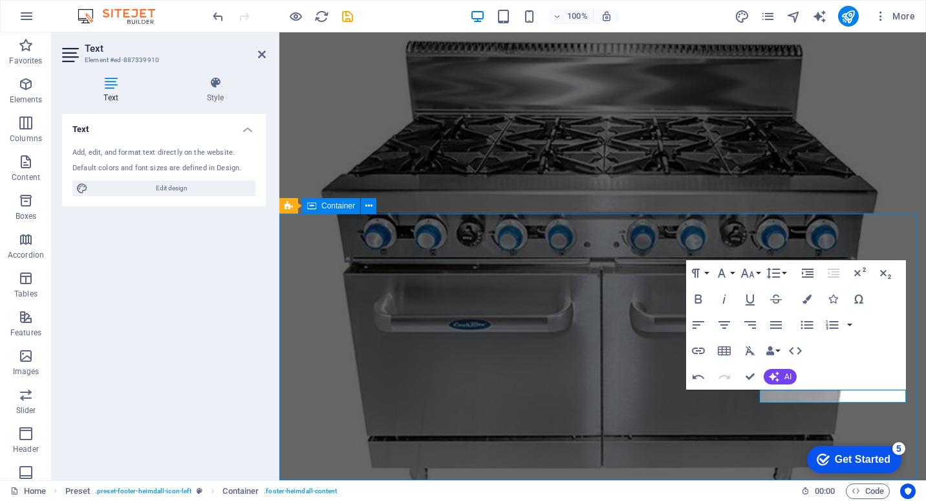
scroll to position [1622, 0]
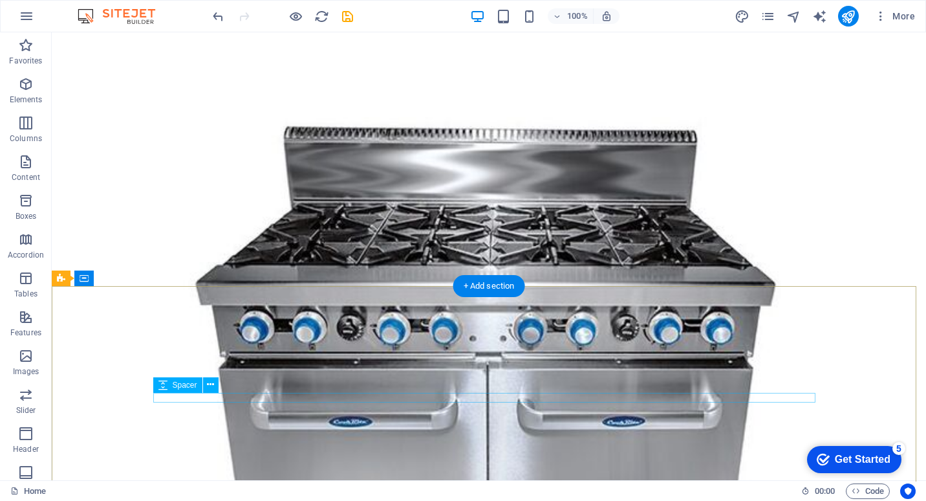
scroll to position [1650, 0]
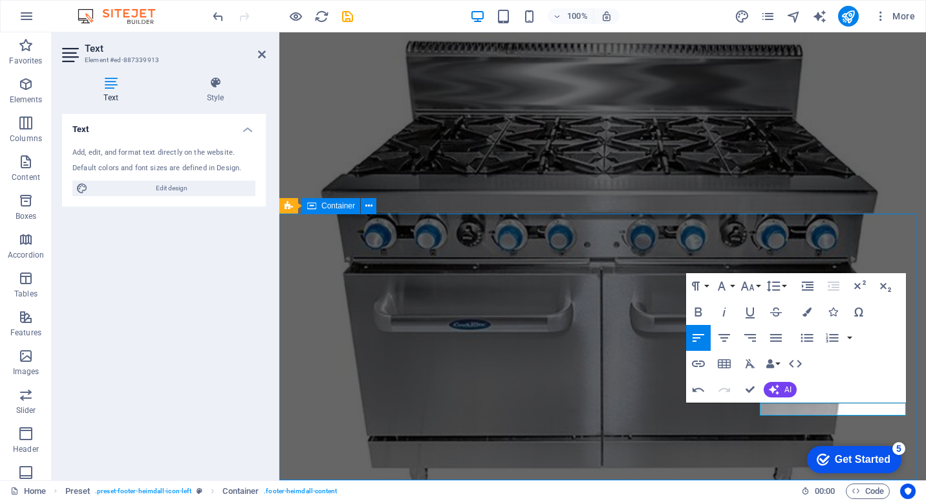
scroll to position [1650, 0]
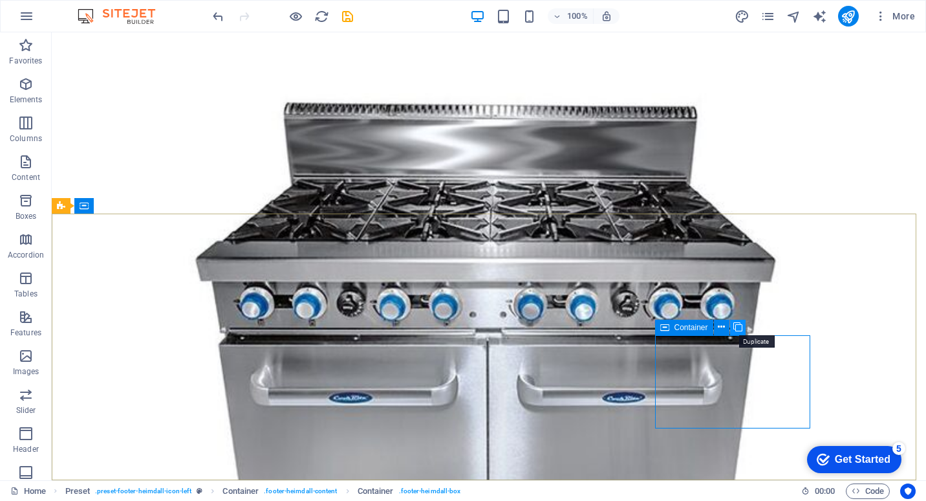
click at [741, 330] on icon at bounding box center [737, 327] width 9 height 14
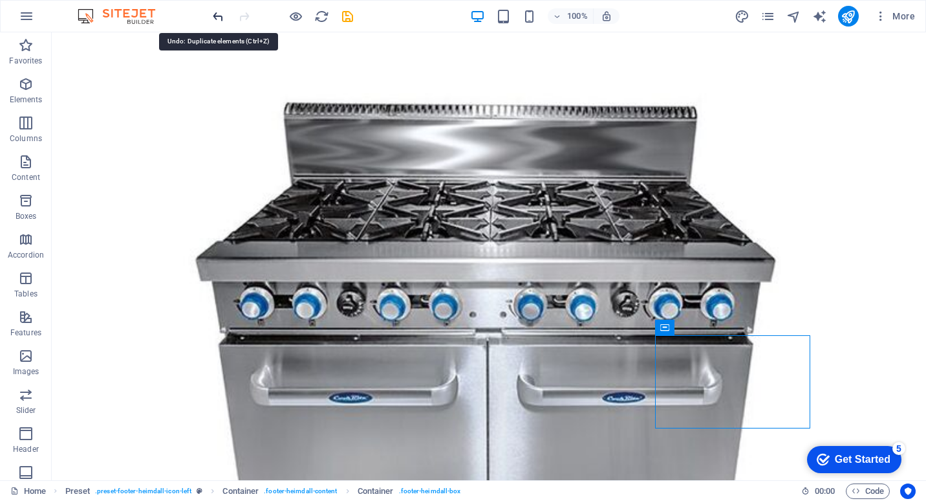
click at [215, 16] on icon "undo" at bounding box center [218, 16] width 15 height 15
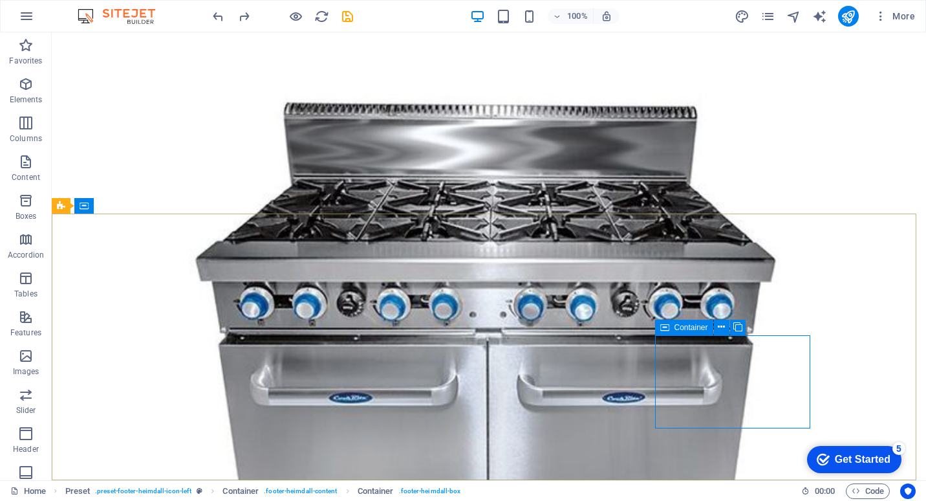
click at [673, 329] on div "Container" at bounding box center [684, 328] width 58 height 16
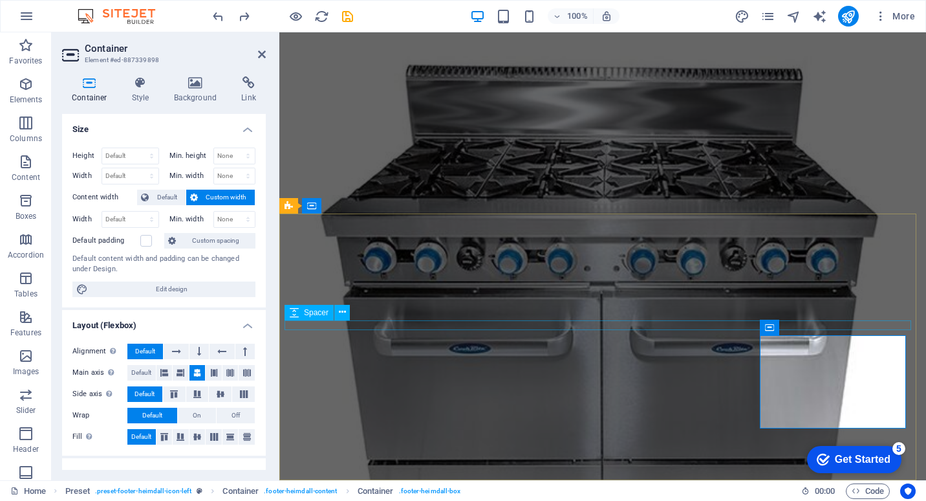
scroll to position [1674, 0]
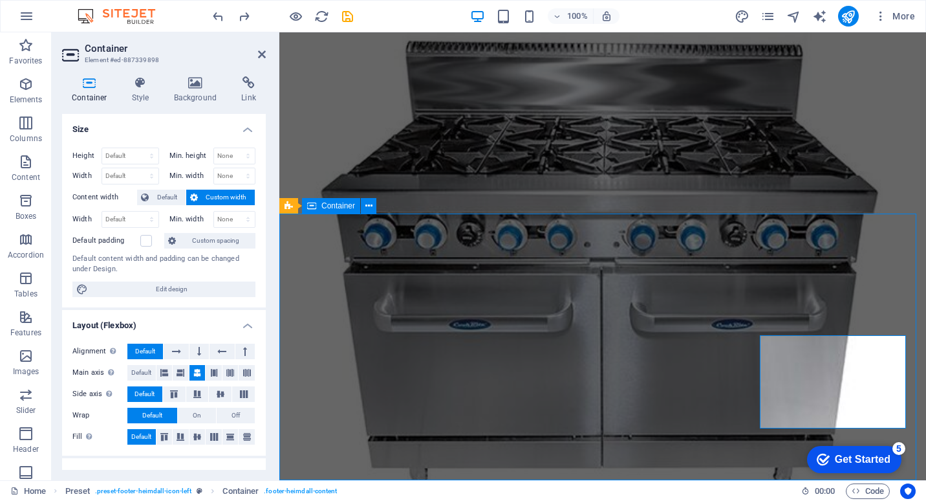
scroll to position [1650, 0]
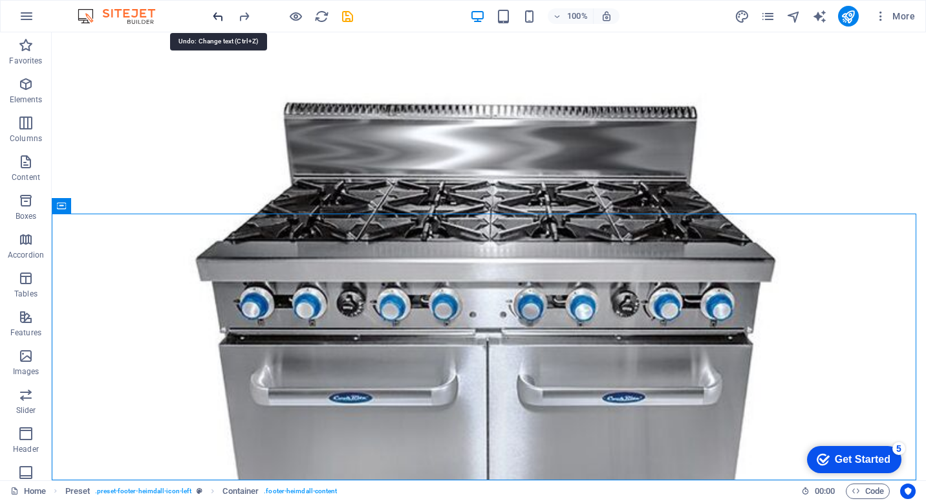
click at [217, 12] on icon "undo" at bounding box center [218, 16] width 15 height 15
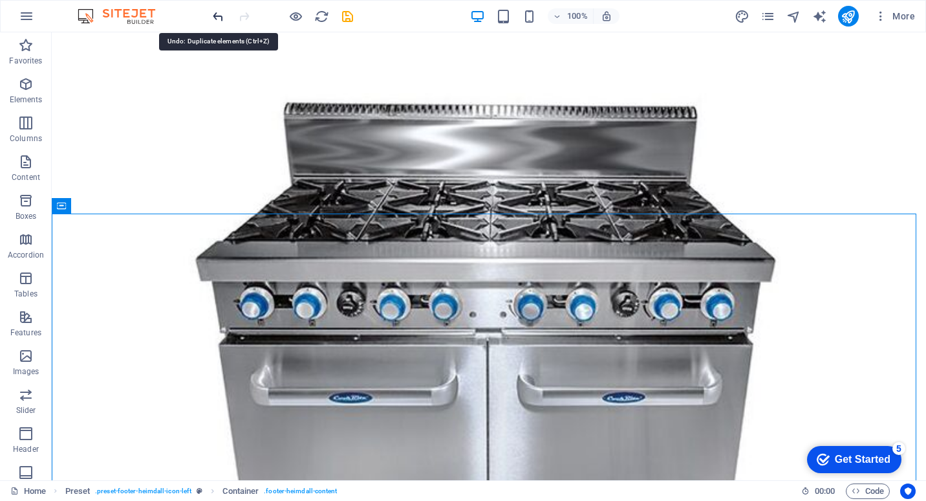
click at [215, 16] on icon "undo" at bounding box center [218, 16] width 15 height 15
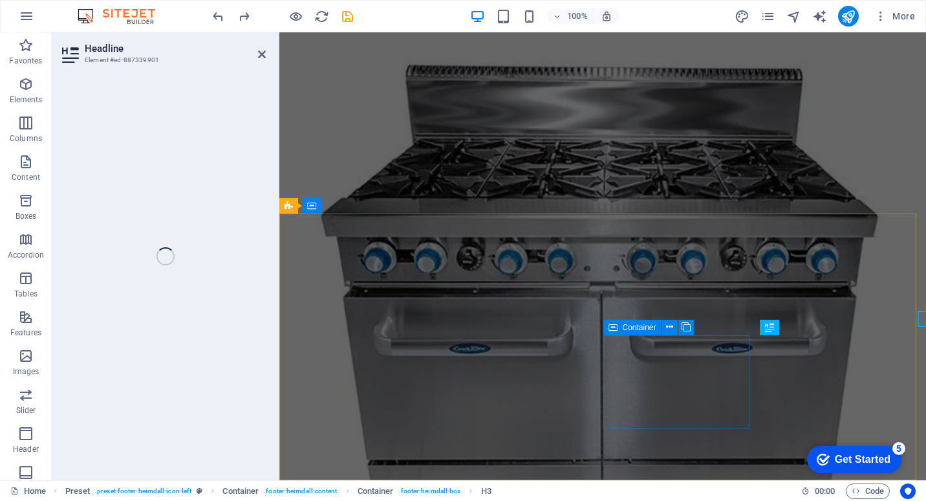
scroll to position [1674, 0]
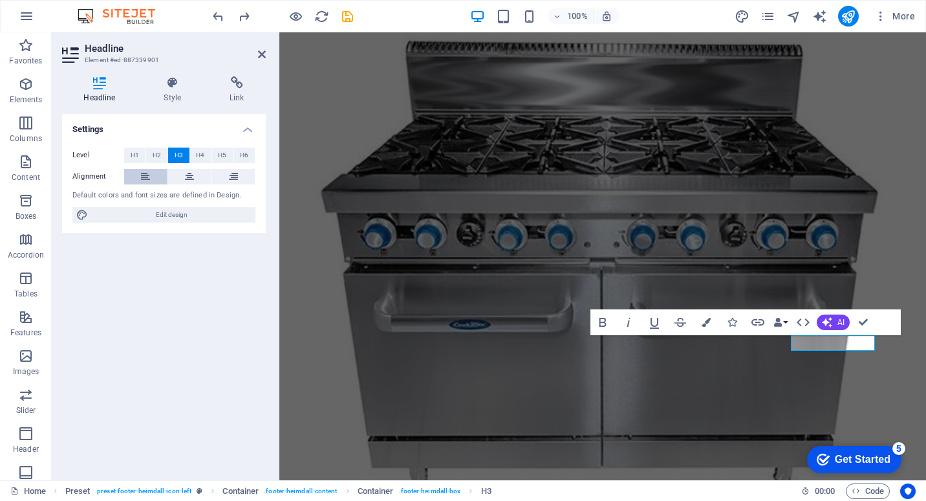
click at [148, 174] on icon at bounding box center [145, 177] width 9 height 16
click at [182, 174] on button at bounding box center [189, 177] width 43 height 16
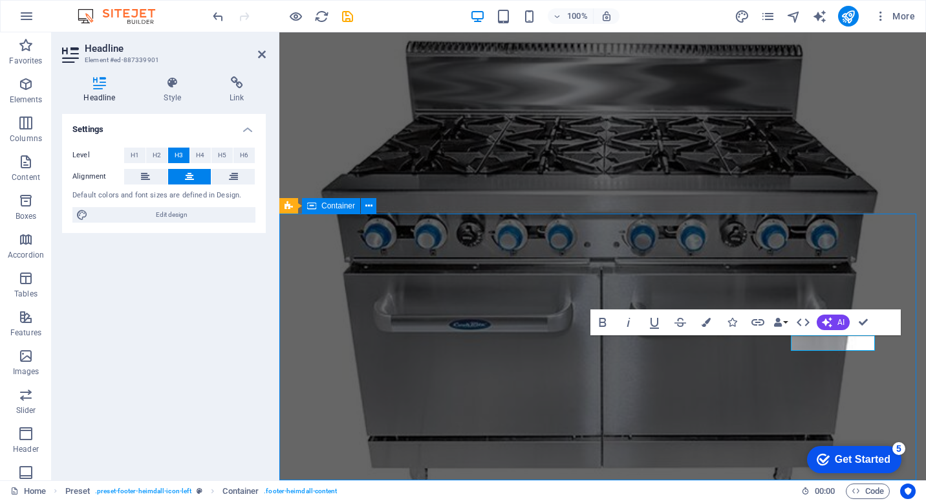
scroll to position [1622, 0]
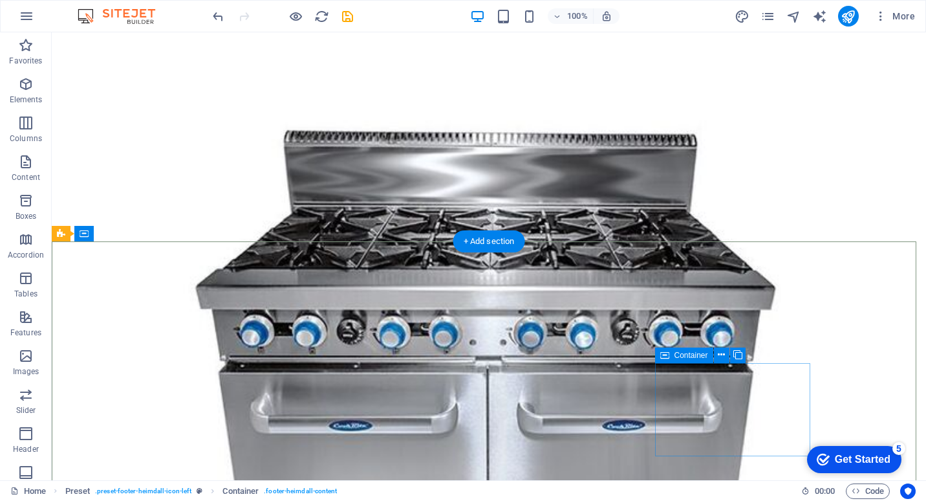
click at [683, 360] on div "Container" at bounding box center [684, 355] width 58 height 16
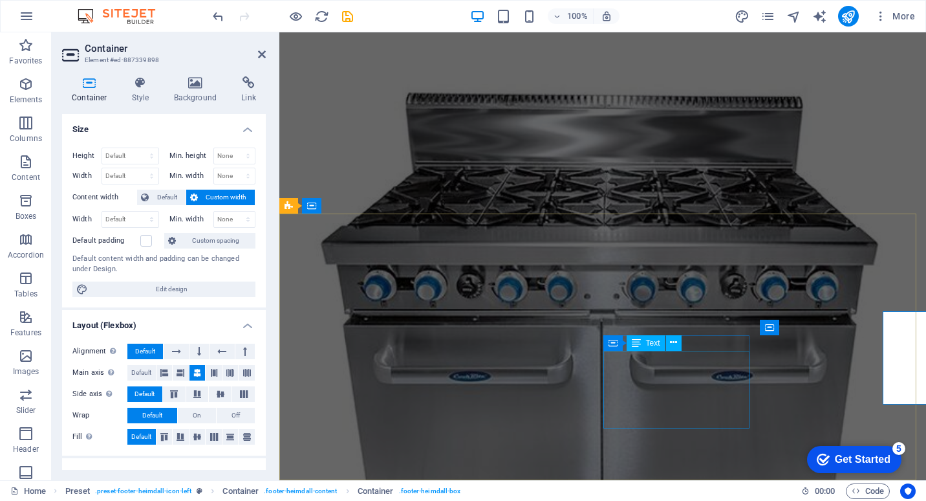
scroll to position [1674, 0]
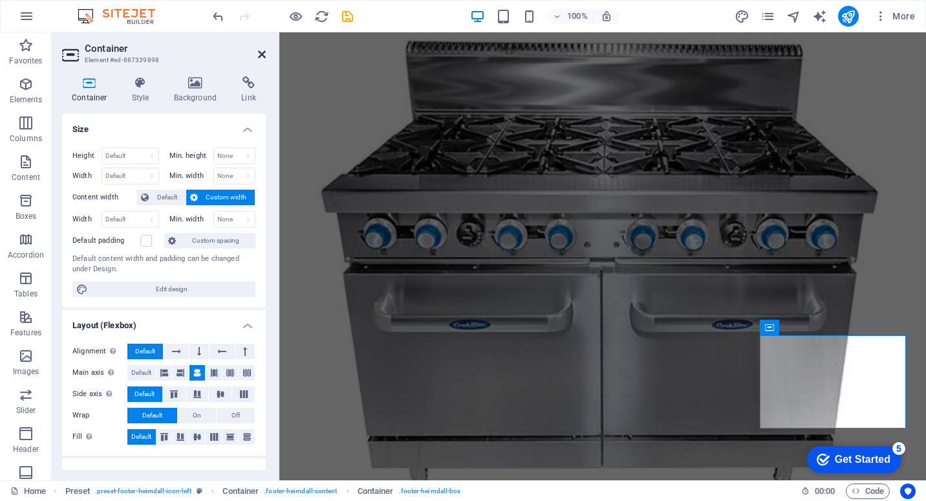
click at [260, 52] on icon at bounding box center [262, 54] width 8 height 10
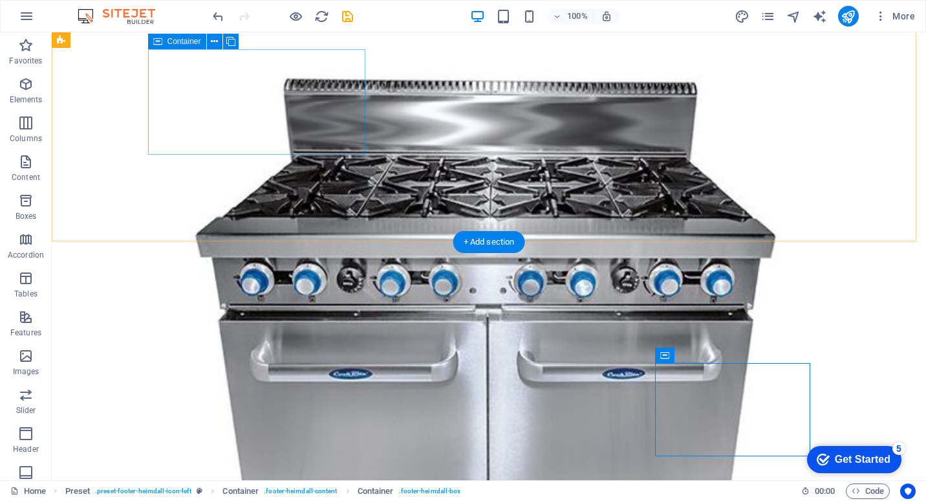
scroll to position [1622, 0]
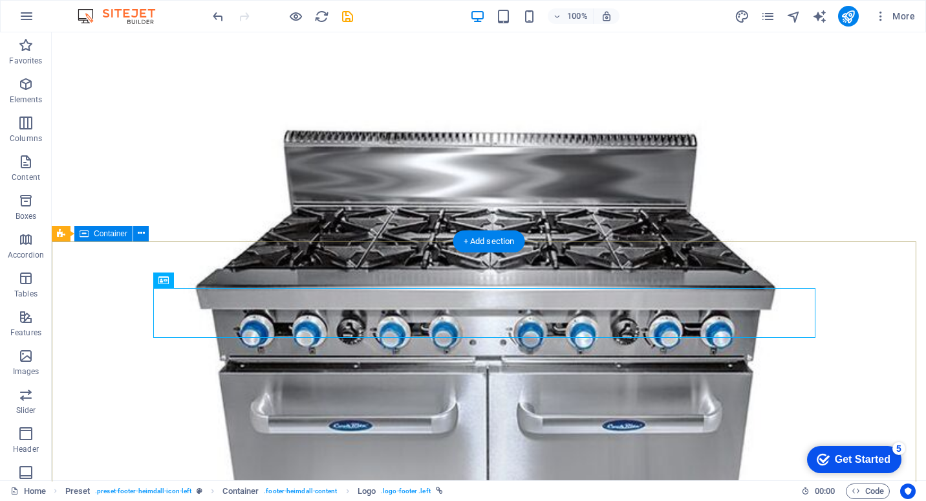
scroll to position [1650, 0]
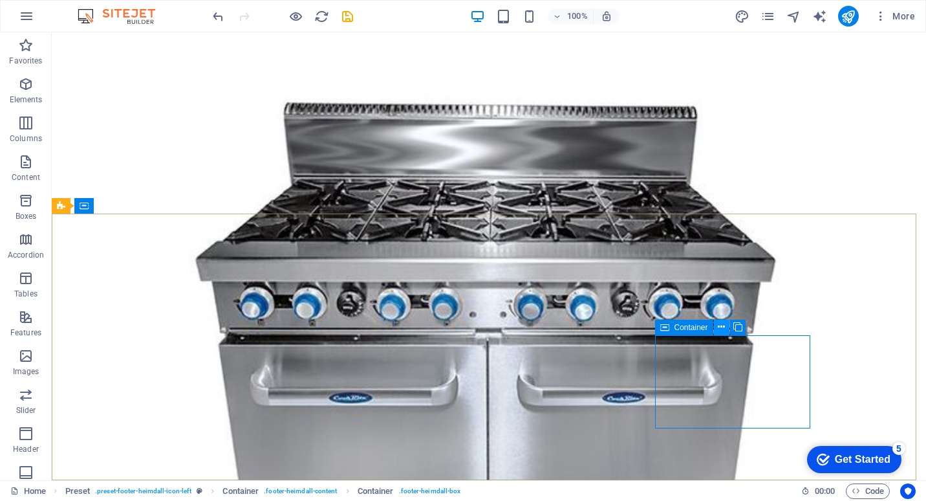
click at [719, 331] on icon at bounding box center [721, 327] width 7 height 14
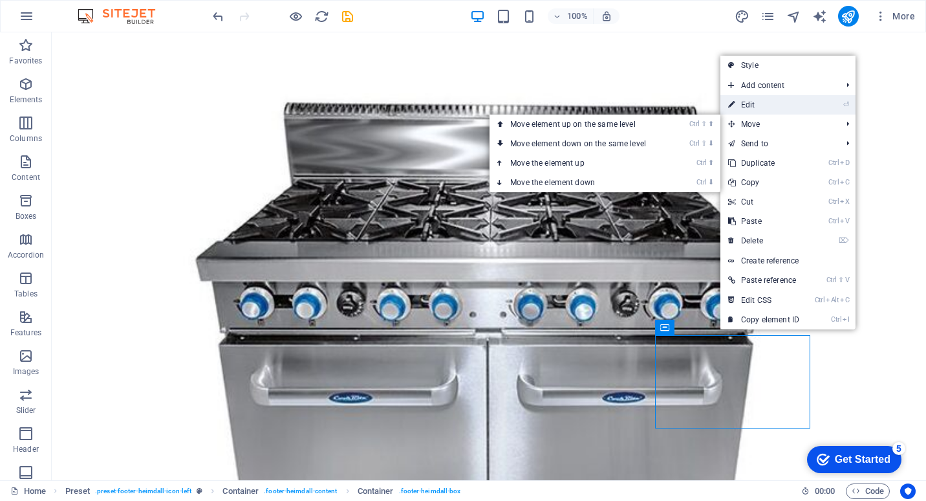
click at [770, 103] on link "⏎ Edit" at bounding box center [764, 104] width 87 height 19
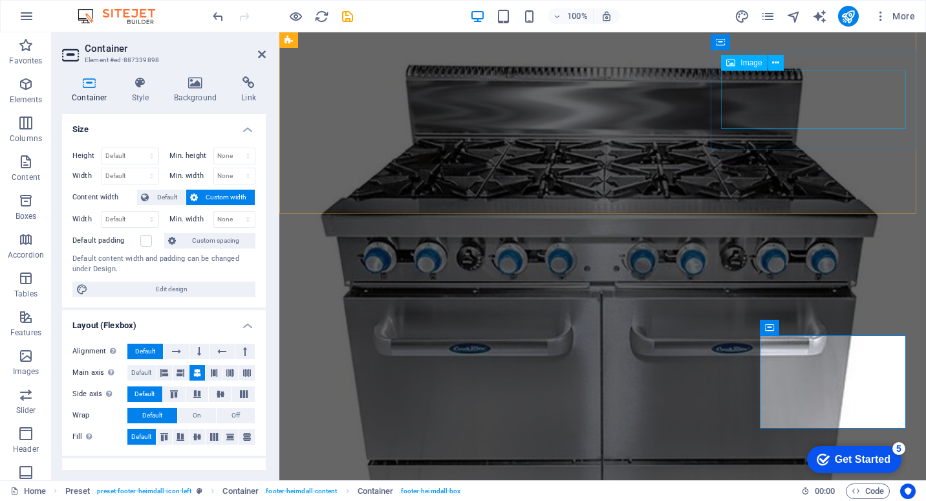
scroll to position [1674, 0]
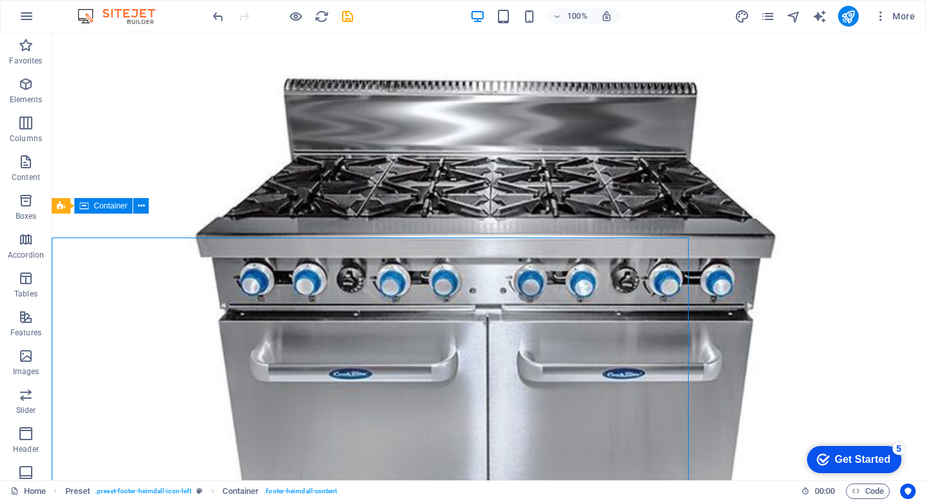
scroll to position [1650, 0]
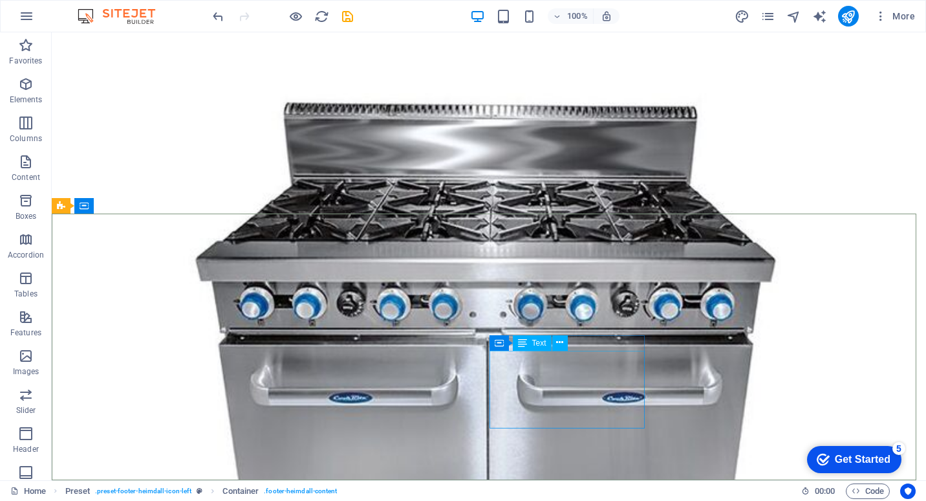
click at [571, 340] on div "Container Text" at bounding box center [533, 343] width 87 height 16
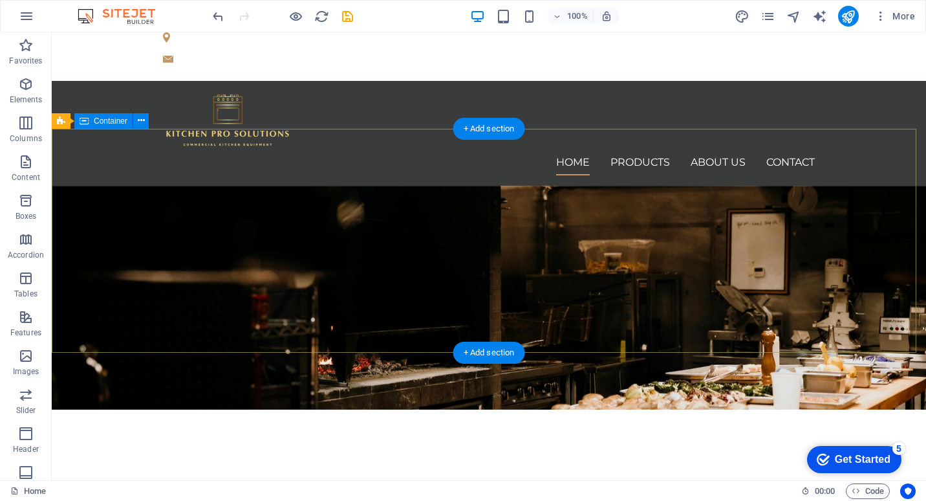
scroll to position [0, 0]
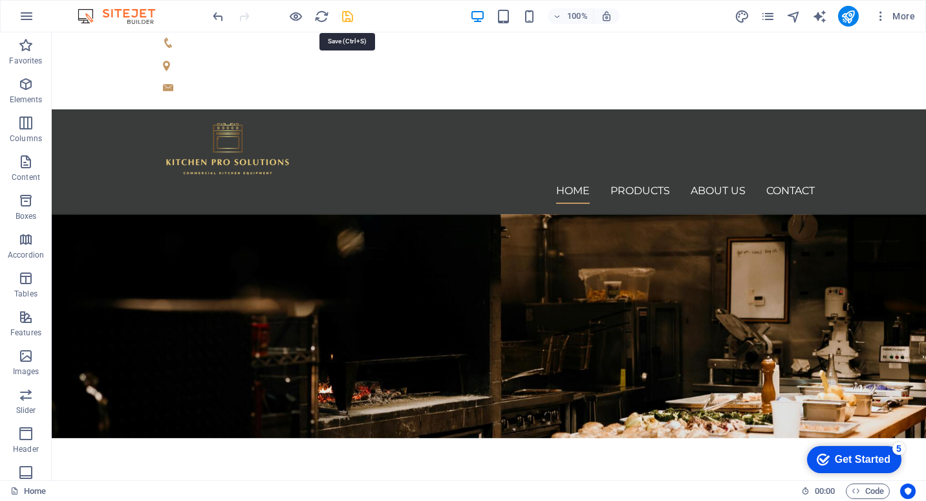
click at [352, 14] on icon "save" at bounding box center [347, 16] width 15 height 15
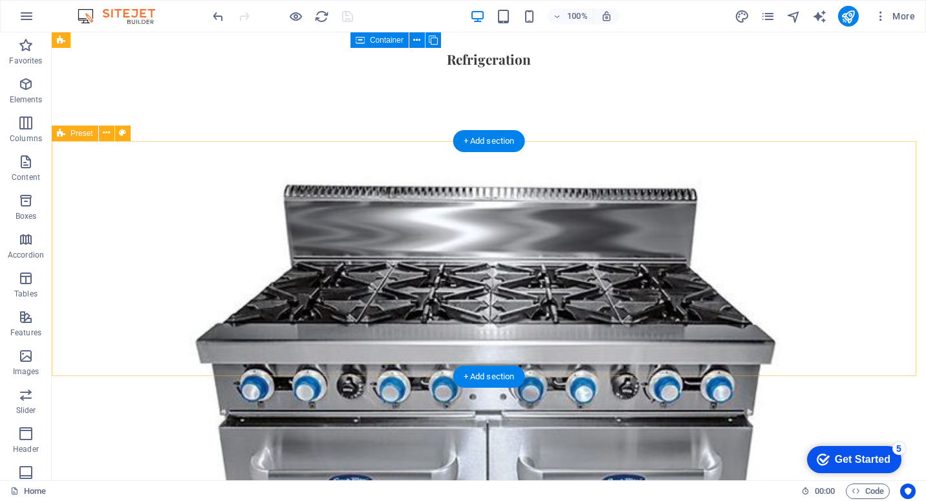
scroll to position [1650, 0]
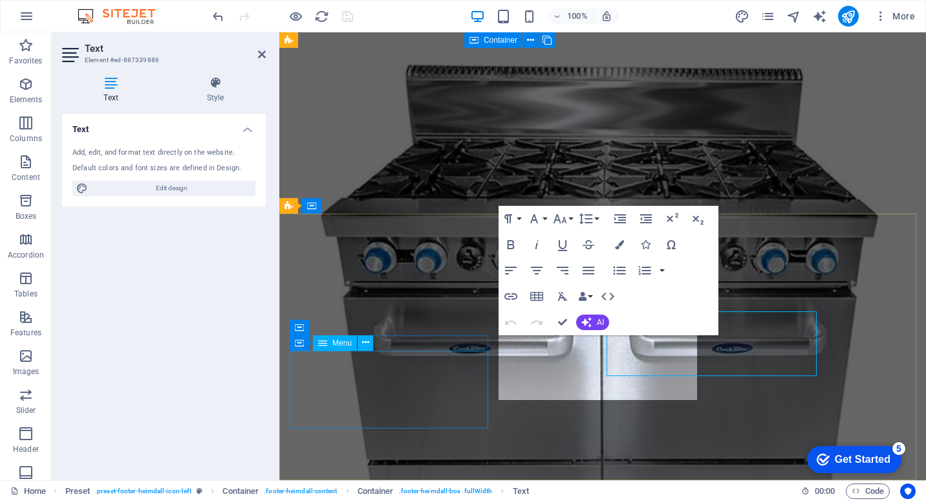
scroll to position [1674, 0]
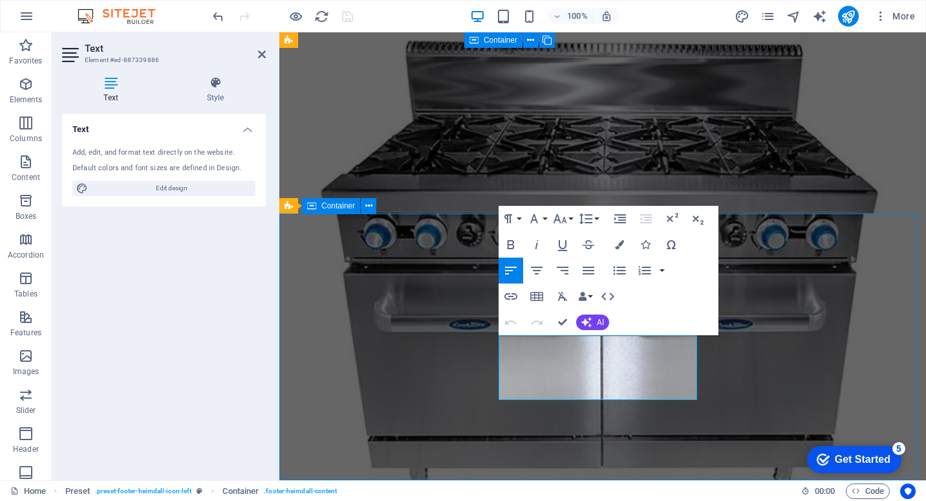
scroll to position [1650, 0]
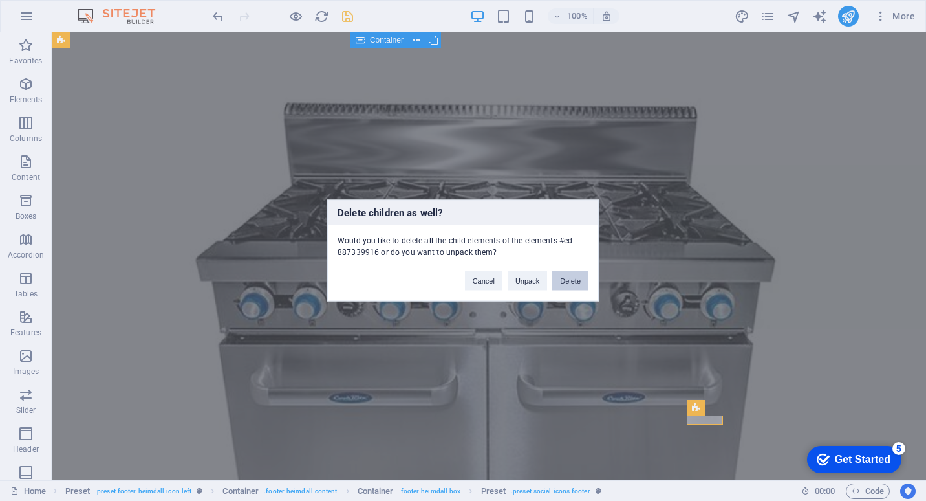
click at [570, 277] on button "Delete" at bounding box center [570, 280] width 36 height 19
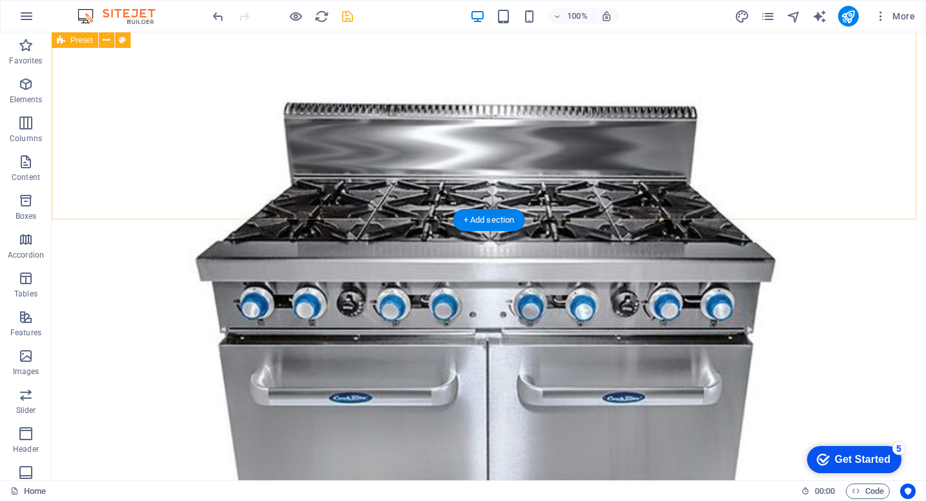
scroll to position [1327, 0]
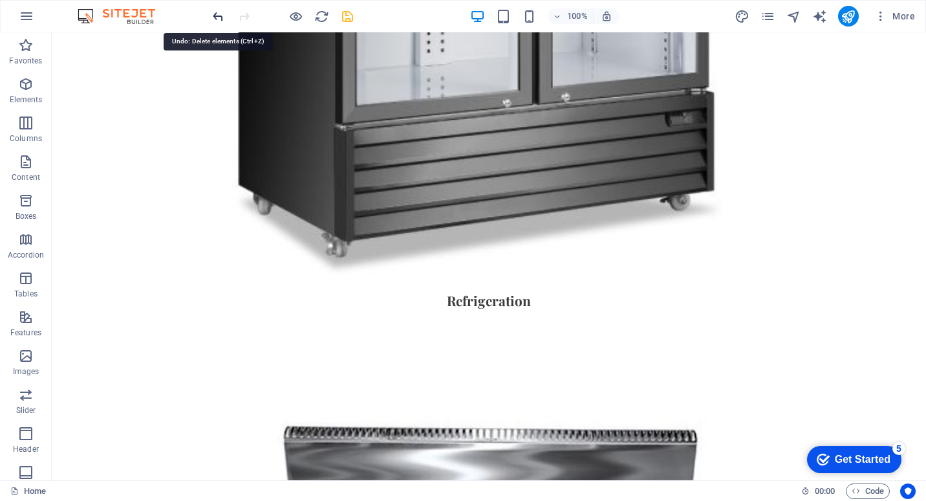
click at [213, 17] on icon "undo" at bounding box center [218, 16] width 15 height 15
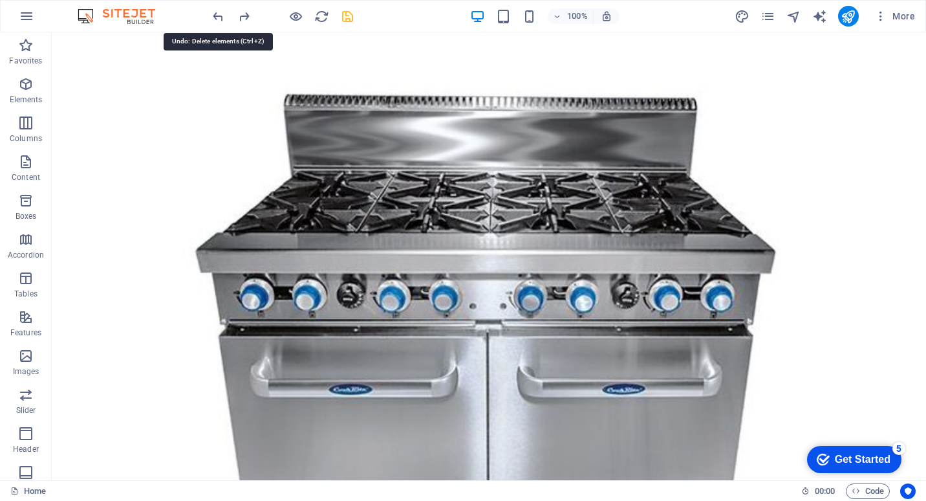
scroll to position [1672, 0]
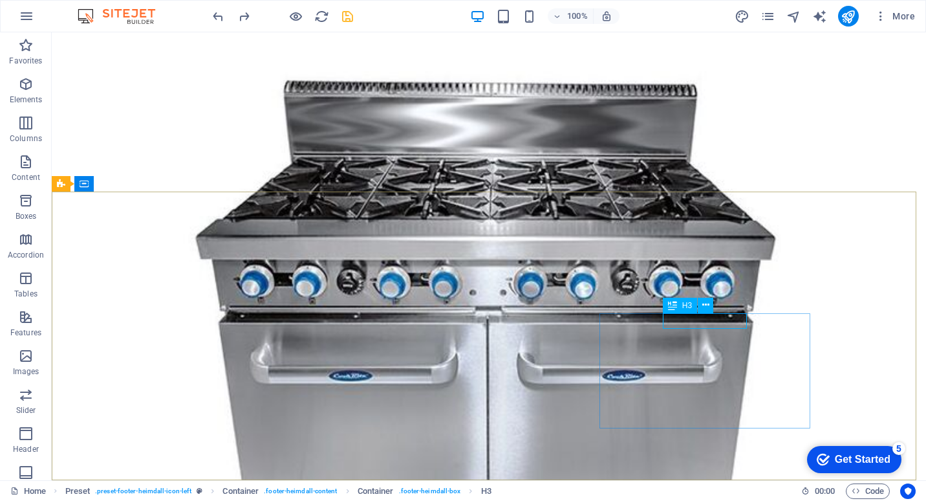
click at [673, 305] on icon at bounding box center [672, 306] width 9 height 16
click at [706, 306] on icon at bounding box center [705, 305] width 7 height 14
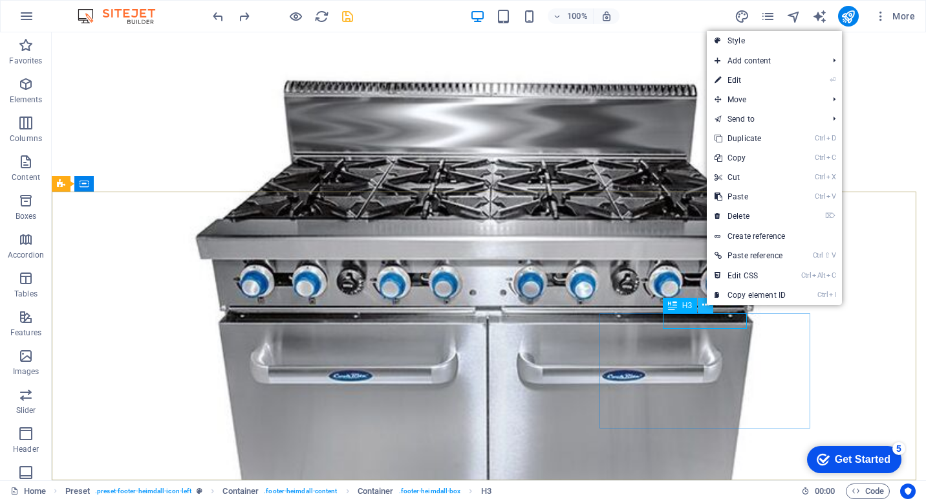
click at [706, 306] on icon at bounding box center [705, 305] width 7 height 14
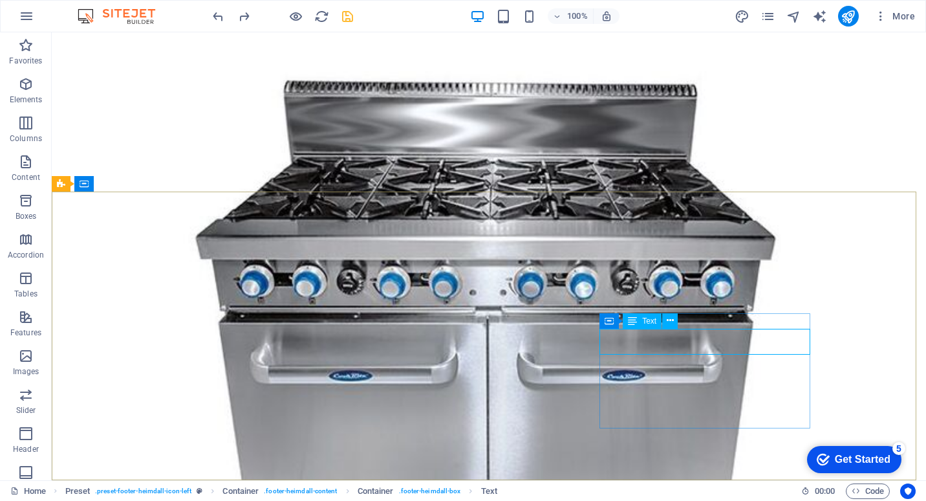
click at [644, 323] on span "Text" at bounding box center [649, 321] width 14 height 8
click at [635, 322] on icon at bounding box center [632, 321] width 9 height 16
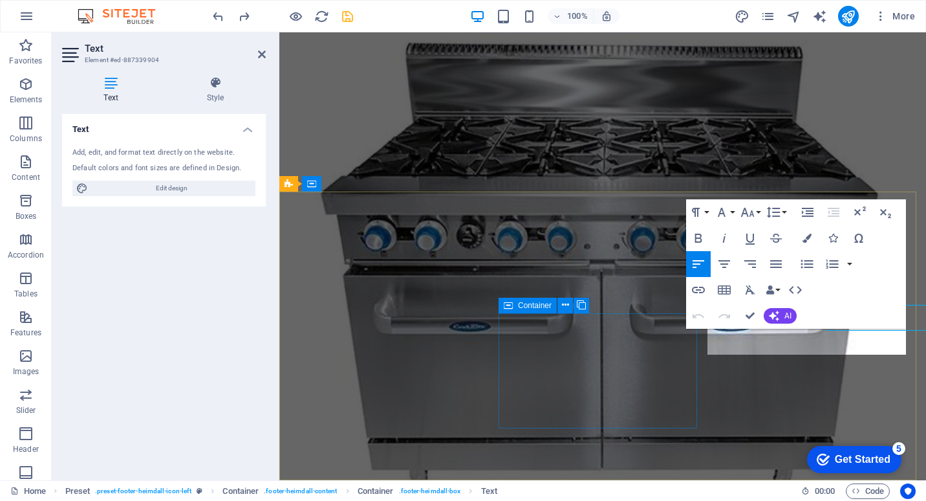
scroll to position [1696, 0]
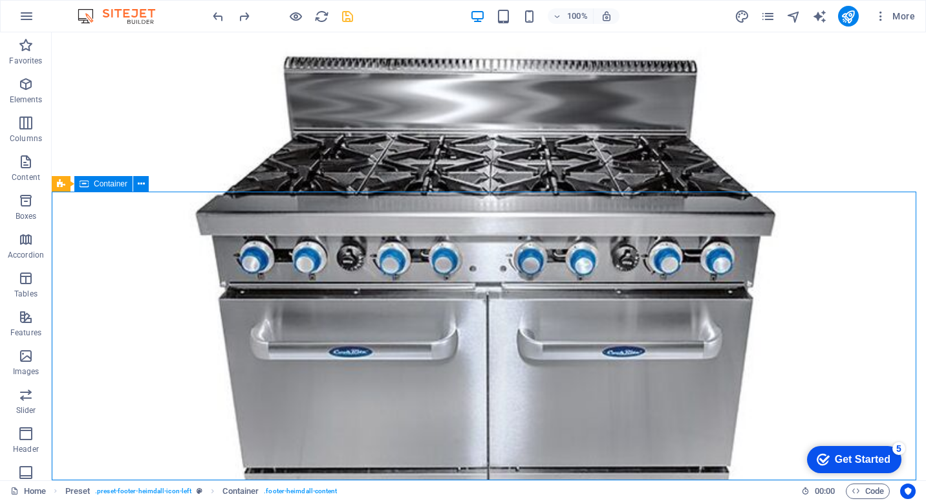
scroll to position [1672, 0]
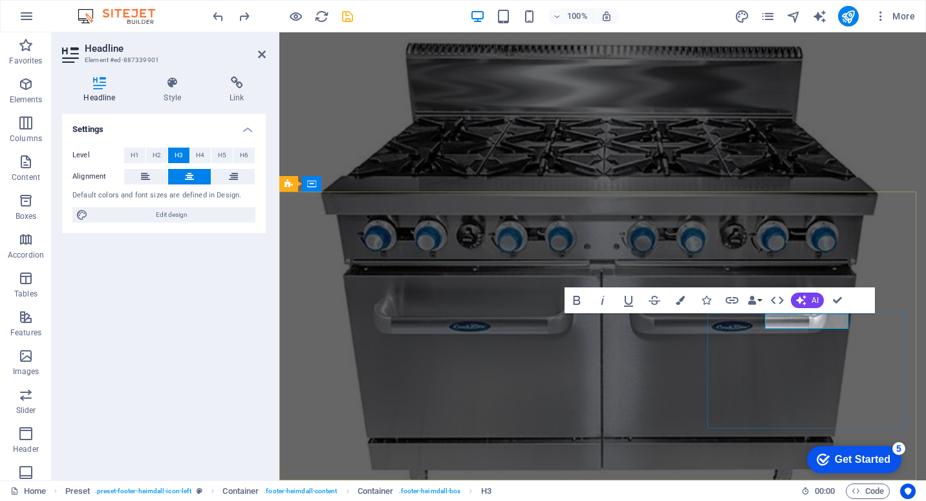
scroll to position [1696, 0]
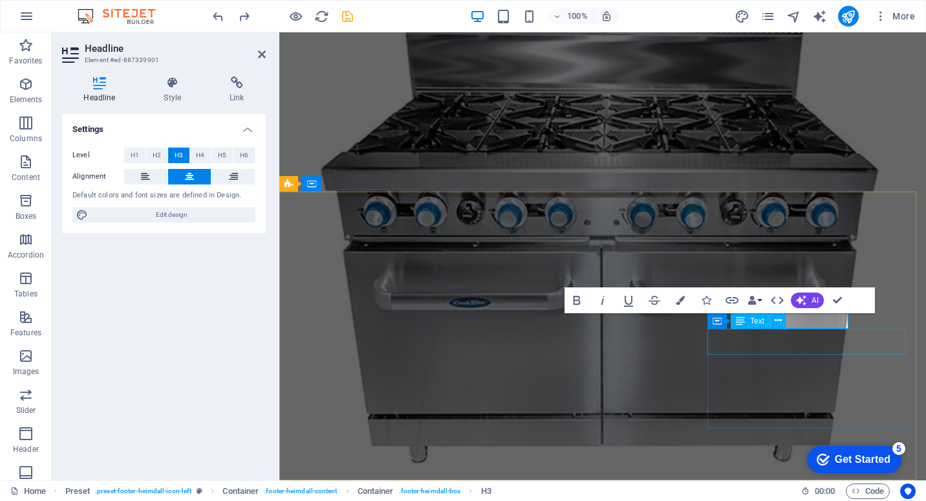
click at [740, 321] on icon at bounding box center [740, 321] width 9 height 16
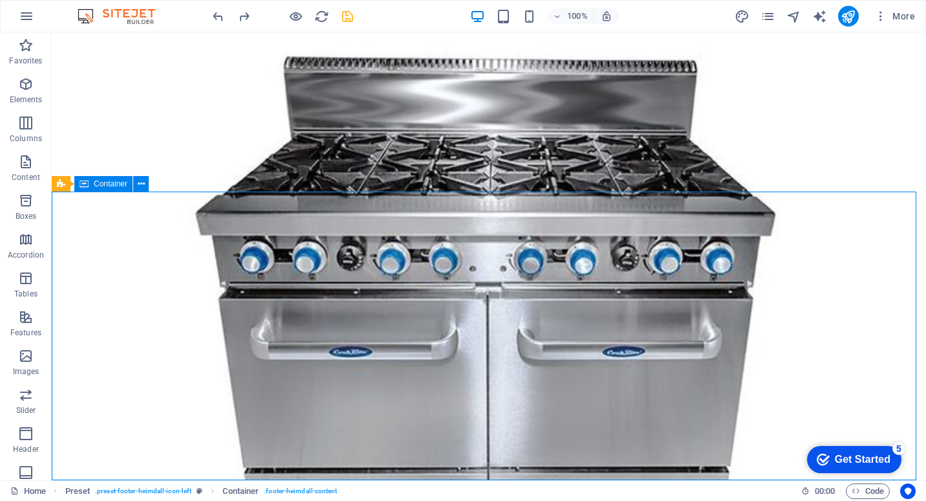
scroll to position [1672, 0]
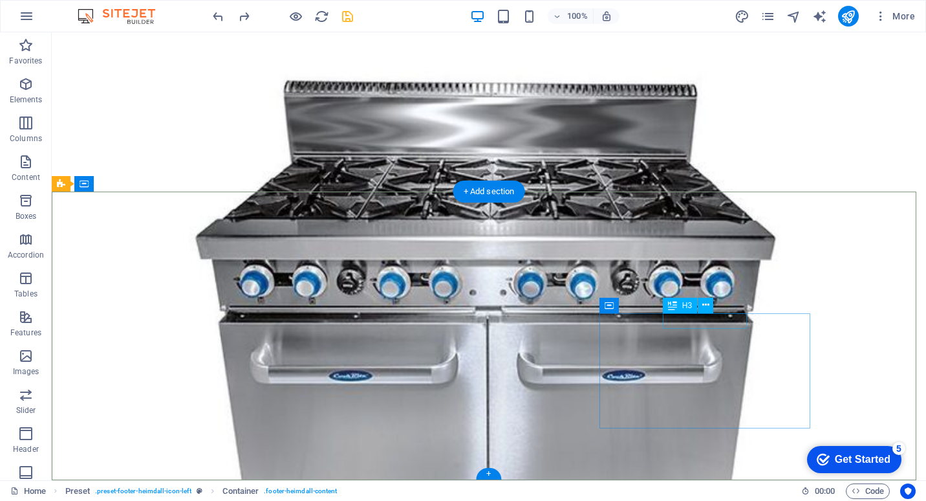
click at [703, 307] on icon at bounding box center [705, 305] width 7 height 14
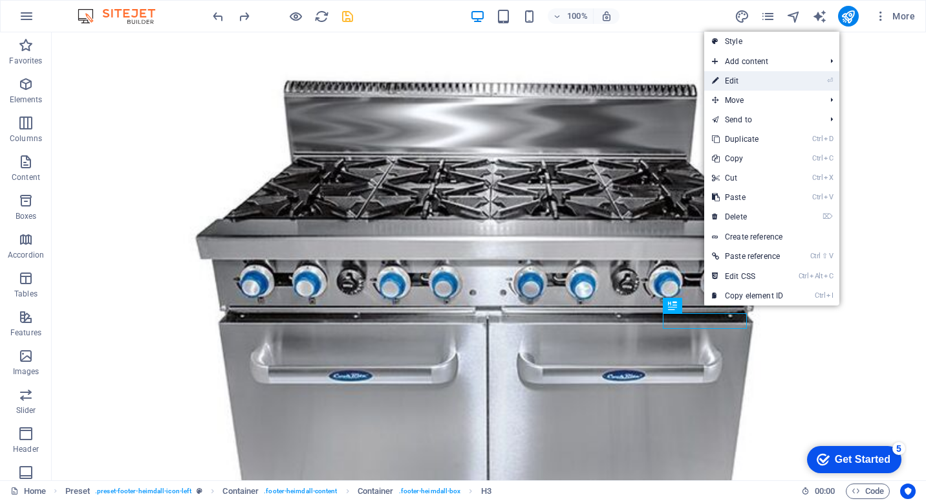
click at [739, 83] on link "⏎ Edit" at bounding box center [747, 80] width 87 height 19
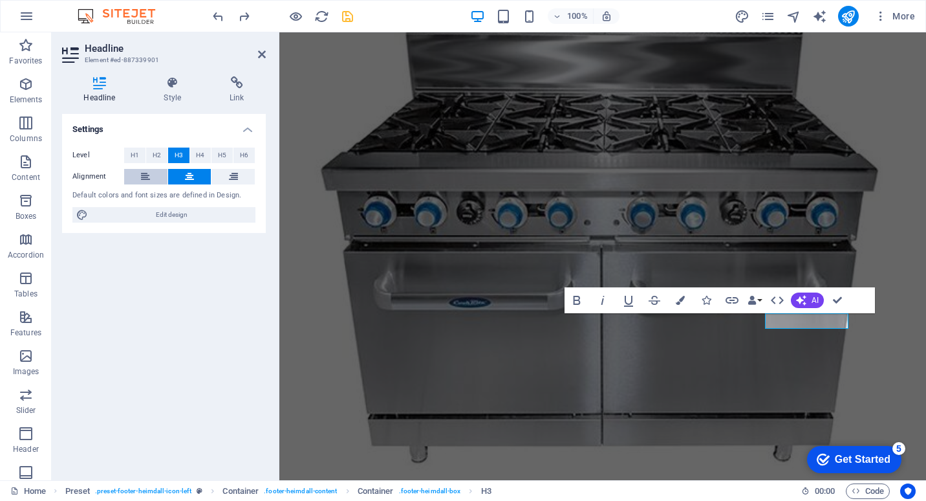
click at [148, 175] on icon at bounding box center [145, 177] width 9 height 16
click at [184, 174] on button at bounding box center [189, 177] width 43 height 16
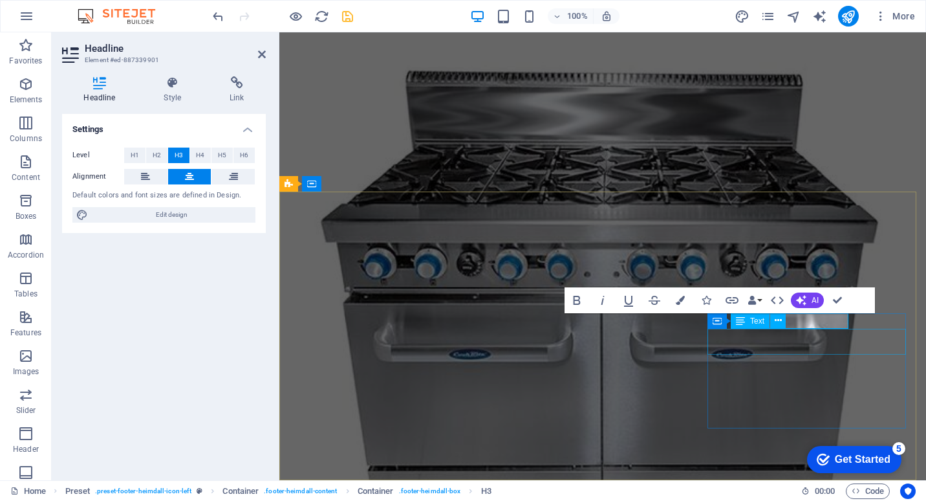
scroll to position [1696, 0]
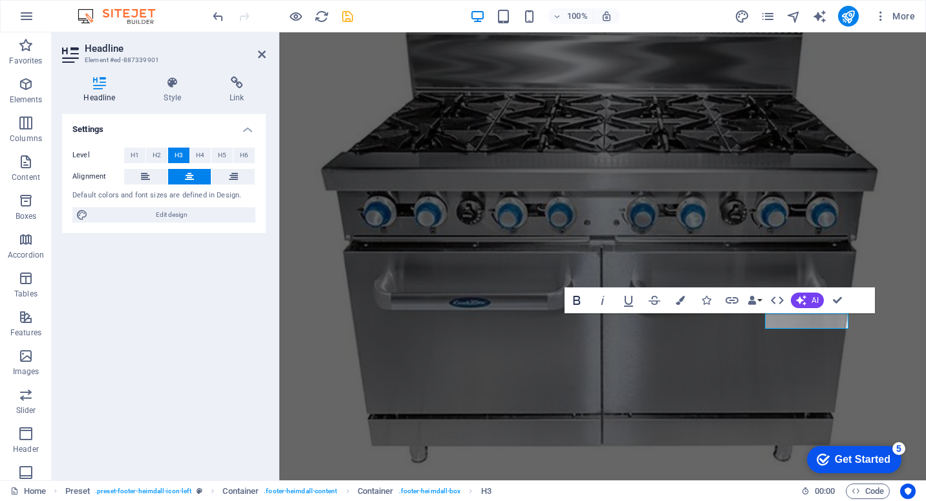
click at [574, 299] on icon "button" at bounding box center [576, 300] width 7 height 9
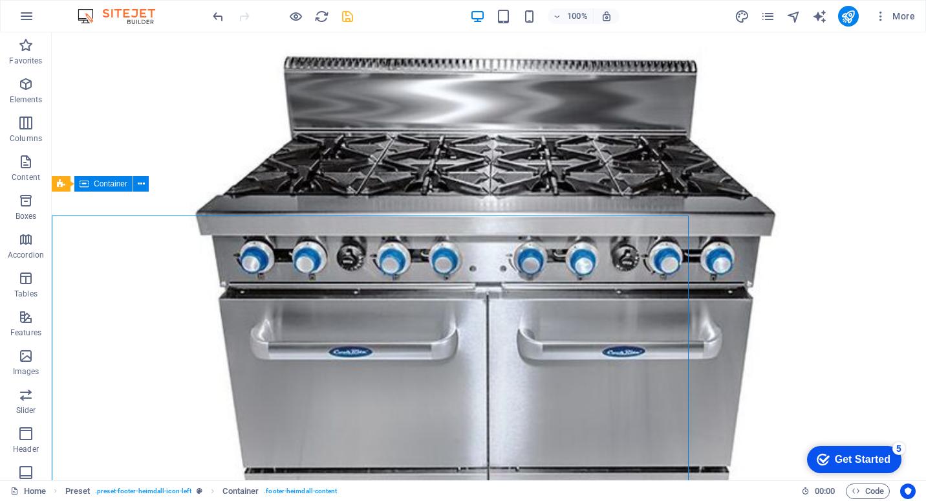
scroll to position [1672, 0]
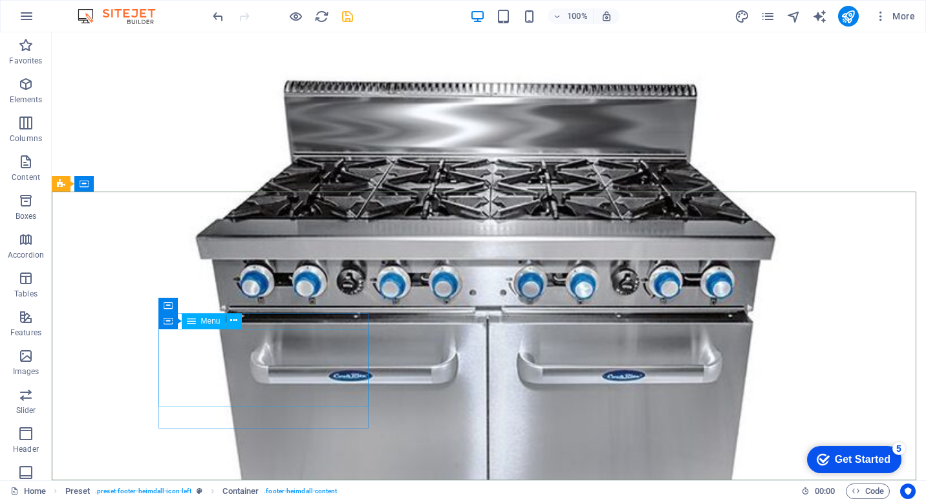
click at [248, 320] on div "Container Menu" at bounding box center [204, 321] width 92 height 16
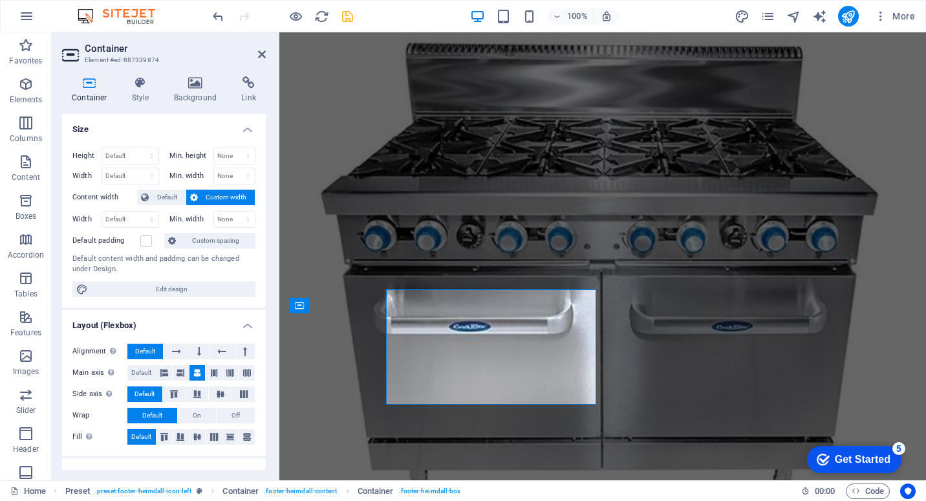
scroll to position [1696, 0]
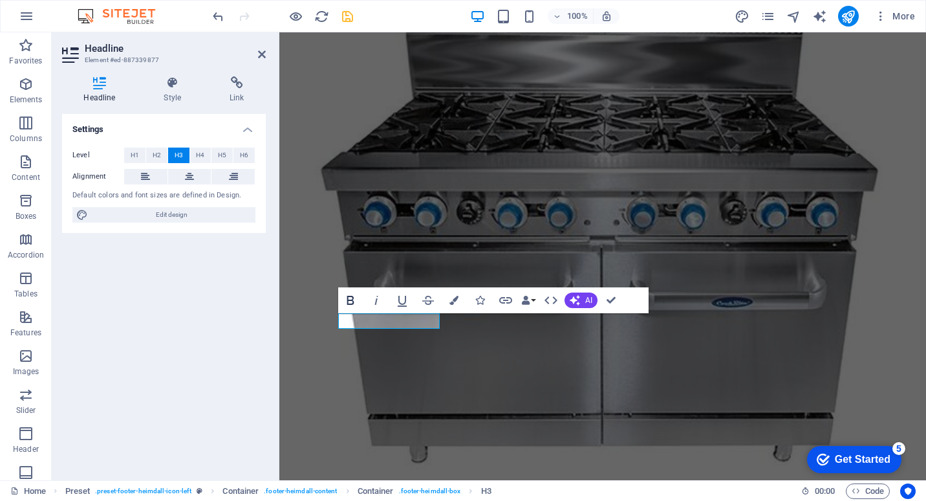
click at [349, 301] on icon "button" at bounding box center [351, 300] width 16 height 16
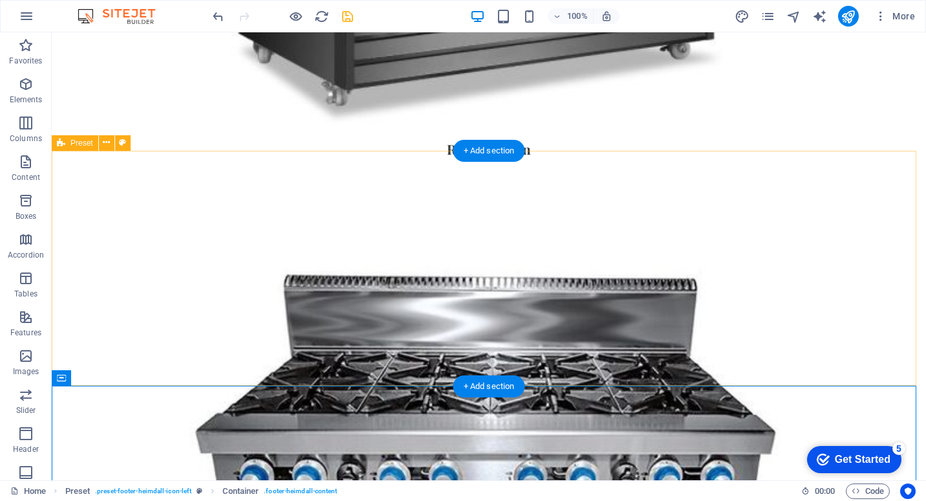
scroll to position [1672, 0]
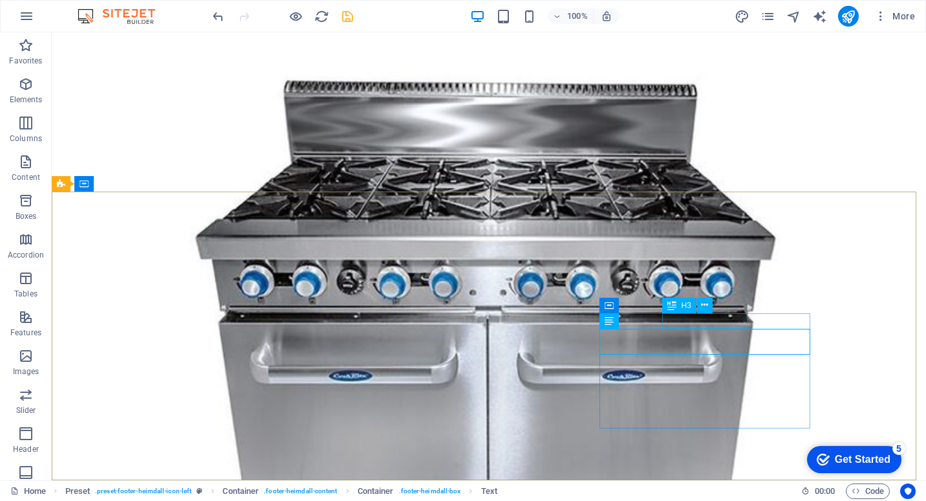
click at [716, 313] on div "H3" at bounding box center [691, 306] width 59 height 16
